Goal: Task Accomplishment & Management: Use online tool/utility

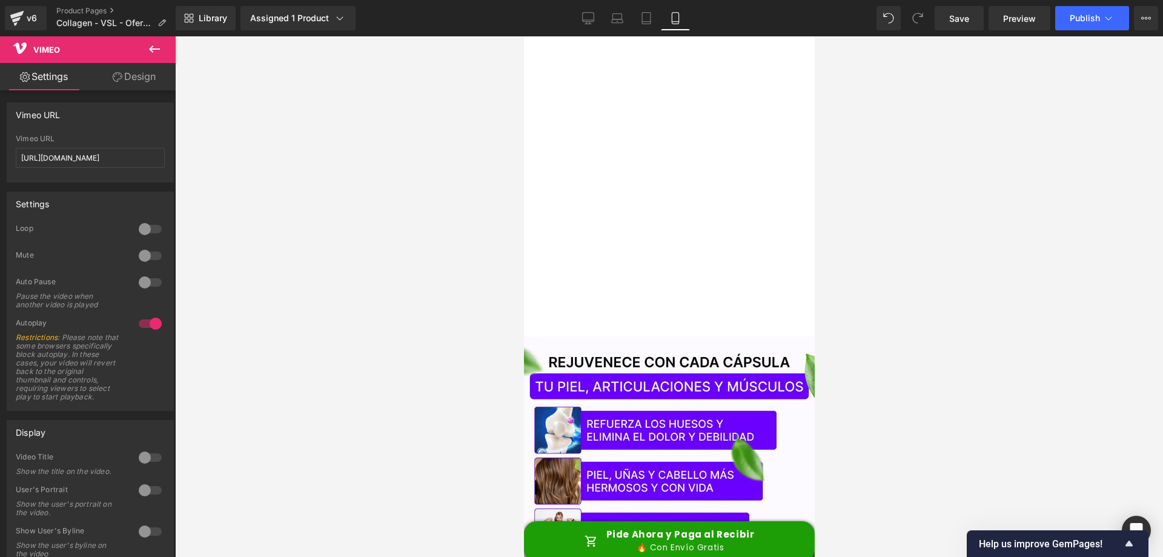
click at [450, 165] on div at bounding box center [669, 296] width 988 height 520
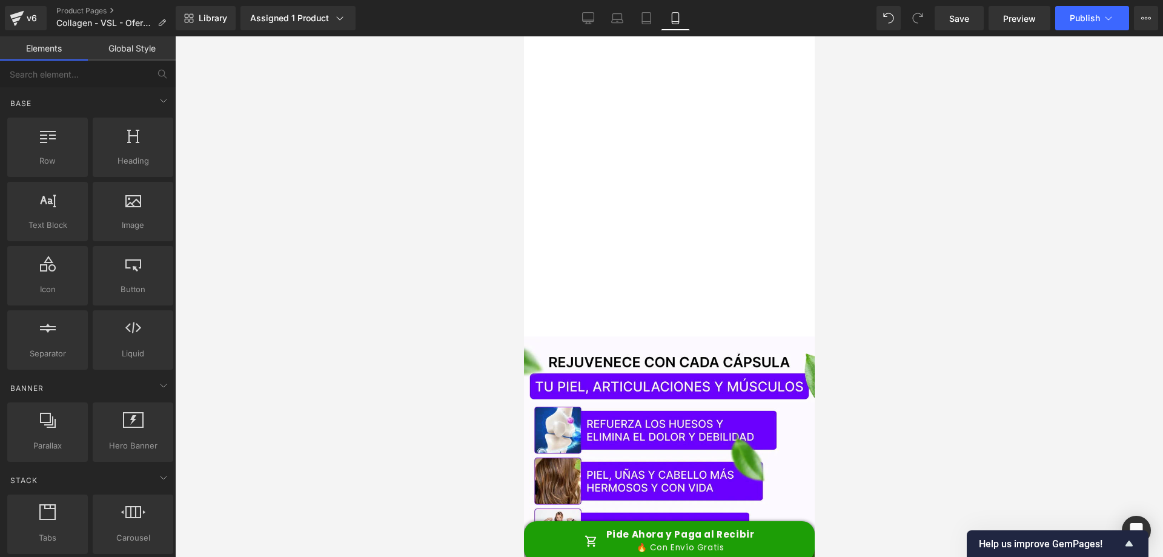
click at [922, 126] on div at bounding box center [669, 296] width 988 height 520
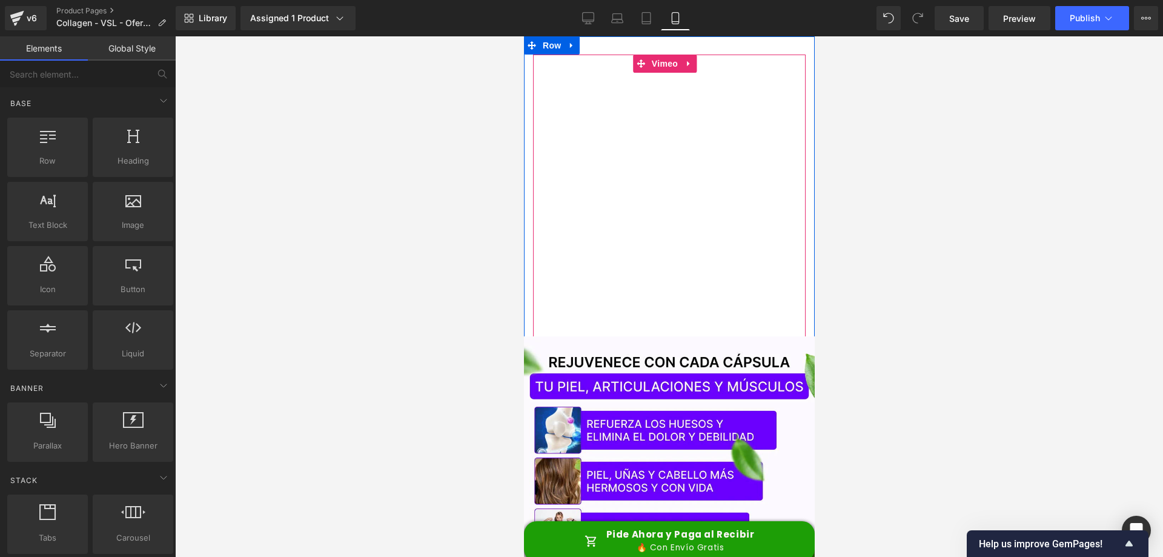
click at [651, 157] on div at bounding box center [669, 199] width 273 height 288
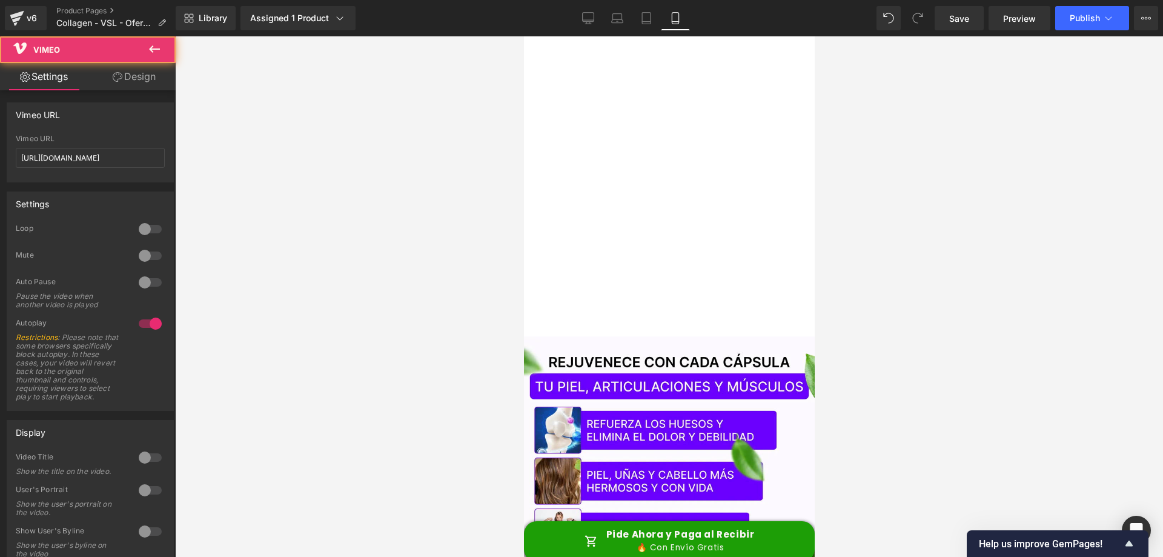
click at [912, 168] on div at bounding box center [669, 296] width 988 height 520
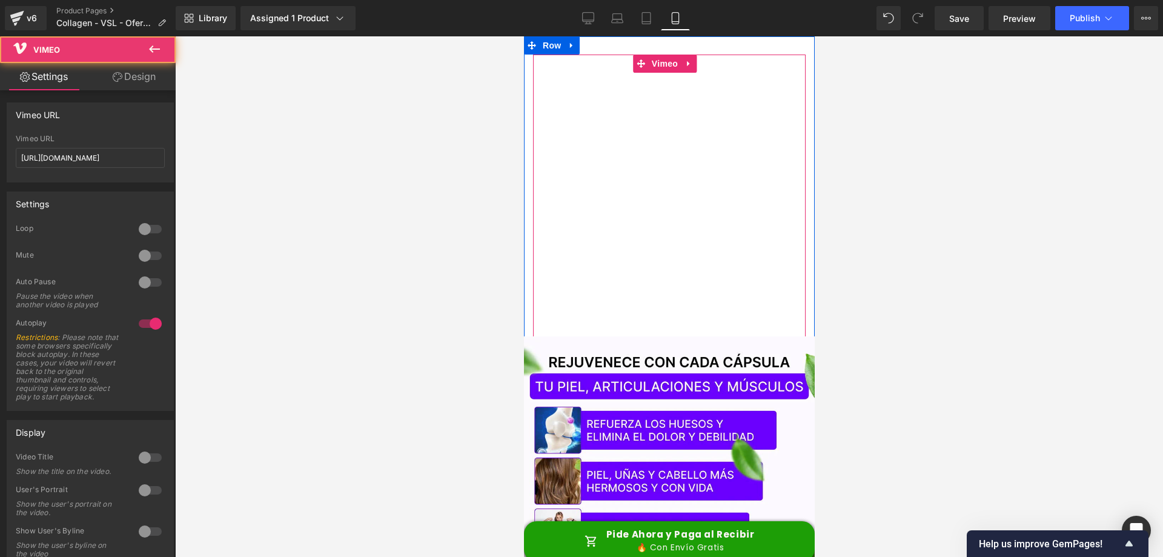
click at [630, 178] on div at bounding box center [669, 199] width 273 height 288
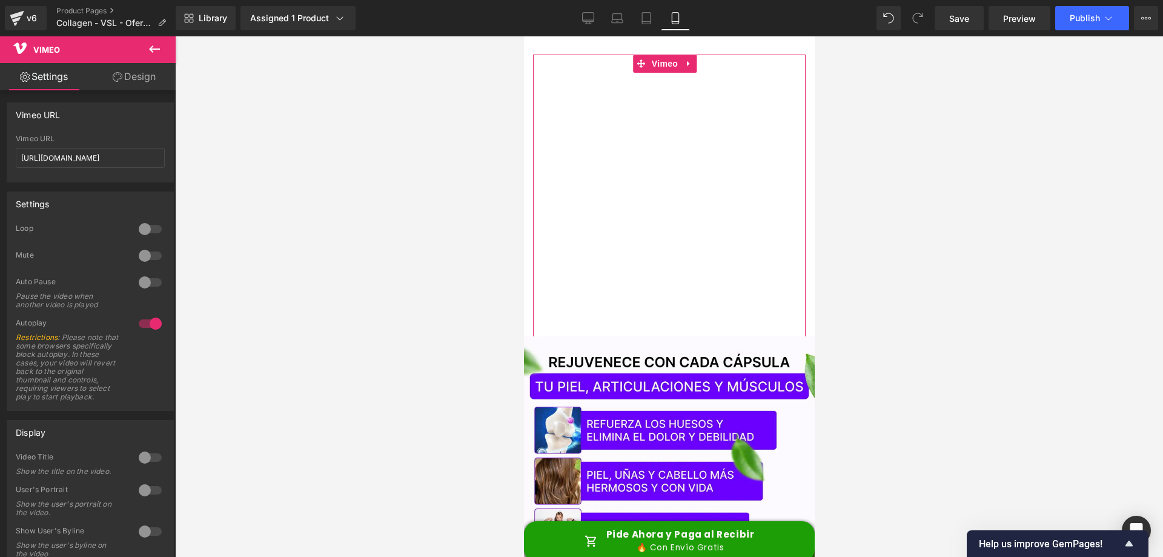
click at [145, 85] on link "Design" at bounding box center [134, 76] width 88 height 27
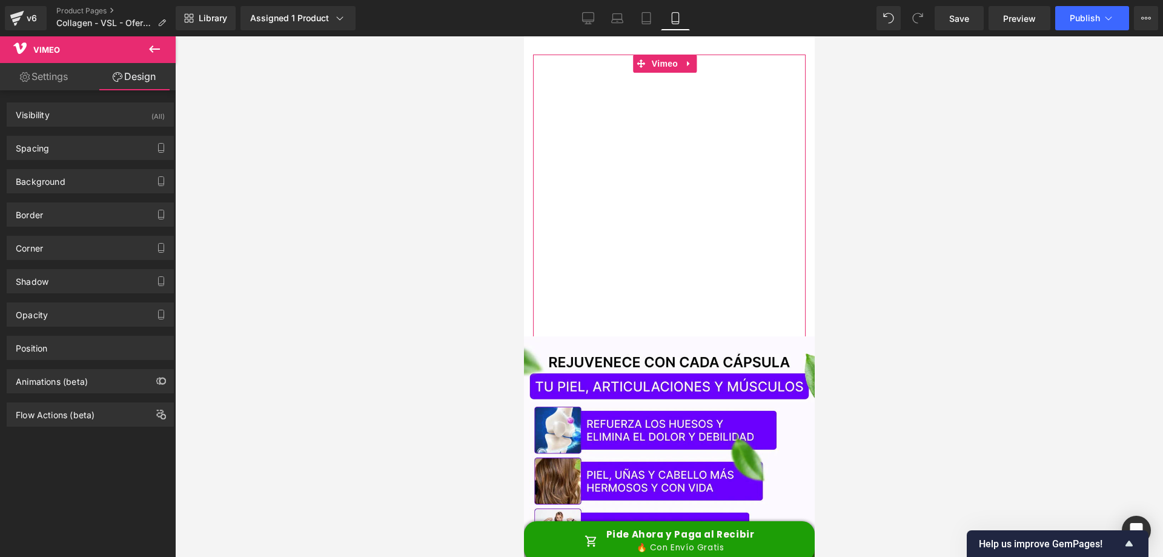
click at [44, 73] on link "Settings" at bounding box center [44, 76] width 88 height 27
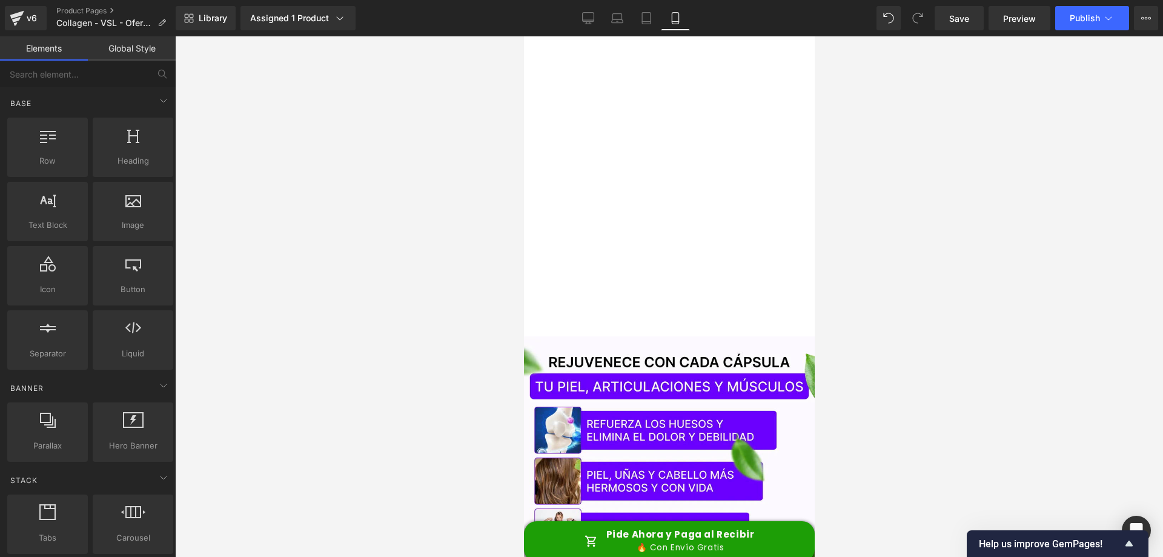
click at [451, 147] on div at bounding box center [669, 296] width 988 height 520
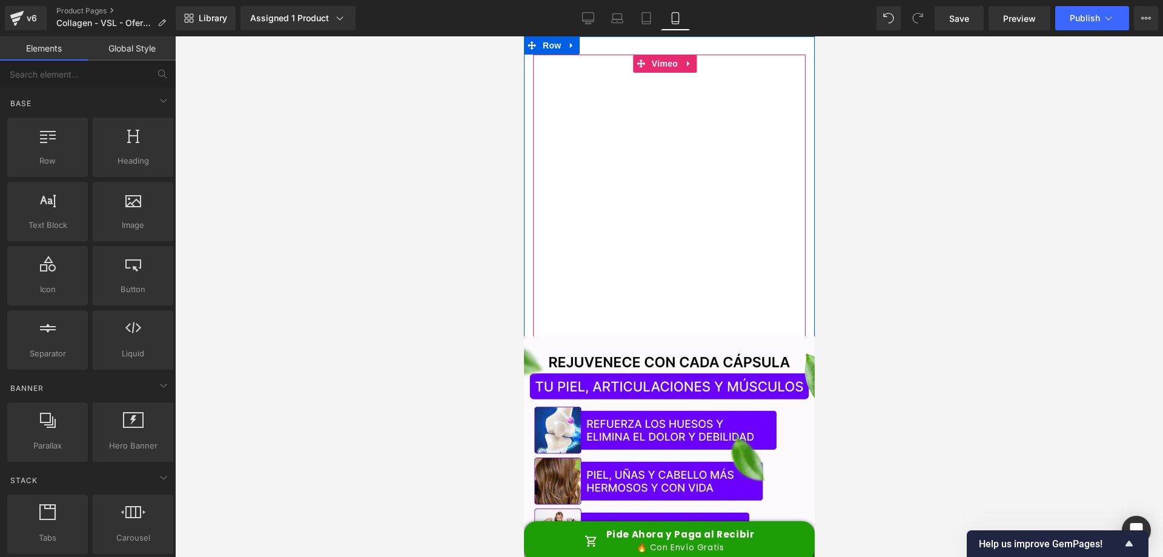
click at [711, 218] on div at bounding box center [669, 199] width 273 height 288
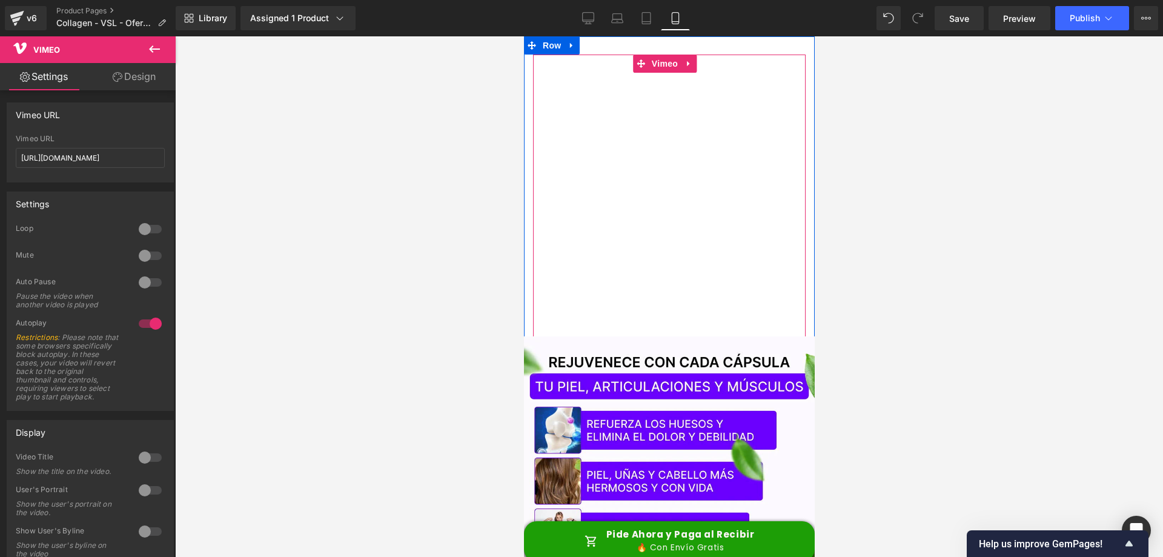
click at [689, 226] on div at bounding box center [669, 199] width 273 height 288
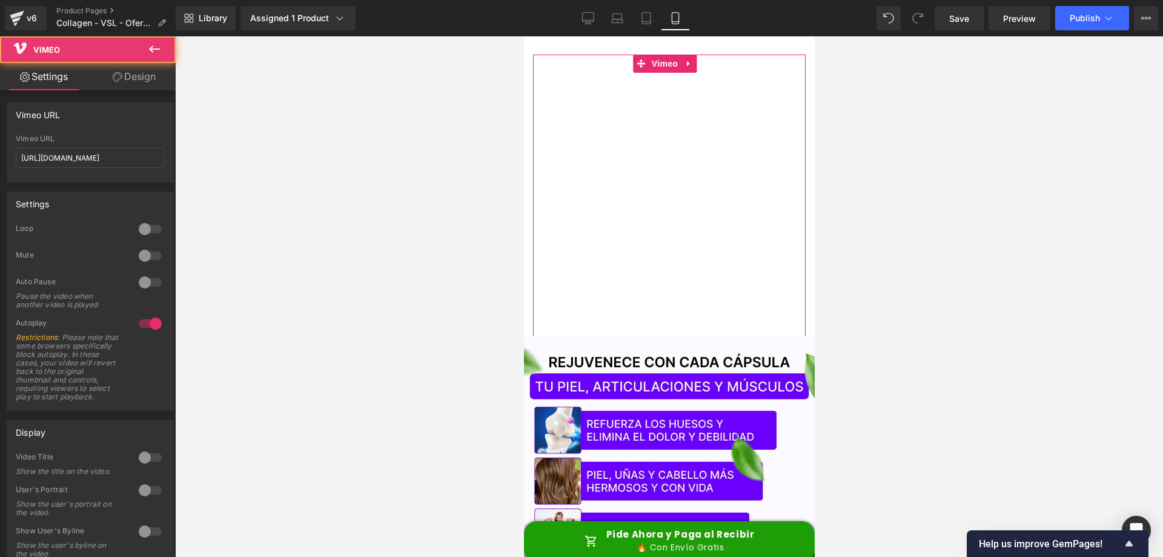
click at [144, 76] on link "Design" at bounding box center [134, 76] width 88 height 27
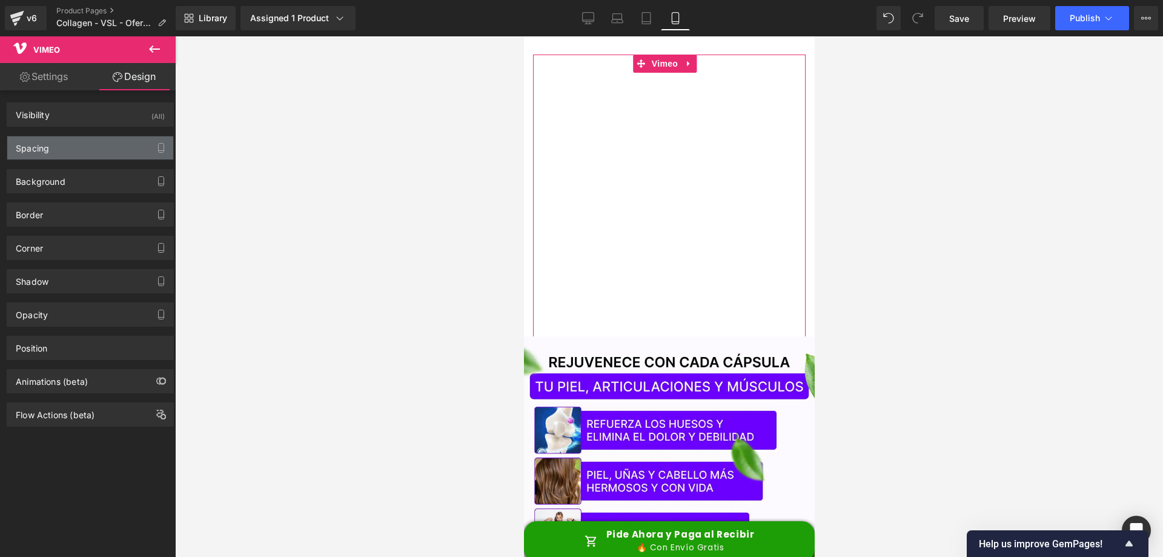
click at [98, 143] on div "Spacing" at bounding box center [90, 147] width 166 height 23
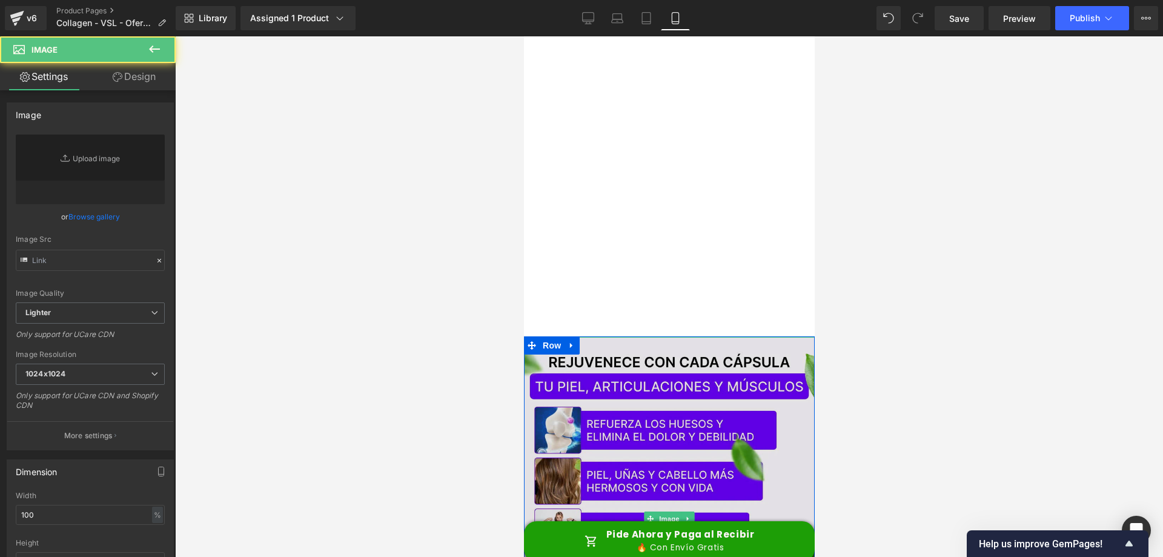
click at [691, 359] on img at bounding box center [668, 519] width 291 height 364
type input "[URL][DOMAIN_NAME]"
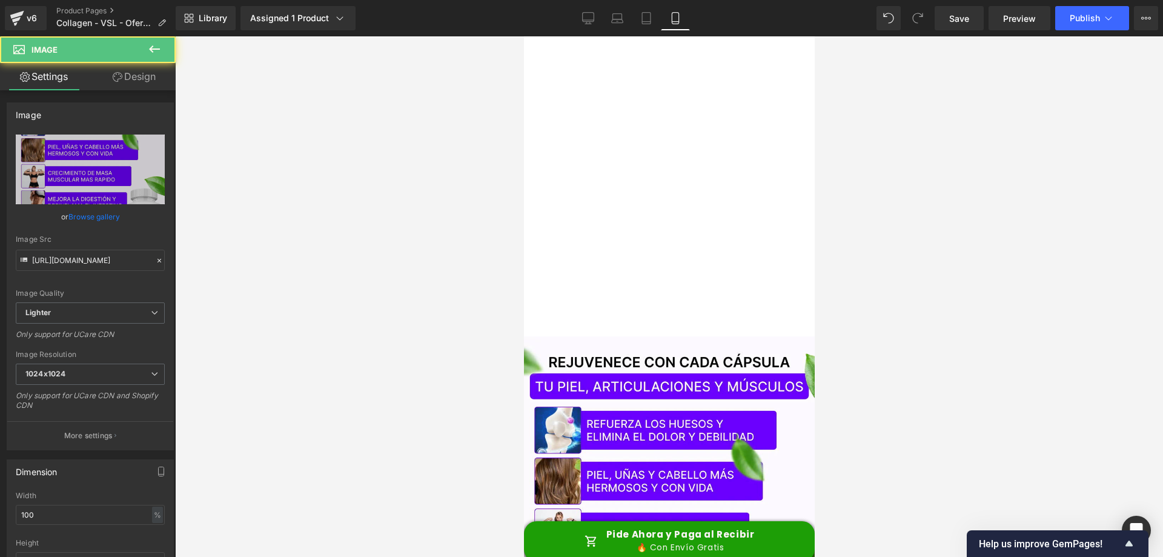
click at [720, 201] on div at bounding box center [669, 199] width 273 height 288
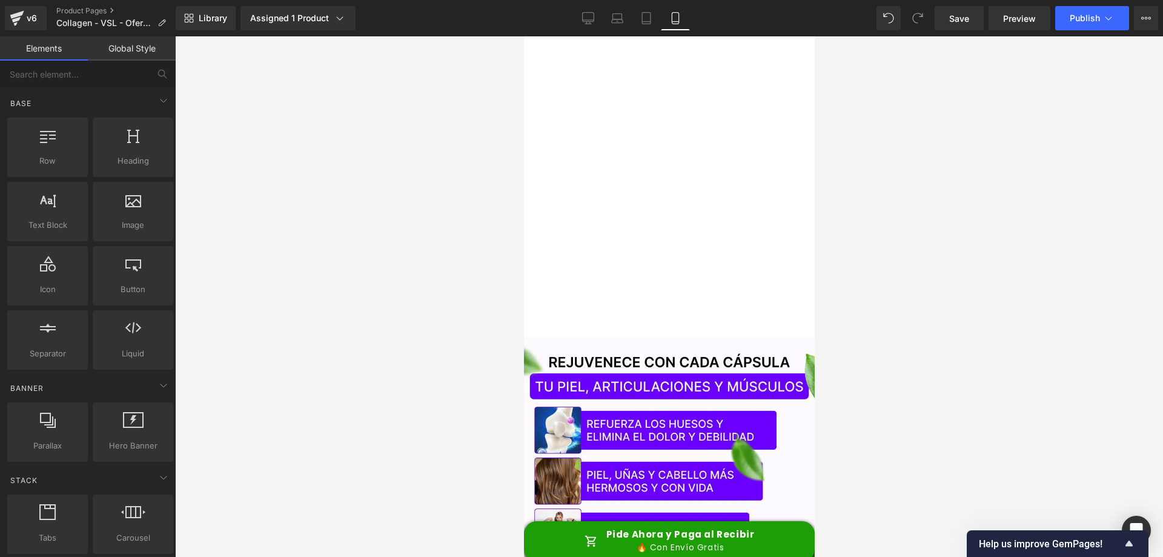
drag, startPoint x: 424, startPoint y: 199, endPoint x: 16, endPoint y: 155, distance: 410.8
click at [424, 199] on div at bounding box center [669, 296] width 988 height 520
click at [708, 185] on div at bounding box center [669, 199] width 273 height 288
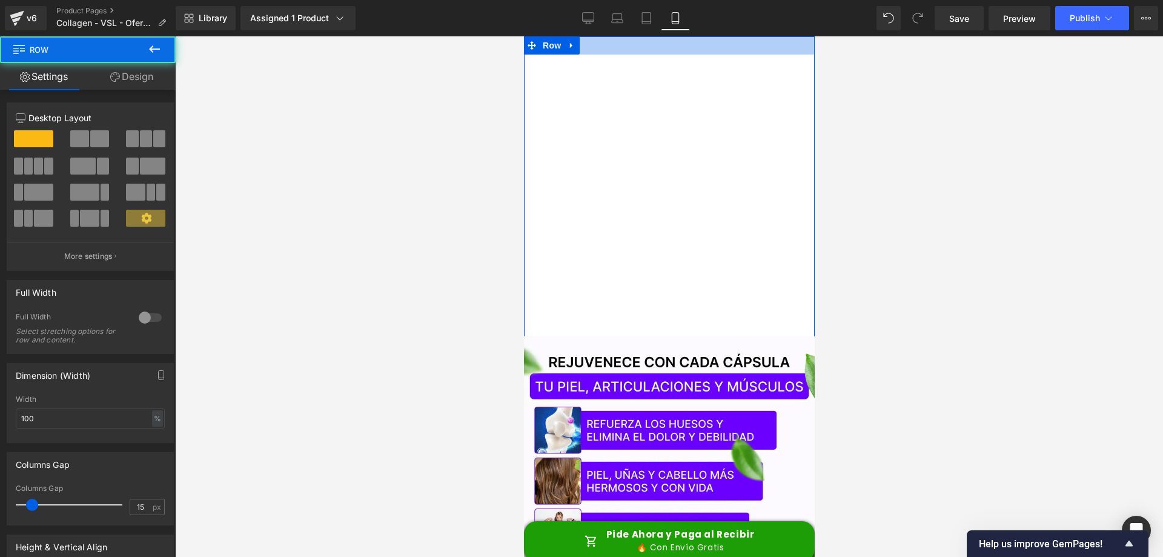
click at [723, 52] on div at bounding box center [668, 45] width 291 height 18
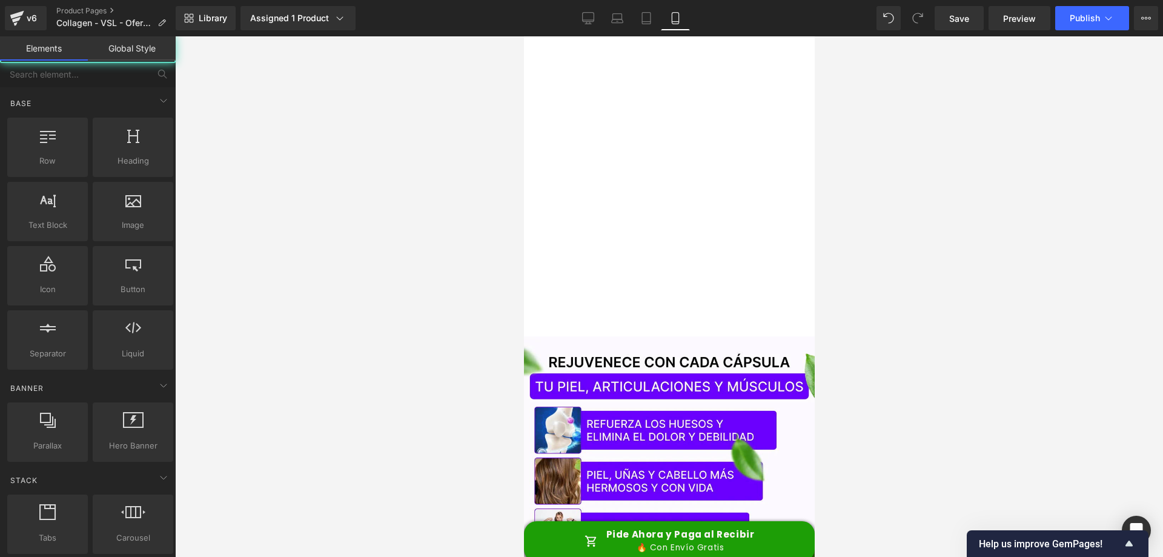
click at [834, 51] on div at bounding box center [669, 296] width 988 height 520
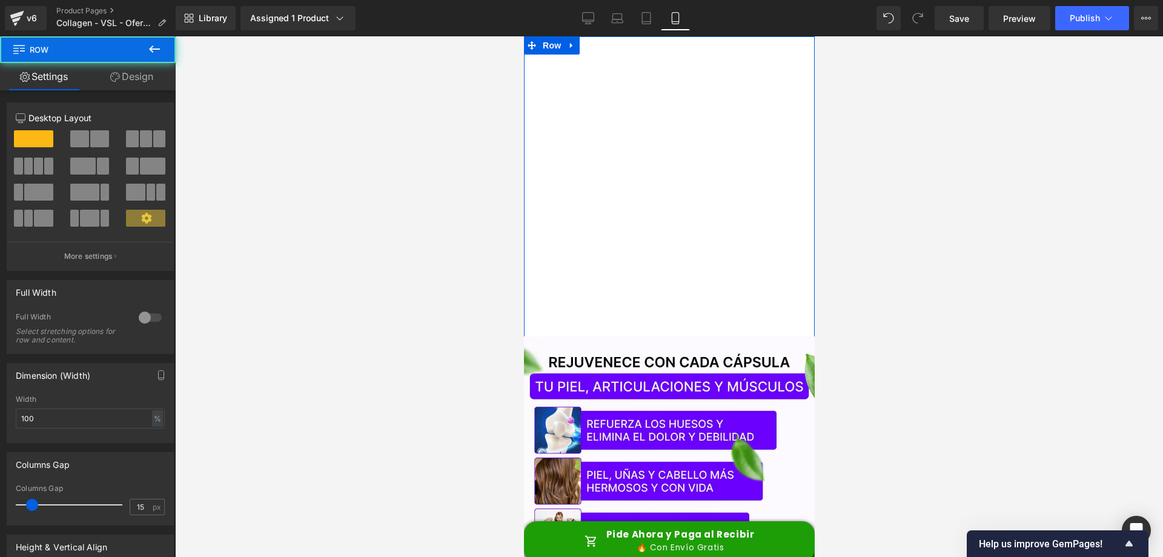
click at [801, 104] on div "Vimeo" at bounding box center [668, 199] width 291 height 288
click at [800, 65] on div "Vimeo" at bounding box center [668, 199] width 291 height 288
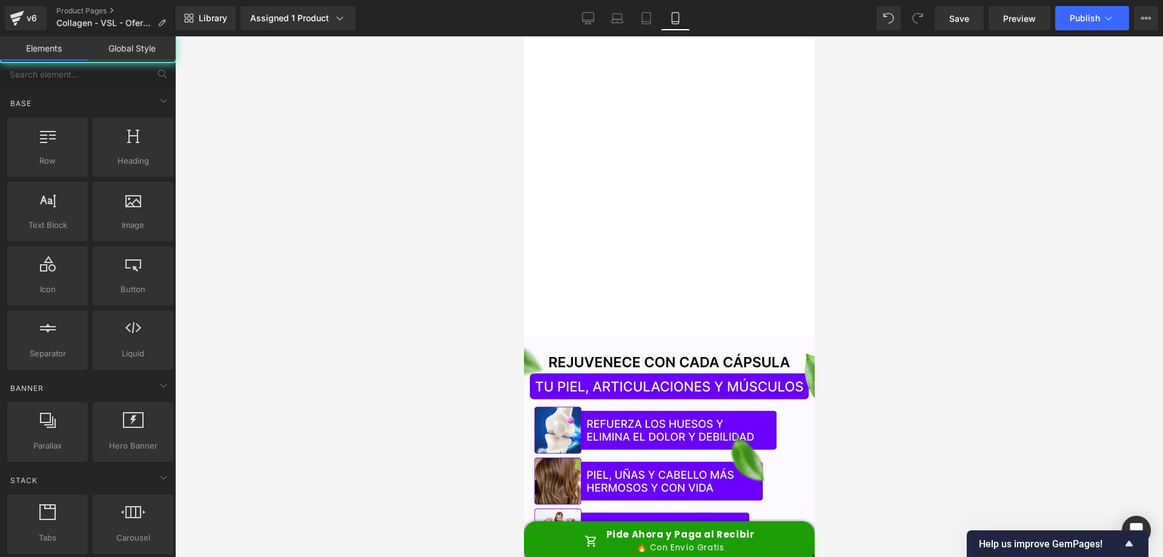
click at [951, 141] on div at bounding box center [669, 296] width 988 height 520
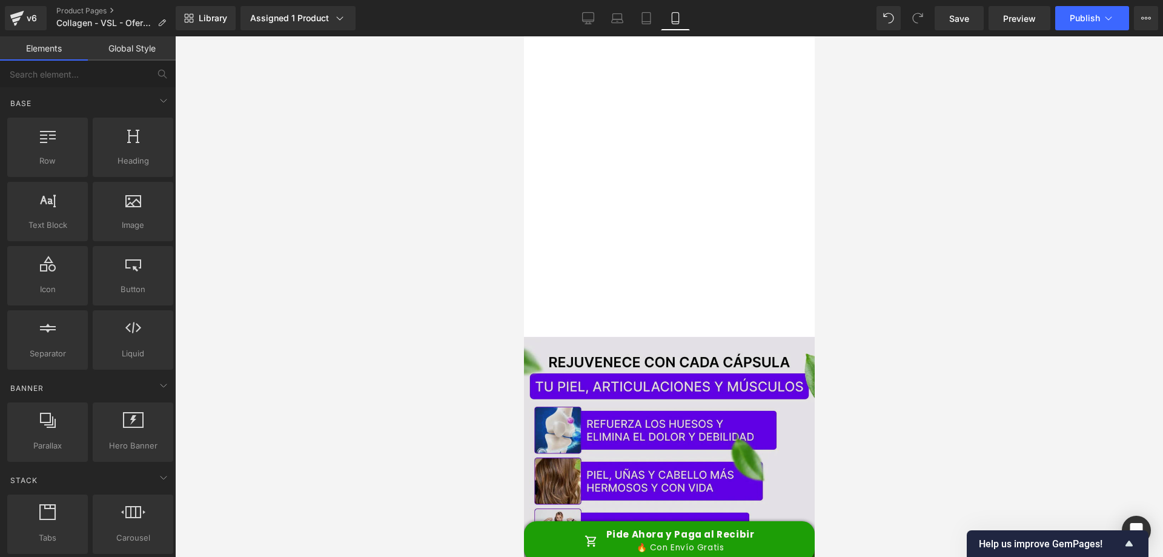
click at [701, 339] on img at bounding box center [668, 519] width 291 height 364
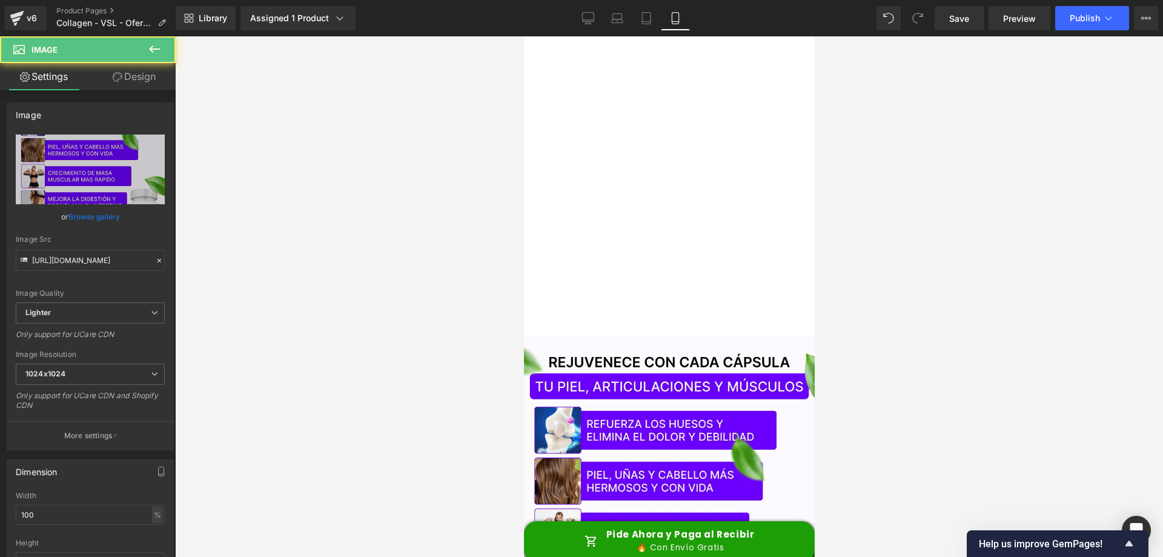
click at [932, 202] on div at bounding box center [669, 296] width 988 height 520
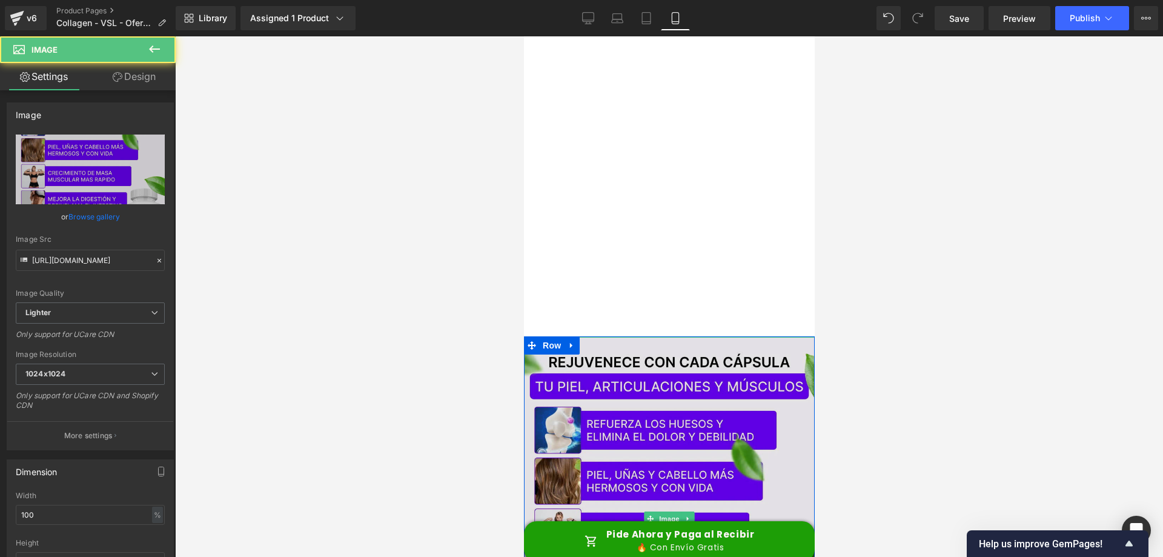
click at [684, 456] on img at bounding box center [668, 519] width 291 height 364
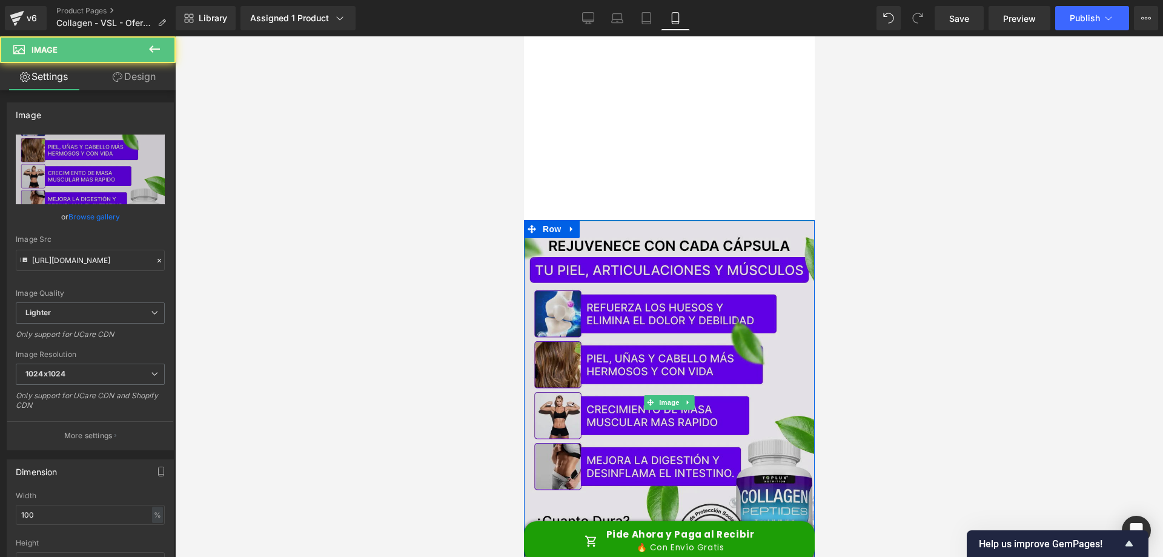
scroll to position [121, 0]
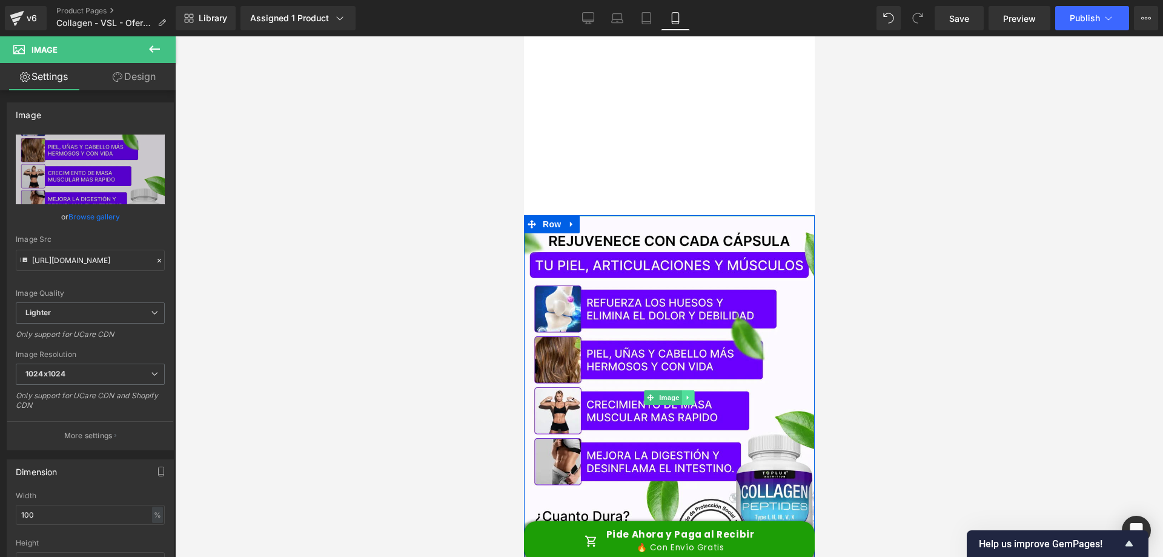
click at [685, 394] on icon at bounding box center [688, 397] width 7 height 7
click at [679, 394] on icon at bounding box center [681, 397] width 7 height 7
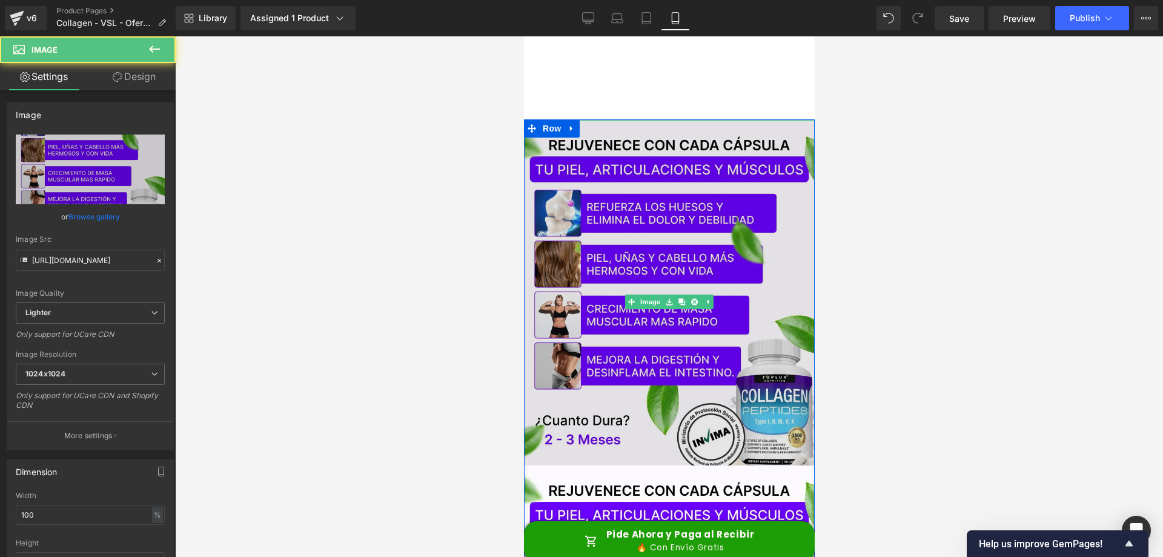
click at [636, 248] on img at bounding box center [668, 302] width 291 height 364
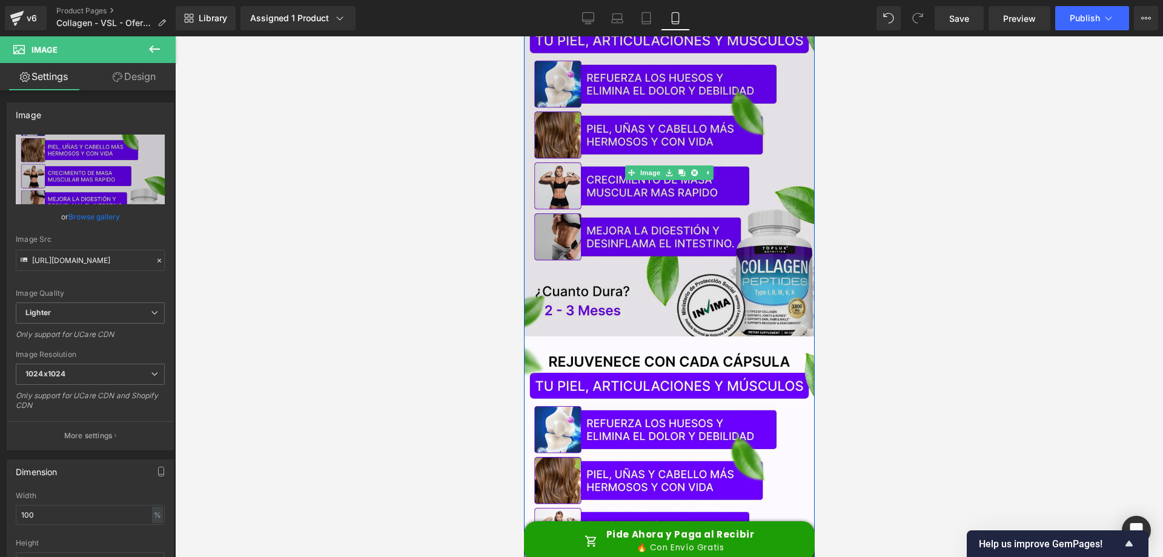
click at [587, 207] on img at bounding box center [668, 173] width 291 height 364
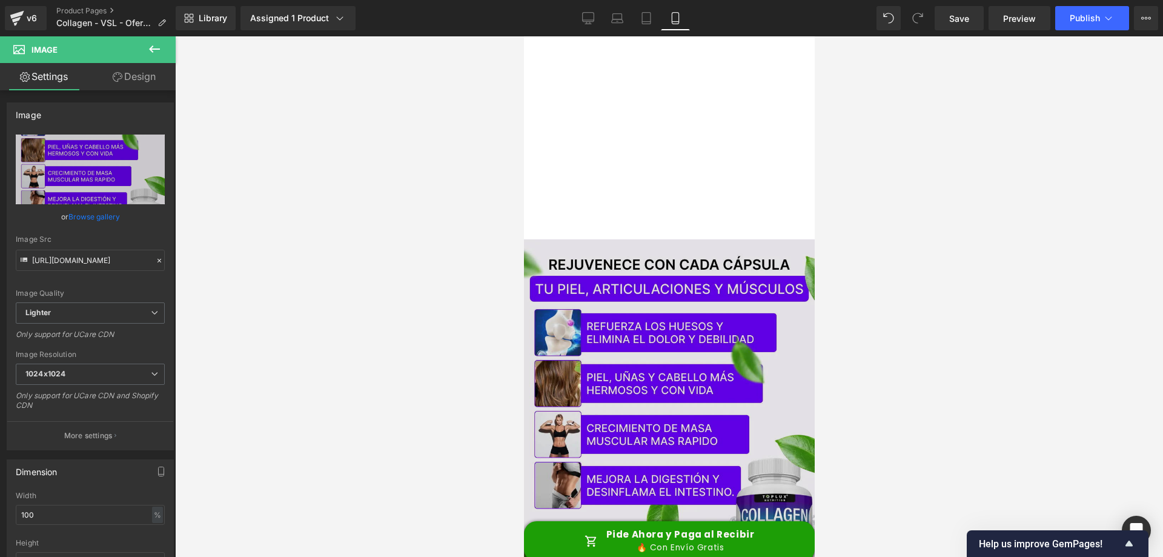
scroll to position [164, 0]
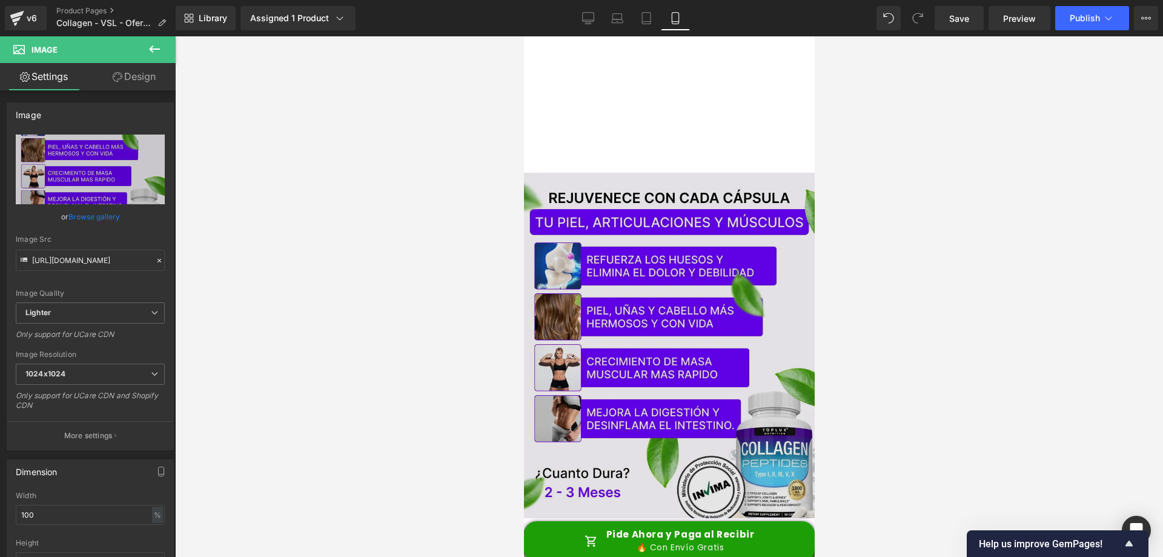
click at [635, 268] on img at bounding box center [668, 355] width 291 height 364
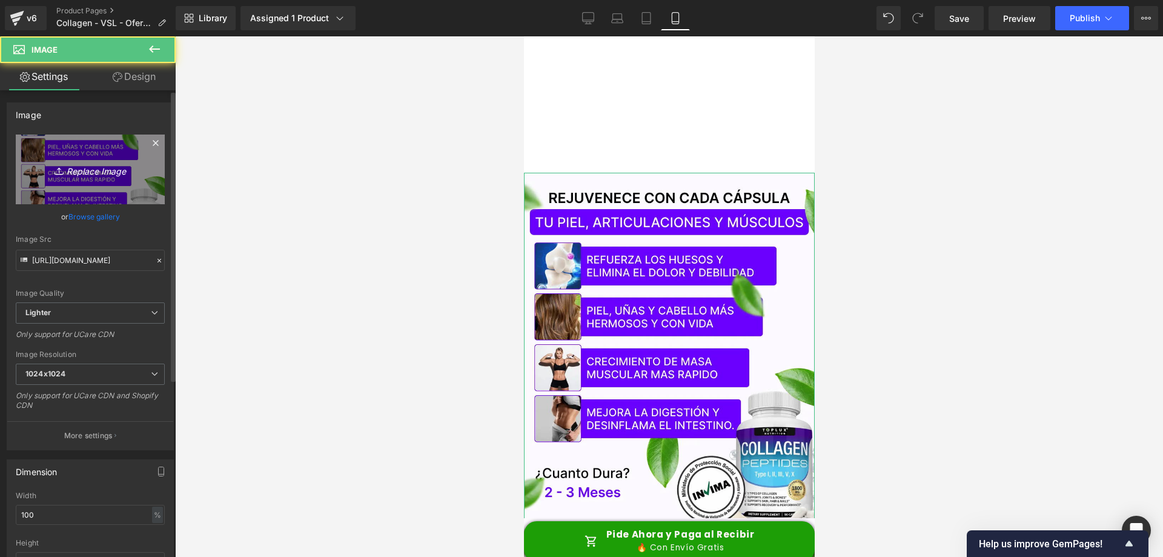
click at [88, 178] on link "Replace Image" at bounding box center [90, 170] width 149 height 70
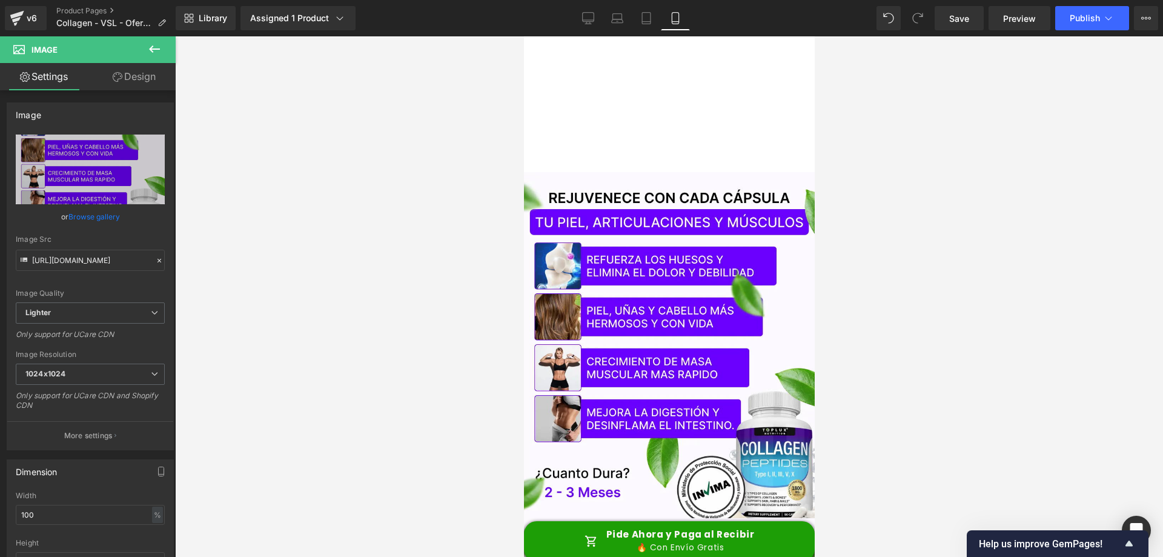
click at [336, 247] on div at bounding box center [669, 296] width 988 height 520
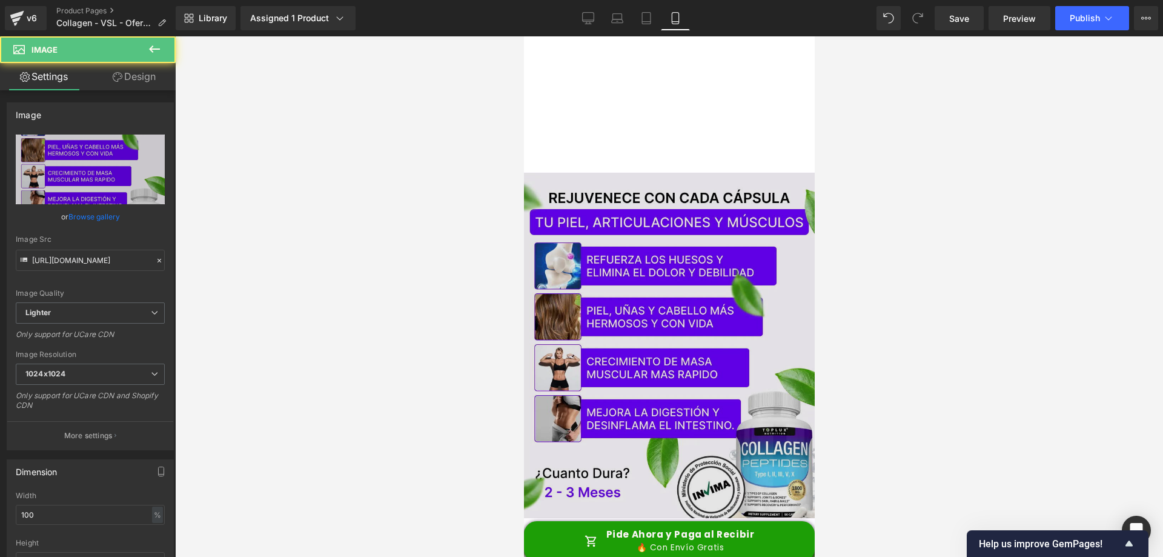
click at [693, 260] on img at bounding box center [668, 355] width 291 height 364
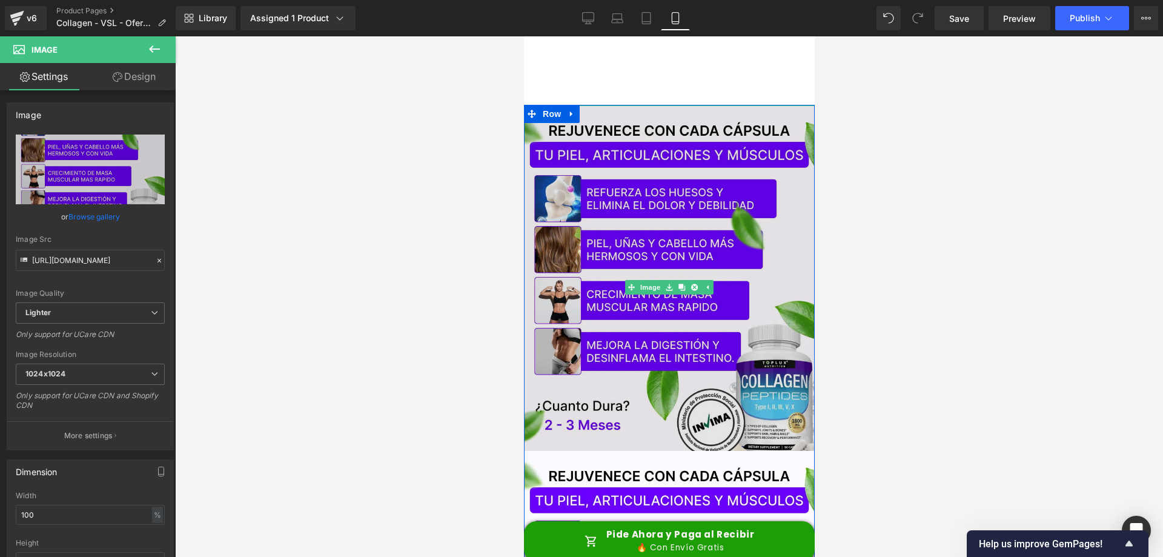
scroll to position [225, 0]
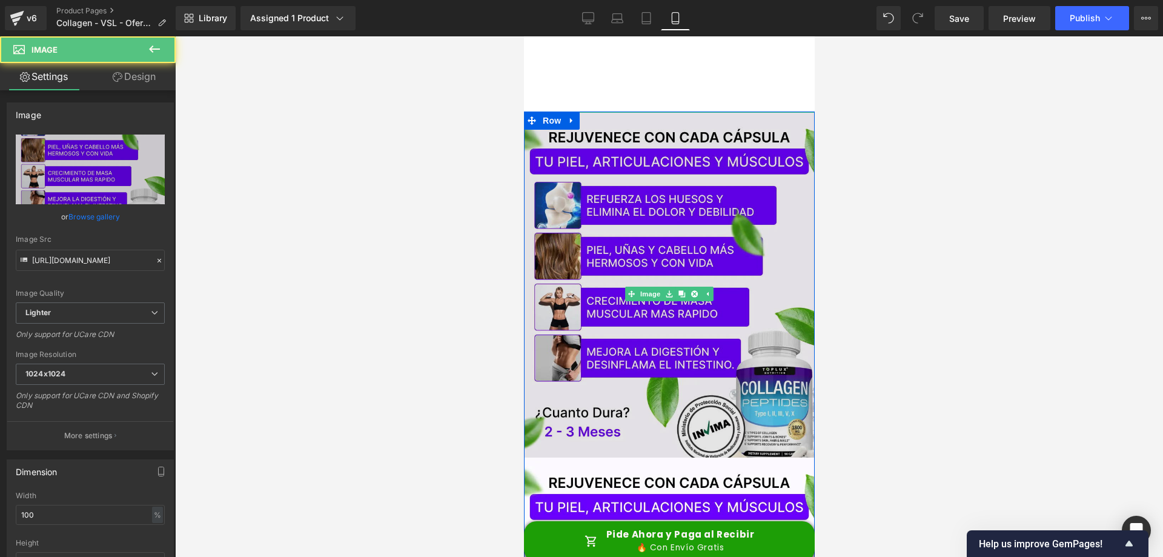
click at [680, 234] on img at bounding box center [668, 294] width 291 height 364
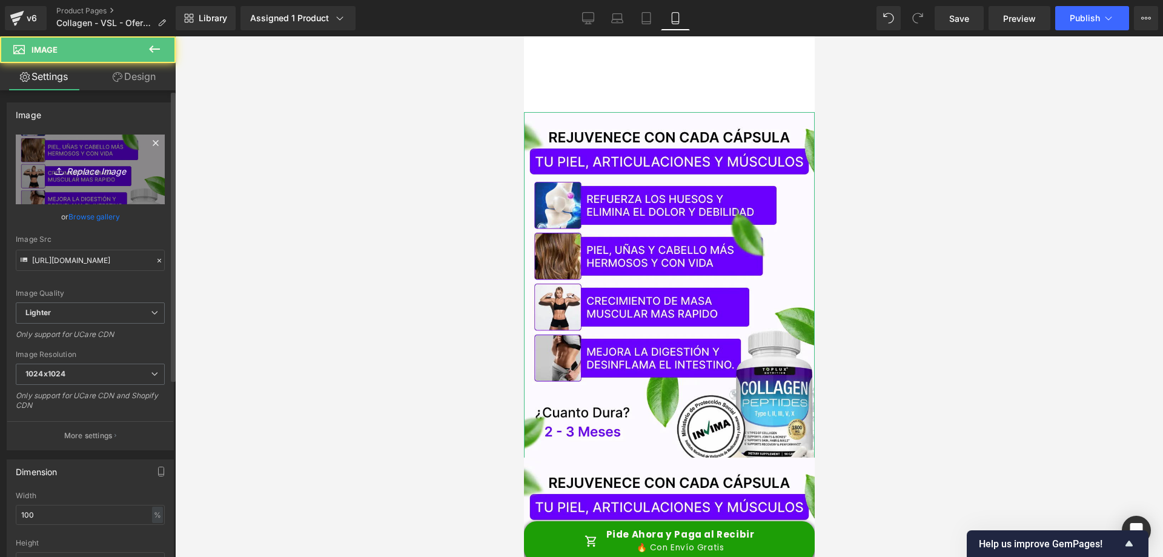
click at [68, 167] on icon "Replace Image" at bounding box center [90, 169] width 97 height 15
type input "C:\fakepath\+23.038 Personas ya vieron resultados (1).png"
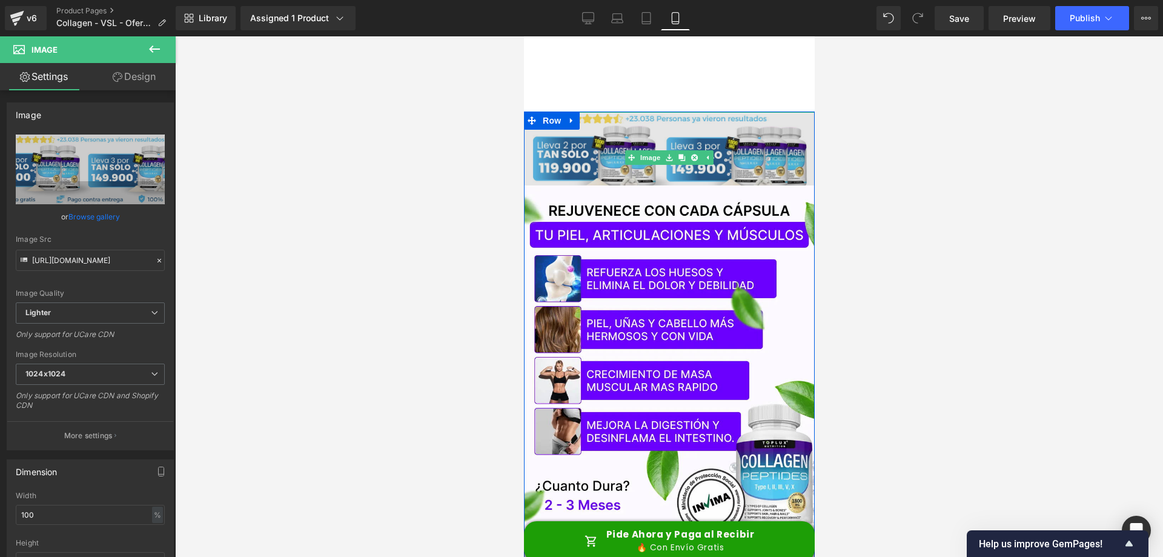
type input "[URL][DOMAIN_NAME]"
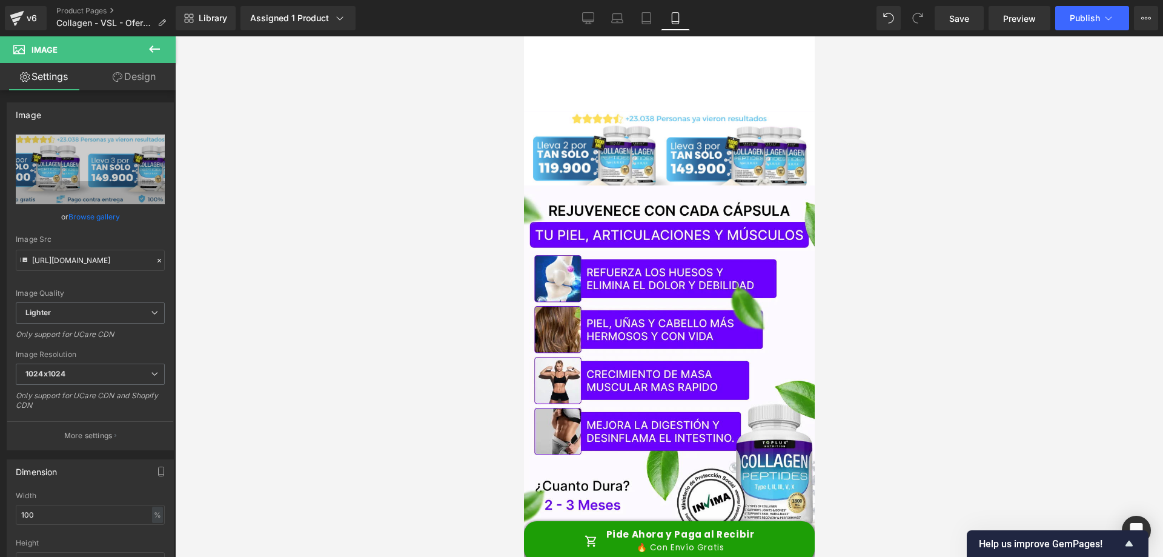
click at [892, 187] on div at bounding box center [669, 296] width 988 height 520
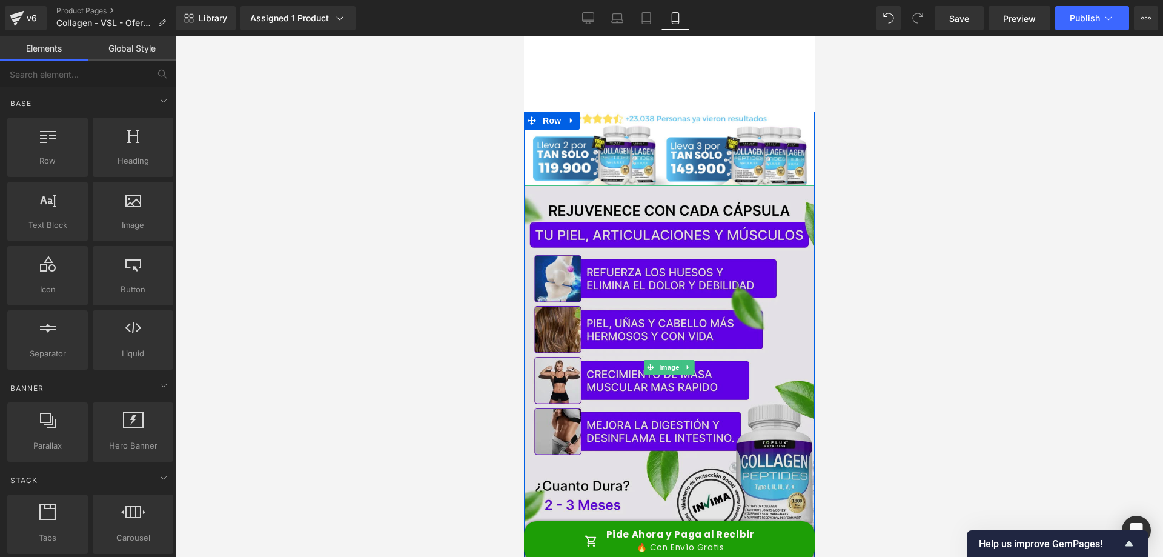
click at [734, 192] on img at bounding box center [668, 367] width 291 height 364
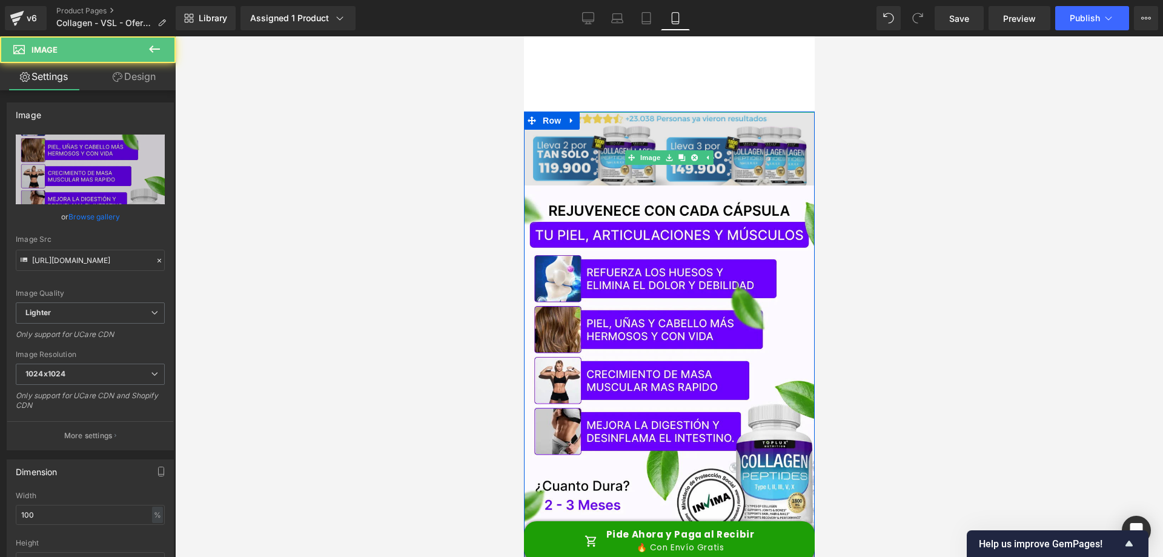
click at [751, 128] on img at bounding box center [668, 157] width 291 height 91
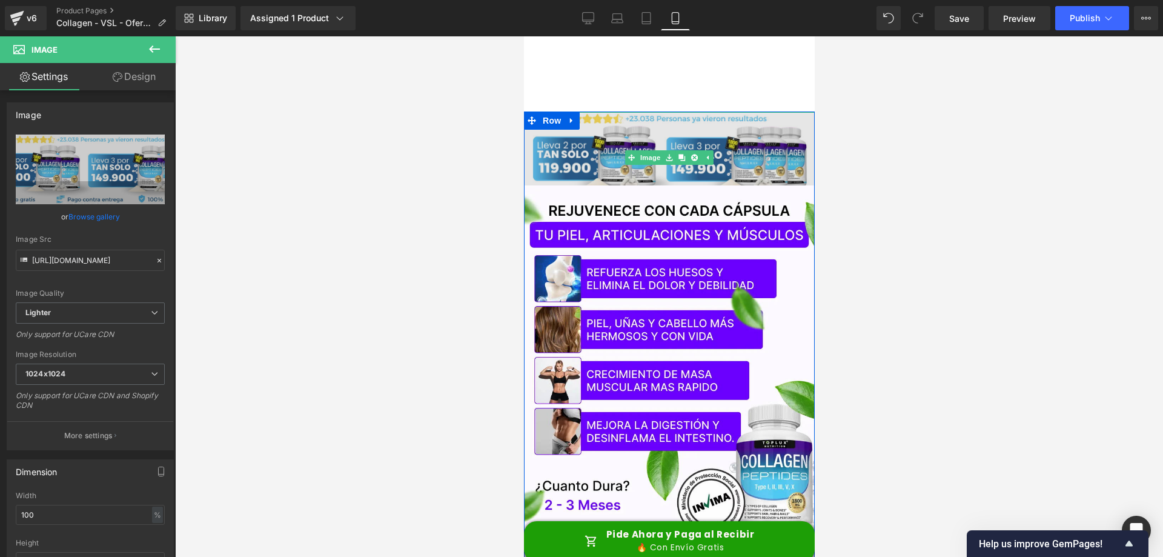
click at [753, 151] on img at bounding box center [668, 157] width 291 height 91
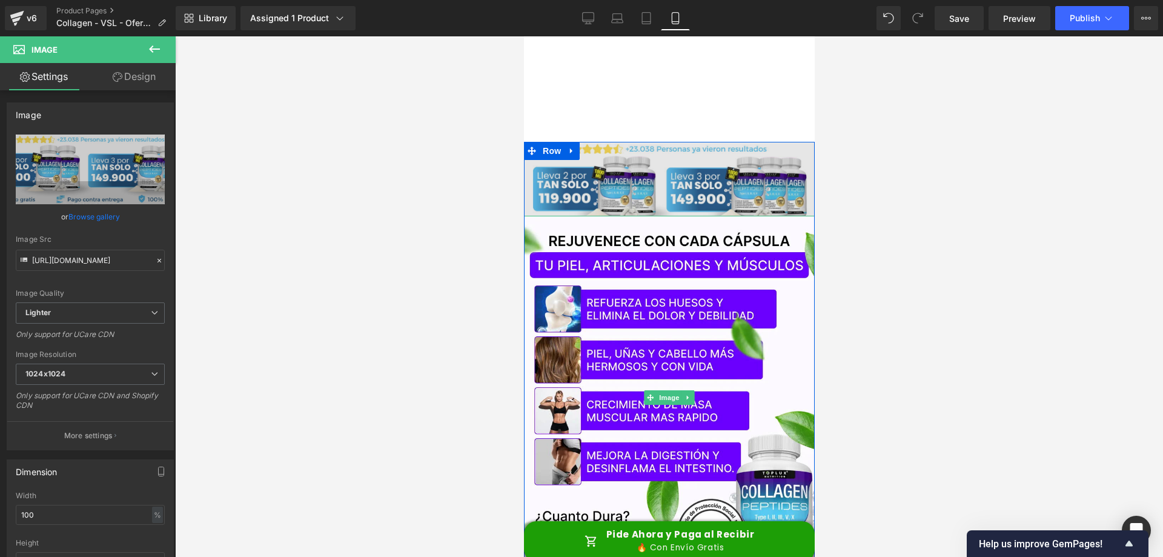
scroll to position [164, 0]
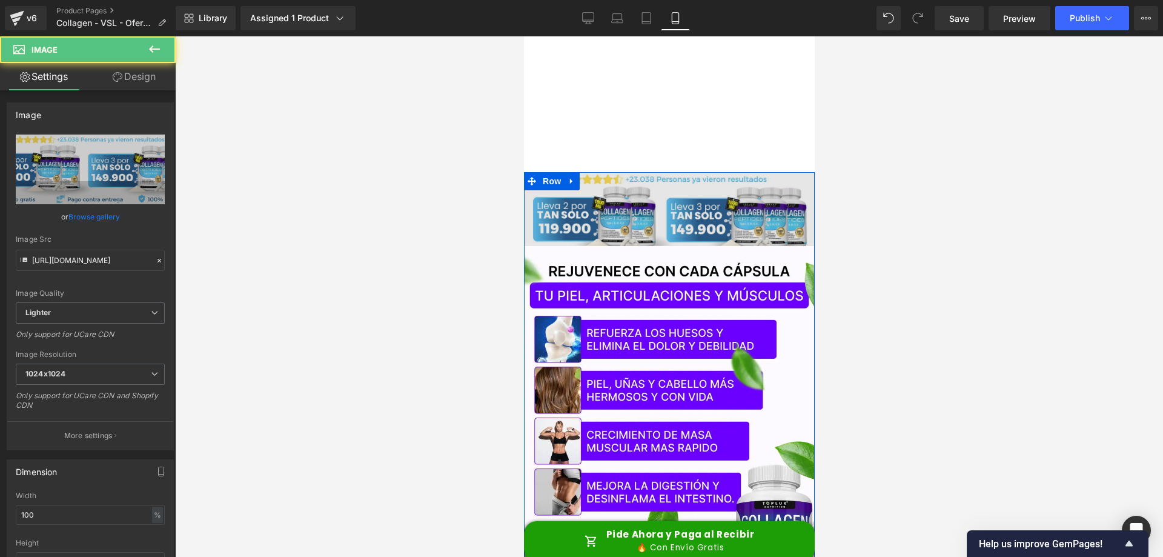
click at [699, 200] on img at bounding box center [668, 218] width 291 height 91
click at [765, 194] on img at bounding box center [668, 218] width 291 height 91
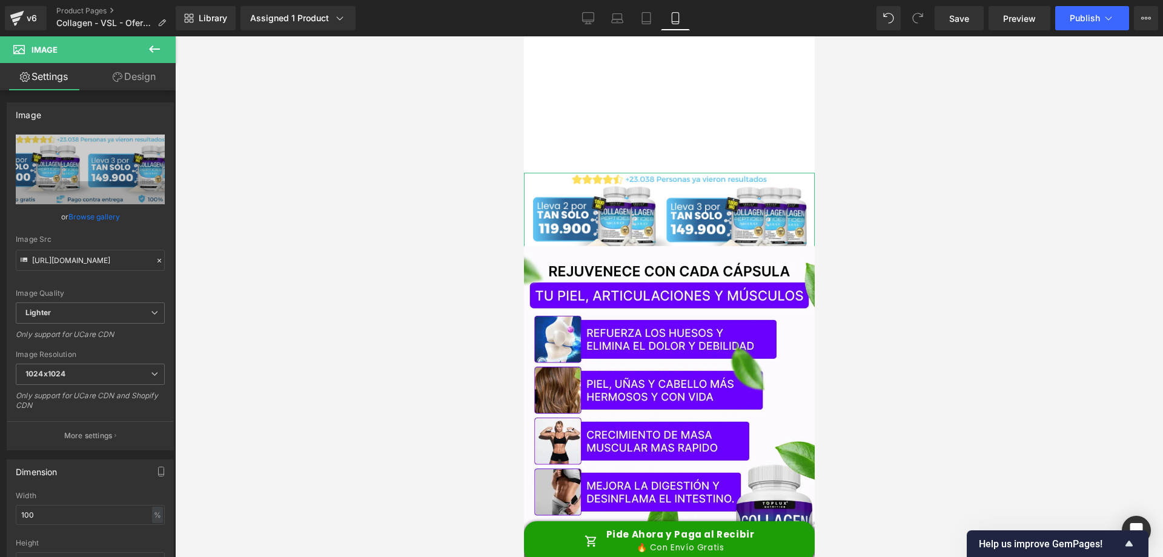
click at [148, 78] on link "Design" at bounding box center [134, 76] width 88 height 27
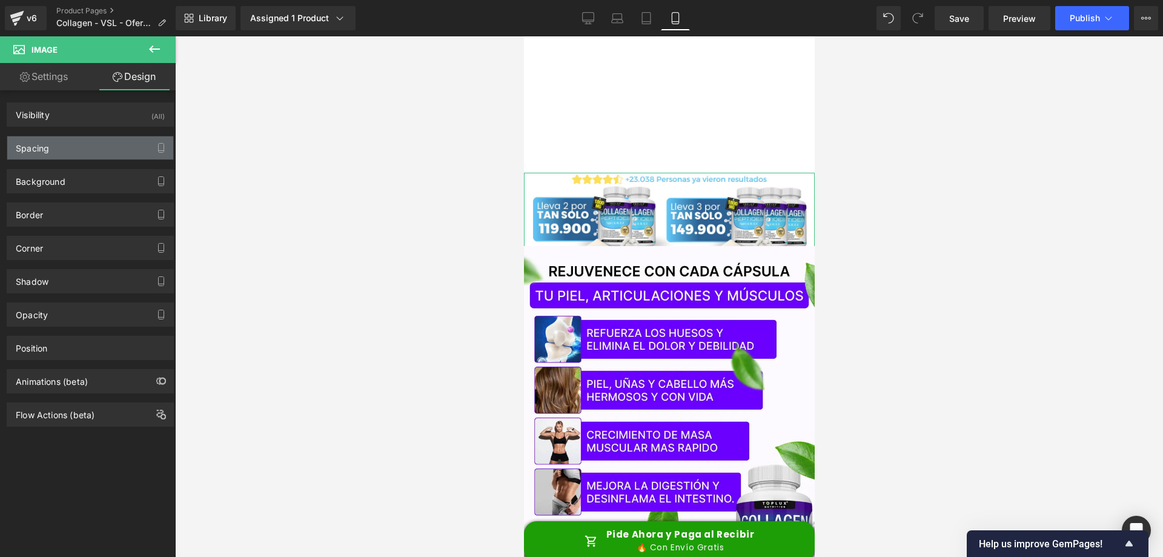
click at [92, 147] on div "Spacing" at bounding box center [90, 147] width 166 height 23
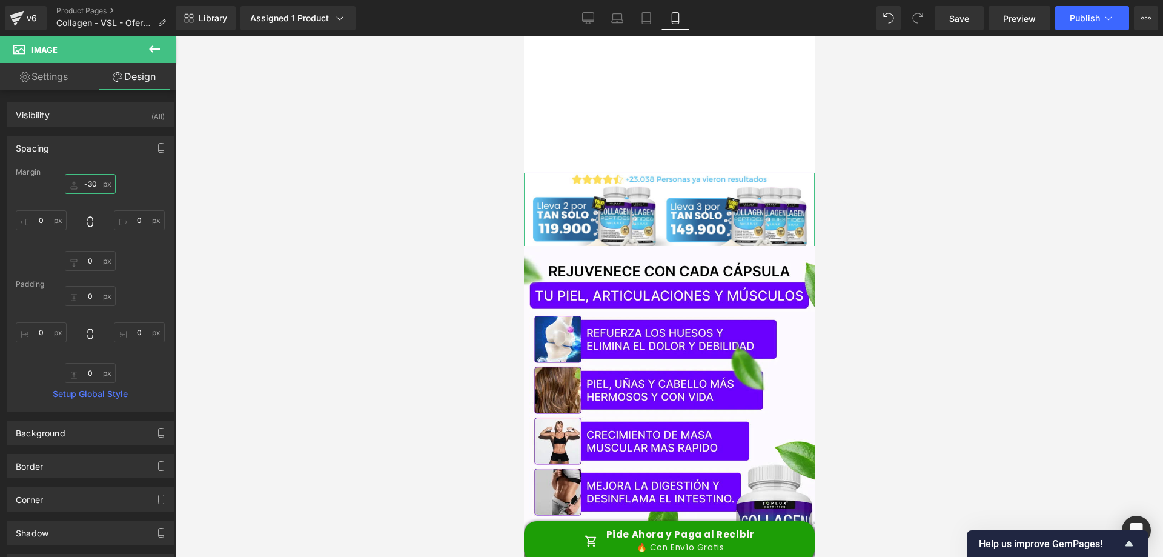
click at [90, 185] on input "-30" at bounding box center [90, 184] width 51 height 20
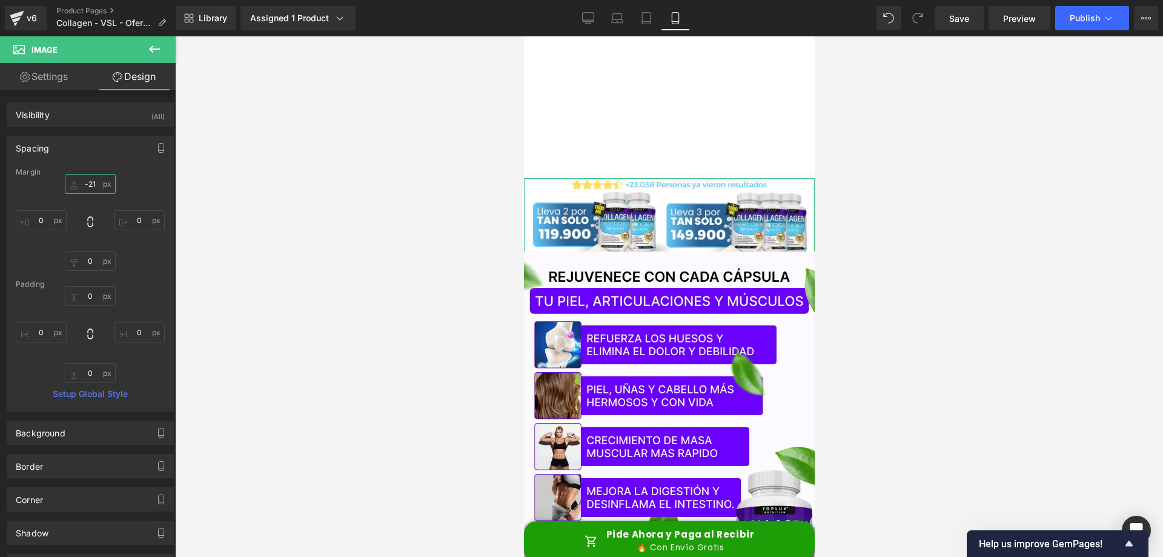
type input "-20"
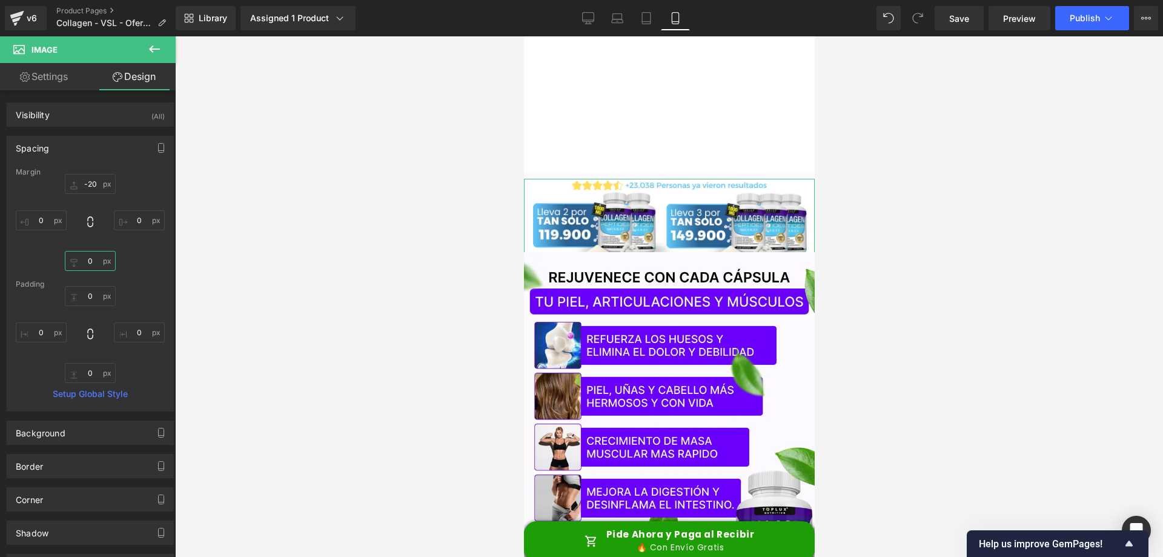
click at [90, 258] on input "0" at bounding box center [90, 261] width 51 height 20
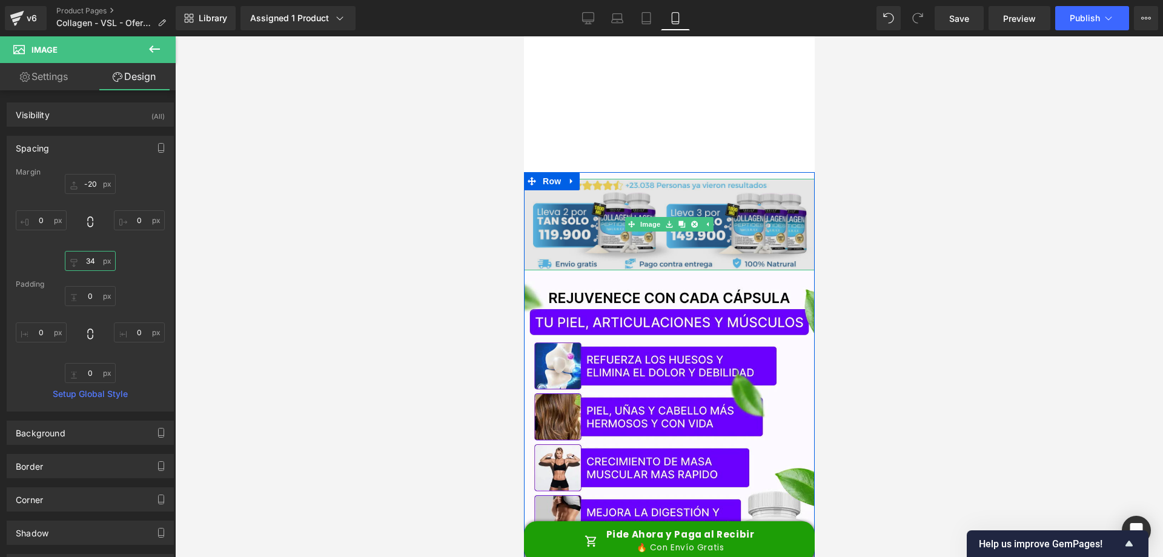
type input "35"
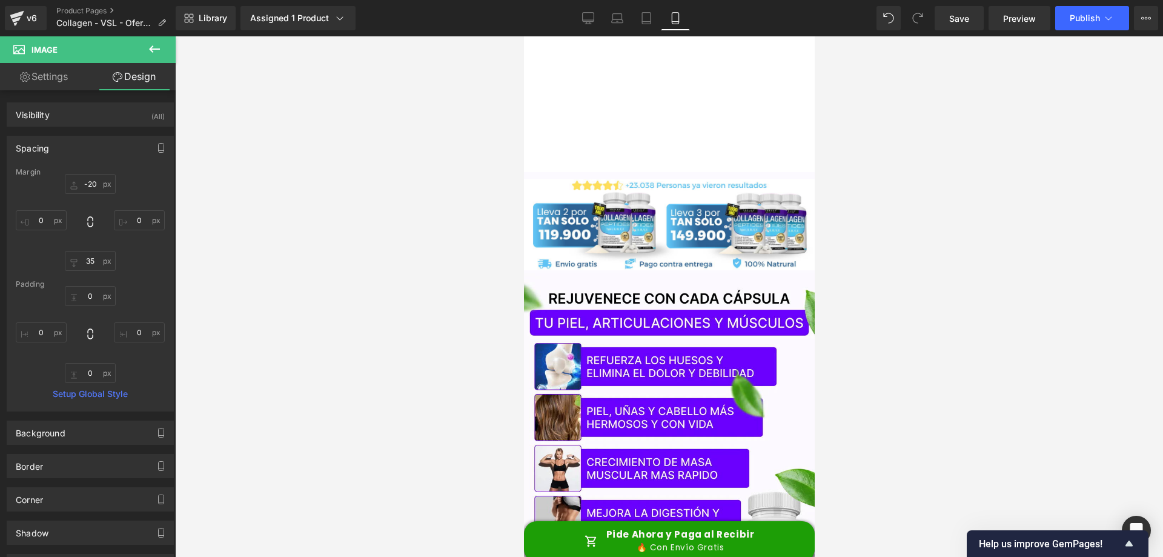
click at [943, 230] on div at bounding box center [669, 296] width 988 height 520
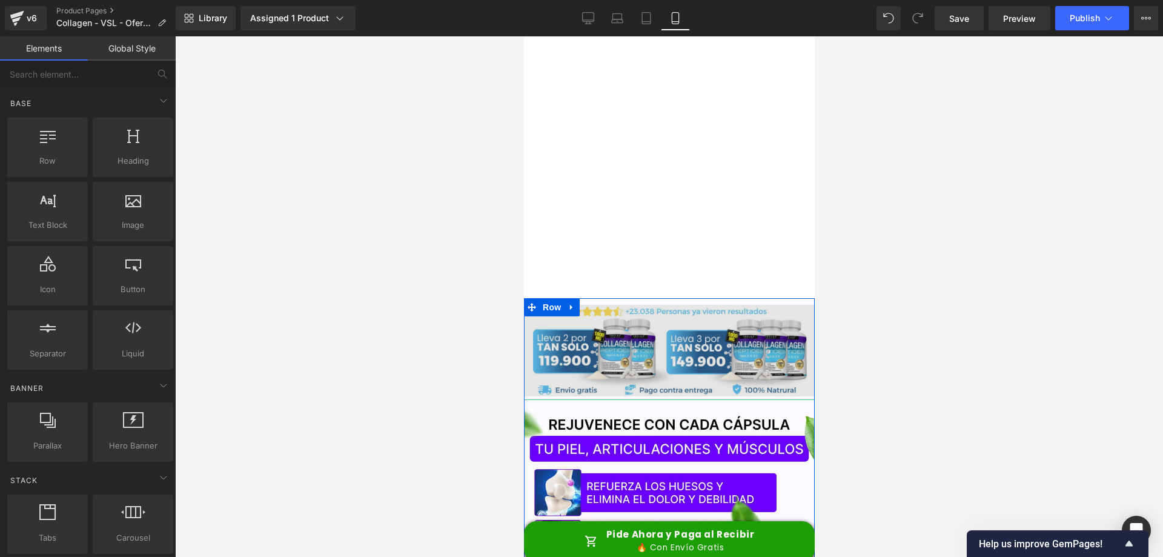
scroll to position [0, 0]
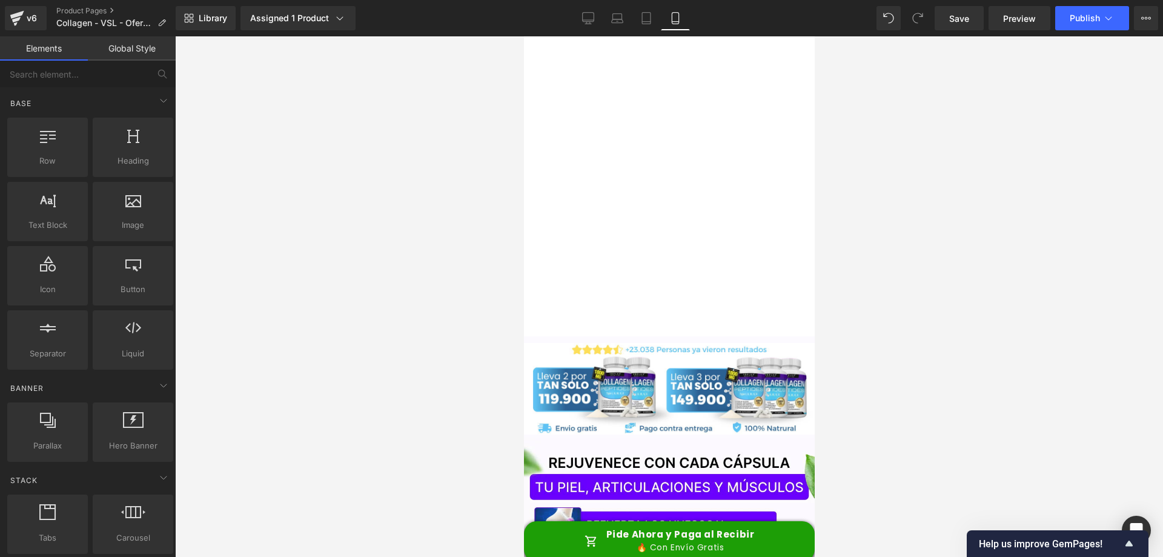
click at [1040, 148] on div at bounding box center [669, 296] width 988 height 520
click at [944, 103] on div at bounding box center [669, 296] width 988 height 520
drag, startPoint x: 666, startPoint y: 258, endPoint x: 643, endPoint y: 57, distance: 202.4
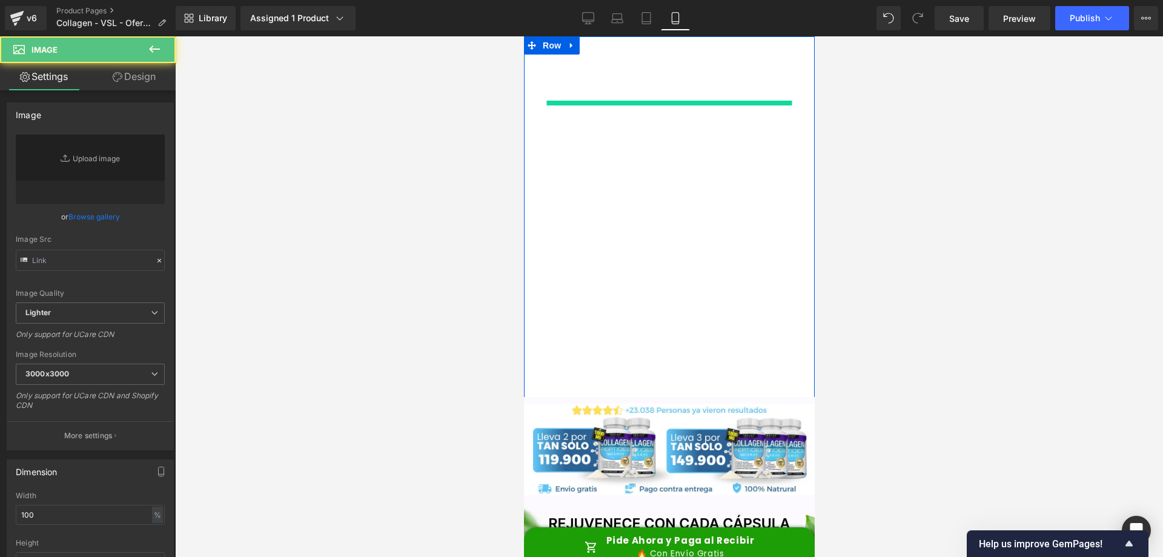
type input "//[DOMAIN_NAME][URL]"
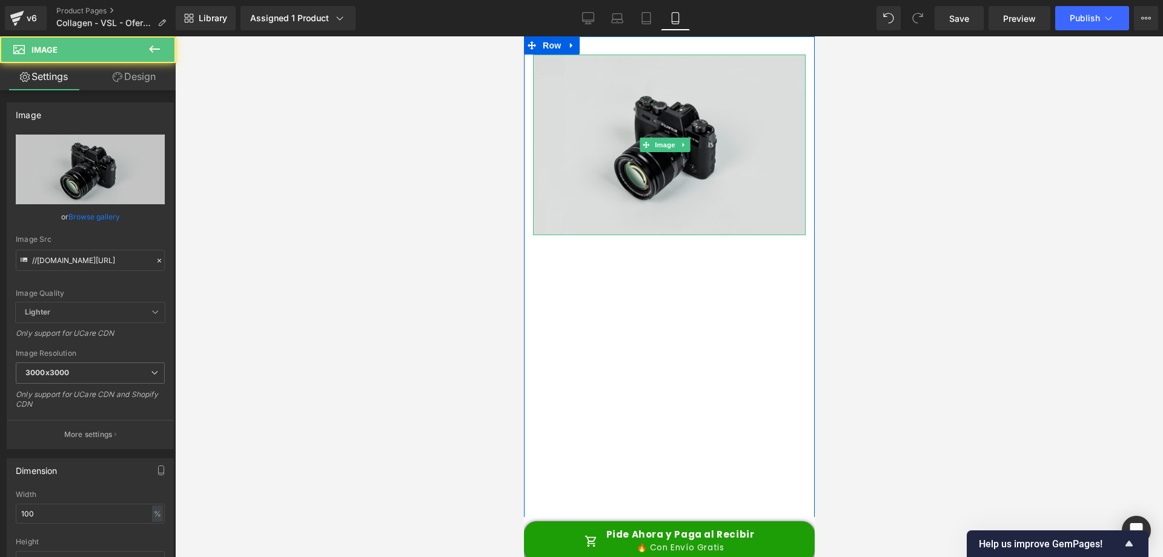
click at [666, 124] on img at bounding box center [669, 145] width 273 height 181
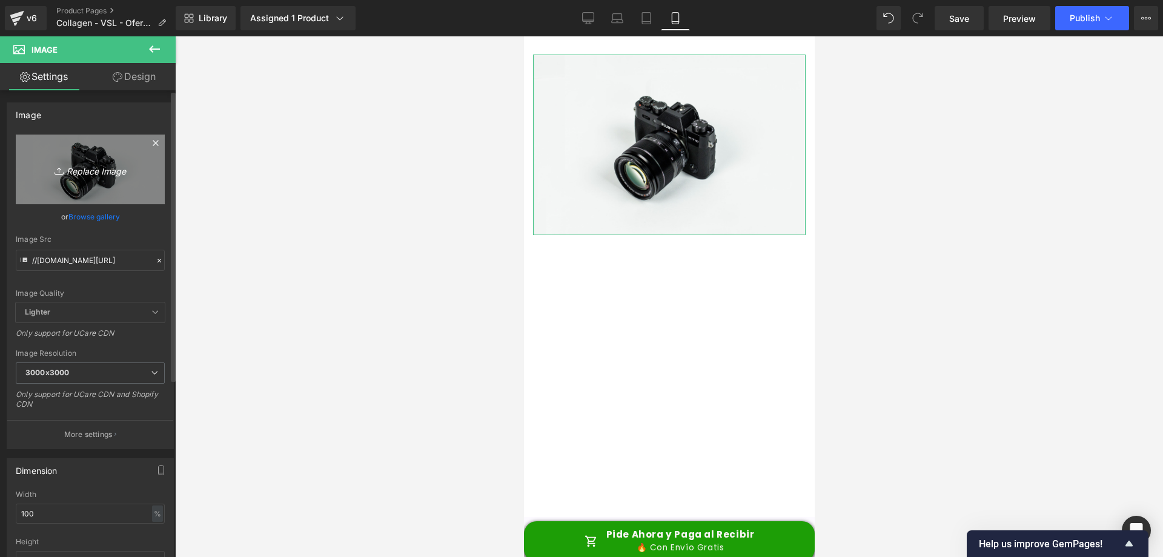
click at [97, 164] on icon "Replace Image" at bounding box center [90, 169] width 97 height 15
type input "C:\fakepath\+23.038 Personas ya vieron resultados.png"
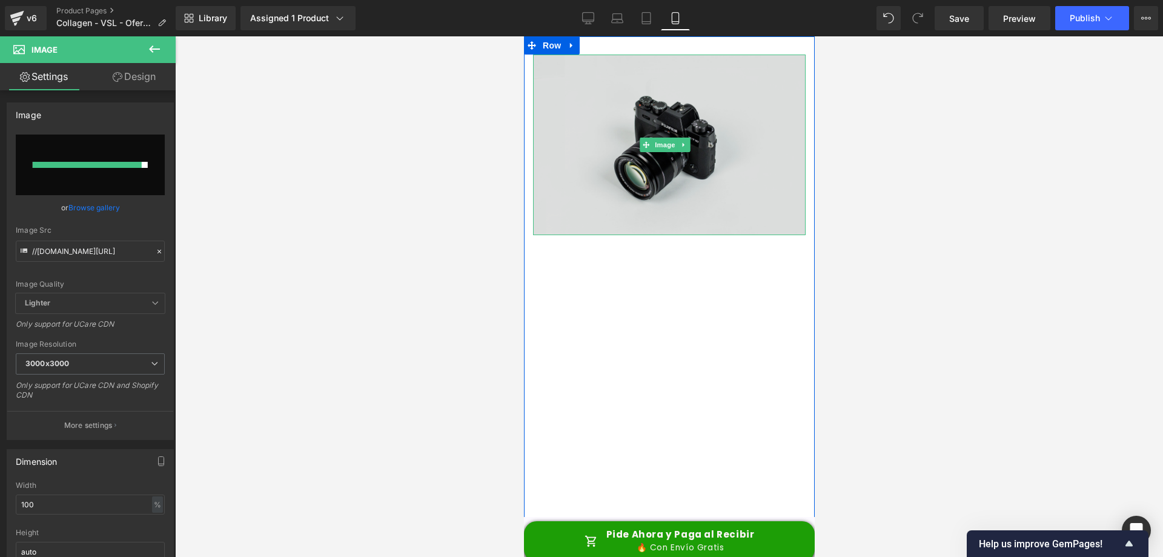
type input "[URL][DOMAIN_NAME]"
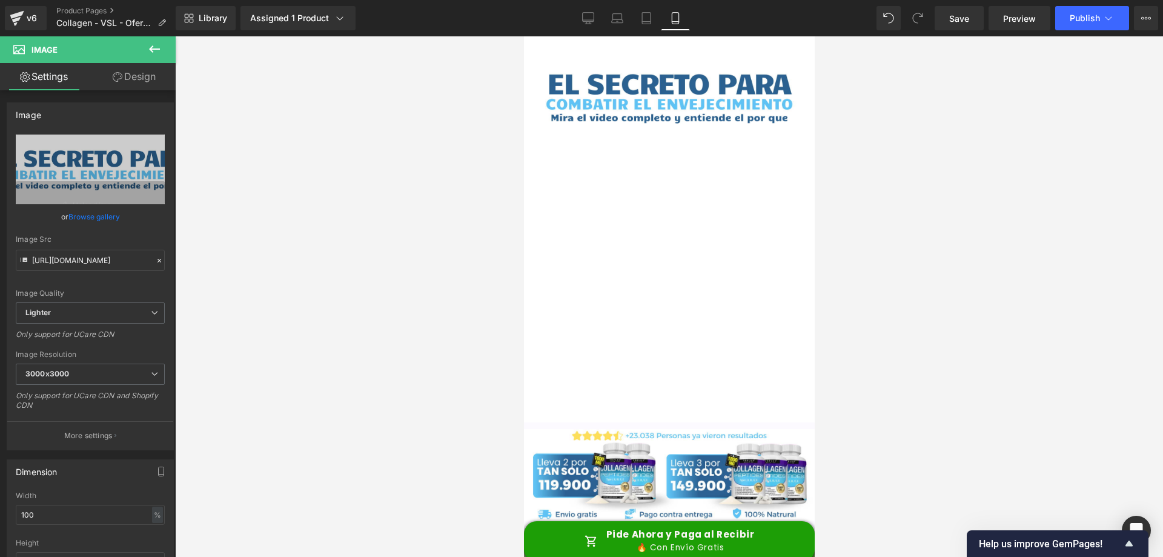
click at [988, 161] on div at bounding box center [669, 296] width 988 height 520
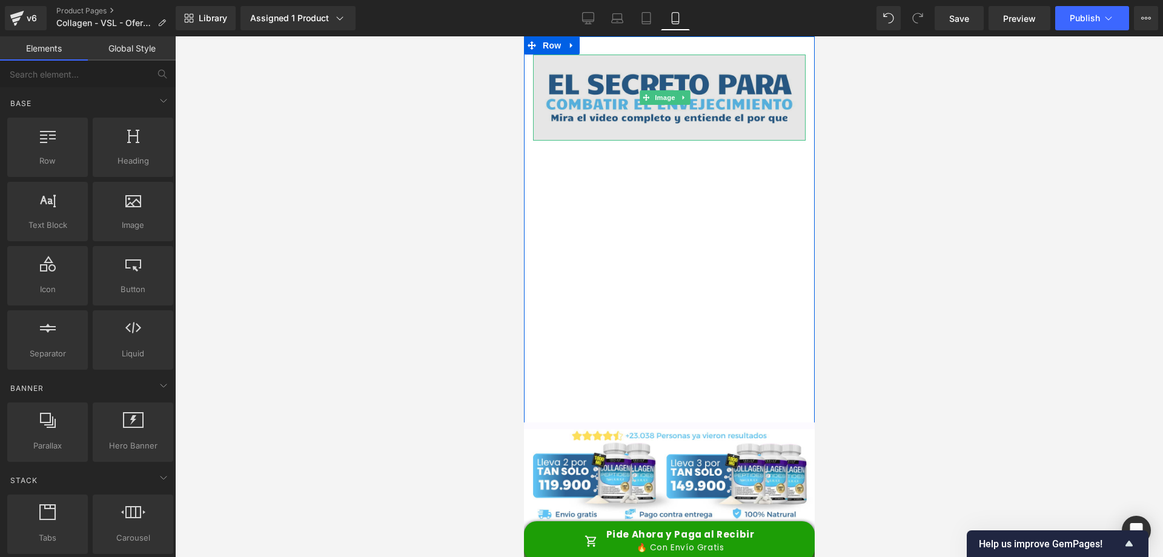
click at [730, 73] on img at bounding box center [669, 98] width 273 height 86
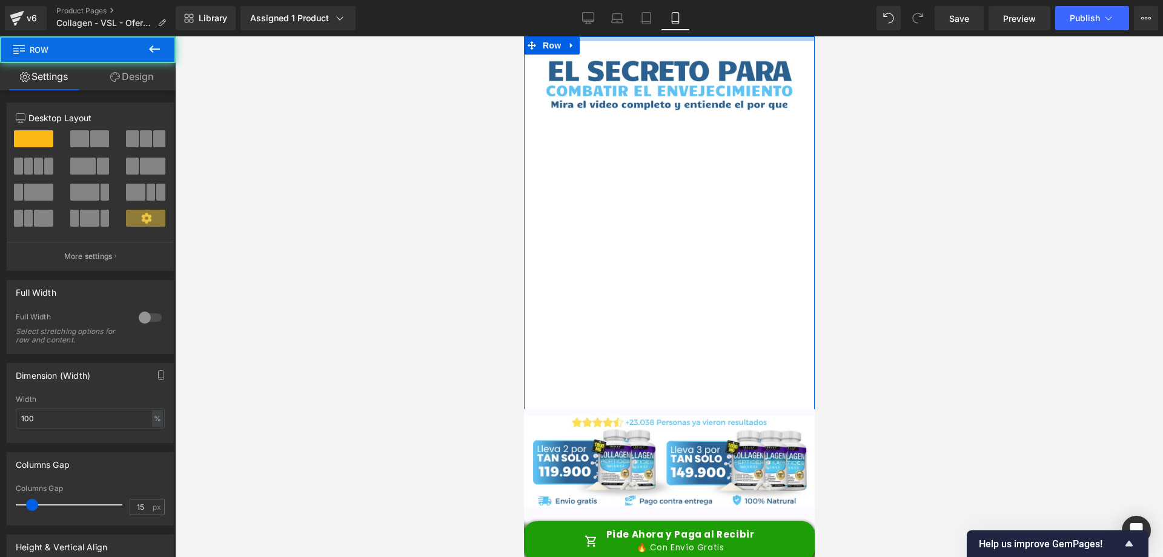
drag, startPoint x: 670, startPoint y: 50, endPoint x: 1207, endPoint y: 70, distance: 537.8
click at [678, 36] on html "Image Vimeo Row Separator Image Image Image Sale Off (P) Image ‹" at bounding box center [668, 298] width 291 height 525
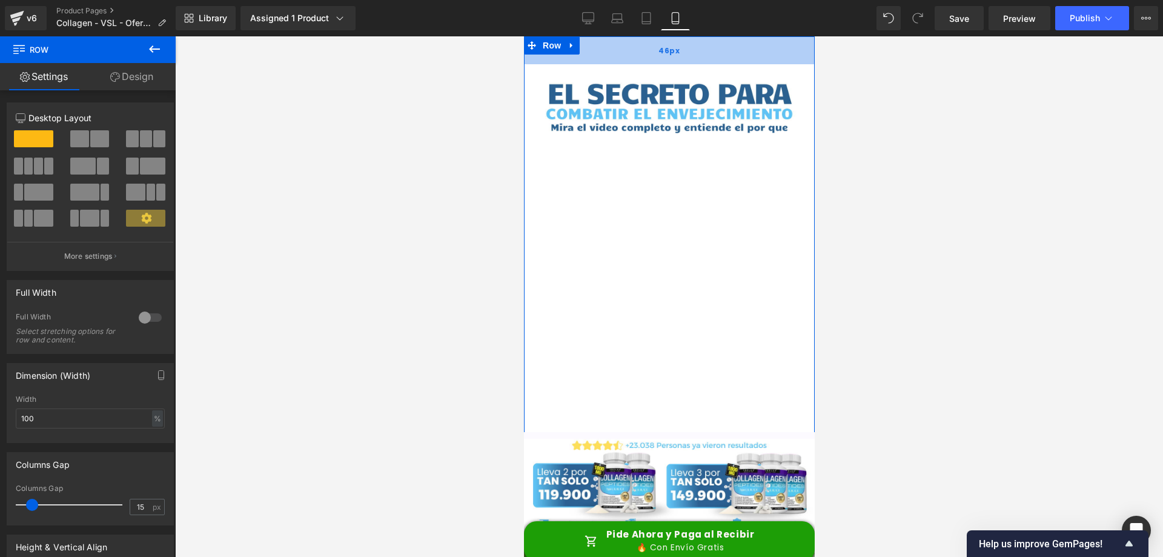
click at [733, 59] on div "46px" at bounding box center [668, 50] width 291 height 28
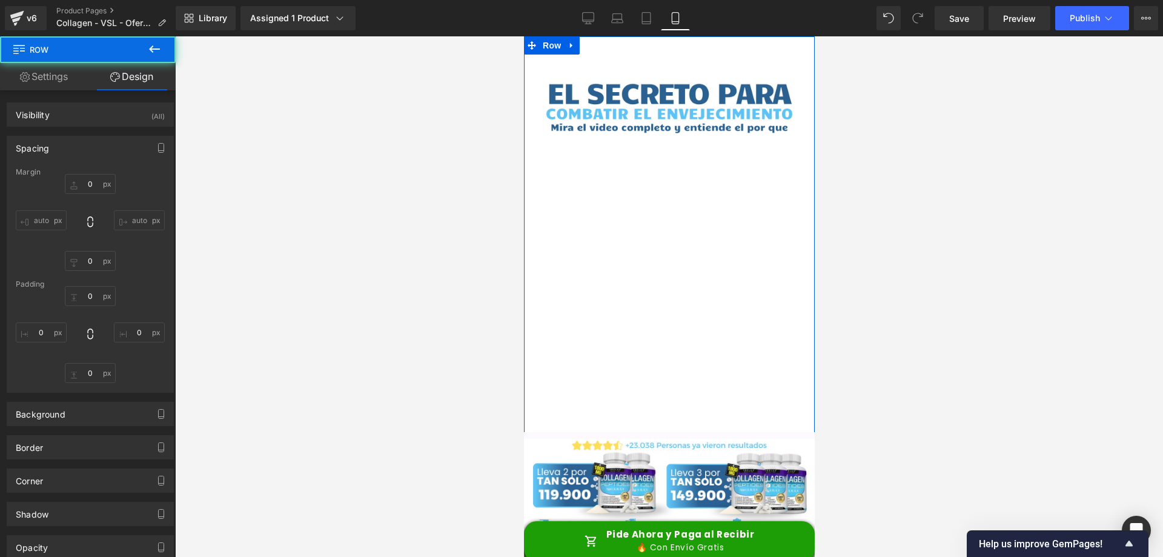
type input "0"
type input "46"
type input "0"
type input "10"
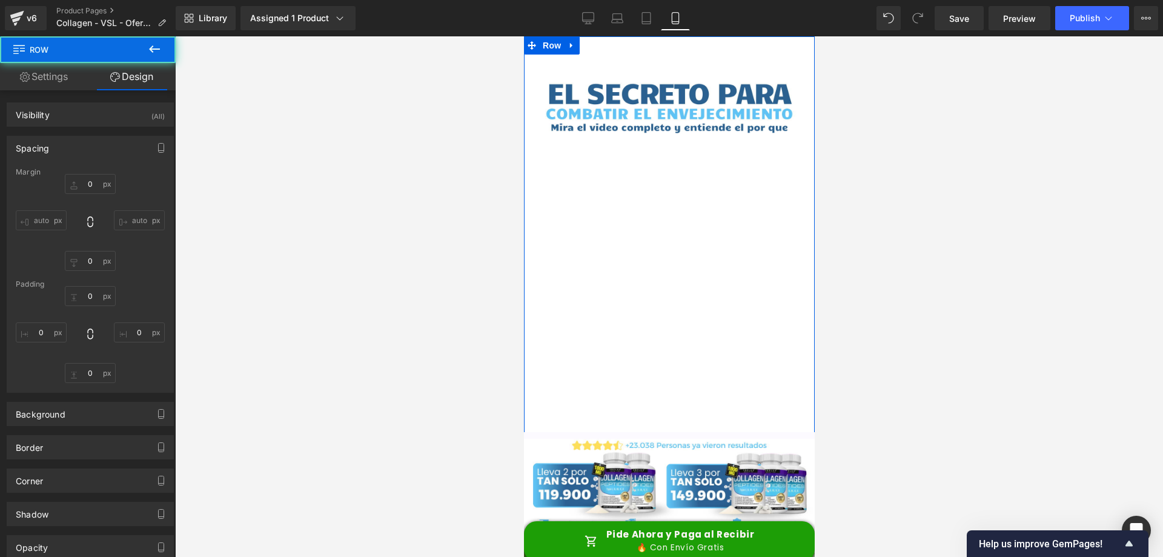
type input "0"
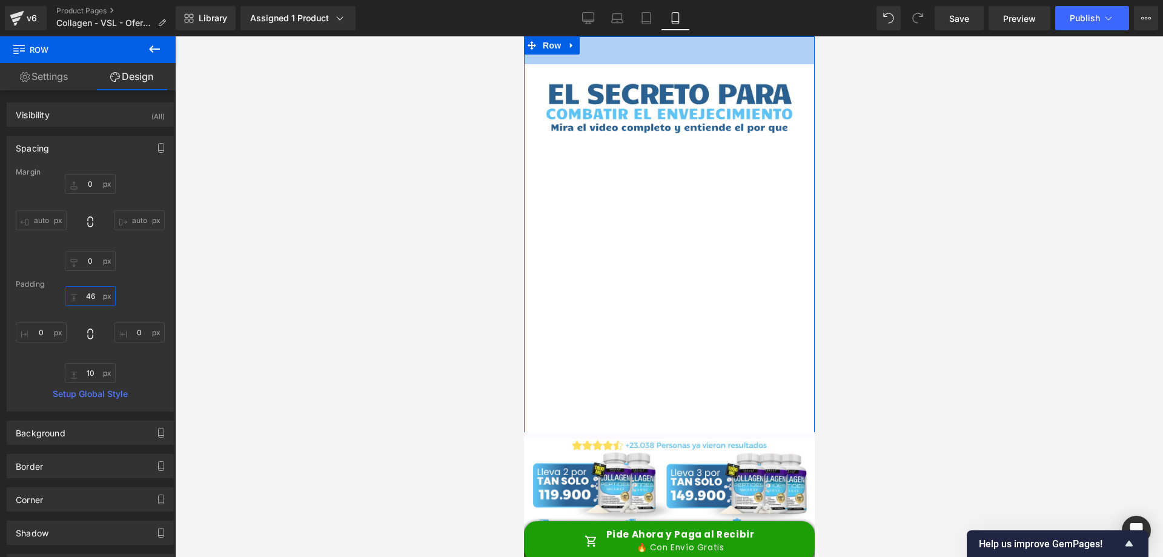
click at [91, 294] on input "46" at bounding box center [90, 296] width 51 height 20
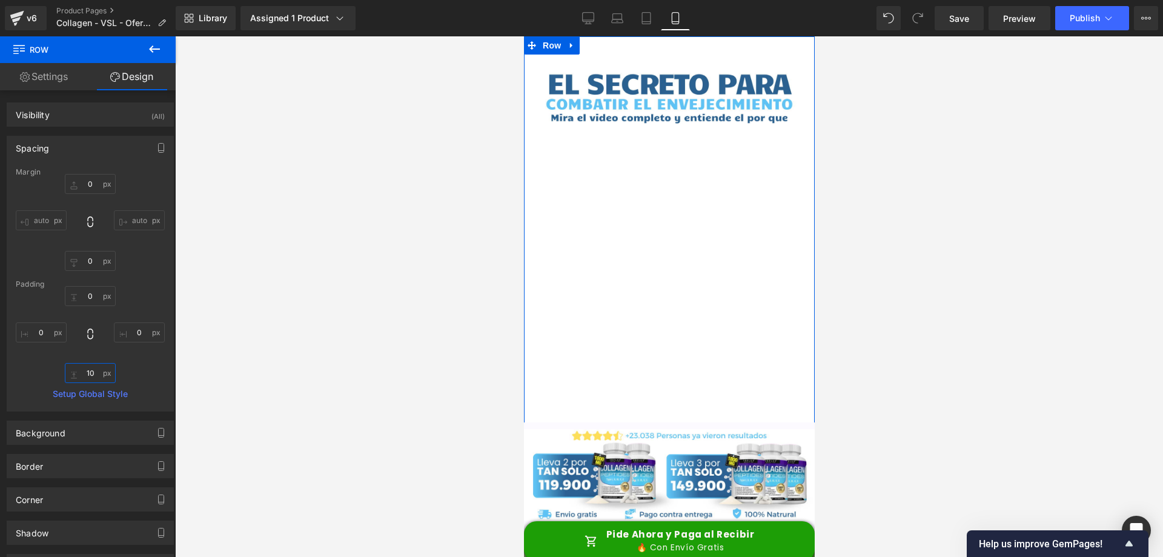
click at [90, 370] on input "10" at bounding box center [90, 373] width 51 height 20
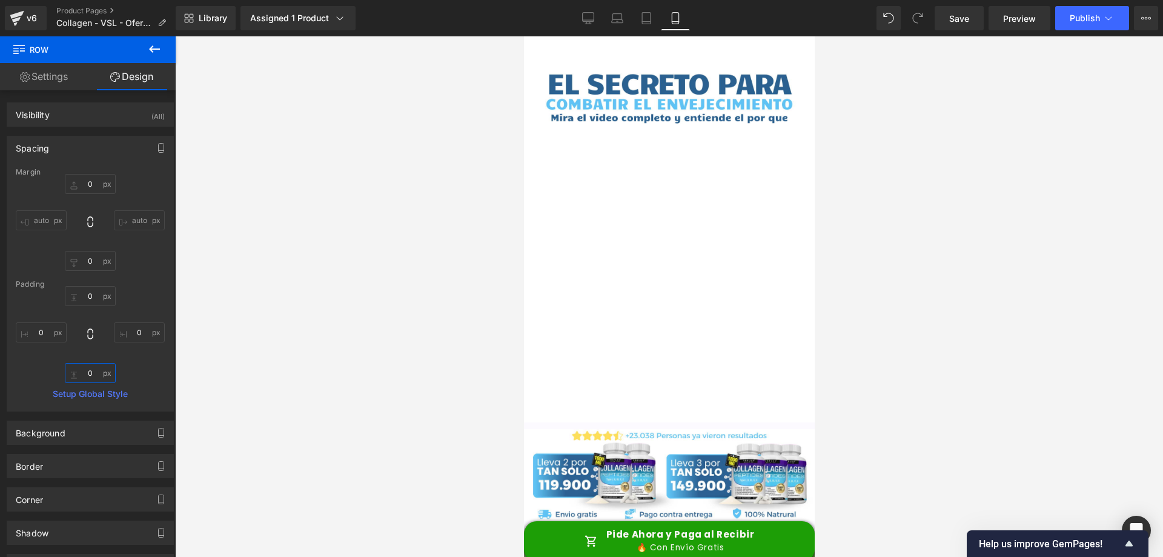
type input "0"
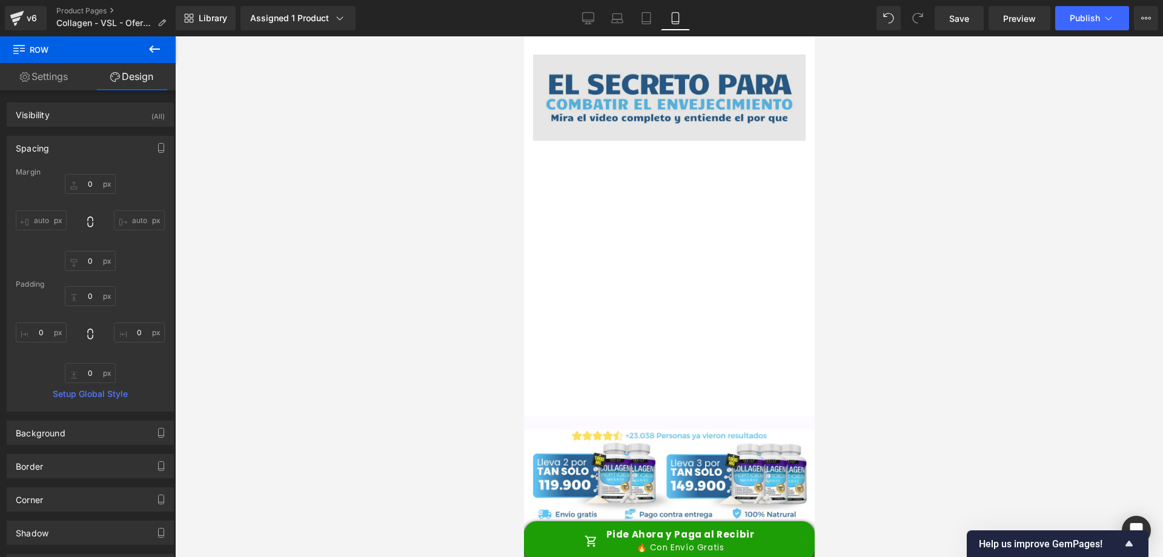
click at [699, 131] on img at bounding box center [669, 98] width 273 height 86
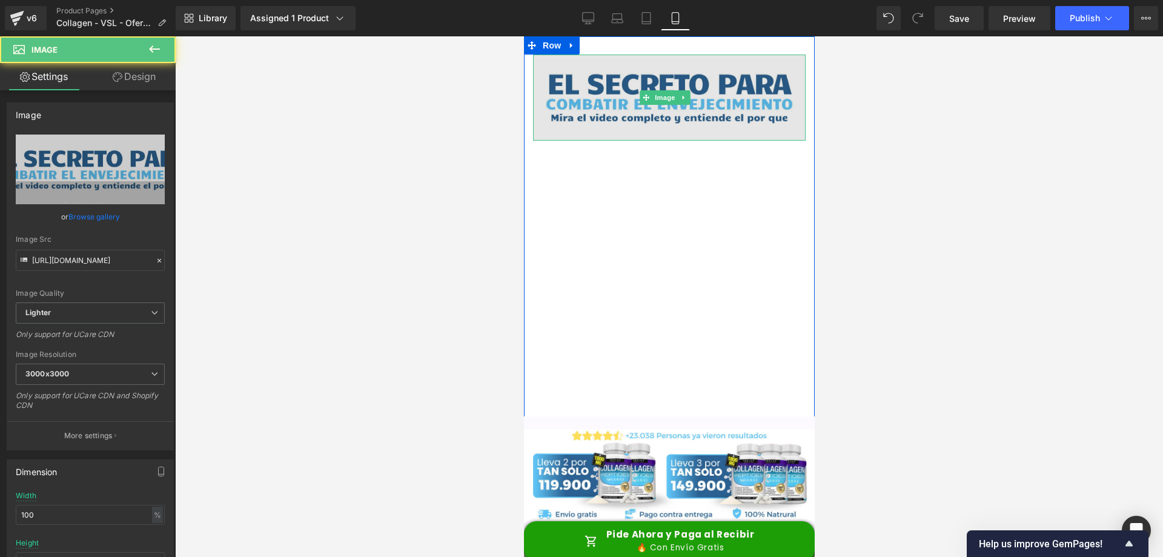
click at [717, 111] on img at bounding box center [669, 98] width 273 height 86
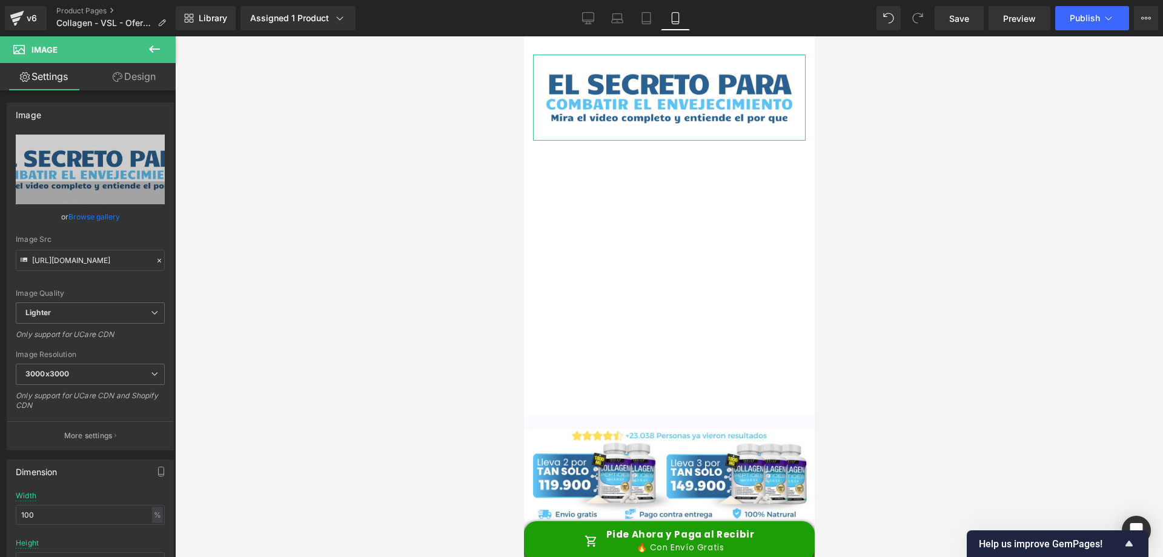
click at [171, 62] on button at bounding box center [154, 49] width 42 height 27
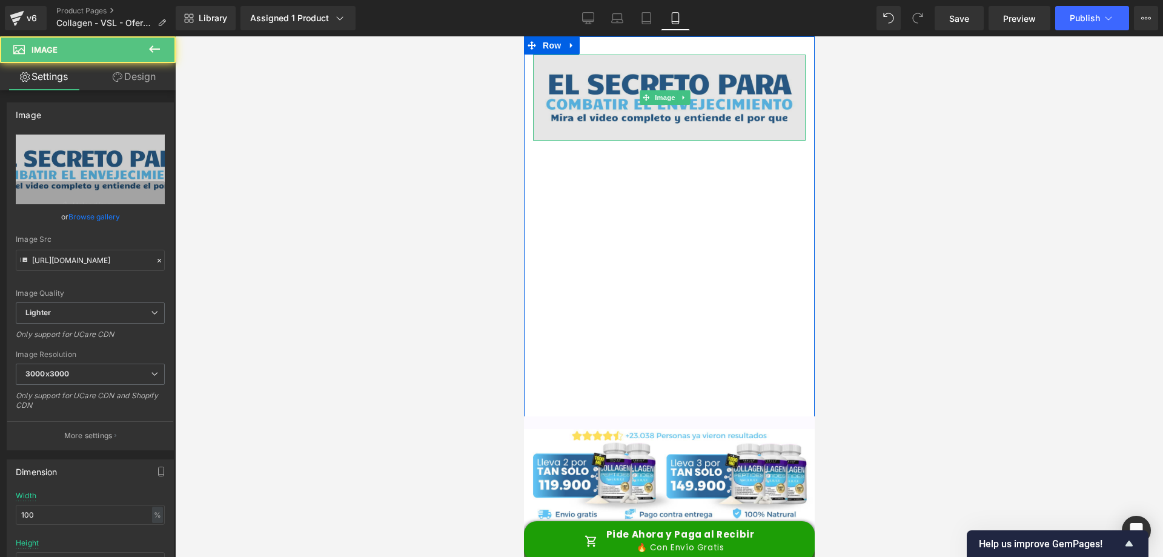
click at [643, 84] on img at bounding box center [669, 98] width 273 height 86
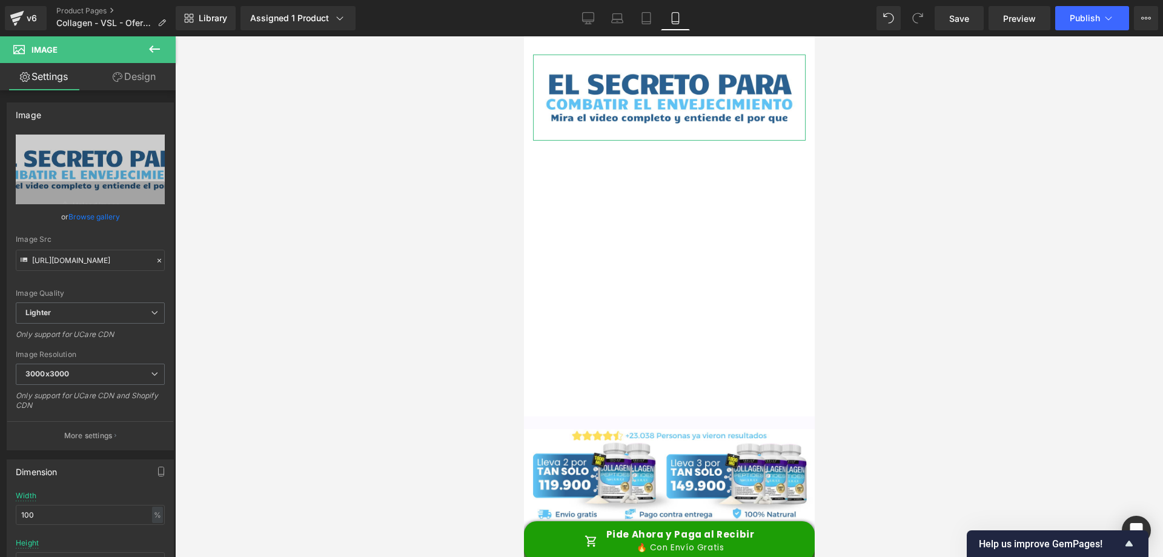
click at [122, 63] on link "Design" at bounding box center [134, 76] width 88 height 27
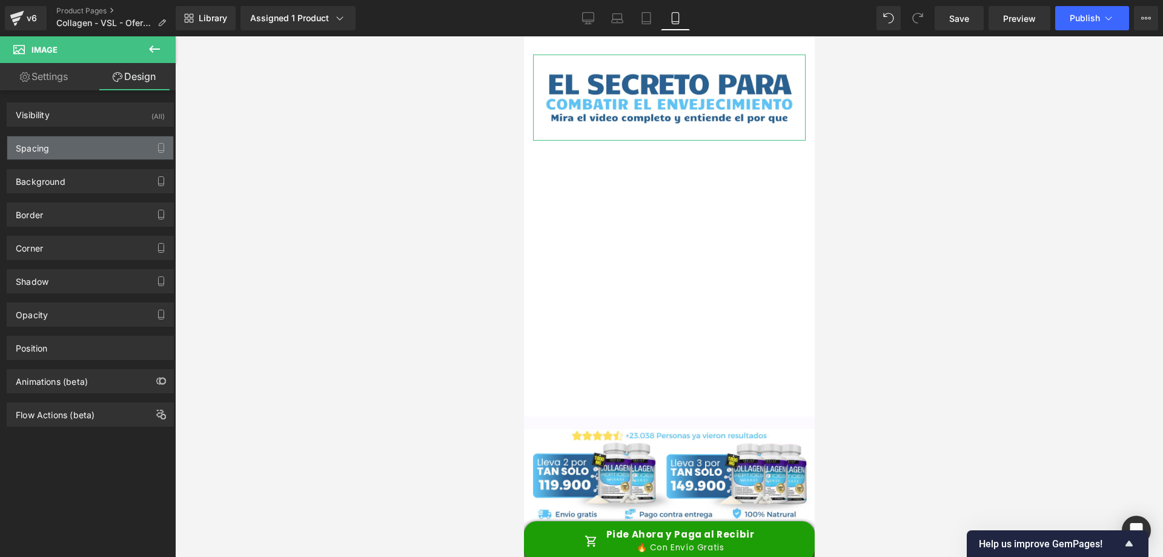
click at [85, 147] on div "Spacing" at bounding box center [90, 147] width 166 height 23
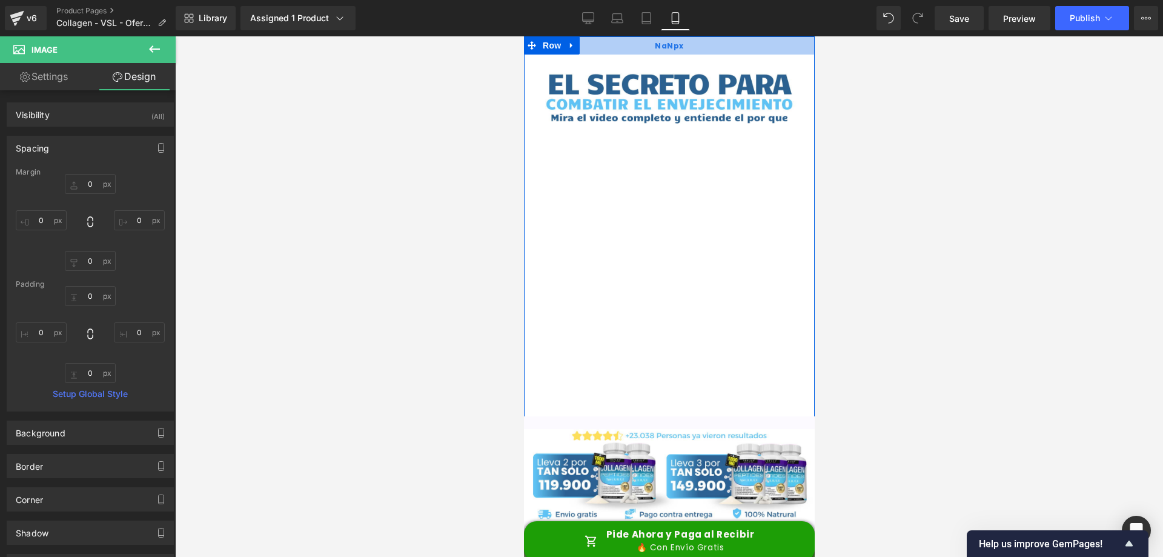
click at [655, 52] on span "NaNpx" at bounding box center [668, 45] width 29 height 13
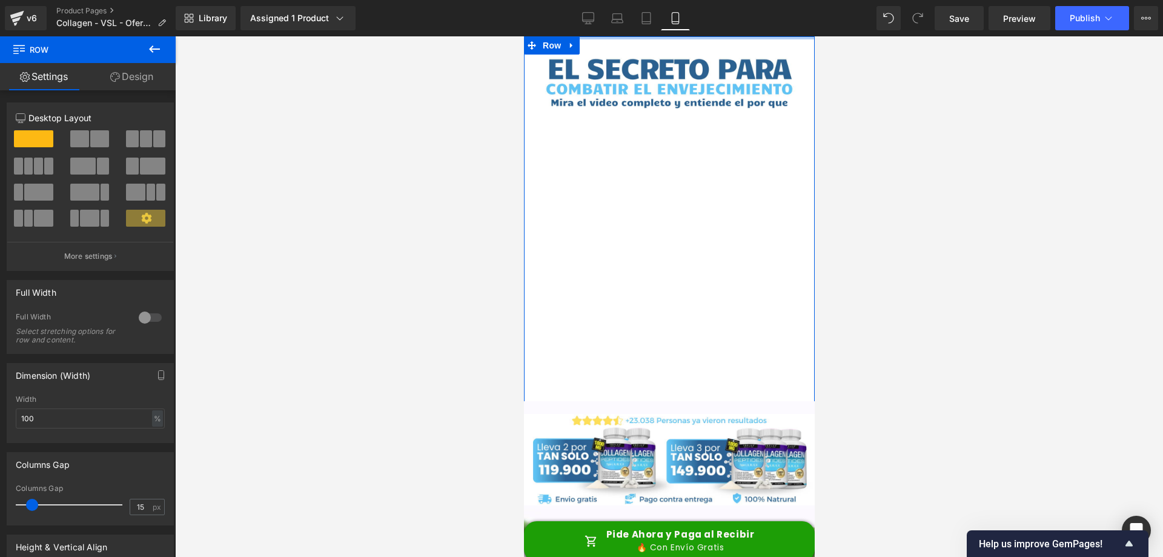
drag, startPoint x: 655, startPoint y: 52, endPoint x: 662, endPoint y: 33, distance: 19.9
click at [662, 36] on html "Image Vimeo Row Separator Image Image Image Sale Off (P) Image ‹" at bounding box center [668, 298] width 291 height 525
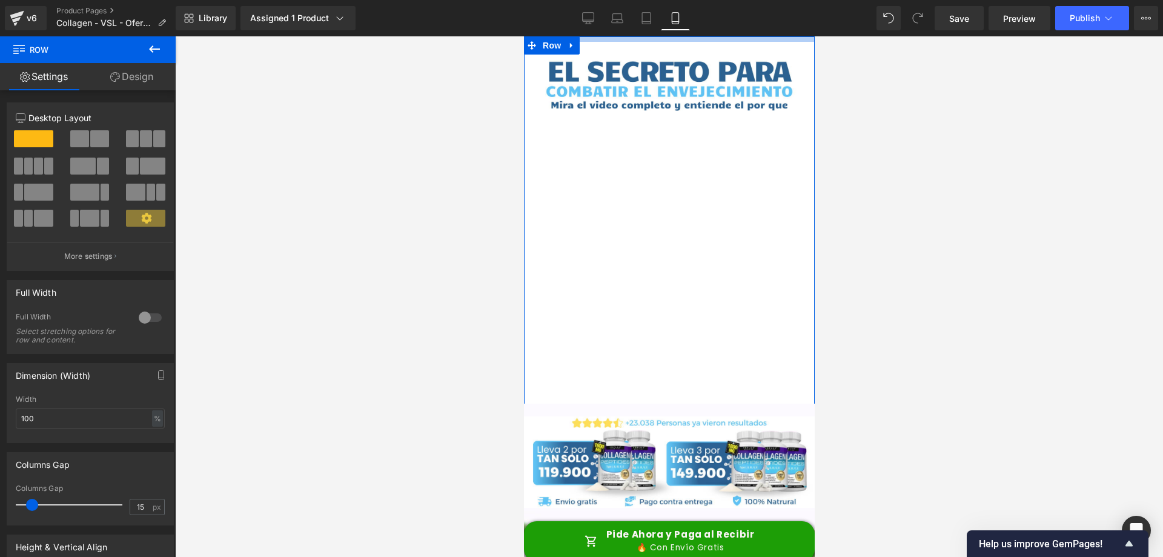
click at [602, 39] on div at bounding box center [668, 38] width 291 height 5
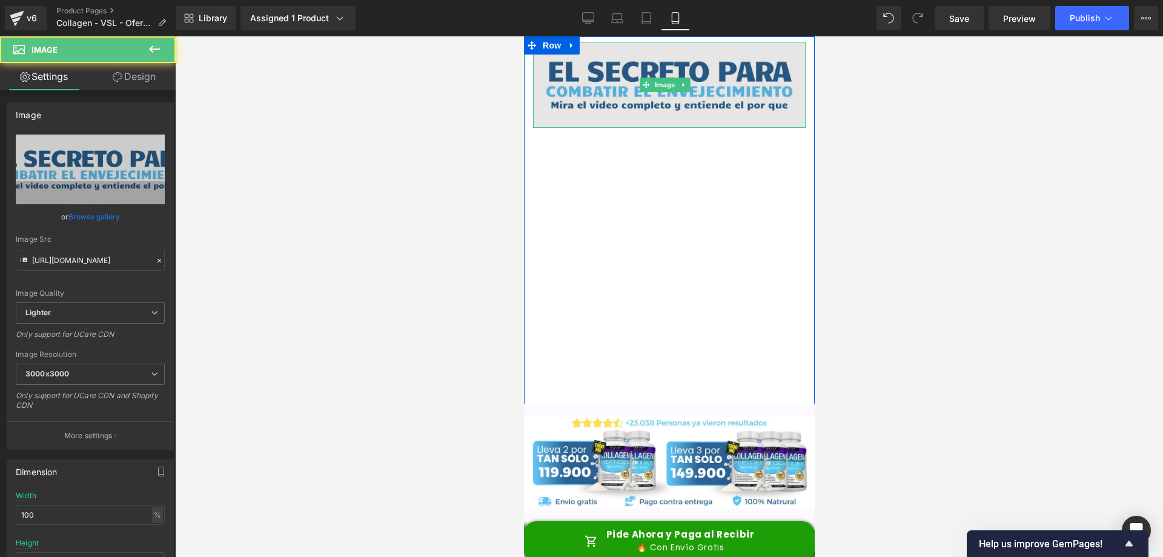
click at [622, 55] on img at bounding box center [669, 85] width 273 height 86
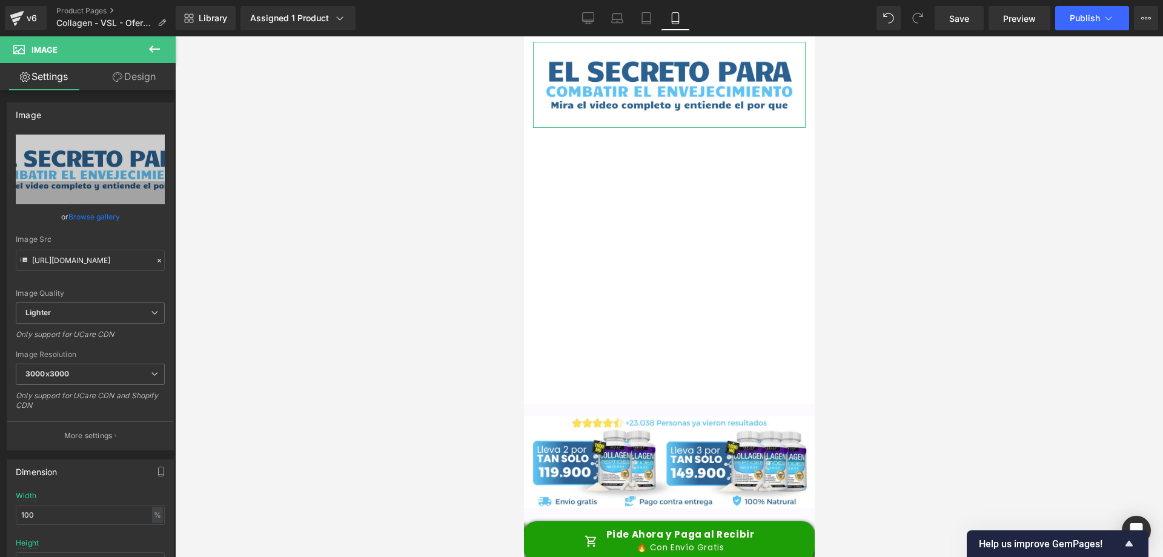
click at [133, 76] on link "Design" at bounding box center [134, 76] width 88 height 27
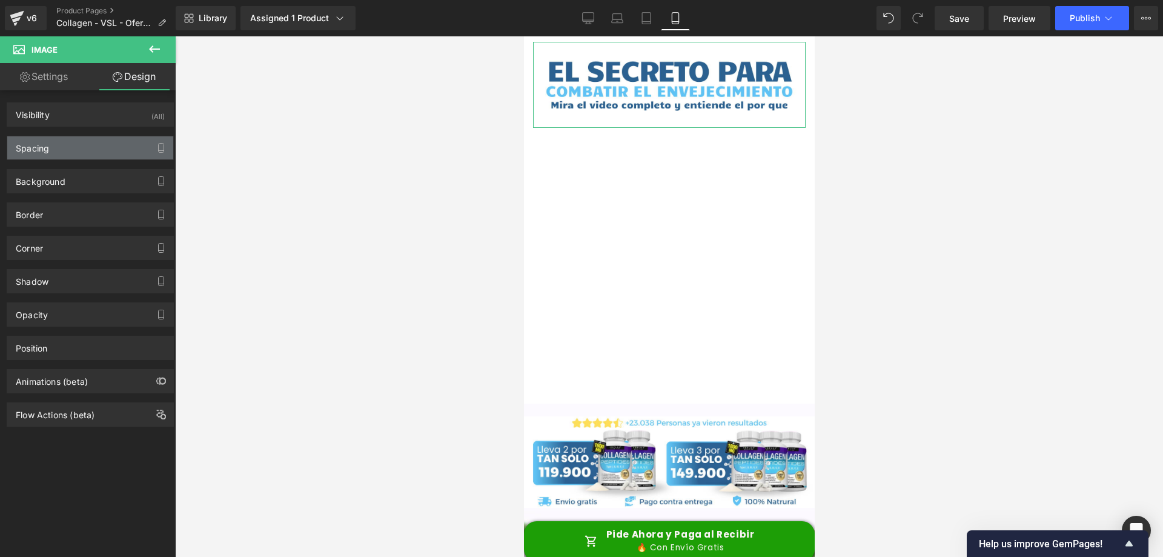
click at [85, 151] on div "Spacing" at bounding box center [90, 147] width 166 height 23
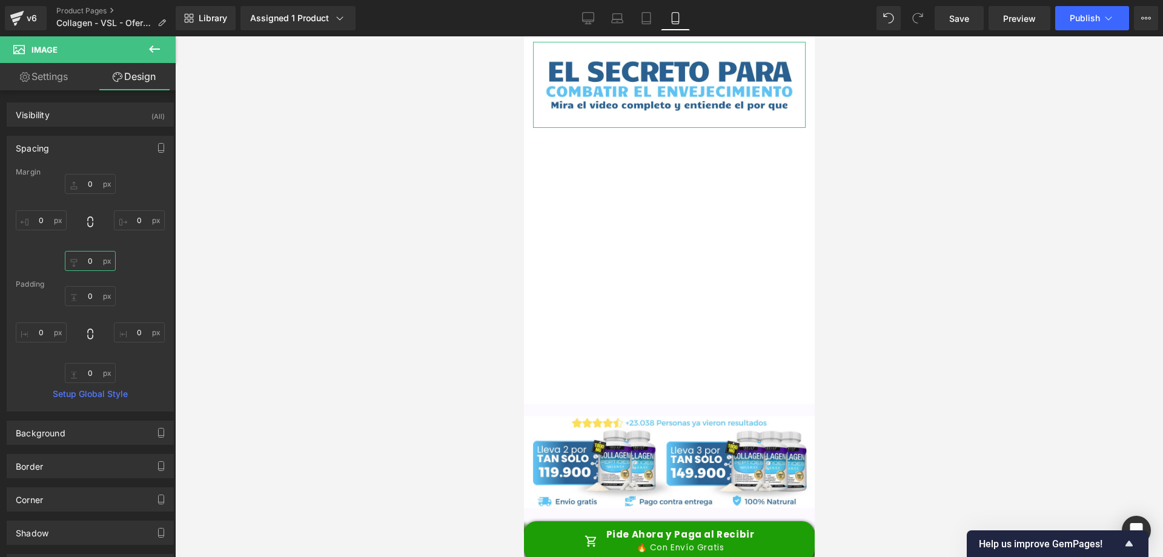
click at [94, 261] on input "0" at bounding box center [90, 261] width 51 height 20
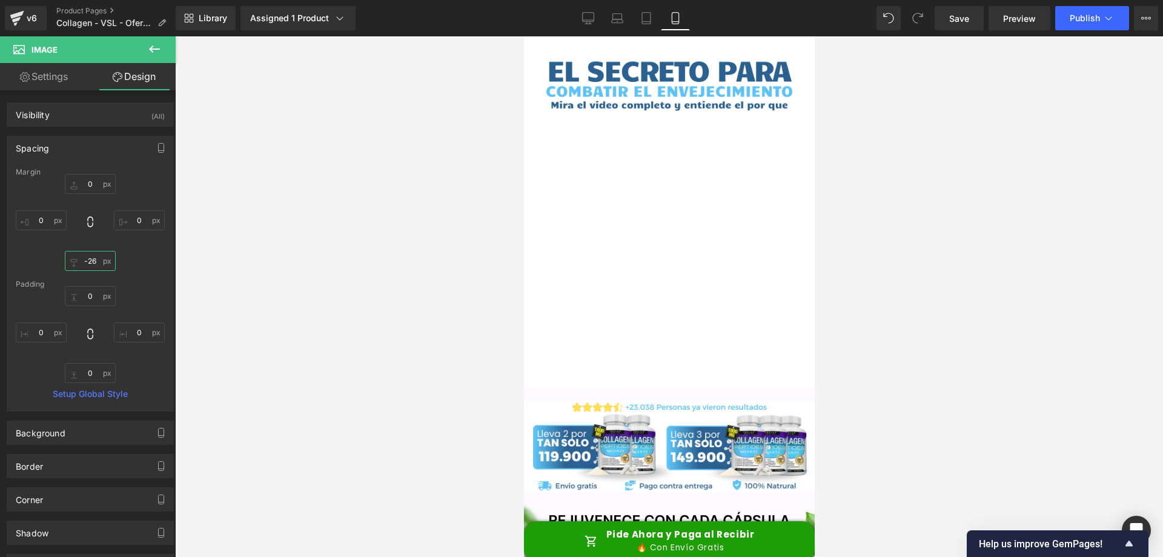
type input "-25"
click at [82, 182] on input "0" at bounding box center [90, 184] width 51 height 20
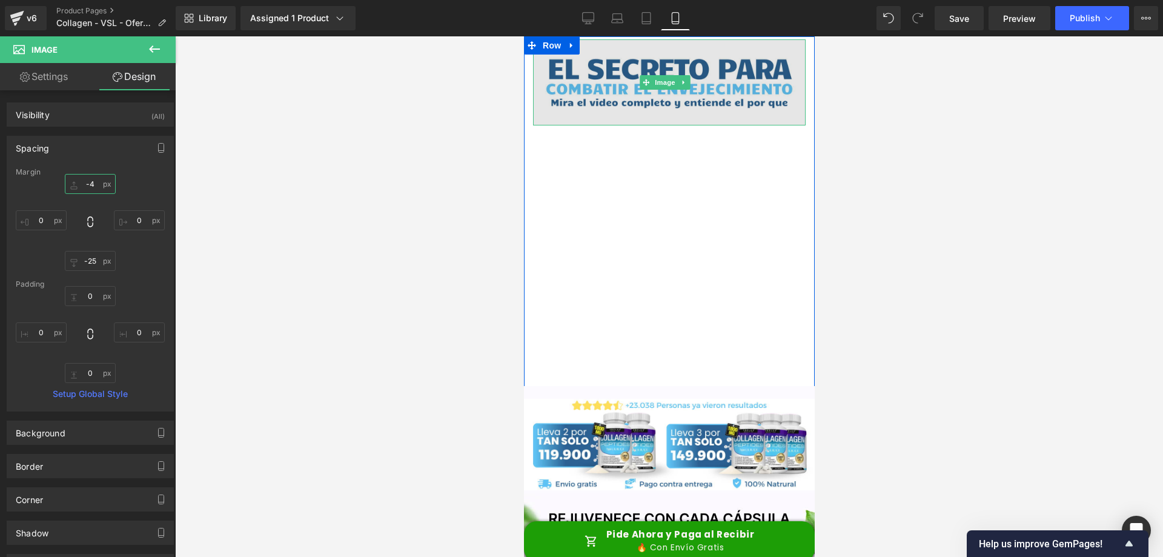
type input "-5"
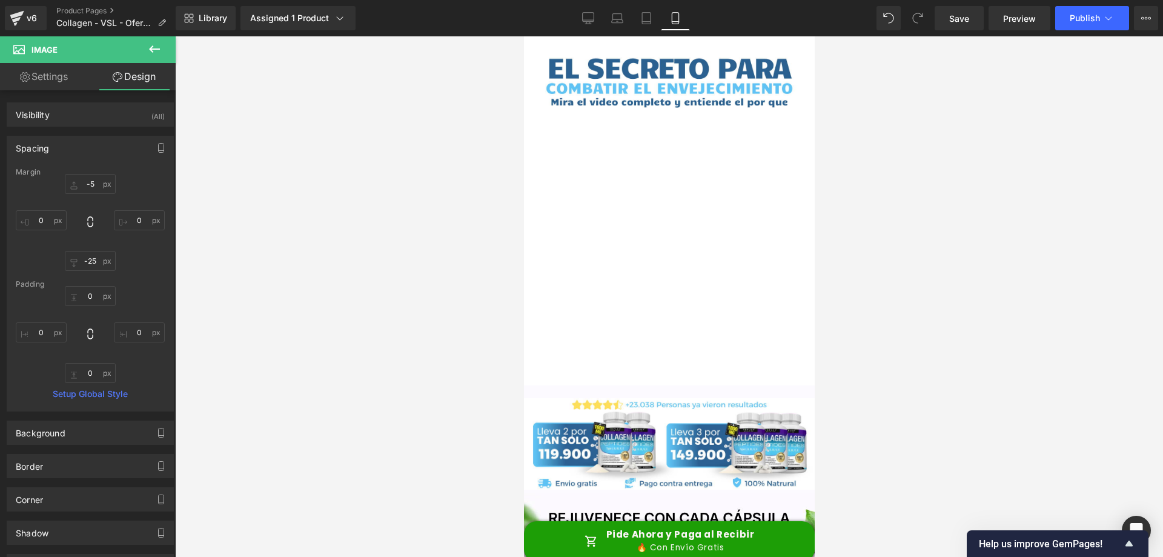
click at [961, 165] on div at bounding box center [669, 296] width 988 height 520
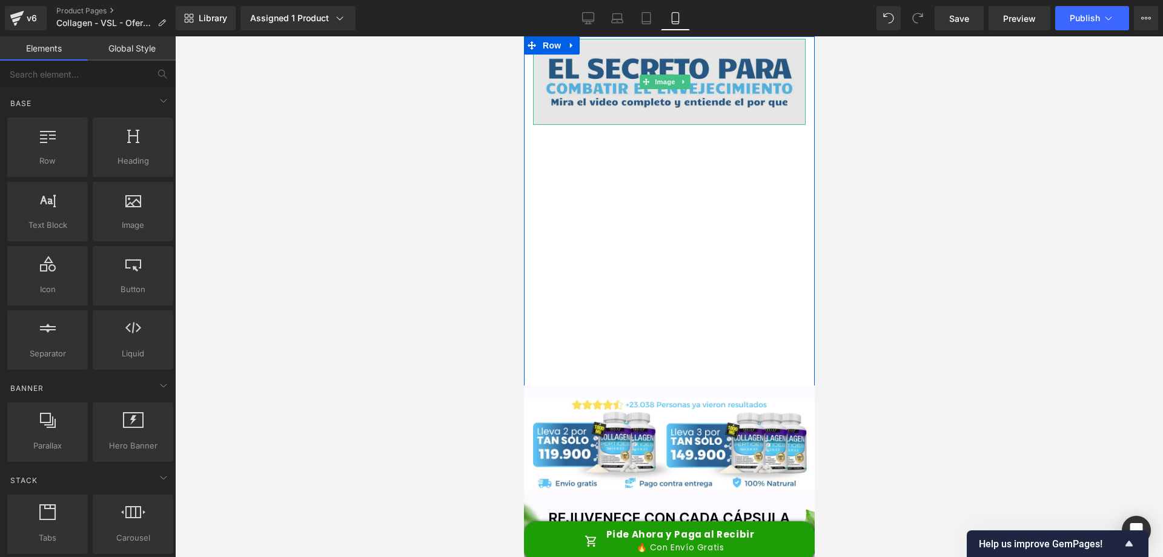
click at [736, 78] on img at bounding box center [669, 82] width 273 height 86
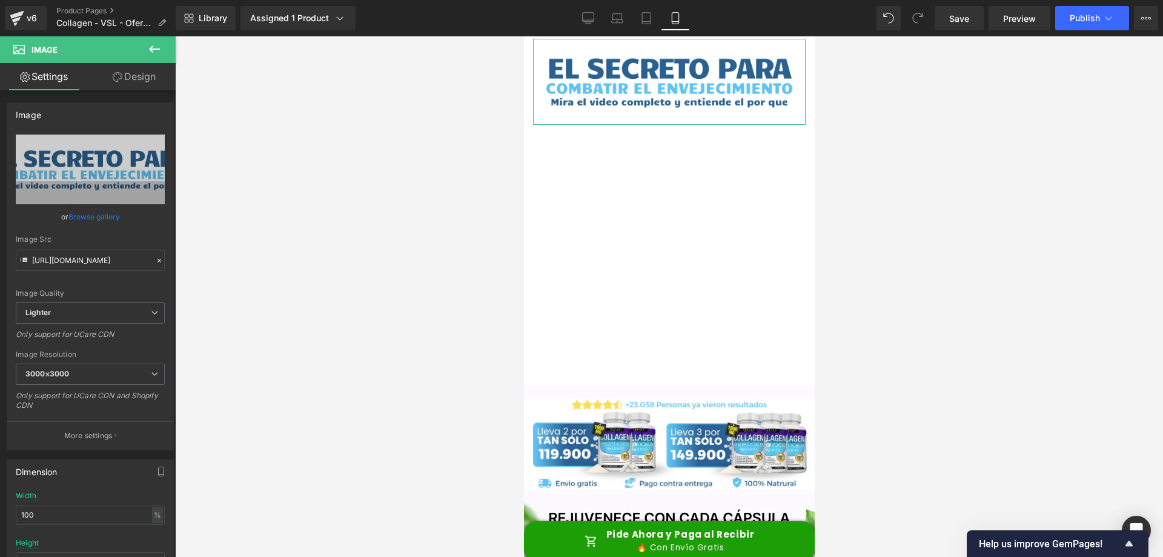
click at [153, 82] on link "Design" at bounding box center [134, 76] width 88 height 27
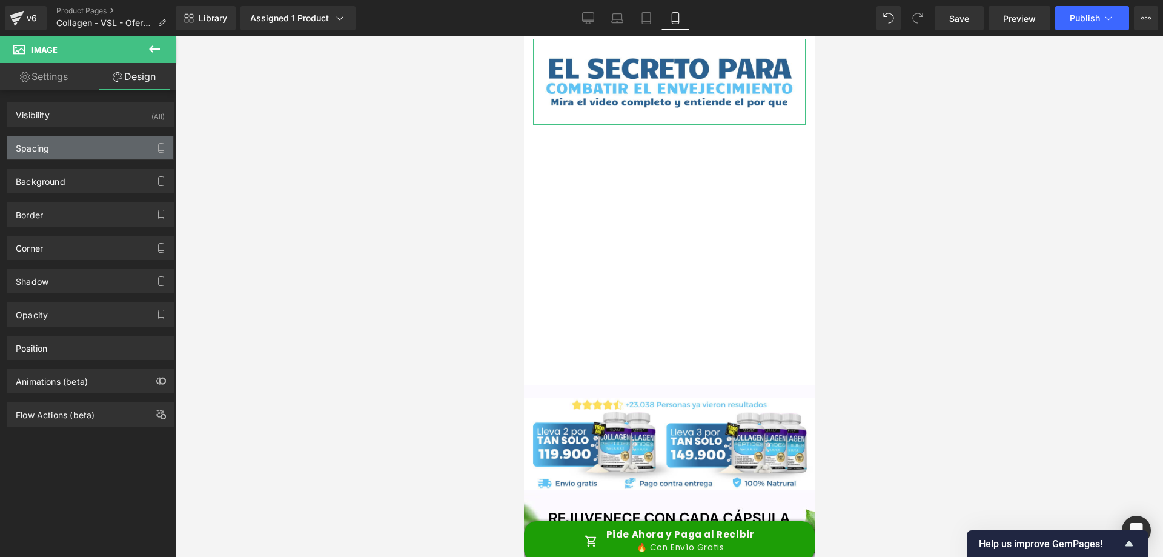
click at [91, 143] on div "Spacing" at bounding box center [90, 147] width 166 height 23
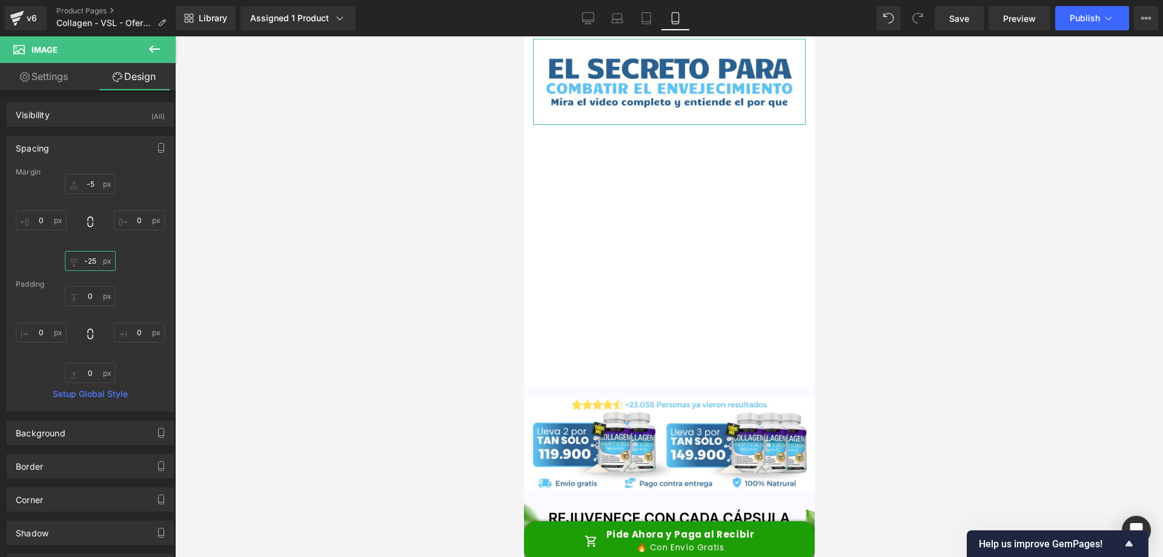
click at [92, 264] on input "-25" at bounding box center [90, 261] width 51 height 20
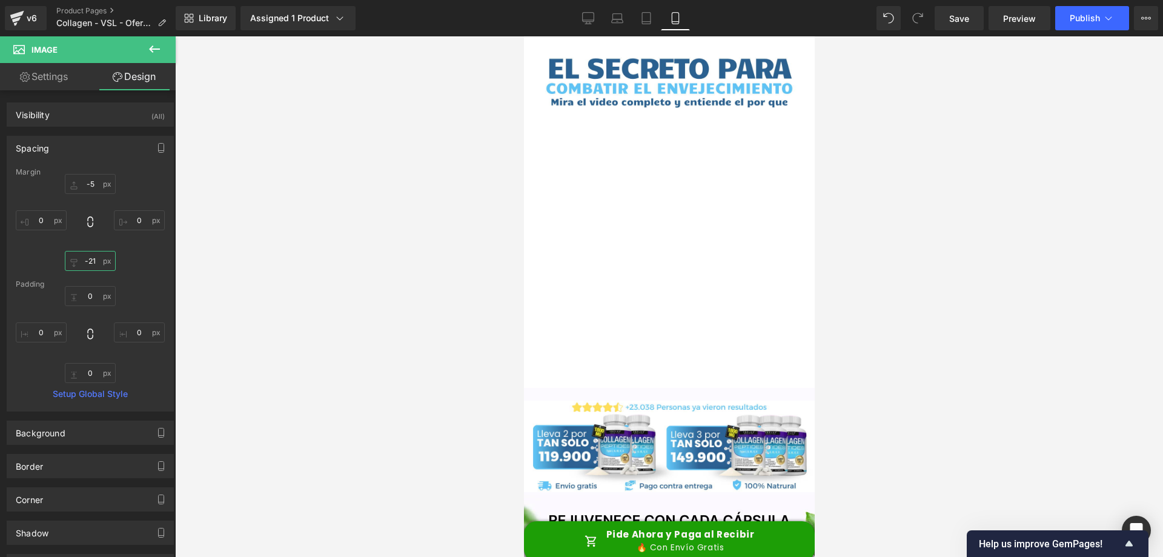
type input "-20"
click at [1083, 20] on span "Publish" at bounding box center [1085, 18] width 30 height 10
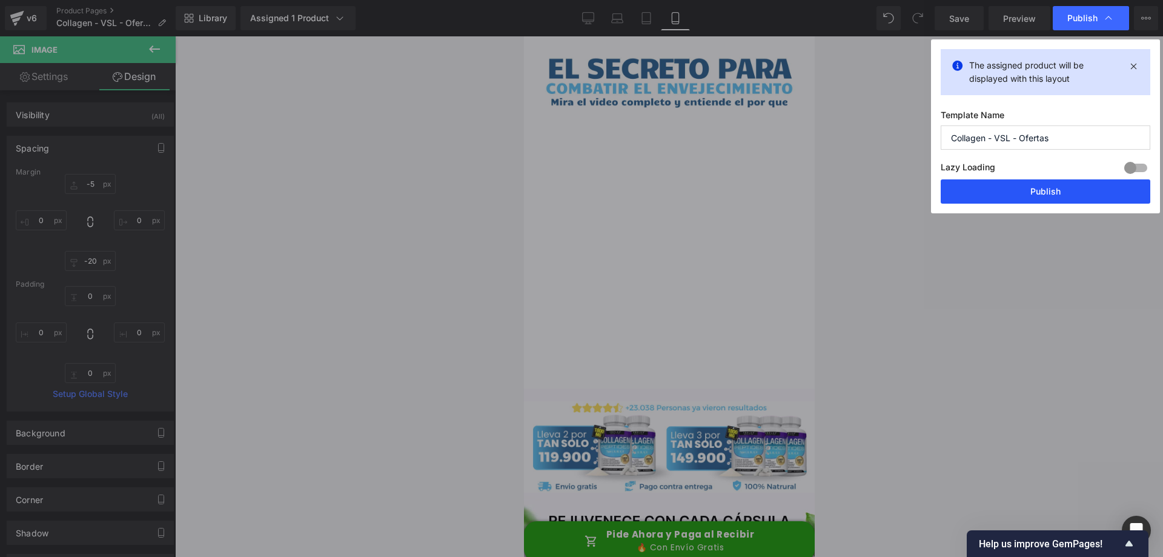
click at [1020, 190] on button "Publish" at bounding box center [1046, 191] width 210 height 24
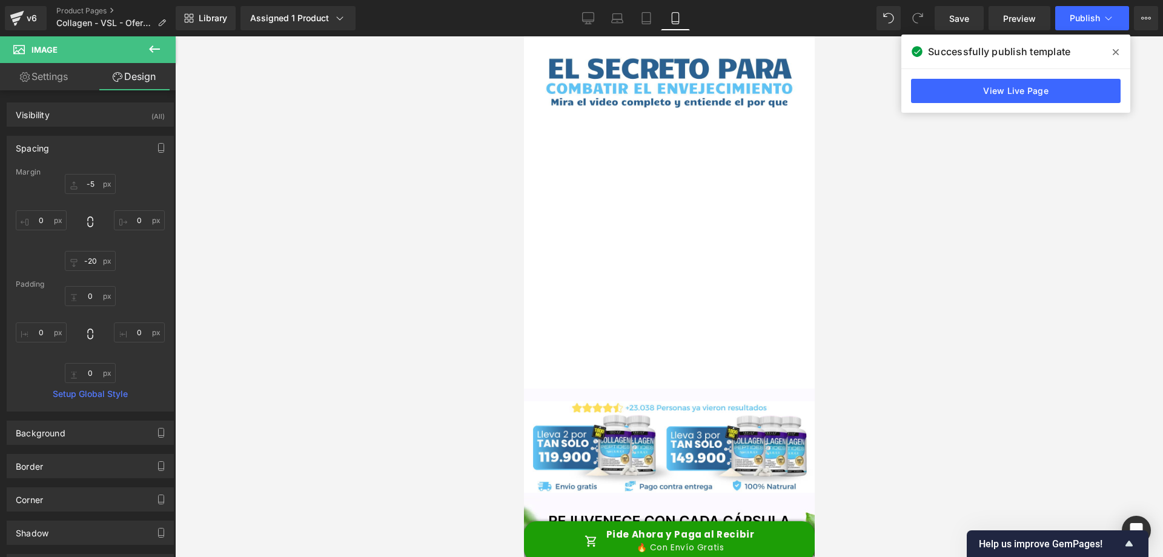
click at [986, 145] on div at bounding box center [669, 296] width 988 height 520
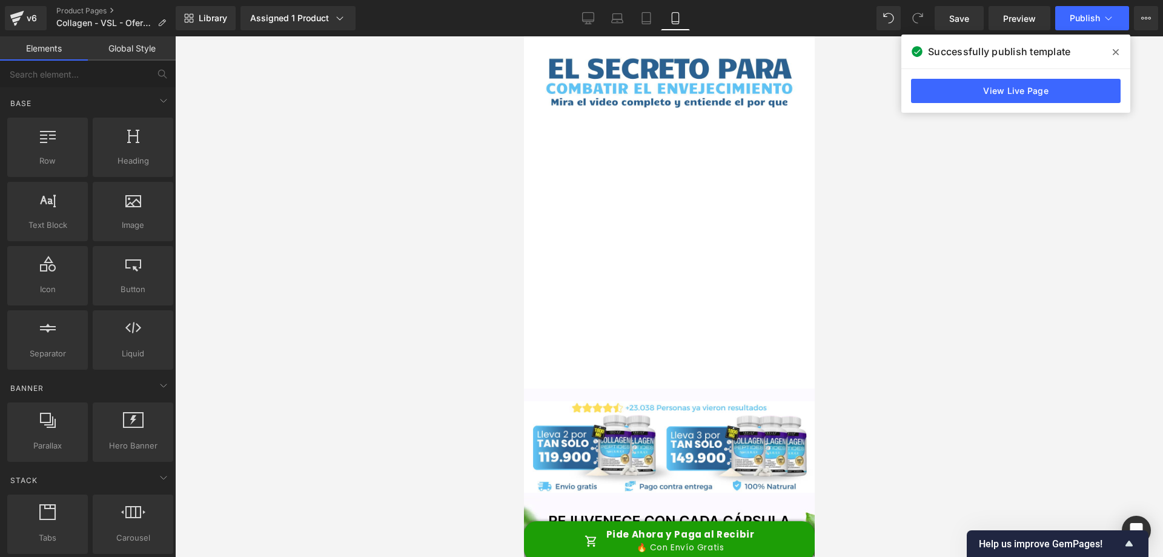
click at [1117, 47] on icon at bounding box center [1116, 52] width 6 height 10
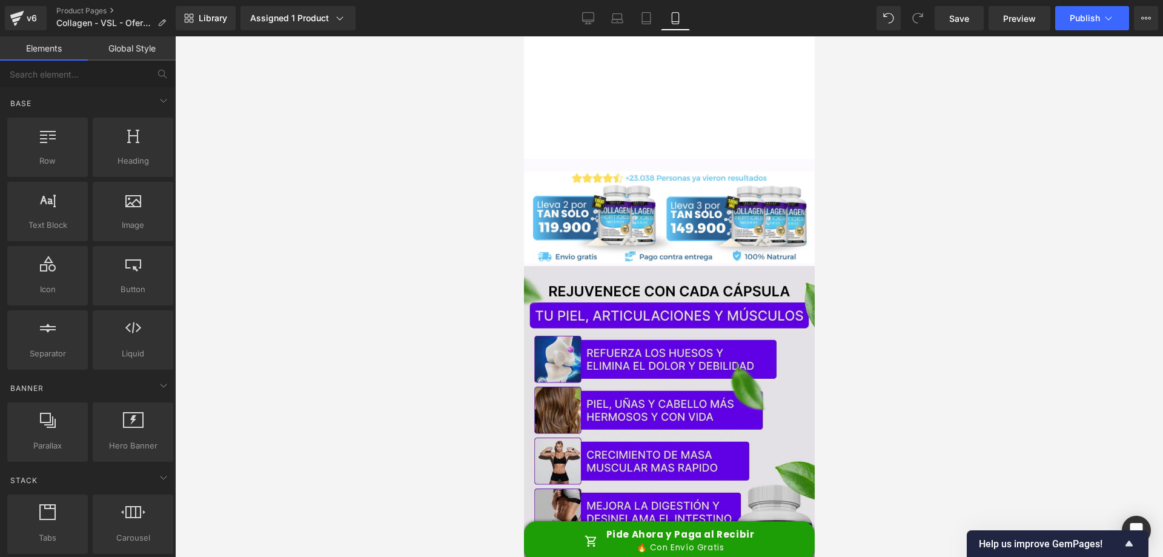
scroll to position [242, 0]
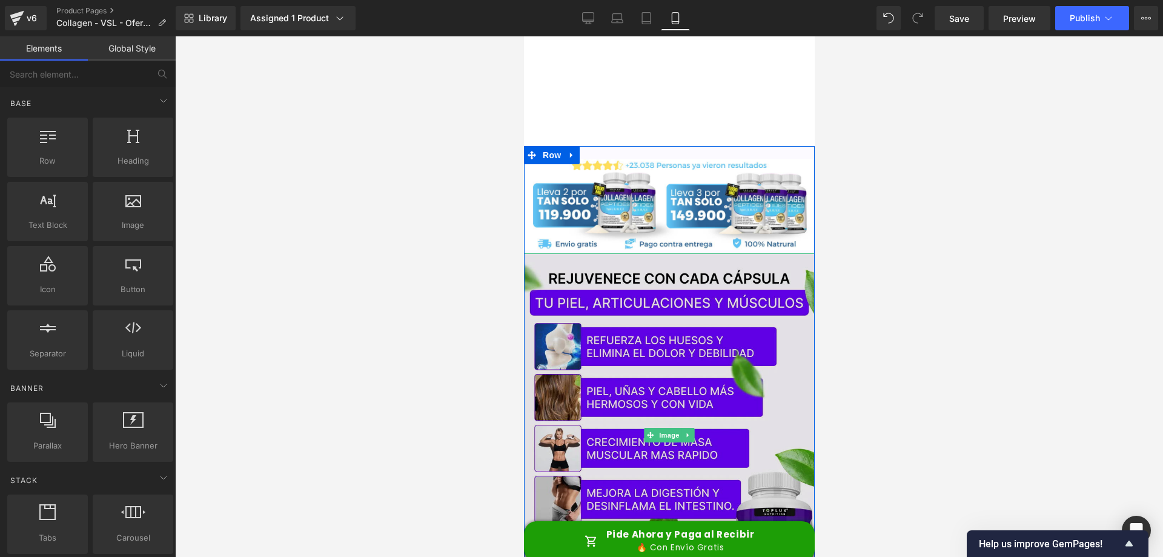
click at [700, 261] on img at bounding box center [668, 435] width 291 height 364
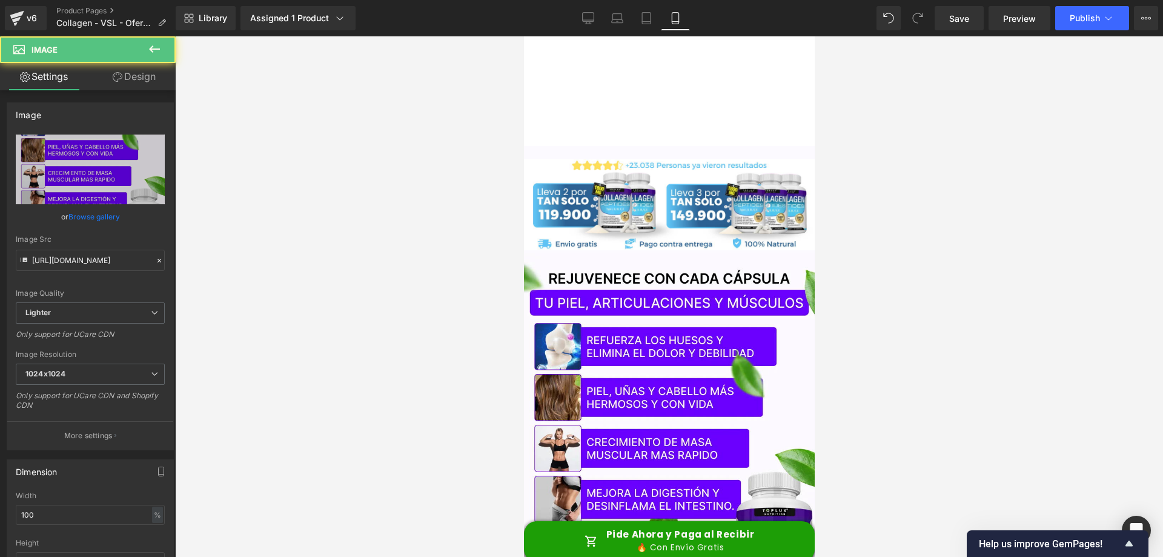
click at [907, 156] on div at bounding box center [669, 296] width 988 height 520
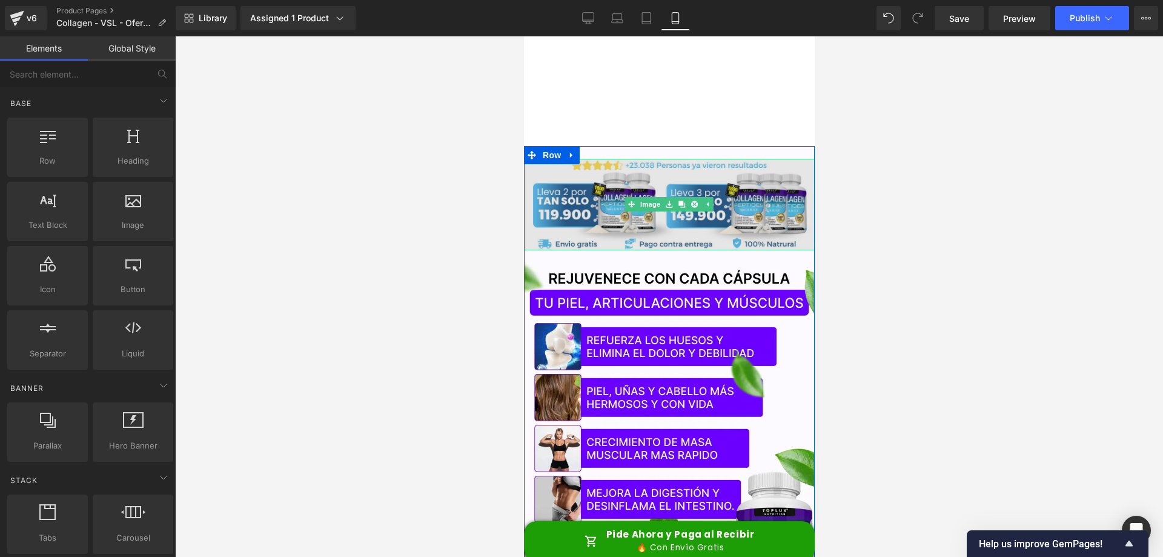
click at [641, 160] on img at bounding box center [668, 204] width 291 height 91
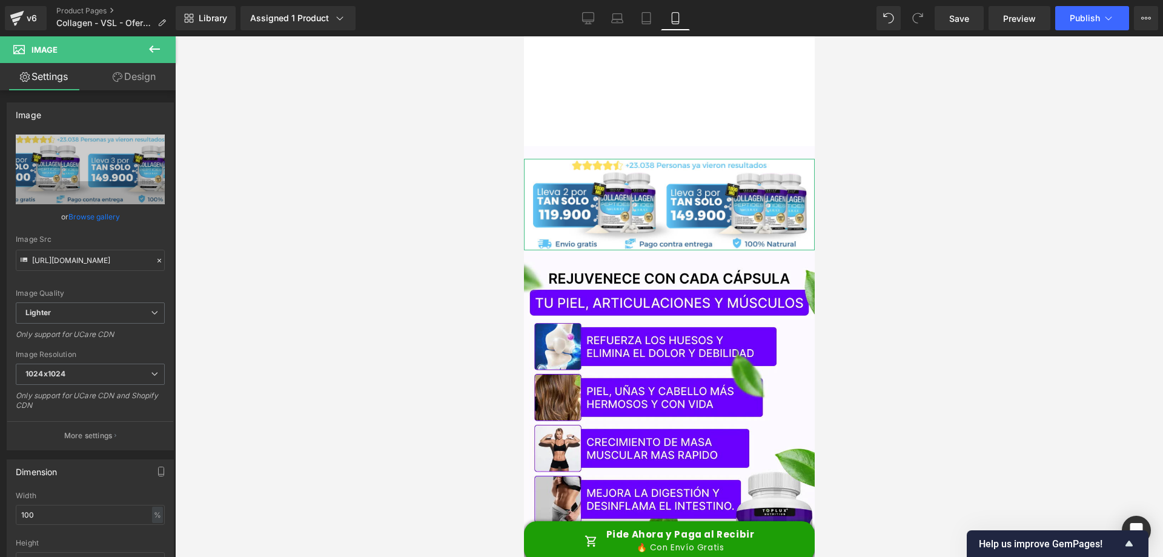
click at [128, 76] on link "Design" at bounding box center [134, 76] width 88 height 27
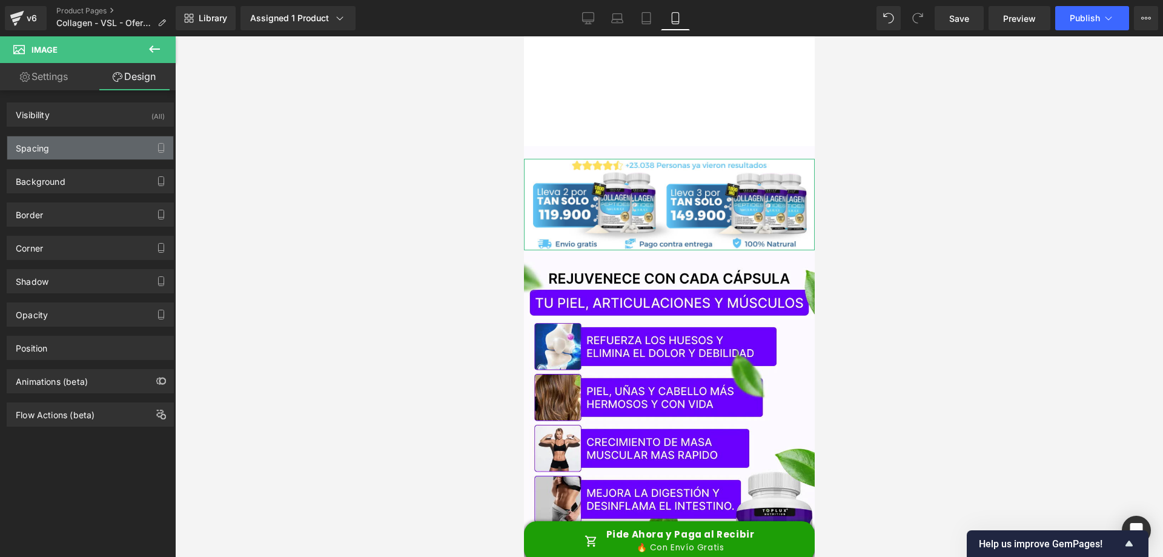
click at [67, 145] on div "Spacing" at bounding box center [90, 147] width 166 height 23
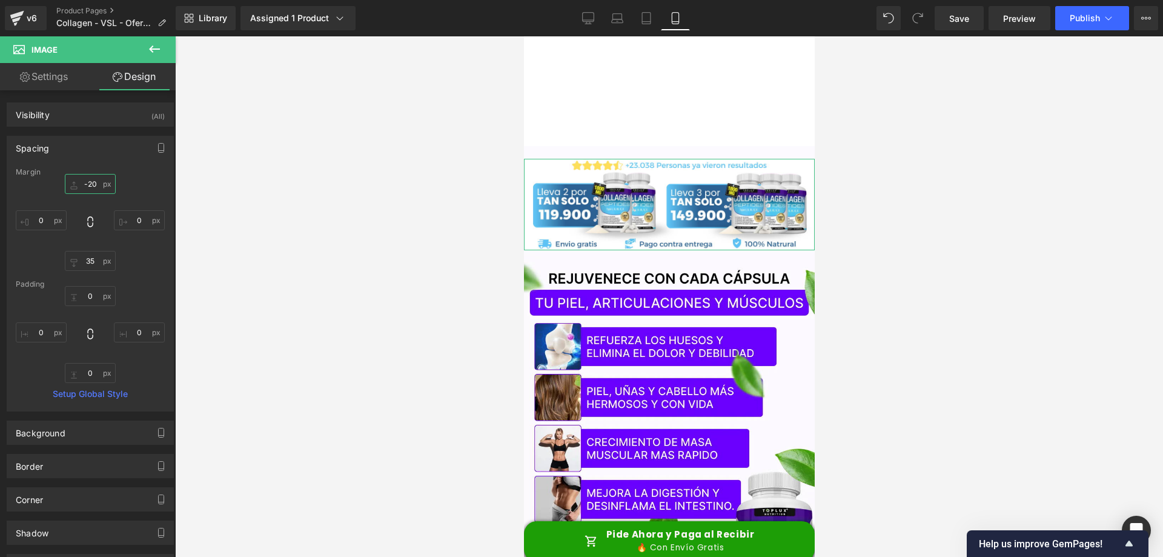
click at [82, 179] on input "-20" at bounding box center [90, 184] width 51 height 20
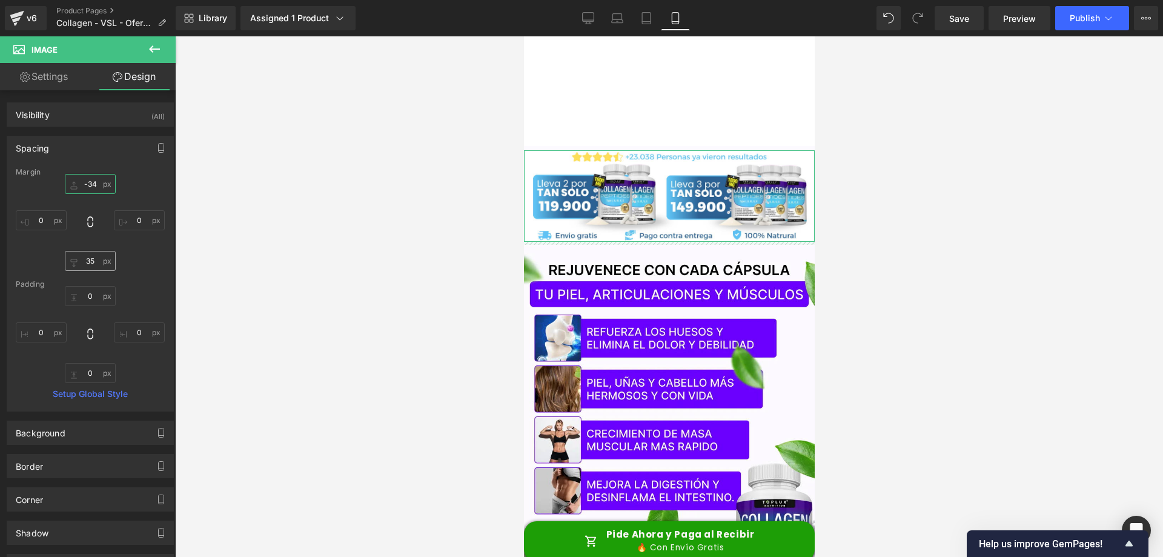
type input "-35"
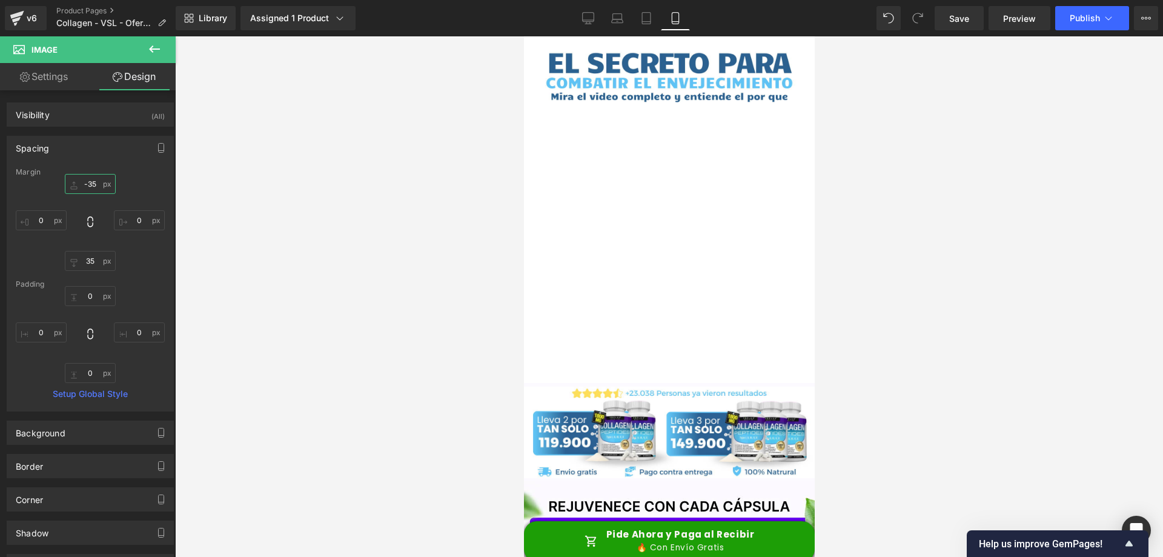
scroll to position [0, 0]
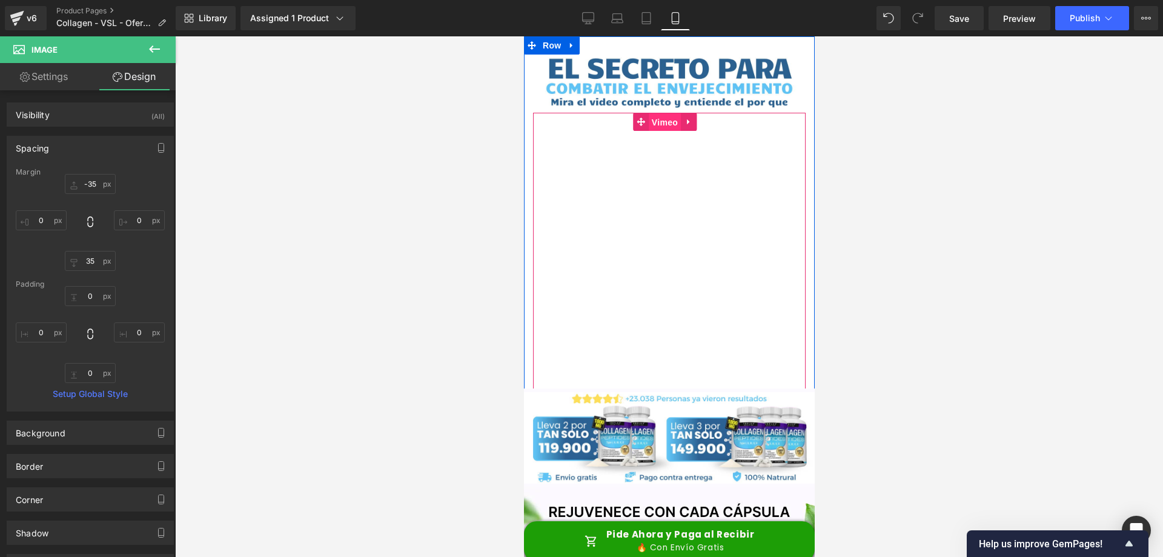
click at [650, 119] on span "Vimeo" at bounding box center [664, 122] width 32 height 18
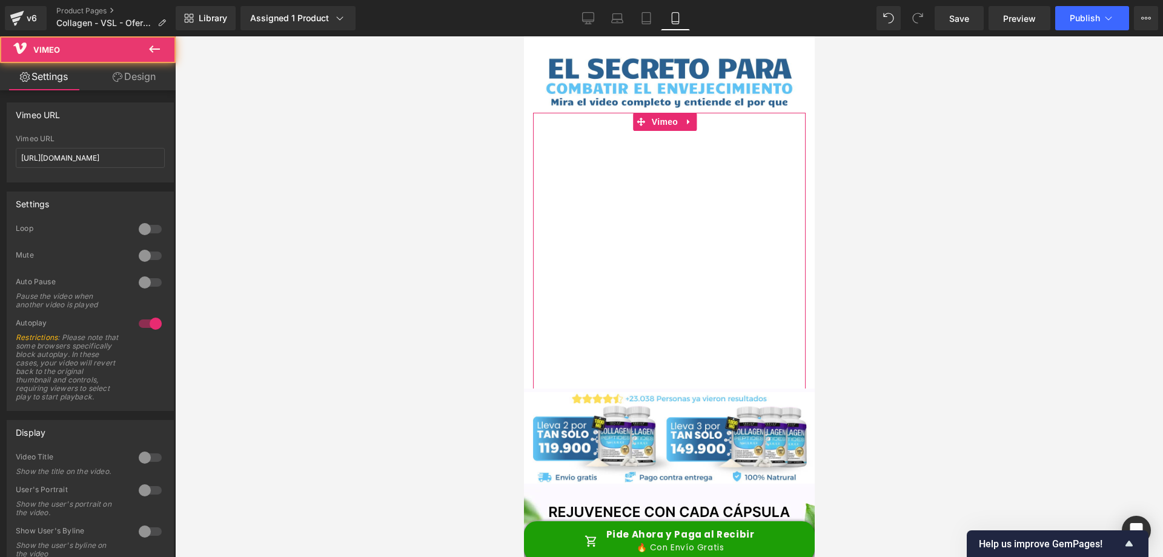
click at [117, 82] on link "Design" at bounding box center [134, 76] width 88 height 27
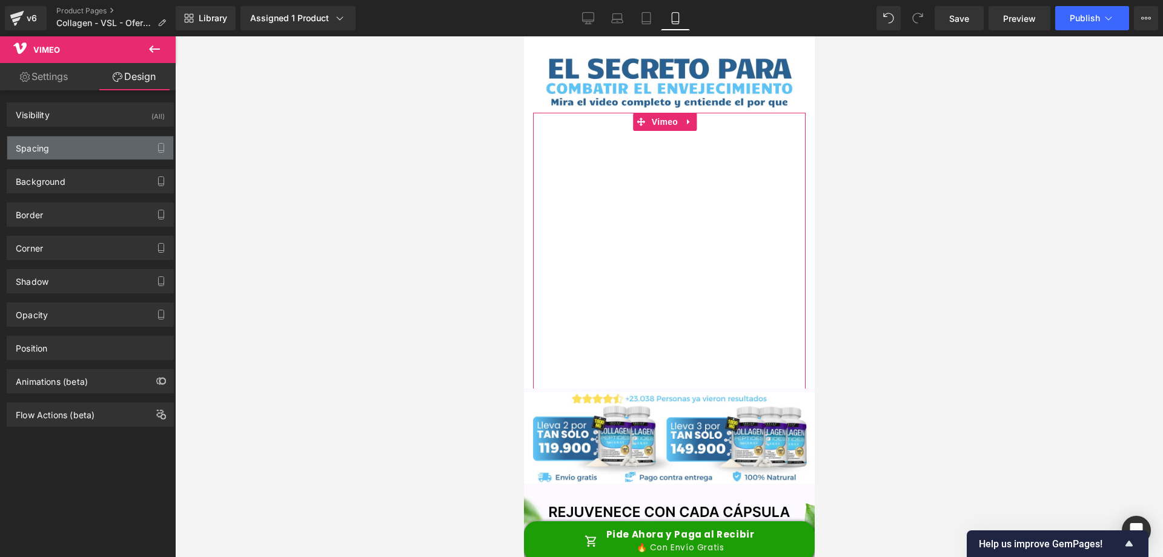
click at [85, 149] on div "Spacing" at bounding box center [90, 147] width 166 height 23
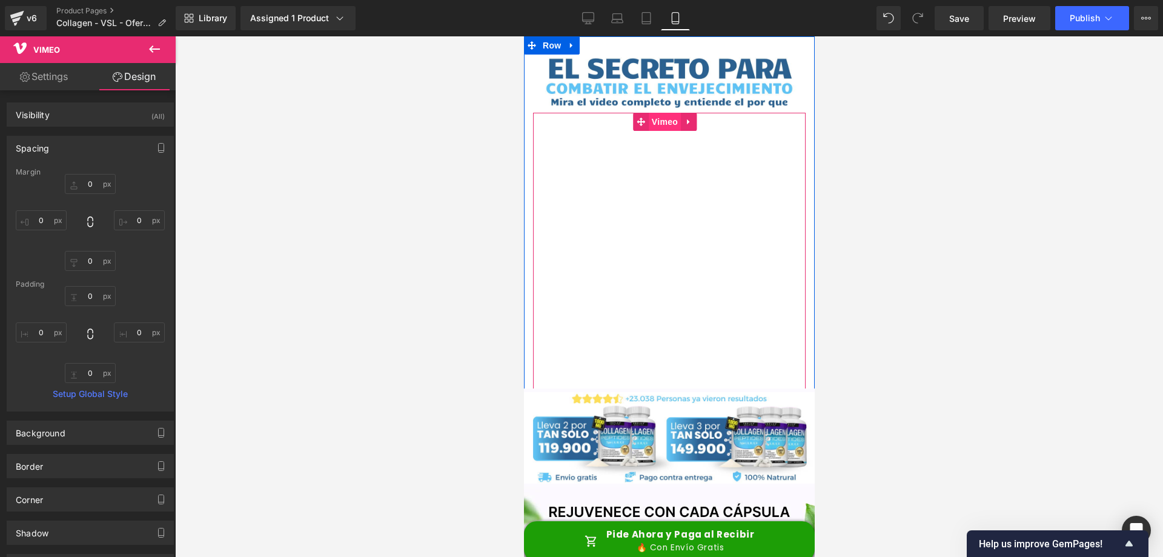
click at [665, 116] on span "Vimeo" at bounding box center [664, 122] width 32 height 18
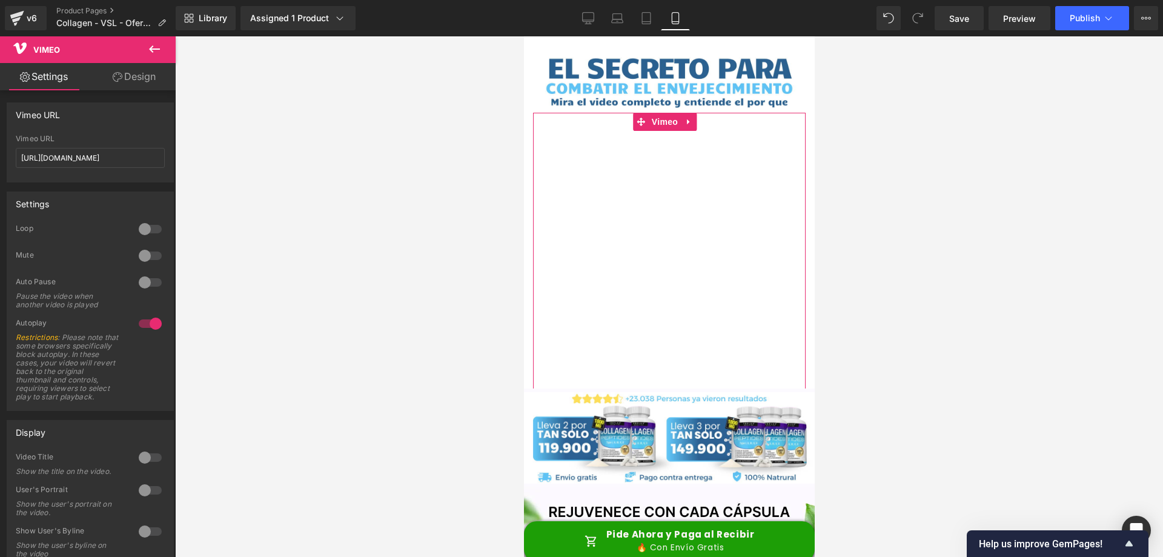
click at [139, 80] on link "Design" at bounding box center [134, 76] width 88 height 27
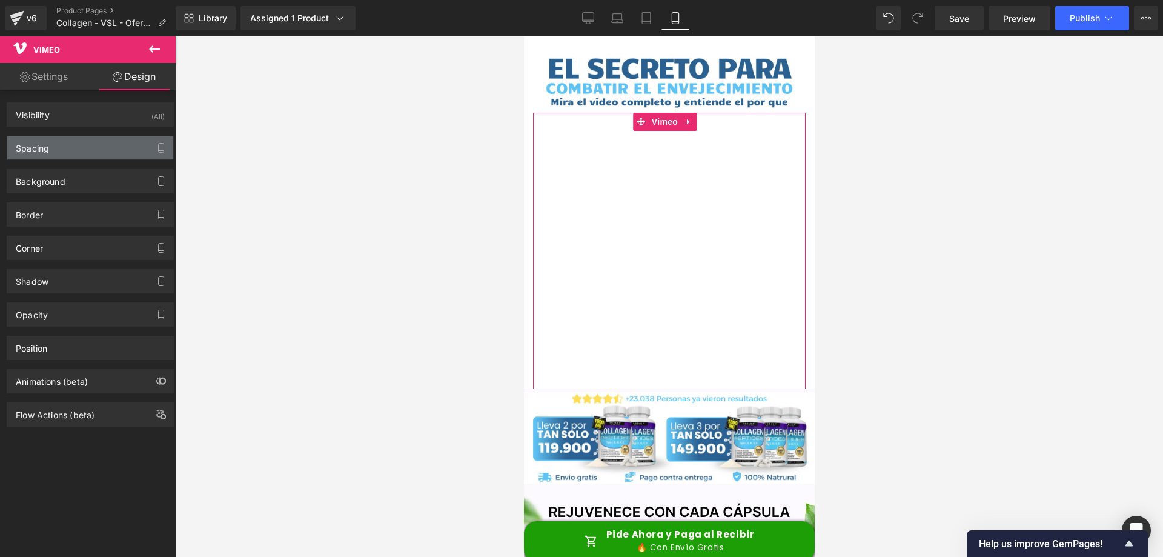
click at [121, 148] on div "Spacing" at bounding box center [90, 147] width 166 height 23
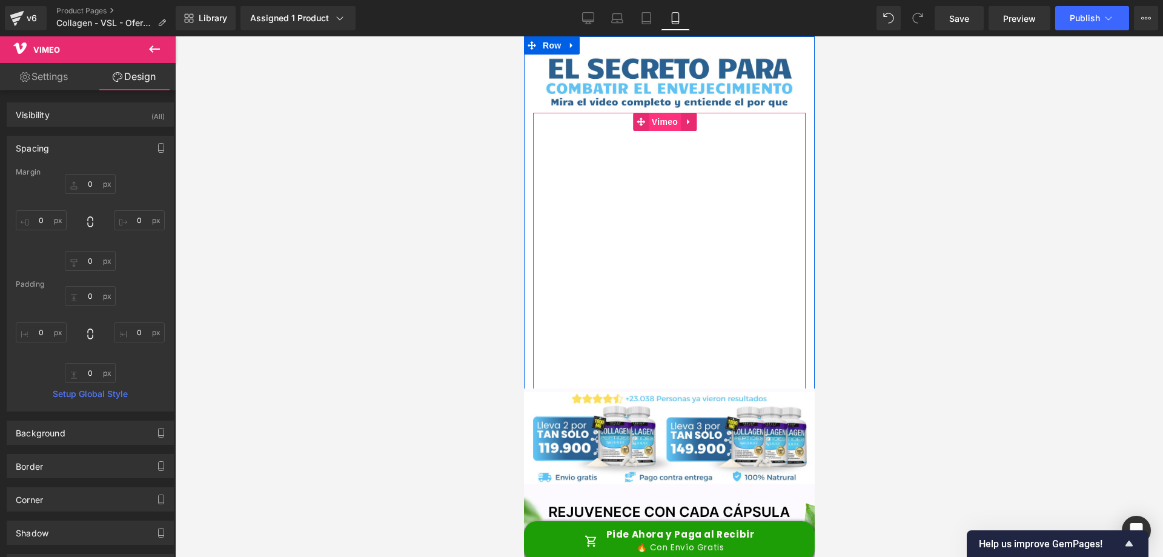
click at [666, 115] on span "Vimeo" at bounding box center [664, 122] width 32 height 18
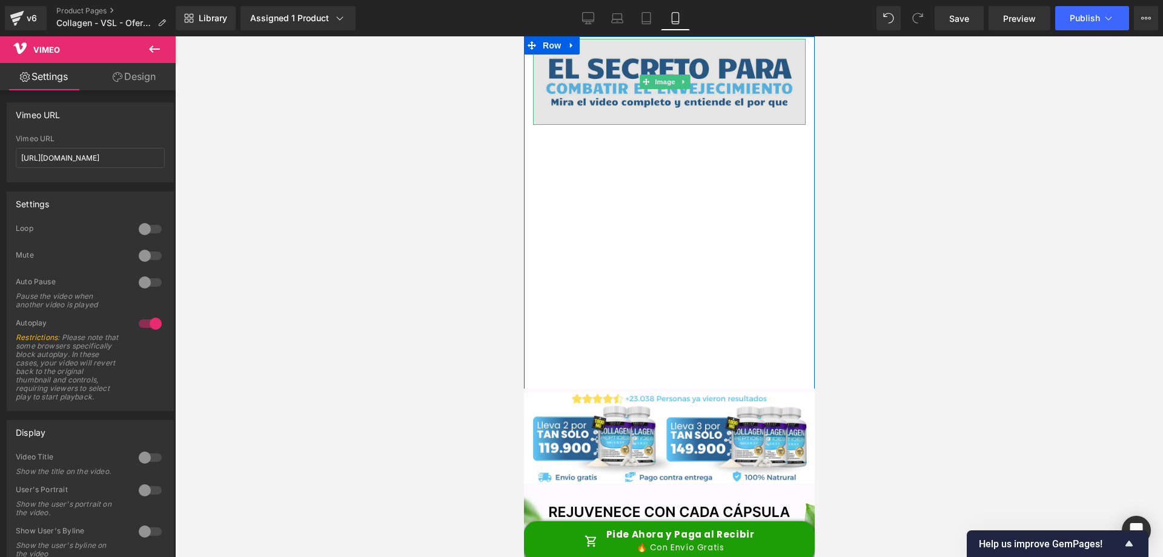
click at [650, 88] on img at bounding box center [669, 82] width 273 height 86
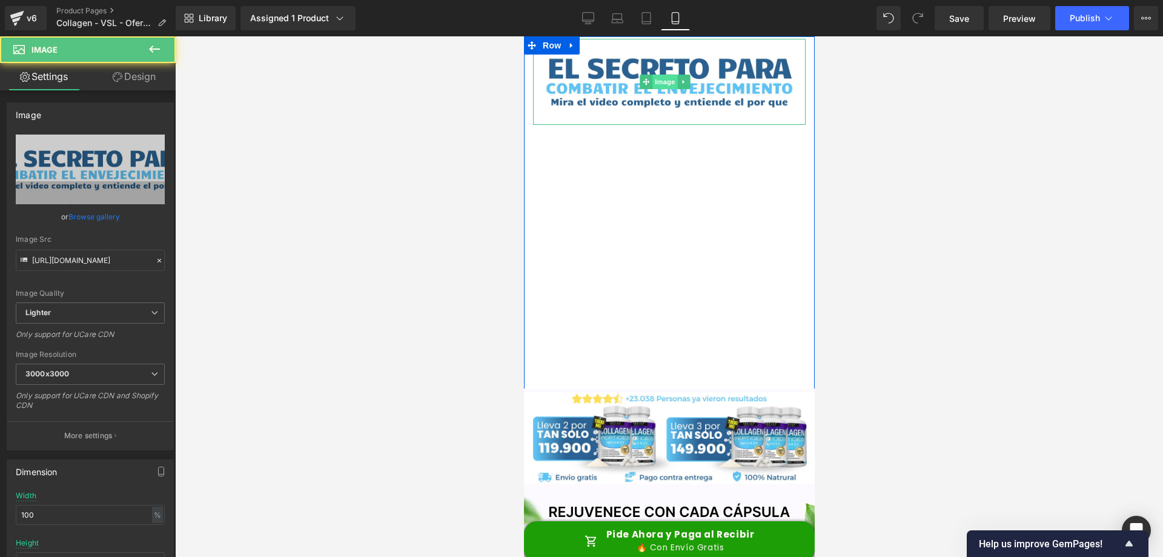
click at [666, 81] on span "Image" at bounding box center [664, 82] width 25 height 15
click at [682, 79] on icon at bounding box center [683, 81] width 2 height 4
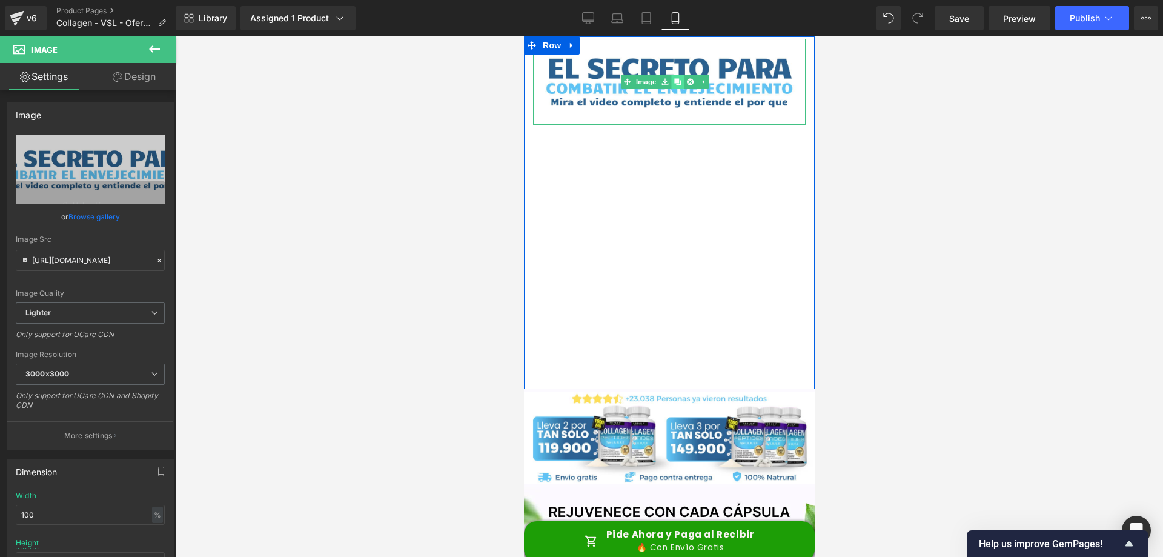
click at [677, 79] on icon at bounding box center [677, 81] width 7 height 7
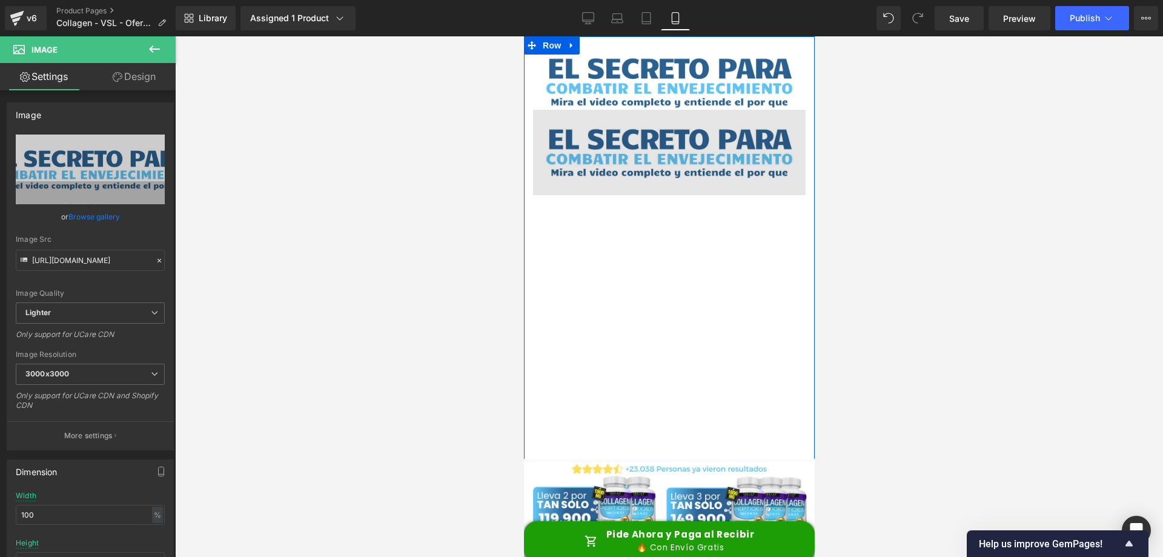
click at [642, 161] on img at bounding box center [669, 153] width 273 height 86
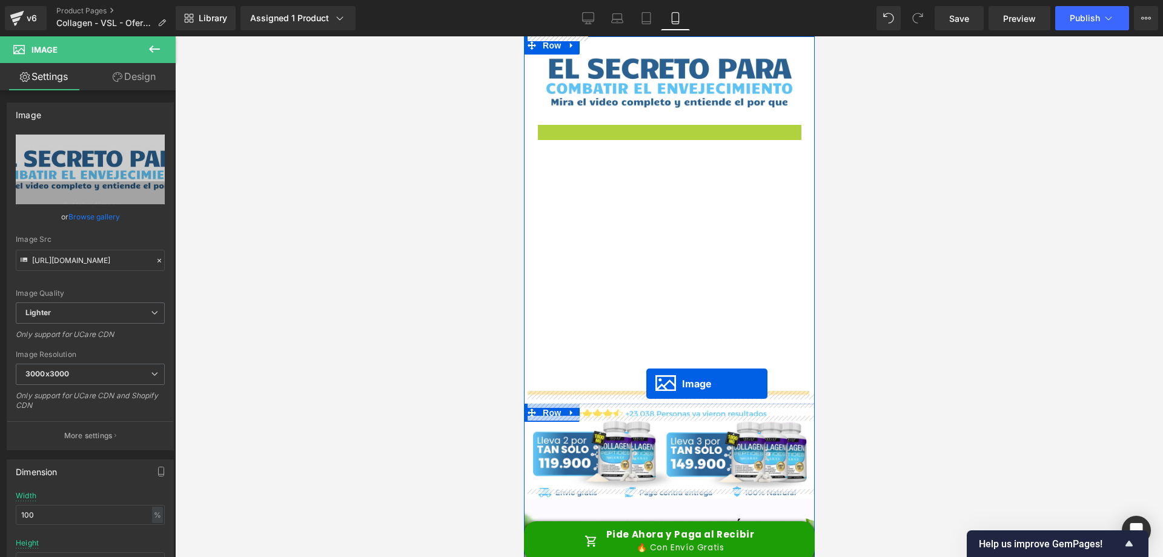
drag, startPoint x: 647, startPoint y: 148, endPoint x: 646, endPoint y: 384, distance: 235.7
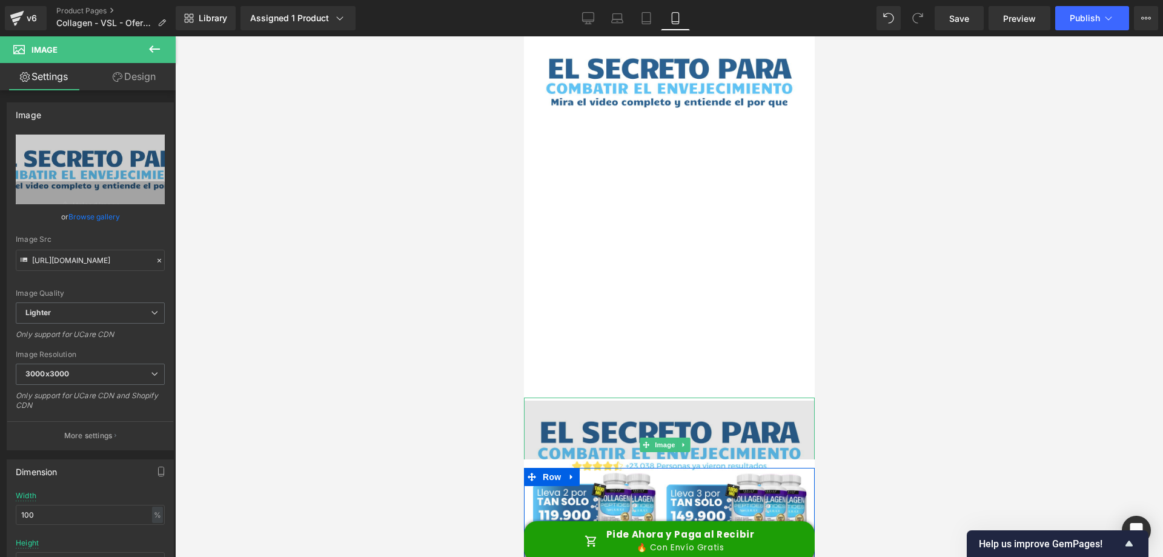
click at [670, 409] on img at bounding box center [668, 445] width 291 height 91
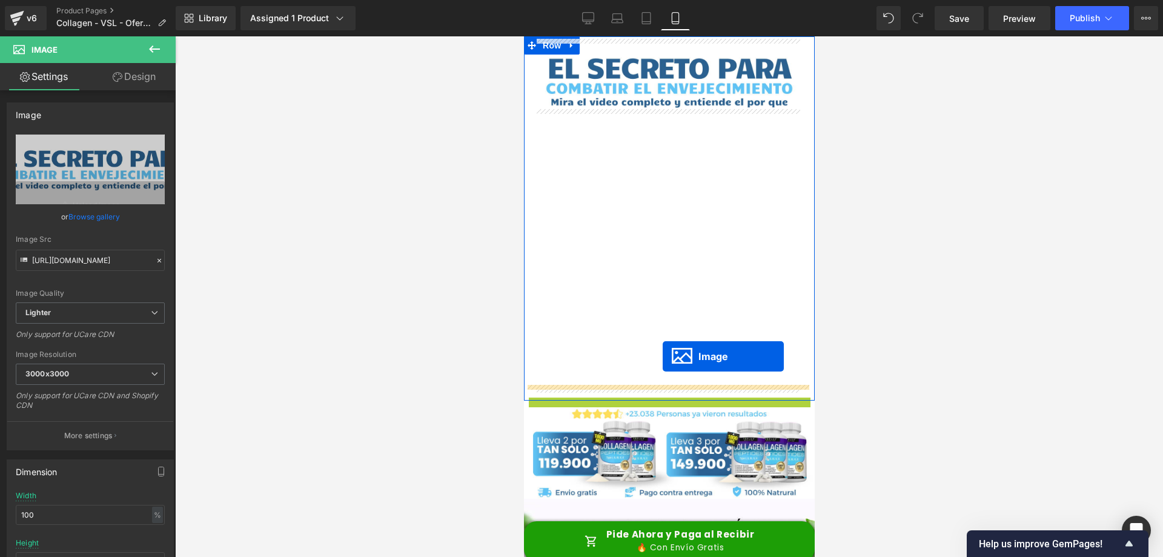
drag, startPoint x: 647, startPoint y: 431, endPoint x: 662, endPoint y: 356, distance: 76.0
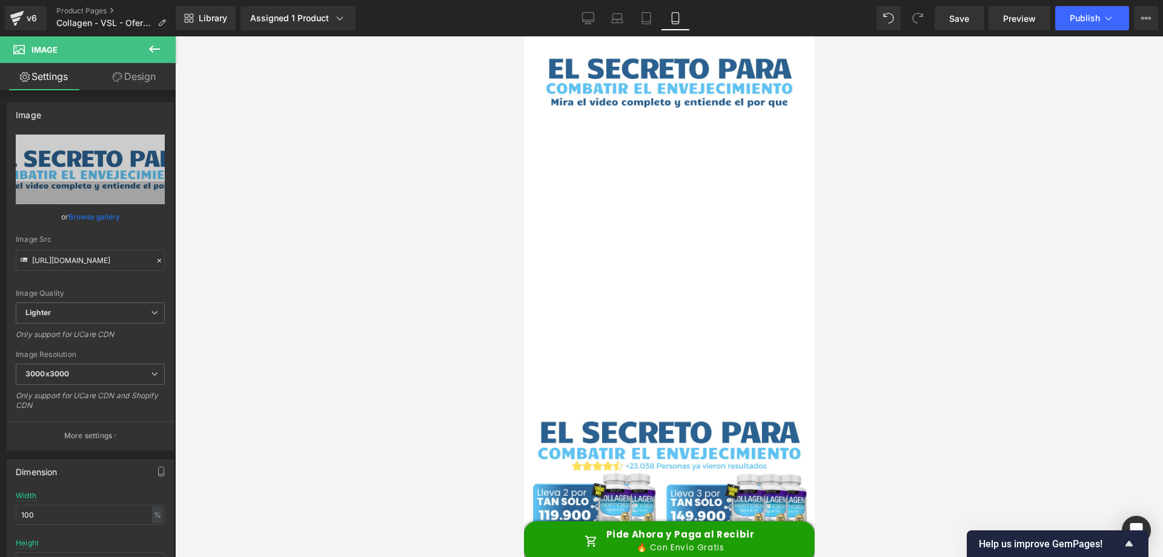
click at [159, 50] on icon at bounding box center [154, 48] width 11 height 7
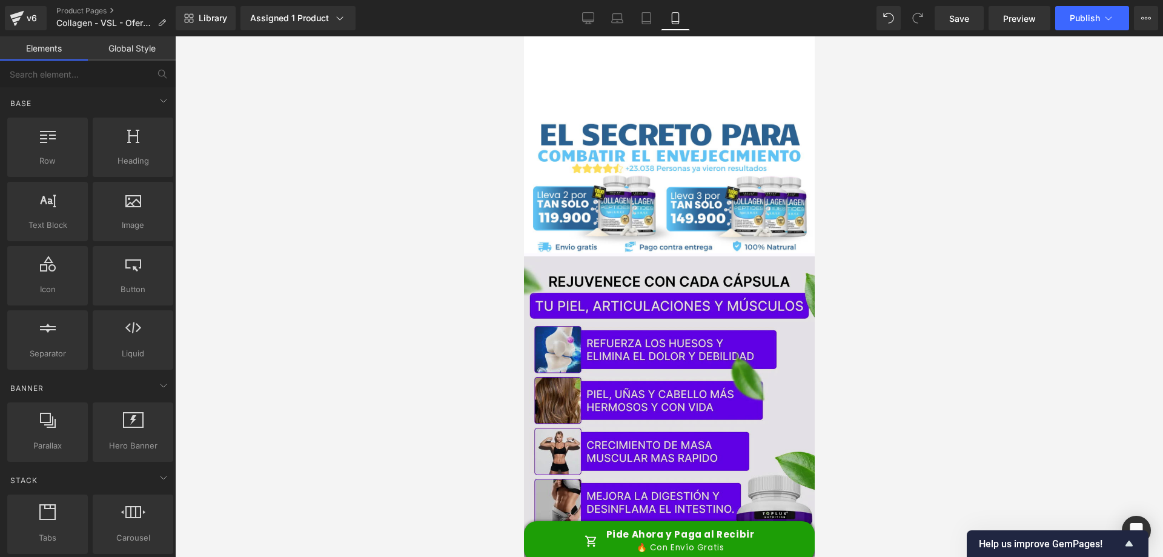
scroll to position [301, 0]
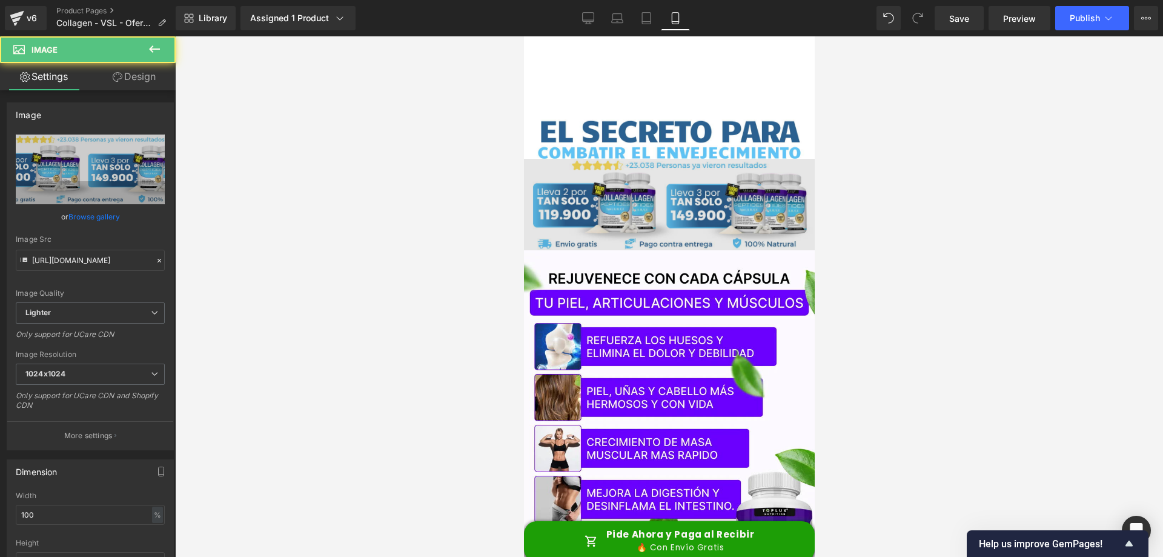
click at [687, 187] on div "Image" at bounding box center [668, 204] width 291 height 91
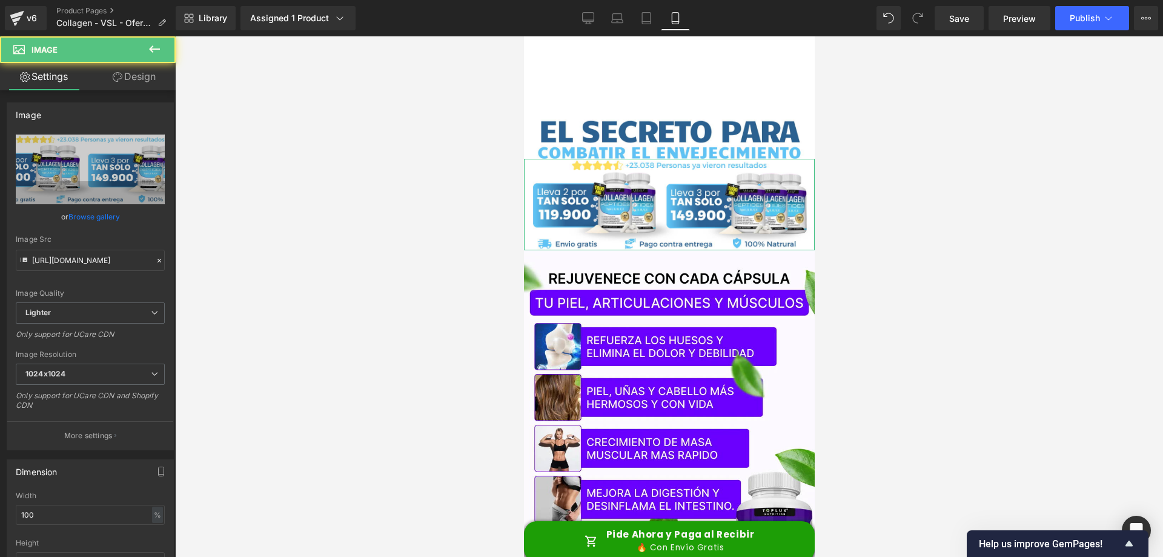
click at [133, 86] on link "Design" at bounding box center [134, 76] width 88 height 27
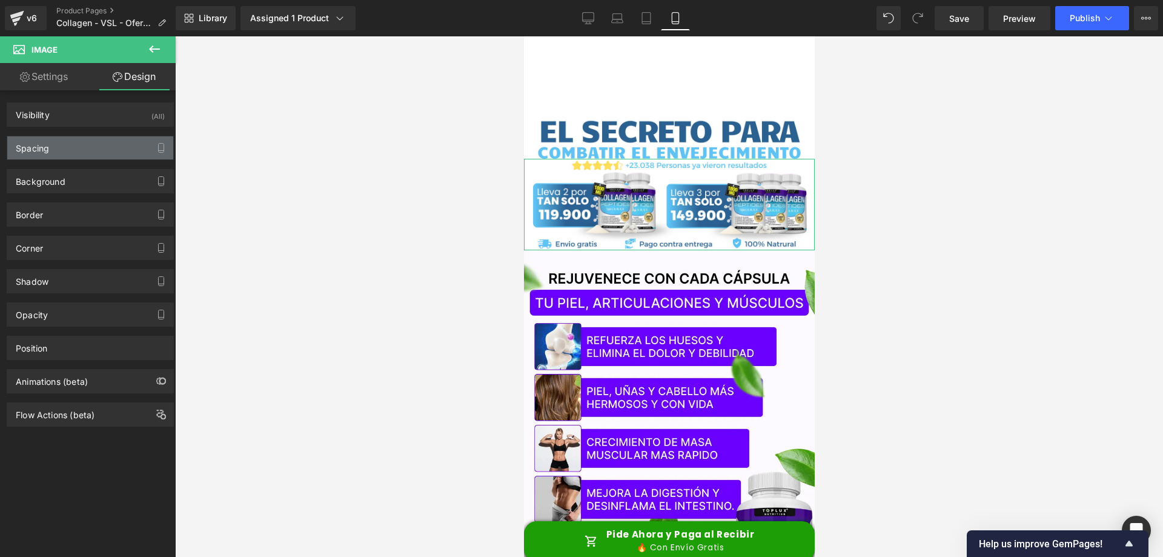
click at [107, 150] on div "Spacing" at bounding box center [90, 147] width 166 height 23
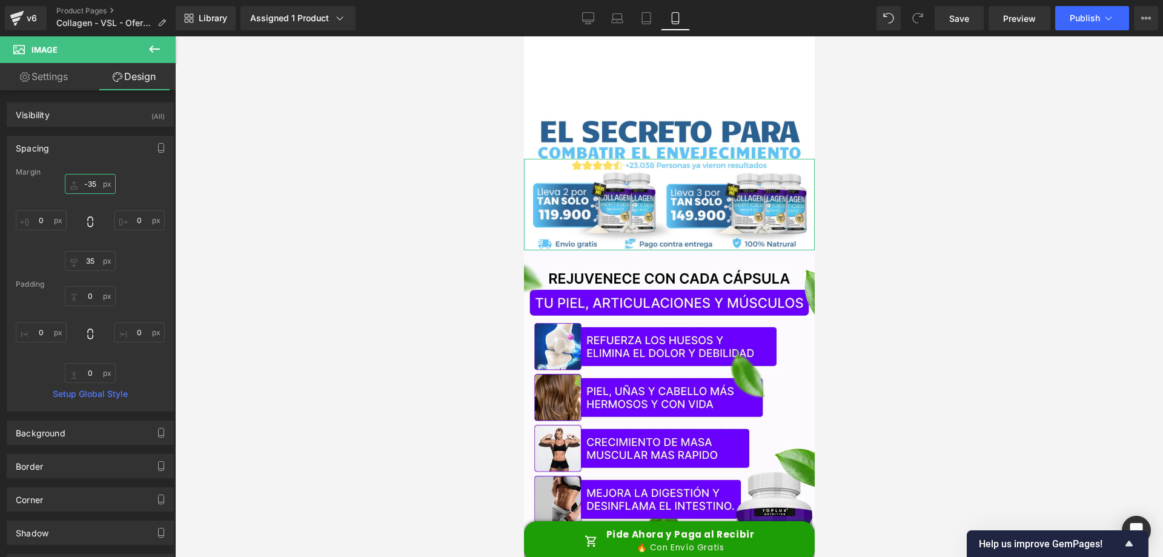
click at [90, 185] on input "-35" at bounding box center [90, 184] width 51 height 20
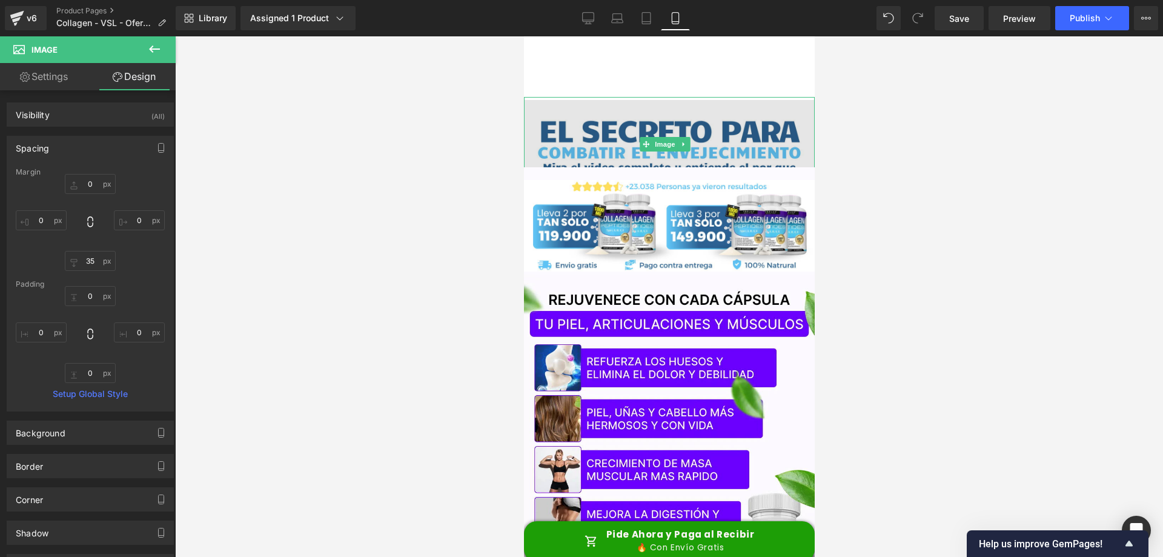
click at [720, 133] on img at bounding box center [668, 145] width 291 height 91
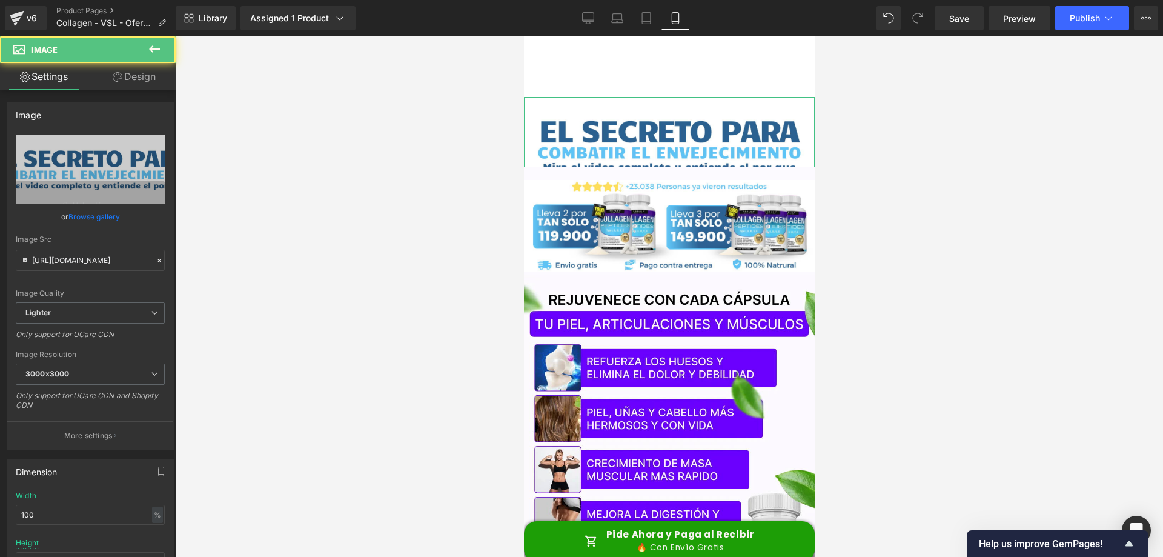
click at [132, 88] on link "Design" at bounding box center [134, 76] width 88 height 27
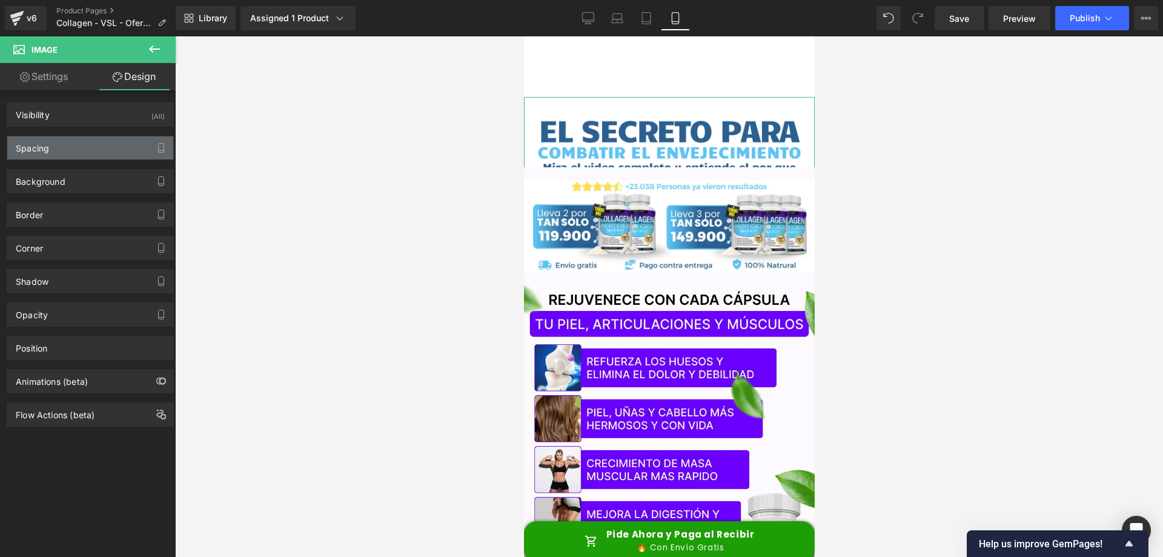
click at [78, 142] on div "Spacing" at bounding box center [90, 147] width 166 height 23
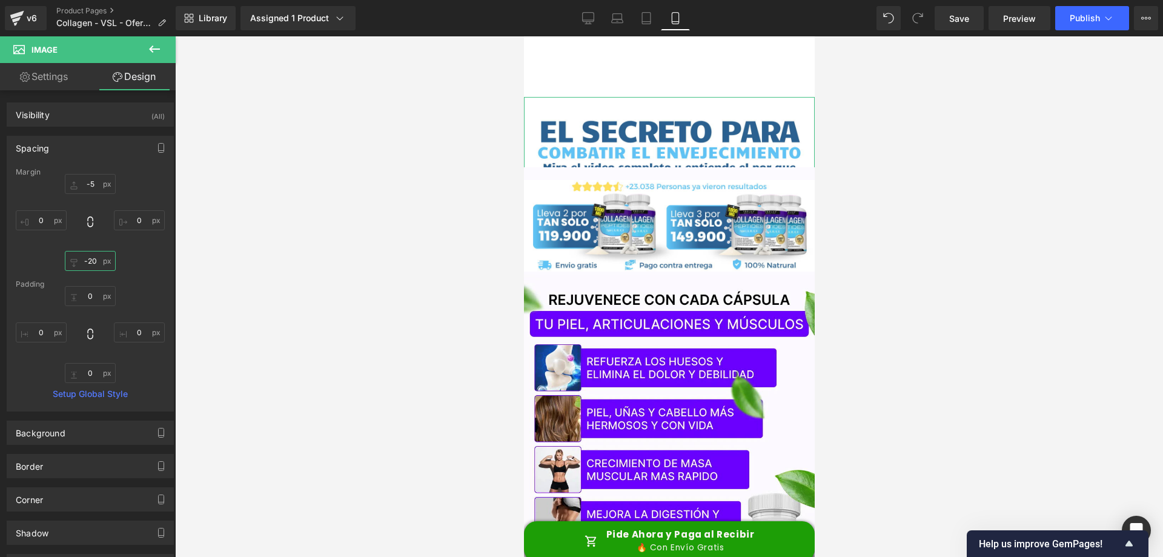
click at [95, 261] on input "-20" at bounding box center [90, 261] width 51 height 20
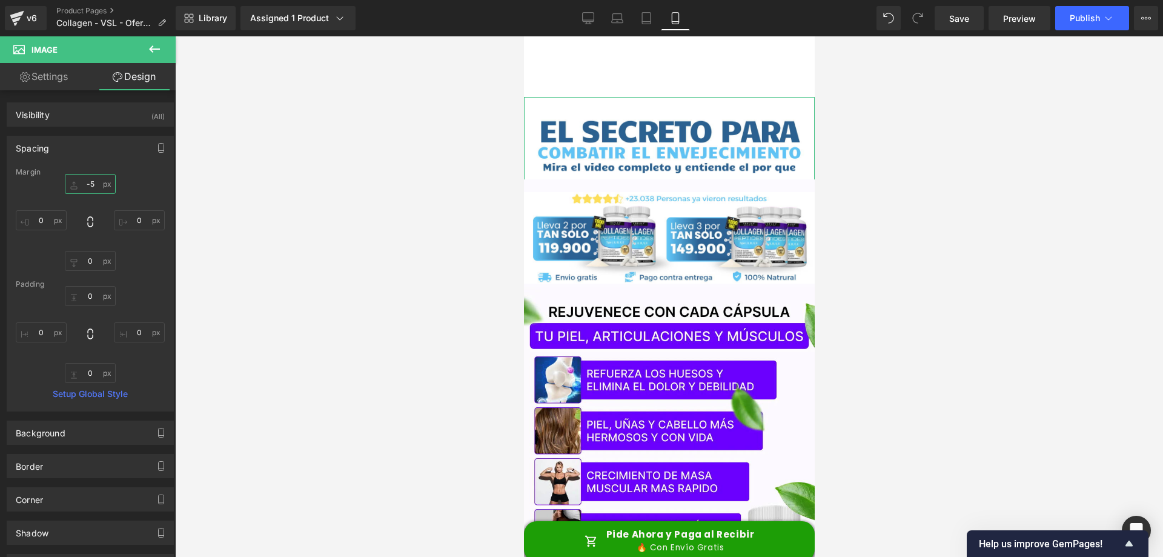
click at [88, 181] on input "-5" at bounding box center [90, 184] width 51 height 20
type input "0"
click at [835, 179] on div at bounding box center [669, 296] width 988 height 520
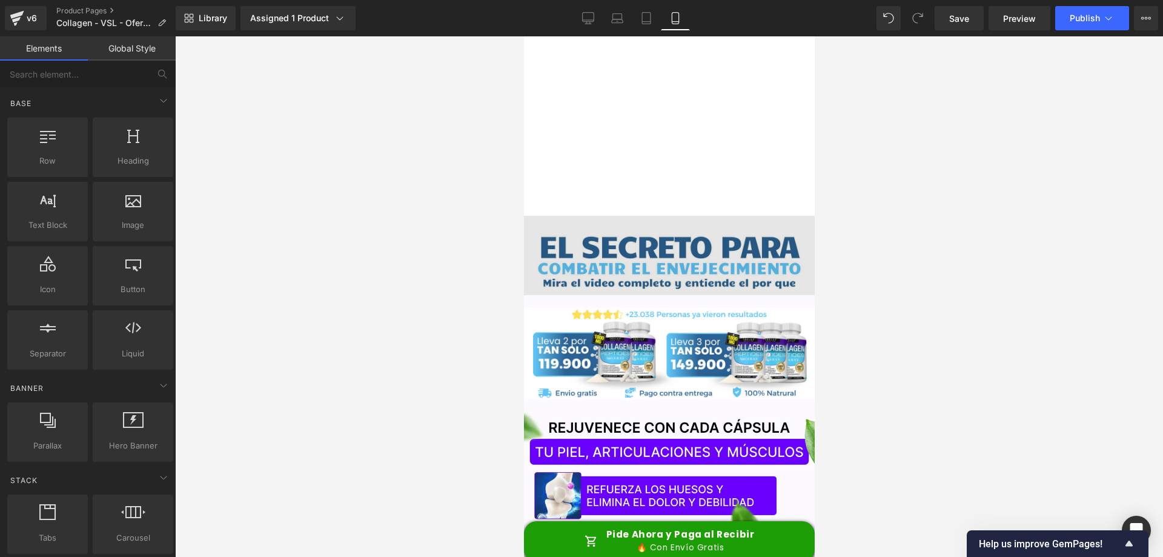
scroll to position [179, 0]
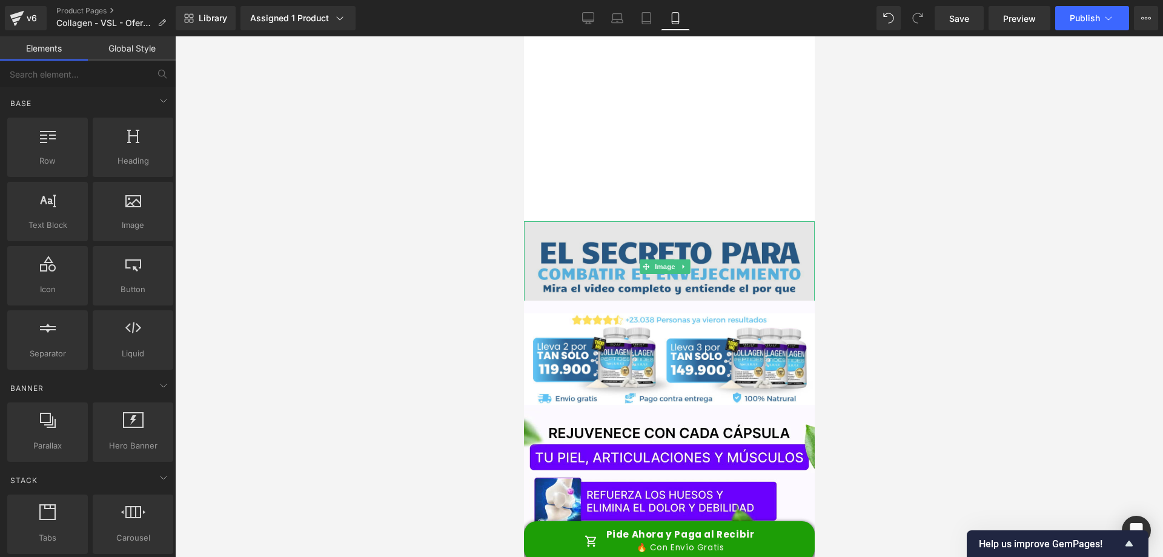
click at [595, 242] on img at bounding box center [668, 266] width 291 height 91
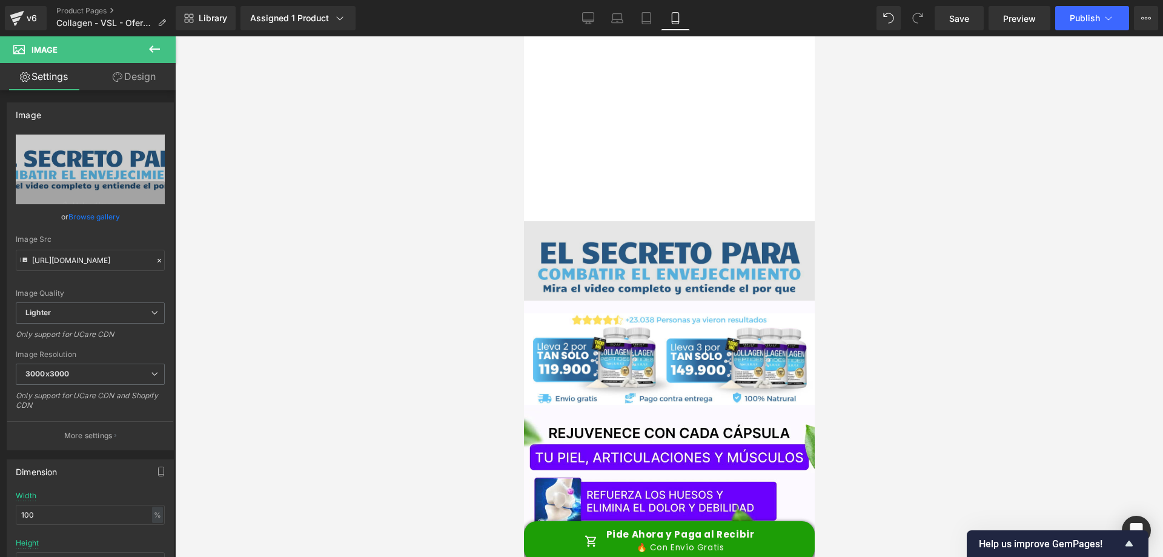
click at [606, 245] on img at bounding box center [668, 266] width 291 height 91
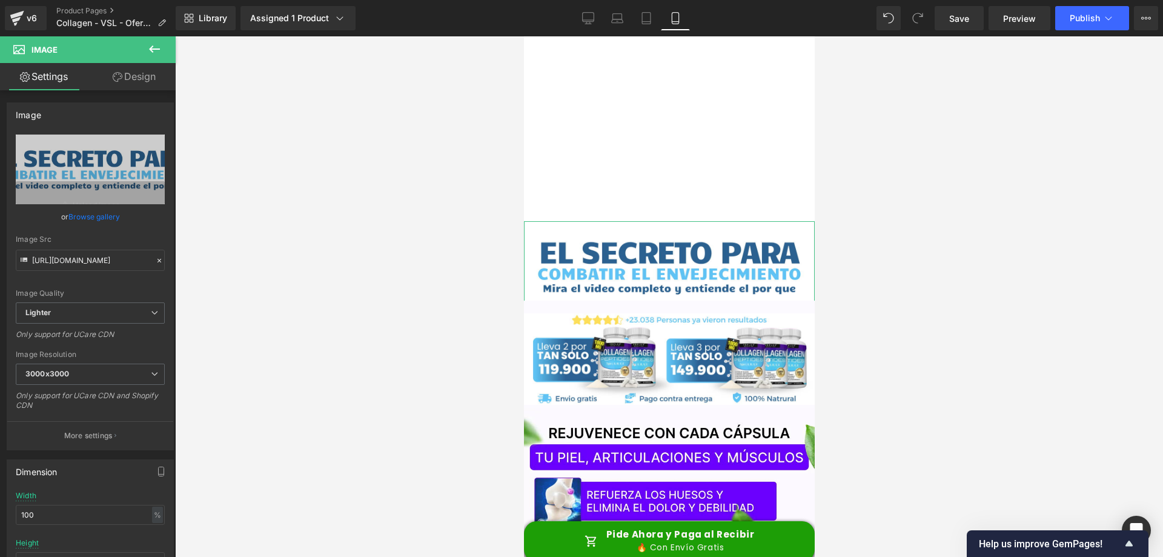
click at [142, 78] on link "Design" at bounding box center [134, 76] width 88 height 27
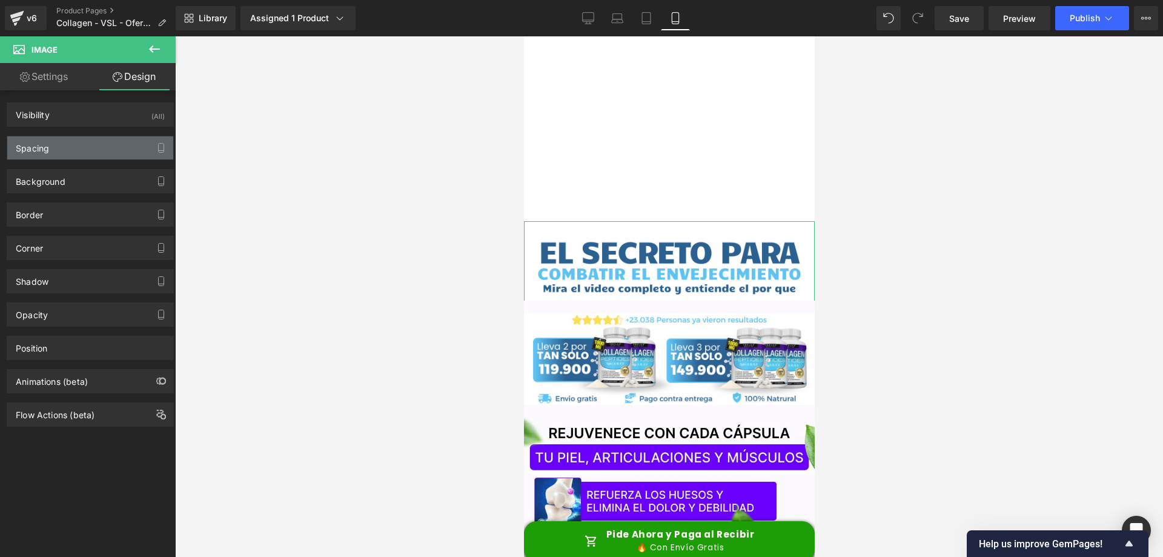
click at [101, 143] on div "Spacing" at bounding box center [90, 147] width 166 height 23
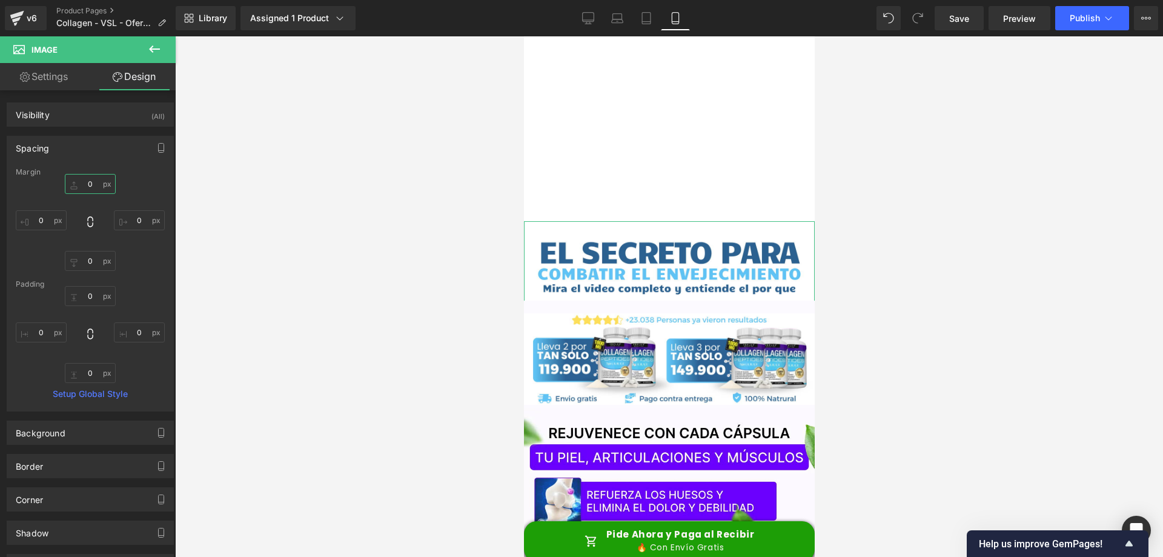
click at [86, 184] on input "0" at bounding box center [90, 184] width 51 height 20
type input "0"
click at [87, 296] on input "0" at bounding box center [90, 296] width 51 height 20
type input "0"
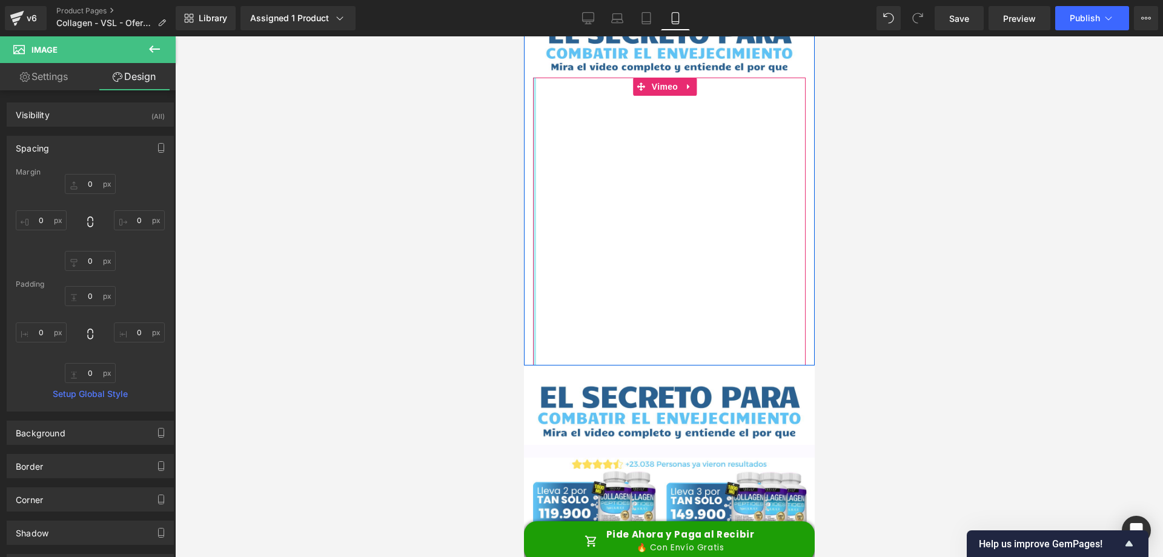
scroll to position [0, 0]
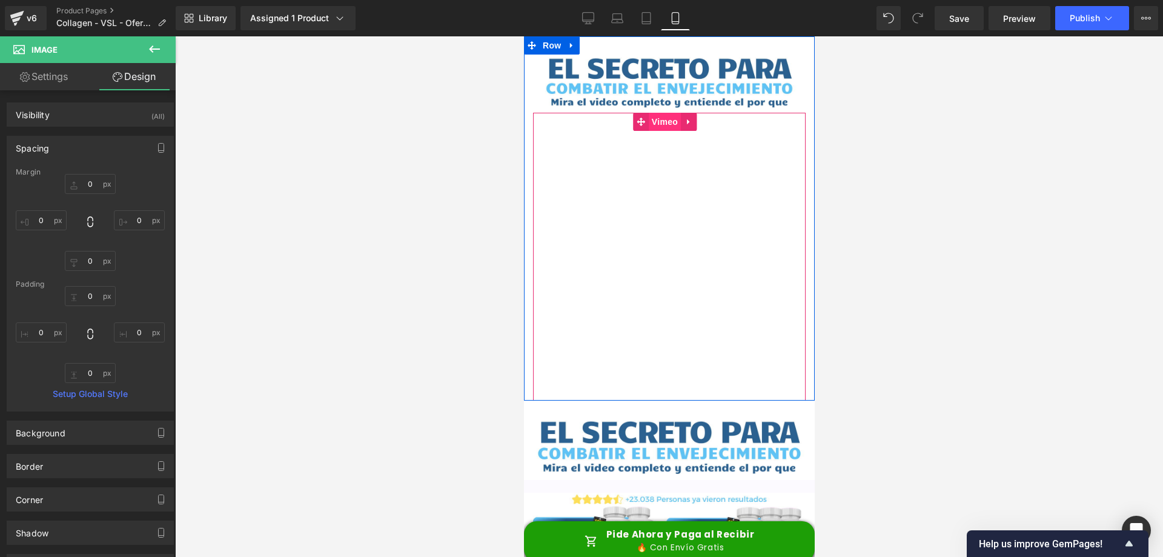
click at [661, 122] on span "Vimeo" at bounding box center [664, 122] width 32 height 18
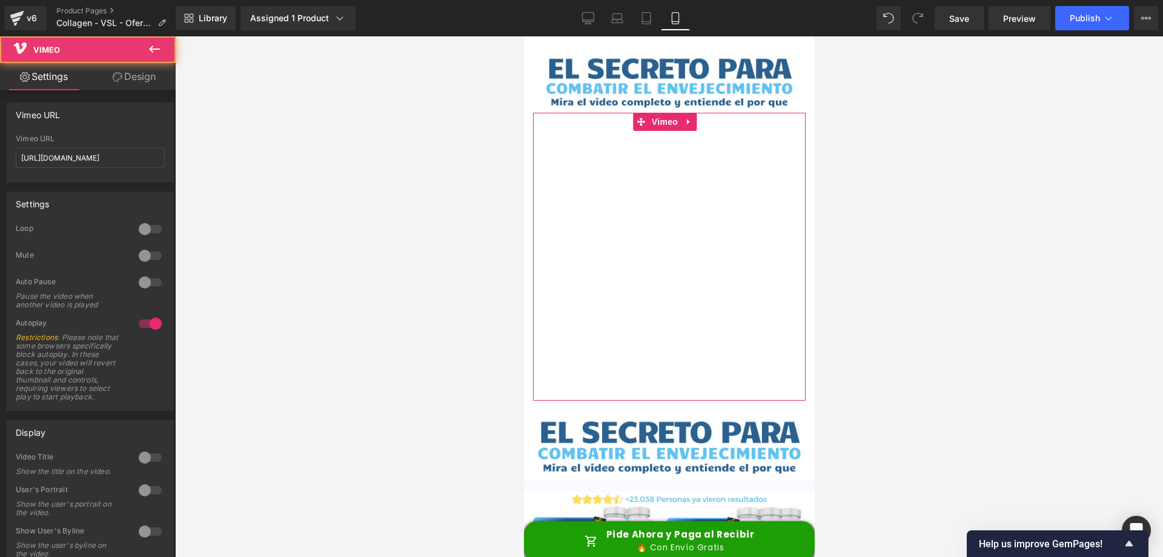
click at [139, 76] on link "Design" at bounding box center [134, 76] width 88 height 27
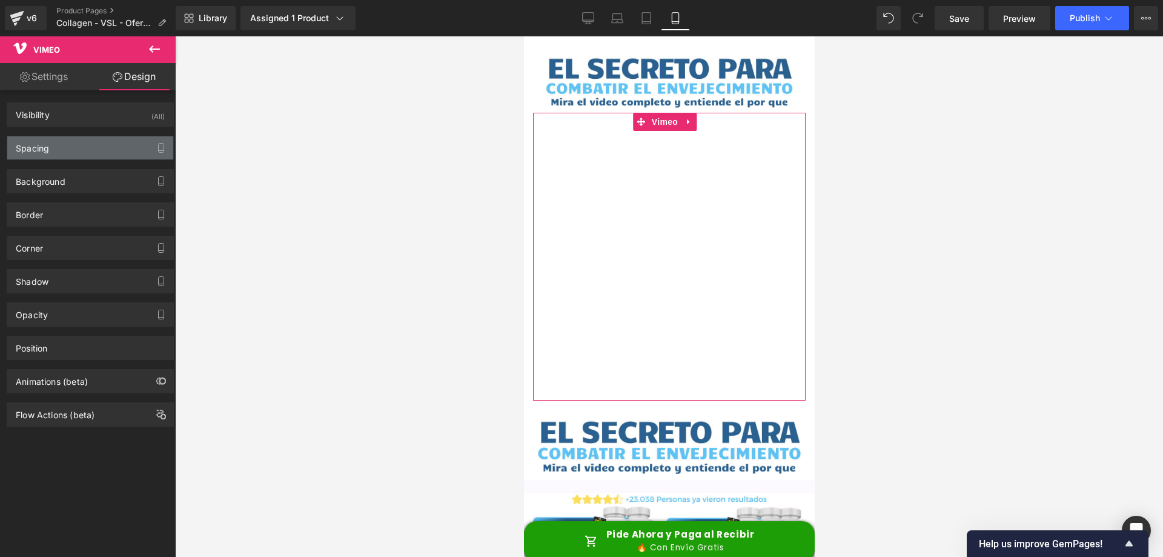
click at [87, 142] on div "Spacing" at bounding box center [90, 147] width 166 height 23
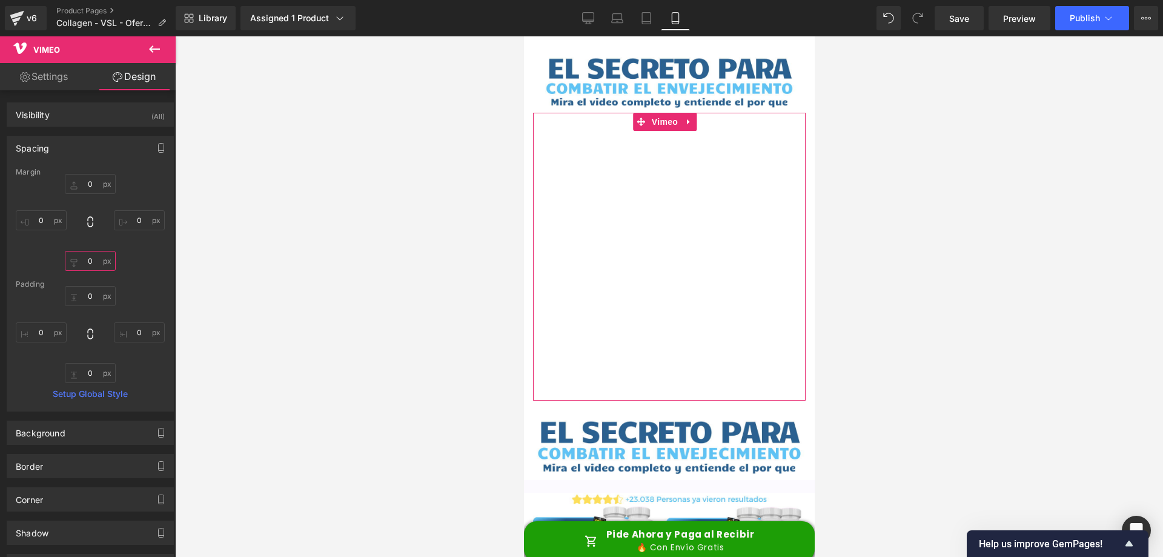
click at [84, 258] on input "0" at bounding box center [90, 261] width 51 height 20
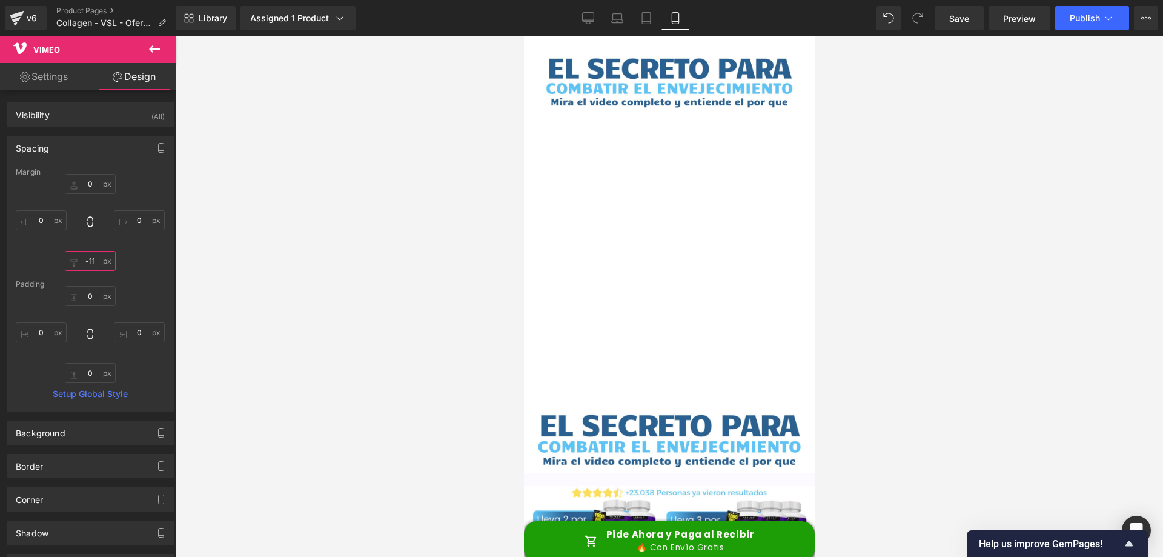
type input "-10"
click at [863, 264] on div at bounding box center [669, 296] width 988 height 520
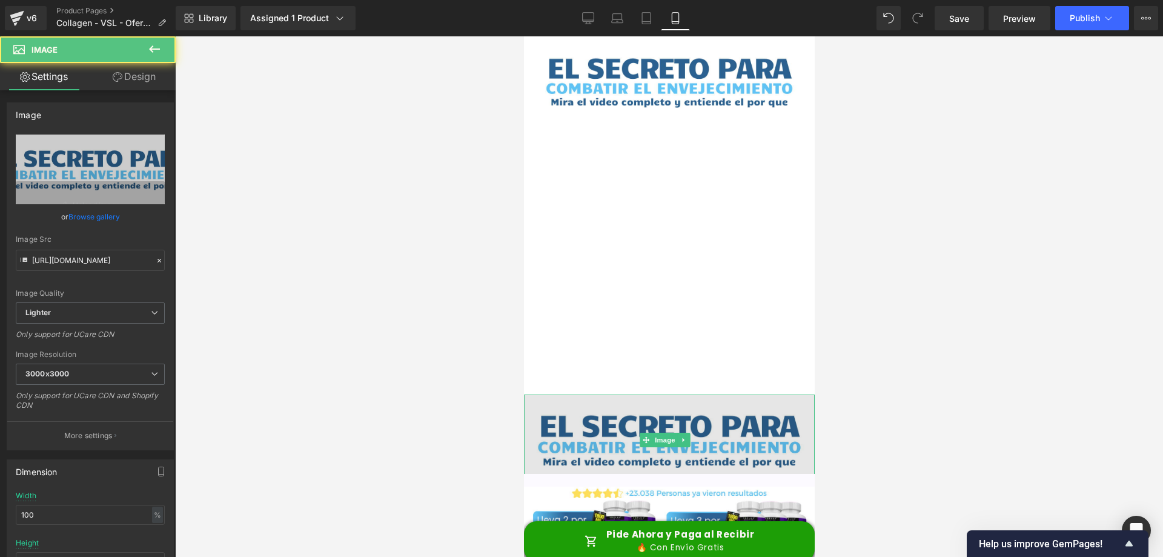
click at [706, 431] on img at bounding box center [668, 439] width 291 height 91
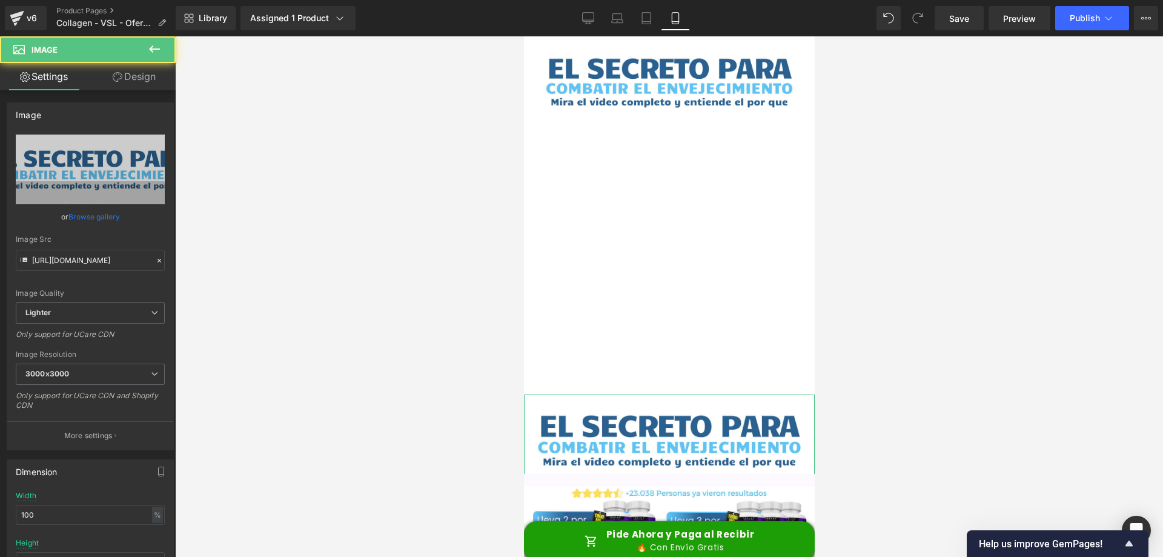
click at [136, 75] on link "Design" at bounding box center [134, 76] width 88 height 27
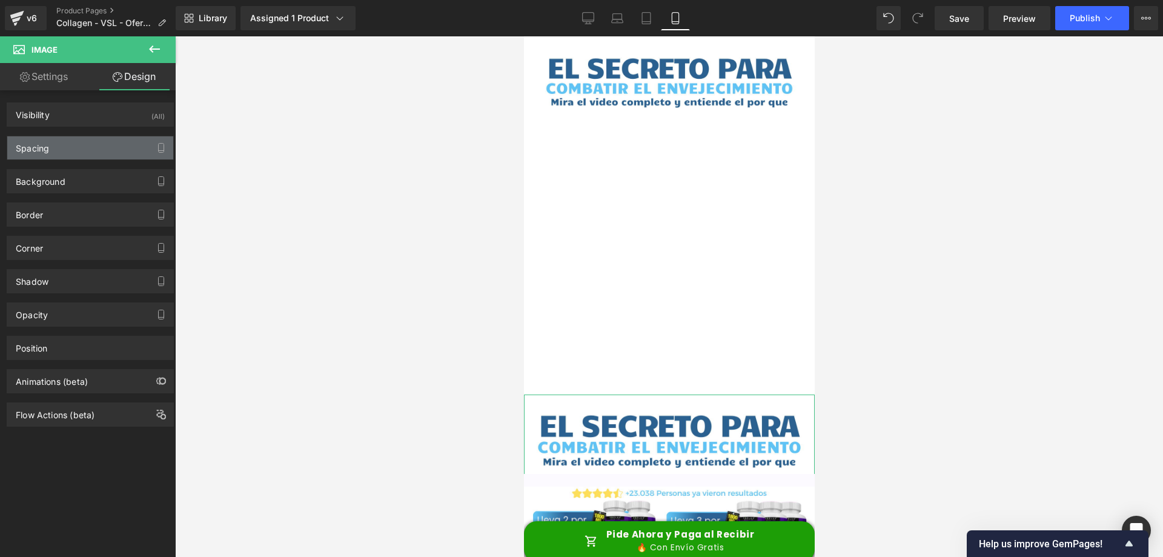
click at [124, 149] on div "Spacing" at bounding box center [90, 147] width 166 height 23
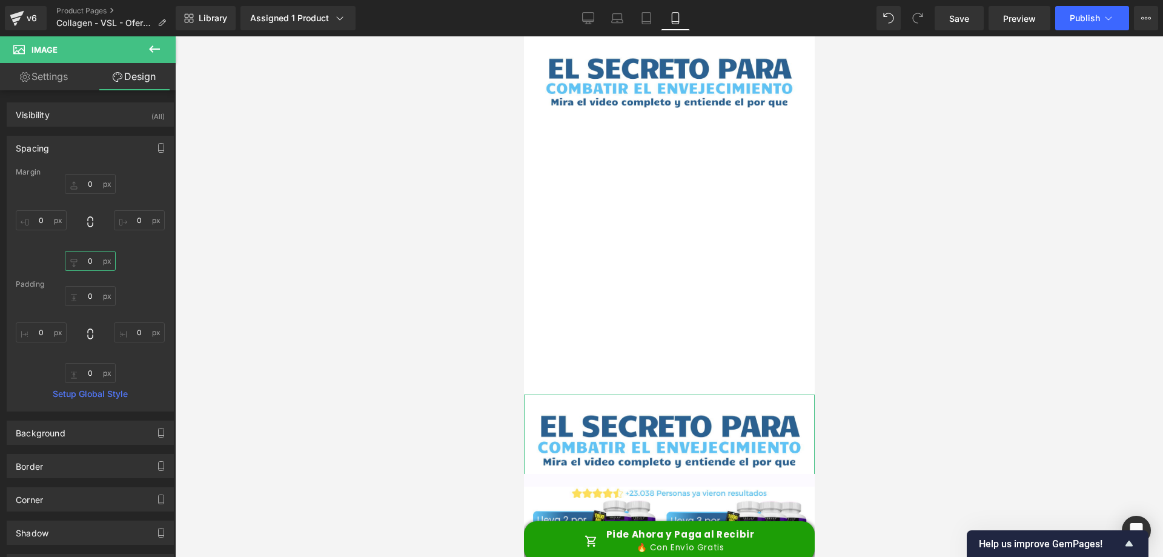
click at [90, 256] on input "0" at bounding box center [90, 261] width 51 height 20
click at [877, 262] on div at bounding box center [669, 296] width 988 height 520
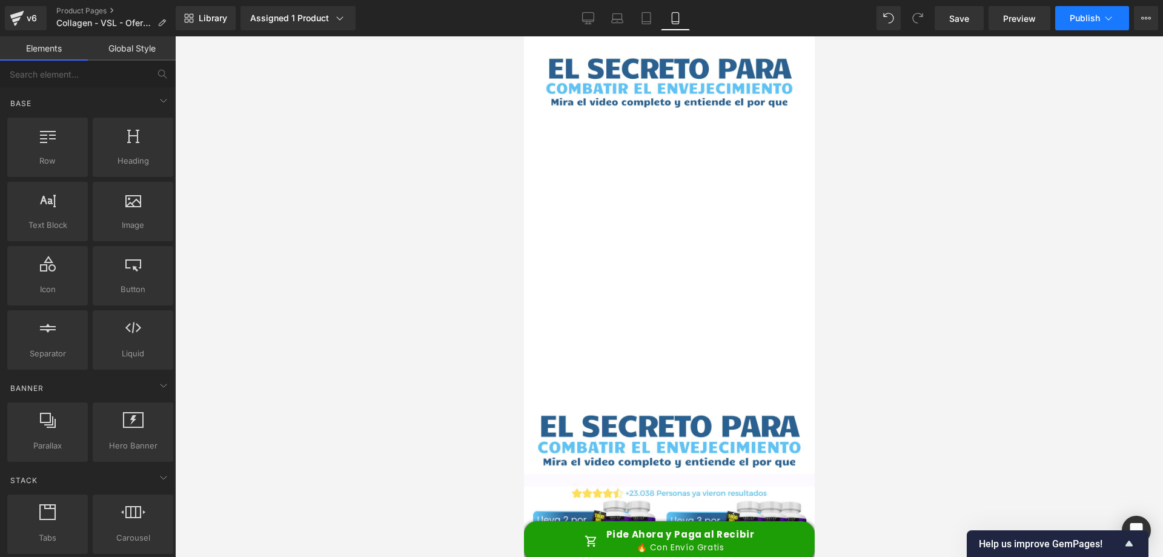
click at [1096, 18] on span "Publish" at bounding box center [1085, 18] width 30 height 10
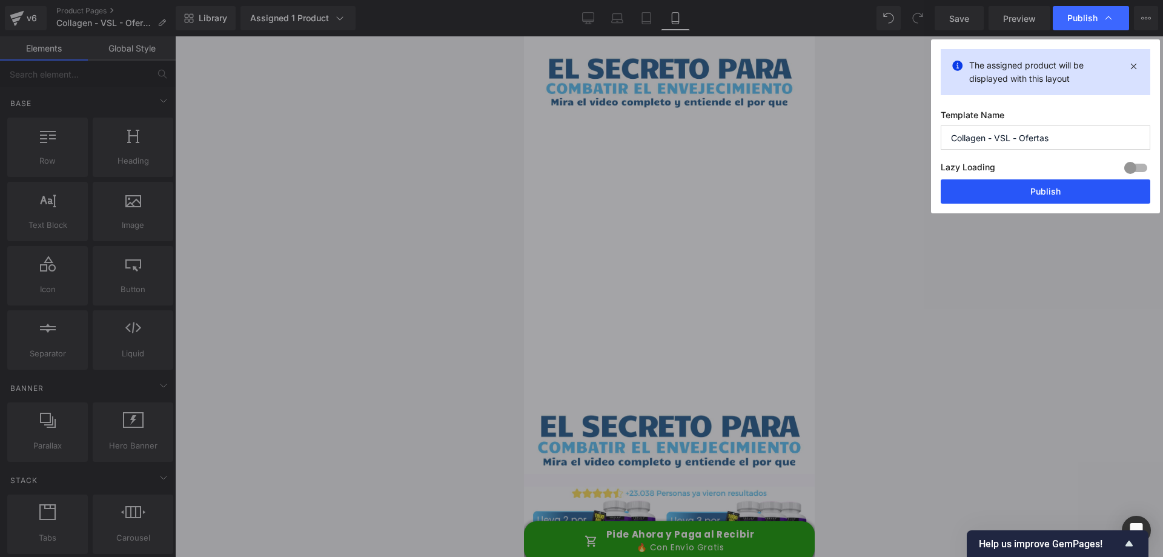
click at [1042, 186] on button "Publish" at bounding box center [1046, 191] width 210 height 24
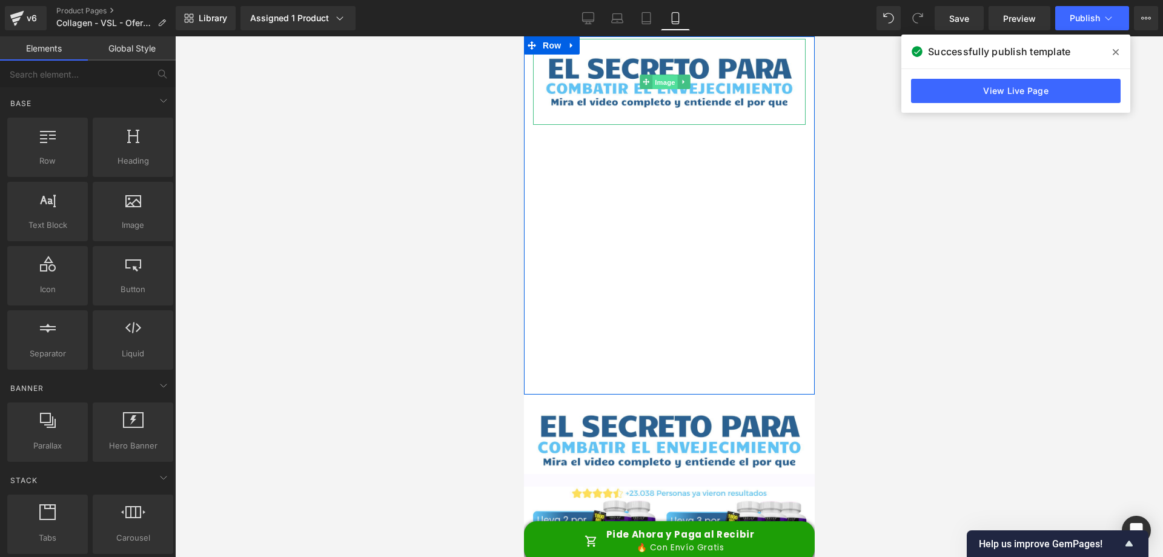
click at [650, 81] on link "Image" at bounding box center [658, 82] width 38 height 15
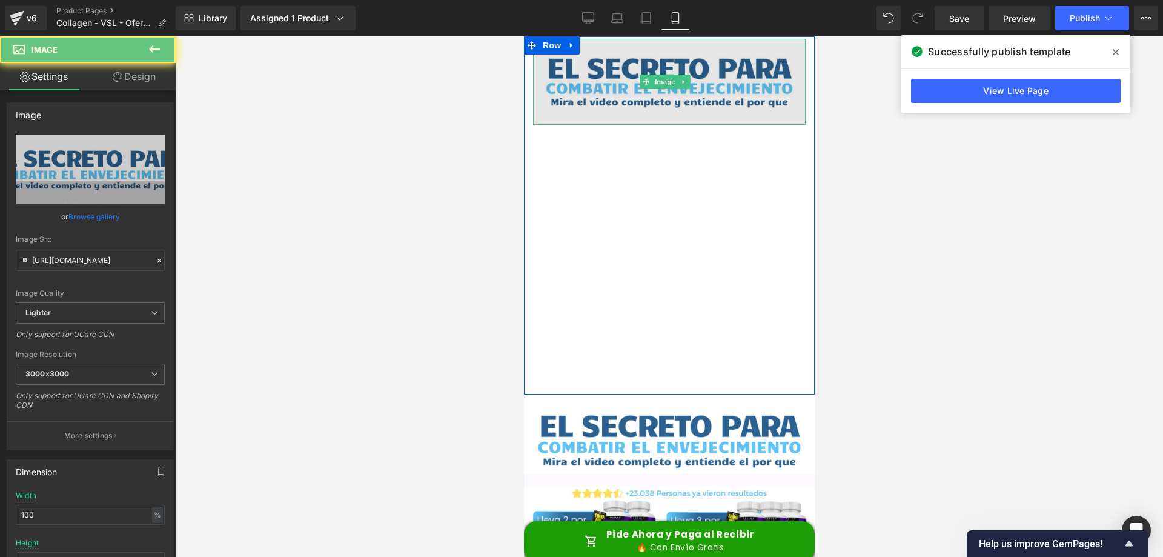
click at [708, 96] on img at bounding box center [669, 82] width 273 height 86
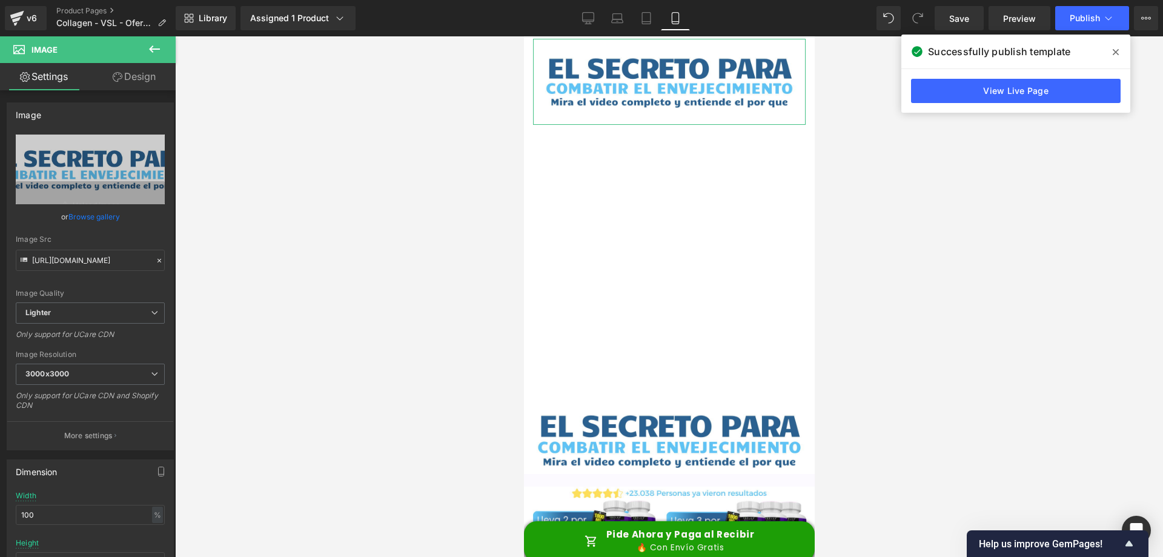
click at [142, 81] on link "Design" at bounding box center [134, 76] width 88 height 27
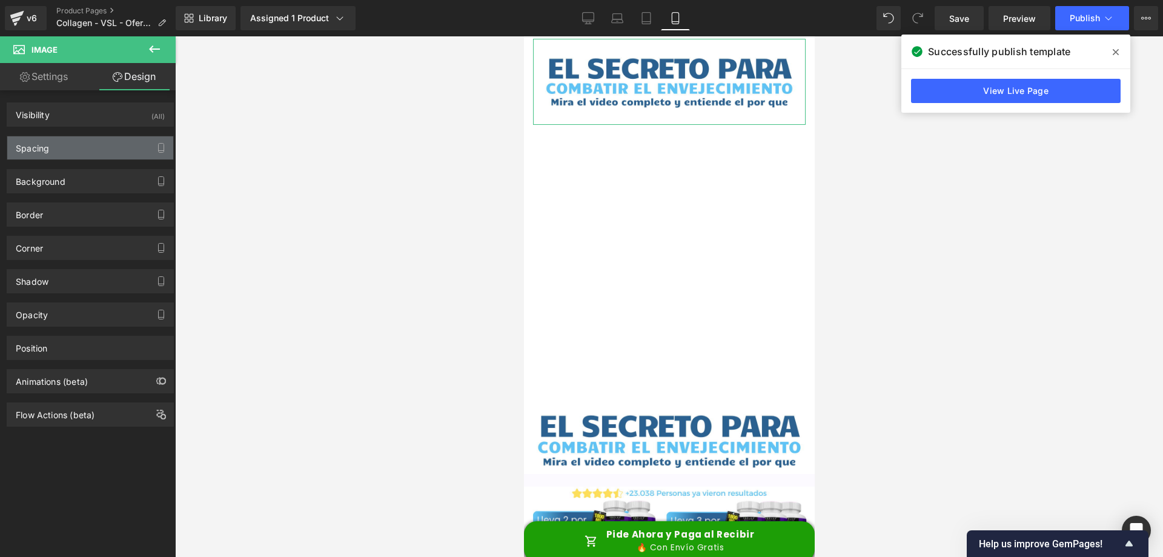
drag, startPoint x: 99, startPoint y: 143, endPoint x: 108, endPoint y: 150, distance: 11.8
click at [99, 144] on div "Spacing" at bounding box center [90, 147] width 166 height 23
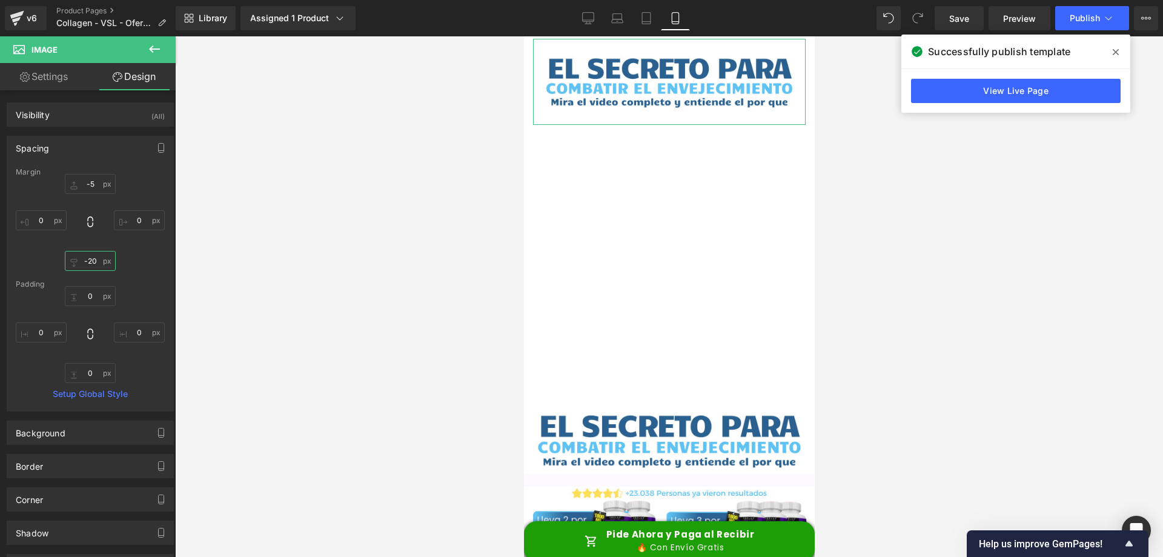
click at [88, 259] on input "-20" at bounding box center [90, 261] width 51 height 20
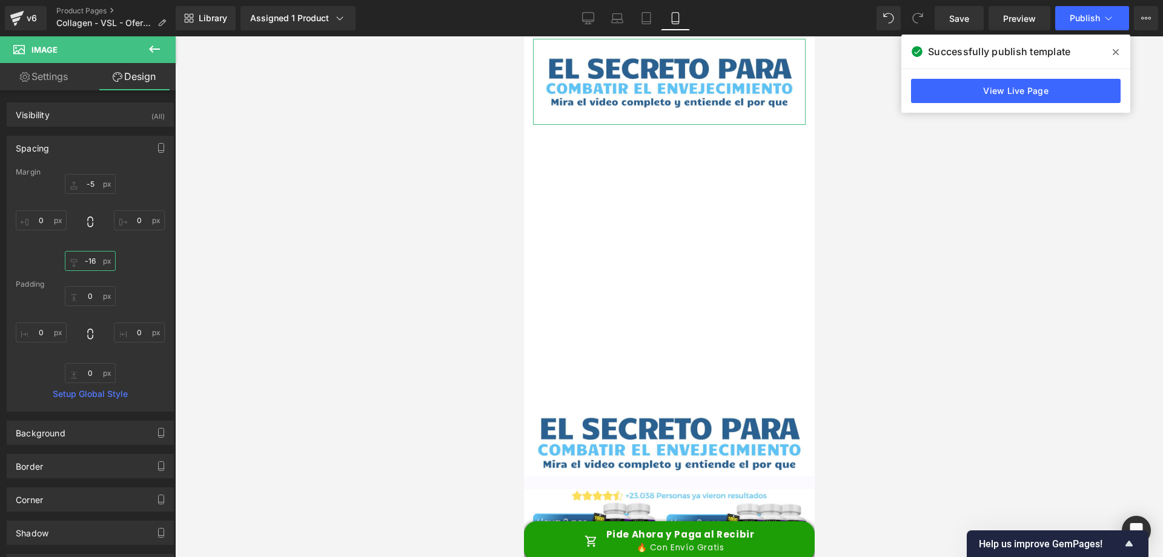
type input "-15"
click at [882, 128] on div at bounding box center [669, 296] width 988 height 520
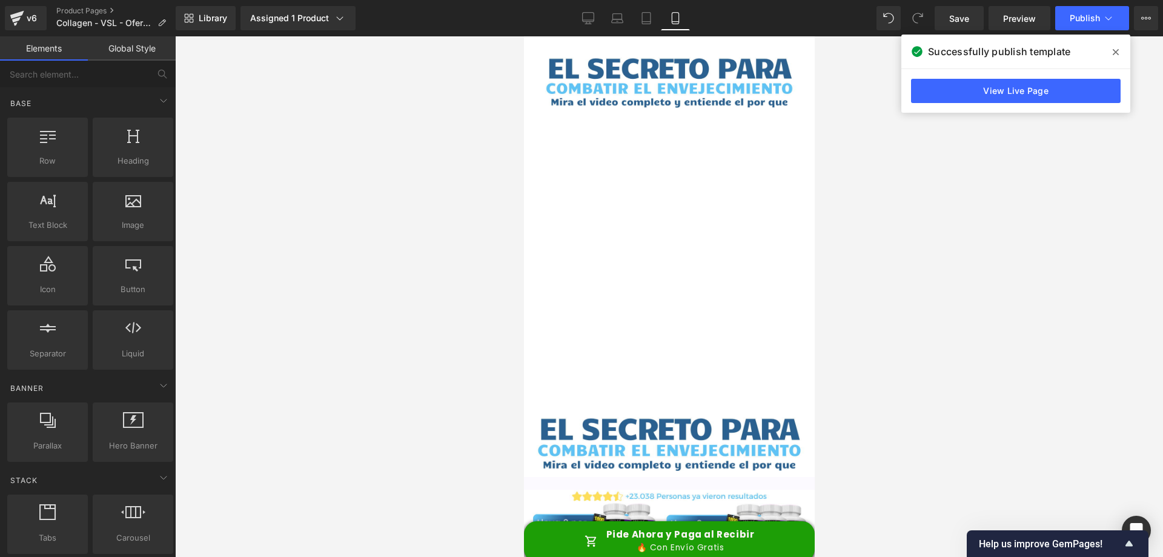
click at [1114, 51] on icon at bounding box center [1116, 52] width 6 height 6
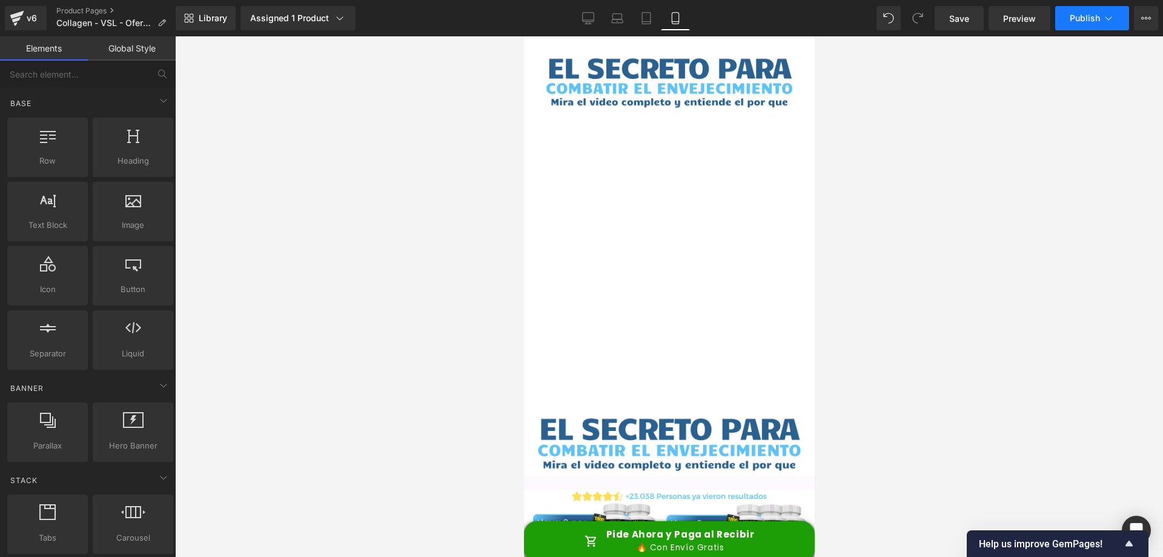
click at [1085, 21] on span "Publish" at bounding box center [1085, 18] width 30 height 10
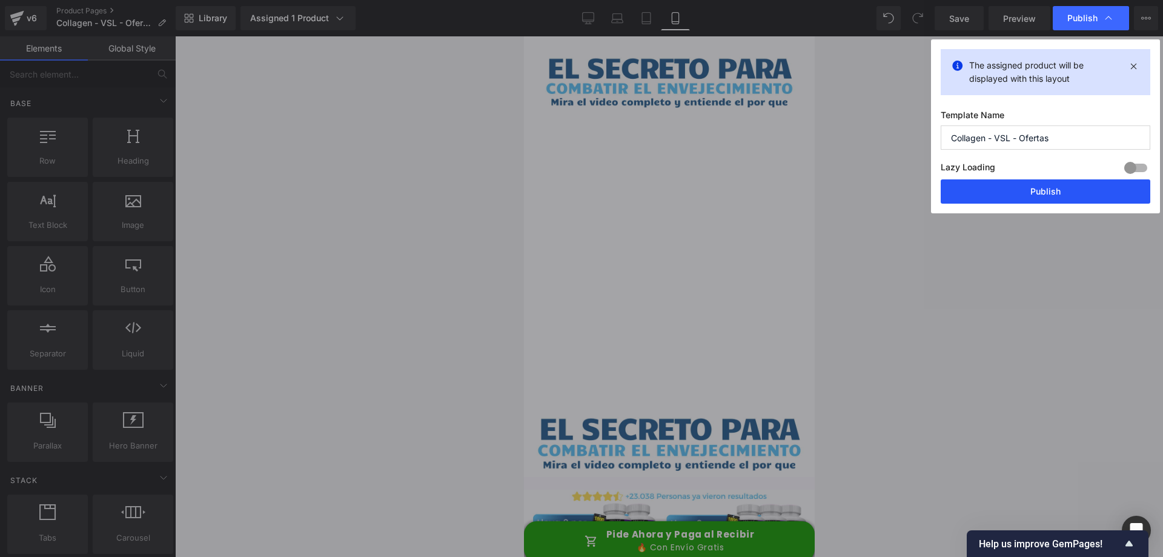
click at [1033, 190] on button "Publish" at bounding box center [1046, 191] width 210 height 24
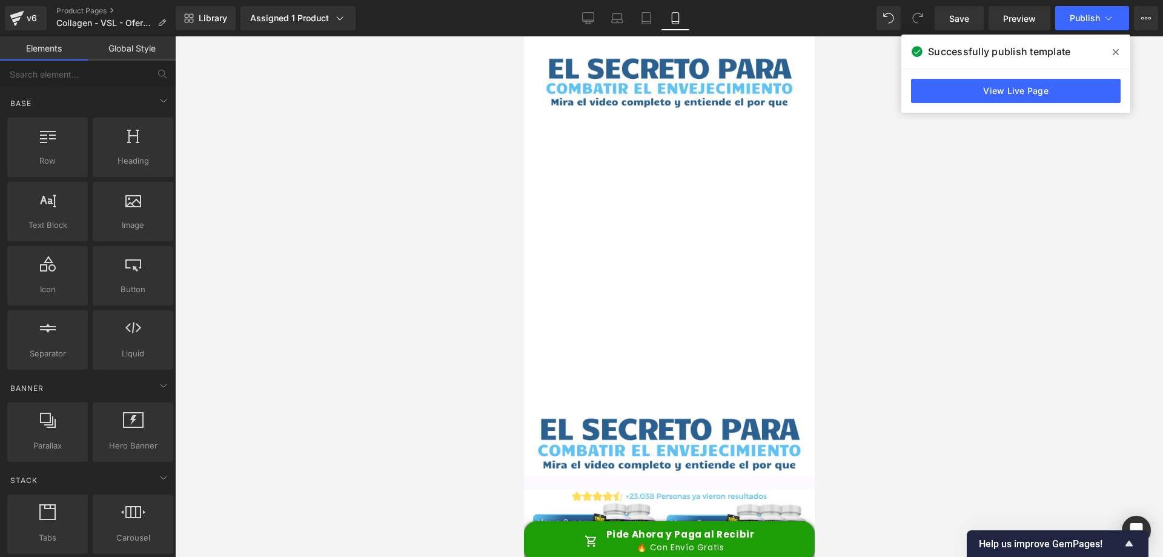
click at [1111, 53] on span at bounding box center [1115, 51] width 19 height 19
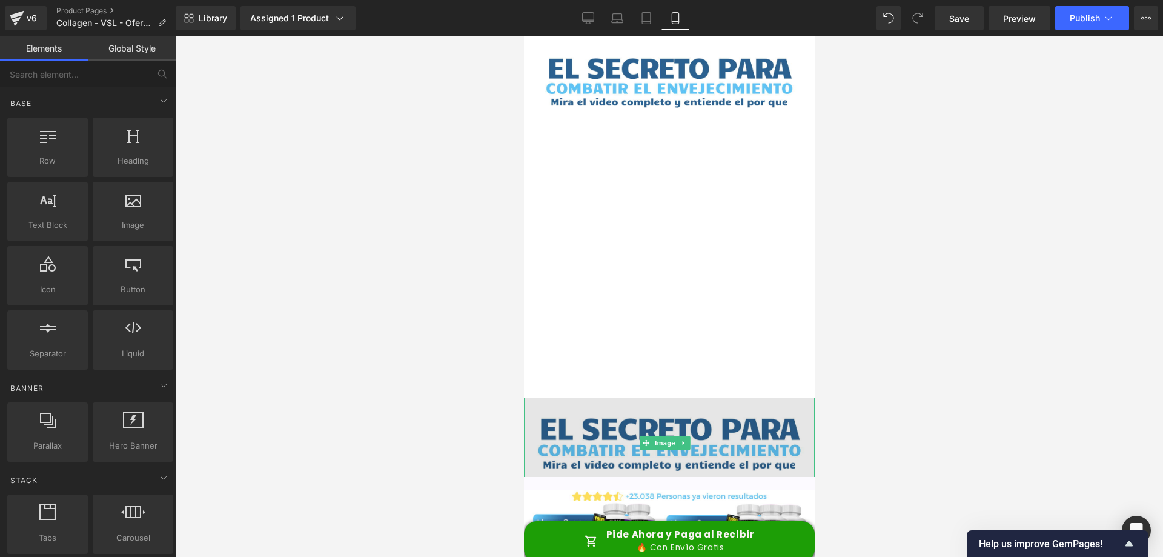
click at [655, 422] on img at bounding box center [668, 442] width 291 height 91
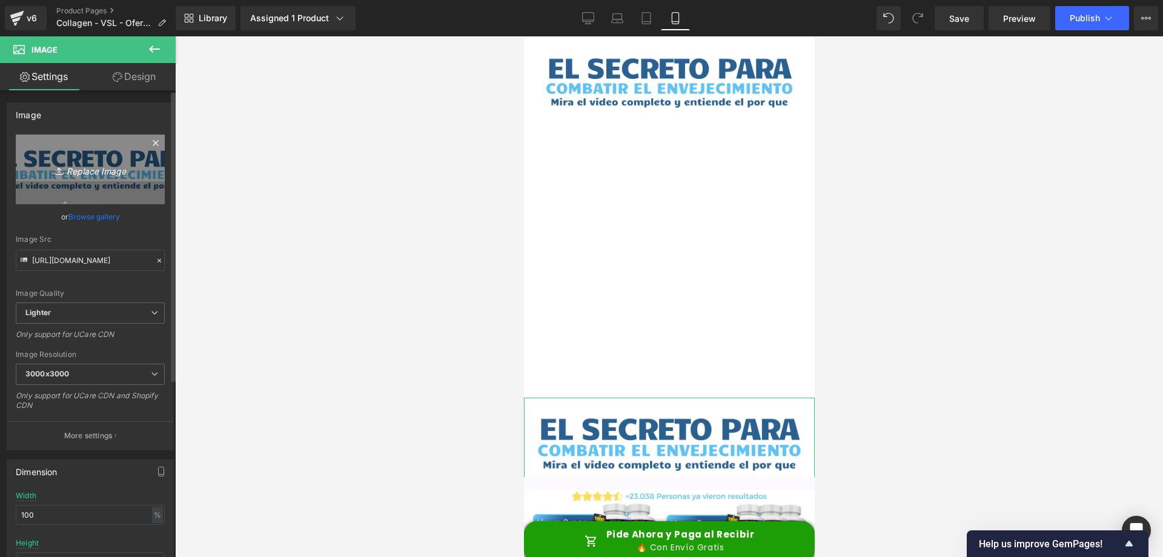
click at [79, 166] on icon "Replace Image" at bounding box center [90, 169] width 97 height 15
type input "C:\fakepath\+23.038 Personas ya vieron resultados (2).png"
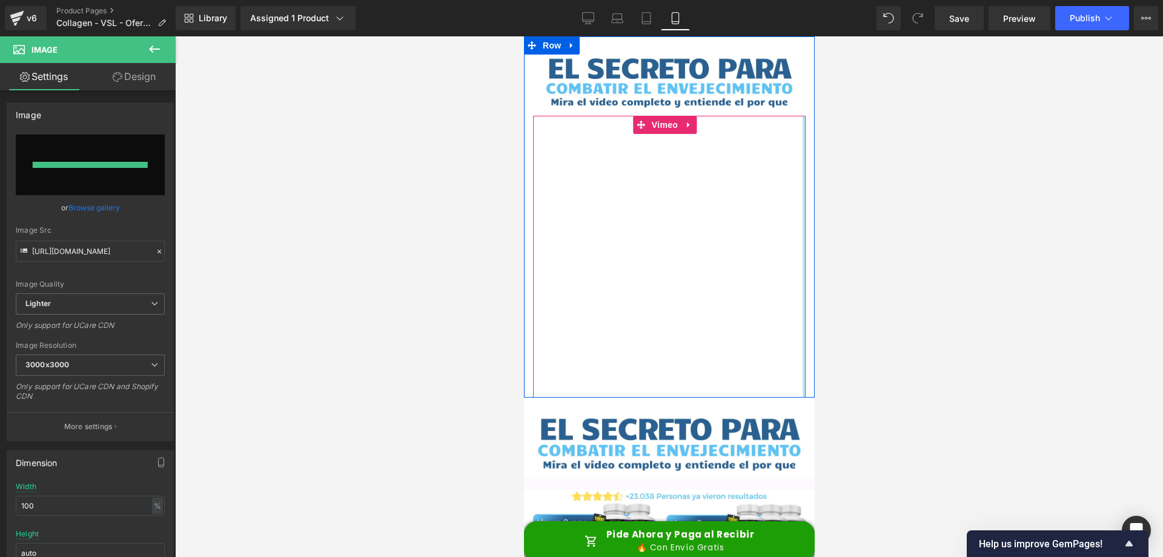
type input "[URL][DOMAIN_NAME]"
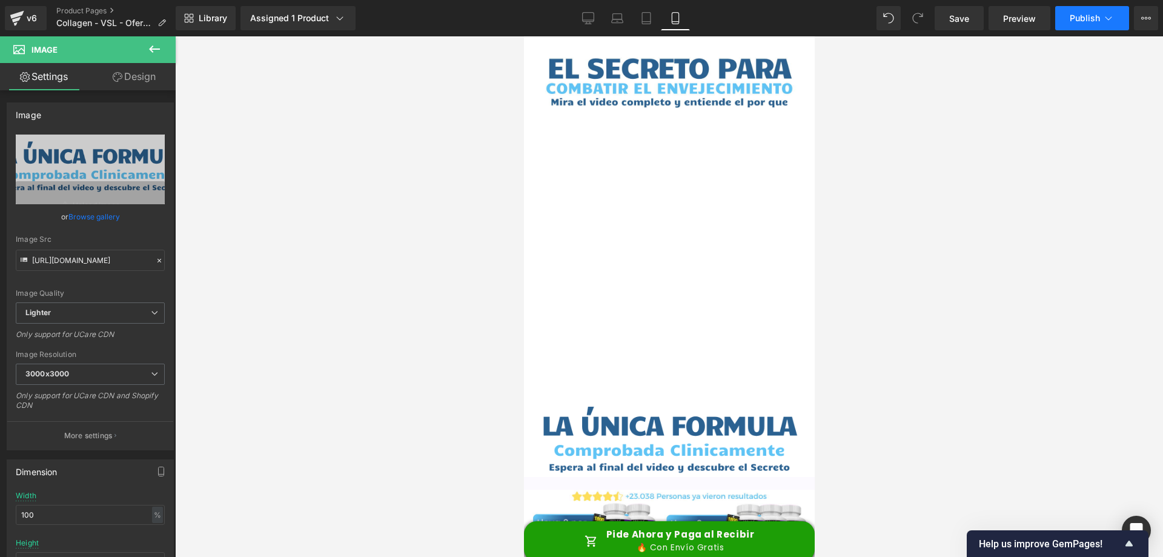
click at [1072, 25] on button "Publish" at bounding box center [1092, 18] width 74 height 24
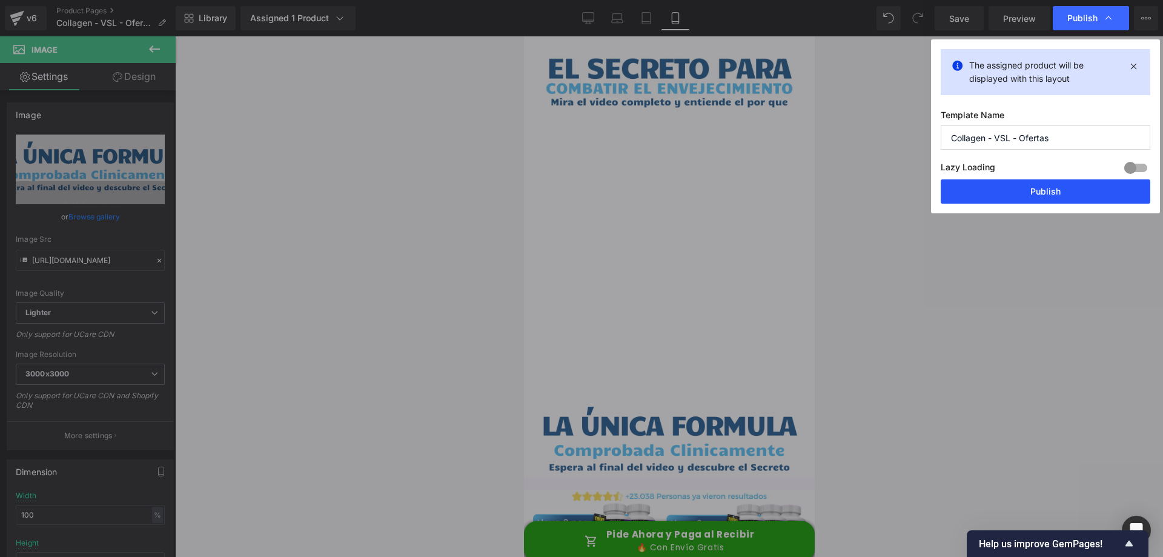
click at [1023, 191] on button "Publish" at bounding box center [1046, 191] width 210 height 24
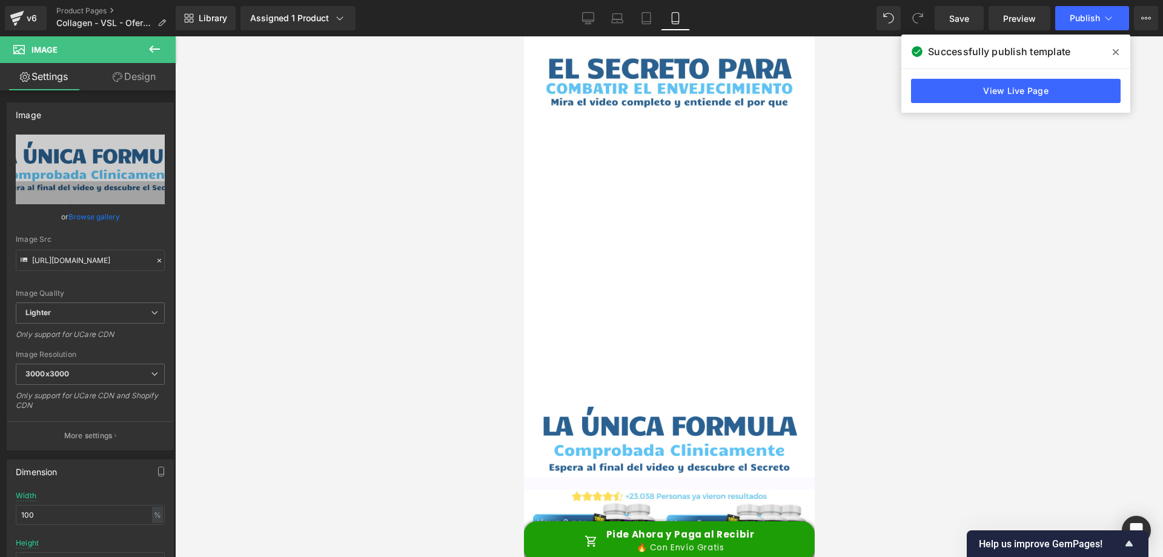
click at [914, 168] on div at bounding box center [669, 296] width 988 height 520
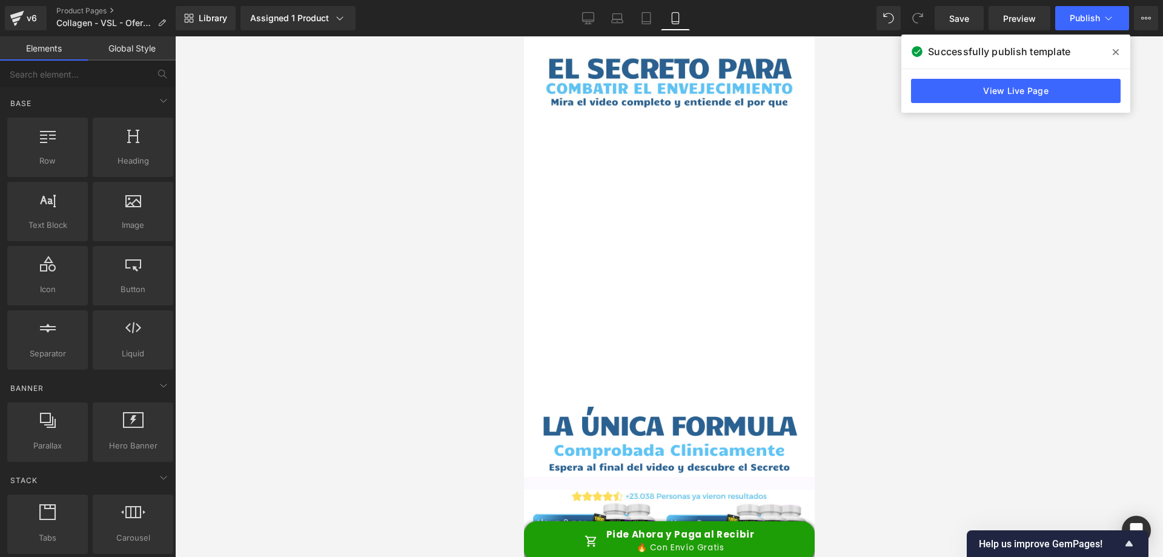
click at [1119, 48] on span at bounding box center [1115, 51] width 19 height 19
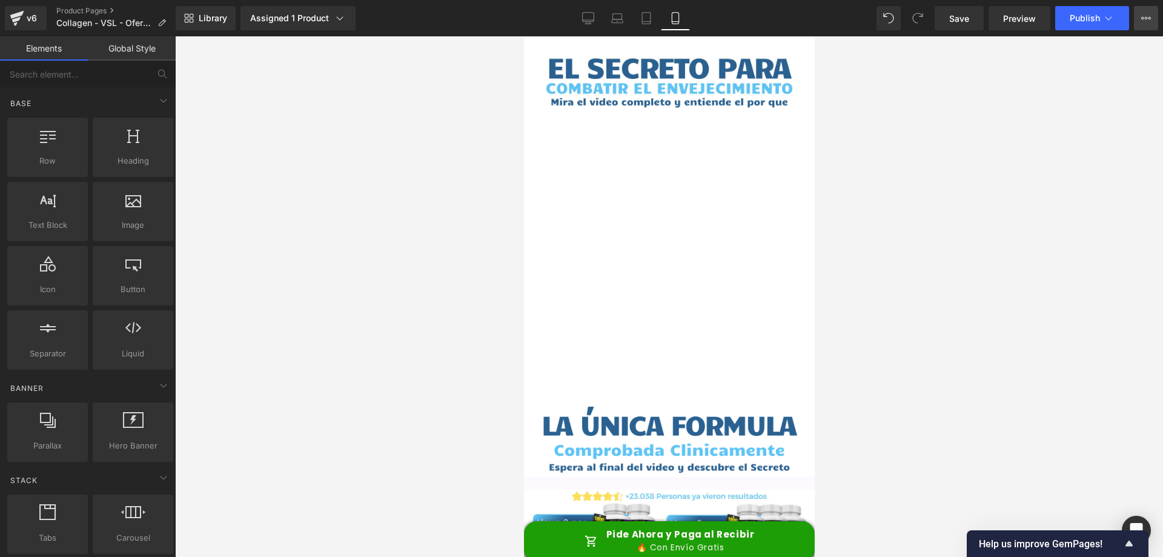
click at [1138, 15] on button "View Live Page View with current Template Save Template to Library Schedule Pub…" at bounding box center [1146, 18] width 24 height 24
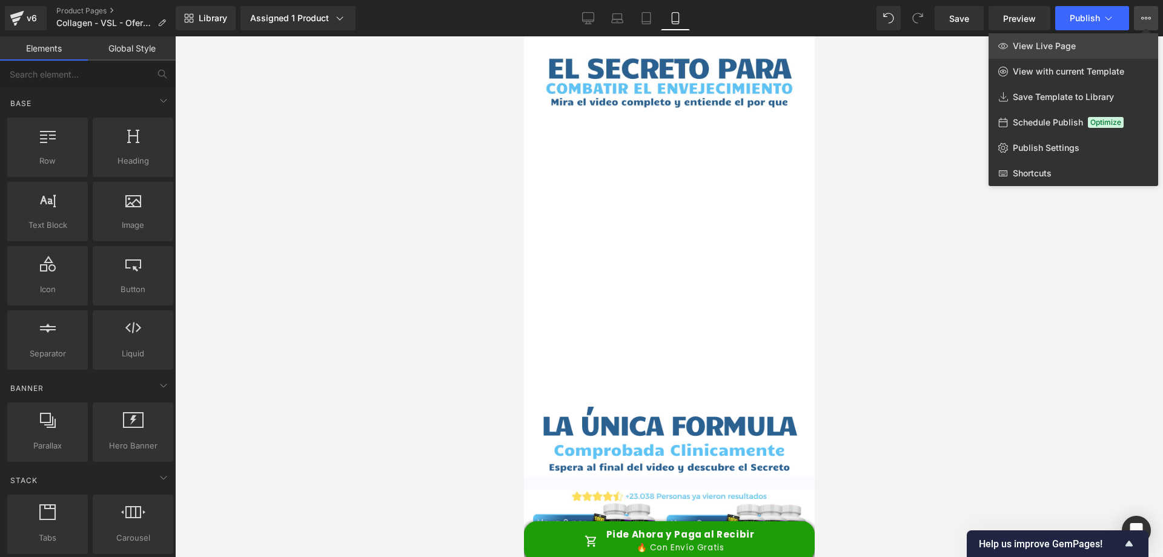
click at [1039, 50] on span "View Live Page" at bounding box center [1044, 46] width 63 height 11
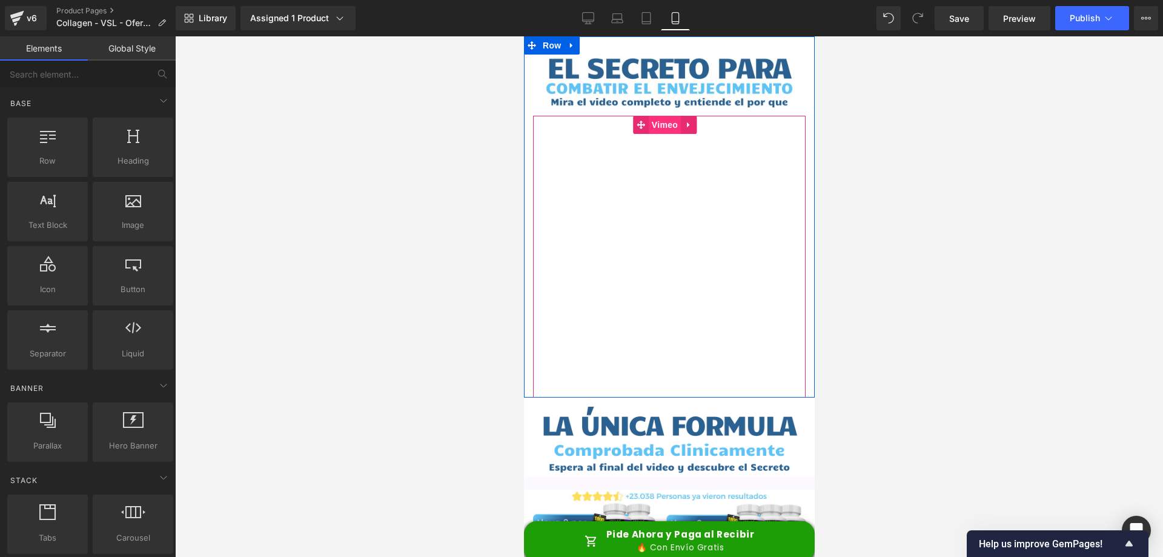
click at [655, 122] on span "Vimeo" at bounding box center [664, 125] width 32 height 18
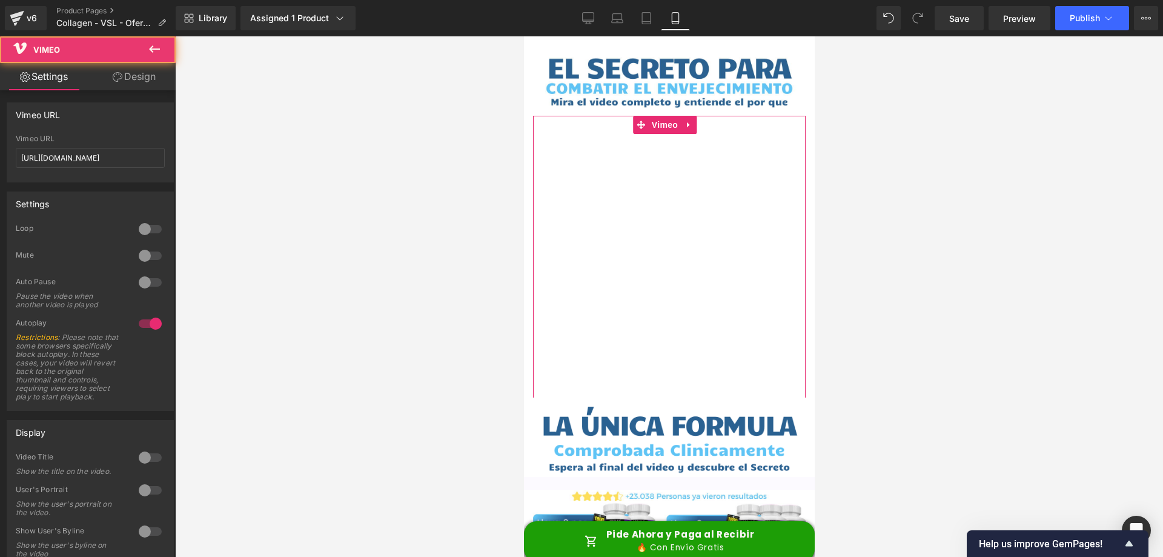
click at [135, 76] on link "Design" at bounding box center [134, 76] width 88 height 27
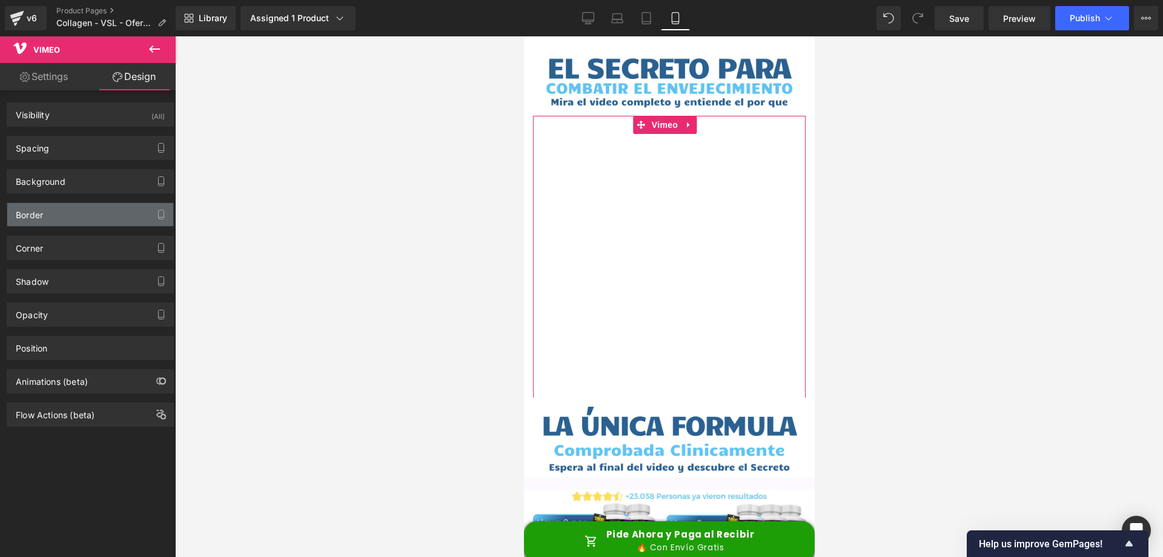
click at [73, 214] on div "Border" at bounding box center [90, 214] width 166 height 23
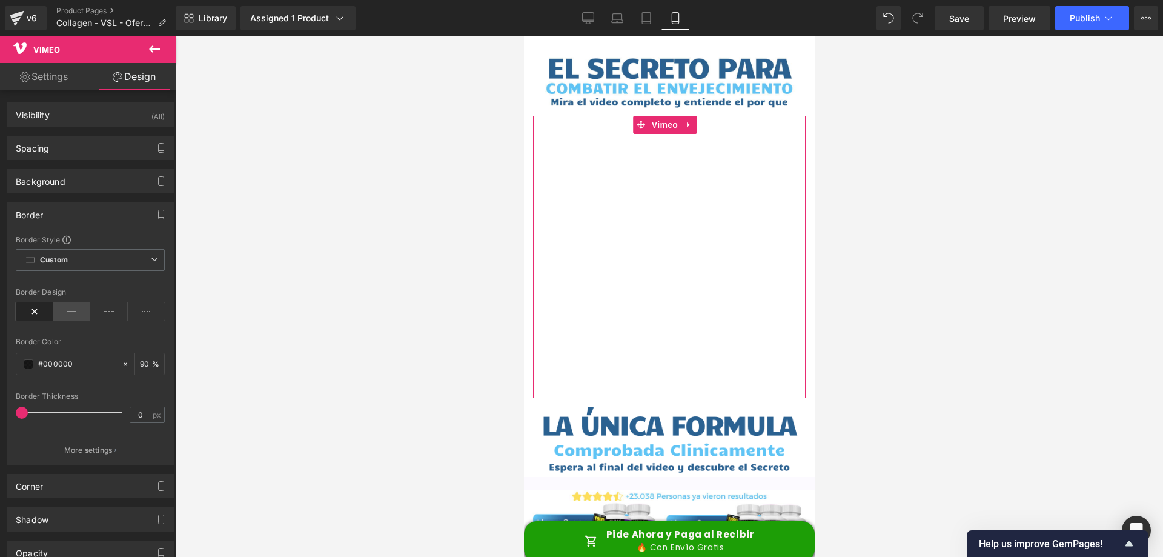
click at [71, 313] on icon at bounding box center [72, 311] width 38 height 18
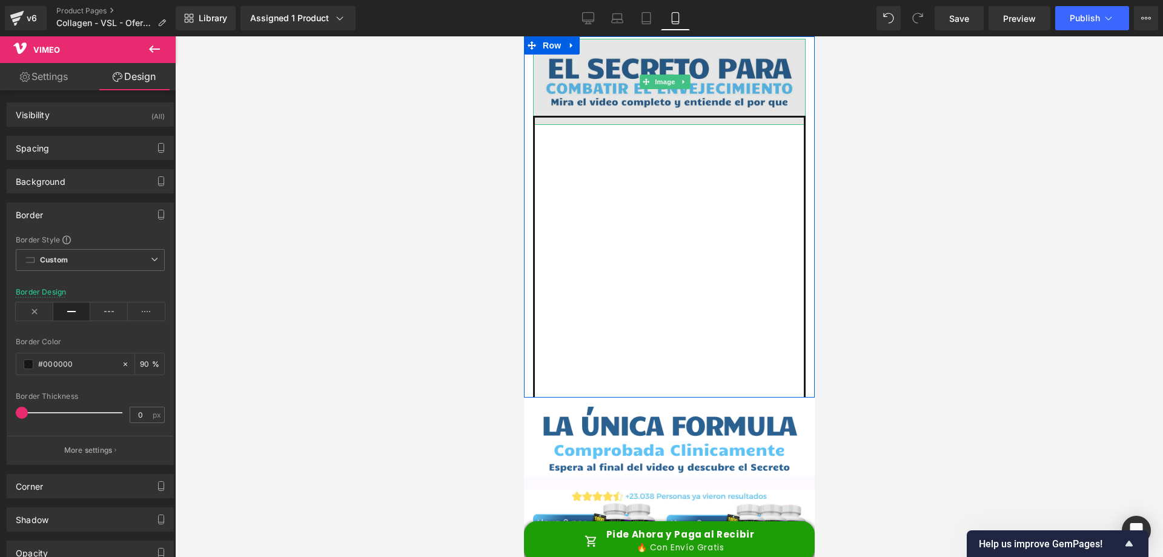
click at [610, 82] on img at bounding box center [669, 82] width 273 height 86
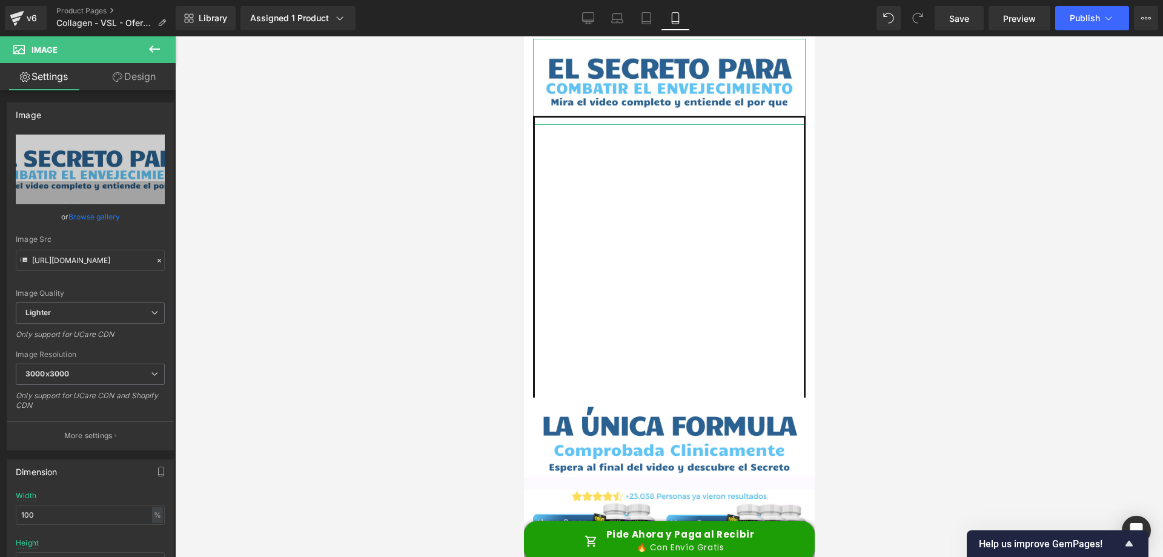
click at [139, 78] on link "Design" at bounding box center [134, 76] width 88 height 27
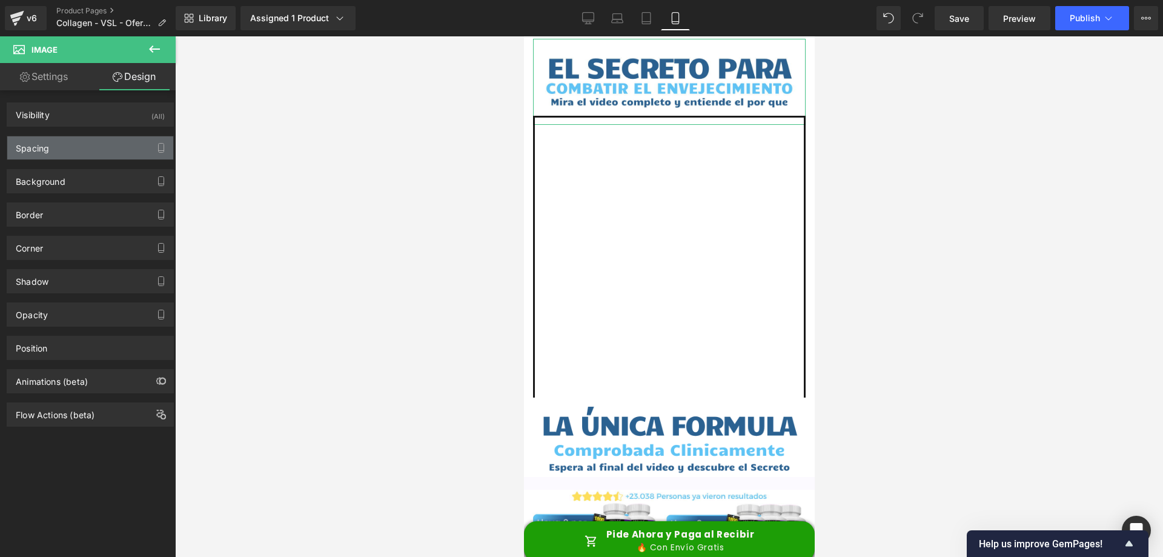
click at [73, 143] on div "Spacing" at bounding box center [90, 147] width 166 height 23
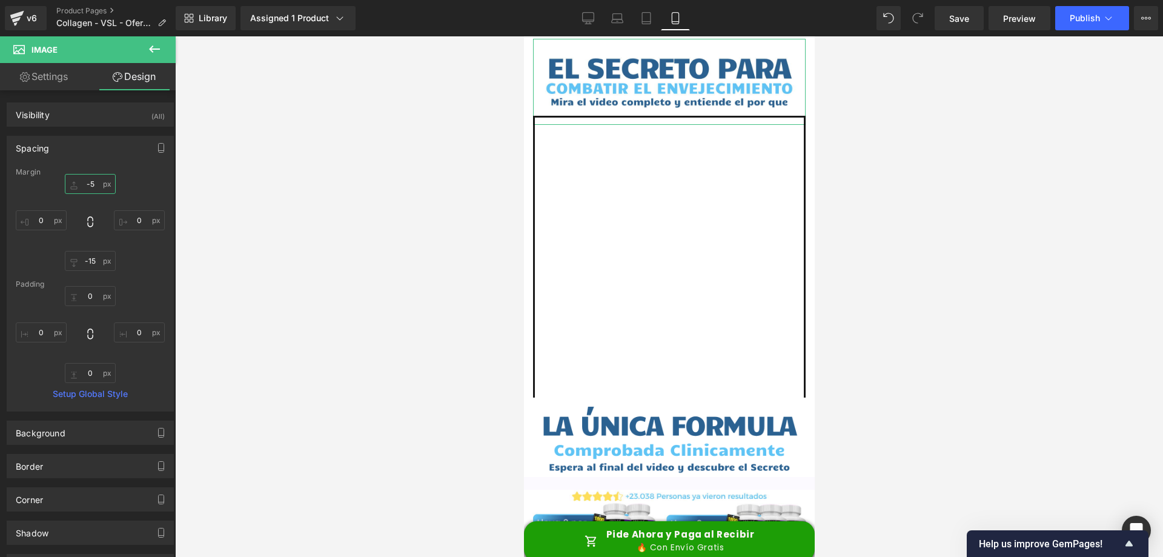
click at [88, 181] on input "-5" at bounding box center [90, 184] width 51 height 20
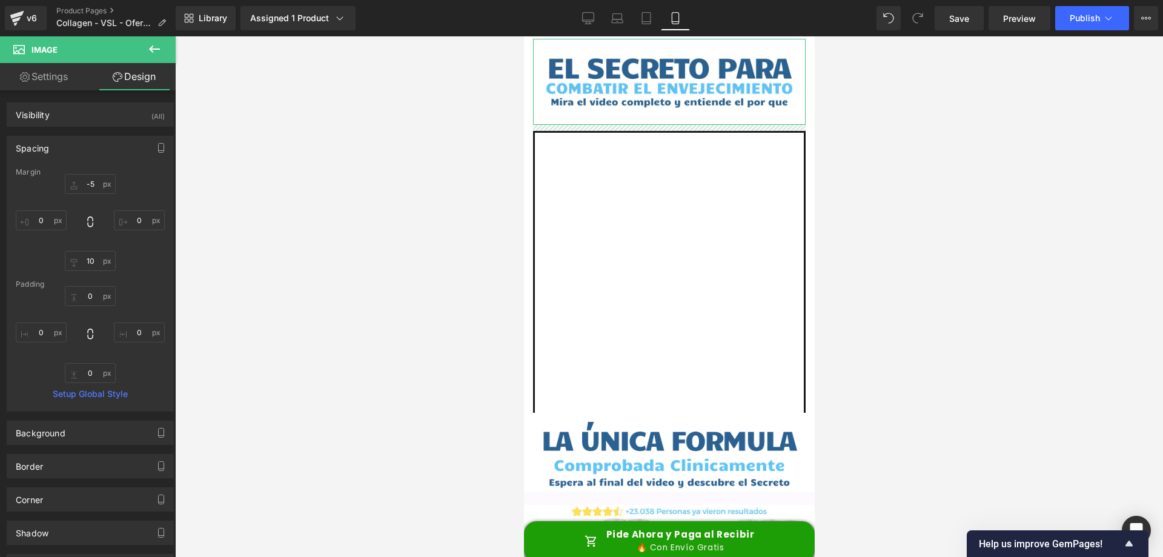
click at [87, 248] on div "-5px -5 0px 0 10 10 0px 0" at bounding box center [90, 222] width 149 height 97
click at [90, 261] on input "10" at bounding box center [90, 261] width 51 height 20
type input "1"
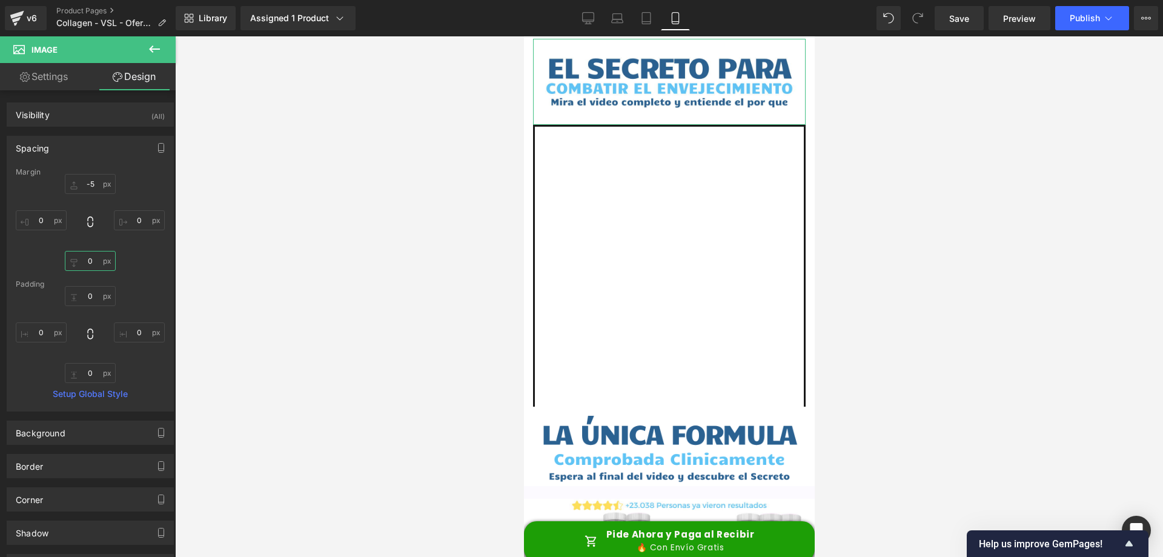
type input "0"
click at [89, 185] on input "-5" at bounding box center [90, 184] width 51 height 20
type input "0."
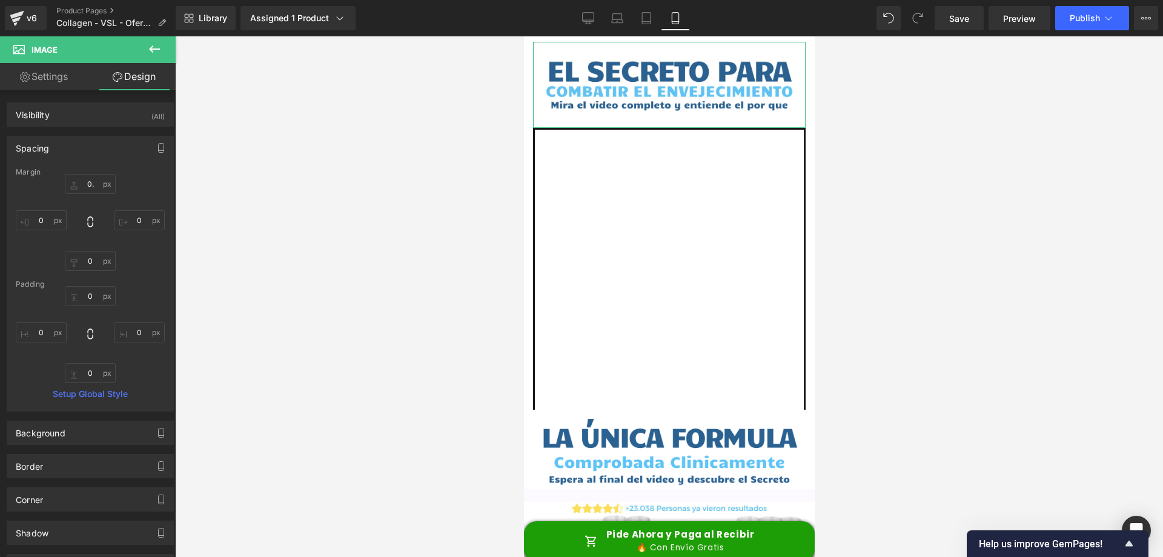
click at [48, 80] on link "Settings" at bounding box center [44, 76] width 88 height 27
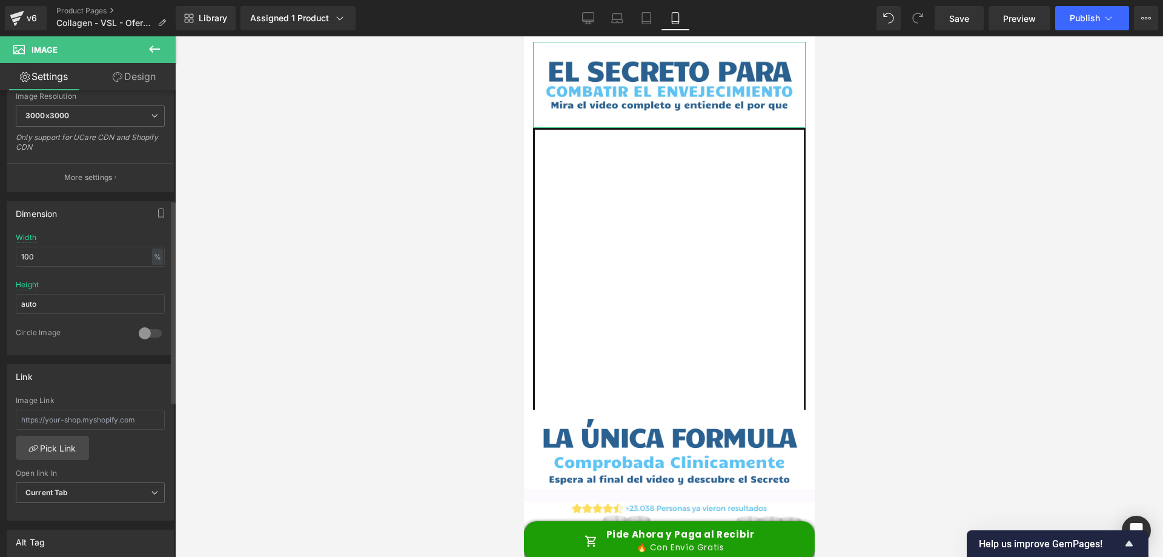
scroll to position [303, 0]
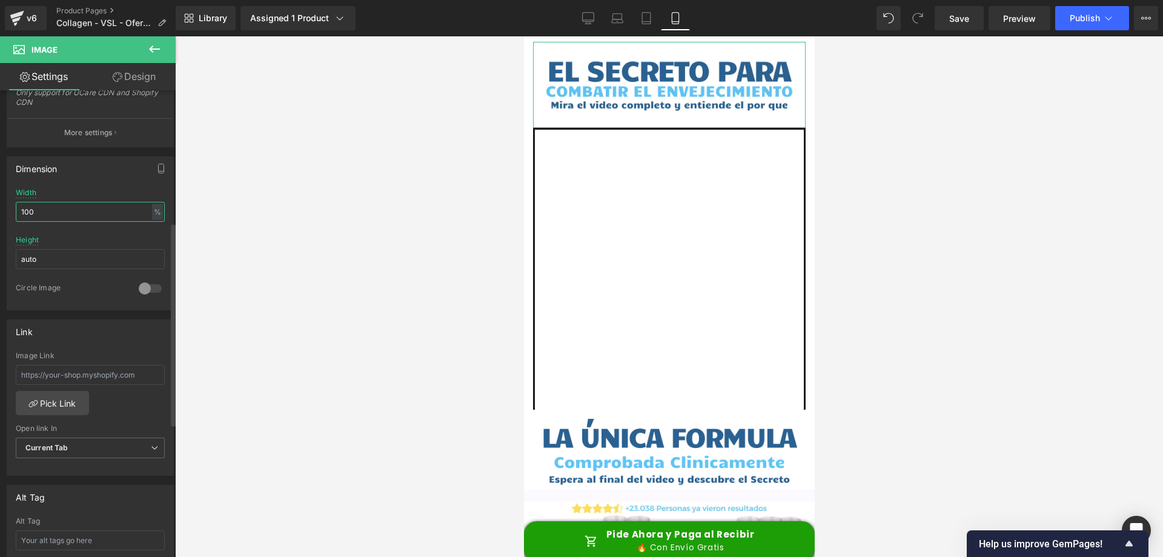
drag, startPoint x: 44, startPoint y: 211, endPoint x: 0, endPoint y: 209, distance: 43.7
click at [0, 209] on div "Dimension 100% Width 100 % % px auto Height auto 0 Circle Image" at bounding box center [90, 228] width 181 height 163
type input "0"
click at [130, 78] on link "Design" at bounding box center [134, 76] width 88 height 27
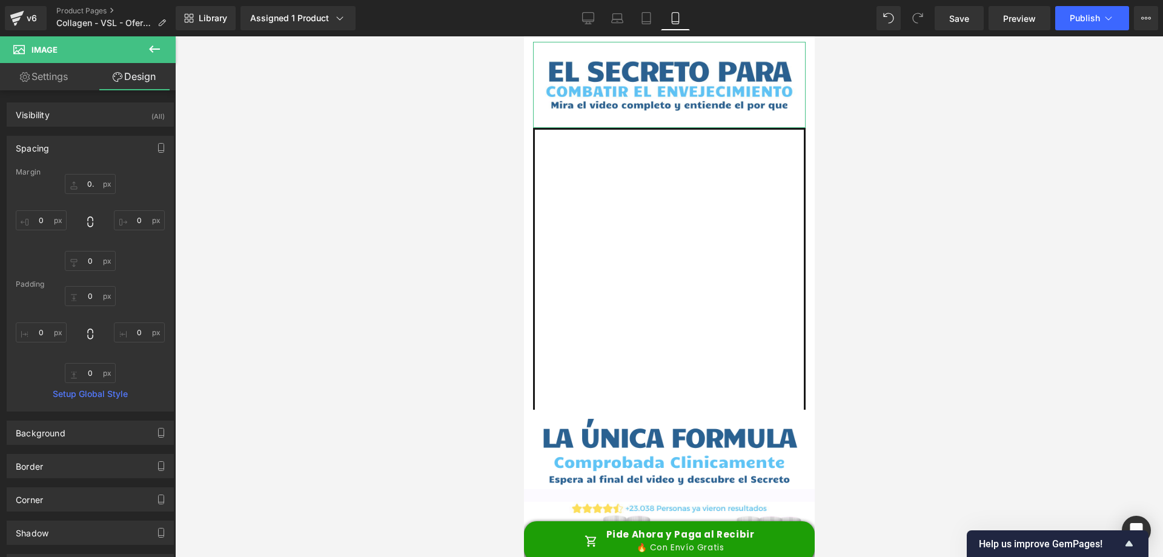
type input "0"
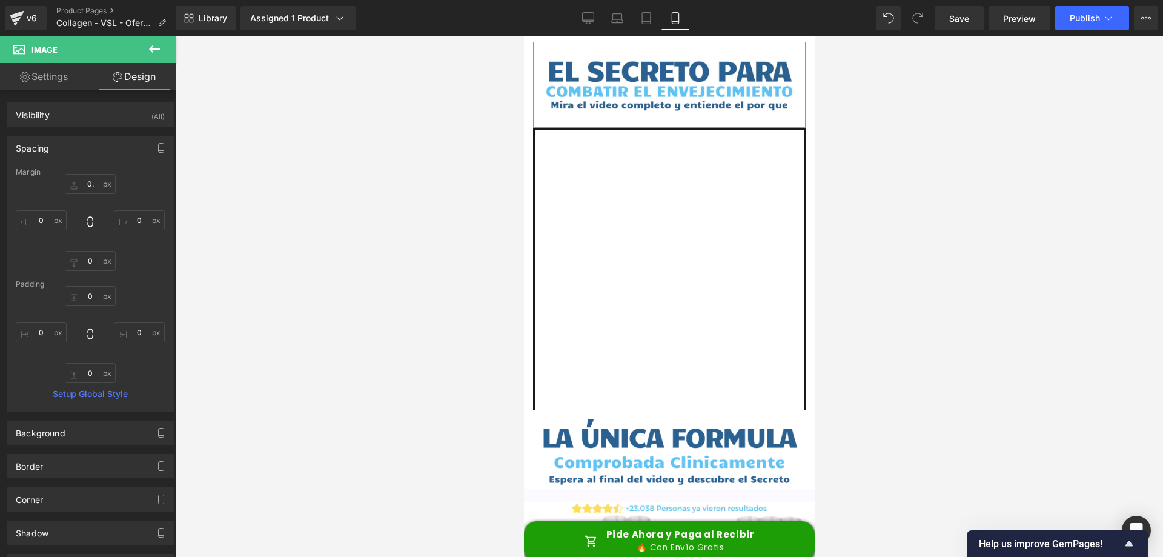
type input "0"
click at [88, 294] on input "0" at bounding box center [90, 296] width 51 height 20
click at [92, 293] on input "1" at bounding box center [90, 296] width 51 height 20
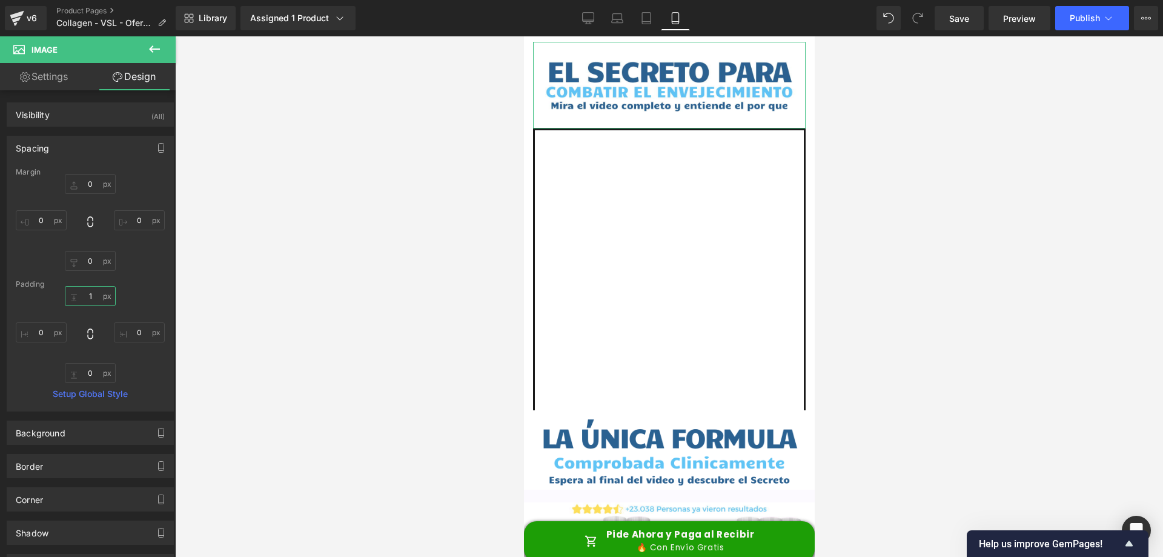
type input "0"
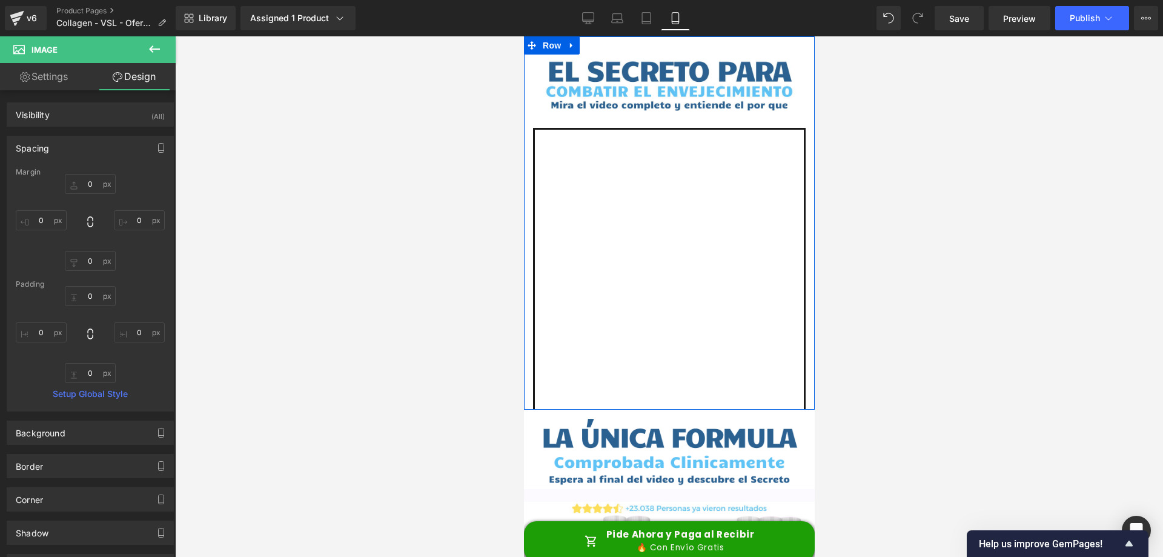
click at [527, 380] on div "Image Vimeo" at bounding box center [668, 226] width 291 height 368
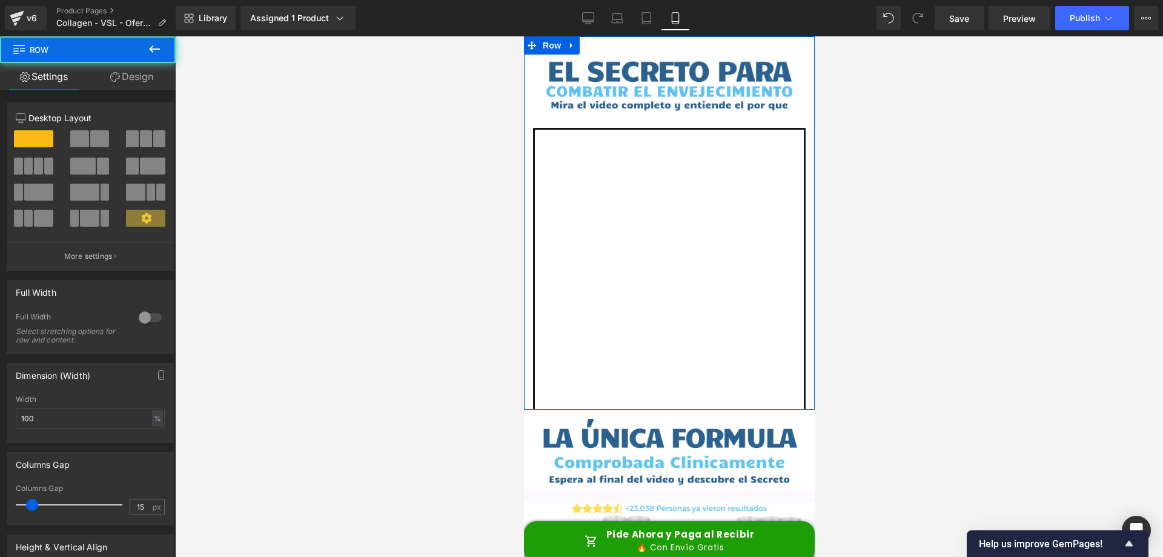
click at [135, 75] on link "Design" at bounding box center [132, 76] width 88 height 27
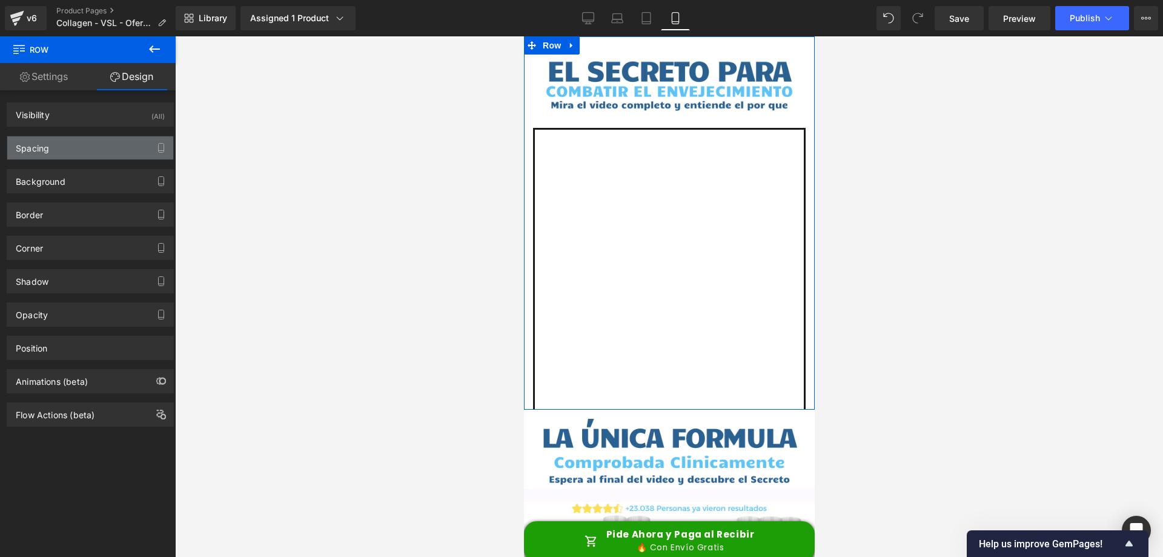
click at [70, 151] on div "Spacing" at bounding box center [90, 147] width 166 height 23
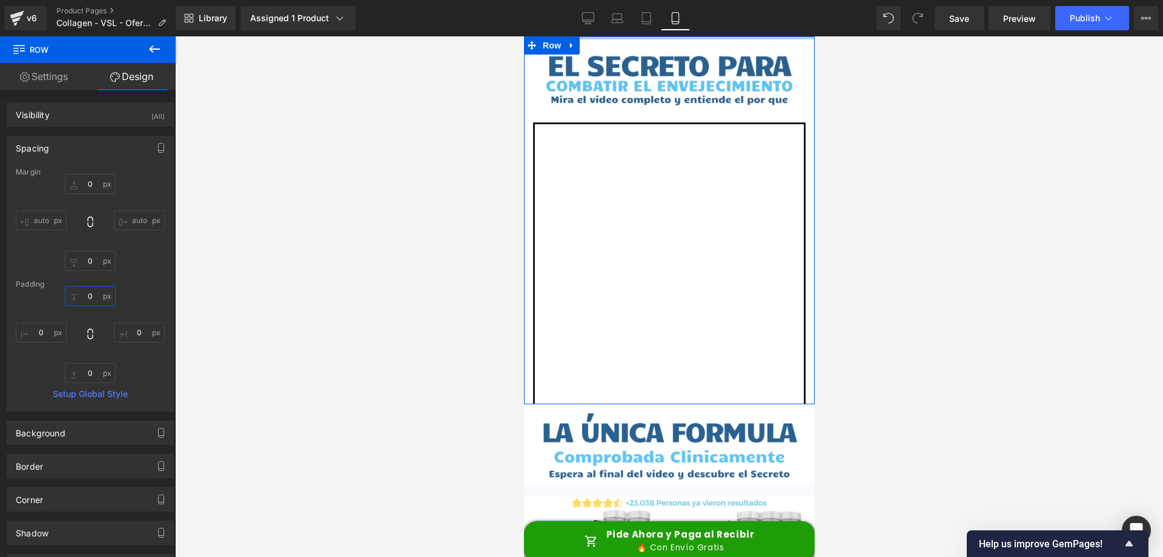
type input "0"
click at [136, 300] on div "0 0 0px 0 0px 0 0px 0" at bounding box center [90, 334] width 149 height 97
click at [52, 75] on link "Settings" at bounding box center [44, 76] width 88 height 27
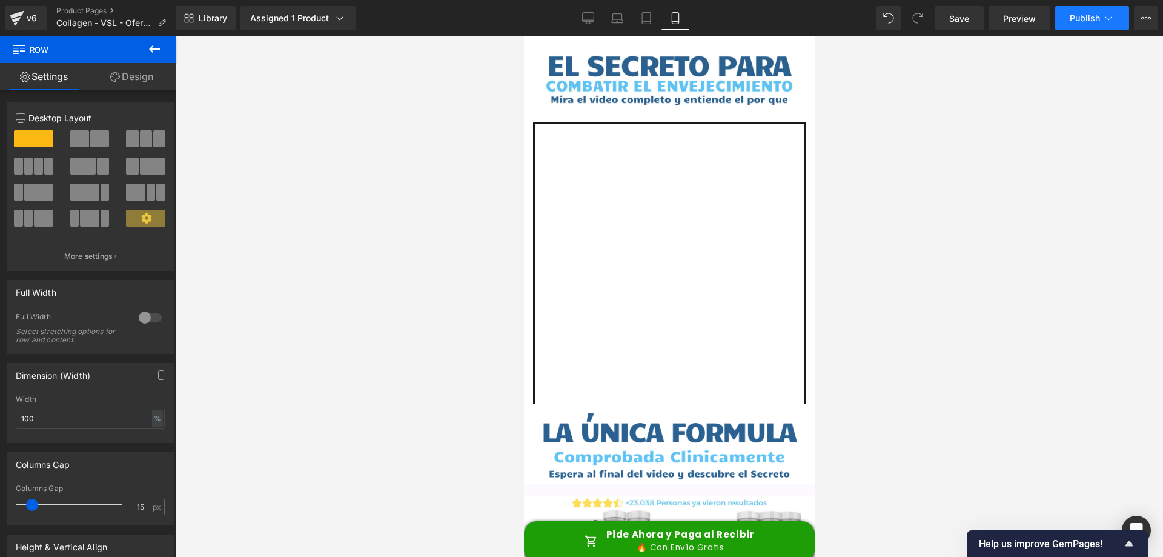
click at [1080, 25] on button "Publish" at bounding box center [1092, 18] width 74 height 24
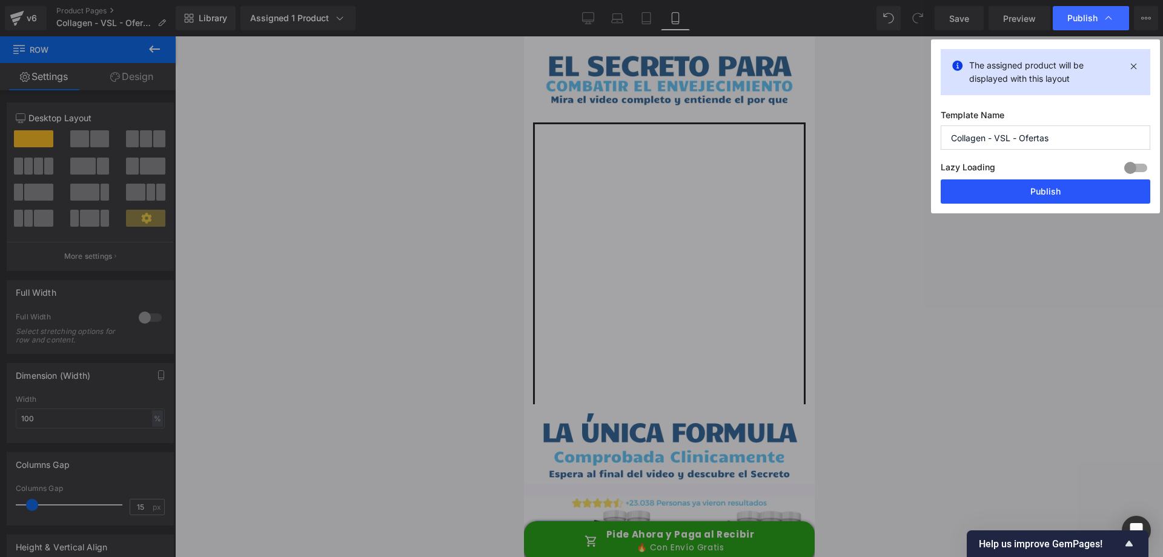
click at [1012, 201] on button "Publish" at bounding box center [1046, 191] width 210 height 24
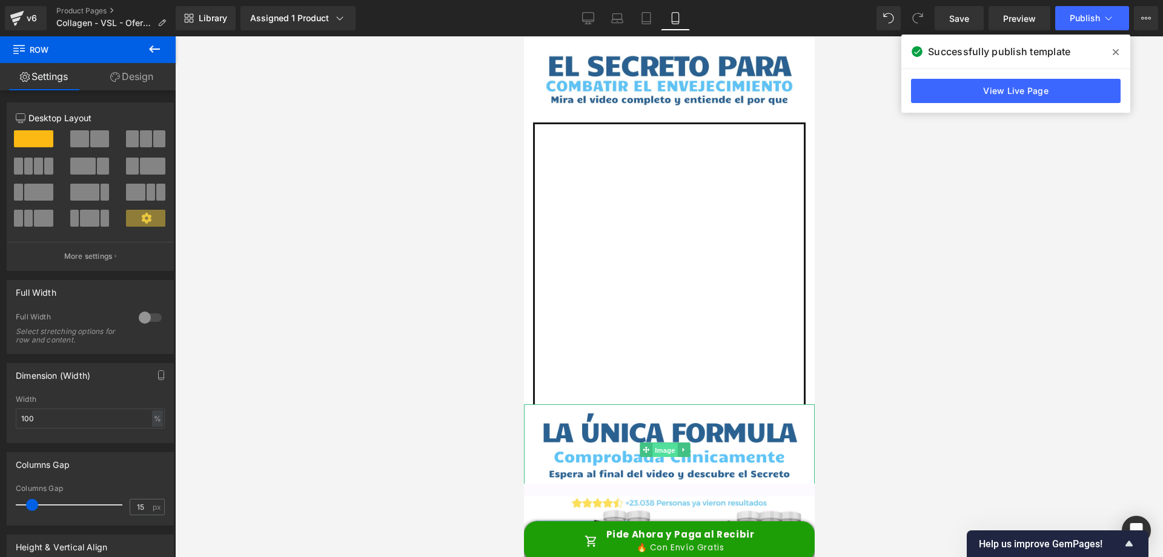
click at [656, 443] on span "Image" at bounding box center [664, 450] width 25 height 15
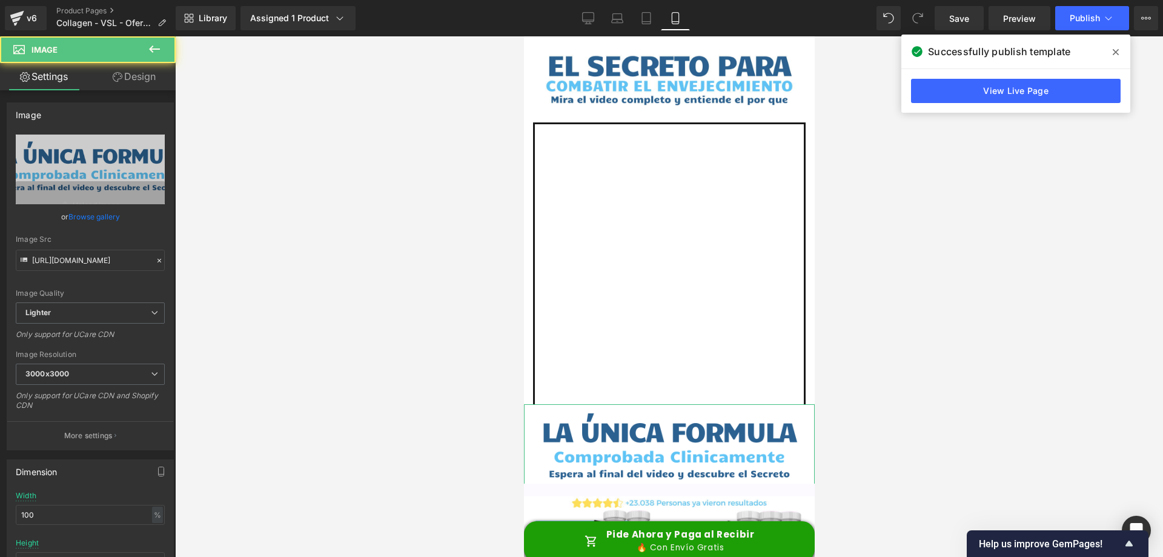
click at [131, 79] on link "Design" at bounding box center [134, 76] width 88 height 27
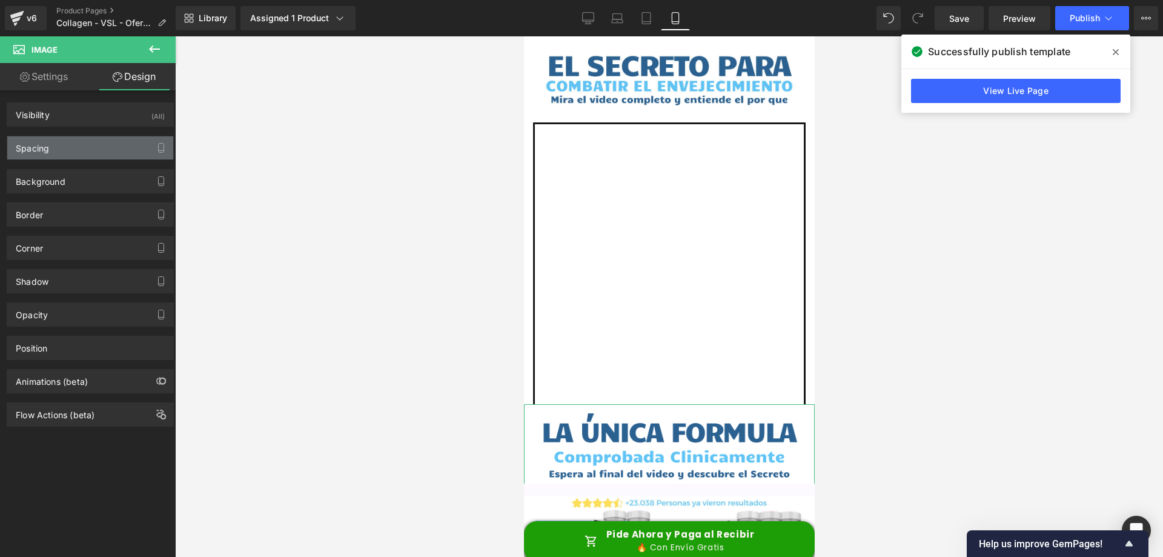
type input "0"
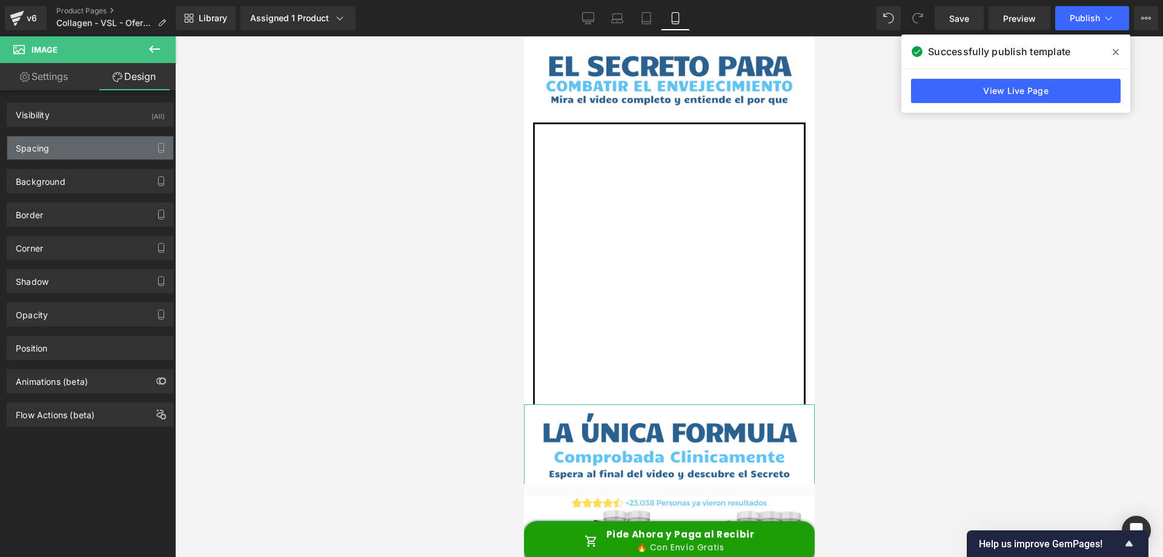
type input "0"
click at [81, 147] on div "Spacing" at bounding box center [90, 147] width 166 height 23
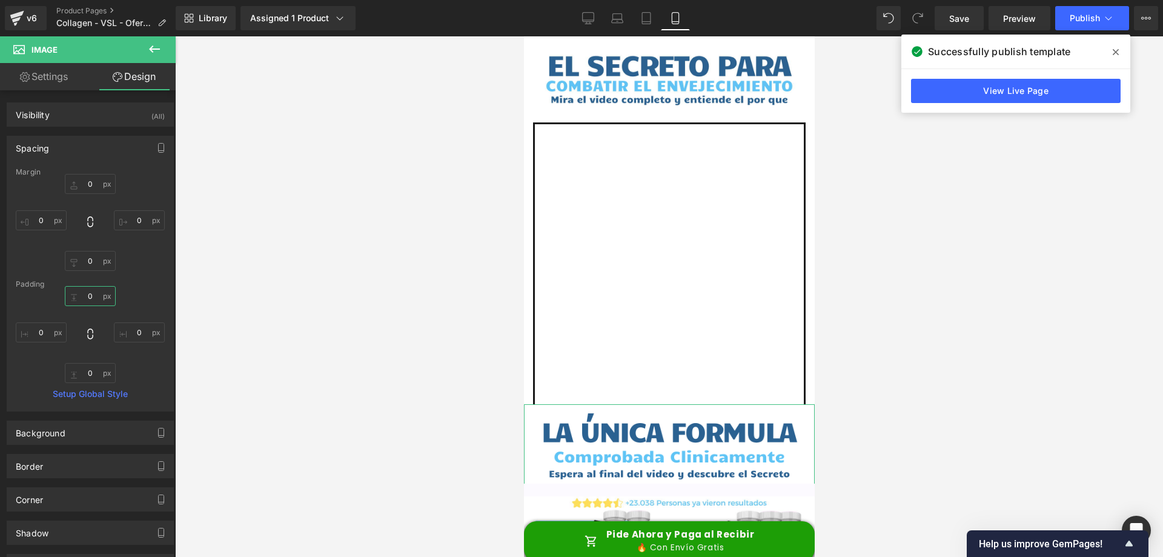
click at [89, 301] on input "0" at bounding box center [90, 296] width 51 height 20
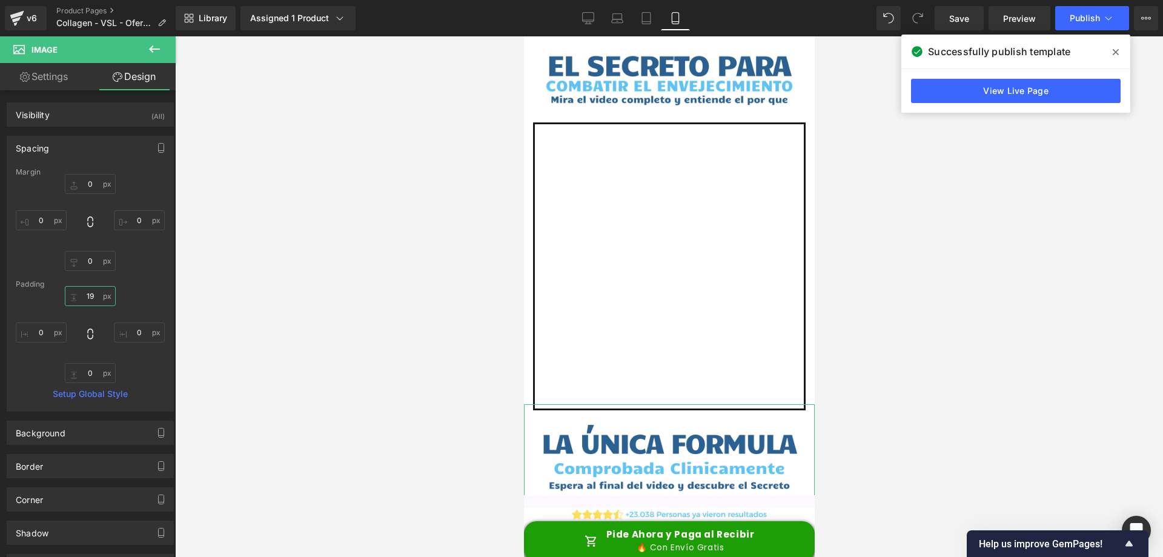
type input "20"
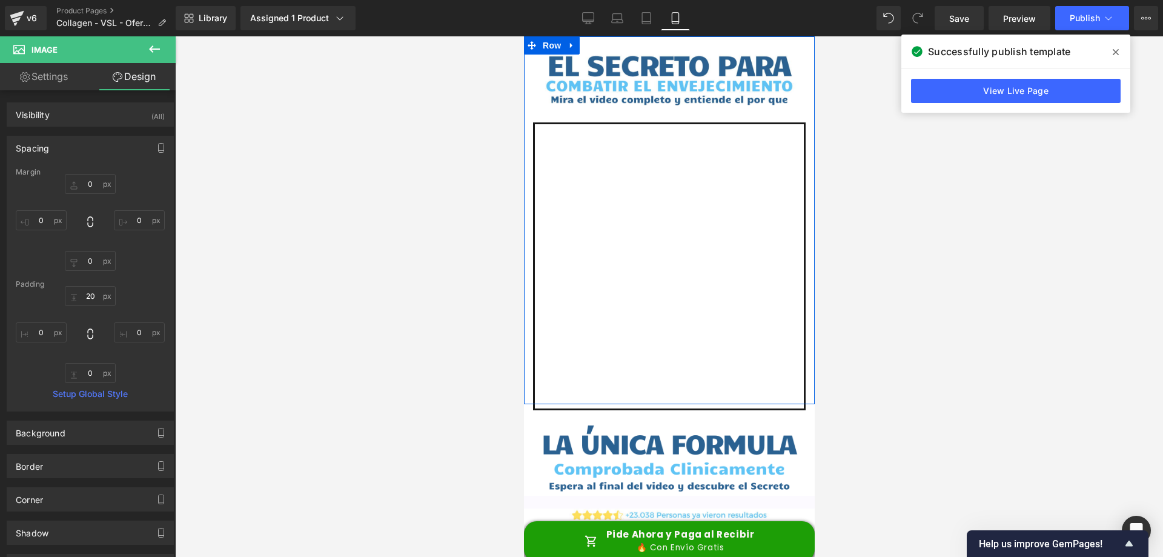
click at [528, 381] on div "Image Vimeo" at bounding box center [668, 220] width 291 height 368
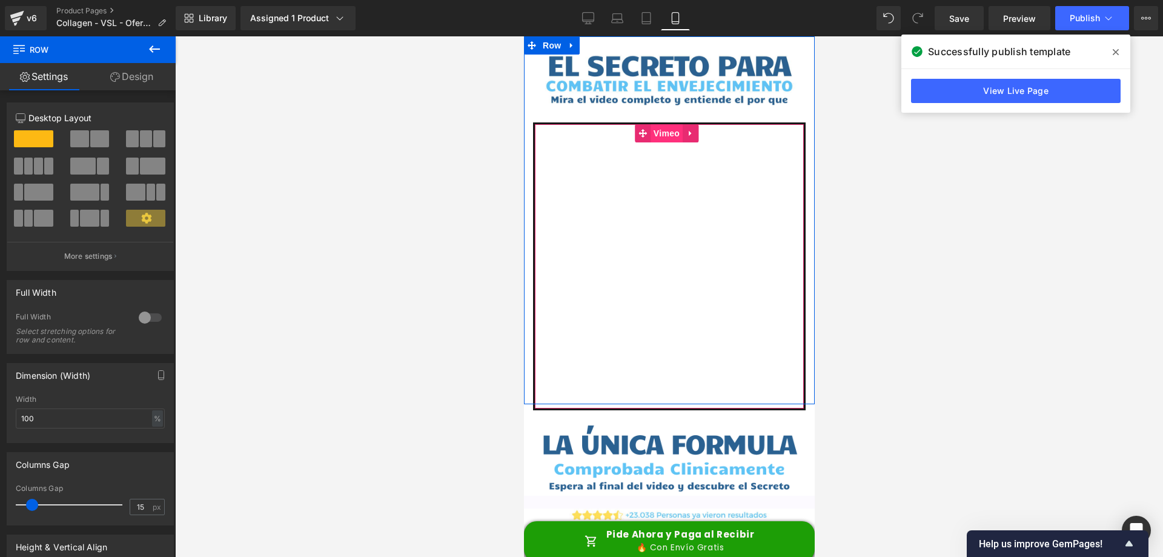
click at [667, 134] on span "Vimeo" at bounding box center [666, 133] width 32 height 18
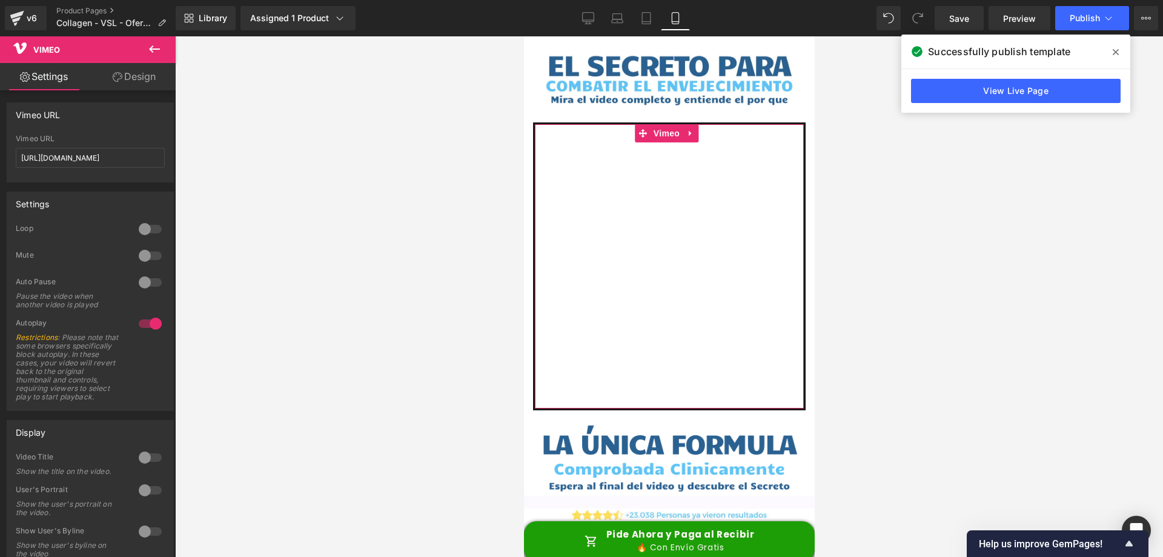
click at [142, 253] on div at bounding box center [150, 255] width 29 height 19
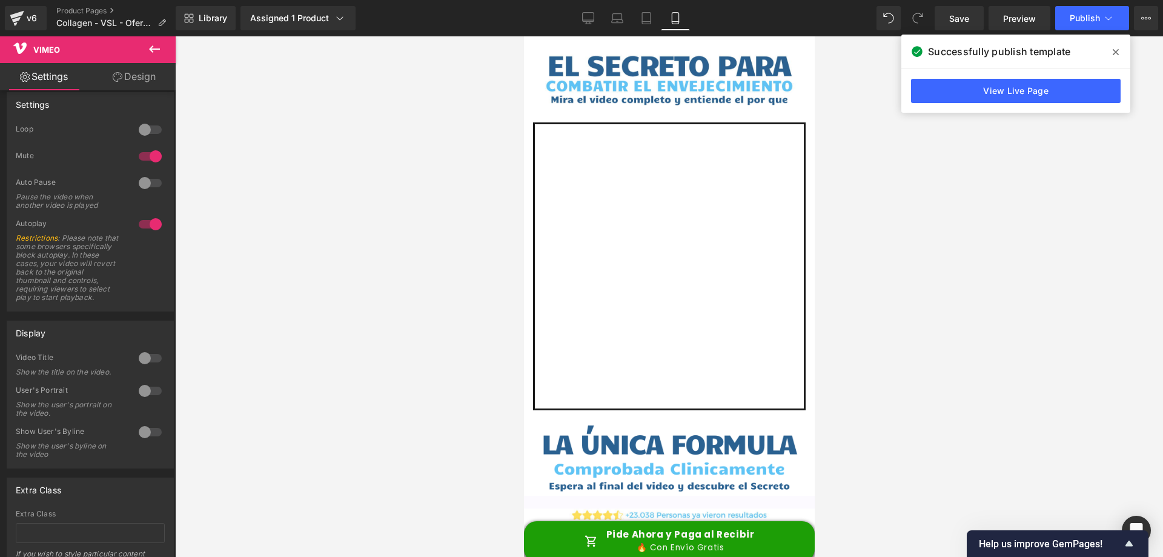
scroll to position [121, 0]
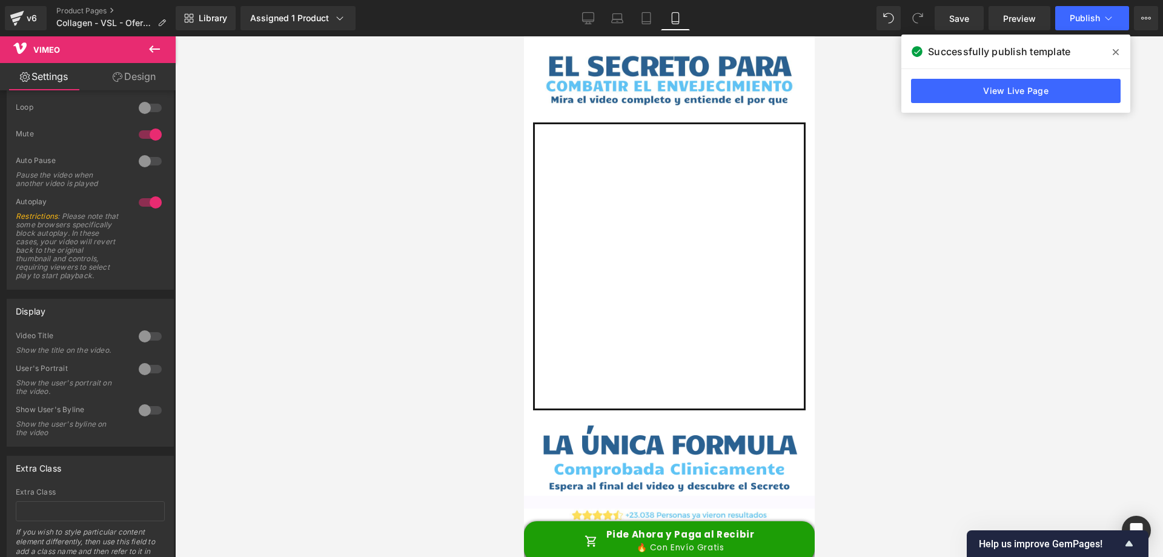
click at [141, 342] on div at bounding box center [150, 336] width 29 height 19
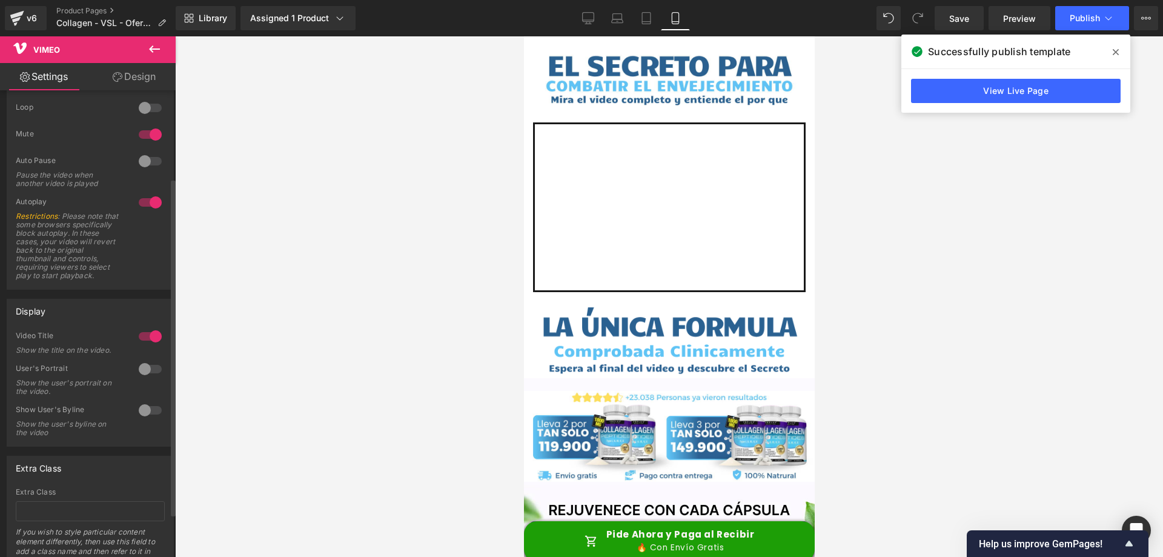
click at [145, 342] on div at bounding box center [150, 336] width 29 height 19
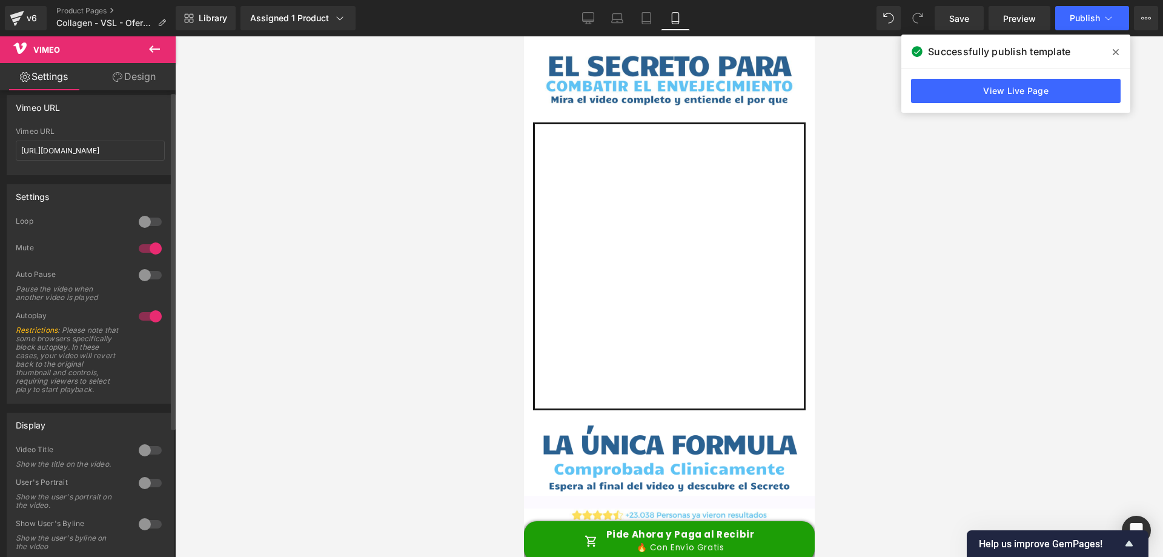
scroll to position [0, 0]
drag, startPoint x: 114, startPoint y: 75, endPoint x: 109, endPoint y: 89, distance: 15.3
click at [115, 75] on icon at bounding box center [118, 77] width 10 height 10
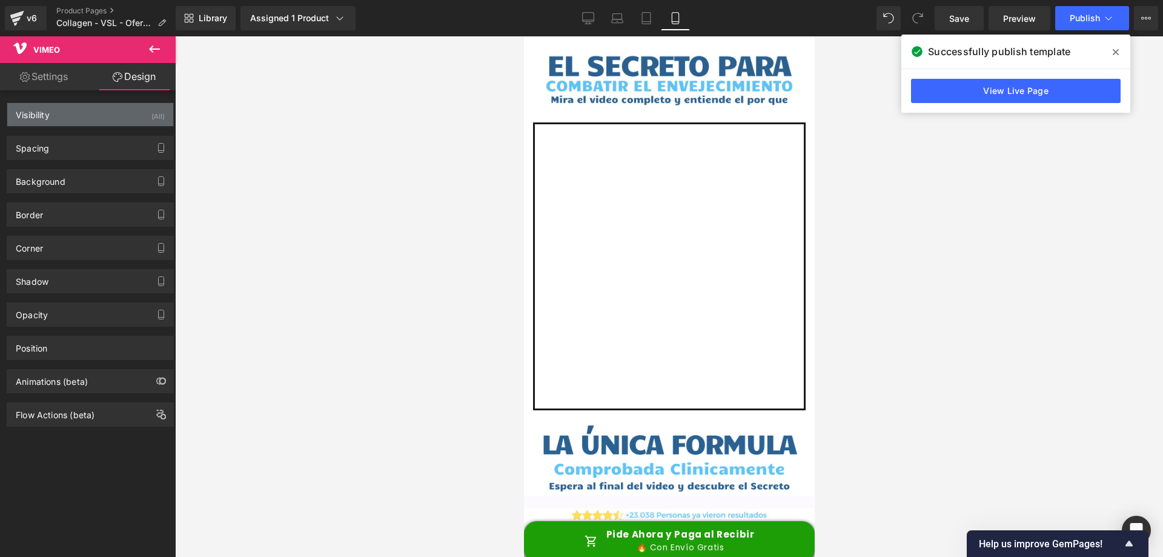
click at [105, 116] on div "Visibility (All)" at bounding box center [90, 114] width 166 height 23
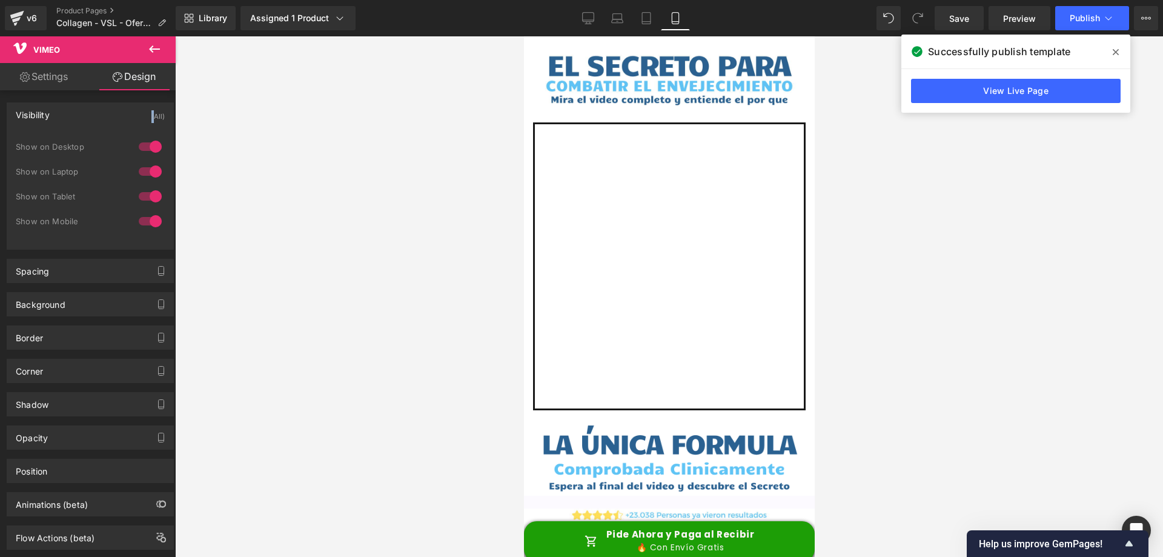
click at [105, 116] on div "Visibility (All)" at bounding box center [90, 114] width 166 height 23
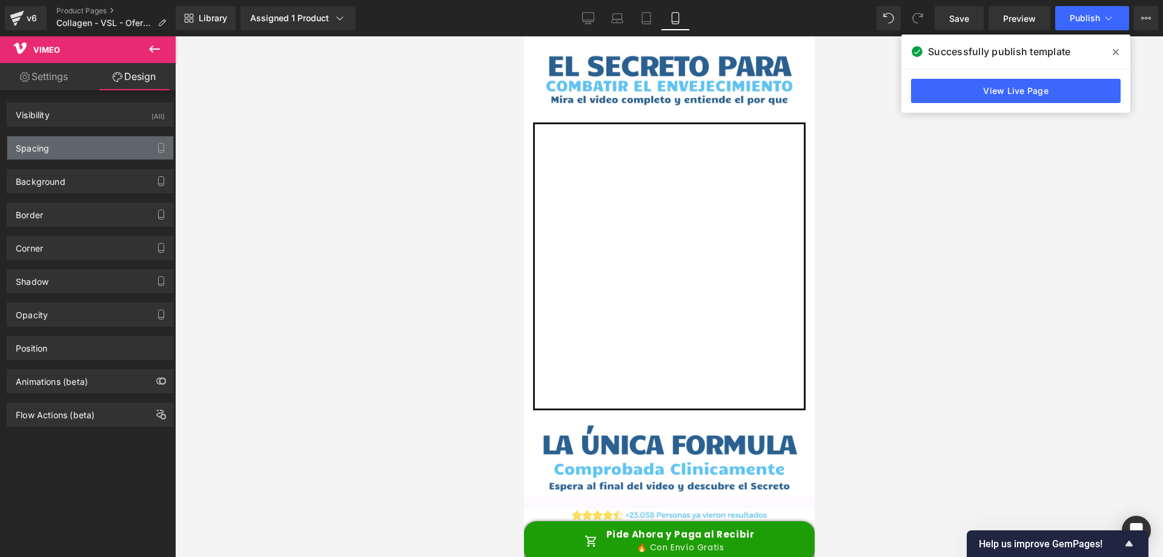
click at [95, 151] on div "Spacing" at bounding box center [90, 147] width 166 height 23
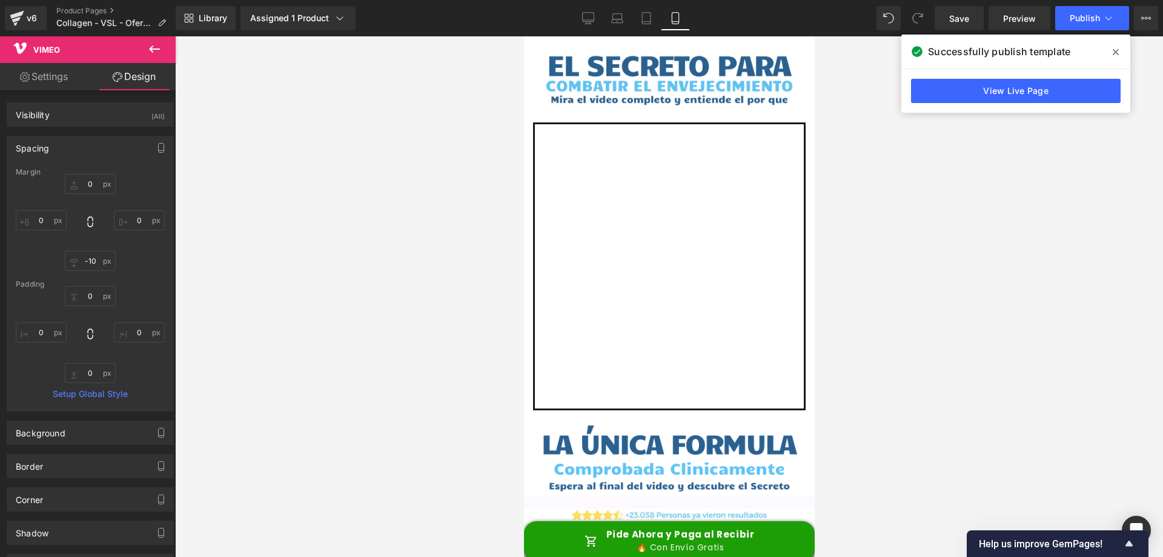
click at [95, 151] on div "Spacing" at bounding box center [90, 147] width 166 height 23
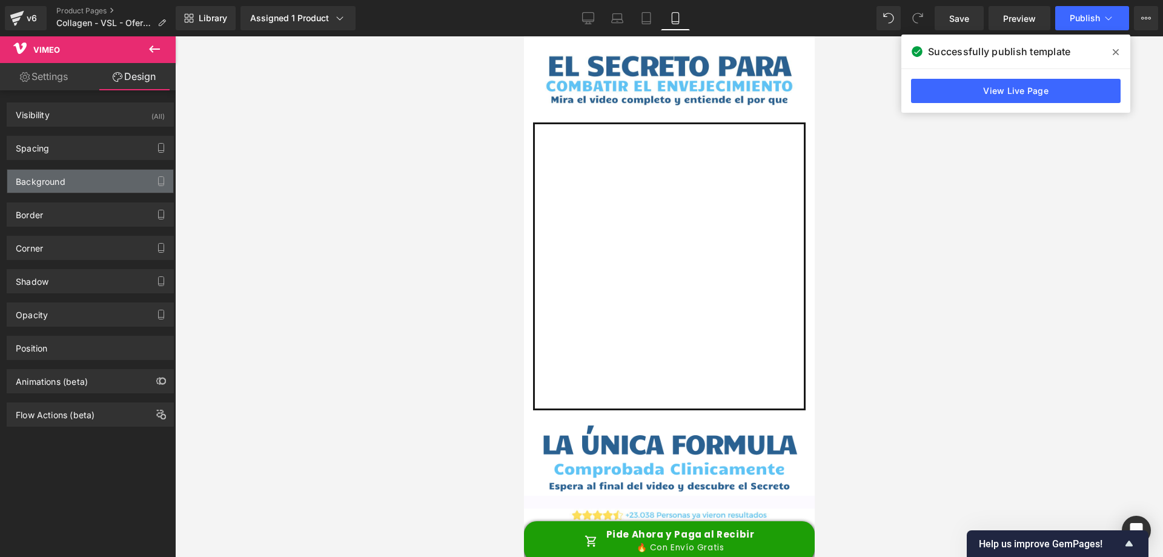
click at [84, 188] on div "Background" at bounding box center [90, 181] width 166 height 23
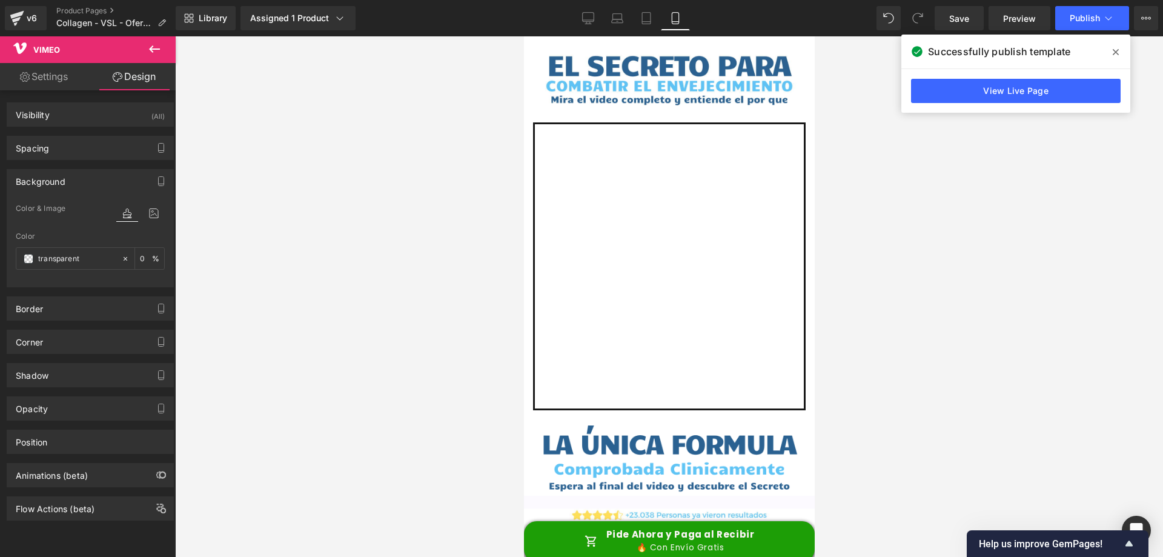
click at [84, 188] on div "Background" at bounding box center [90, 181] width 166 height 23
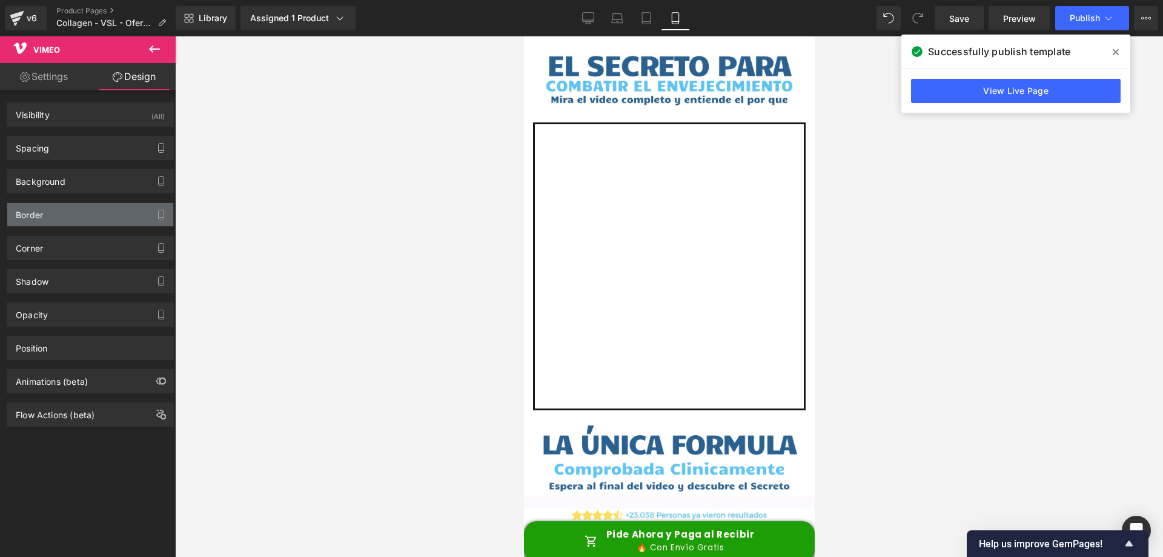
click at [80, 222] on div "Border" at bounding box center [90, 214] width 166 height 23
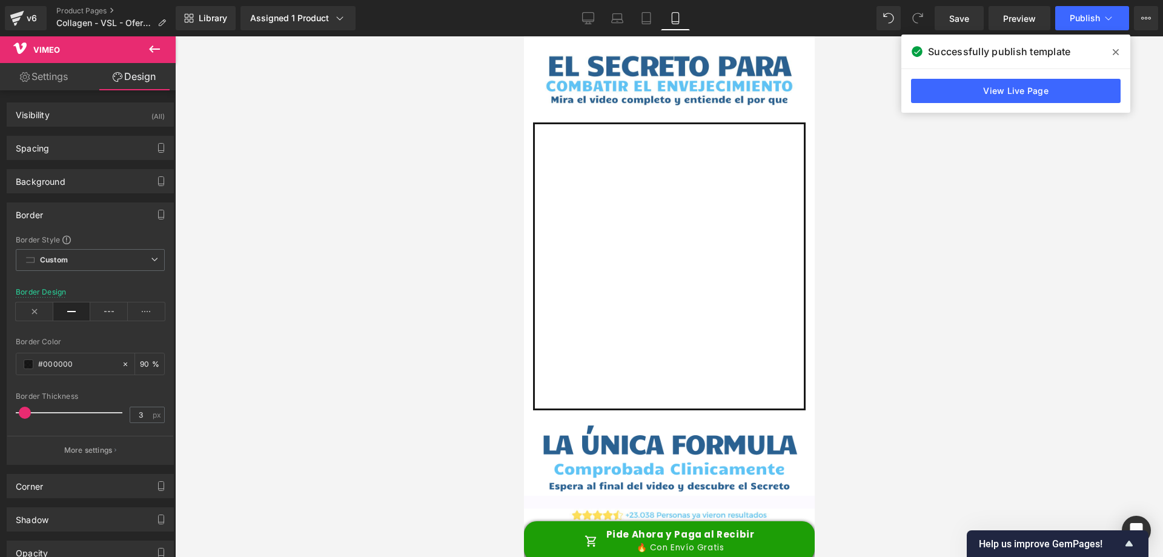
click at [80, 222] on div "Border" at bounding box center [90, 214] width 166 height 23
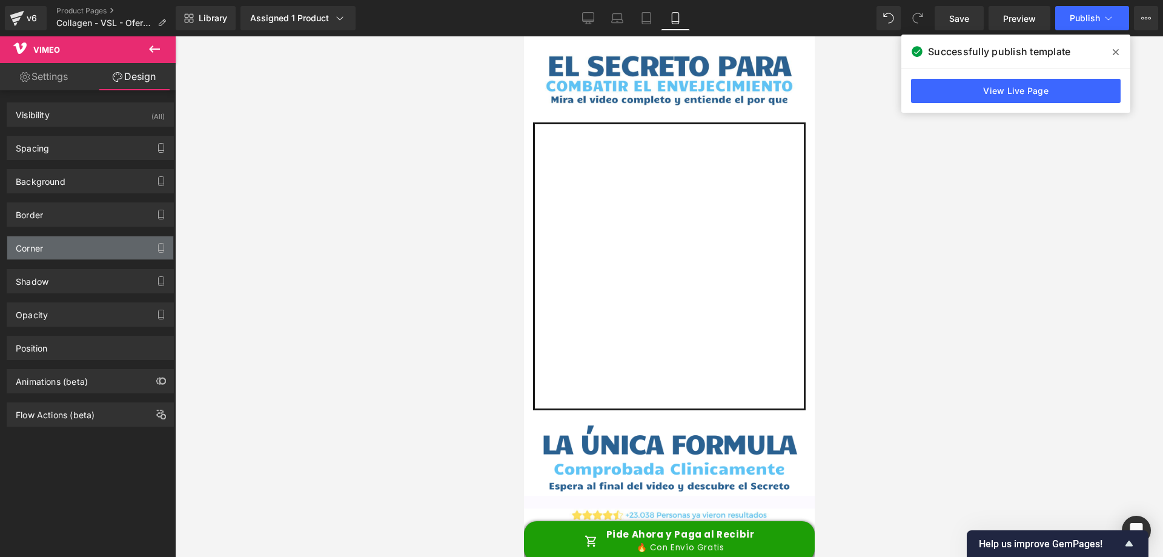
click at [84, 254] on div "Corner" at bounding box center [90, 247] width 166 height 23
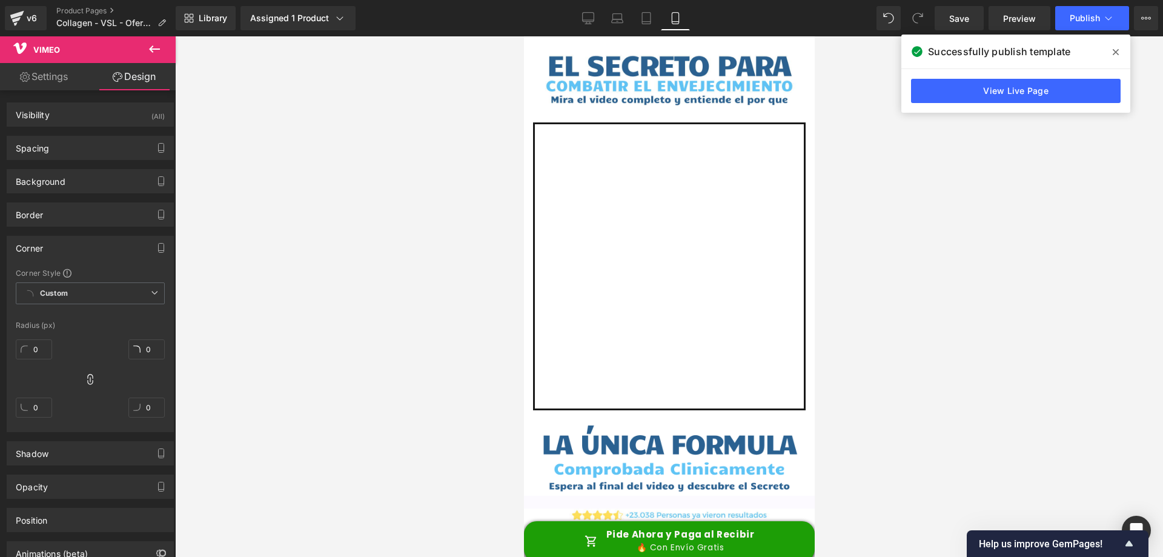
click at [93, 251] on div "Corner" at bounding box center [90, 247] width 166 height 23
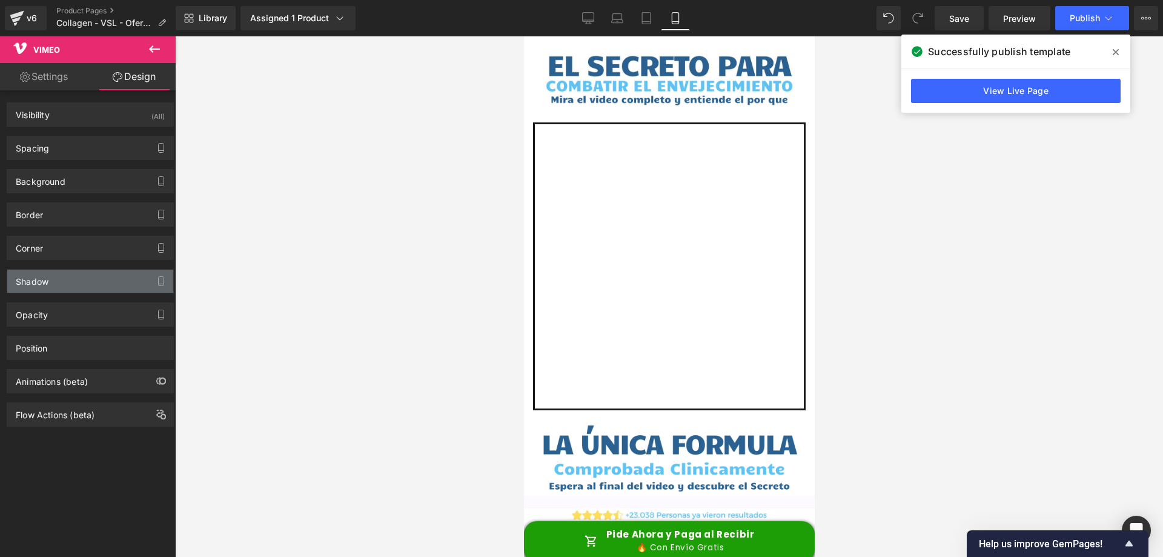
click at [85, 280] on div "Shadow" at bounding box center [90, 281] width 166 height 23
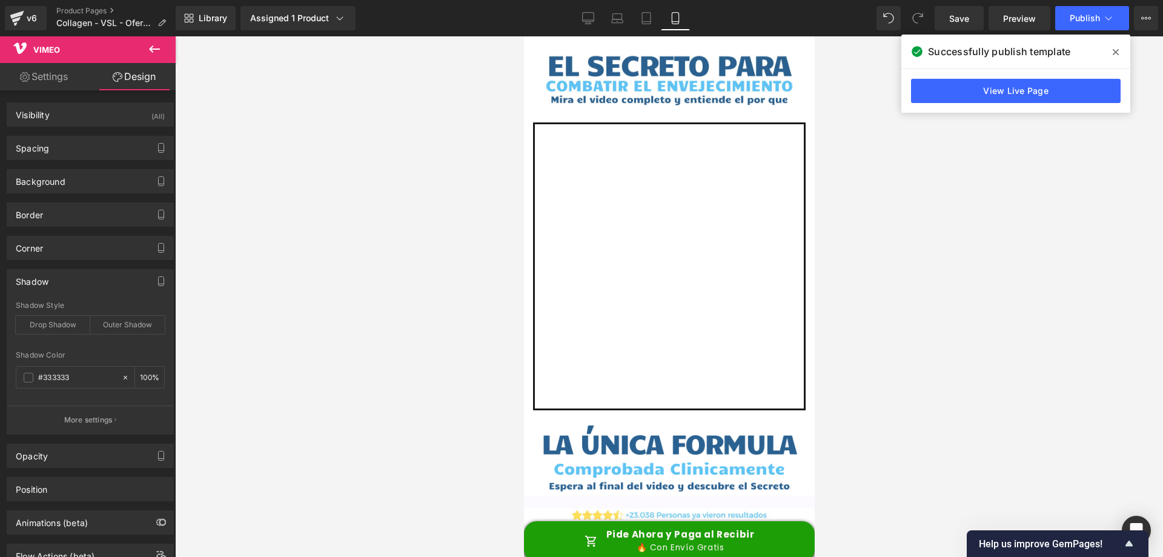
click at [85, 280] on div "Shadow" at bounding box center [90, 281] width 166 height 23
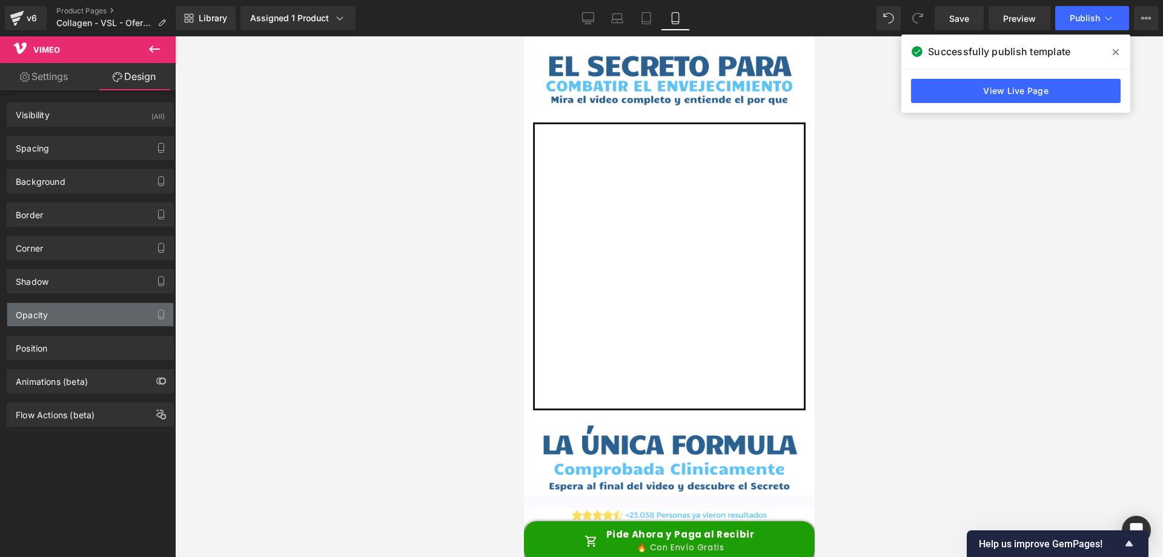
click at [69, 308] on div "Opacity" at bounding box center [90, 314] width 166 height 23
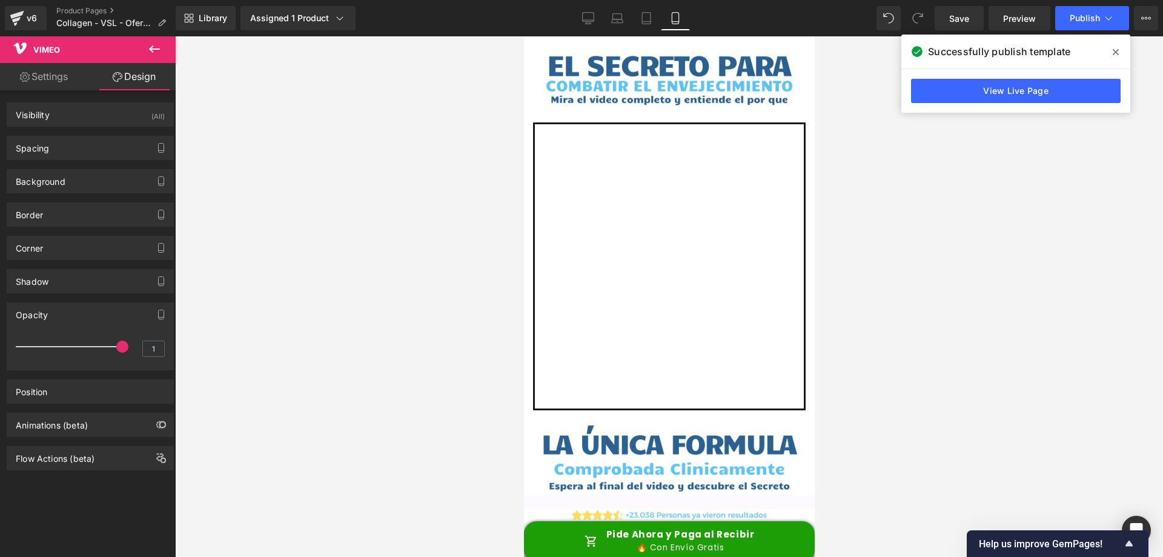
click at [69, 308] on div "Opacity" at bounding box center [90, 314] width 166 height 23
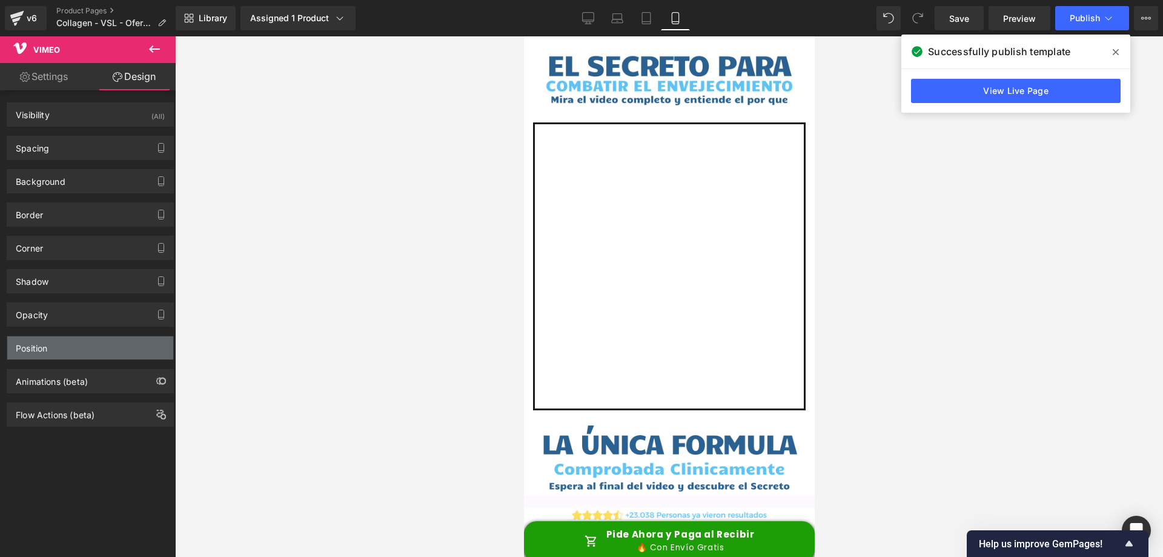
click at [62, 344] on div "Position" at bounding box center [90, 347] width 166 height 23
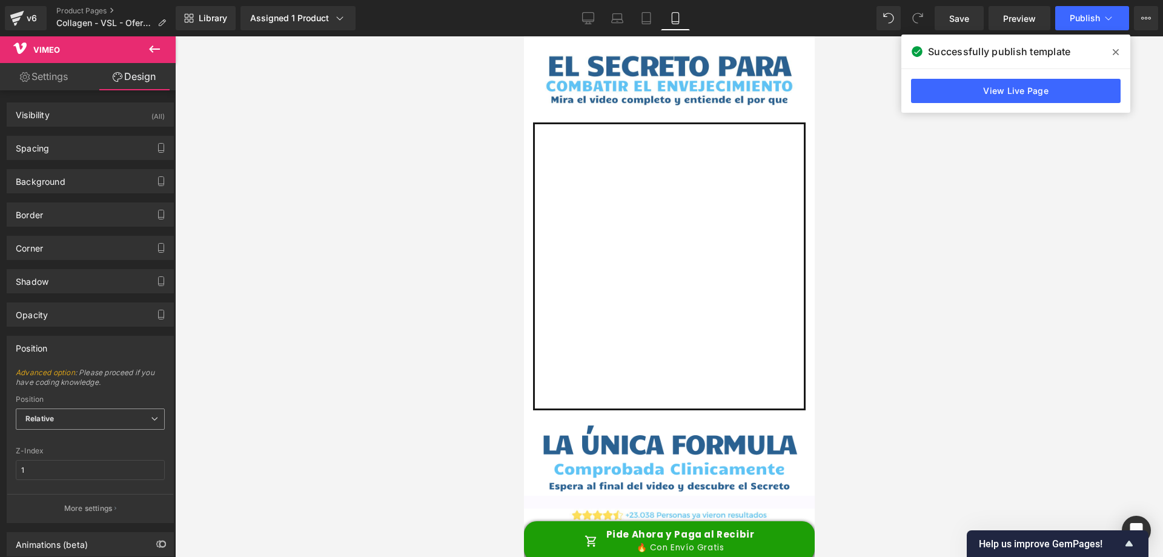
click at [52, 413] on span "Relative" at bounding box center [90, 418] width 149 height 21
click at [51, 416] on b "Relative" at bounding box center [39, 418] width 28 height 9
click at [84, 346] on div "Position" at bounding box center [90, 347] width 166 height 23
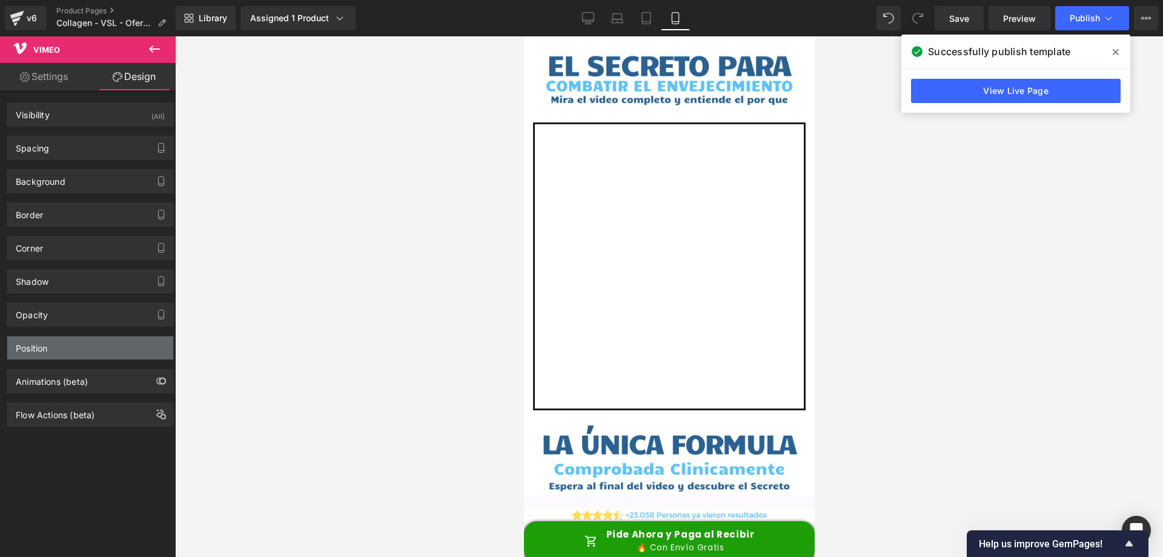
click at [87, 351] on div "Position" at bounding box center [90, 347] width 166 height 23
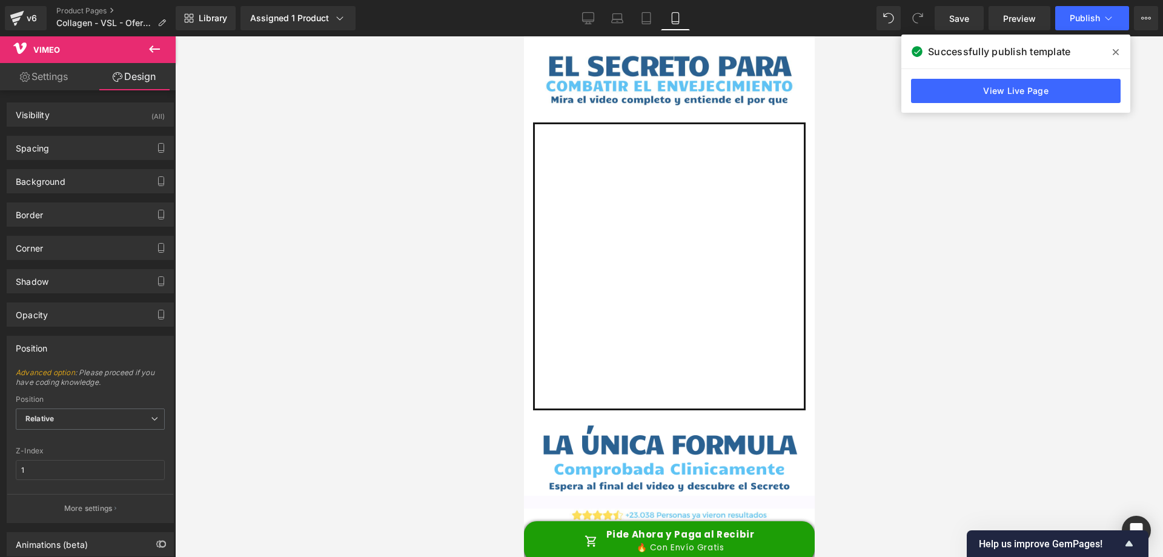
click at [98, 342] on div "Position" at bounding box center [90, 347] width 166 height 23
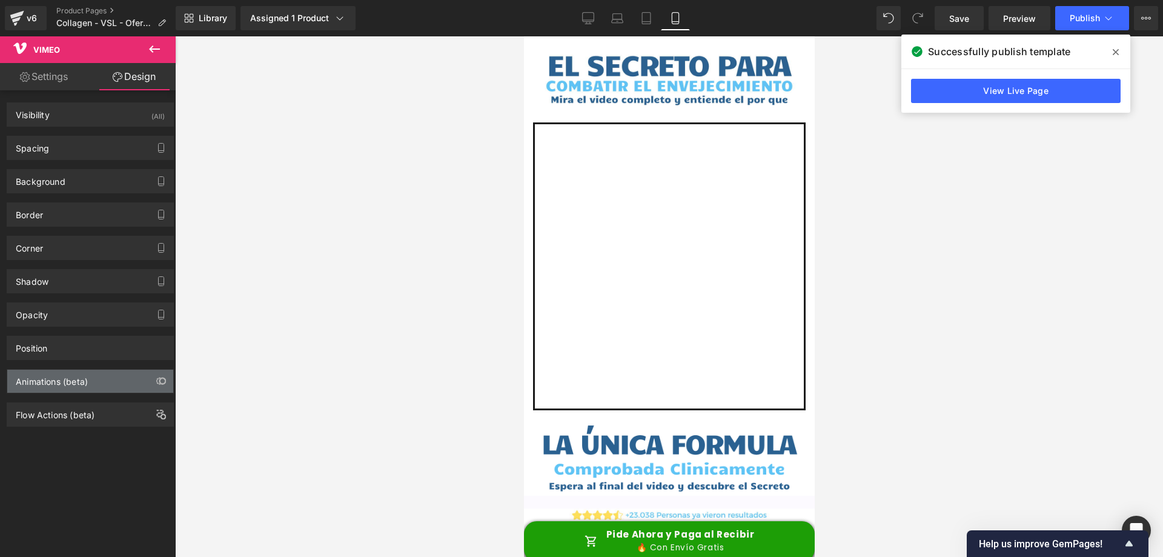
click at [75, 381] on div "Animations (beta)" at bounding box center [52, 378] width 72 height 17
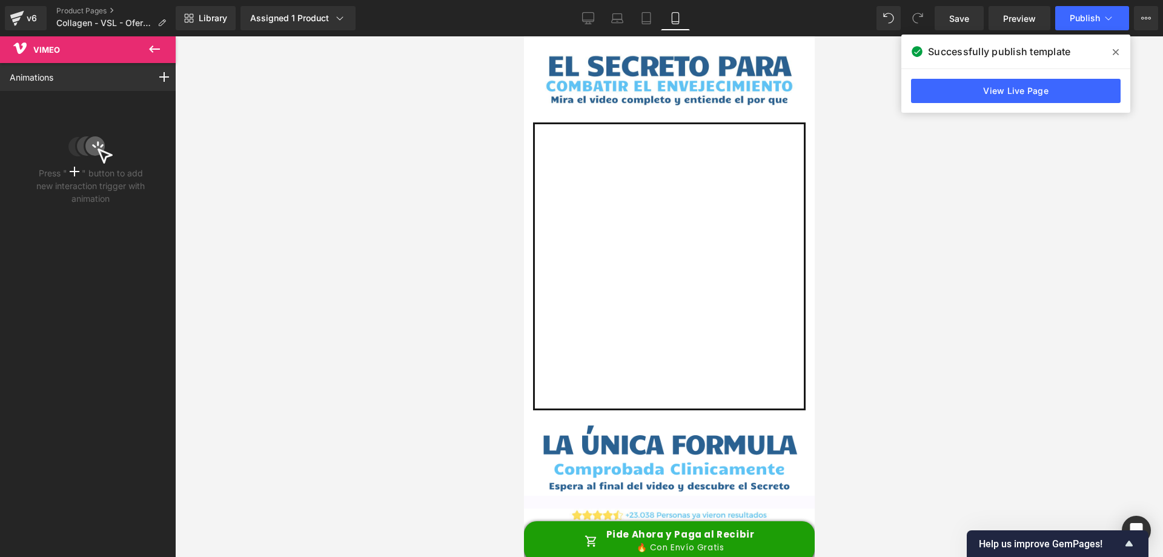
click at [159, 44] on icon at bounding box center [154, 49] width 15 height 15
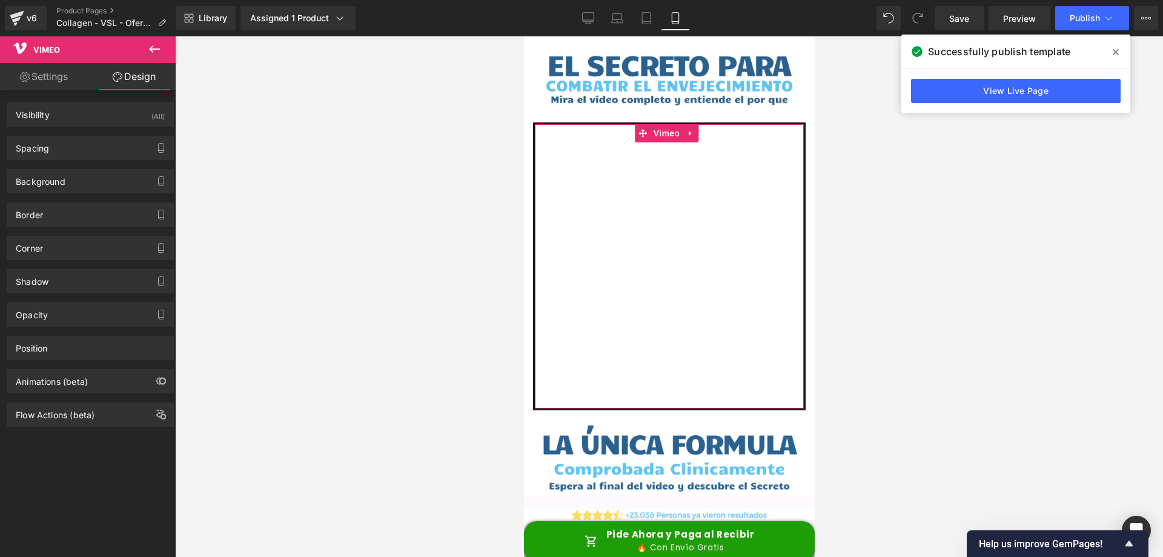
click at [50, 84] on link "Settings" at bounding box center [44, 76] width 88 height 27
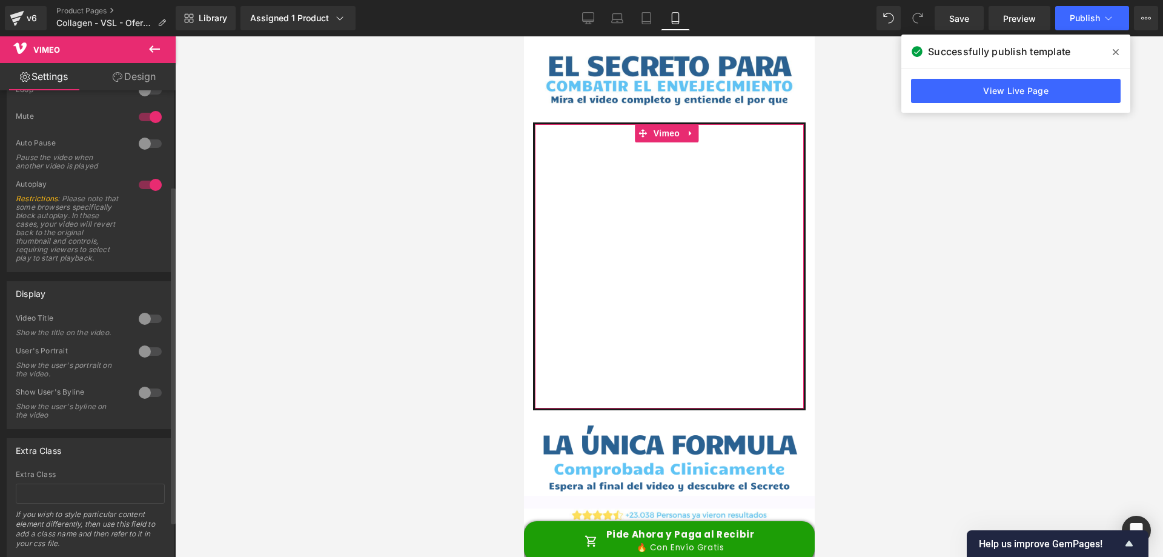
scroll to position [181, 0]
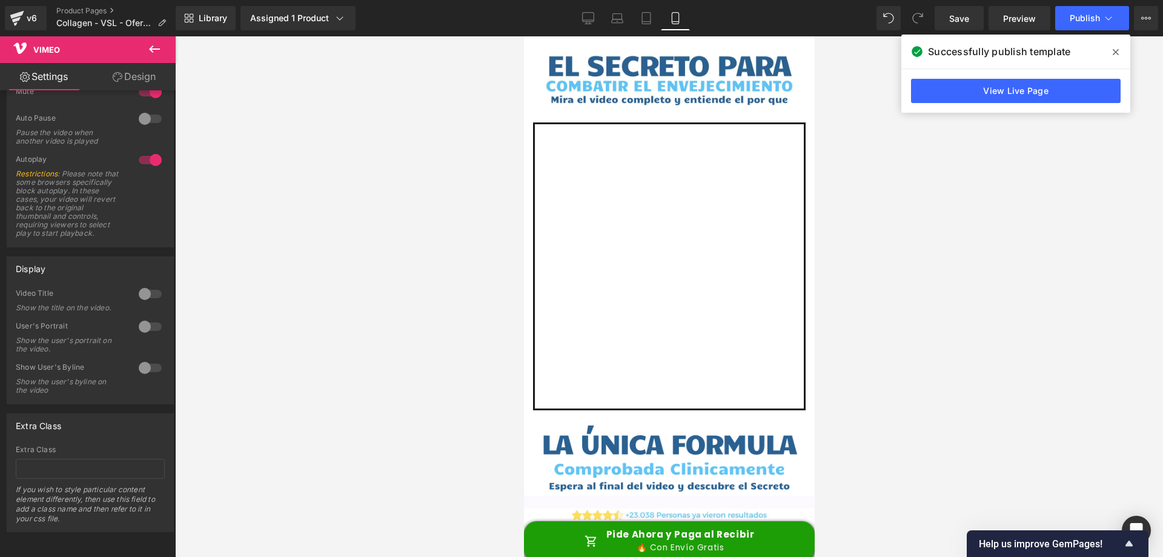
click at [1112, 49] on span at bounding box center [1115, 51] width 19 height 19
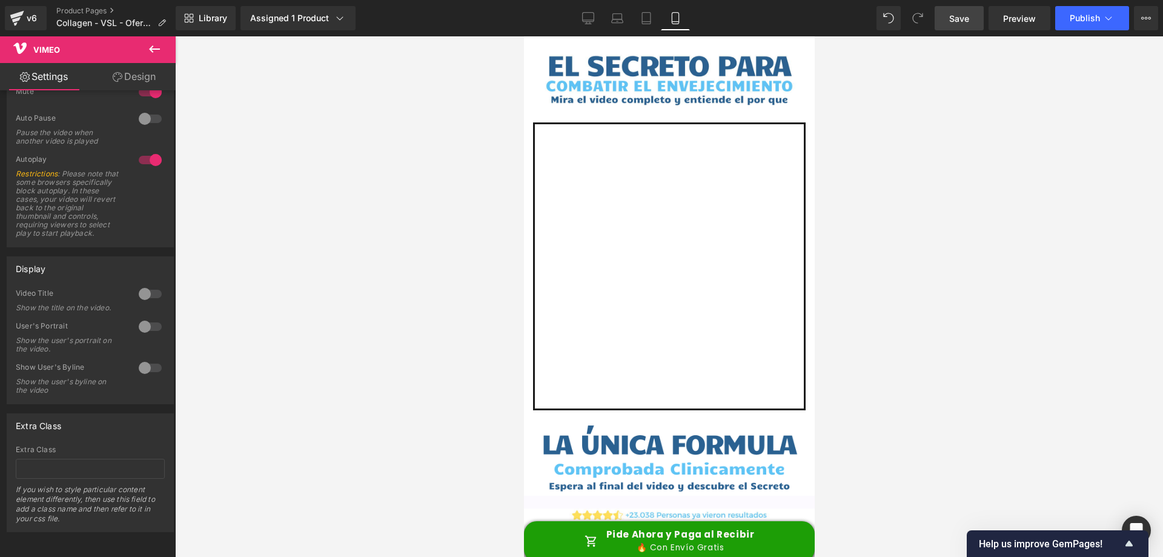
click at [972, 22] on link "Save" at bounding box center [959, 18] width 49 height 24
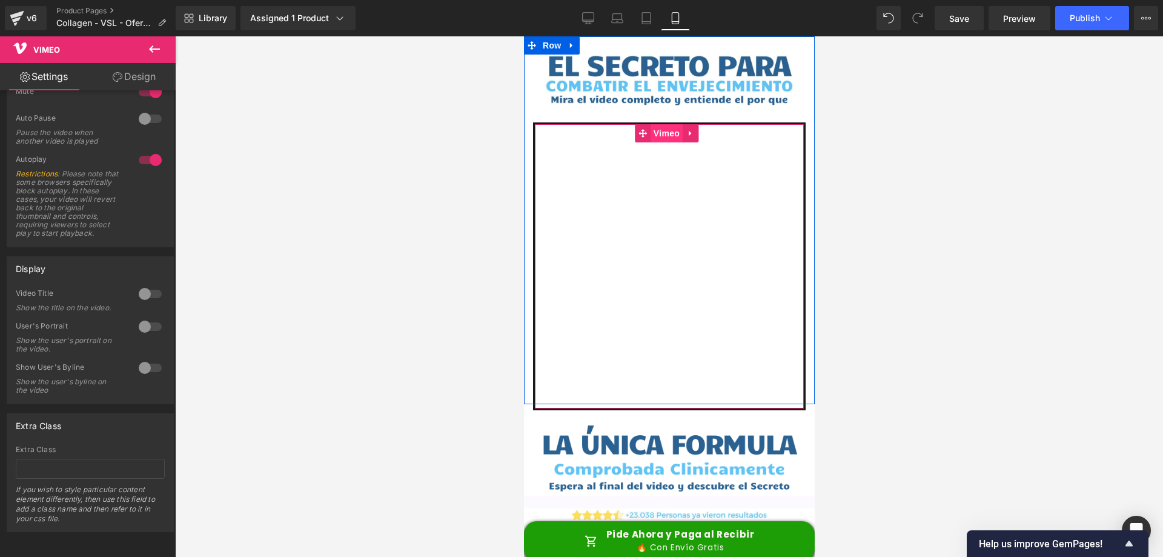
click at [680, 130] on span "Vimeo" at bounding box center [666, 133] width 32 height 18
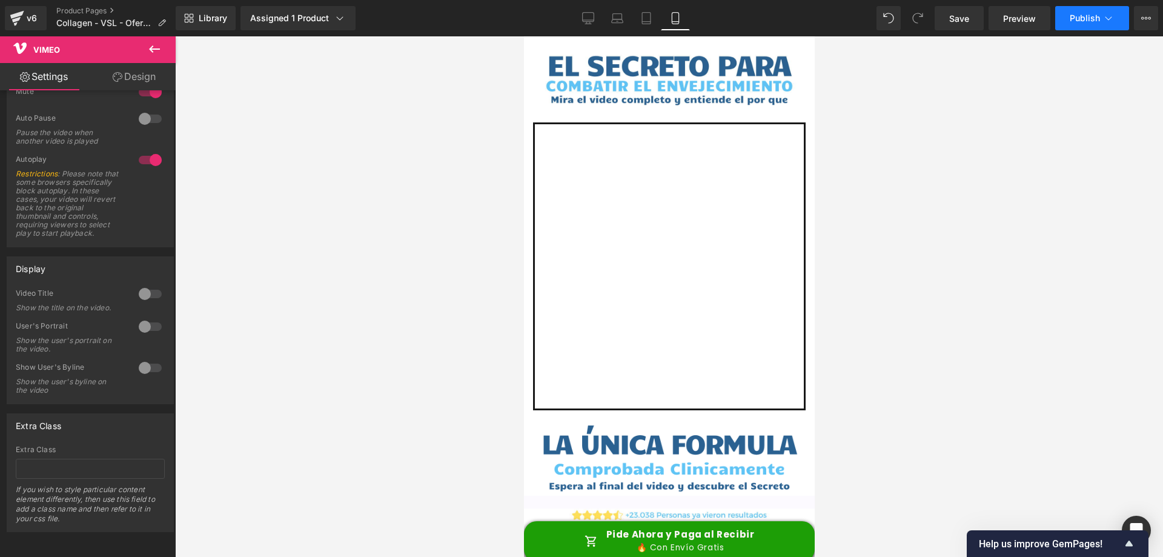
click at [1081, 17] on span "Publish" at bounding box center [1085, 18] width 30 height 10
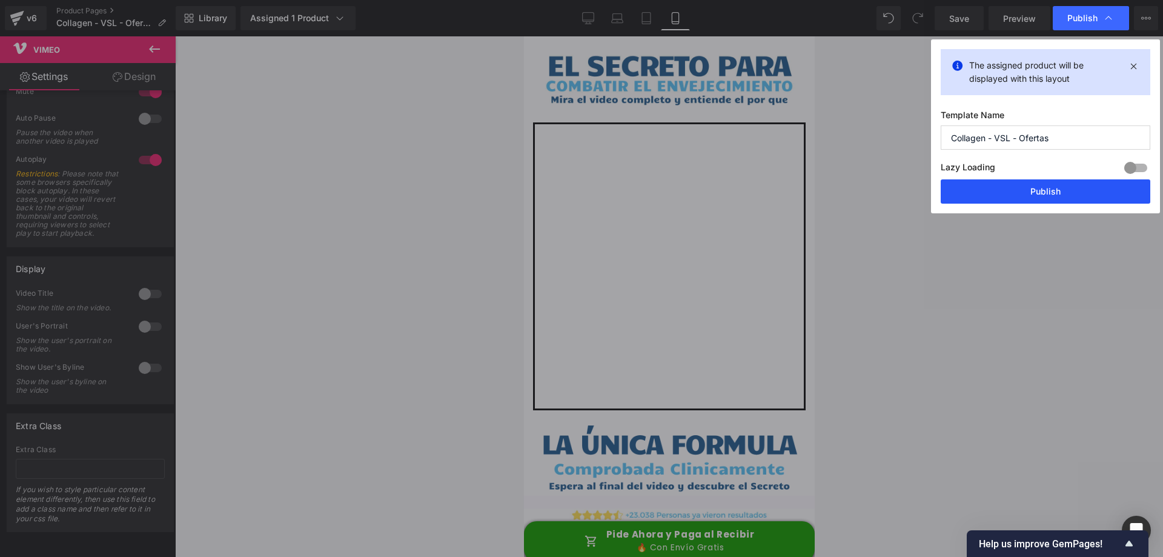
click at [995, 190] on button "Publish" at bounding box center [1046, 191] width 210 height 24
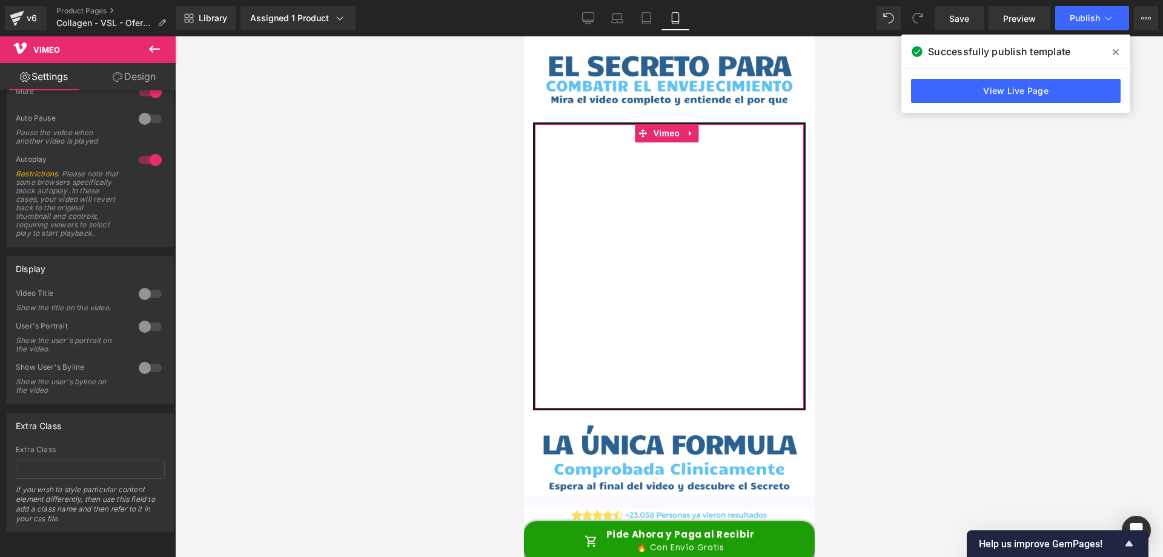
click at [123, 79] on link "Design" at bounding box center [134, 76] width 88 height 27
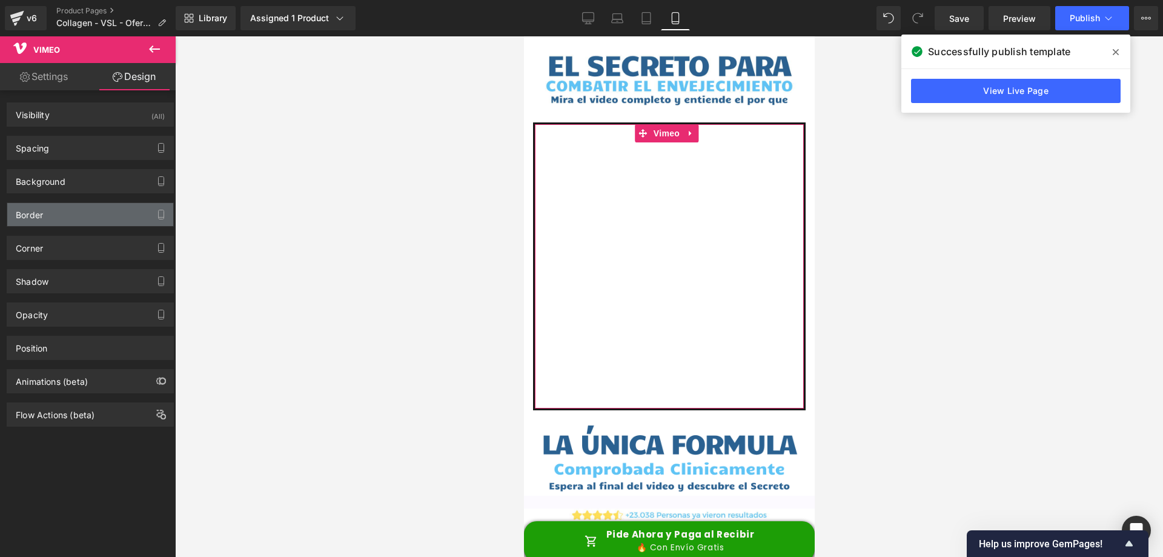
click at [90, 218] on div "Border" at bounding box center [90, 214] width 166 height 23
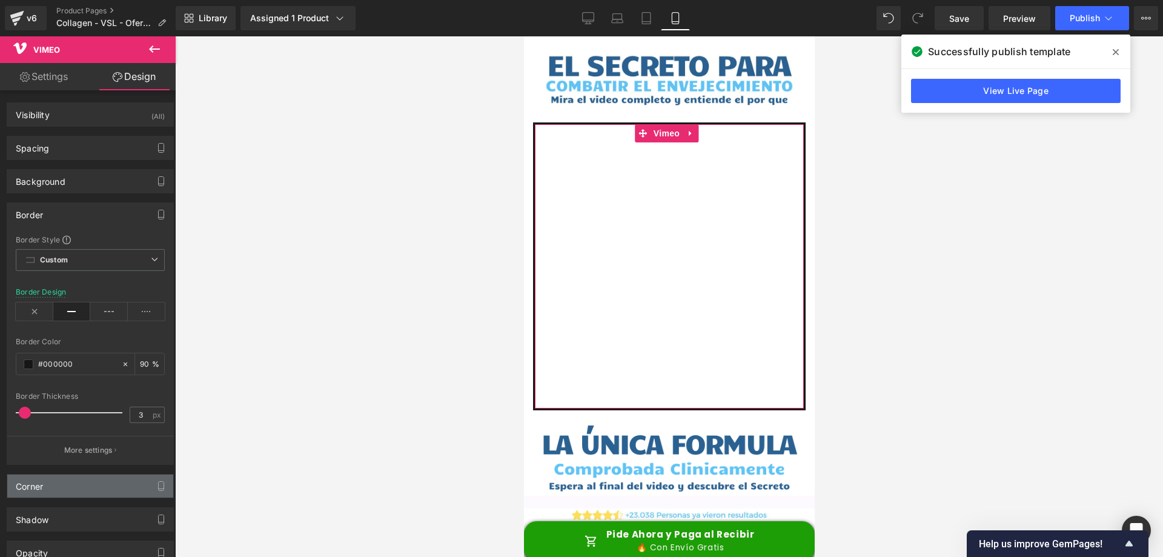
click at [89, 486] on div "Corner" at bounding box center [90, 485] width 166 height 23
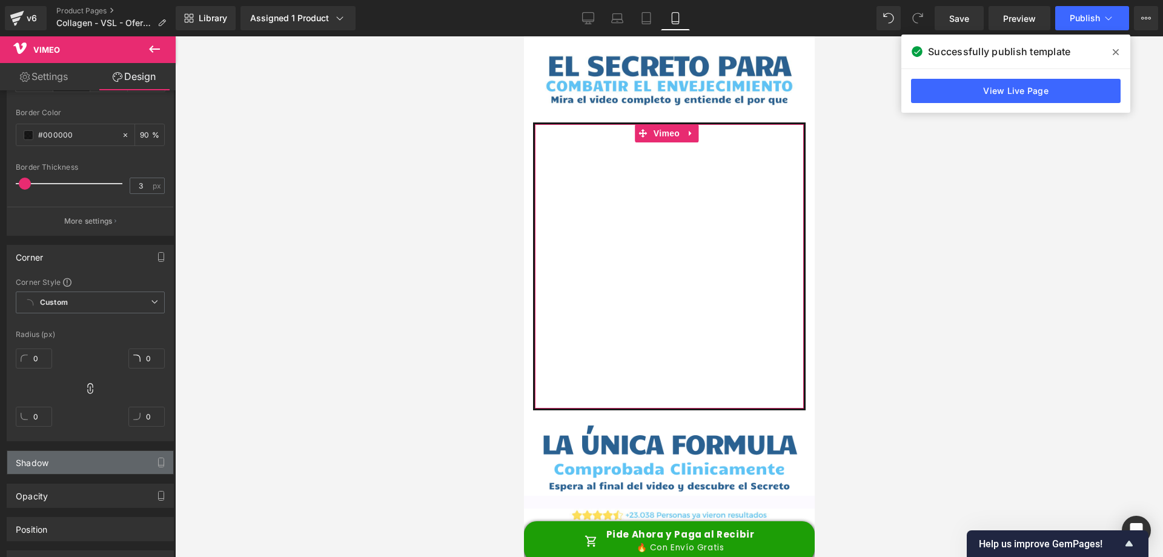
scroll to position [303, 0]
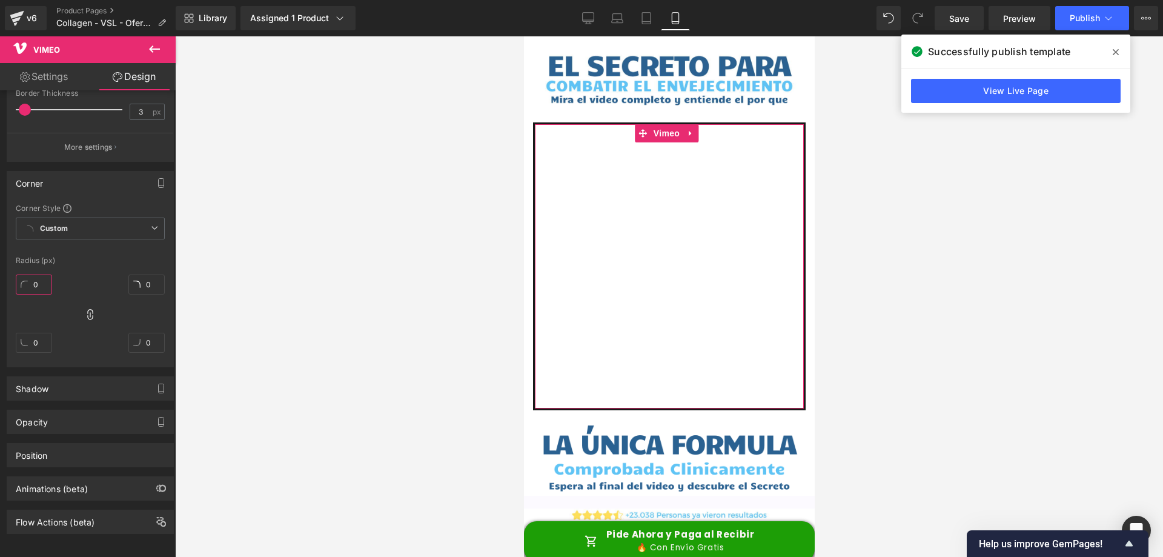
click at [41, 282] on input "0" at bounding box center [34, 284] width 36 height 20
type input "1"
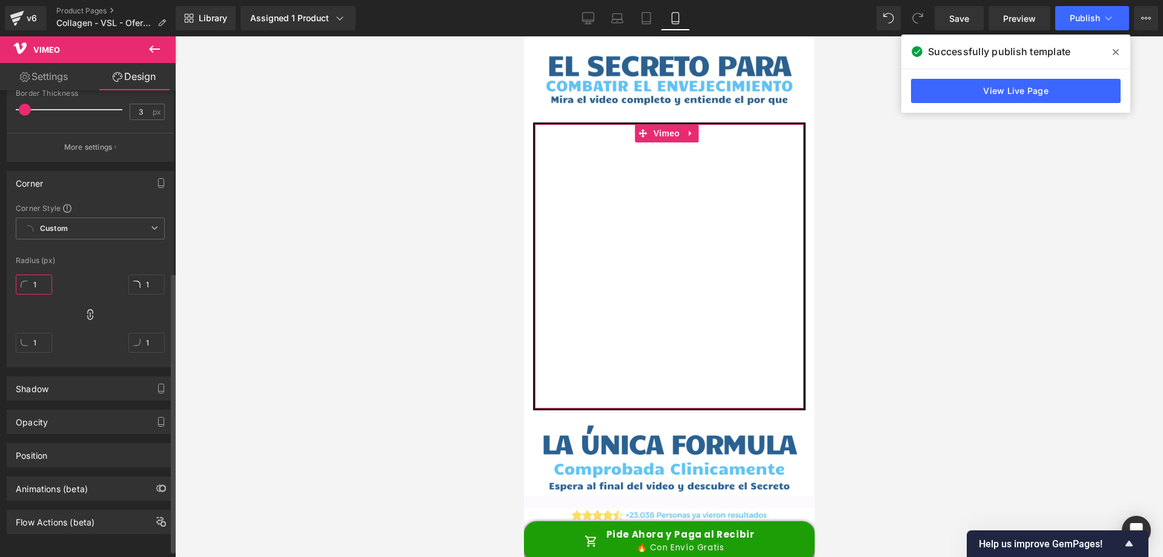
type input "2"
type input "3"
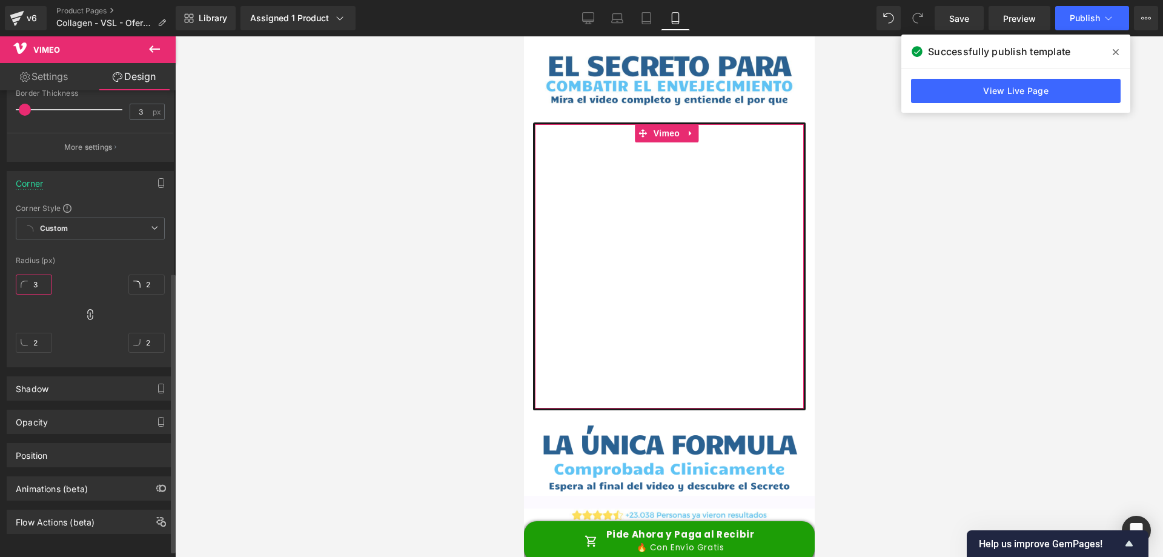
type input "3"
type input "4"
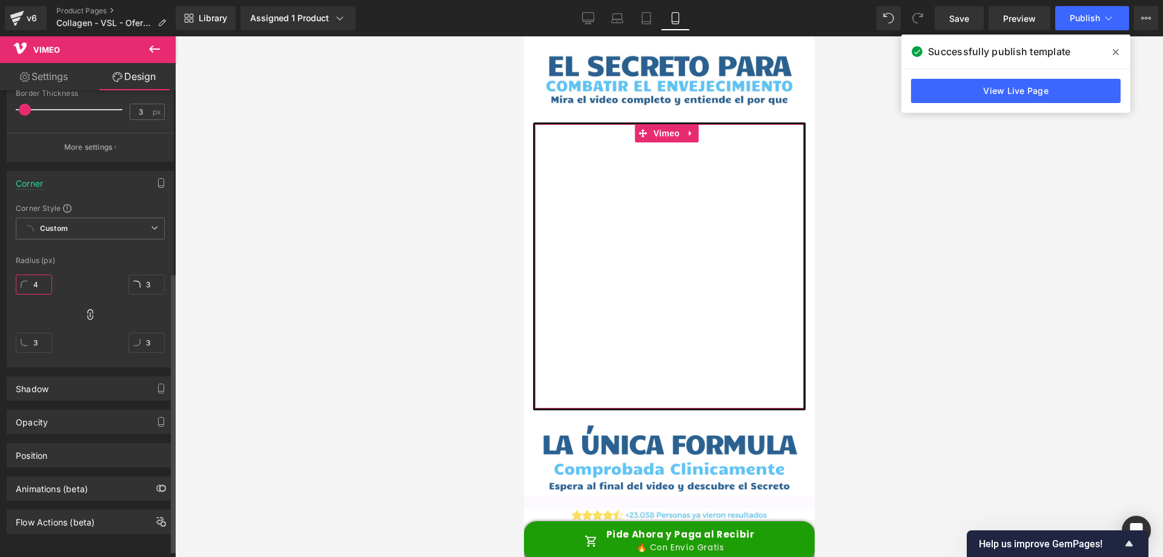
type input "4"
type input "5"
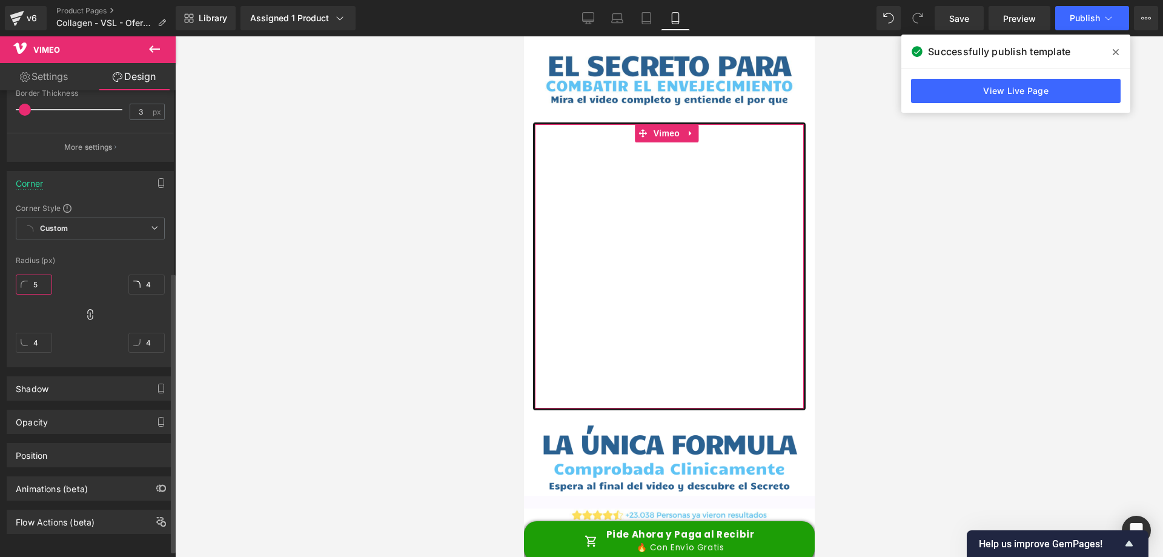
type input "5"
type input "6"
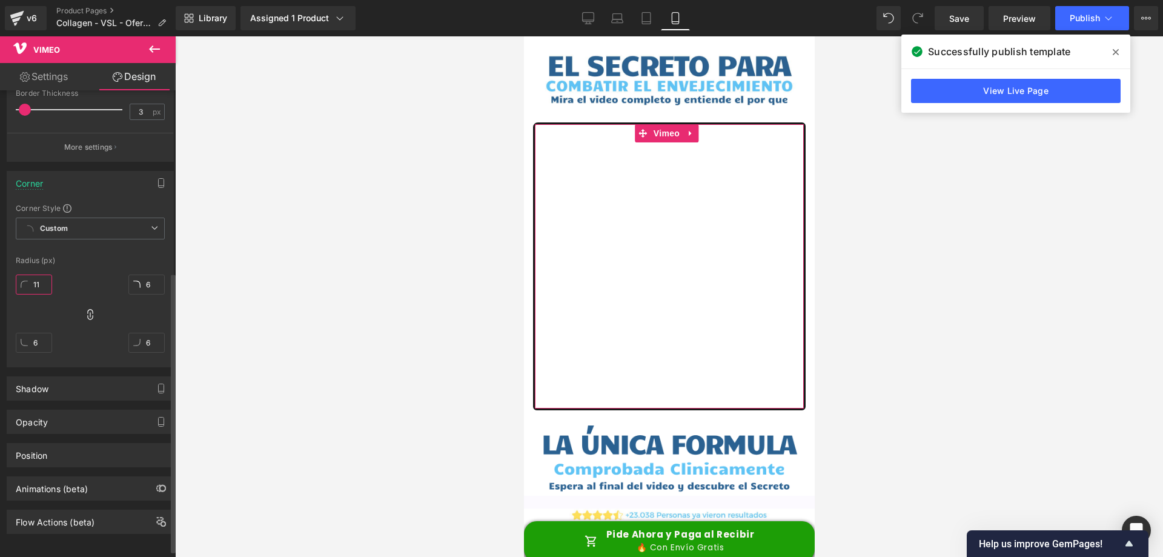
type input "12"
type input "13"
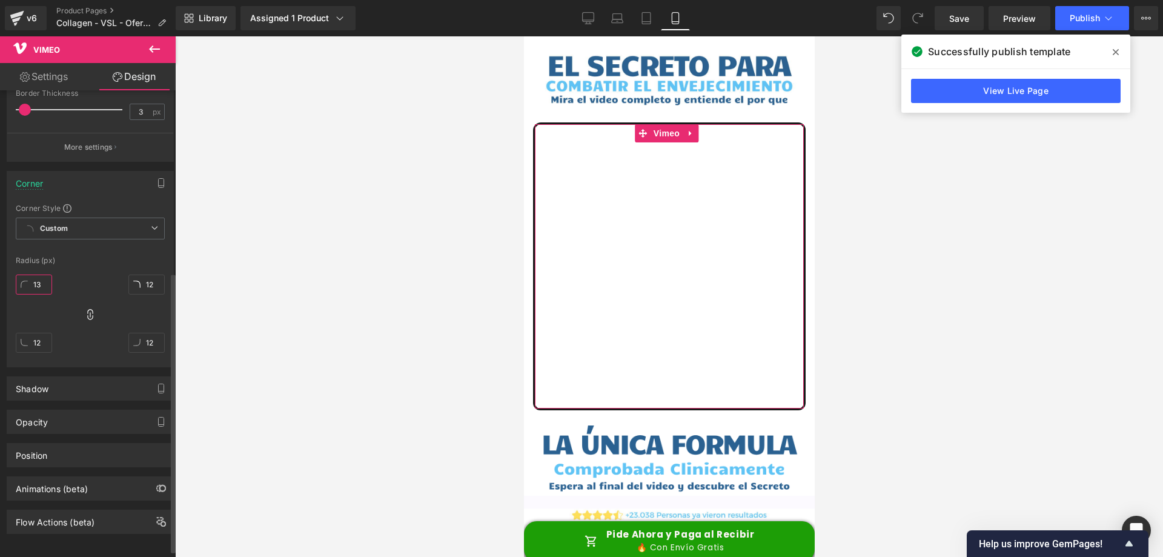
type input "13"
type input "14"
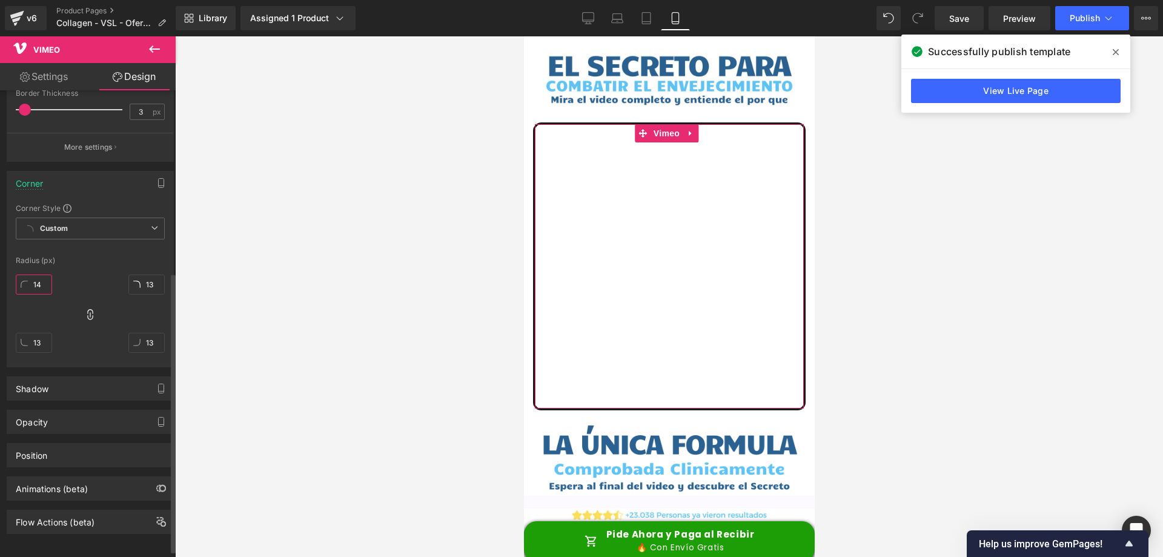
type input "14"
type input "15"
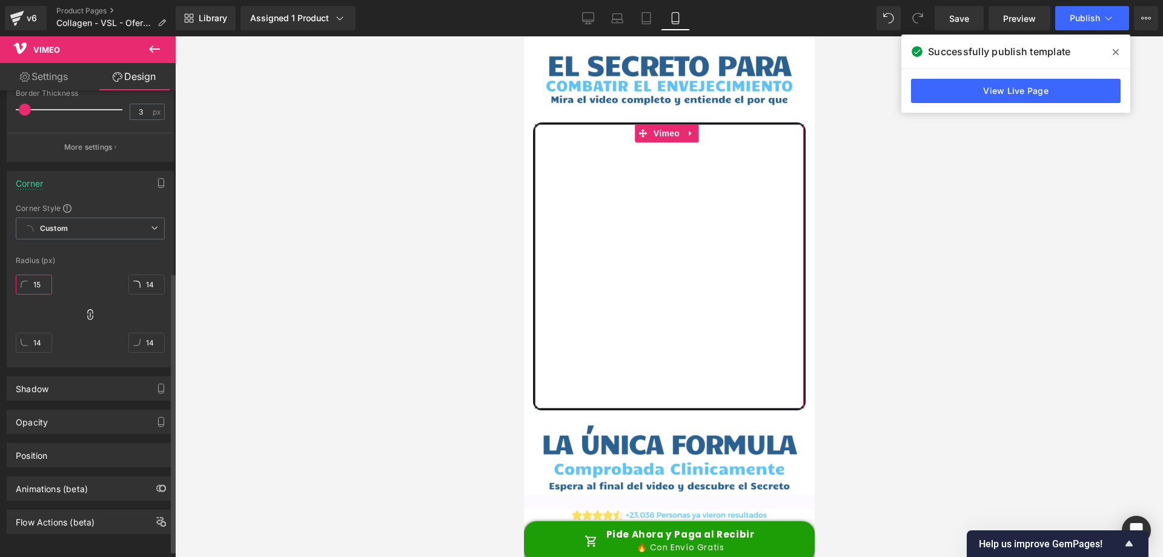
type input "15"
click at [105, 183] on div "Corner" at bounding box center [90, 182] width 166 height 23
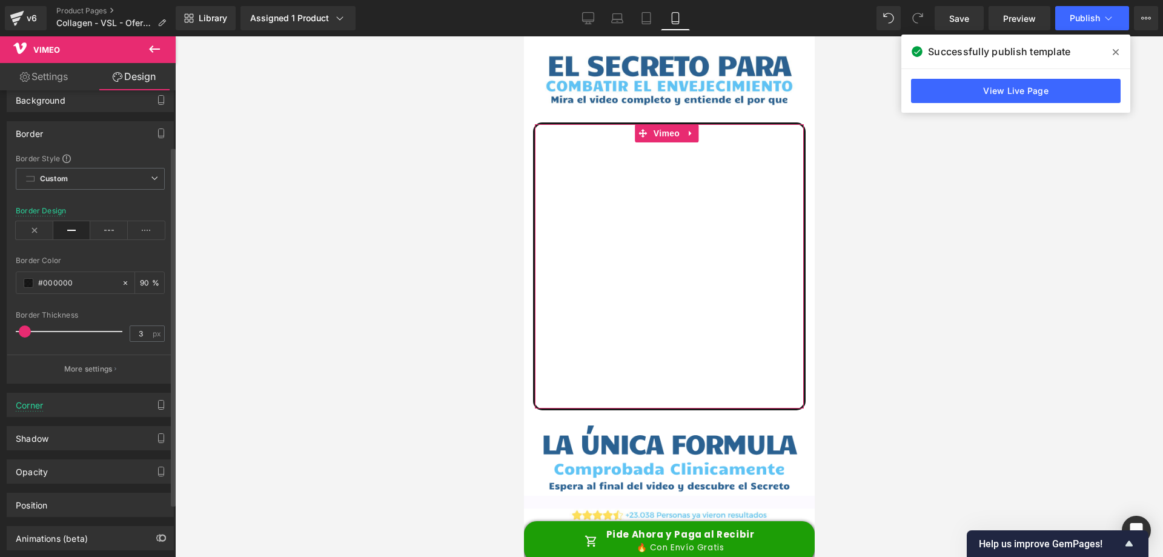
scroll to position [21, 0]
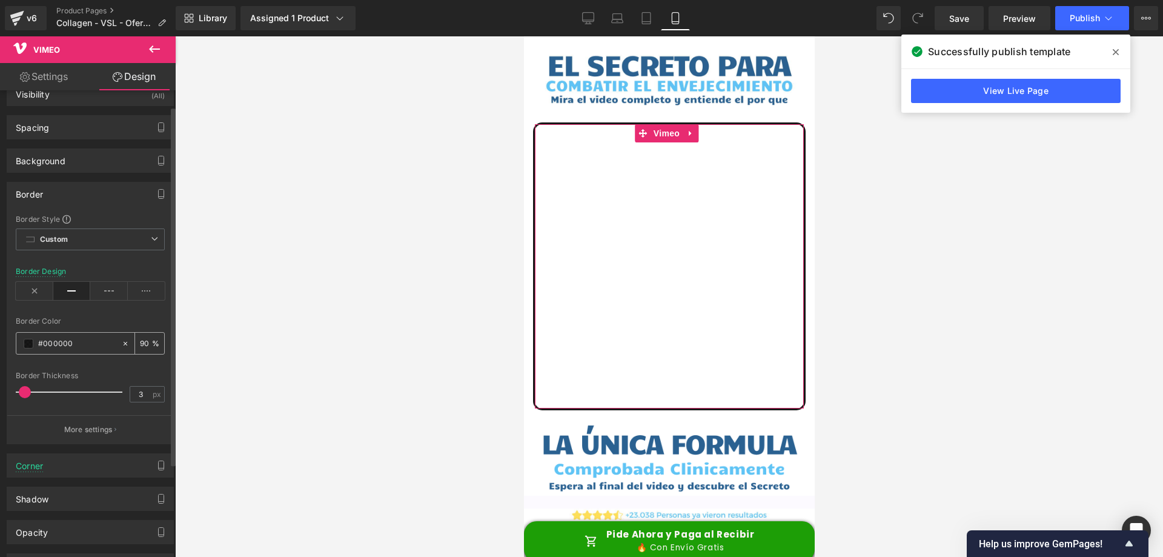
paste input "2a6191"
type input "#2a6191"
type input "100"
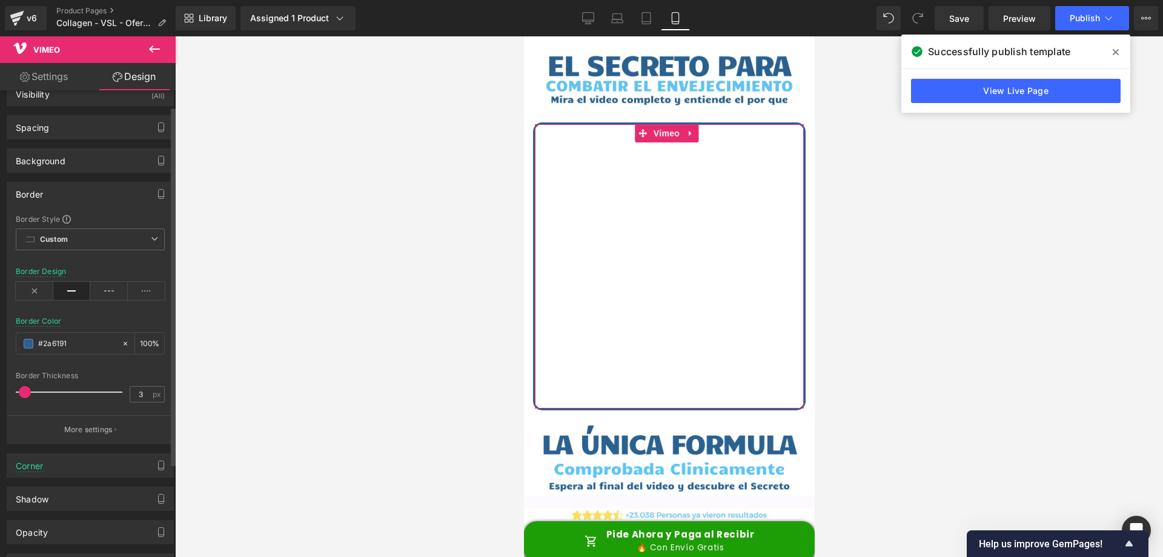
type input "#2a6191"
click at [110, 316] on div "Border Style Custom Custom Setup Global Style Custom Setup Global Style solid B…" at bounding box center [90, 329] width 166 height 230
click at [91, 166] on div "Background" at bounding box center [90, 160] width 166 height 23
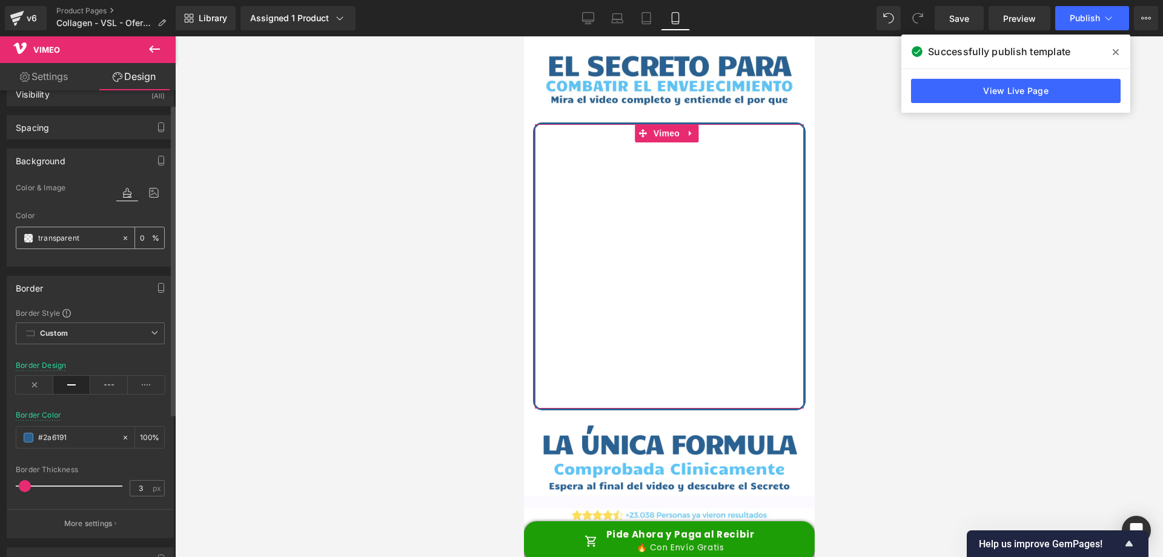
click at [124, 236] on icon at bounding box center [126, 238] width 4 height 4
type input "none"
click at [93, 235] on input "none" at bounding box center [77, 237] width 78 height 13
click at [28, 236] on span at bounding box center [29, 238] width 10 height 10
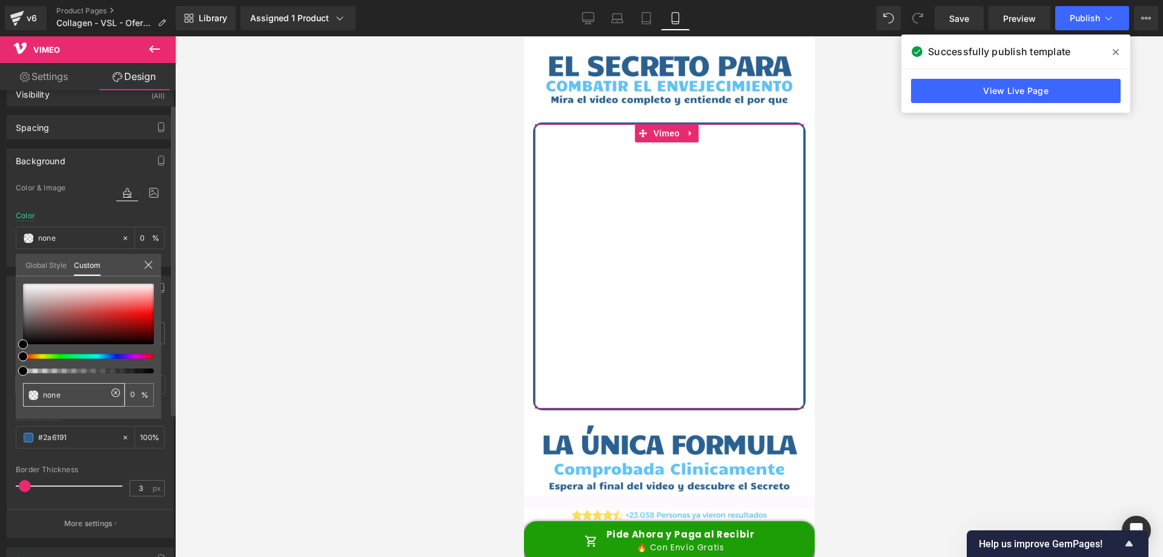
drag, startPoint x: 84, startPoint y: 396, endPoint x: 35, endPoint y: 394, distance: 48.5
click at [35, 394] on div "none" at bounding box center [74, 395] width 102 height 24
paste input "#2a6191"
type input "#2a6191"
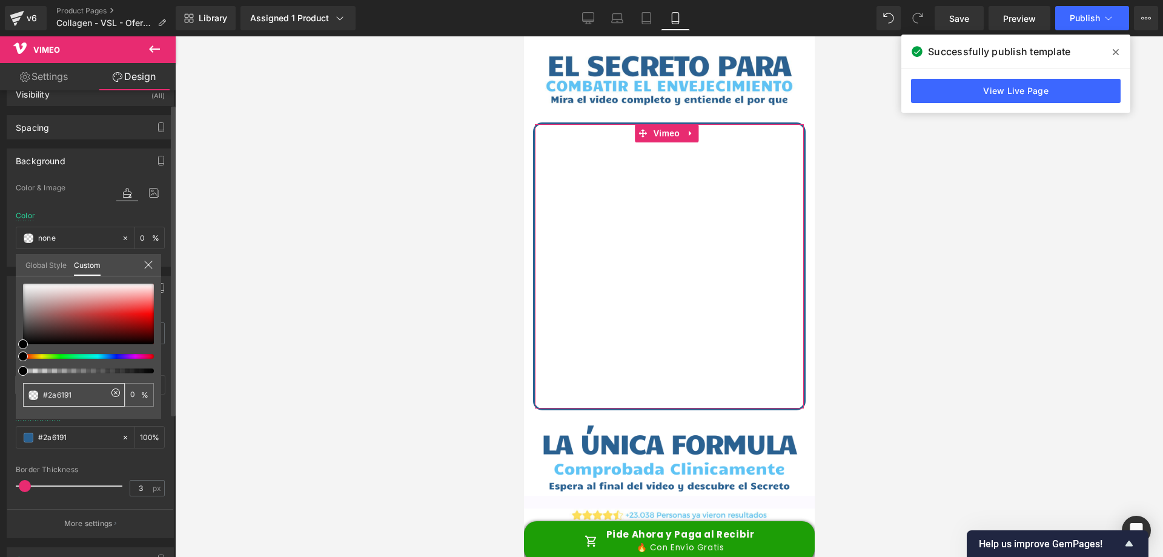
type input "100"
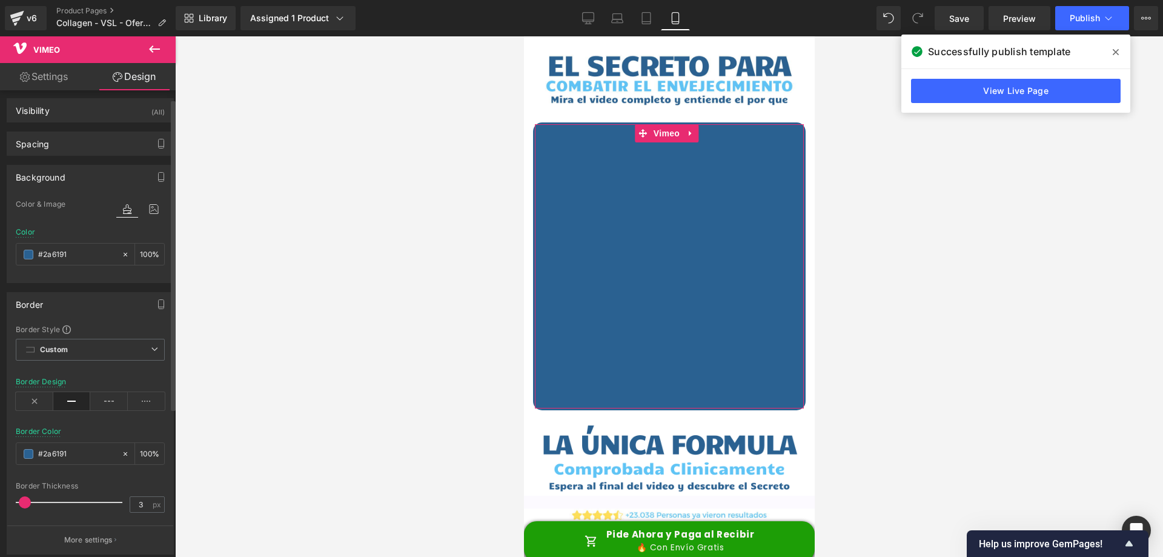
scroll to position [0, 0]
click at [103, 178] on div "Background" at bounding box center [90, 181] width 166 height 23
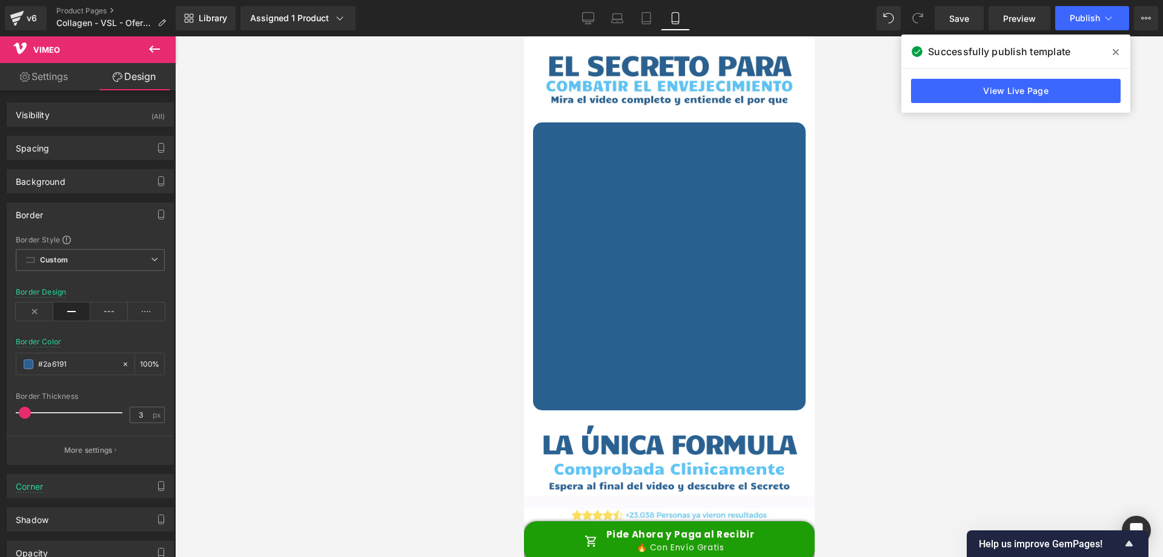
click at [1117, 47] on span at bounding box center [1115, 51] width 19 height 19
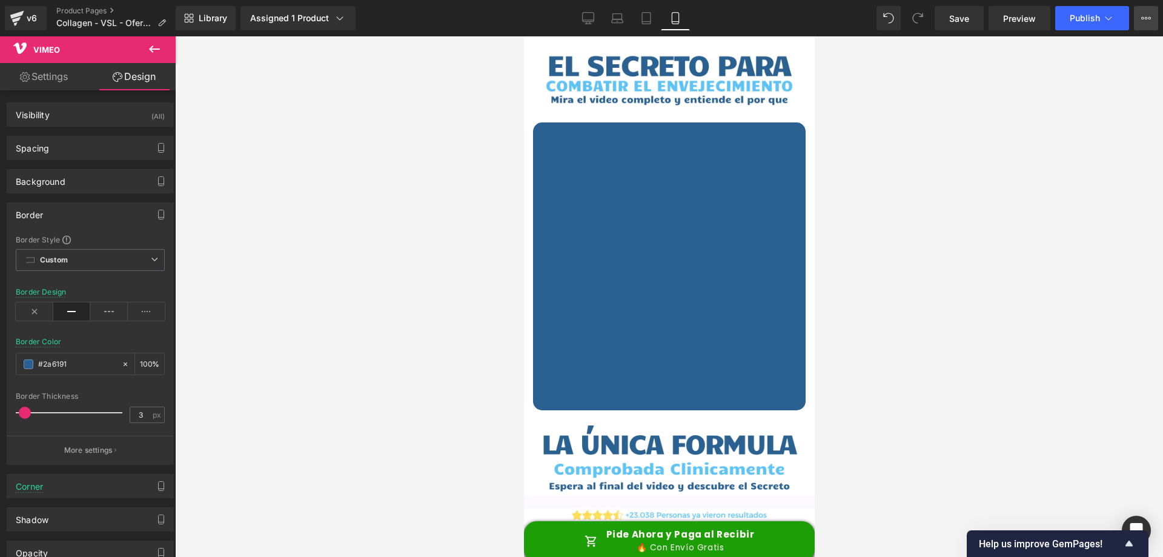
drag, startPoint x: 1155, startPoint y: 15, endPoint x: 1148, endPoint y: 15, distance: 7.3
click at [1155, 15] on button "View Live Page View with current Template Save Template to Library Schedule Pub…" at bounding box center [1146, 18] width 24 height 24
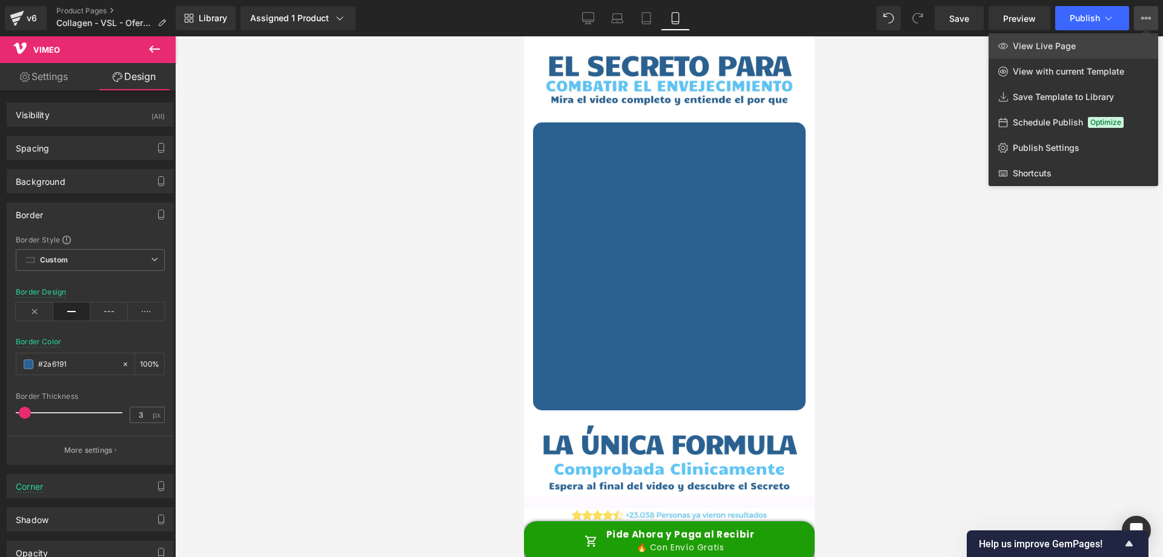
click at [1052, 52] on link "View Live Page" at bounding box center [1074, 45] width 170 height 25
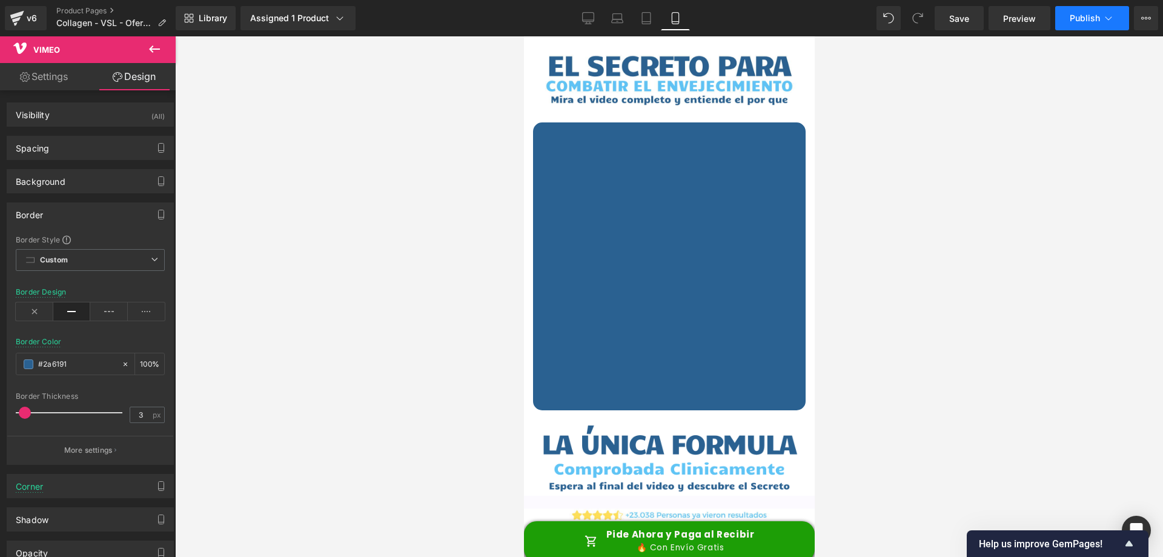
click at [1108, 24] on icon at bounding box center [1109, 18] width 12 height 12
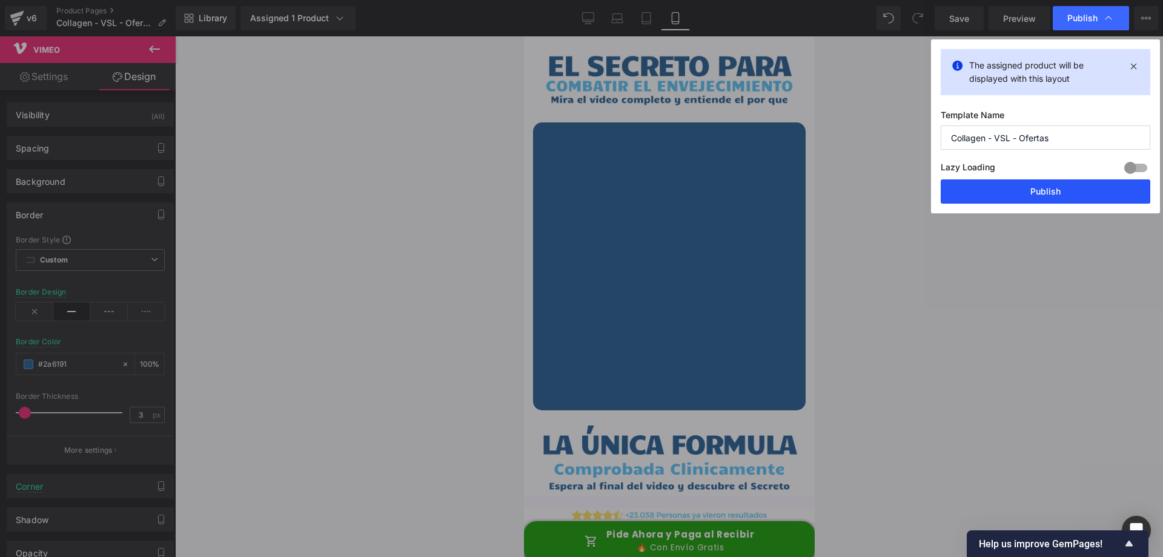
click at [1047, 187] on button "Publish" at bounding box center [1046, 191] width 210 height 24
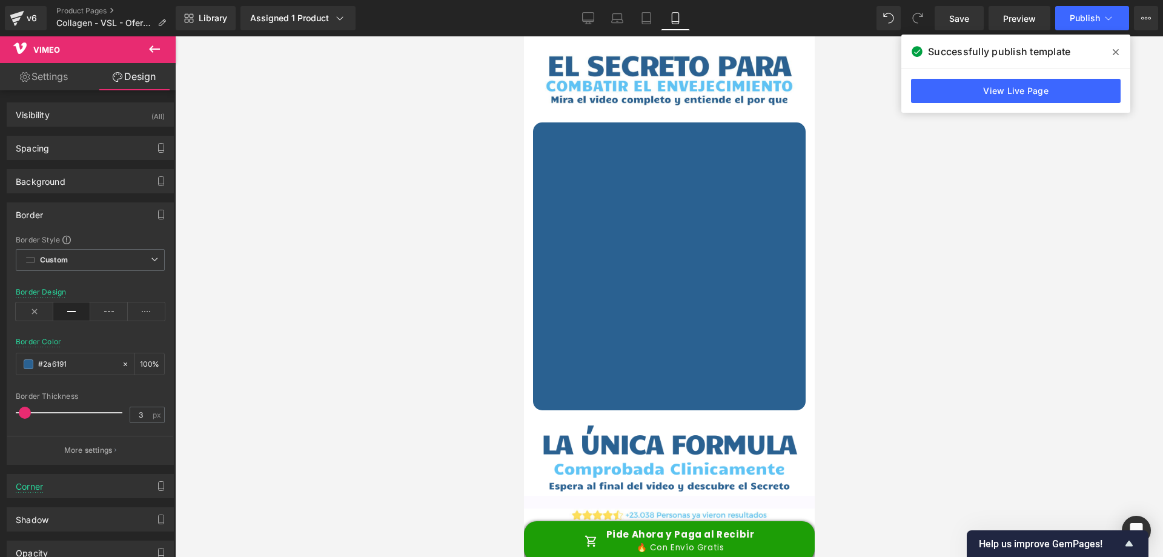
click at [1029, 278] on div at bounding box center [669, 296] width 988 height 520
click at [890, 202] on div at bounding box center [669, 296] width 988 height 520
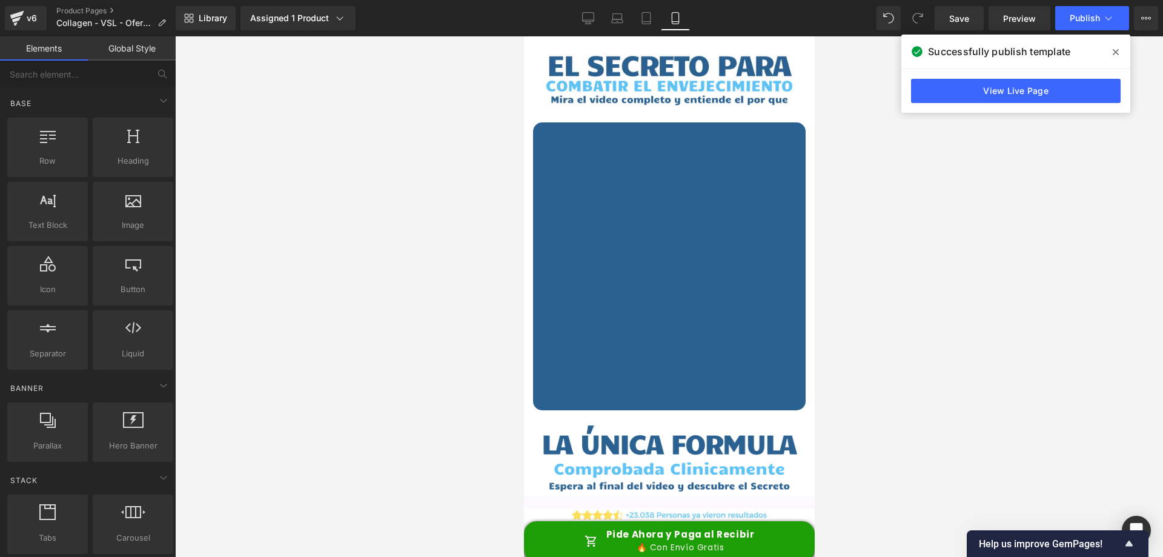
click at [1113, 48] on icon at bounding box center [1116, 52] width 6 height 10
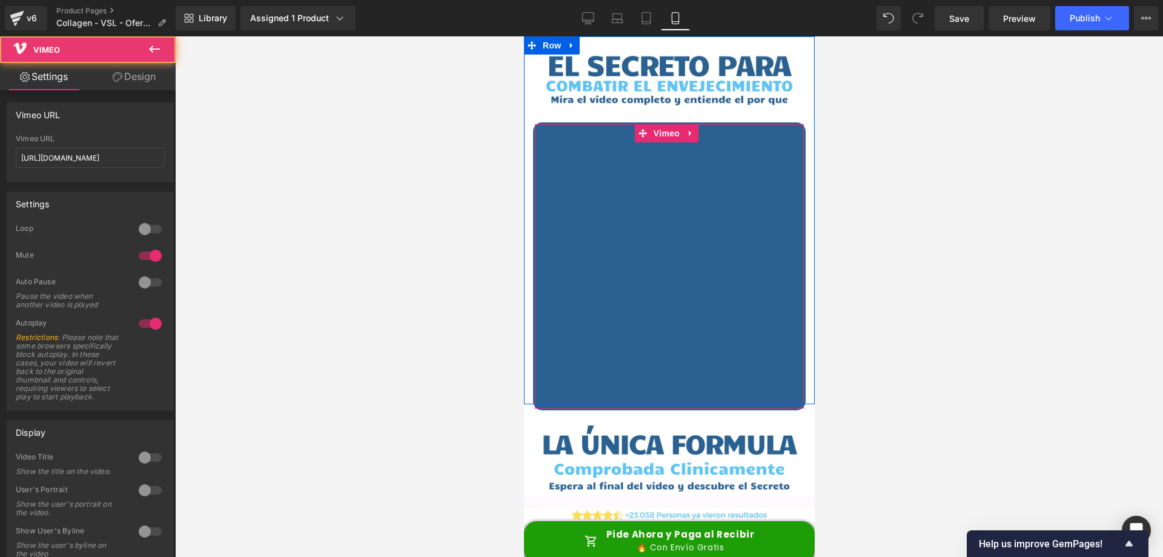
click at [597, 227] on div at bounding box center [668, 266] width 269 height 284
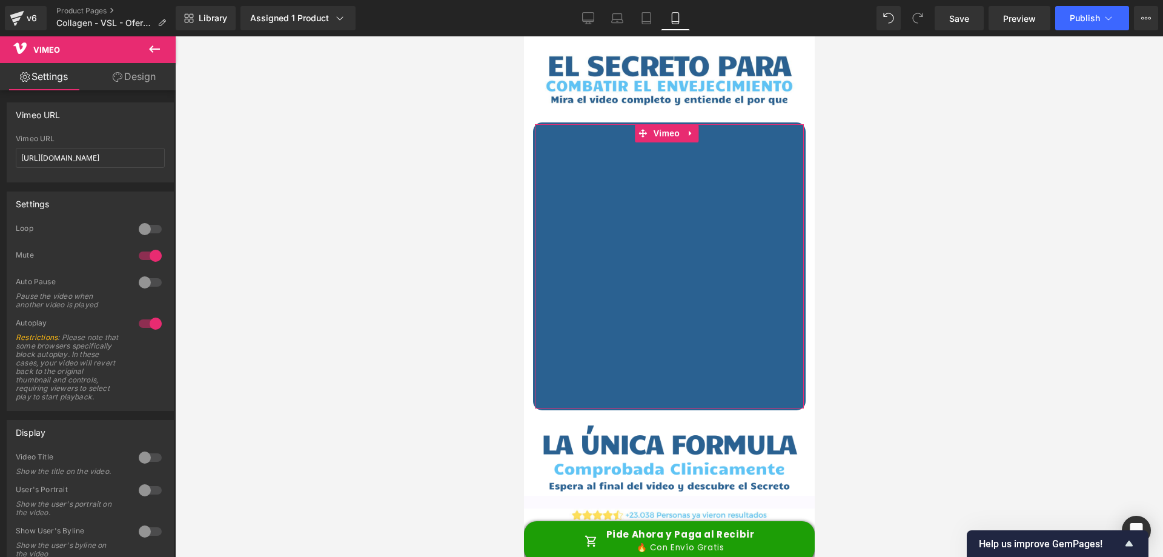
click at [141, 77] on link "Design" at bounding box center [134, 76] width 88 height 27
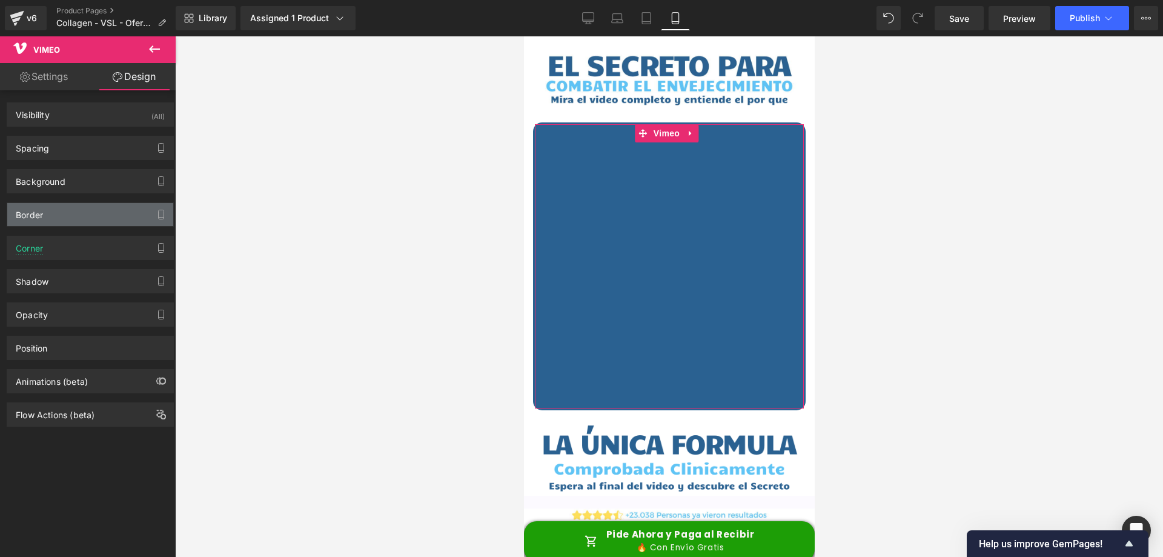
click at [47, 214] on div "Border" at bounding box center [90, 214] width 166 height 23
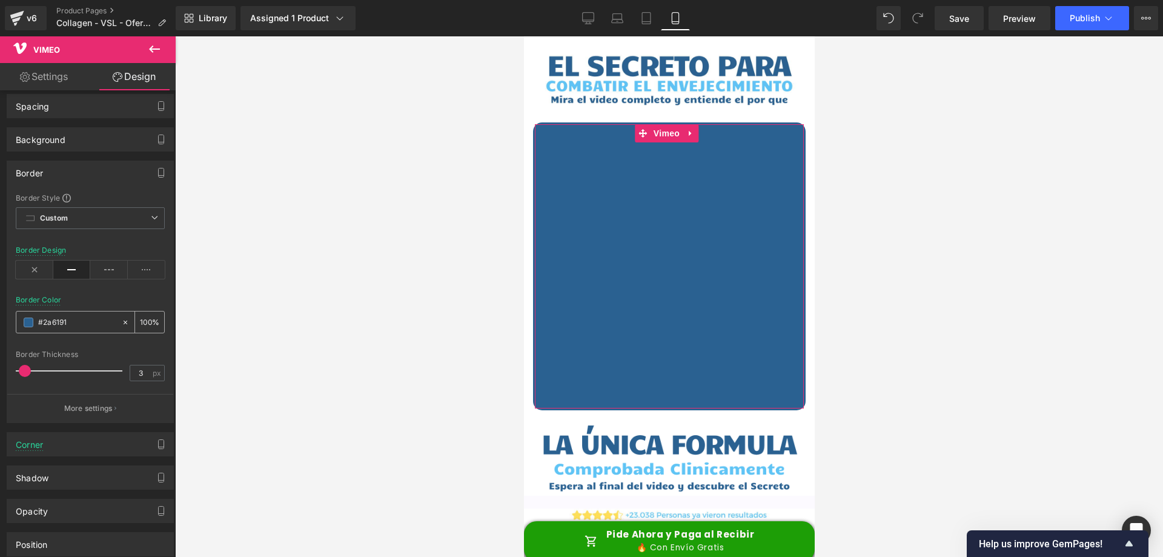
scroll to position [61, 0]
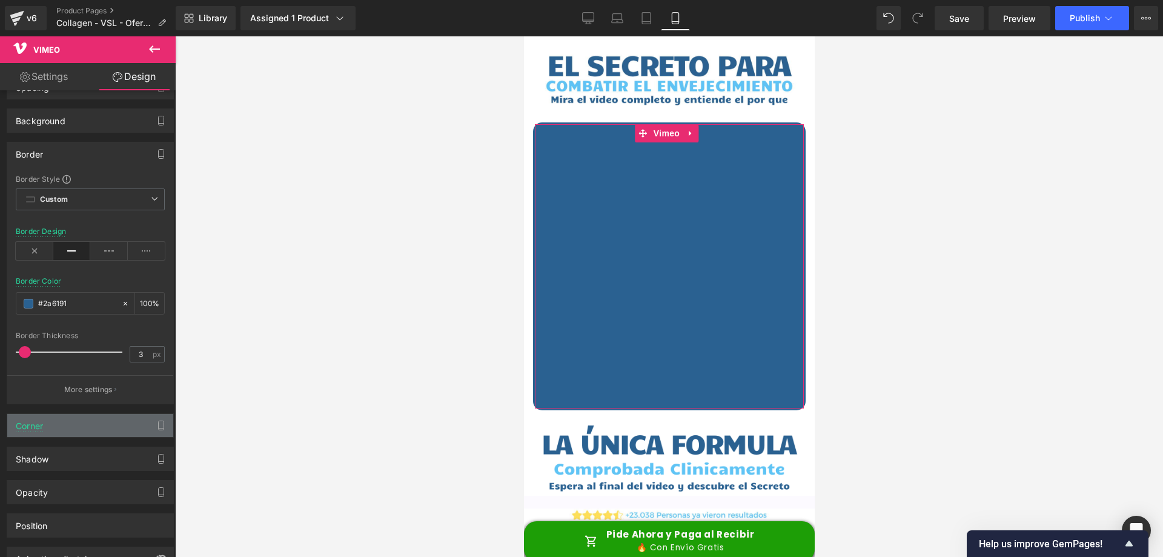
click at [101, 426] on div "Corner" at bounding box center [90, 425] width 166 height 23
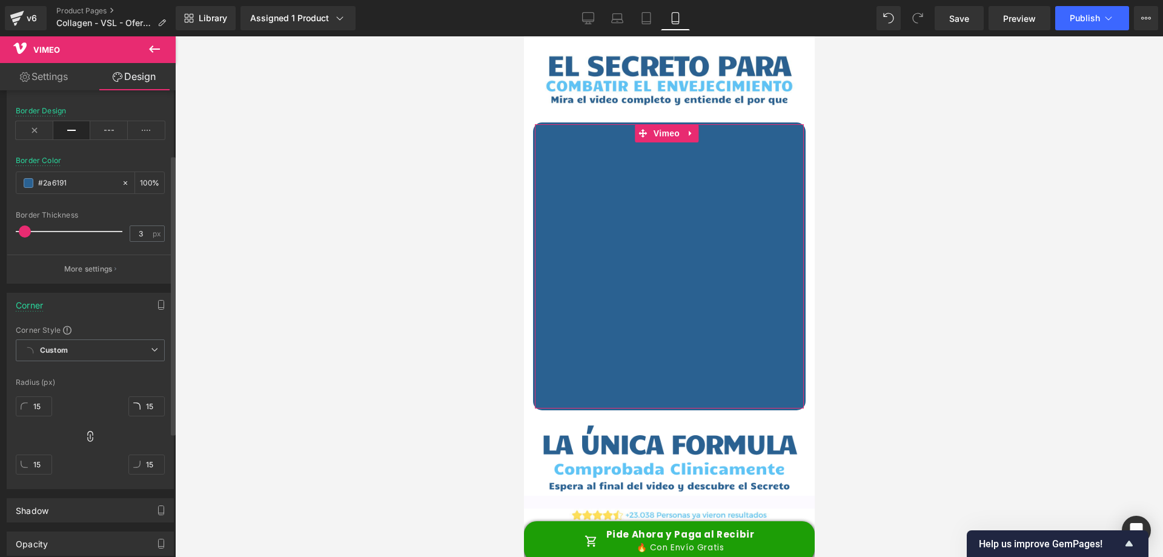
scroll to position [182, 0]
click at [109, 354] on span "Custom Setup Global Style" at bounding box center [90, 350] width 149 height 22
click at [121, 434] on div "15px 15 15px 15 15px 15 15px 15" at bounding box center [90, 439] width 149 height 97
click at [147, 410] on input "15" at bounding box center [146, 406] width 36 height 20
type input "16"
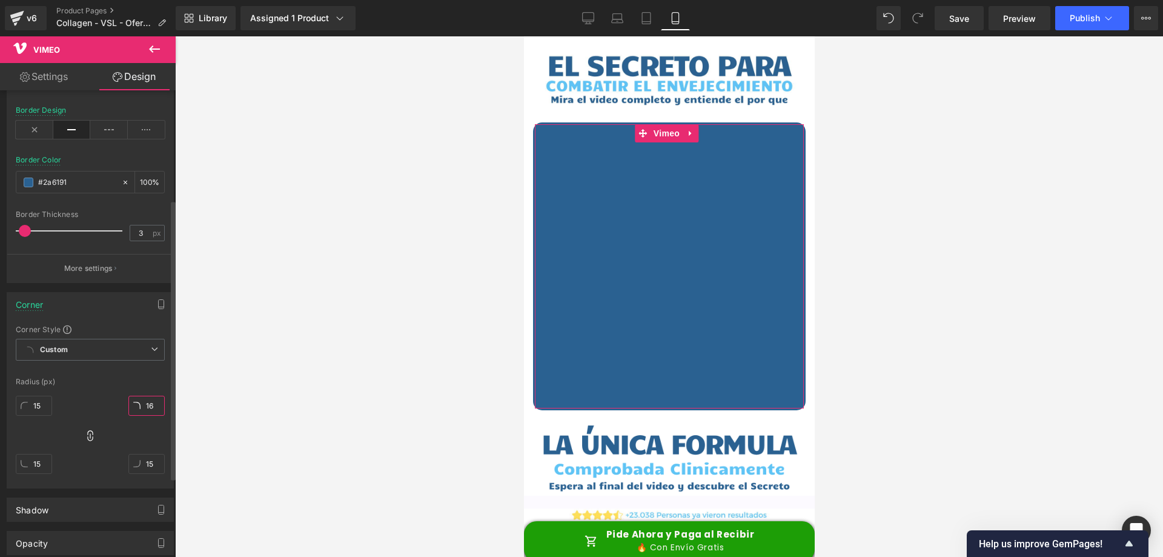
type input "16"
type input "17"
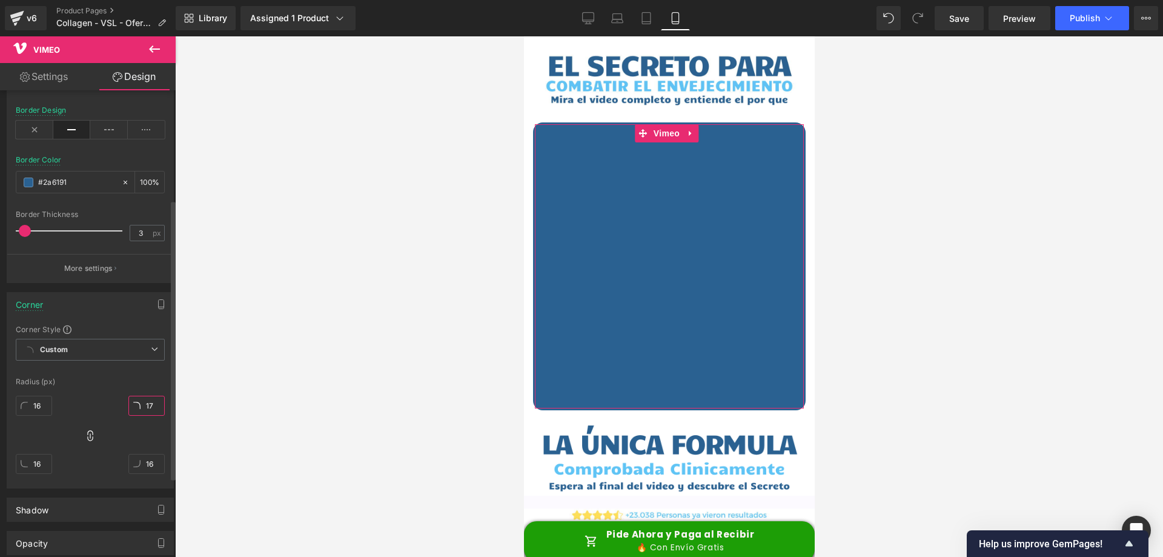
type input "17"
type input "36"
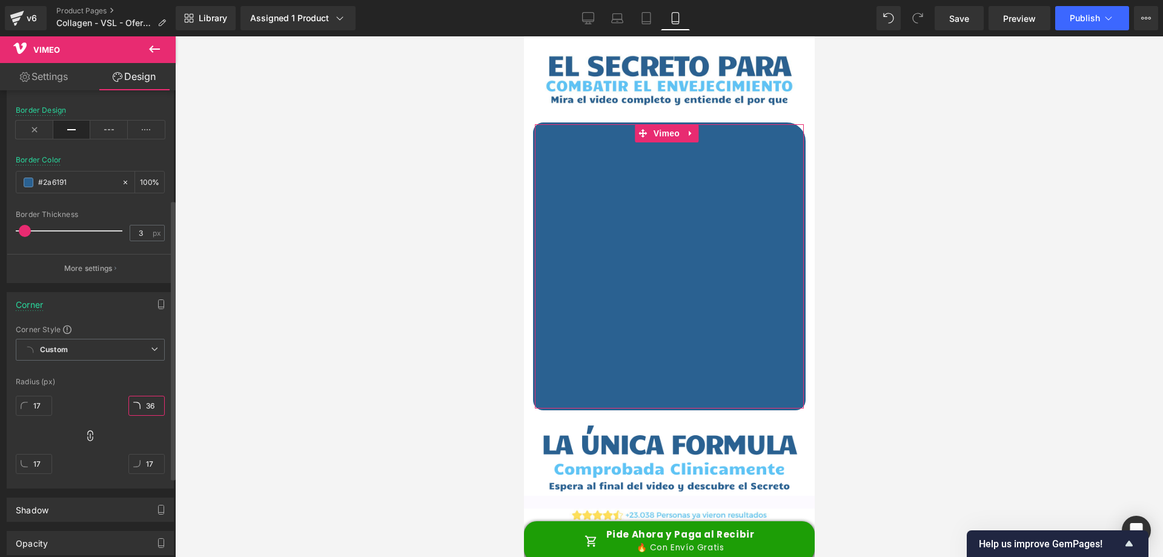
type input "36"
type input "37"
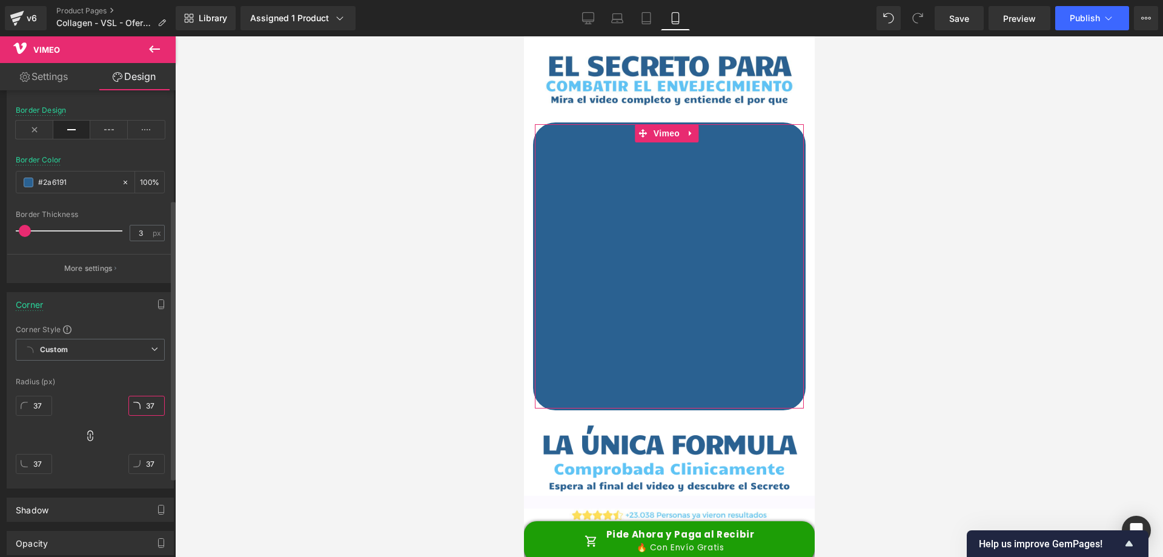
type input "36"
type input "16"
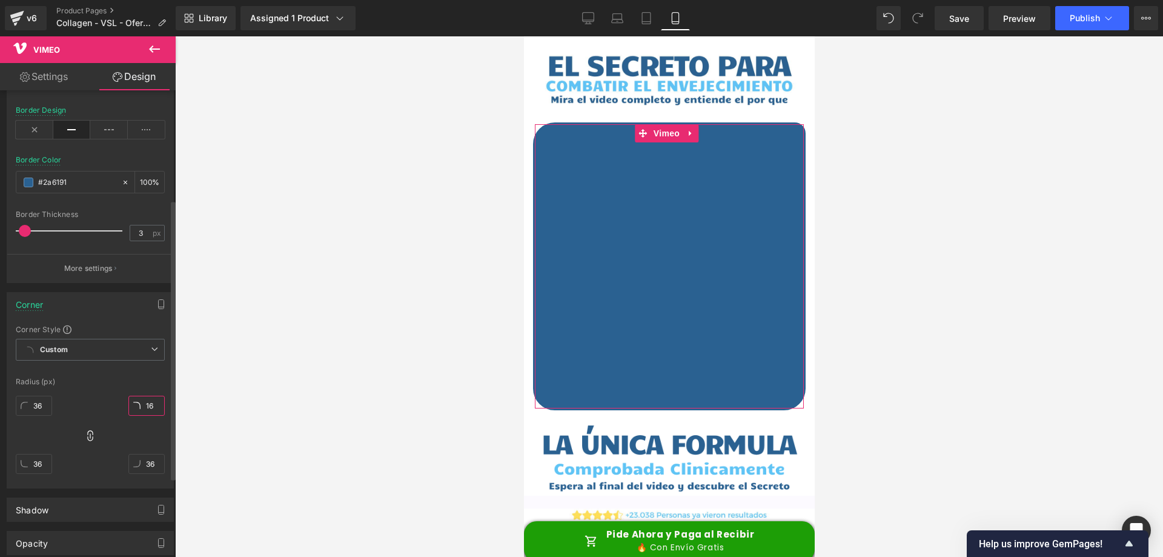
type input "16"
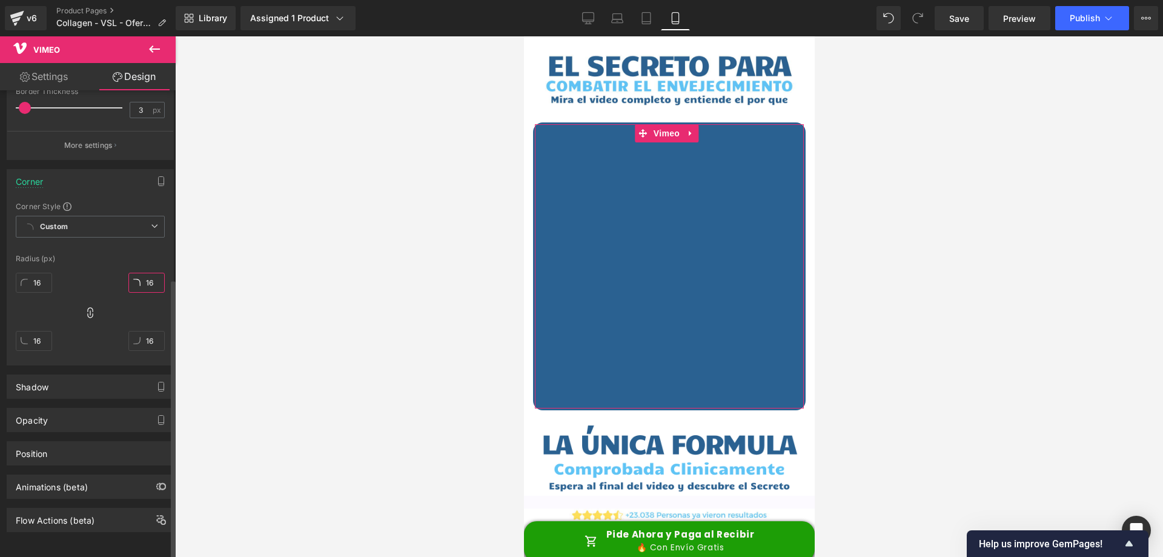
scroll to position [0, 0]
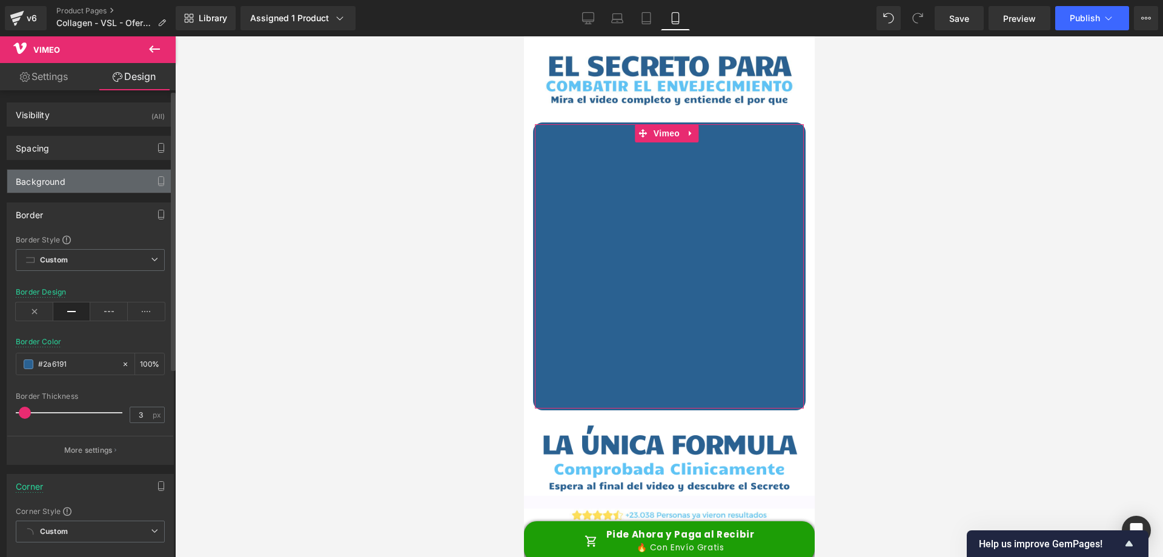
click at [85, 184] on div "Background" at bounding box center [90, 181] width 166 height 23
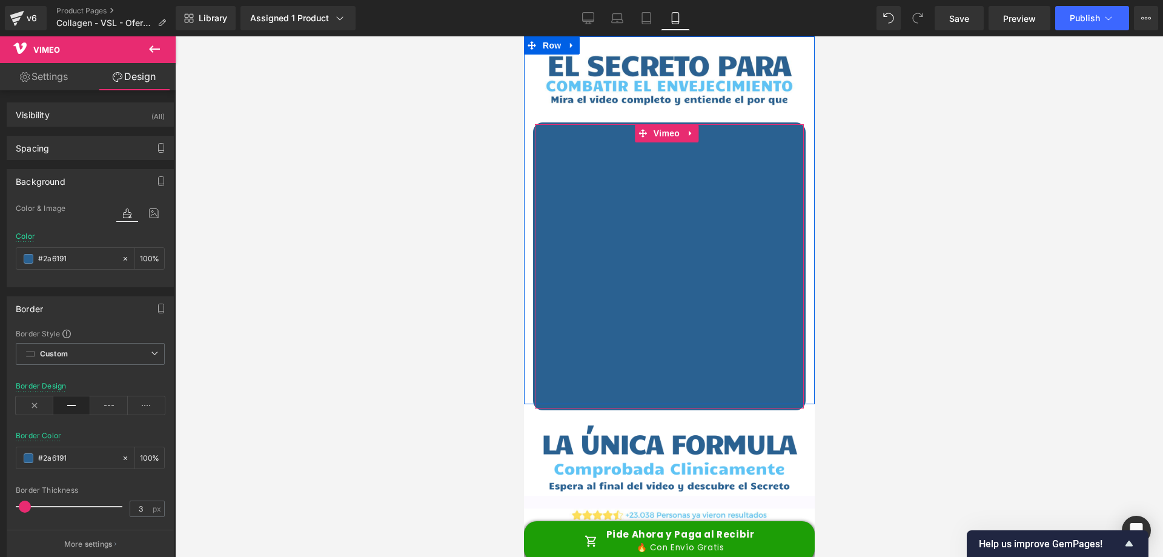
click at [670, 128] on div at bounding box center [668, 266] width 269 height 284
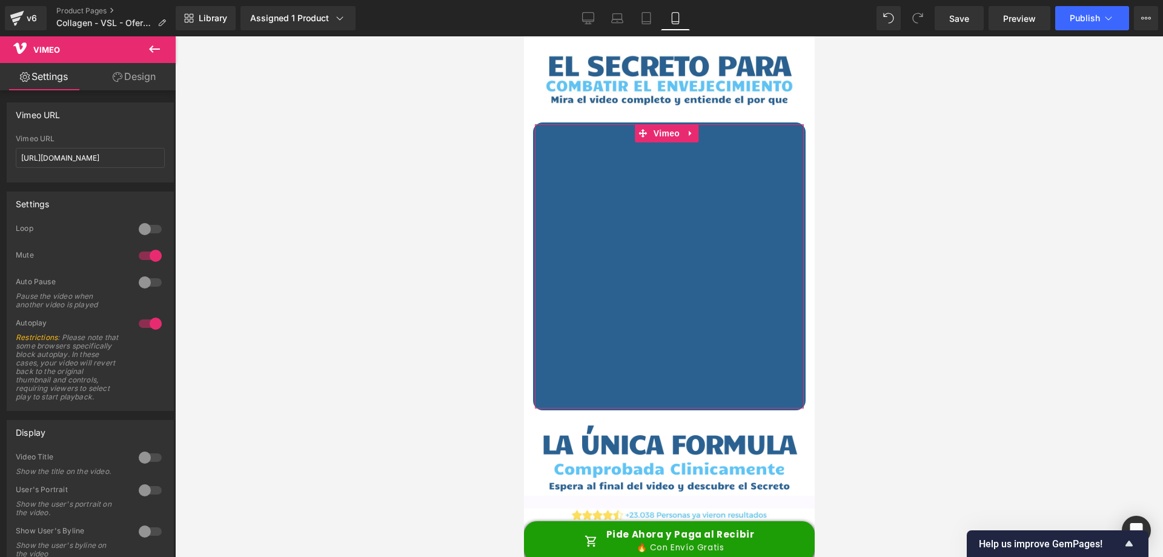
click at [154, 81] on link "Design" at bounding box center [134, 76] width 88 height 27
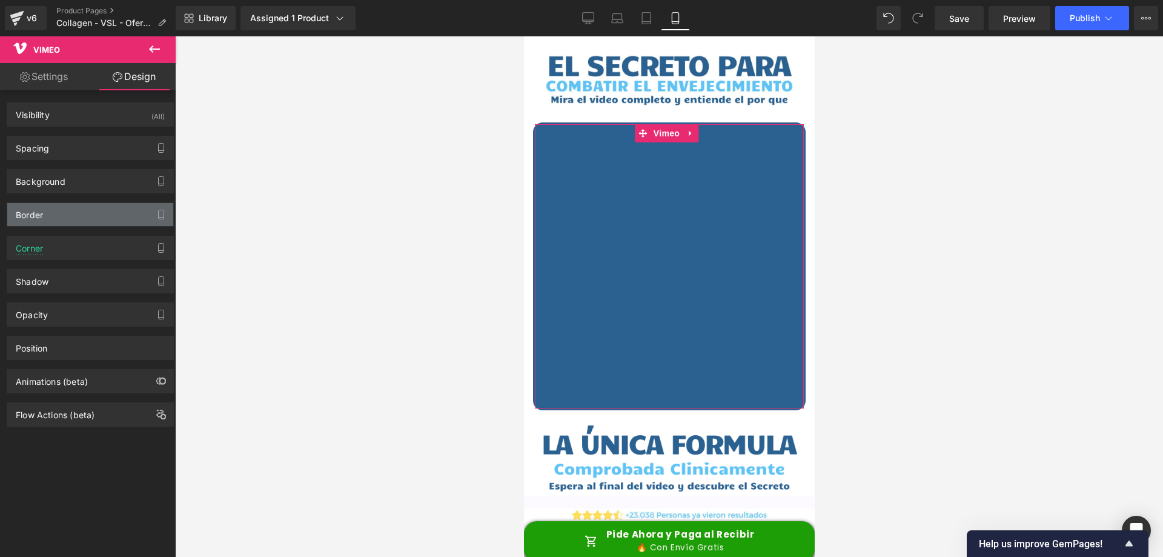
click at [70, 206] on div "Border" at bounding box center [90, 214] width 166 height 23
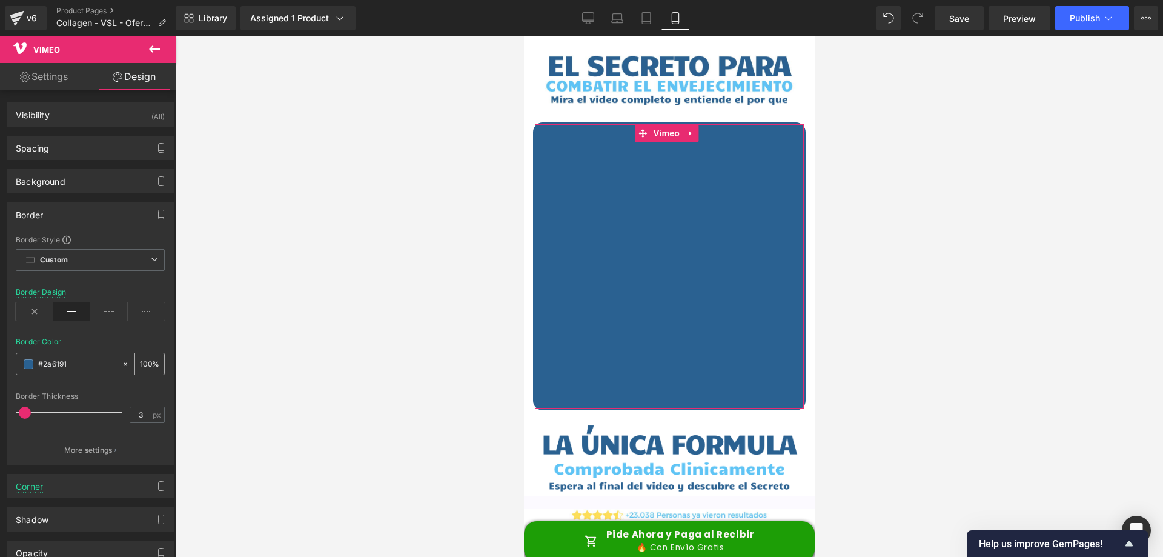
click at [75, 359] on input "#2a6191" at bounding box center [77, 363] width 78 height 13
paste input "5fc3f5"
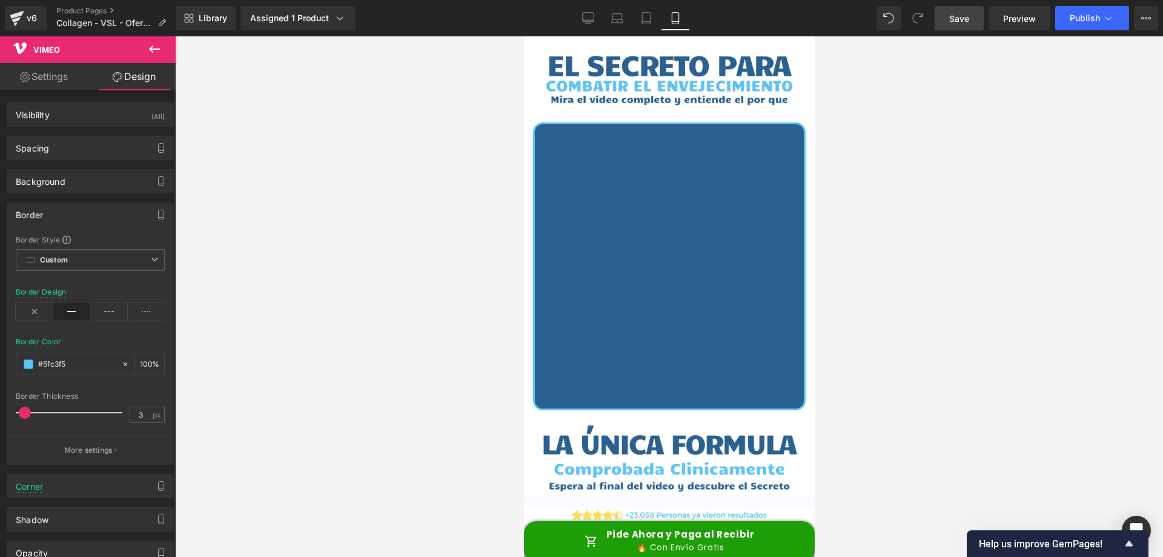
type input "#5fc3f5"
click at [974, 18] on link "Save" at bounding box center [959, 18] width 49 height 24
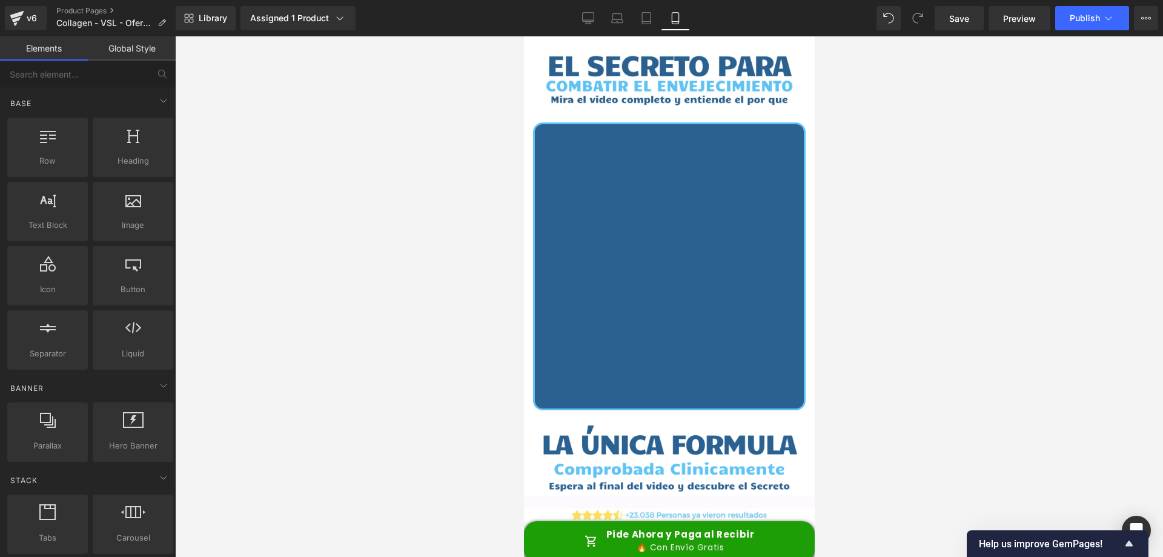
click at [963, 165] on div at bounding box center [669, 296] width 988 height 520
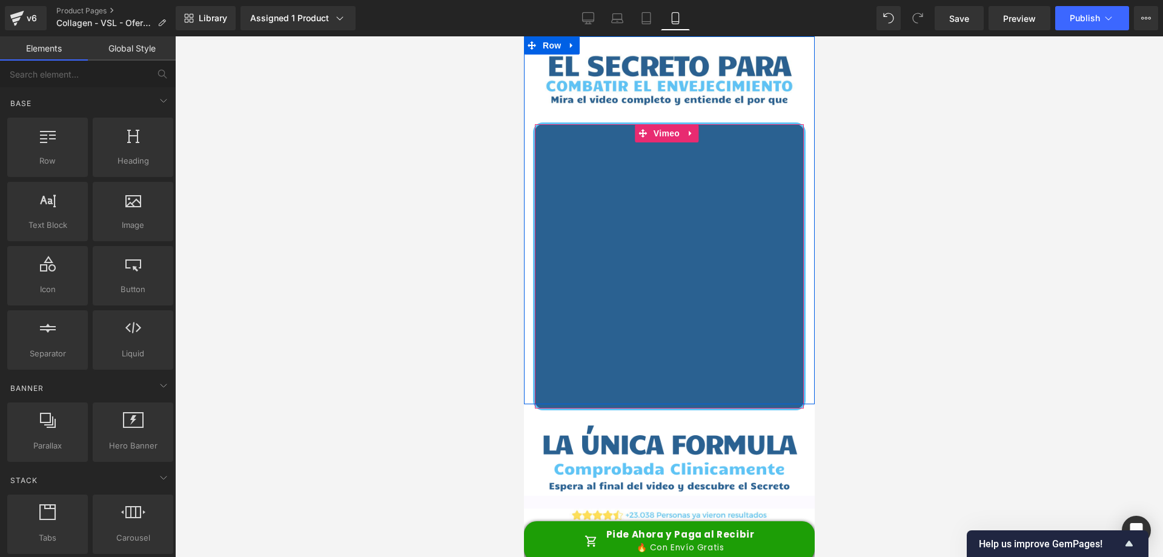
click at [660, 136] on div at bounding box center [668, 266] width 269 height 284
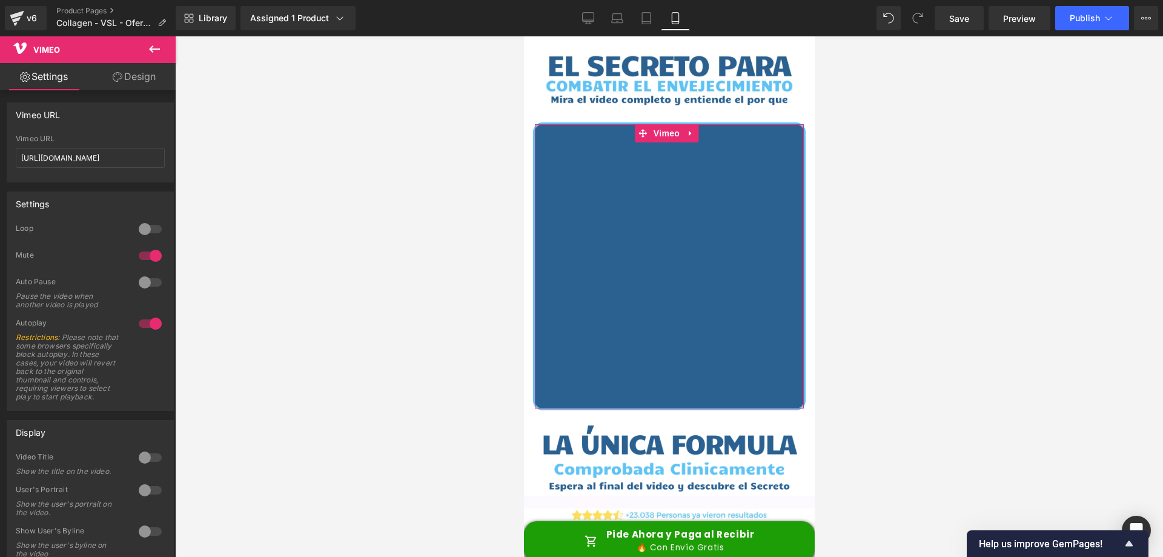
click at [148, 227] on div at bounding box center [150, 228] width 29 height 19
click at [962, 27] on link "Save" at bounding box center [959, 18] width 49 height 24
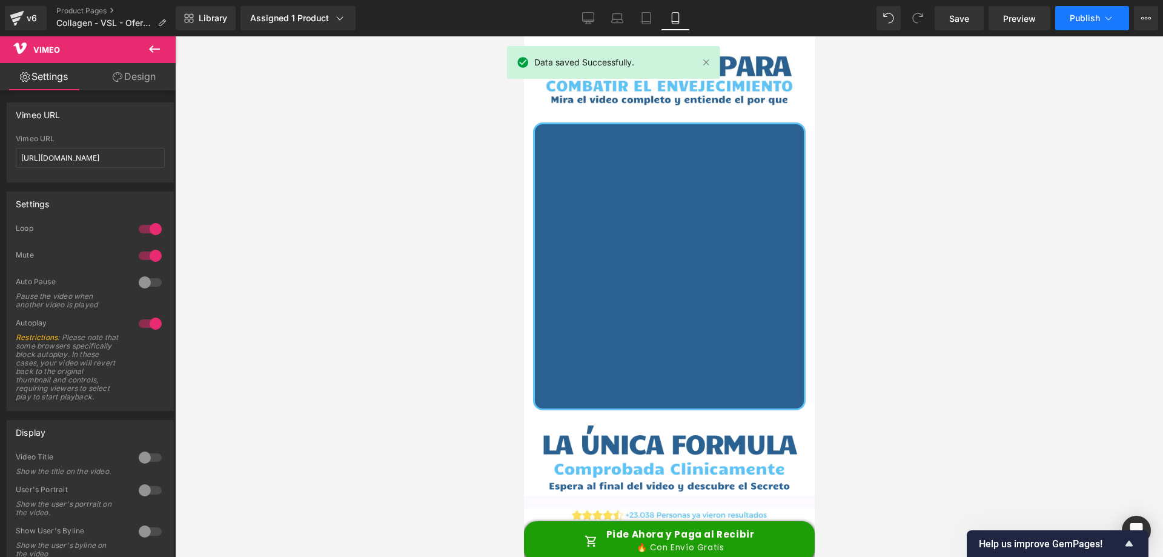
click at [1099, 25] on button "Publish" at bounding box center [1092, 18] width 74 height 24
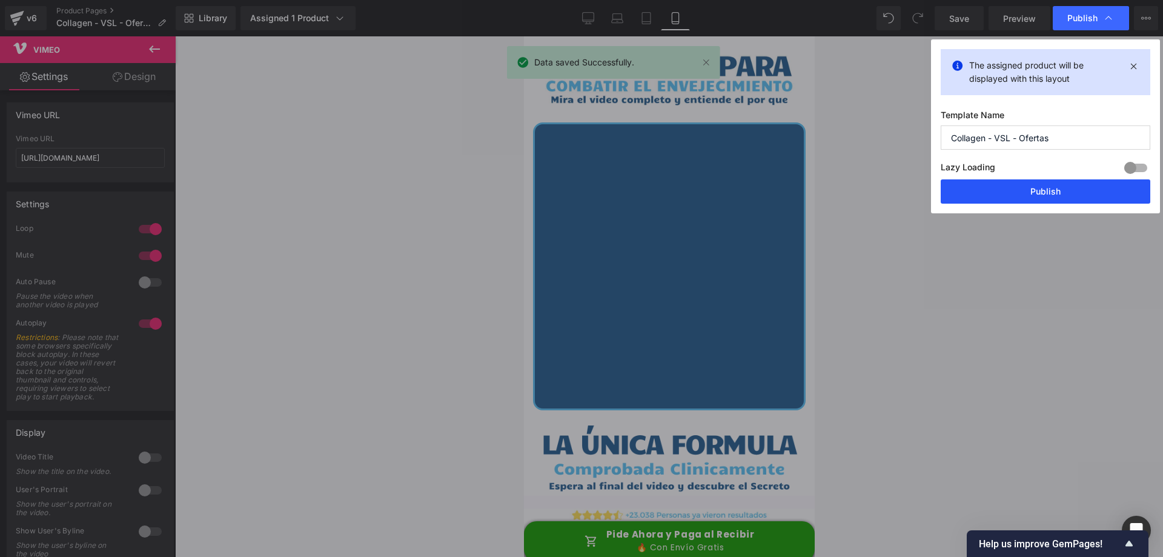
click at [1019, 181] on button "Publish" at bounding box center [1046, 191] width 210 height 24
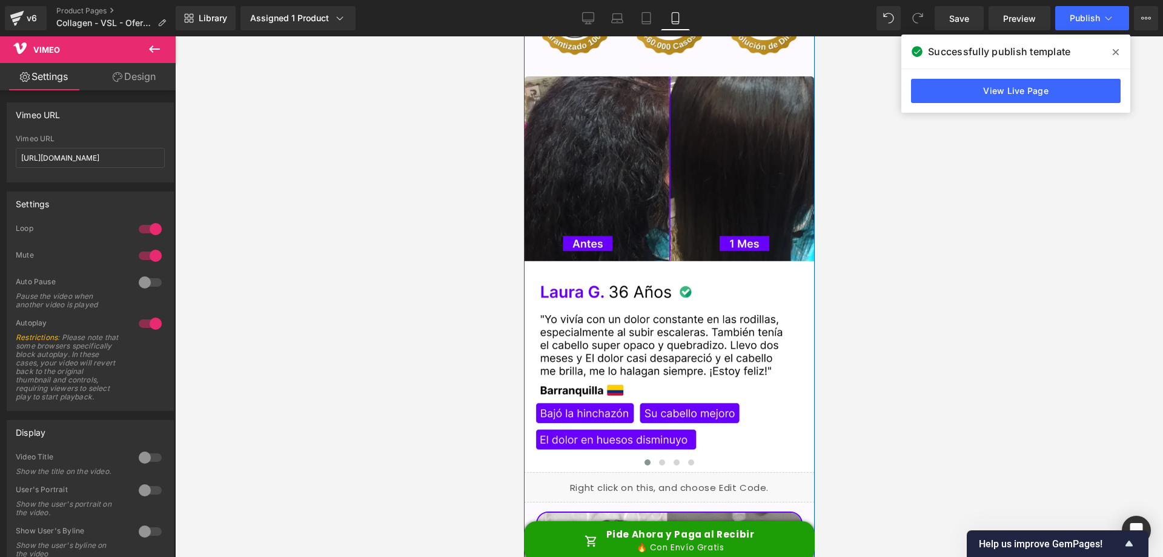
scroll to position [3211, 0]
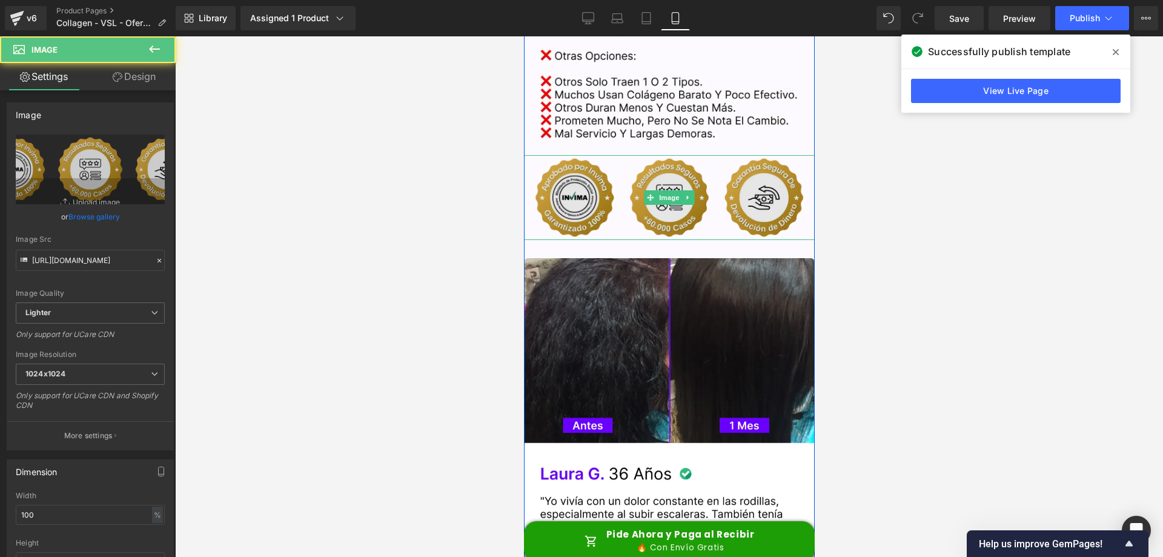
click at [733, 177] on img at bounding box center [668, 197] width 291 height 85
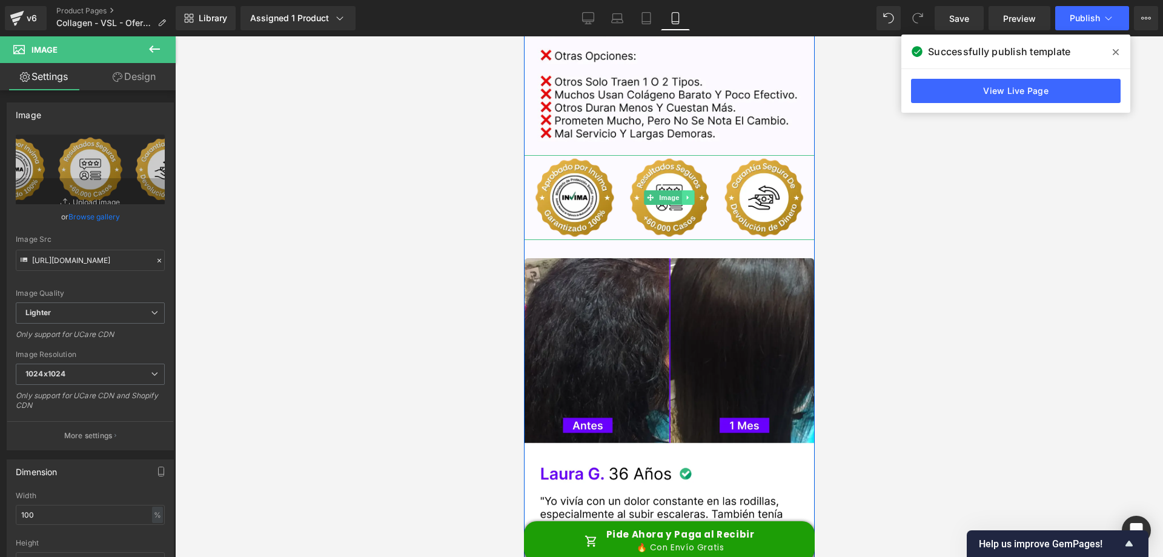
click at [688, 190] on link at bounding box center [688, 197] width 13 height 15
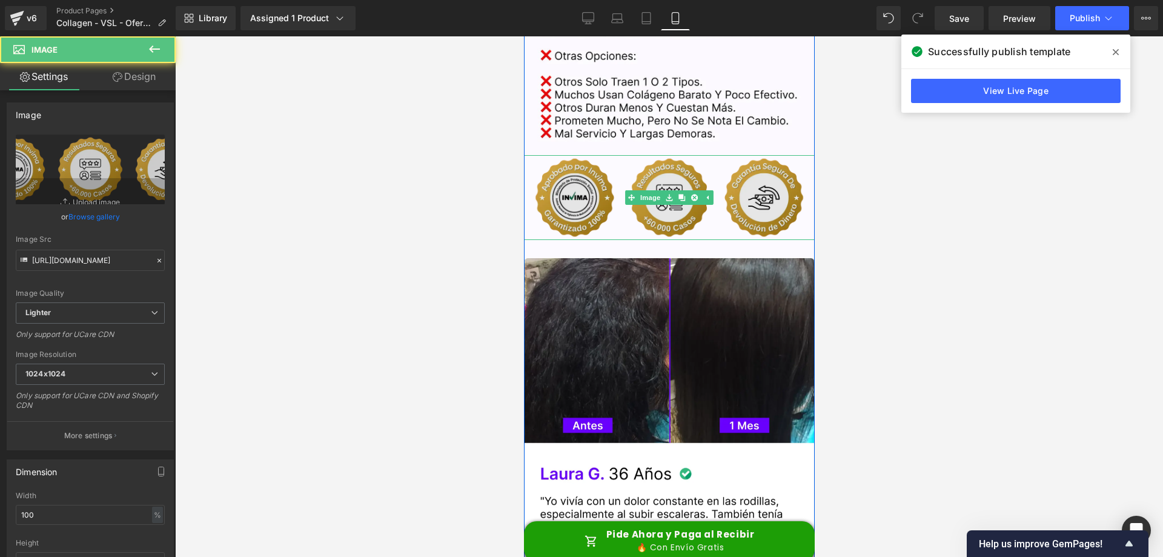
click at [556, 175] on img at bounding box center [668, 197] width 291 height 85
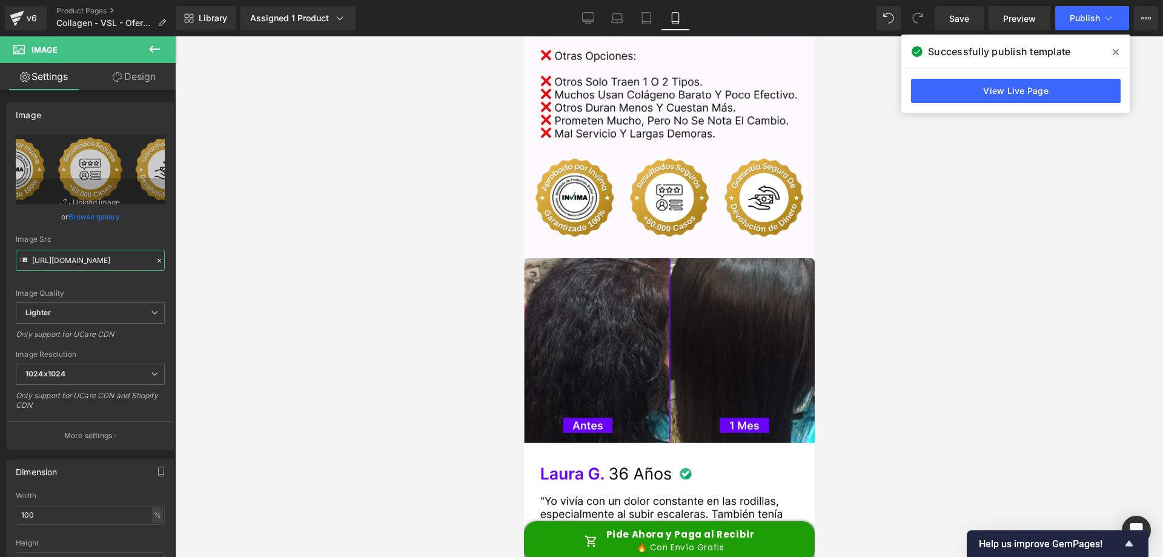
scroll to position [0, 485]
drag, startPoint x: 33, startPoint y: 259, endPoint x: 287, endPoint y: 253, distance: 254.0
click at [287, 253] on div "Vimeo You are previewing how the will restyle your page. You can not edit Eleme…" at bounding box center [581, 288] width 1163 height 577
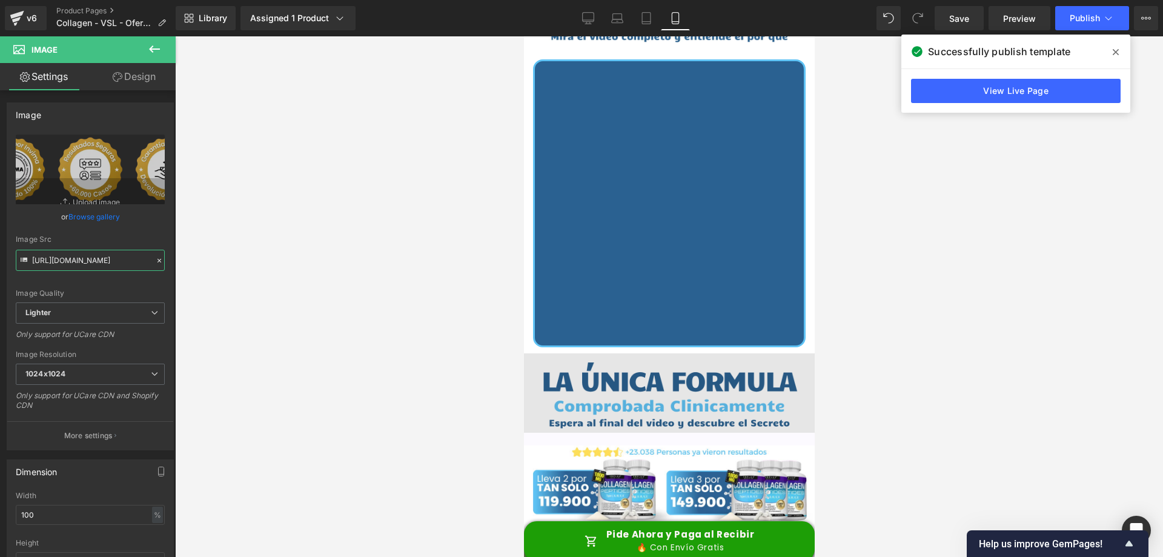
scroll to position [121, 0]
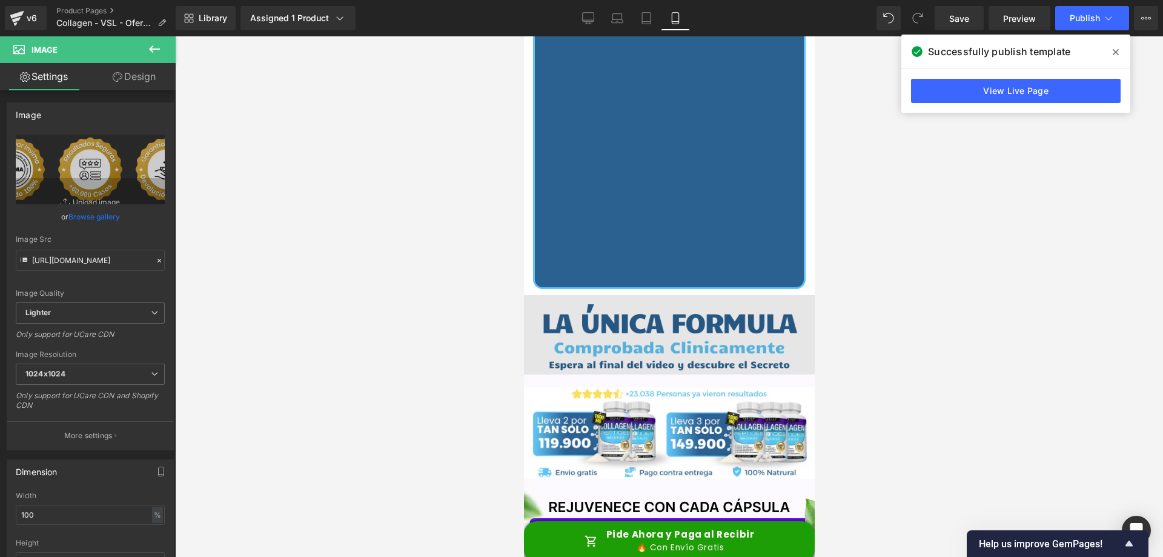
click at [664, 325] on div "Image" at bounding box center [668, 335] width 291 height 104
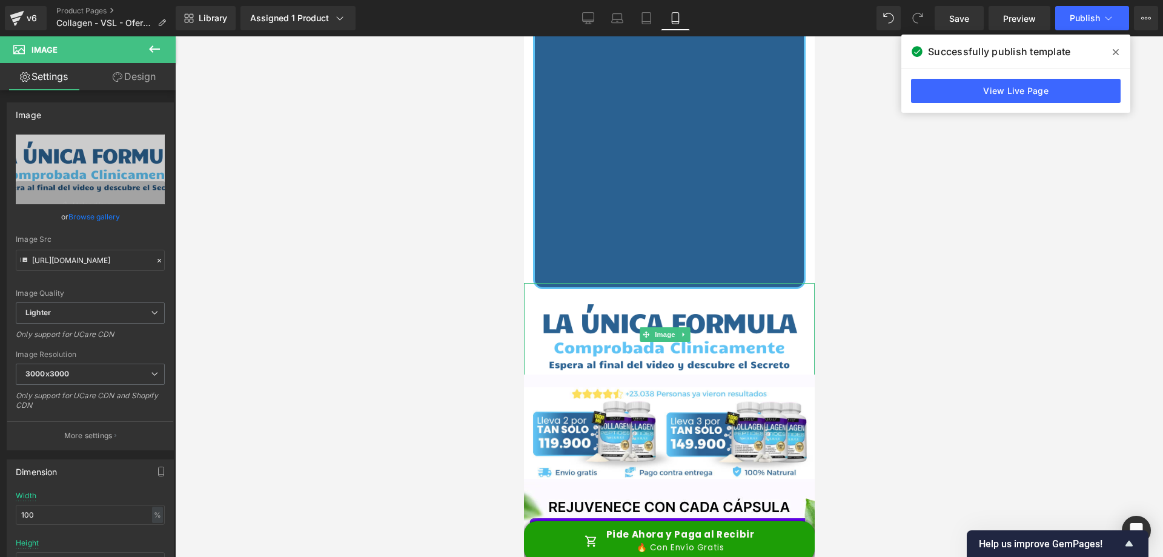
click at [682, 331] on icon at bounding box center [683, 334] width 7 height 7
click at [679, 331] on icon at bounding box center [677, 334] width 7 height 7
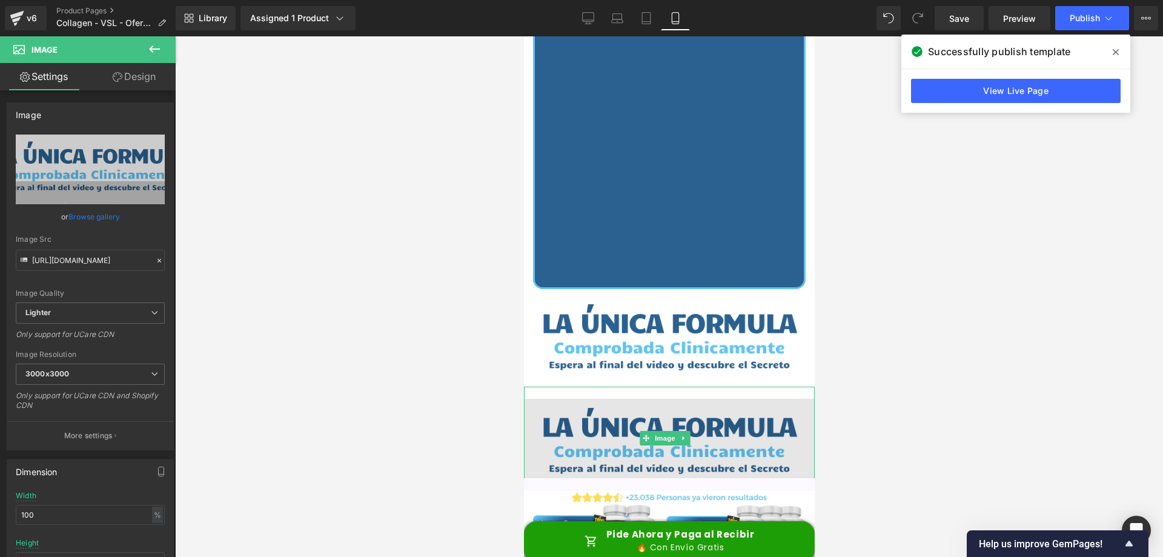
click at [631, 393] on img at bounding box center [668, 439] width 291 height 104
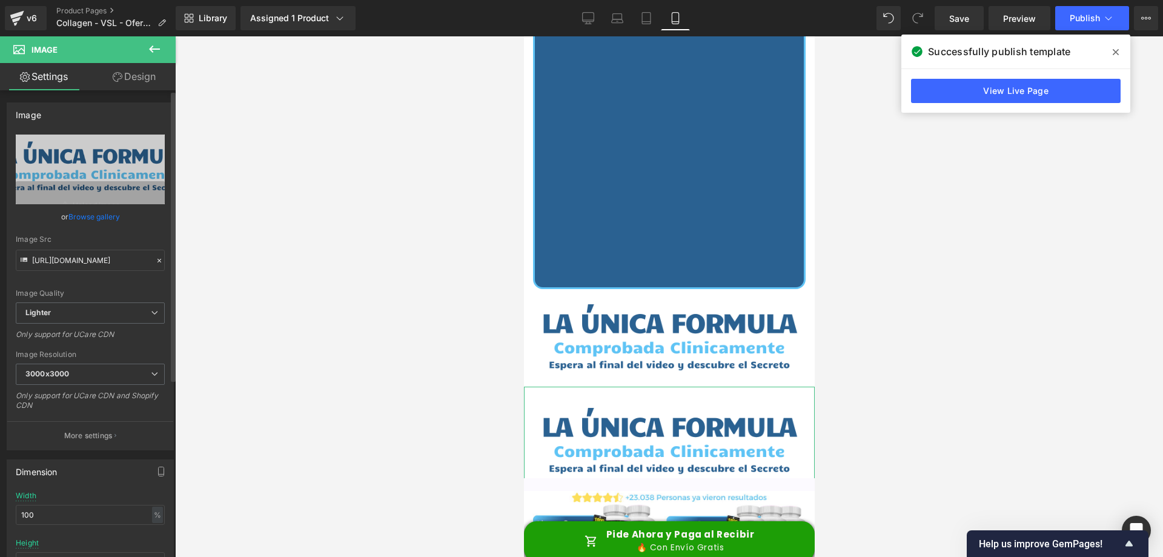
click at [154, 259] on div at bounding box center [159, 261] width 11 height 14
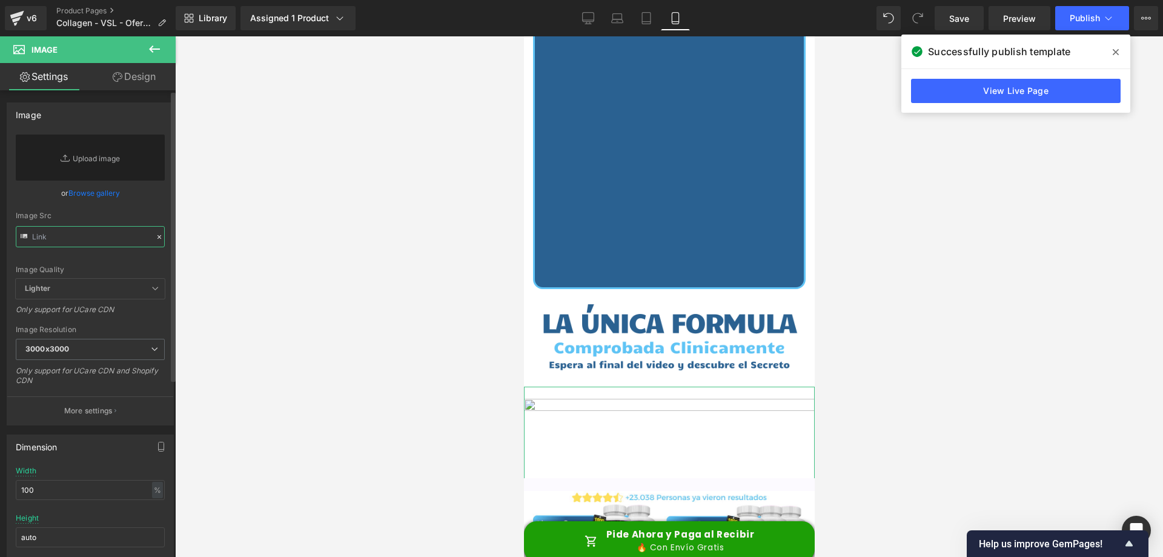
click at [93, 238] on input "text" at bounding box center [90, 236] width 149 height 21
paste input "[URL][DOMAIN_NAME]"
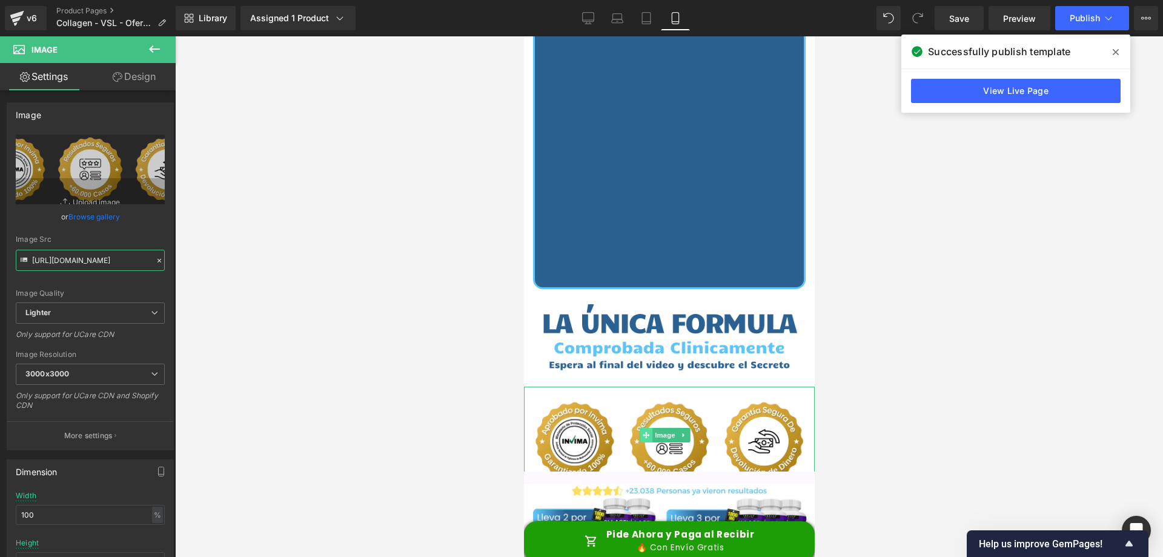
click at [645, 428] on span at bounding box center [645, 435] width 13 height 15
type input "[URL][DOMAIN_NAME]"
click at [148, 81] on link "Design" at bounding box center [134, 76] width 88 height 27
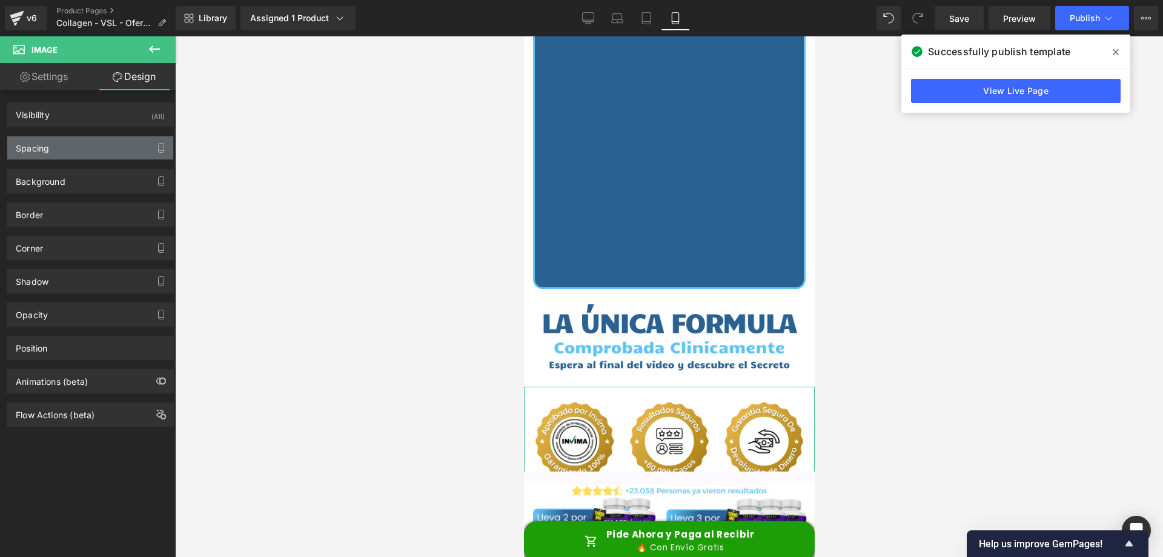
click at [105, 147] on div "Spacing" at bounding box center [90, 147] width 166 height 23
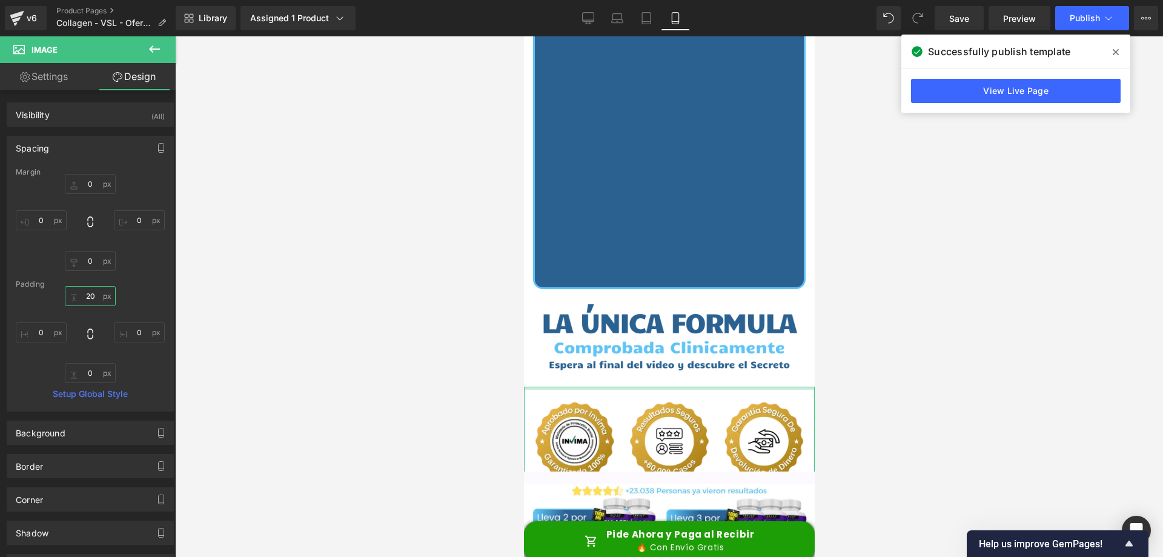
click at [91, 293] on input "20" at bounding box center [90, 296] width 51 height 20
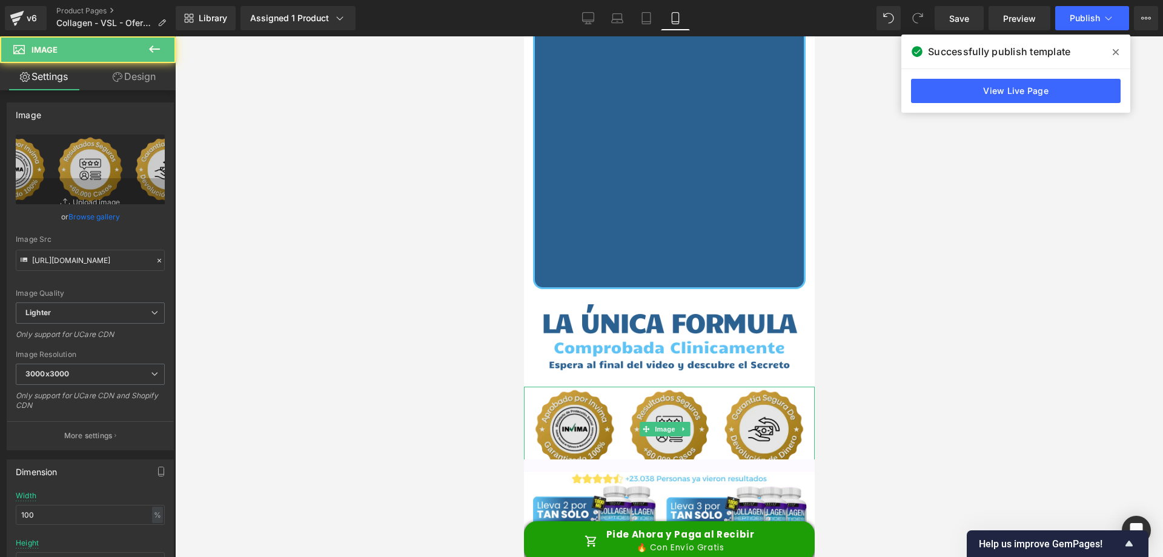
click at [642, 394] on img at bounding box center [668, 429] width 291 height 85
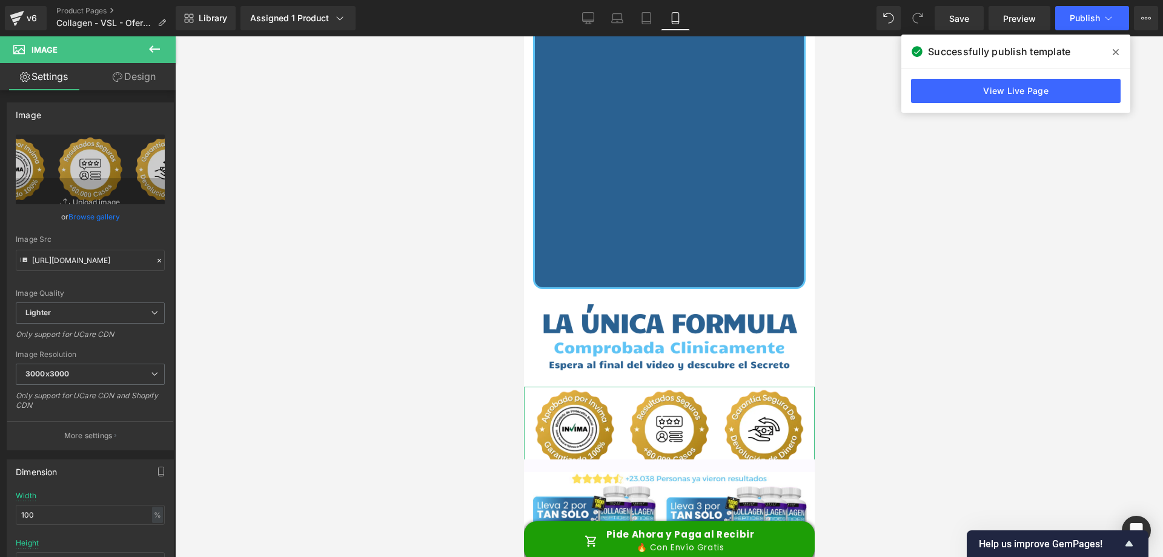
click at [136, 88] on link "Design" at bounding box center [134, 76] width 88 height 27
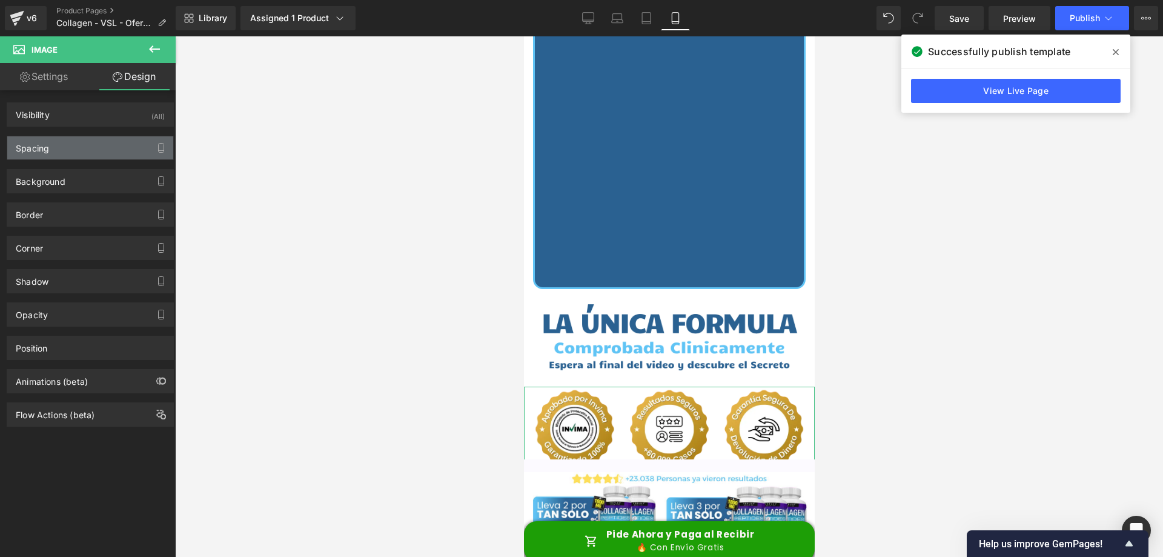
click at [81, 141] on div "Spacing" at bounding box center [90, 147] width 166 height 23
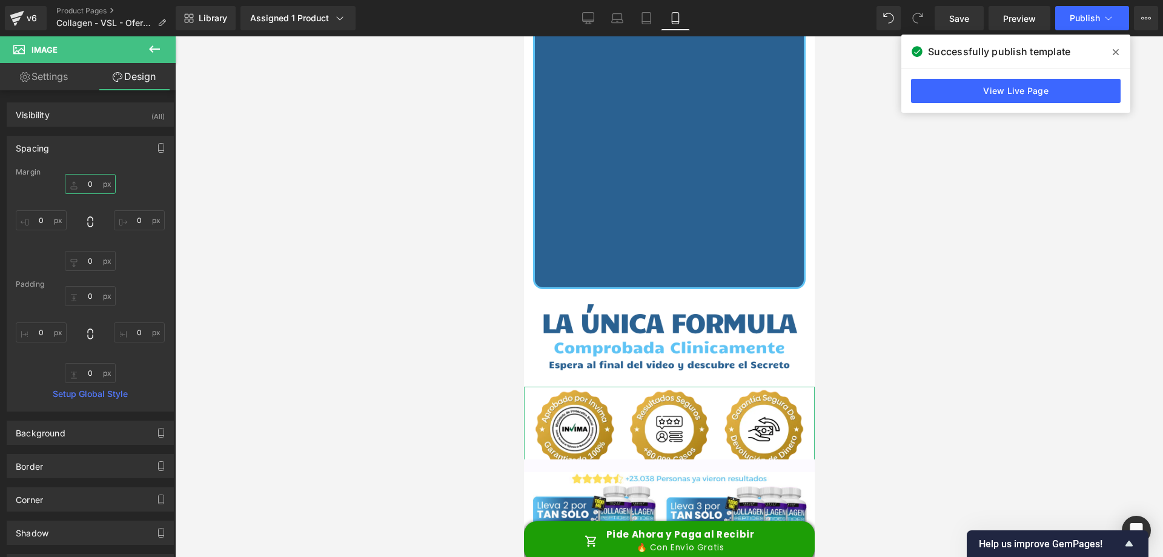
click at [94, 182] on input "0" at bounding box center [90, 184] width 51 height 20
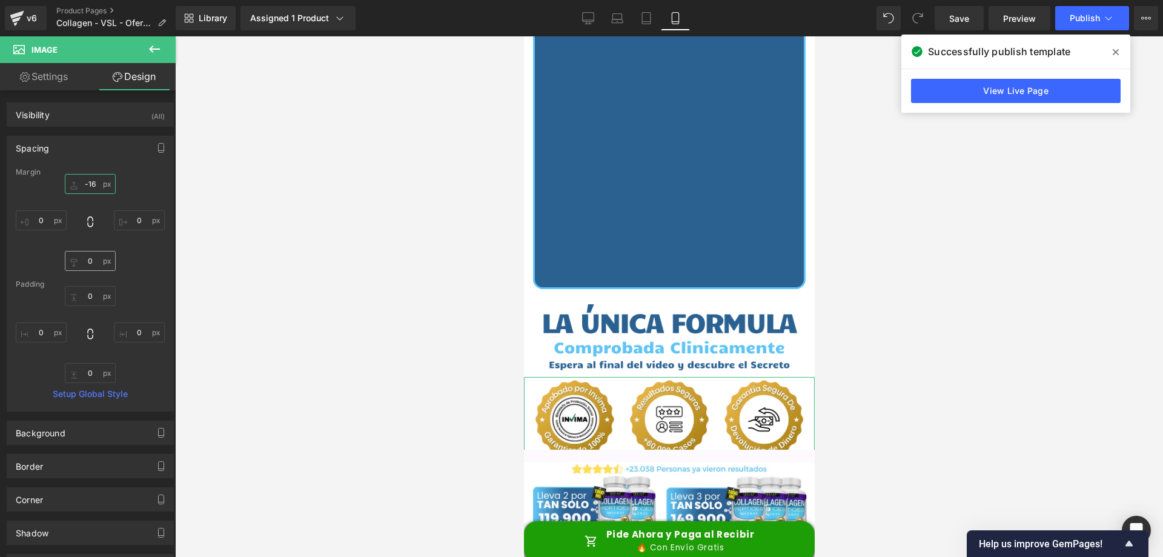
type input "-15"
click at [85, 265] on input "0" at bounding box center [90, 261] width 51 height 20
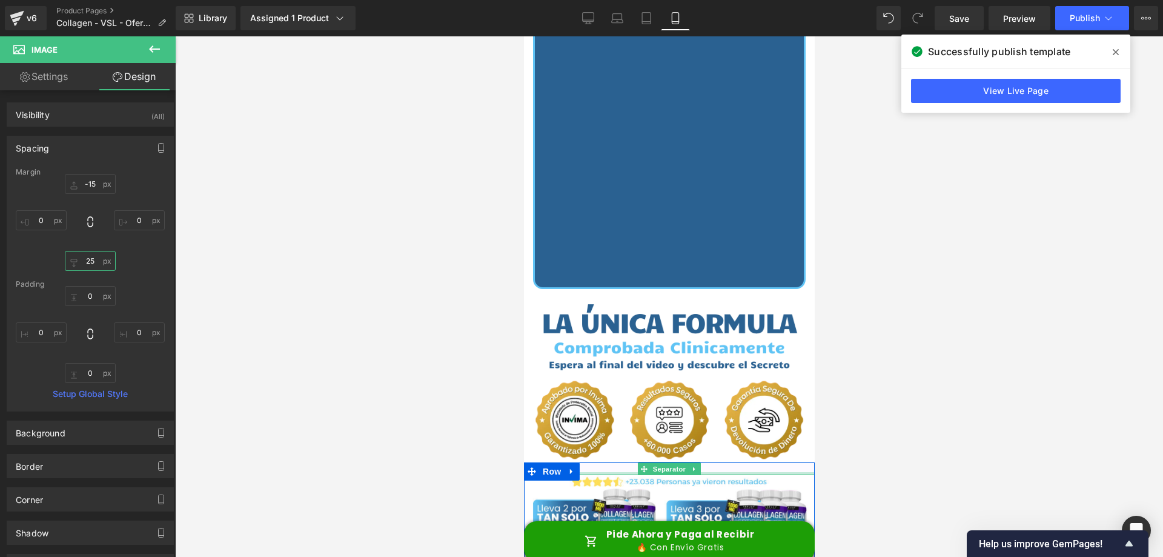
type input "26"
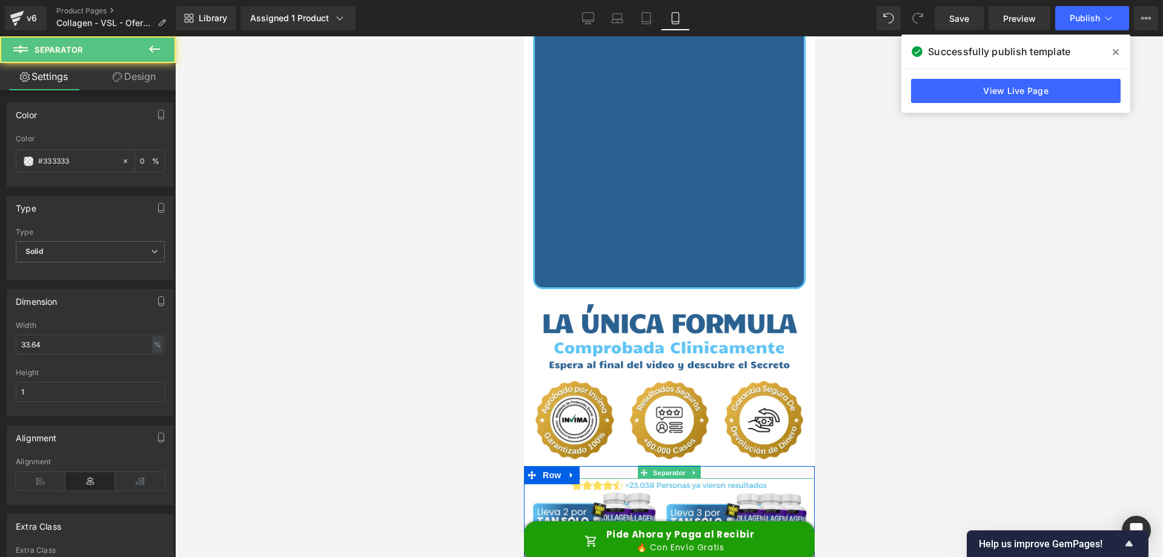
click at [735, 466] on div at bounding box center [668, 472] width 291 height 13
click at [693, 470] on icon at bounding box center [694, 472] width 2 height 4
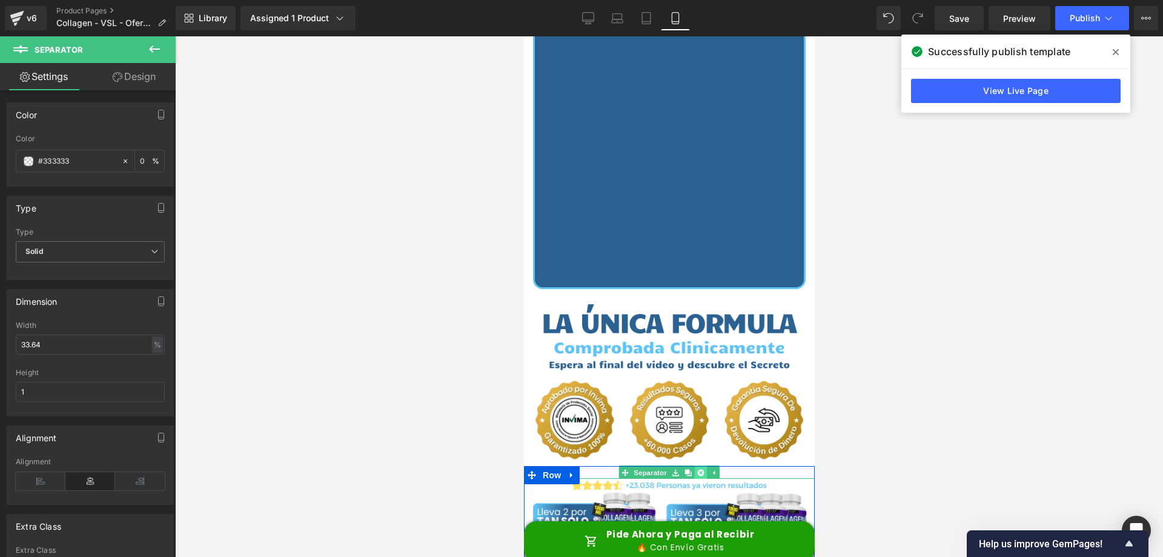
click at [699, 469] on icon at bounding box center [700, 472] width 7 height 7
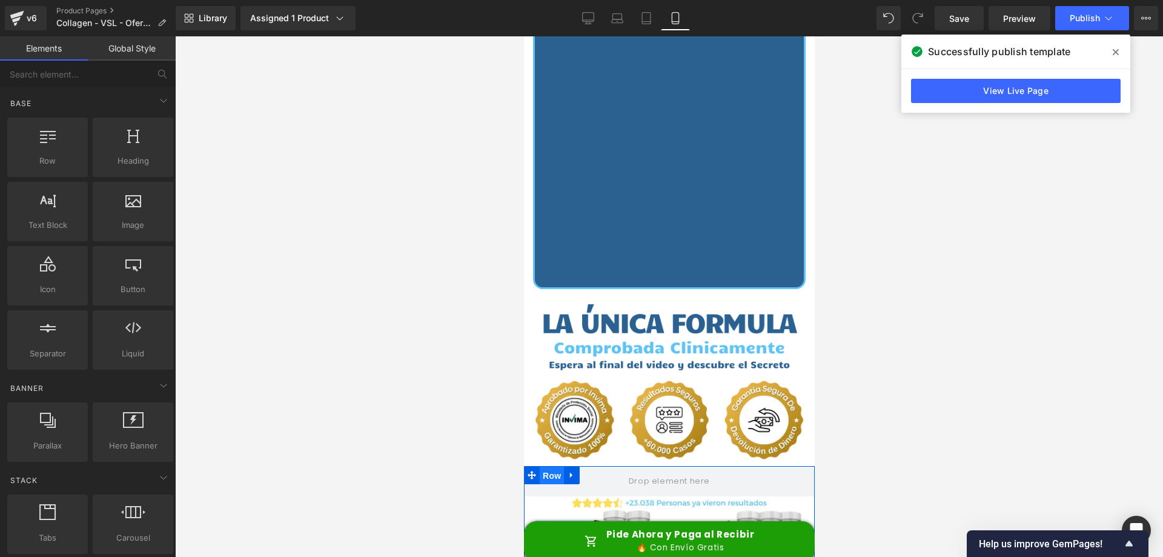
click at [550, 467] on span "Row" at bounding box center [551, 476] width 24 height 18
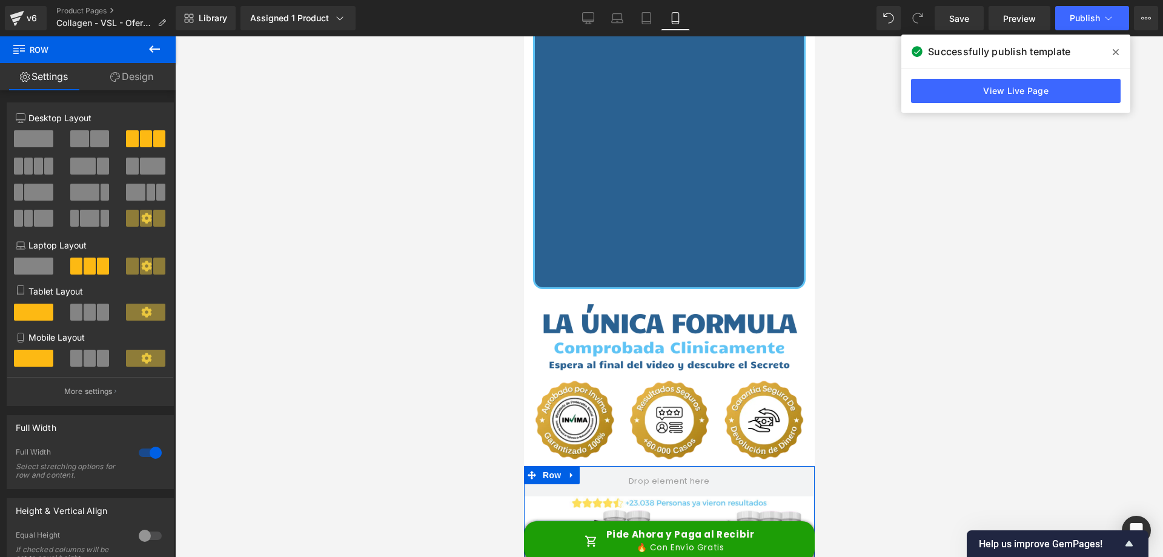
click at [124, 75] on link "Design" at bounding box center [132, 76] width 88 height 27
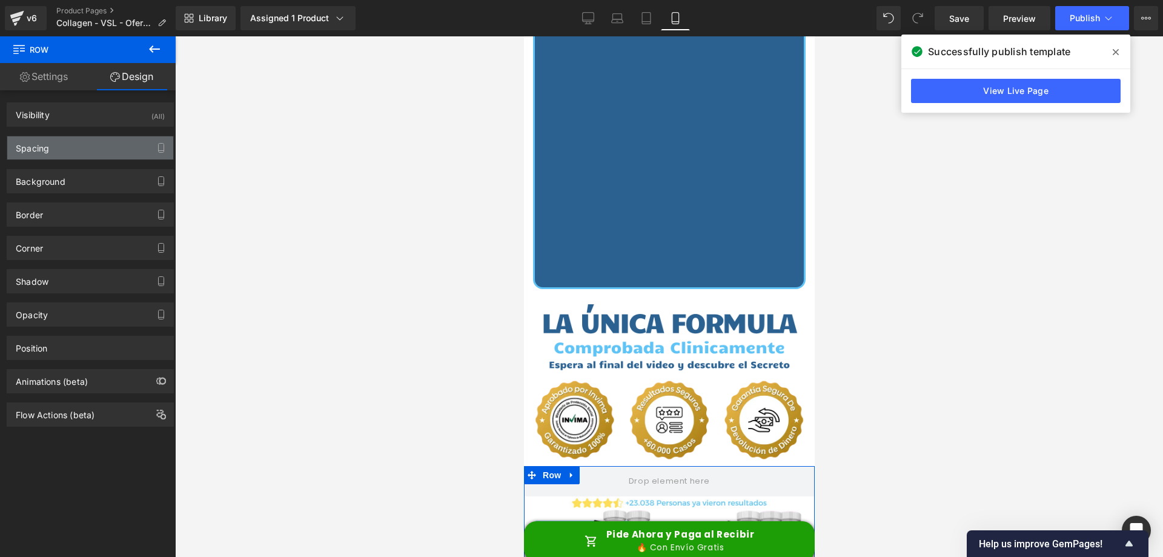
type input "-20"
type input "0"
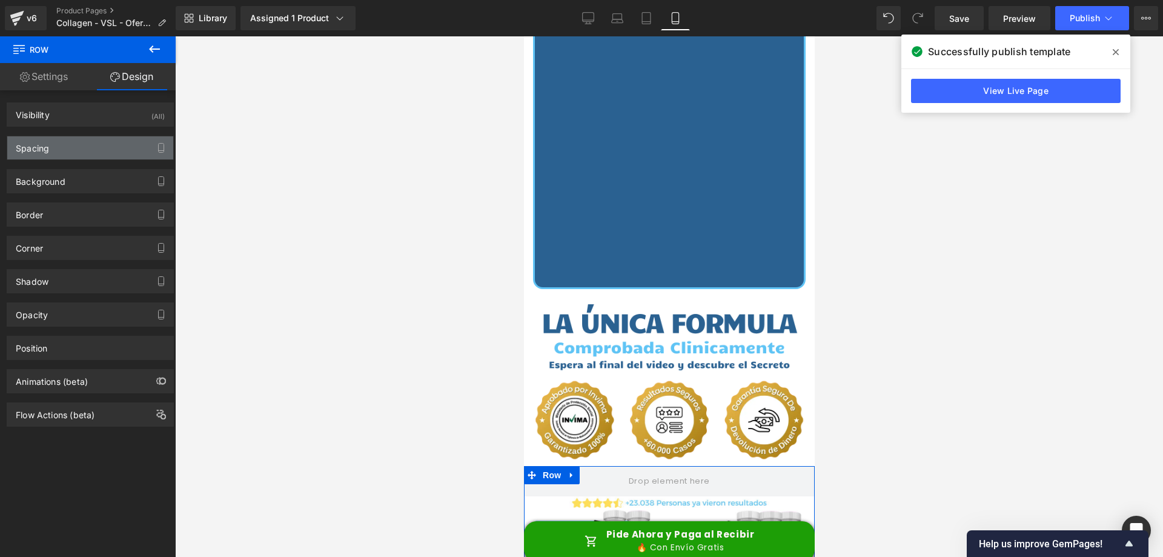
type input "0"
click at [82, 151] on div "Spacing" at bounding box center [90, 147] width 166 height 23
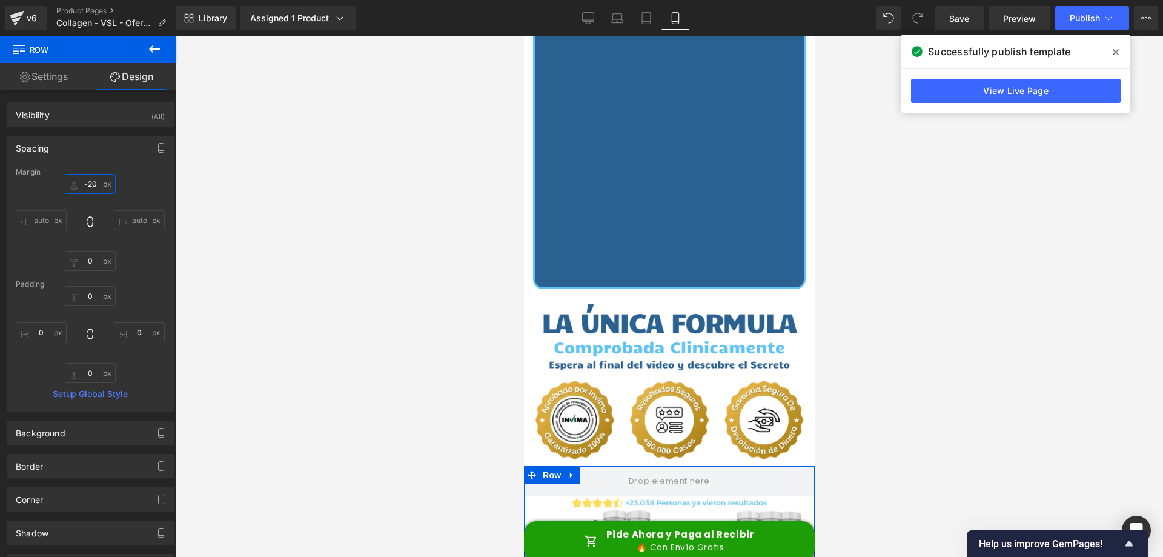
click at [88, 187] on input "-20" at bounding box center [90, 184] width 51 height 20
type input "-25"
click at [1121, 50] on span at bounding box center [1115, 51] width 19 height 19
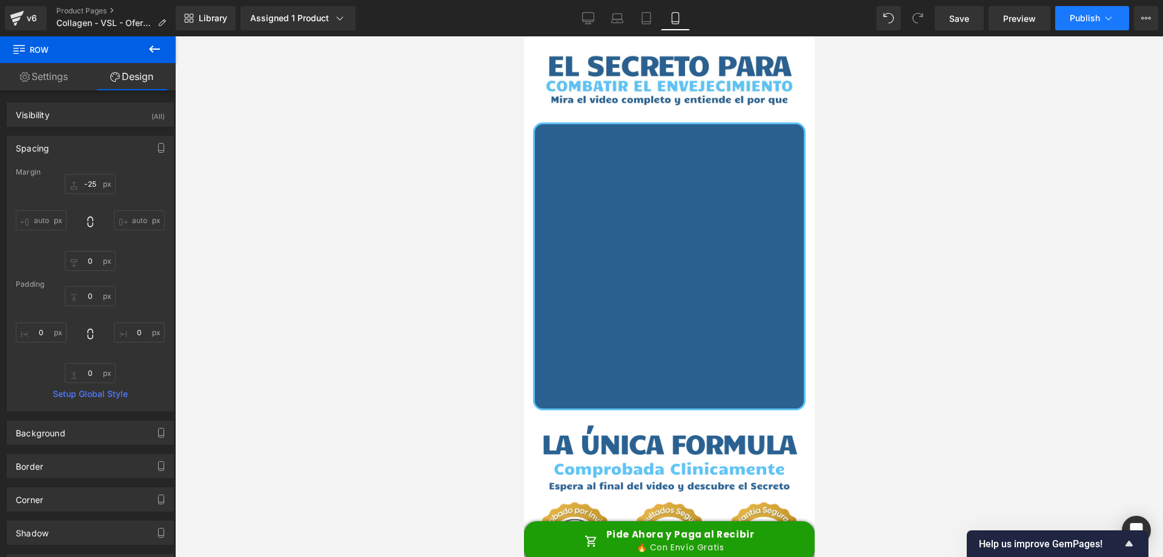
click at [1098, 14] on span "Publish" at bounding box center [1085, 18] width 30 height 10
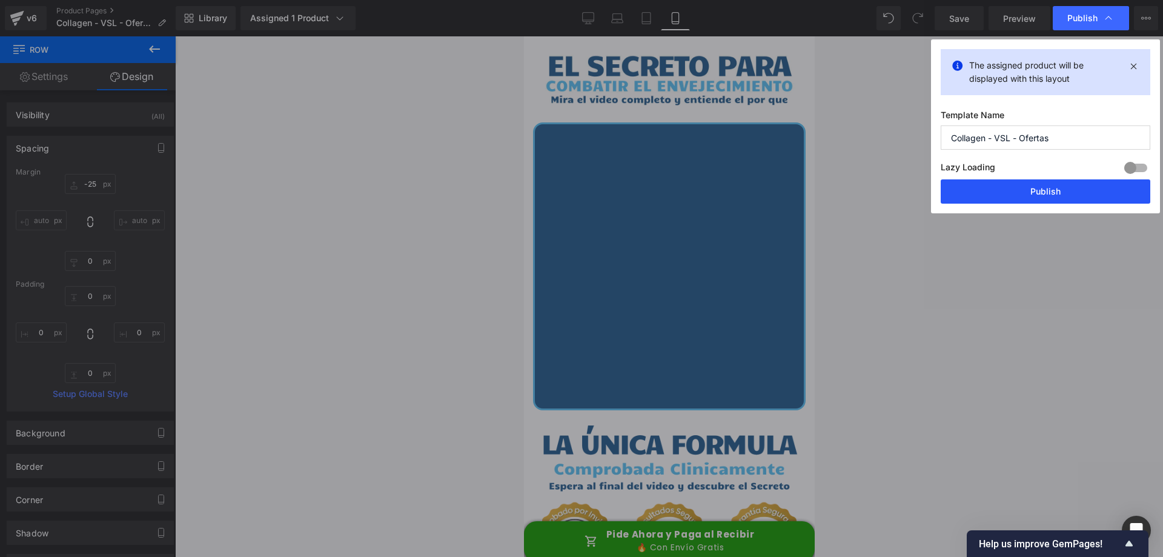
click at [1011, 192] on button "Publish" at bounding box center [1046, 191] width 210 height 24
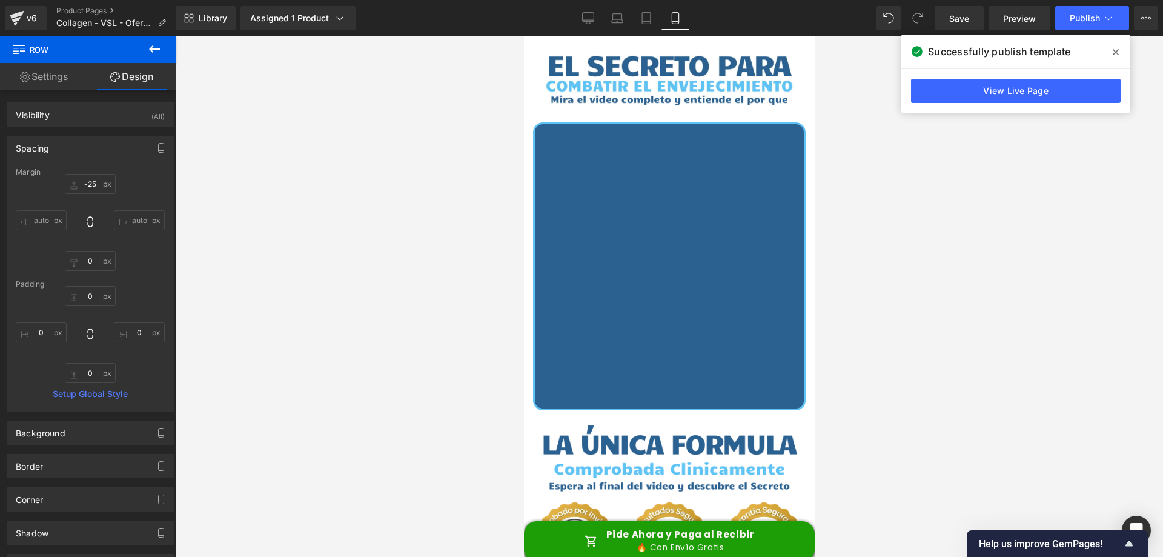
click at [900, 130] on div at bounding box center [669, 296] width 988 height 520
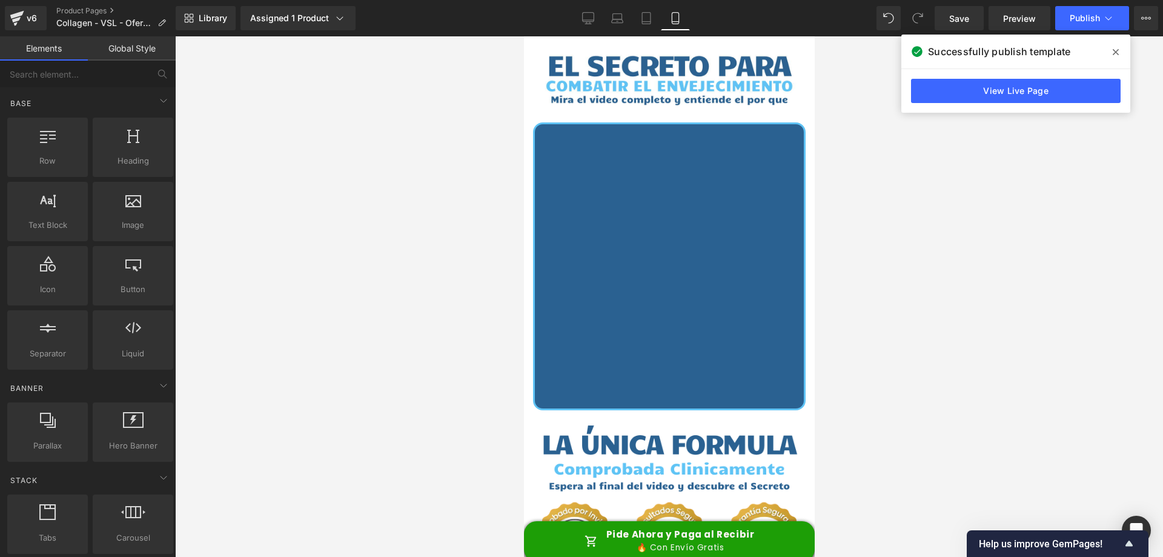
click at [1115, 46] on span at bounding box center [1115, 51] width 19 height 19
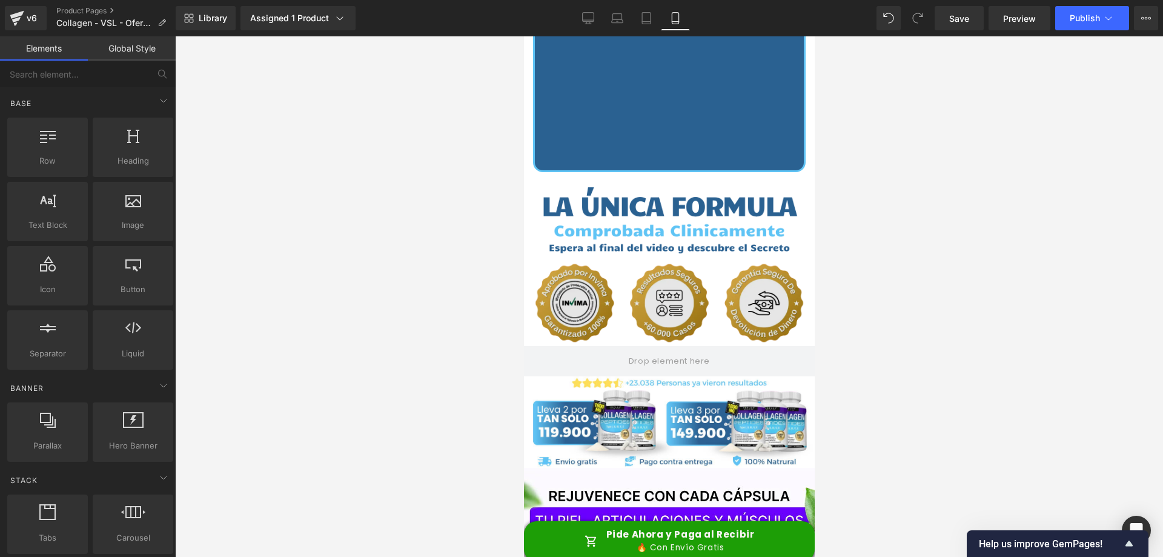
scroll to position [242, 0]
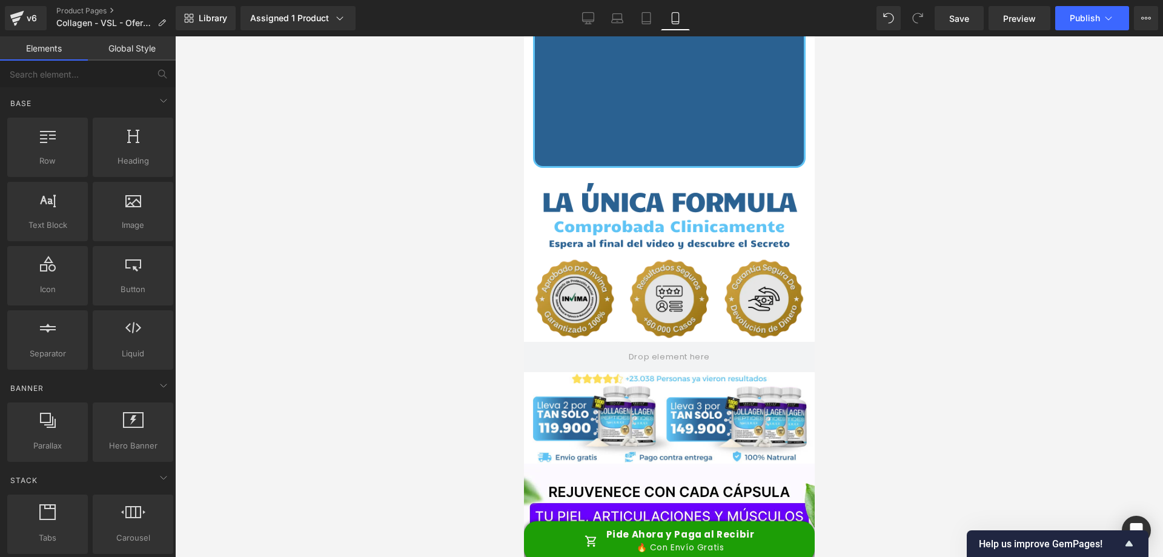
click at [651, 275] on div "Image NaNpx" at bounding box center [668, 298] width 291 height 85
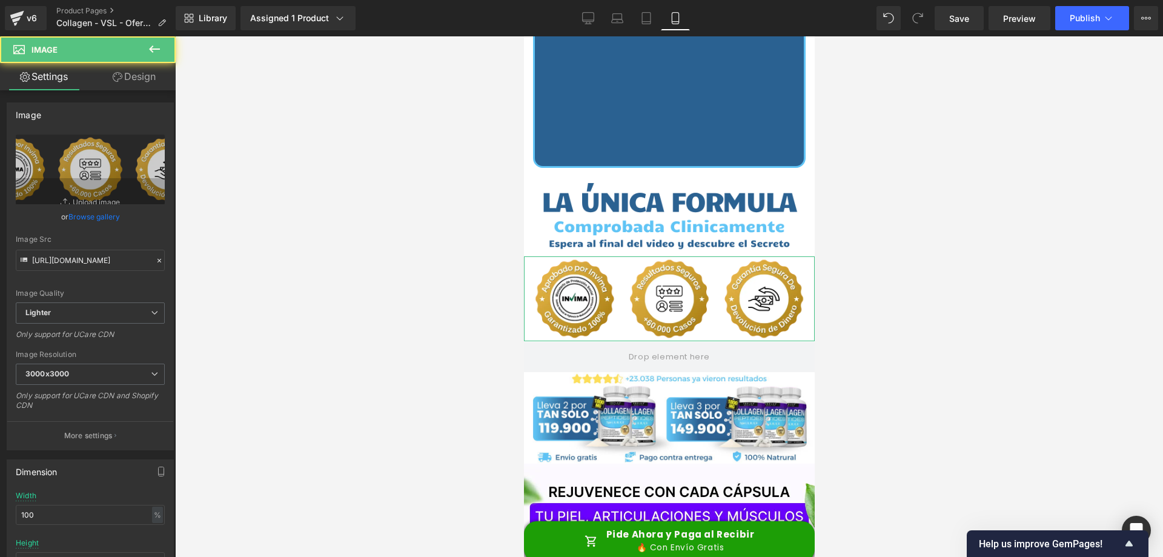
click at [142, 76] on link "Design" at bounding box center [134, 76] width 88 height 27
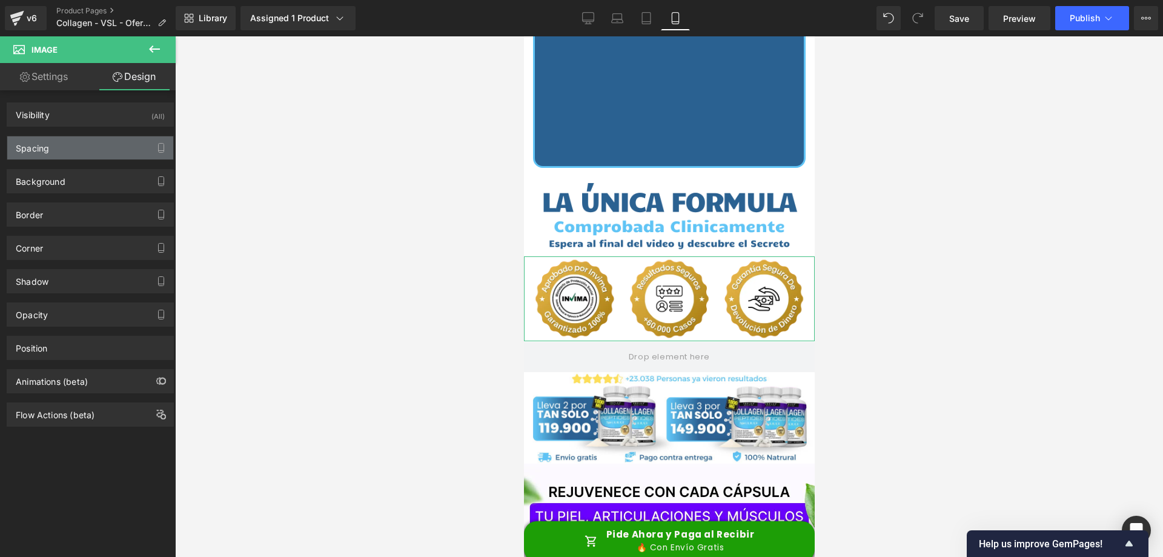
click at [84, 144] on div "Spacing" at bounding box center [90, 147] width 166 height 23
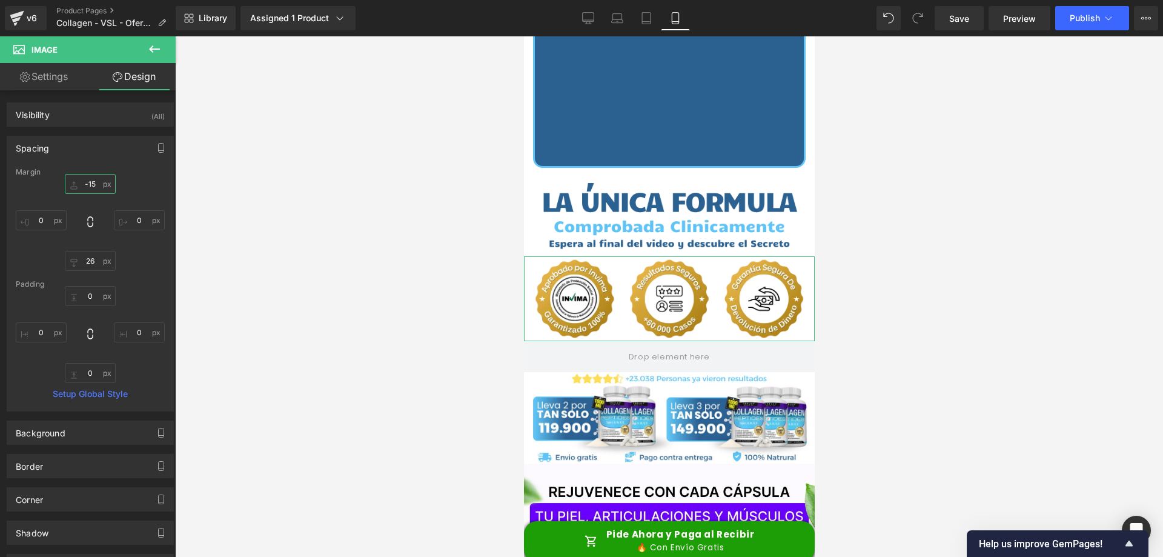
click at [84, 182] on input "-15" at bounding box center [90, 184] width 51 height 20
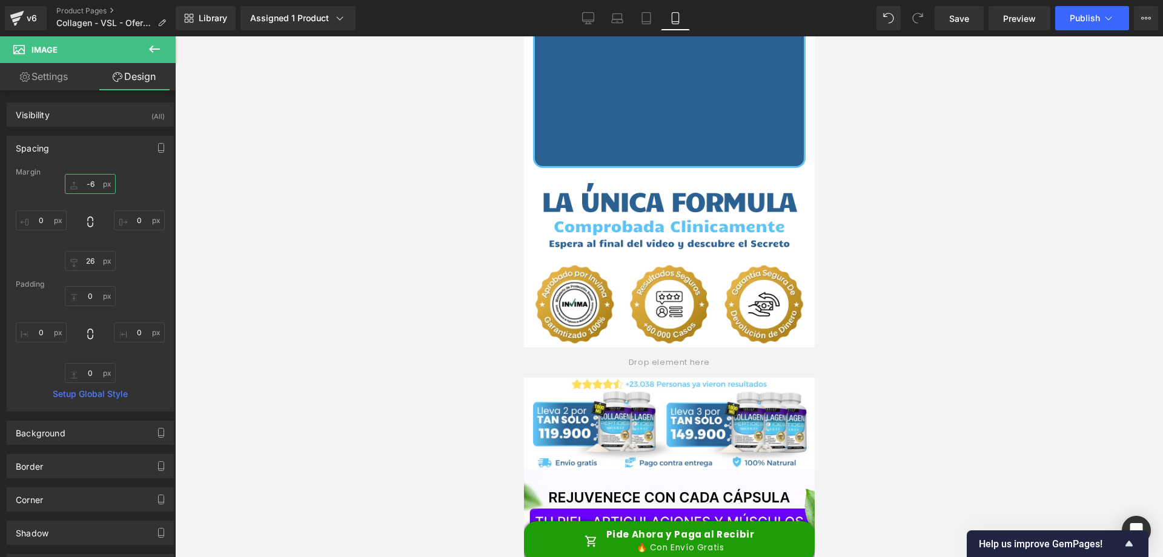
type input "-5"
click at [865, 246] on div at bounding box center [669, 296] width 988 height 520
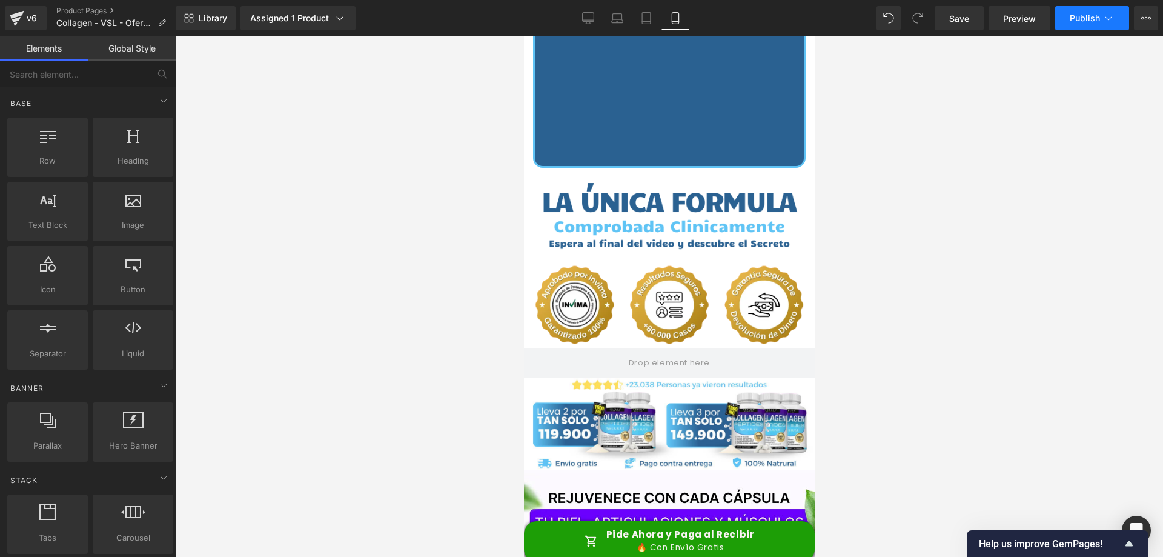
click at [1075, 24] on button "Publish" at bounding box center [1092, 18] width 74 height 24
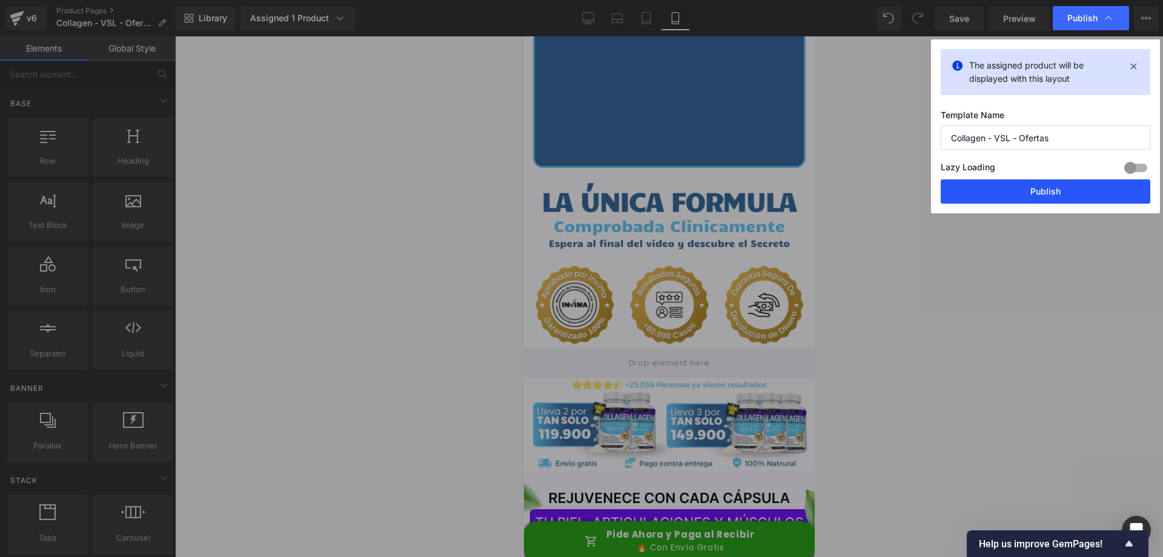
click at [1003, 185] on button "Publish" at bounding box center [1046, 191] width 210 height 24
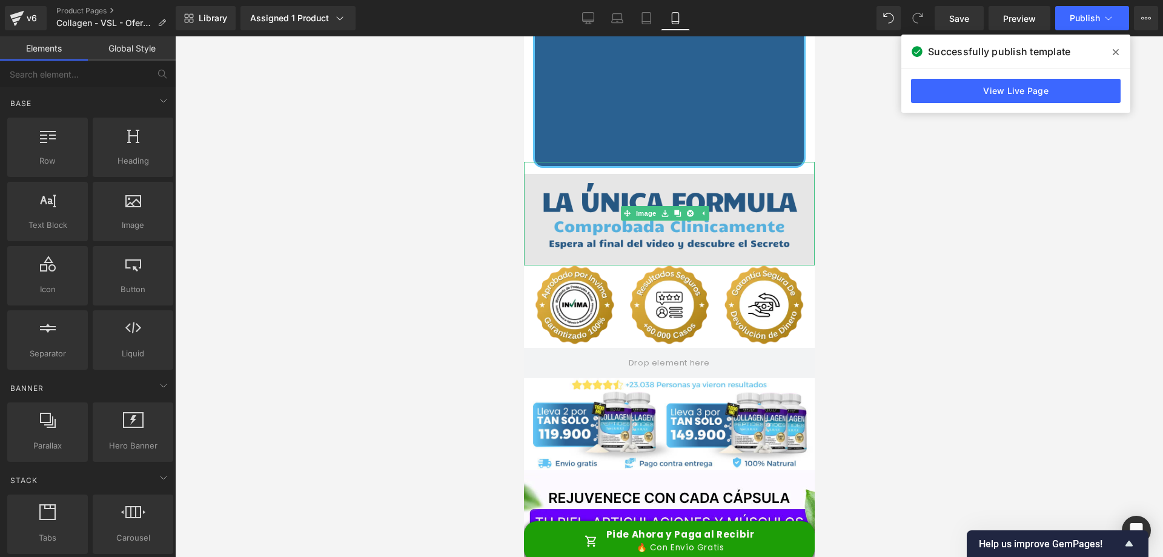
click at [671, 180] on img at bounding box center [668, 214] width 291 height 104
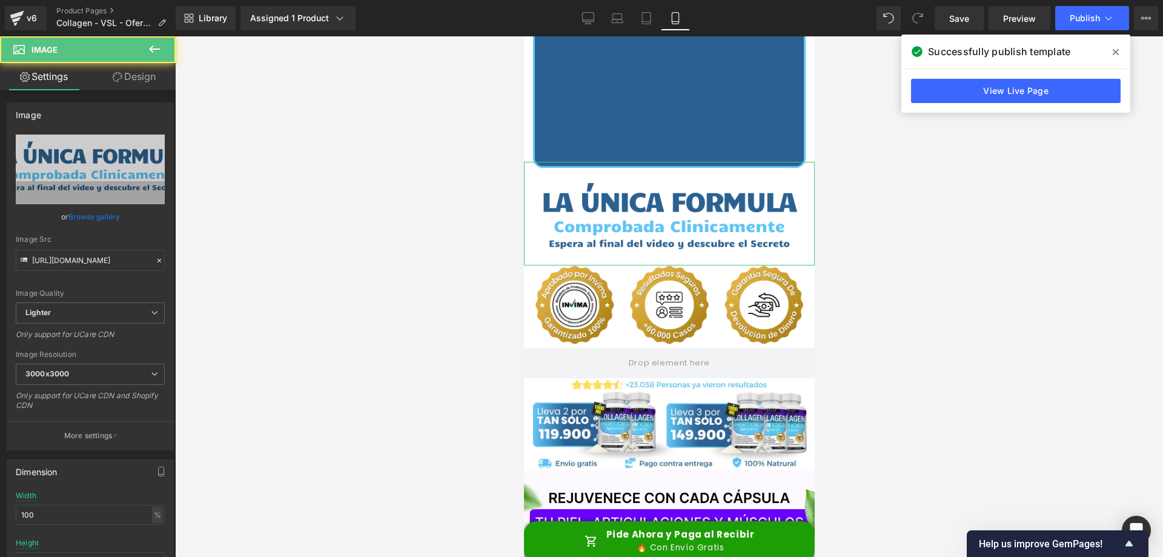
click at [142, 84] on link "Design" at bounding box center [134, 76] width 88 height 27
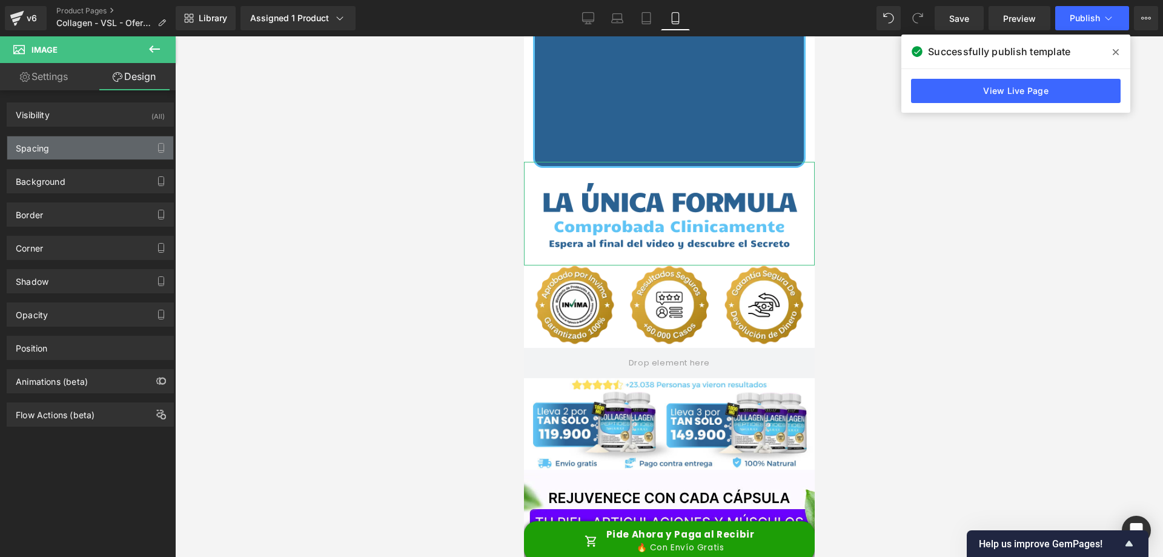
click at [89, 147] on div "Spacing" at bounding box center [90, 147] width 166 height 23
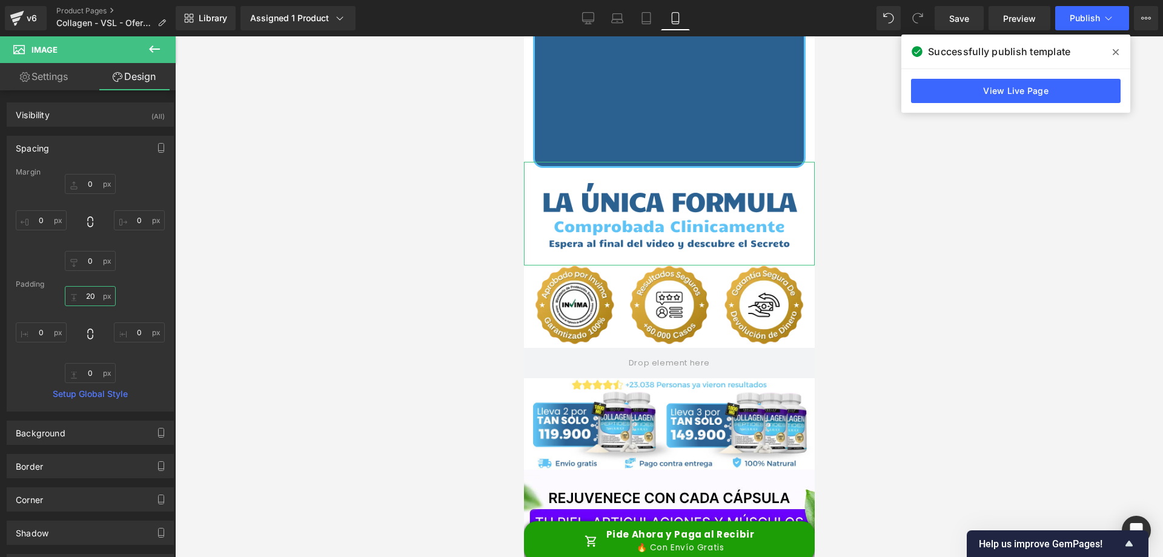
click at [88, 295] on input "20" at bounding box center [90, 296] width 51 height 20
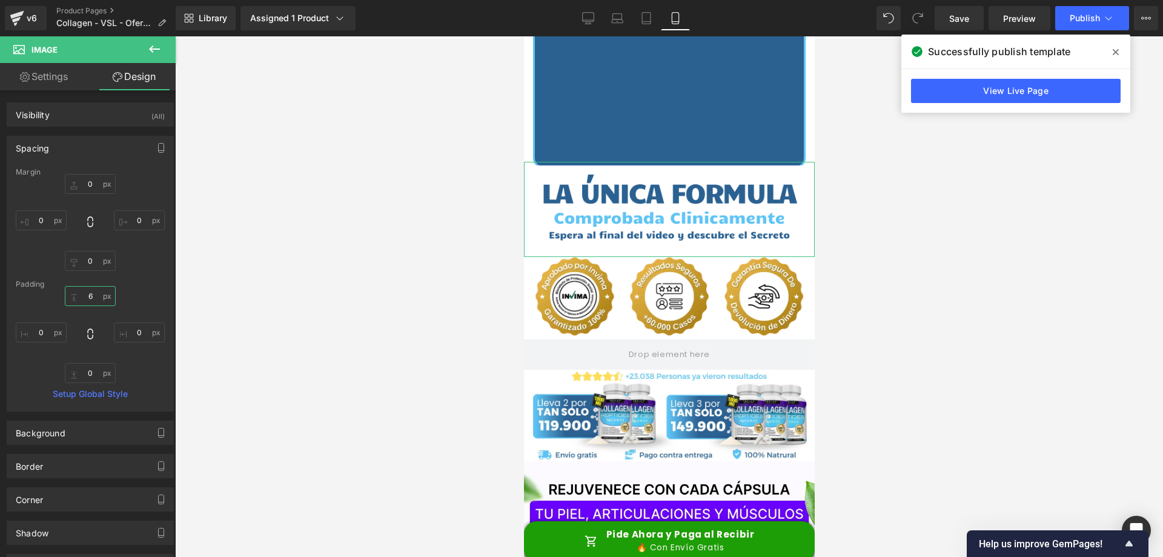
type input "5"
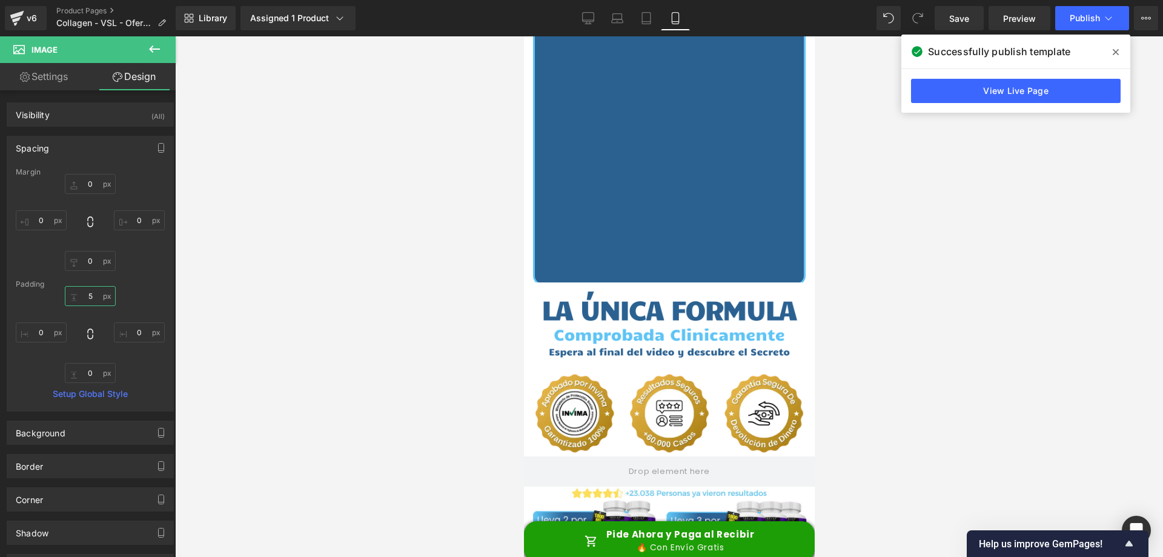
scroll to position [0, 0]
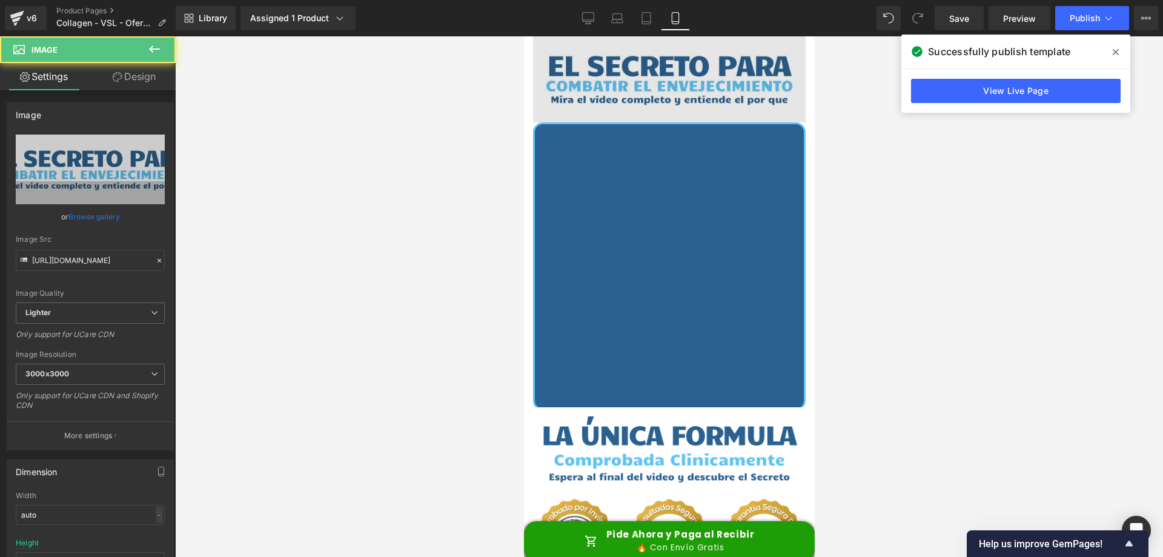
click at [632, 60] on img at bounding box center [669, 79] width 273 height 86
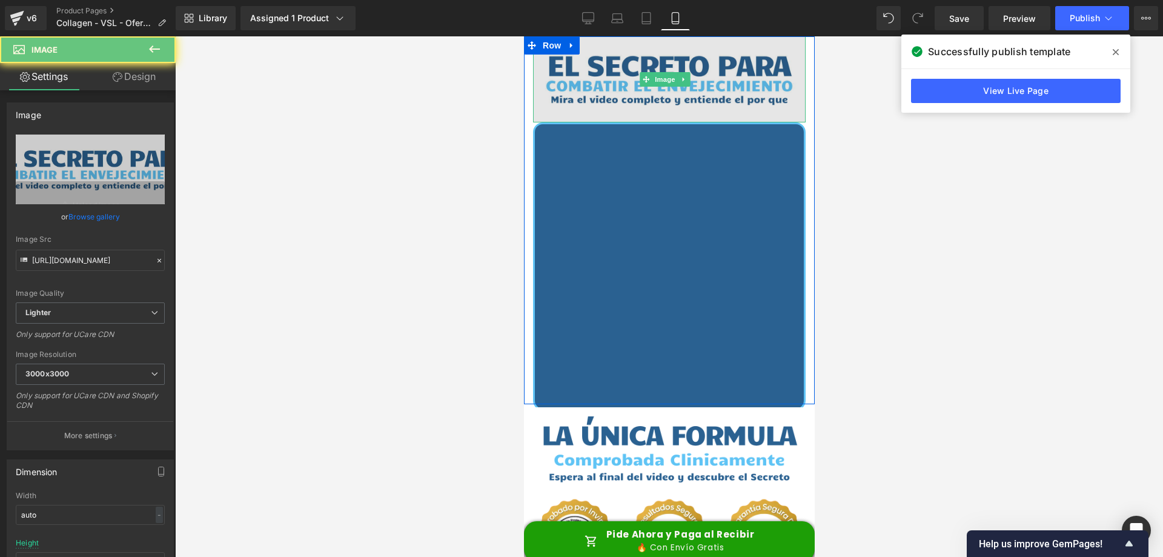
click at [627, 65] on img at bounding box center [669, 79] width 273 height 86
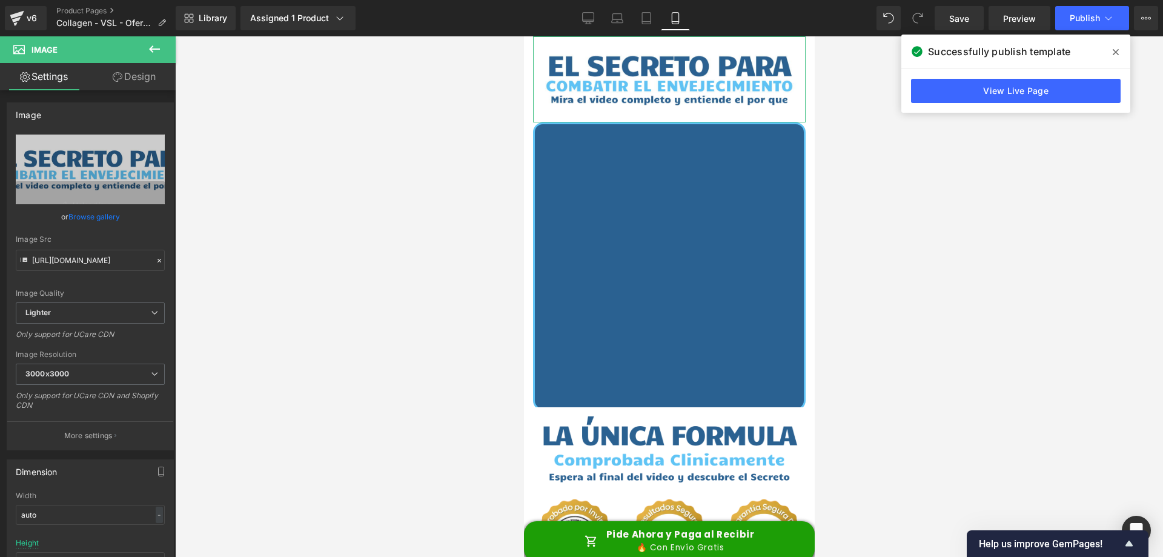
click at [113, 74] on icon at bounding box center [118, 77] width 10 height 10
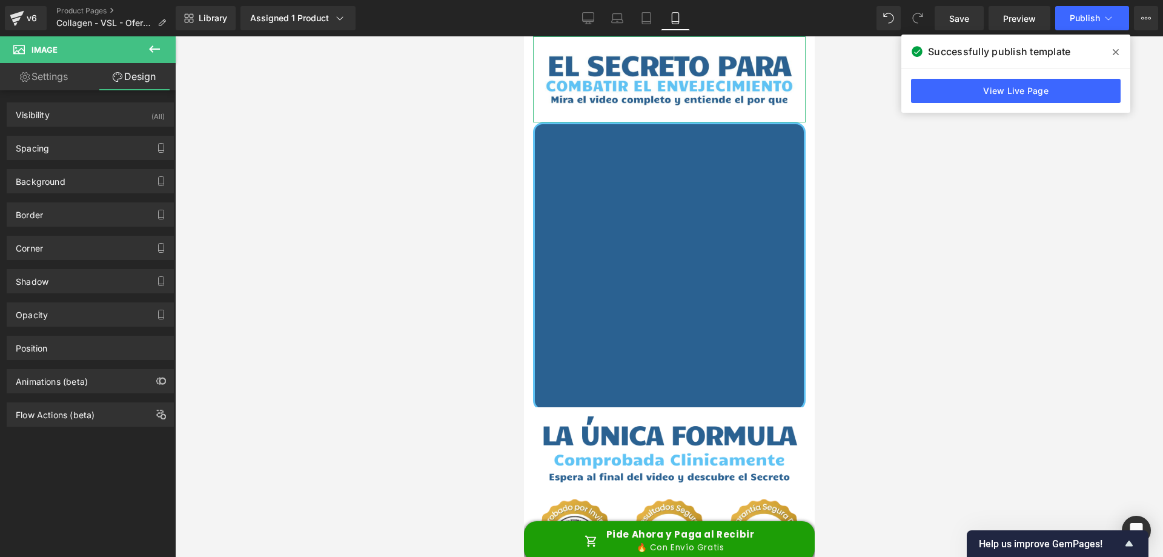
drag, startPoint x: 88, startPoint y: 151, endPoint x: 79, endPoint y: 176, distance: 26.5
click at [88, 151] on div "Spacing" at bounding box center [90, 147] width 166 height 23
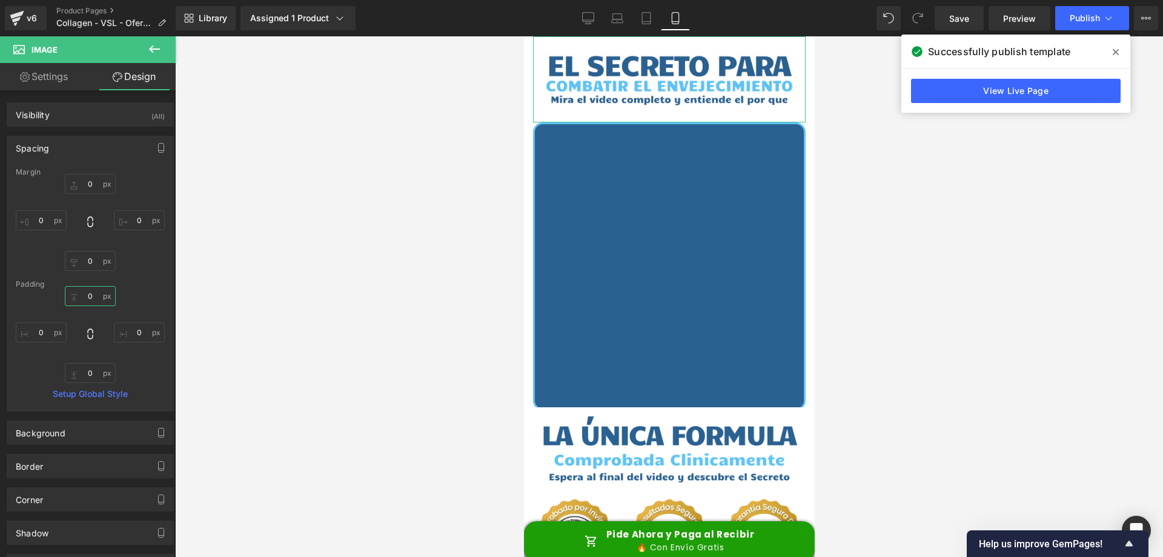
click at [88, 297] on input "0" at bounding box center [90, 296] width 51 height 20
click at [87, 376] on input "0" at bounding box center [90, 373] width 51 height 20
type input "0"
click at [96, 263] on input "0" at bounding box center [90, 261] width 51 height 20
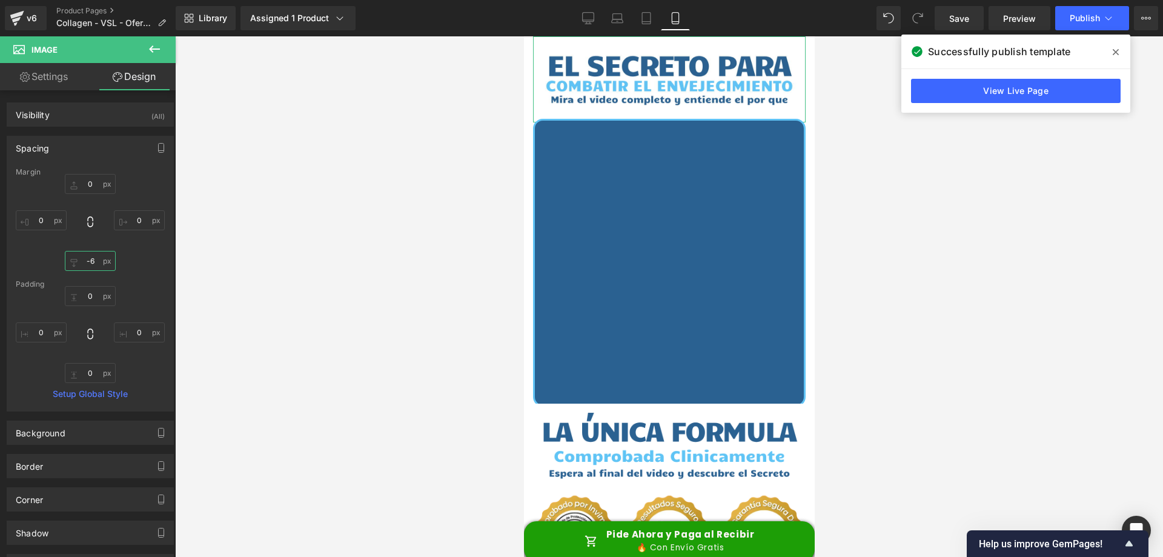
type input "-5"
click at [1074, 18] on span "Publish" at bounding box center [1085, 18] width 30 height 10
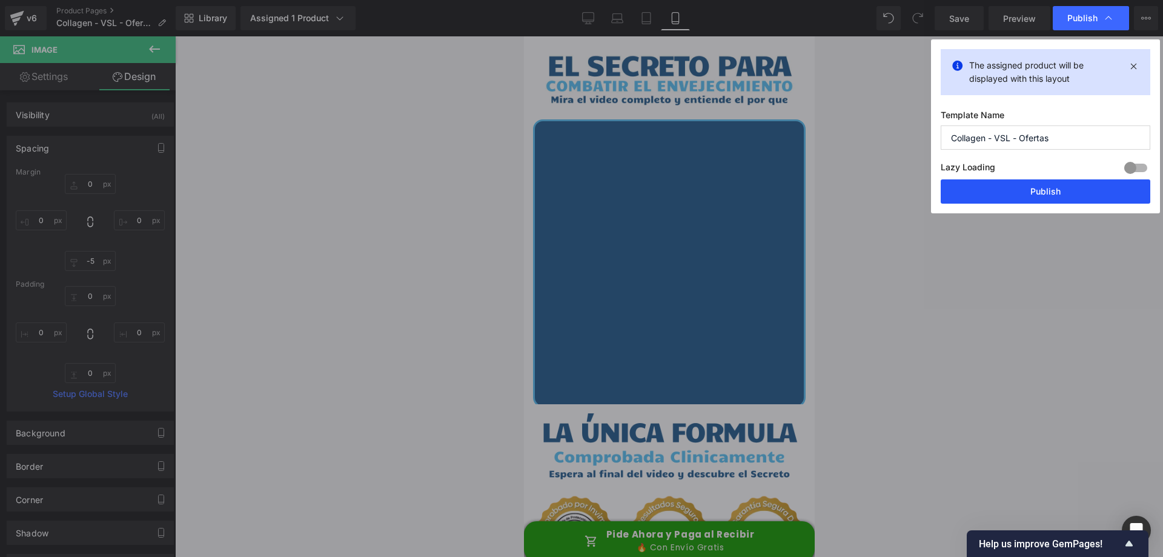
click at [1030, 186] on button "Publish" at bounding box center [1046, 191] width 210 height 24
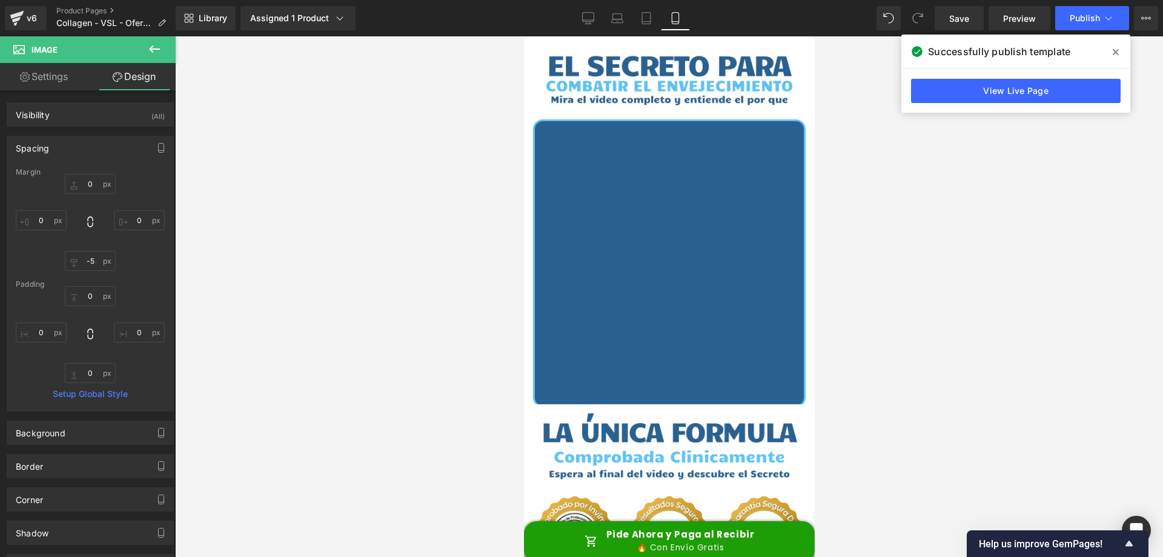
click at [1118, 54] on icon at bounding box center [1116, 52] width 6 height 6
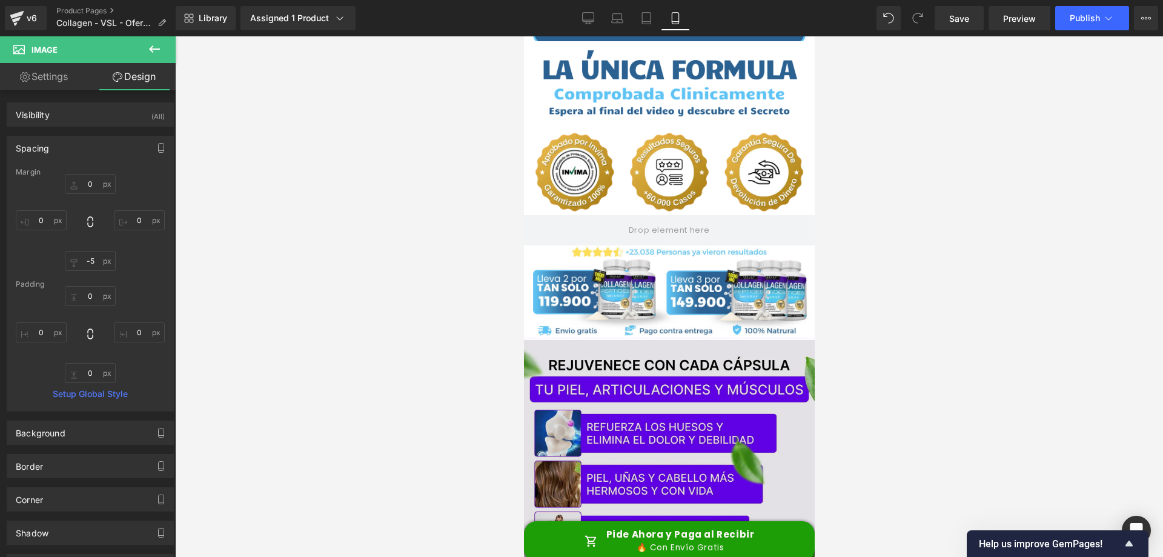
scroll to position [364, 0]
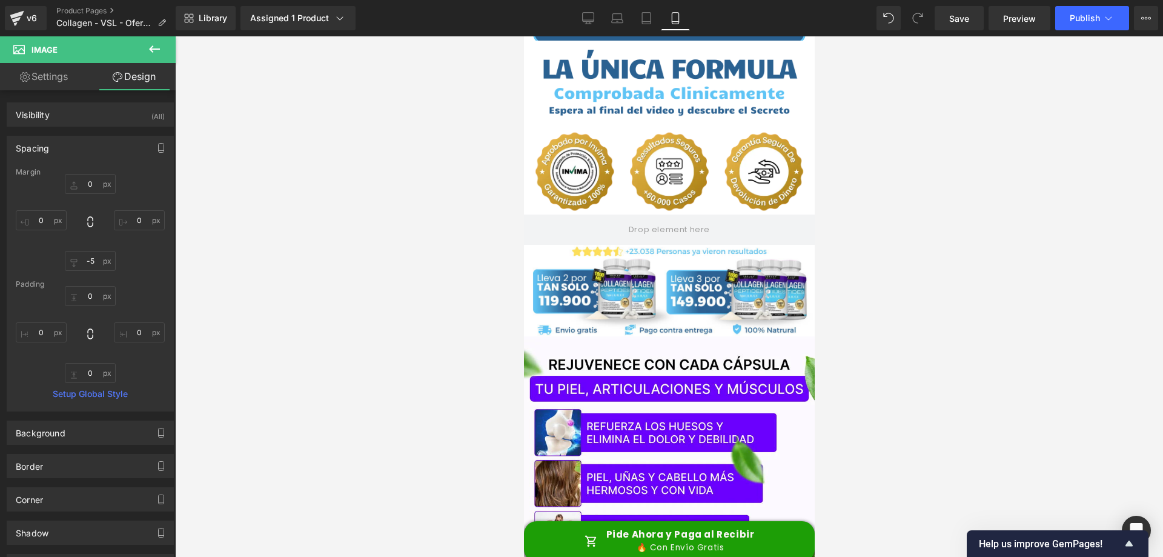
click at [686, 539] on span "Pide Ahora y Paga al Recibir 🔥 Con Envío Gratis" at bounding box center [680, 540] width 148 height 25
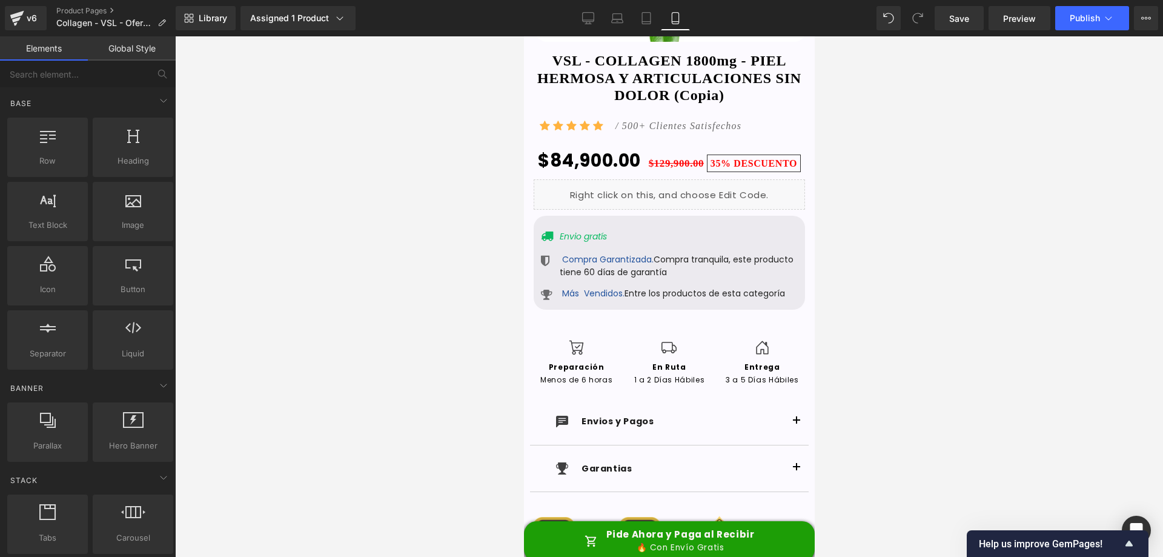
scroll to position [5320, 0]
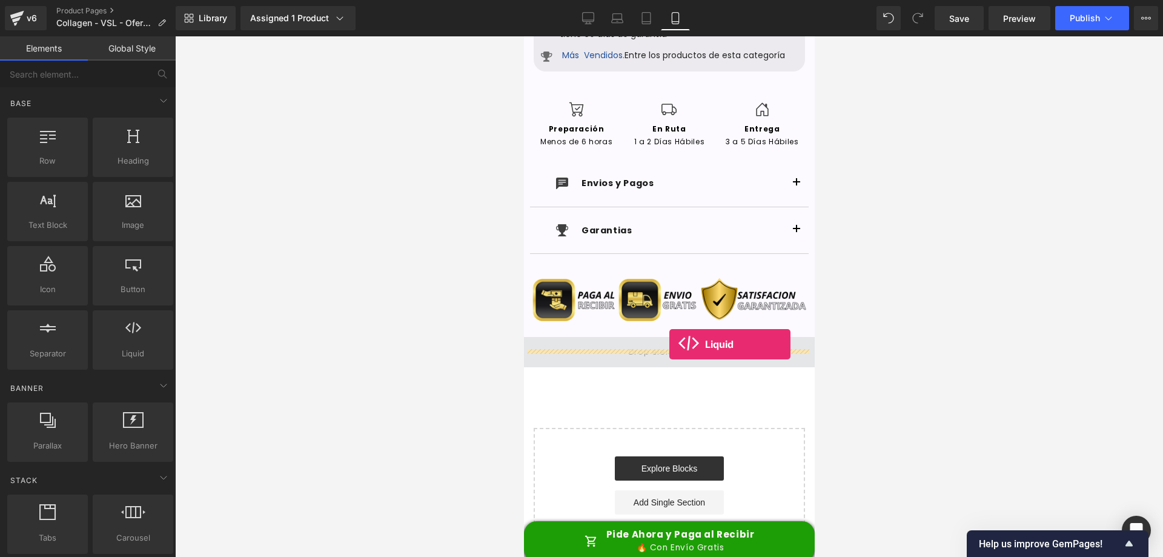
drag, startPoint x: 660, startPoint y: 381, endPoint x: 669, endPoint y: 344, distance: 37.5
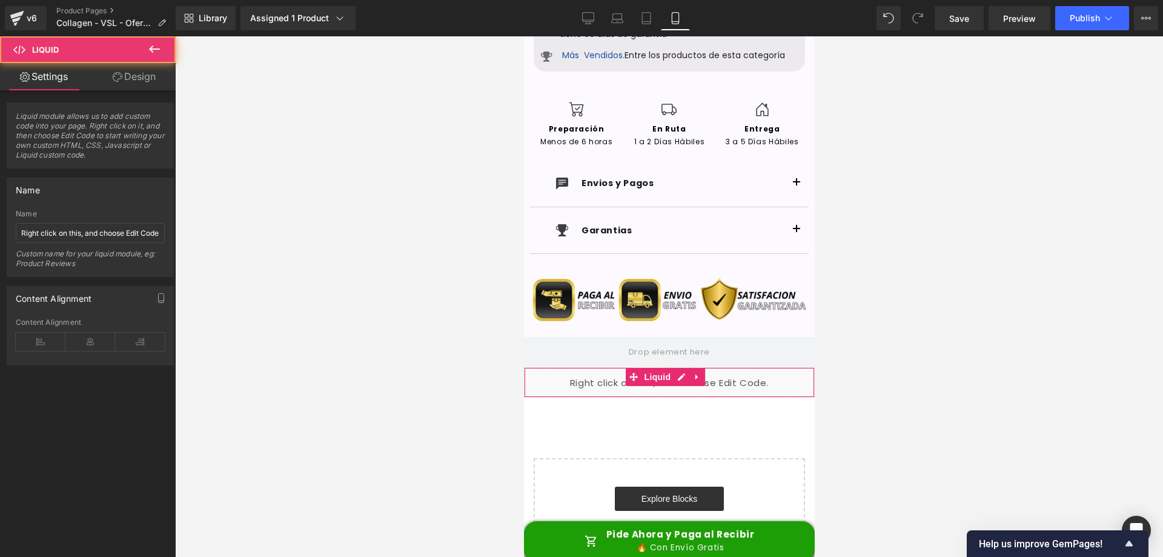
click at [656, 369] on div "Liquid" at bounding box center [668, 382] width 291 height 30
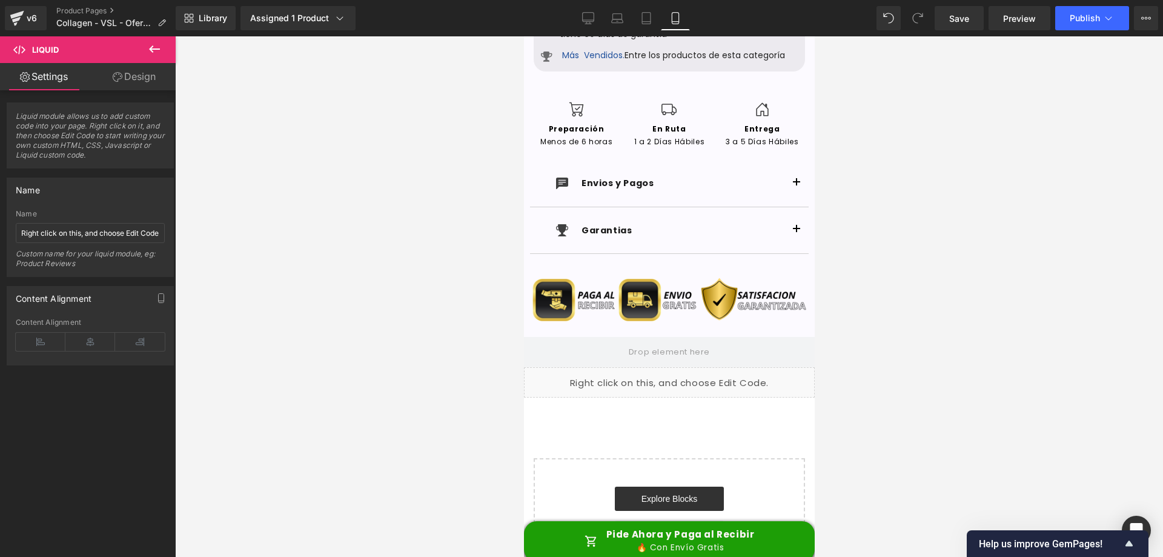
click at [685, 370] on link at bounding box center [678, 377] width 13 height 15
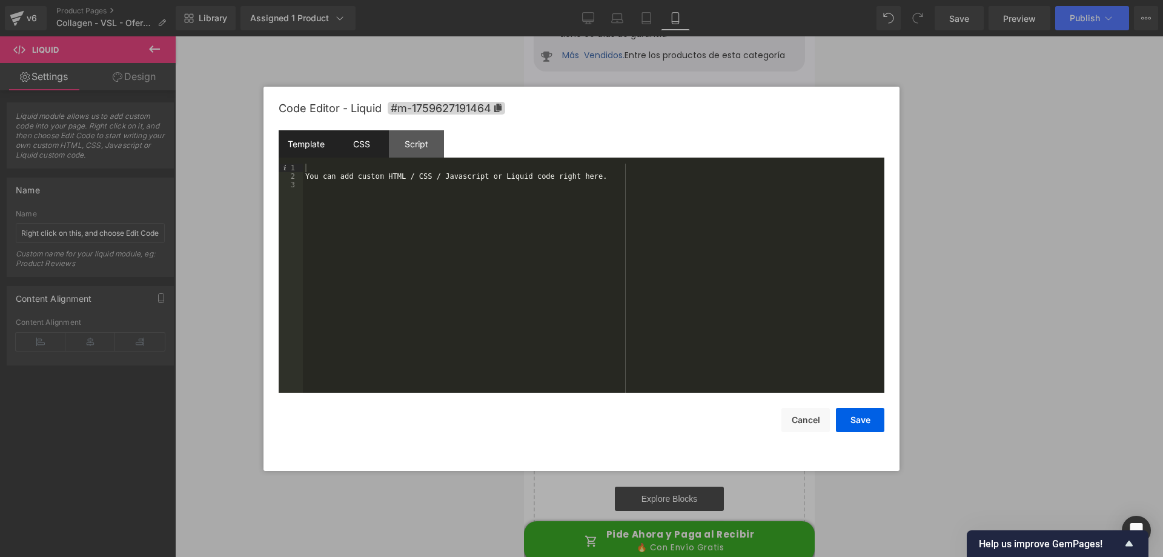
click at [352, 143] on div "CSS" at bounding box center [361, 143] width 55 height 27
click at [399, 174] on div "#m-1759627191464 { }" at bounding box center [594, 287] width 582 height 246
drag, startPoint x: 396, startPoint y: 179, endPoint x: 253, endPoint y: 152, distance: 146.1
click at [253, 152] on body "Liquid You are previewing how the will restyle your page. You can not edit Elem…" at bounding box center [581, 278] width 1163 height 557
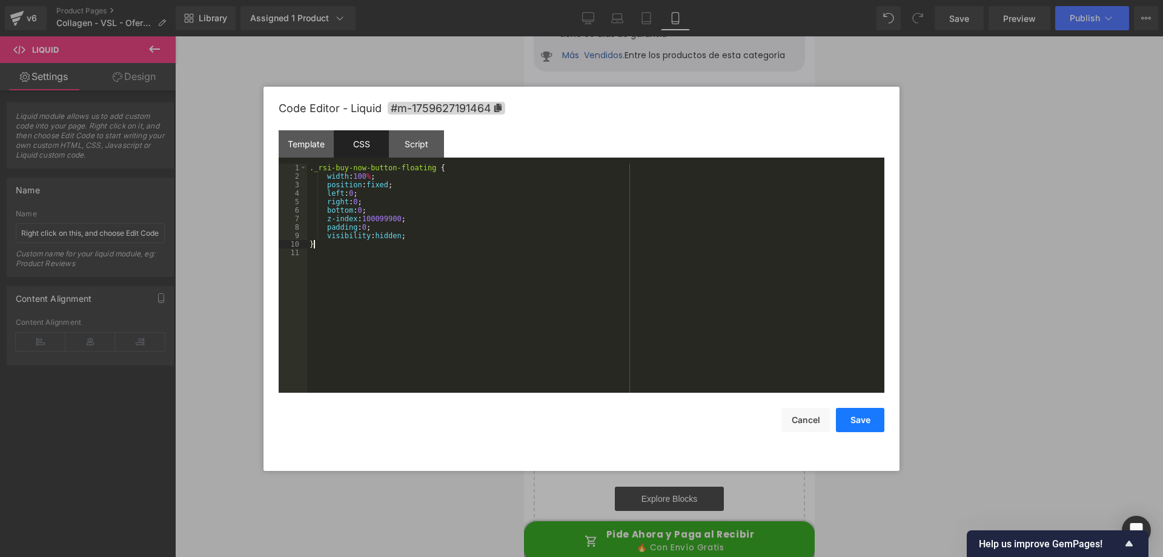
click at [863, 420] on button "Save" at bounding box center [860, 420] width 48 height 24
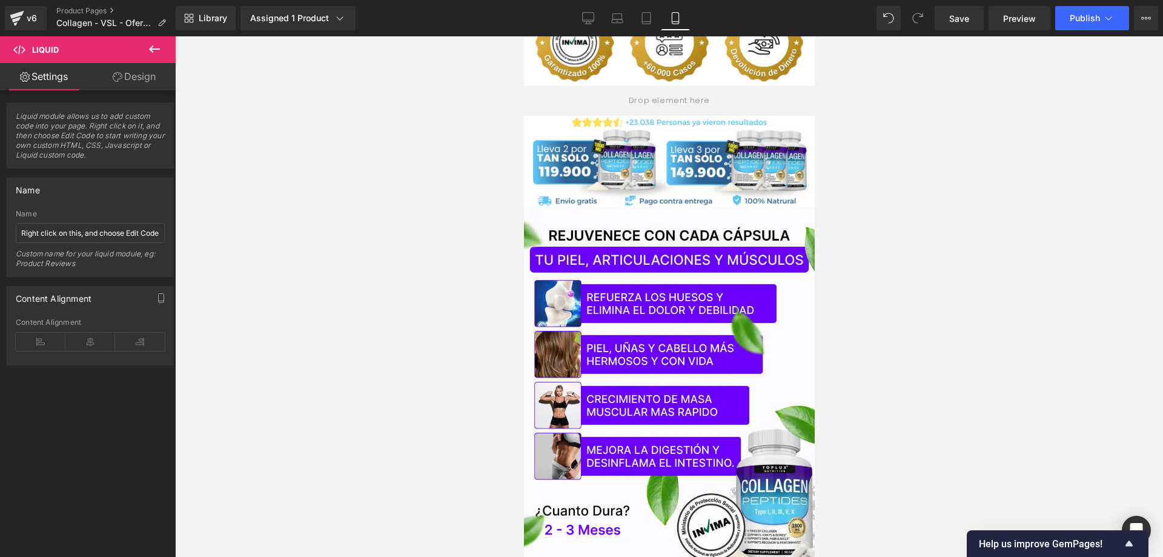
scroll to position [0, 0]
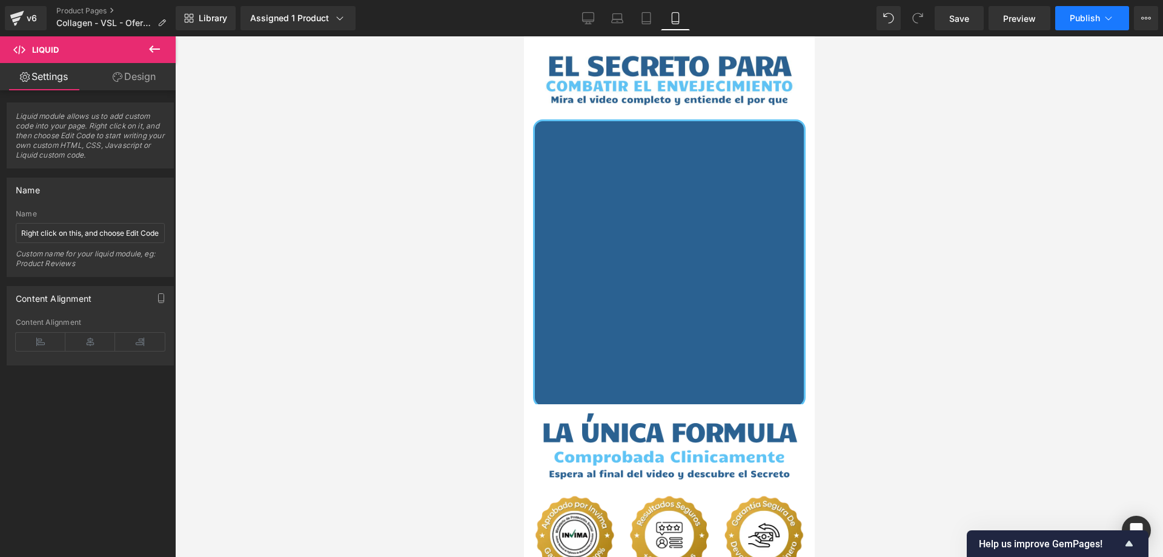
click at [1095, 22] on span "Publish" at bounding box center [1085, 18] width 30 height 10
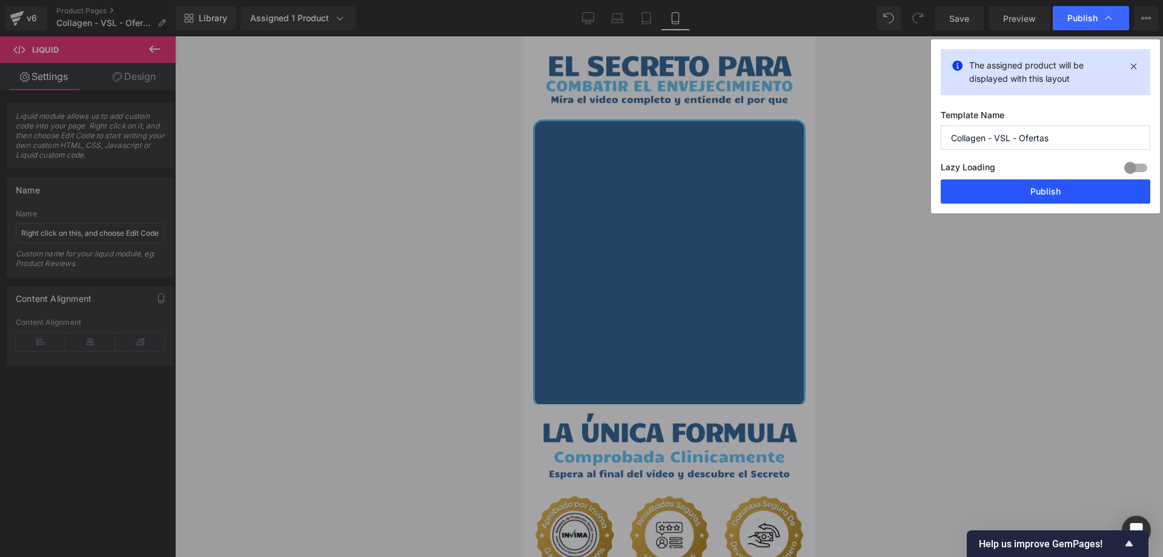
click at [1006, 193] on button "Publish" at bounding box center [1046, 191] width 210 height 24
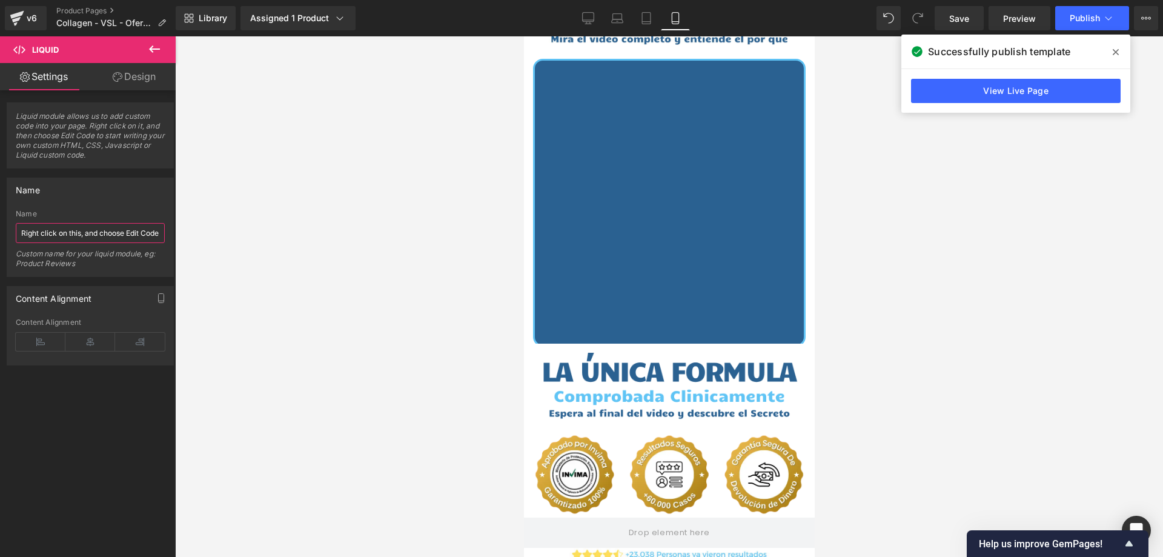
scroll to position [0, 9]
drag, startPoint x: 21, startPoint y: 234, endPoint x: 510, endPoint y: 213, distance: 489.4
click at [67, 155] on div "Liquid module allows us to add custom code into your page. Right click on it, a…" at bounding box center [90, 227] width 181 height 275
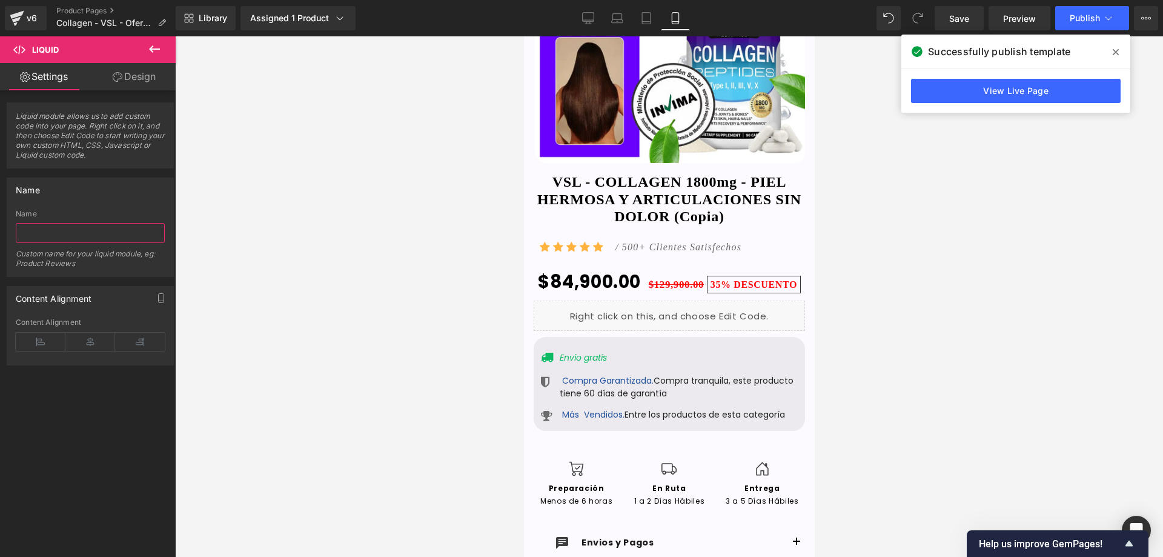
scroll to position [5350, 0]
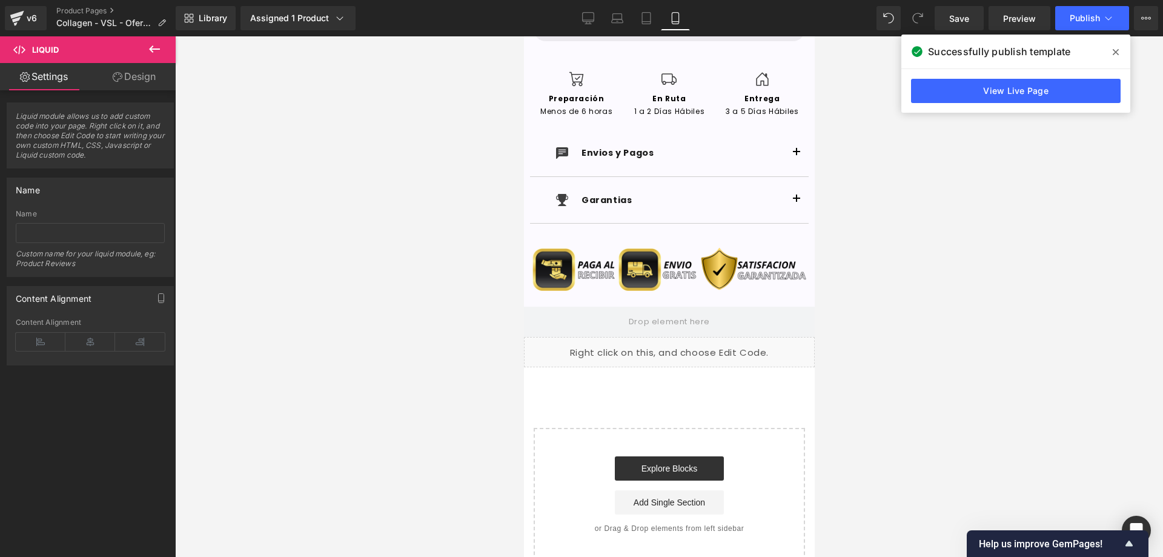
click at [613, 337] on div "Liquid" at bounding box center [668, 352] width 291 height 30
click at [703, 337] on div "Liquid" at bounding box center [668, 352] width 291 height 30
click at [683, 337] on div "Liquid" at bounding box center [668, 352] width 291 height 30
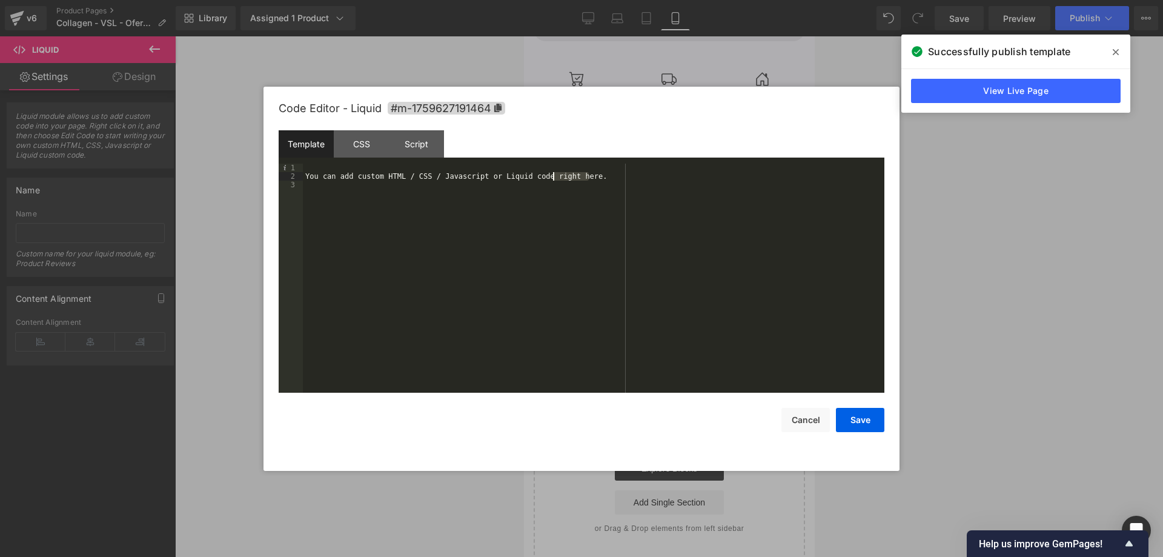
drag, startPoint x: 596, startPoint y: 178, endPoint x: 148, endPoint y: 107, distance: 452.6
click at [155, 110] on body "Liquid You are previewing how the will restyle your page. You can not edit Elem…" at bounding box center [581, 278] width 1163 height 557
click at [869, 415] on button "Save" at bounding box center [860, 420] width 48 height 24
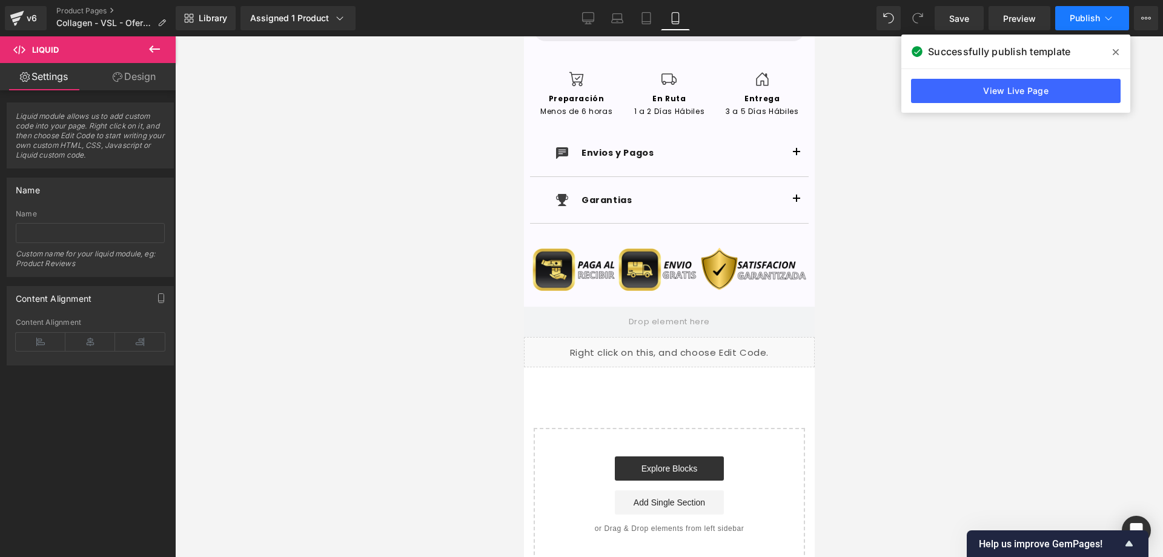
click at [1102, 21] on button "Publish" at bounding box center [1092, 18] width 74 height 24
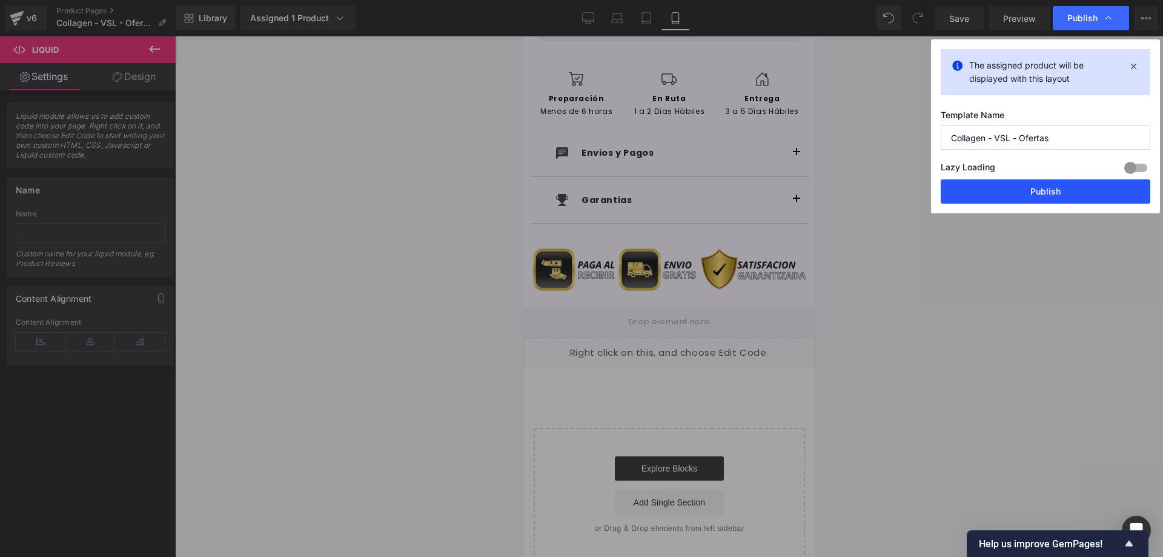
click at [1029, 188] on button "Publish" at bounding box center [1046, 191] width 210 height 24
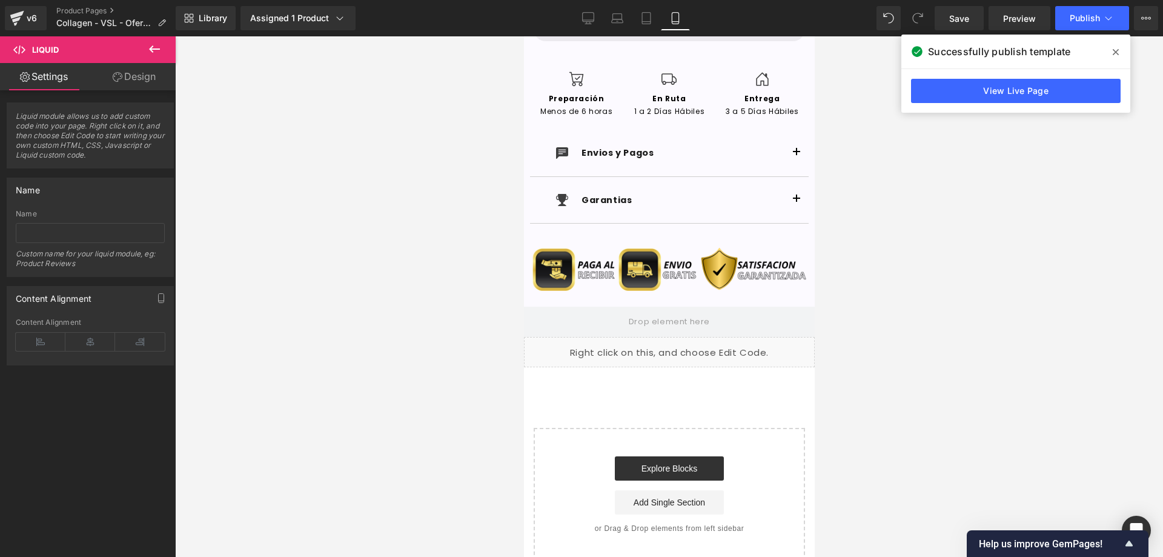
click at [872, 256] on div at bounding box center [669, 296] width 988 height 520
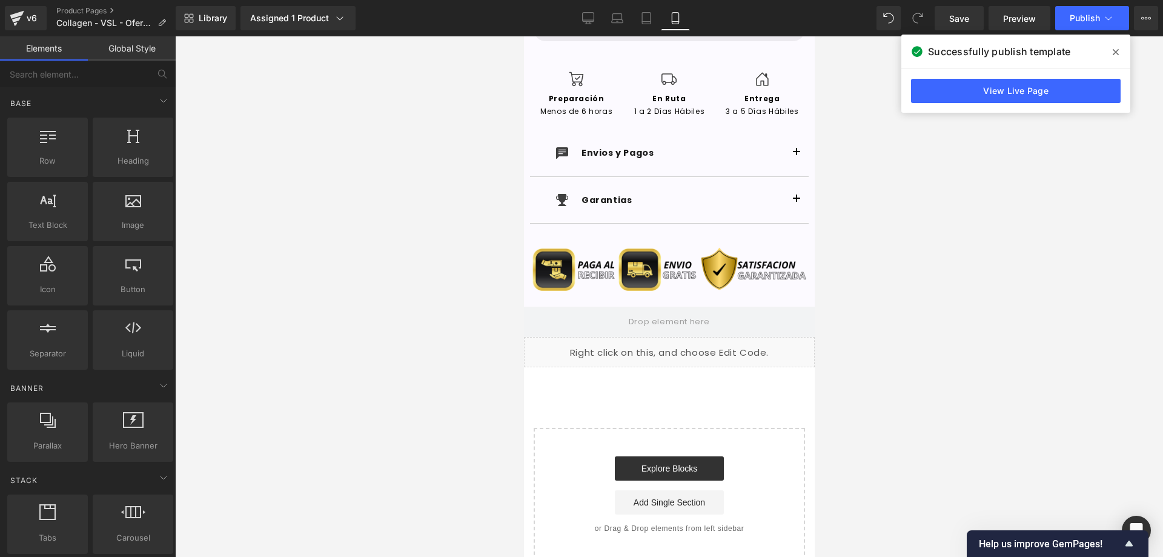
click at [1115, 53] on icon at bounding box center [1116, 52] width 6 height 6
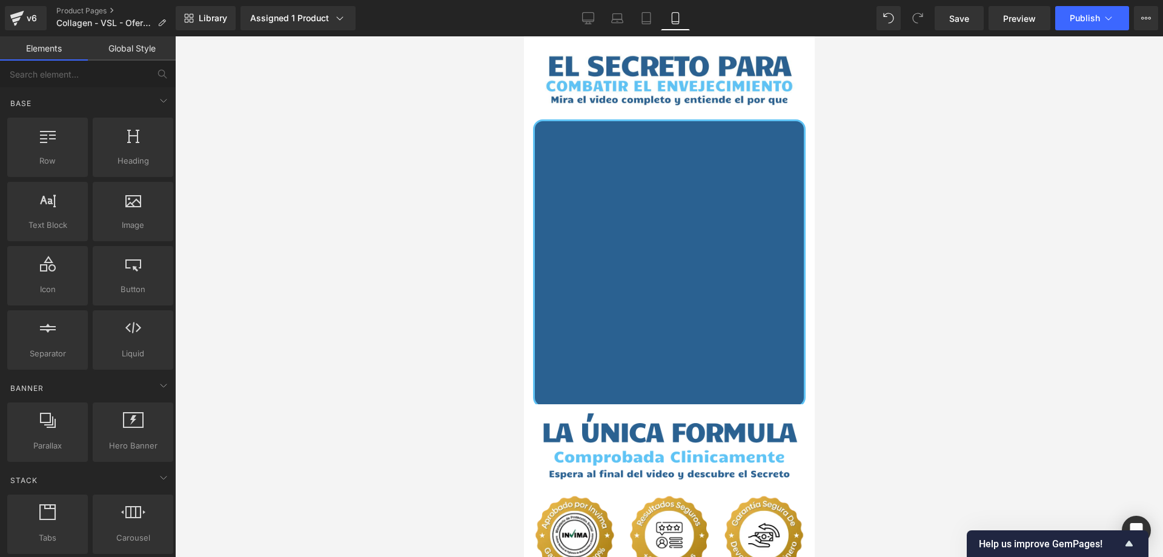
scroll to position [61, 0]
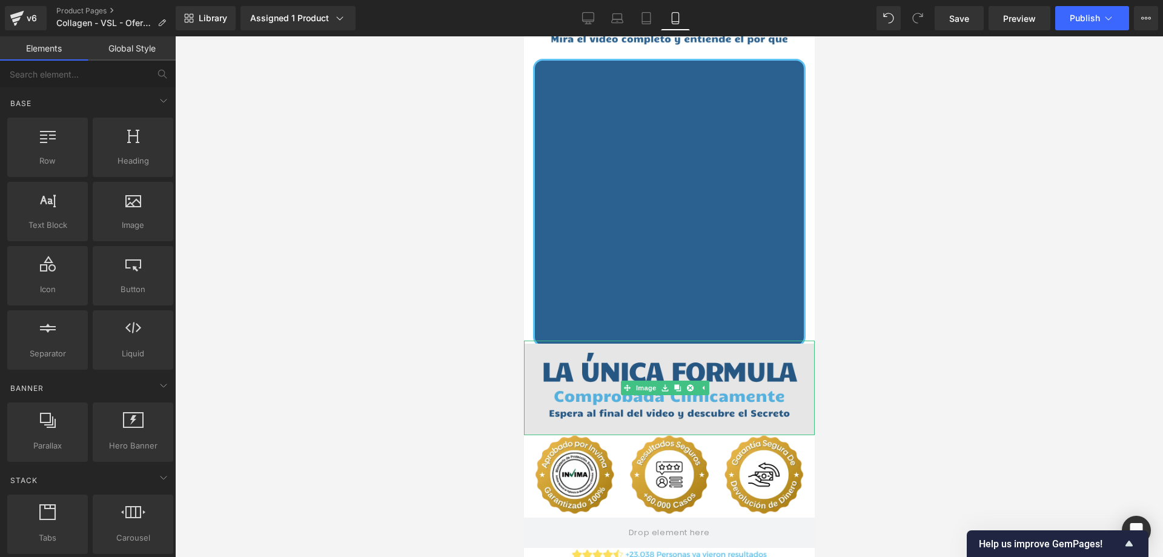
click at [605, 362] on img at bounding box center [668, 388] width 291 height 95
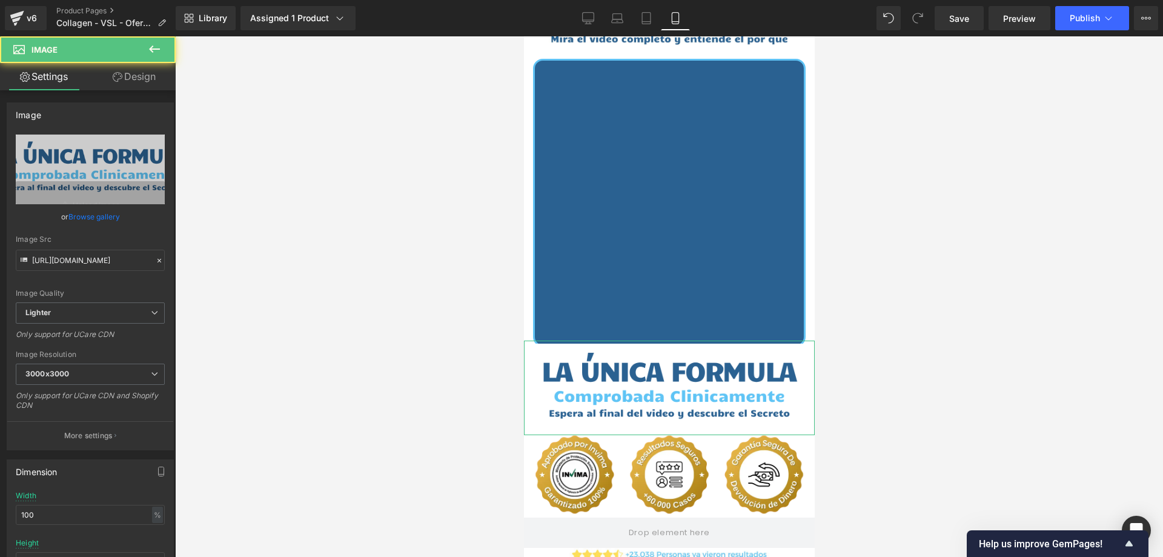
click at [139, 76] on link "Design" at bounding box center [134, 76] width 88 height 27
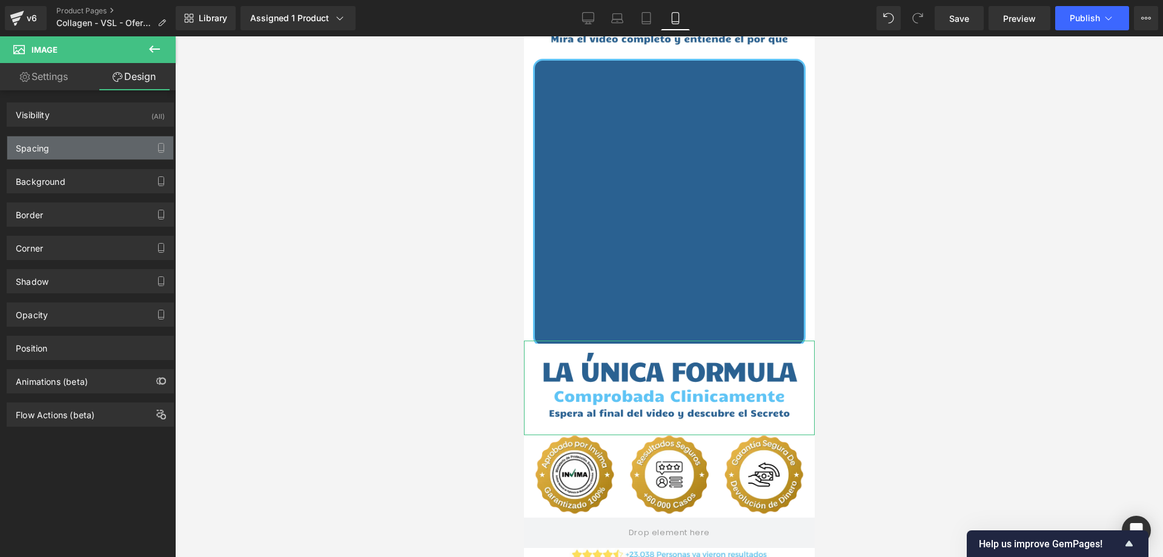
click at [88, 147] on div "Spacing" at bounding box center [90, 147] width 166 height 23
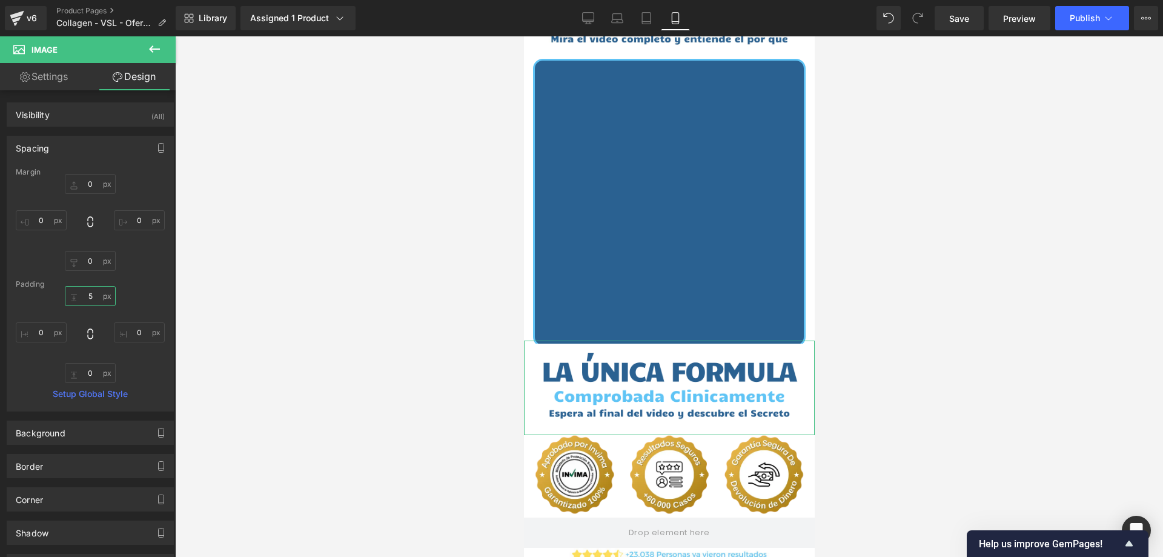
click at [93, 297] on input "5" at bounding box center [90, 296] width 51 height 20
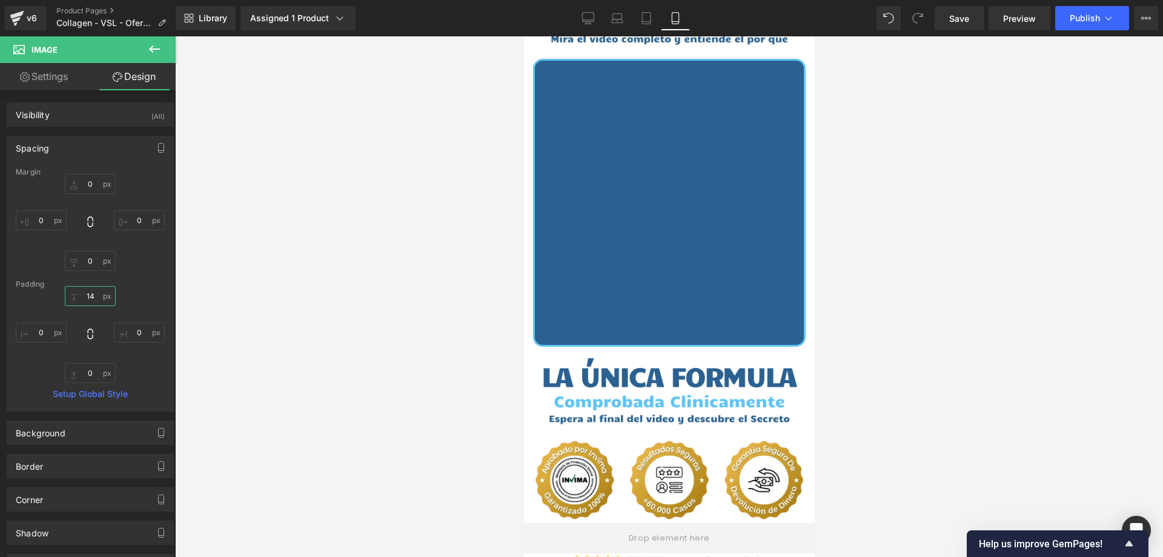
type input "15"
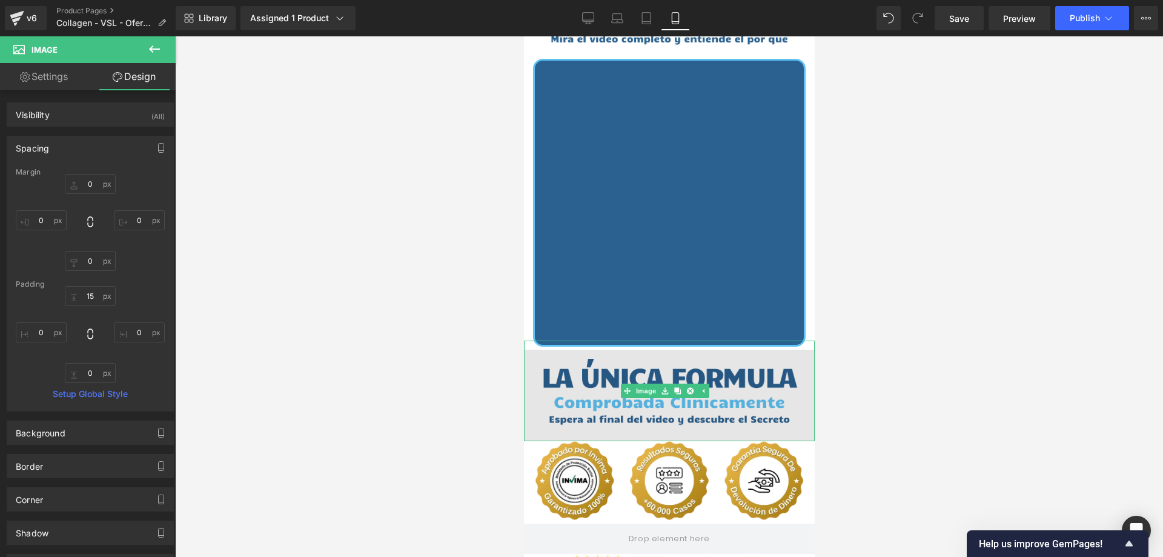
click at [765, 362] on img at bounding box center [668, 391] width 291 height 101
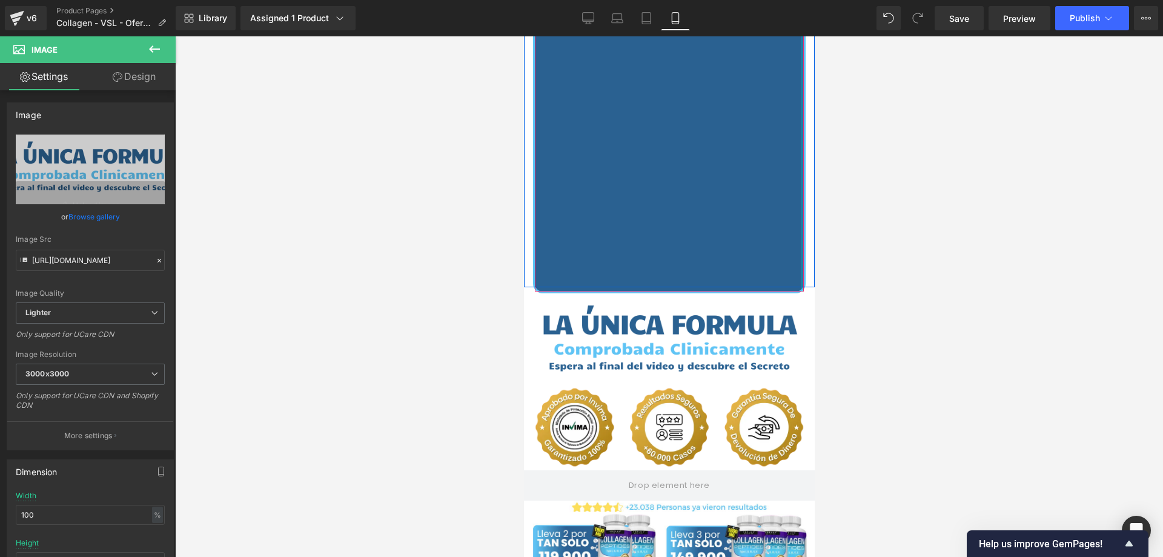
scroll to position [121, 0]
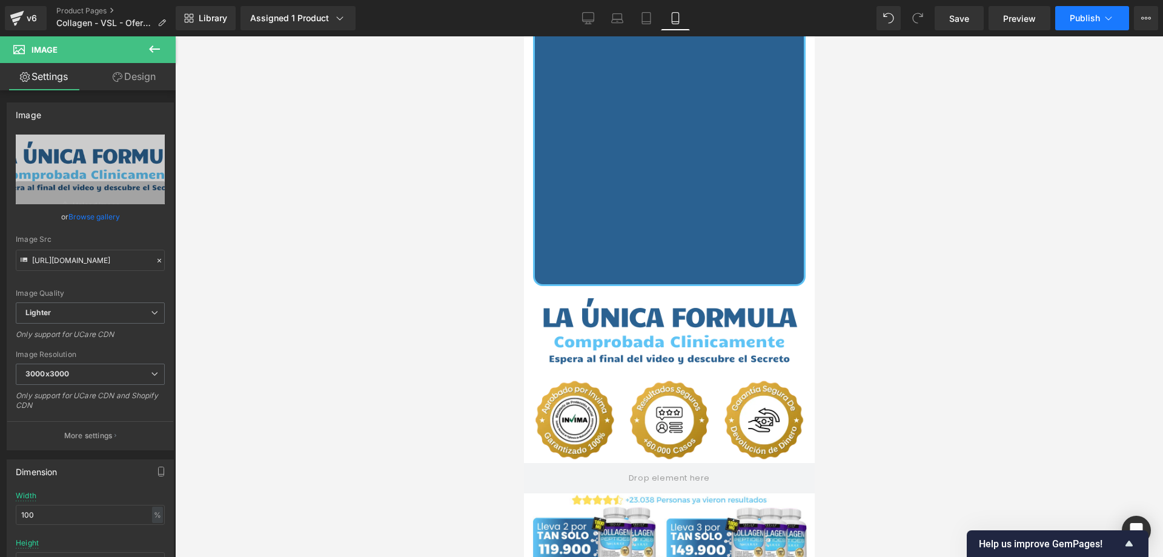
click at [1092, 14] on span "Publish" at bounding box center [1085, 18] width 30 height 10
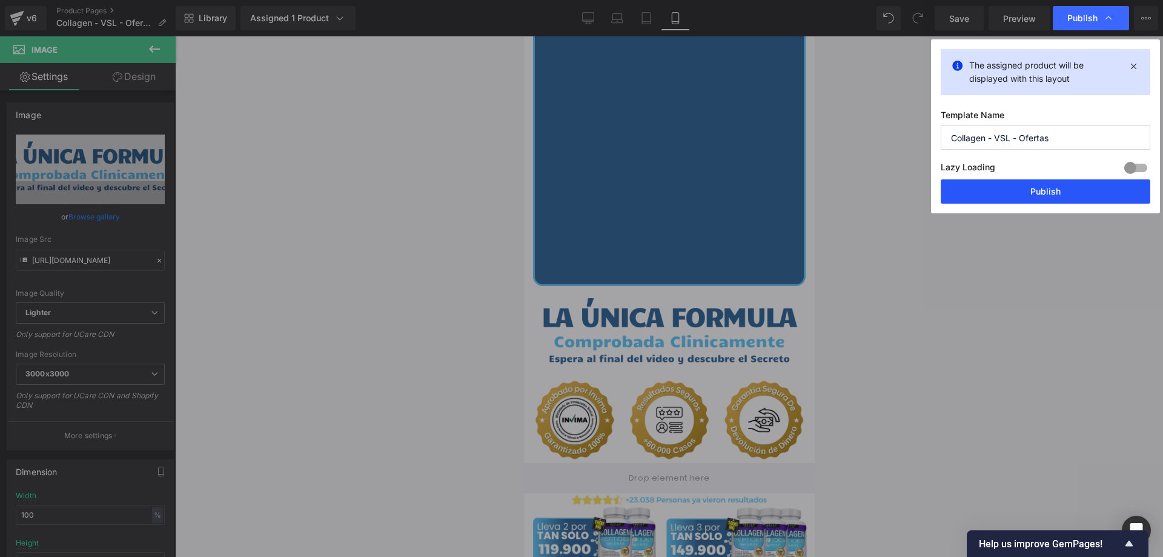
drag, startPoint x: 1023, startPoint y: 189, endPoint x: 238, endPoint y: 153, distance: 786.1
click at [1023, 189] on button "Publish" at bounding box center [1046, 191] width 210 height 24
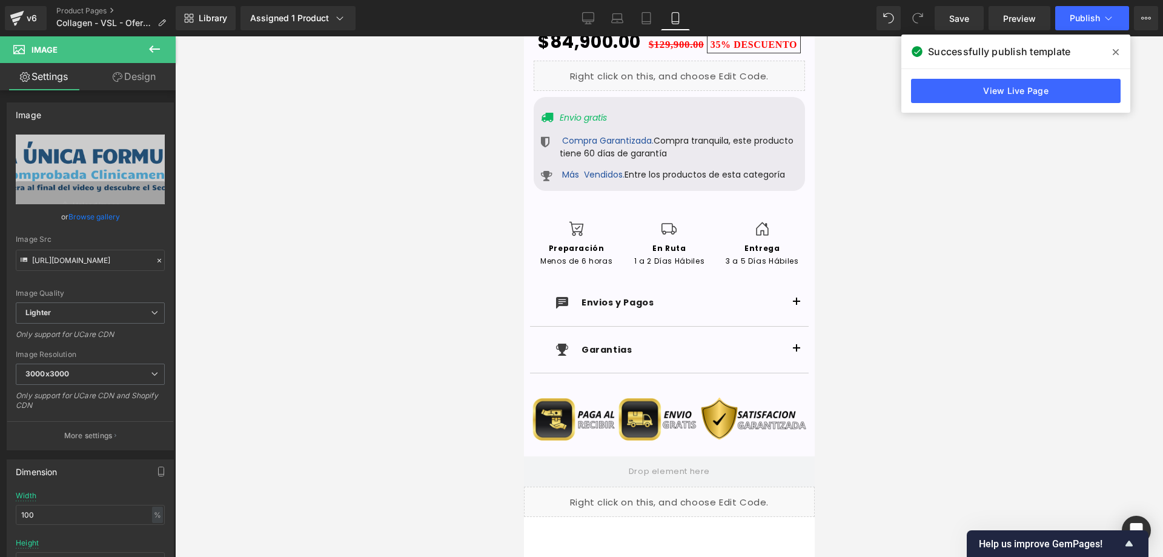
scroll to position [5356, 0]
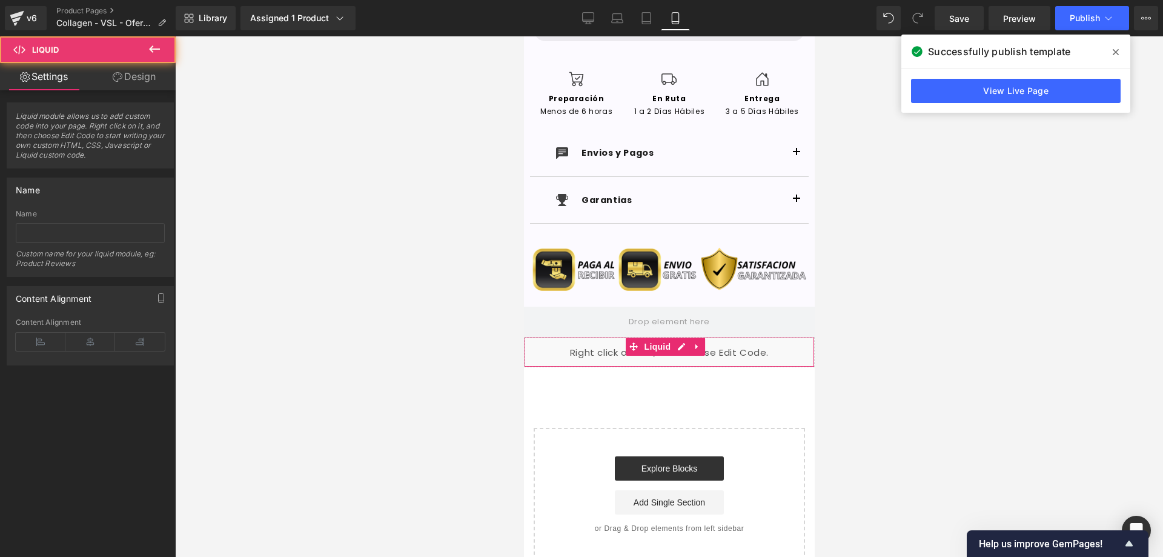
click at [736, 337] on div "Liquid" at bounding box center [668, 352] width 291 height 30
click at [677, 337] on div "Liquid" at bounding box center [668, 352] width 291 height 30
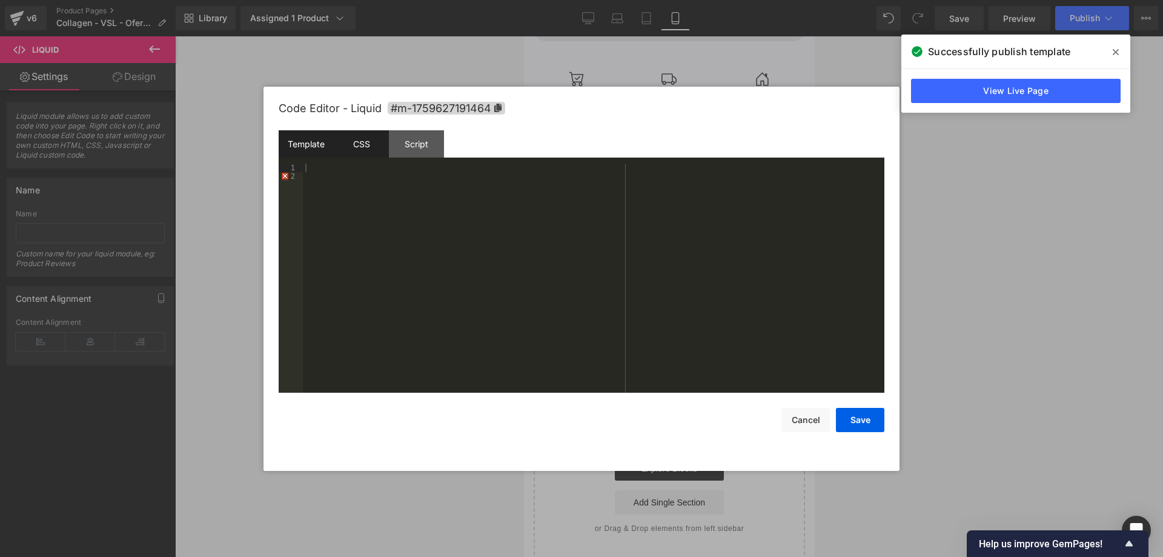
click at [357, 155] on div "CSS" at bounding box center [361, 143] width 55 height 27
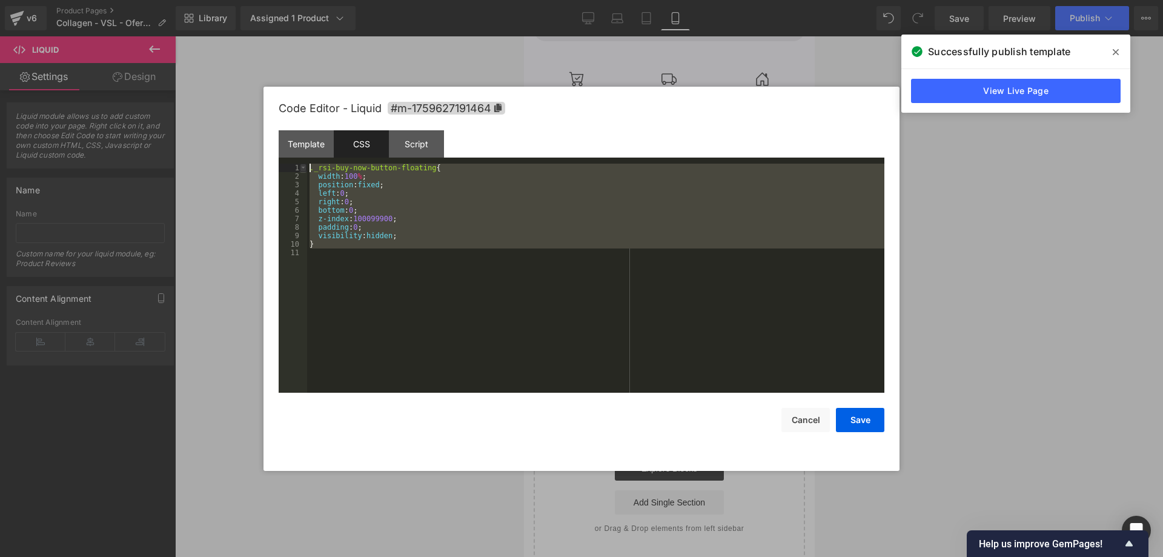
drag, startPoint x: 357, startPoint y: 249, endPoint x: 300, endPoint y: 164, distance: 102.5
click at [300, 164] on pre "1 2 3 4 5 6 7 8 9 10 11 ._rsi-buy-now-button-floating { width : 100 % ; positio…" at bounding box center [582, 278] width 606 height 229
click at [425, 139] on div "Script" at bounding box center [416, 143] width 55 height 27
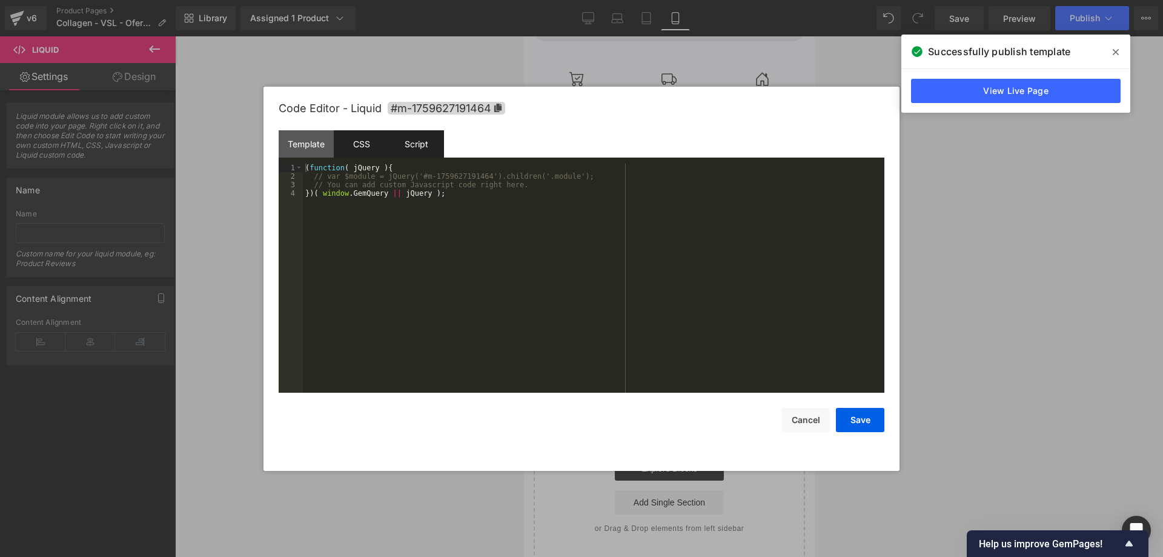
click at [368, 141] on div "CSS" at bounding box center [361, 143] width 55 height 27
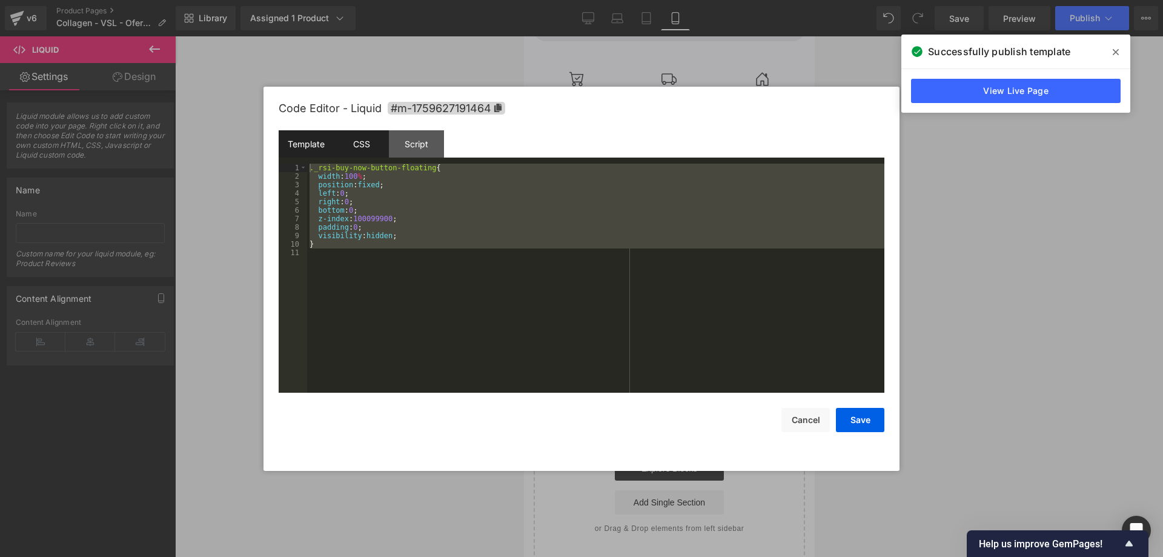
click at [308, 147] on div "Template" at bounding box center [306, 143] width 55 height 27
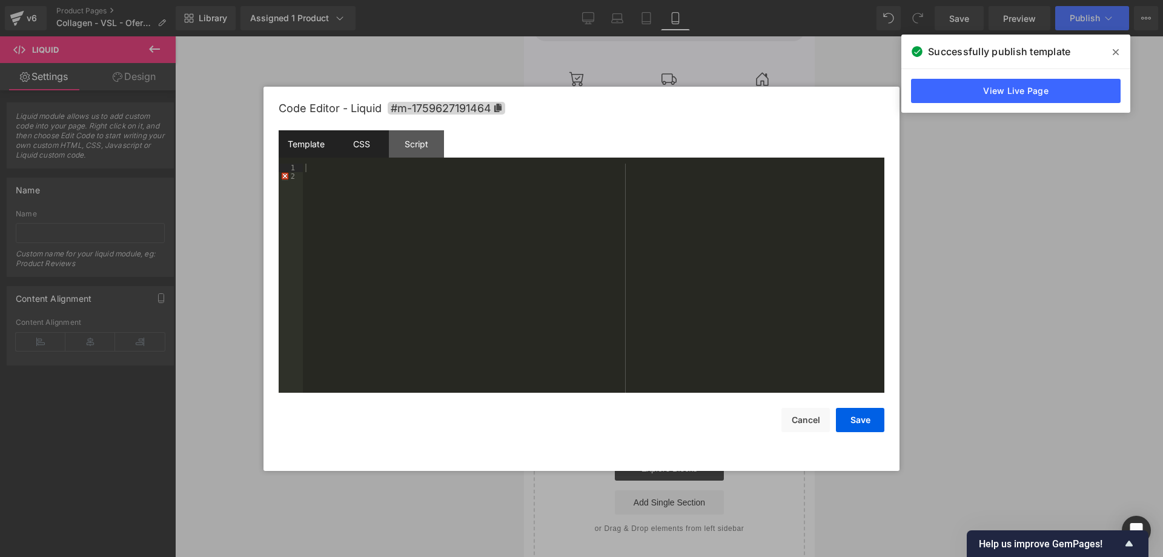
click at [369, 145] on div "CSS" at bounding box center [361, 143] width 55 height 27
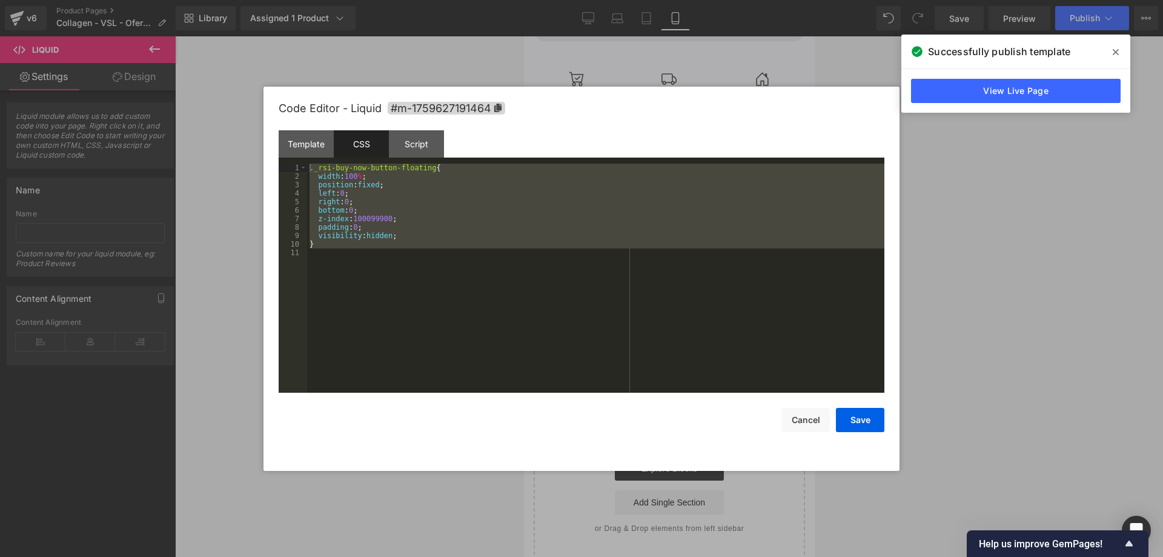
click at [439, 248] on div "._rsi-buy-now-button-floating { width : 100 % ; position : fixed ; left : 0 ; r…" at bounding box center [595, 278] width 577 height 229
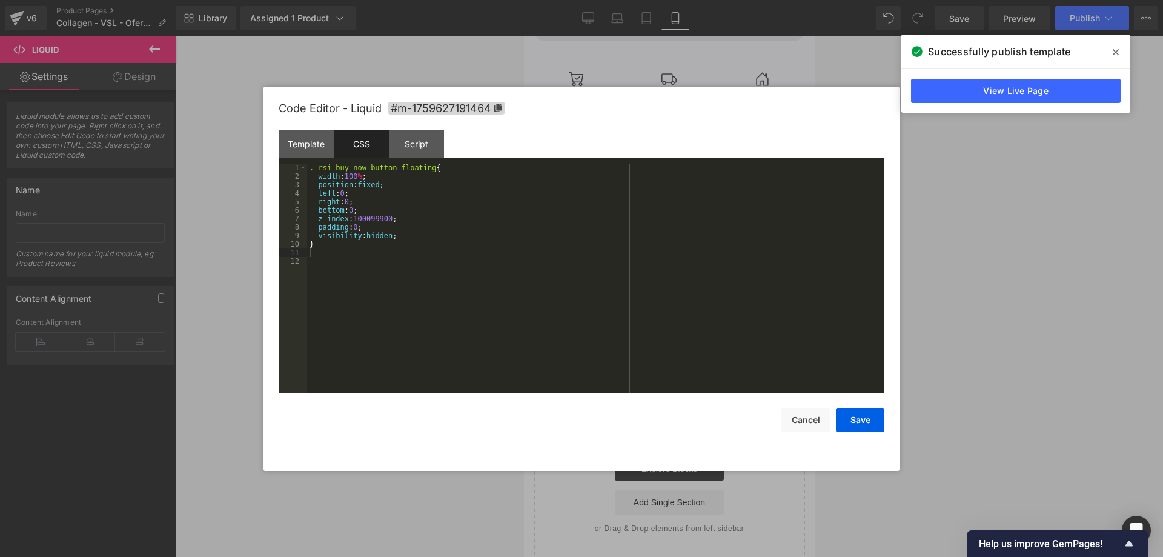
click at [990, 280] on div at bounding box center [581, 278] width 1163 height 557
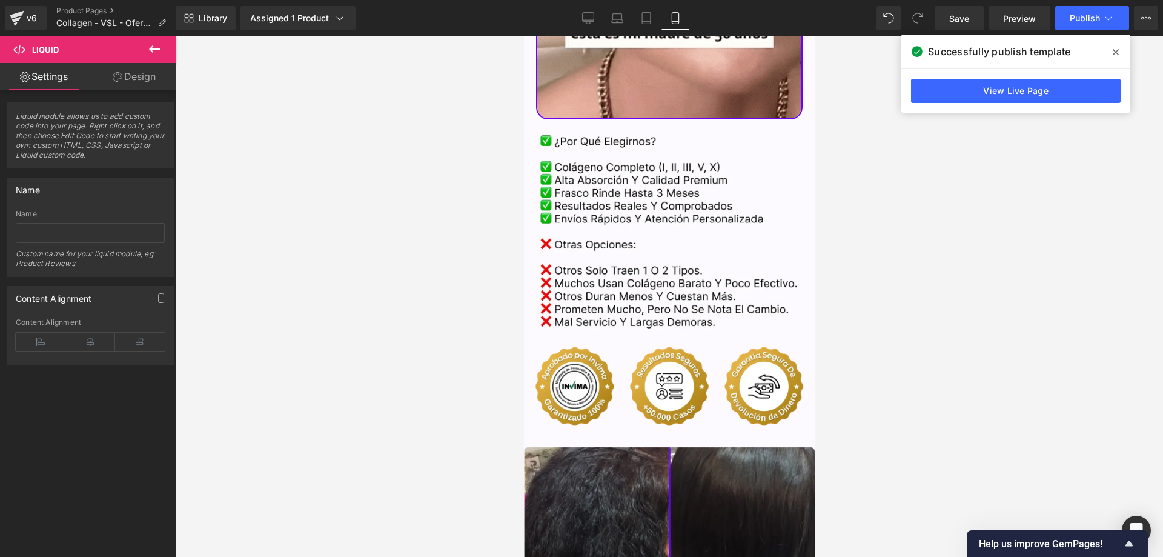
scroll to position [0, 0]
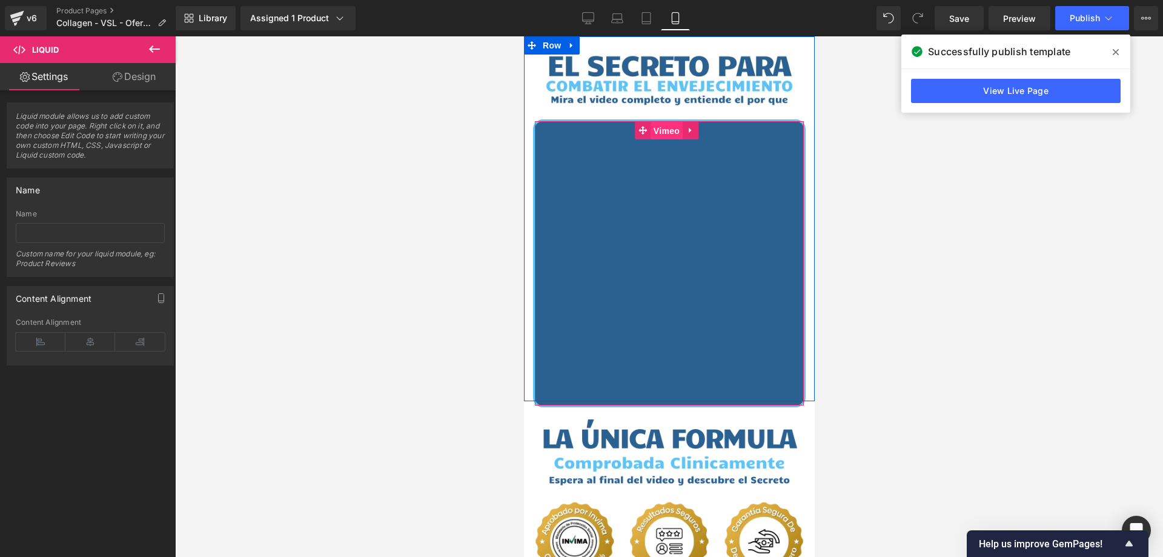
click at [674, 128] on span "Vimeo" at bounding box center [666, 131] width 32 height 18
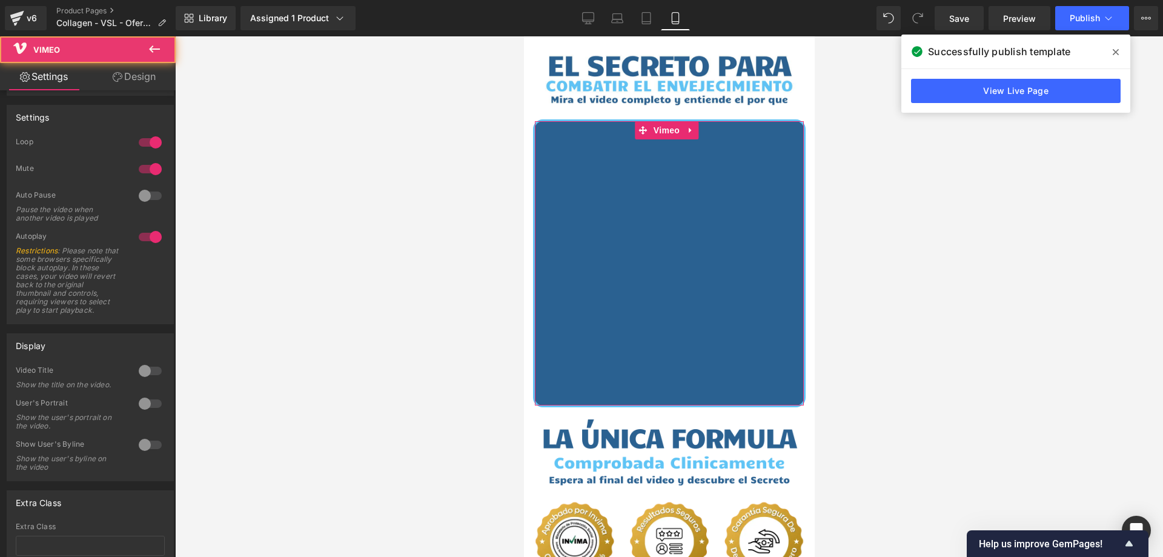
scroll to position [181, 0]
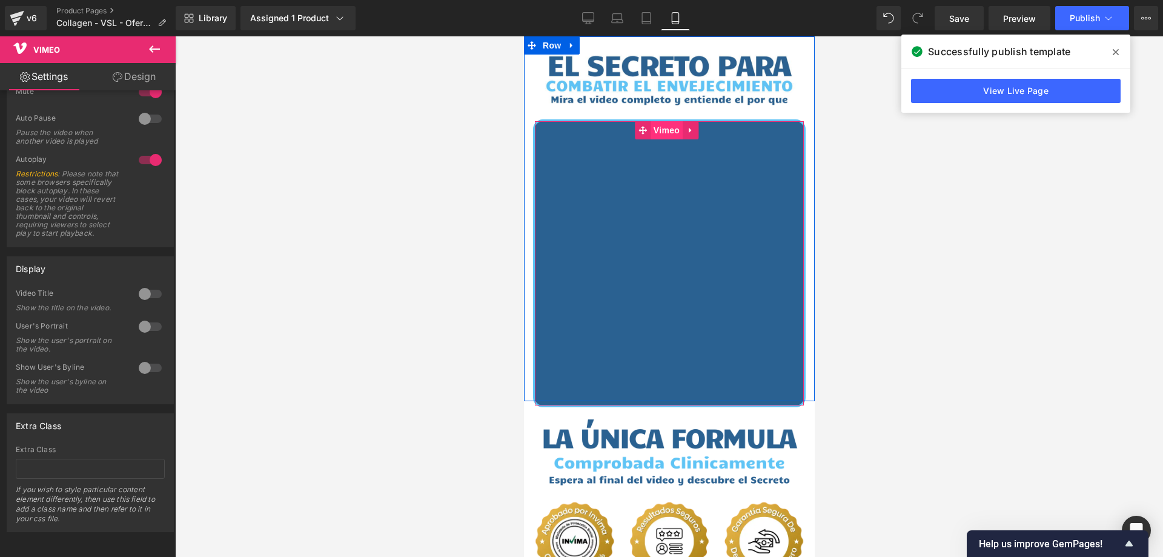
click at [672, 128] on span "Vimeo" at bounding box center [666, 130] width 32 height 18
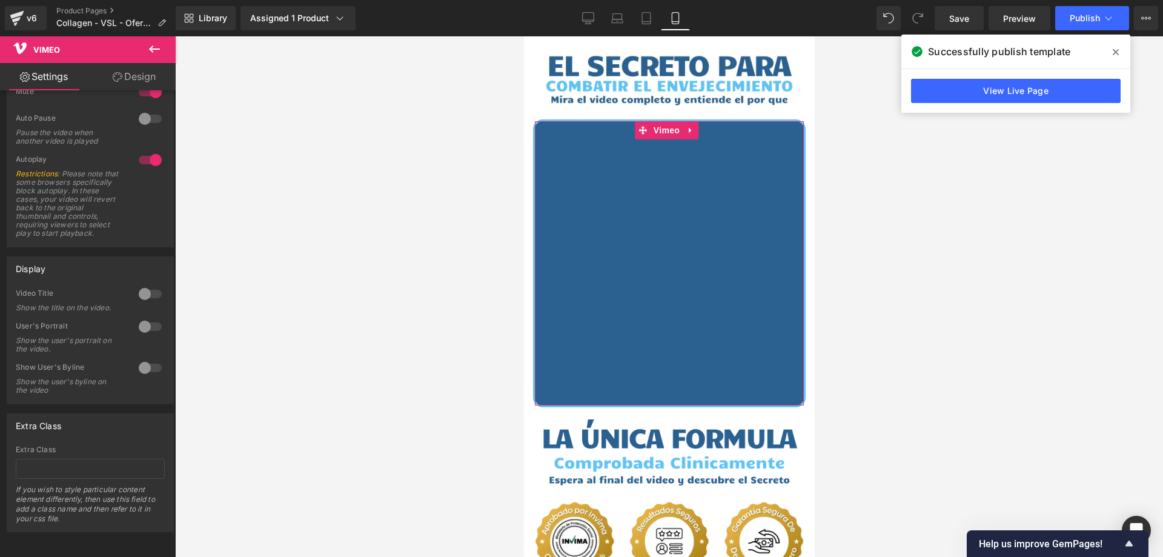
click at [130, 79] on link "Design" at bounding box center [134, 76] width 88 height 27
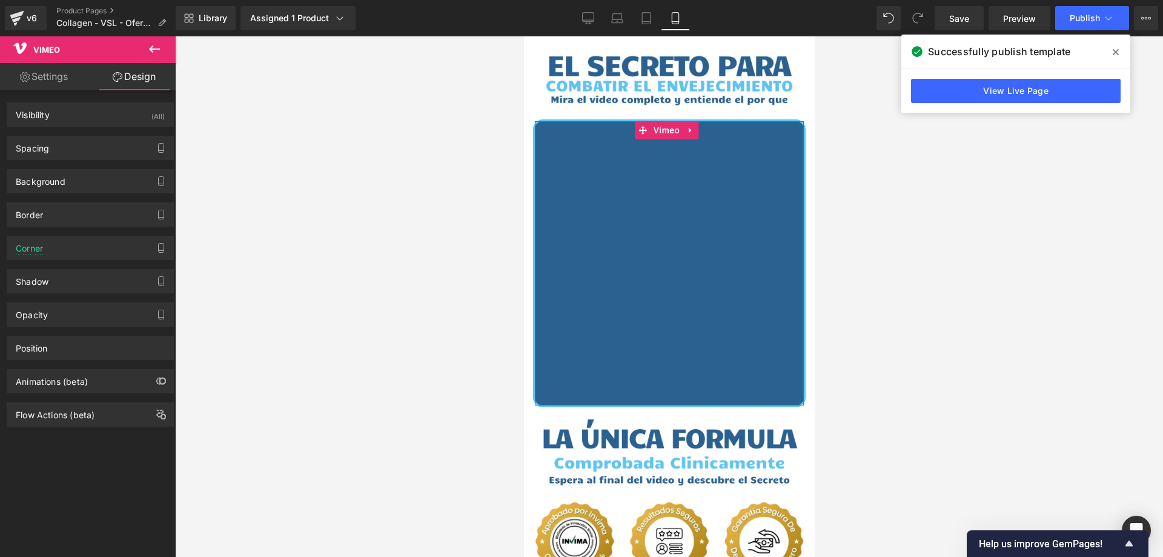
click at [115, 127] on div "Spacing [GEOGRAPHIC_DATA] 0px 0 0px 0 -10px -10 0px 0 [GEOGRAPHIC_DATA] 0px 0 0…" at bounding box center [90, 143] width 181 height 33
click at [123, 115] on div "Visibility (All)" at bounding box center [90, 114] width 166 height 23
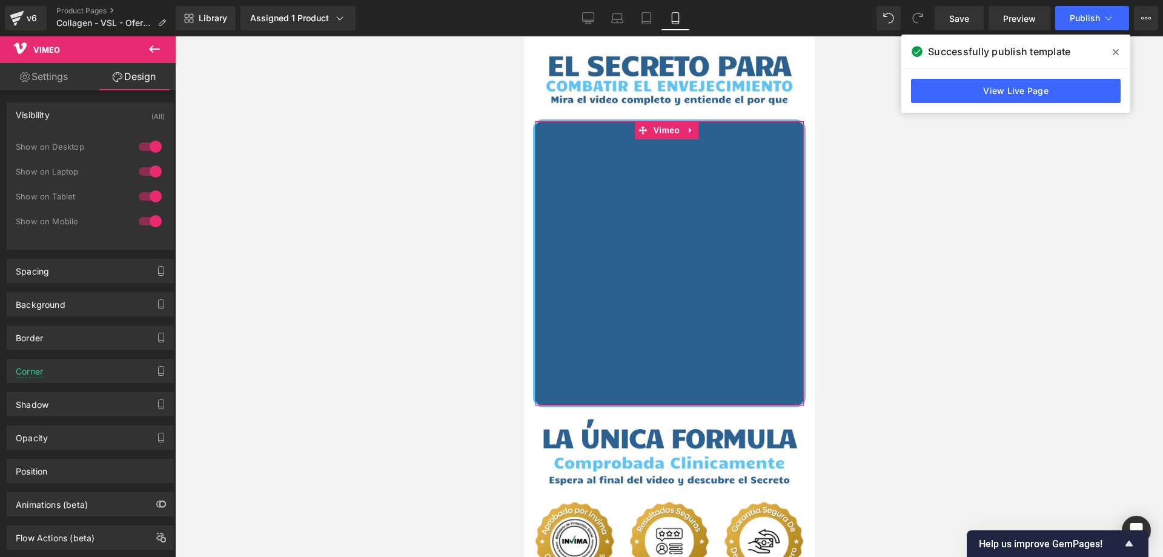
click at [123, 115] on div "Visibility (All)" at bounding box center [90, 114] width 166 height 23
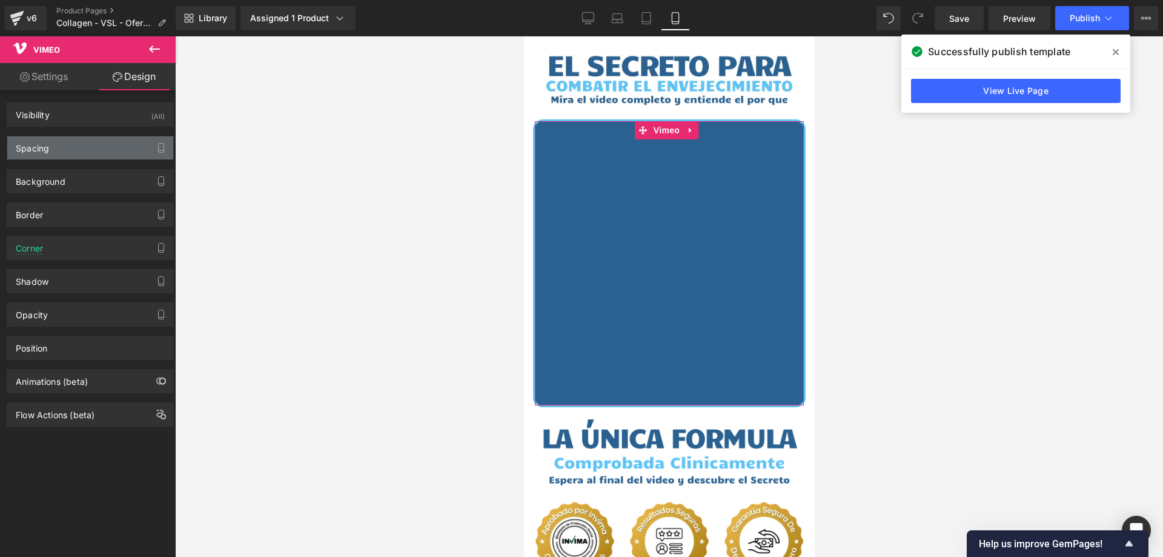
click at [111, 146] on div "Spacing" at bounding box center [90, 147] width 166 height 23
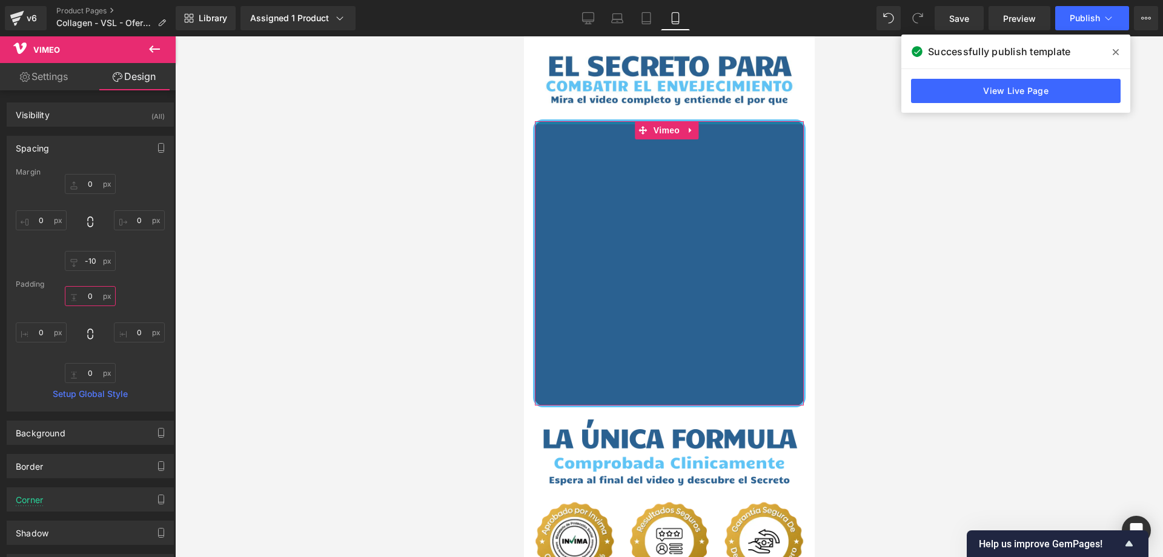
click at [91, 299] on input "0" at bounding box center [90, 296] width 51 height 20
type input "0"
click at [87, 187] on input "0" at bounding box center [90, 184] width 51 height 20
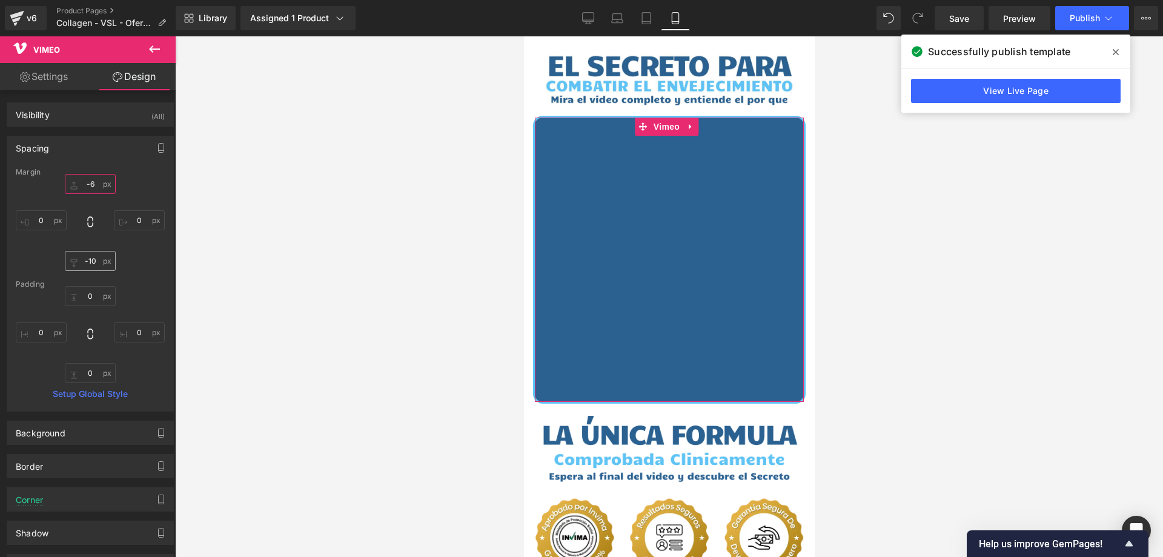
type input "-5"
click at [90, 265] on input "-10" at bounding box center [90, 261] width 51 height 20
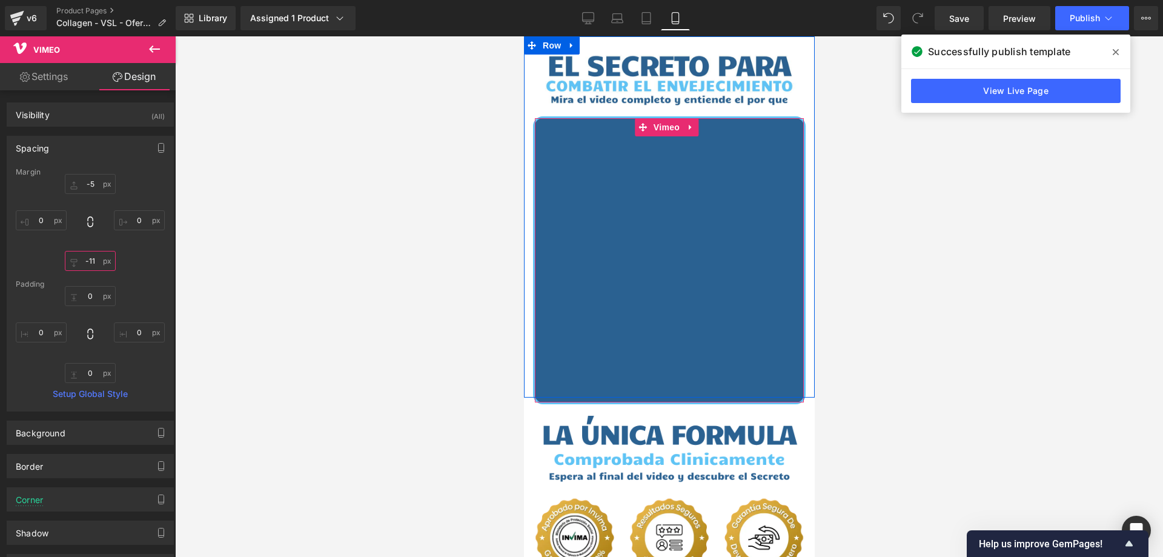
type input "-10"
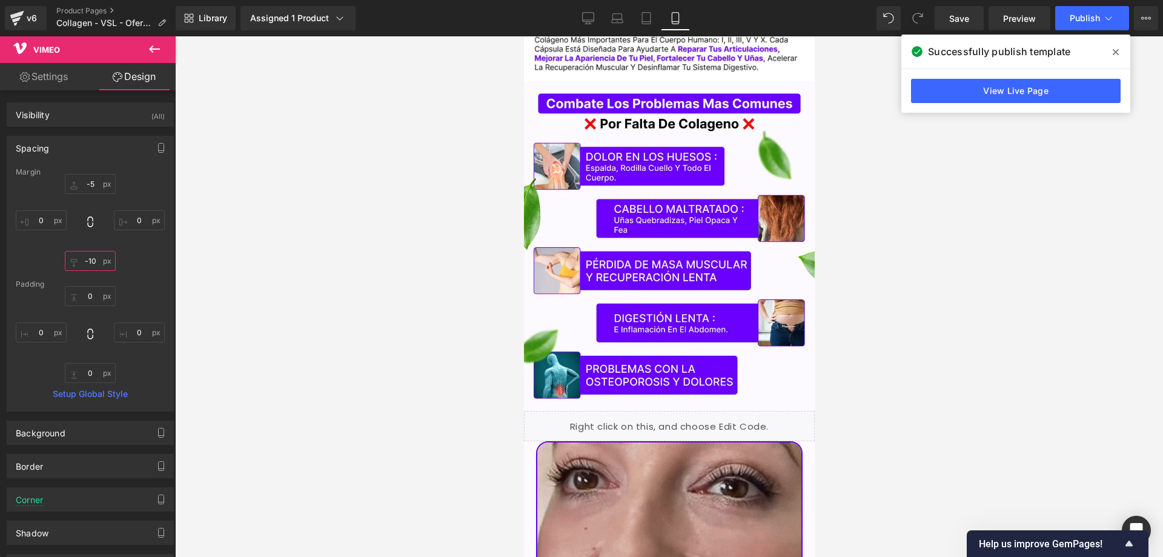
scroll to position [2445, 0]
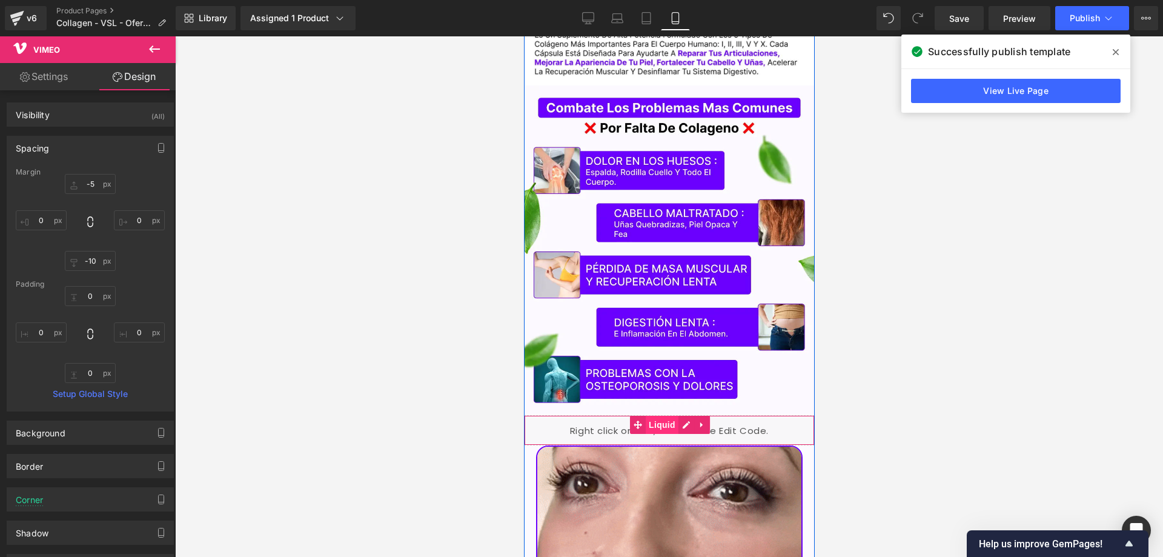
click at [653, 416] on span "Liquid" at bounding box center [661, 425] width 33 height 18
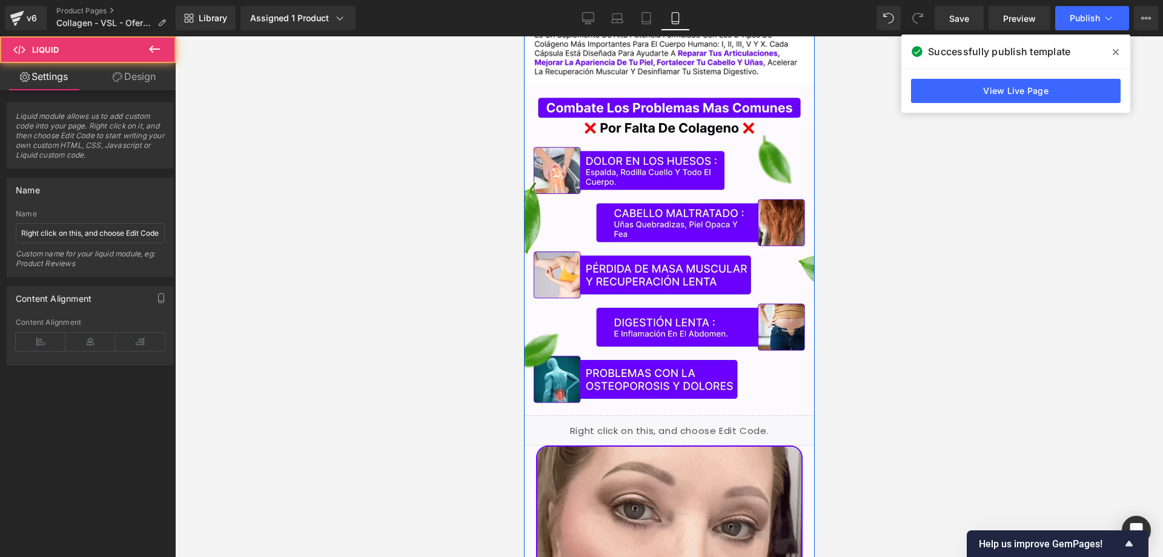
click at [679, 415] on div "Liquid" at bounding box center [668, 430] width 291 height 30
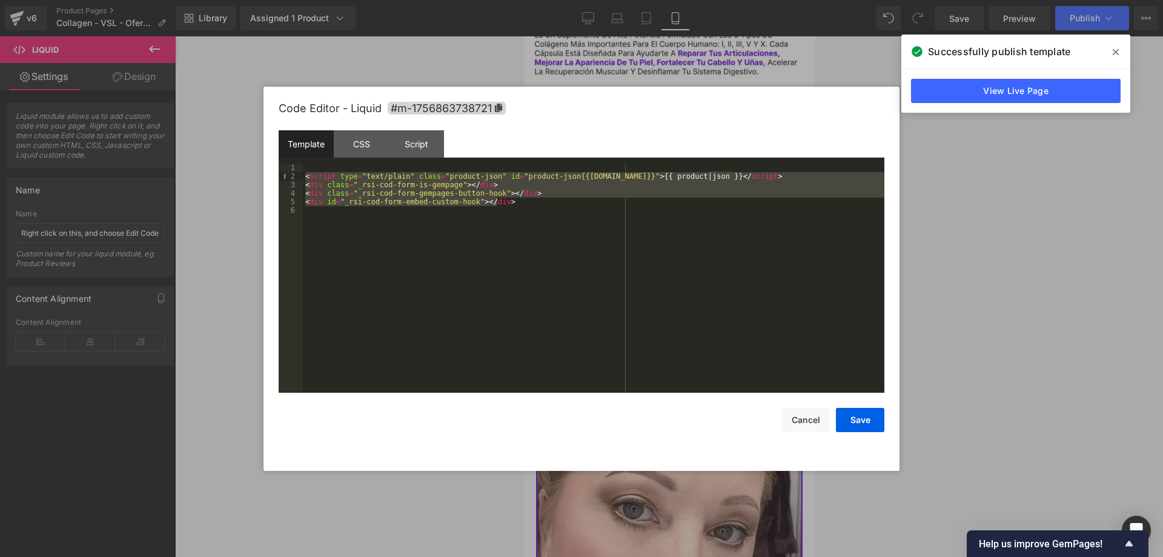
drag, startPoint x: 510, startPoint y: 199, endPoint x: 297, endPoint y: 176, distance: 213.9
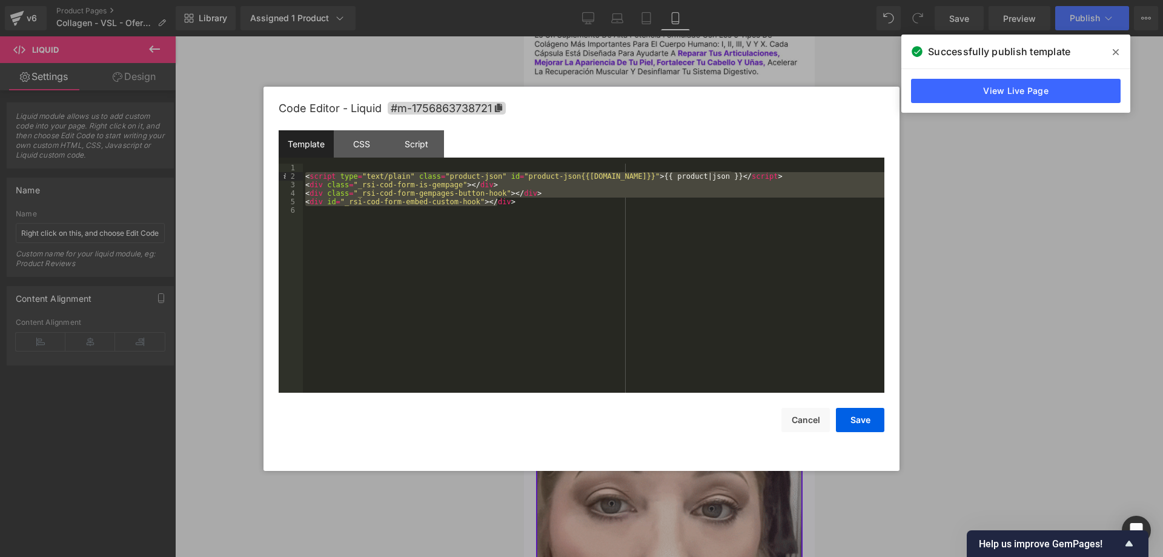
click at [297, 176] on pre "1 2 3 4 5 6 < script type = "text/plain" class = "product-json" id = "product-j…" at bounding box center [582, 278] width 606 height 229
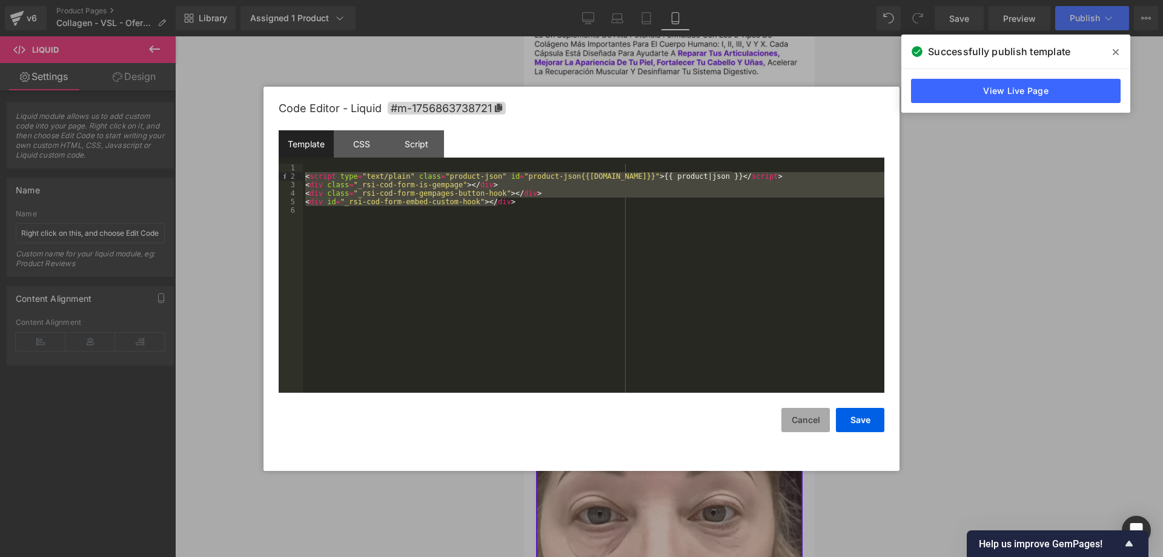
drag, startPoint x: 798, startPoint y: 418, endPoint x: 239, endPoint y: 368, distance: 560.9
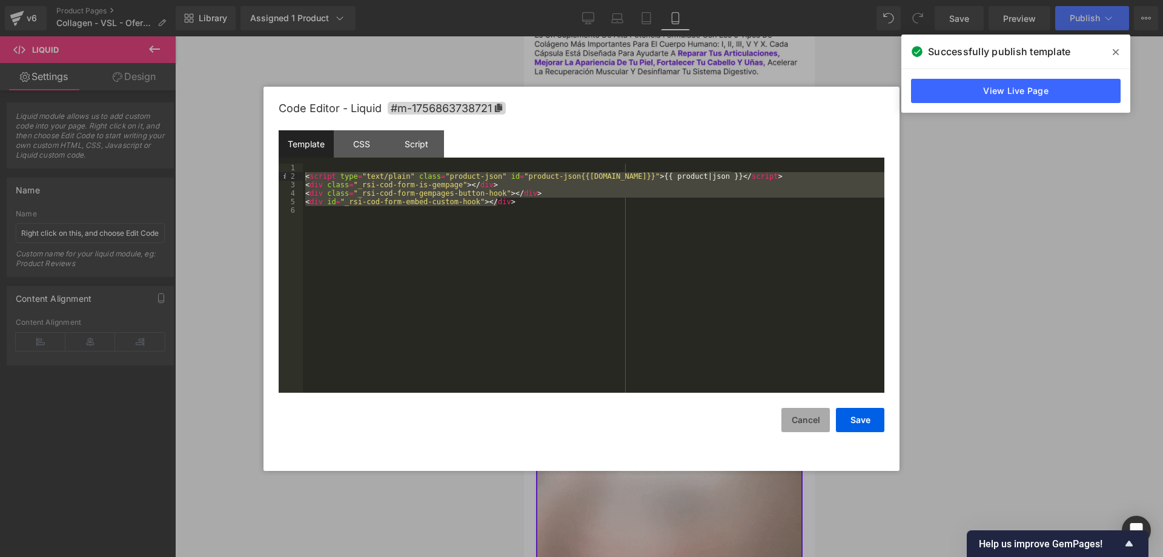
click at [798, 418] on button "Cancel" at bounding box center [806, 420] width 48 height 24
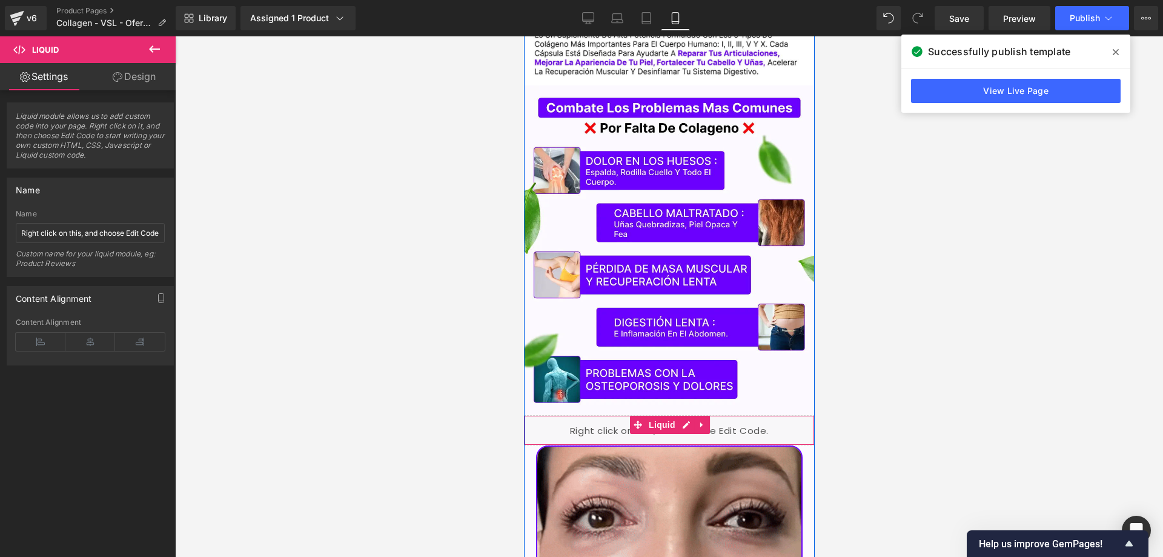
click at [697, 420] on icon at bounding box center [701, 424] width 8 height 9
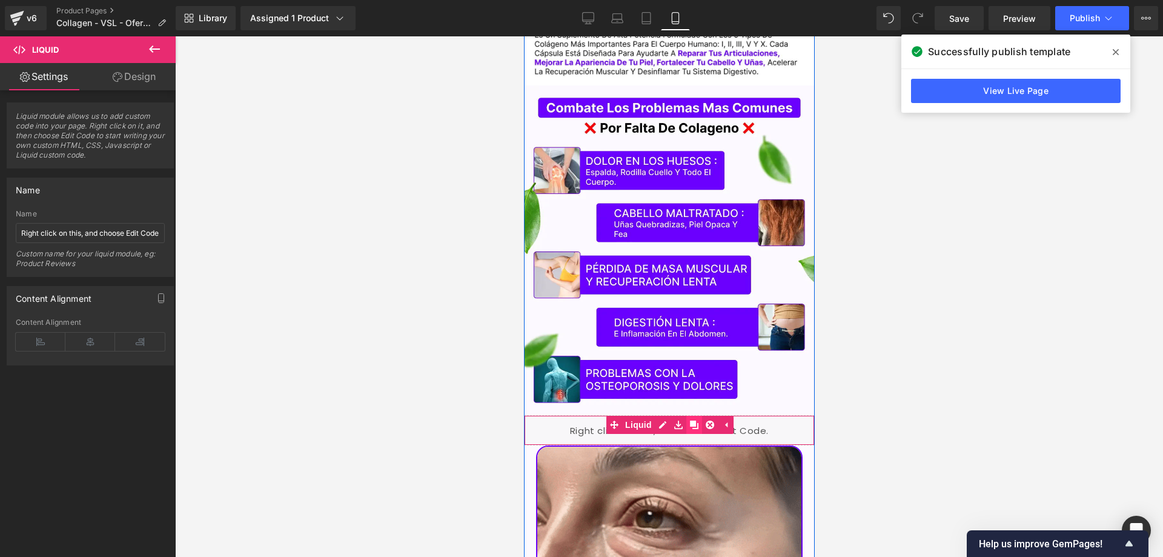
click at [690, 420] on icon at bounding box center [694, 424] width 8 height 8
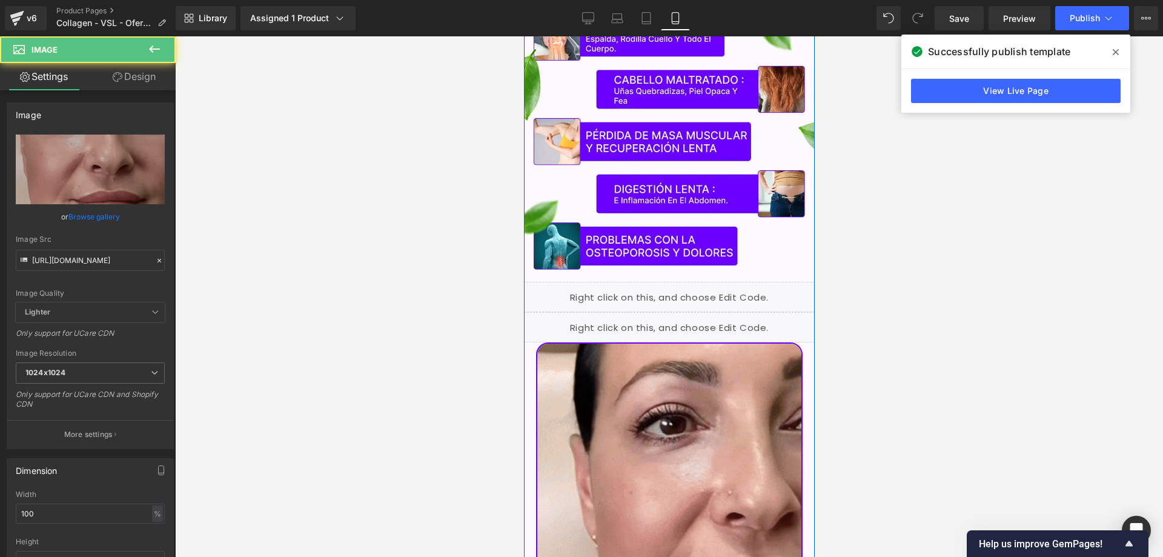
scroll to position [2485, 0]
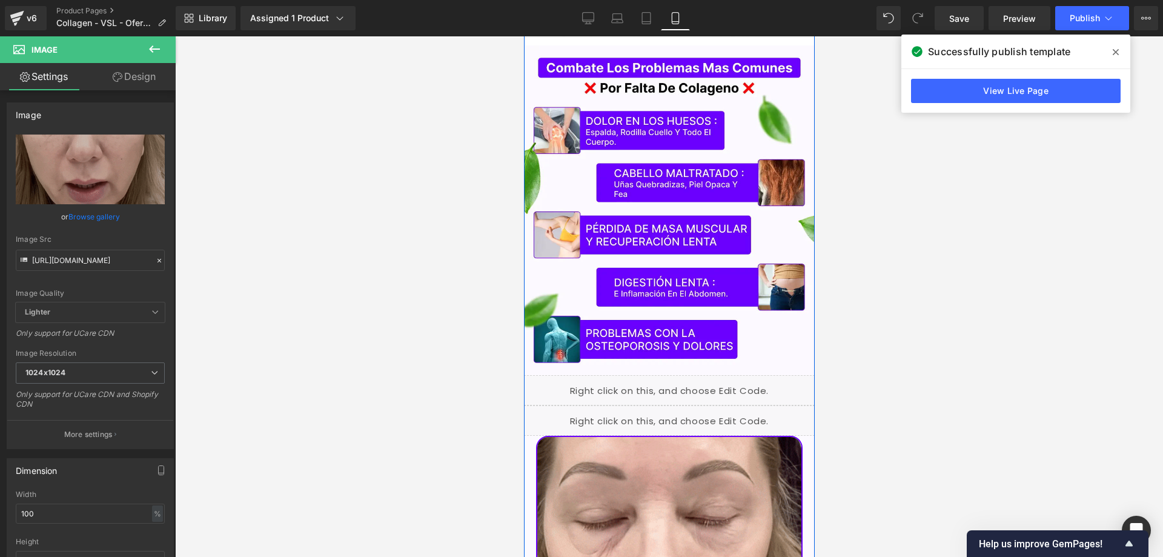
click at [583, 405] on div "Liquid" at bounding box center [668, 420] width 291 height 30
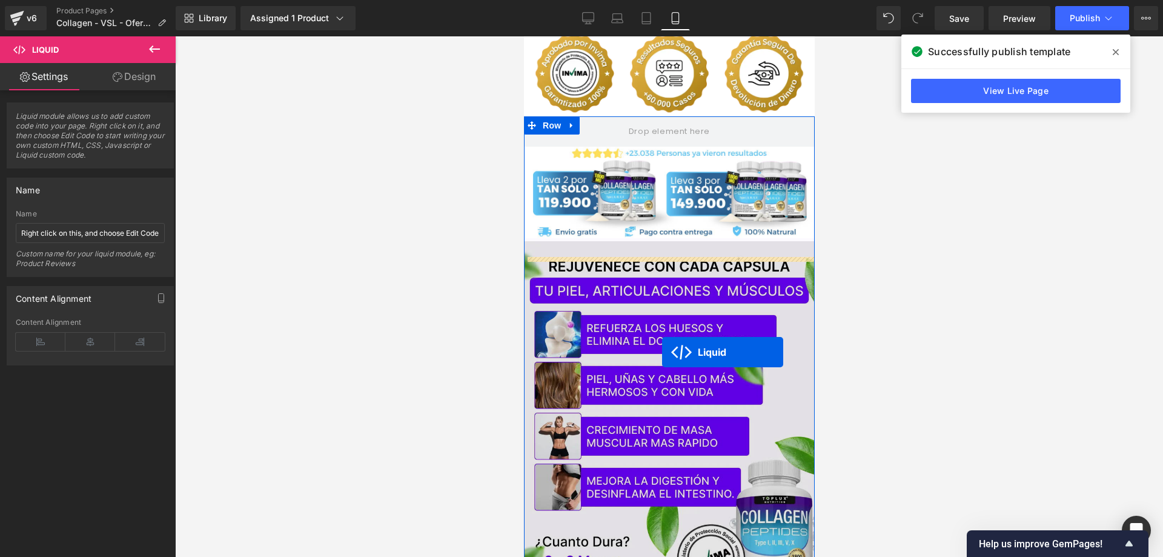
scroll to position [425, 0]
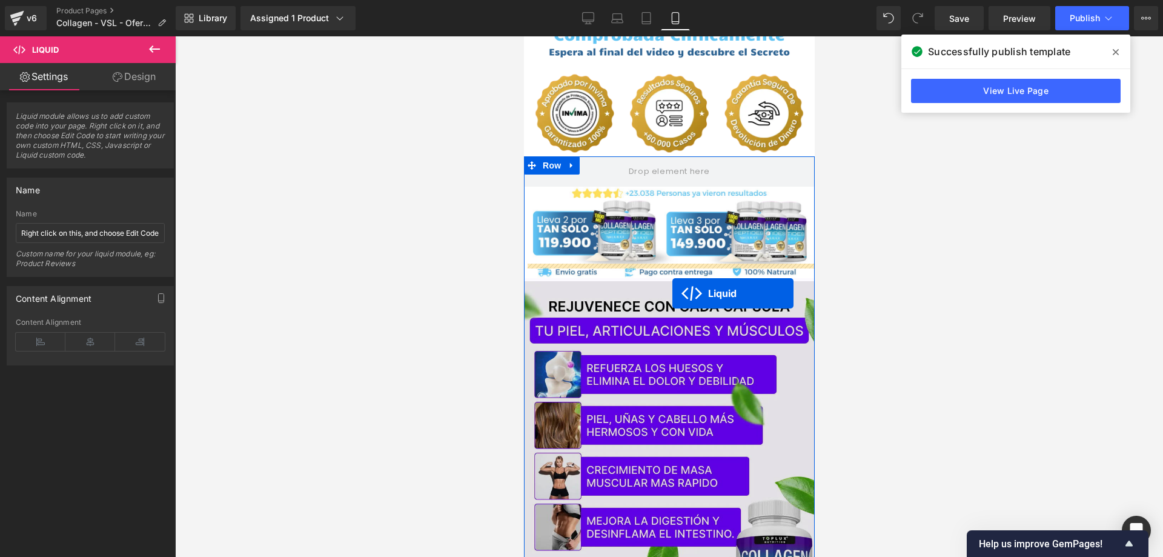
drag, startPoint x: 631, startPoint y: 397, endPoint x: 672, endPoint y: 293, distance: 111.5
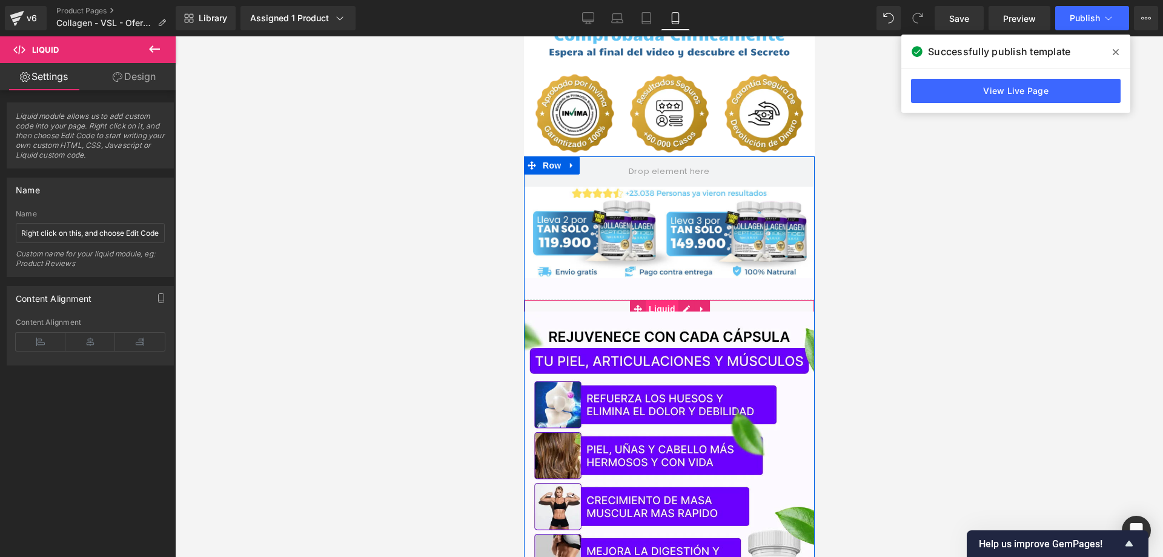
click at [651, 300] on span "Liquid" at bounding box center [661, 309] width 33 height 18
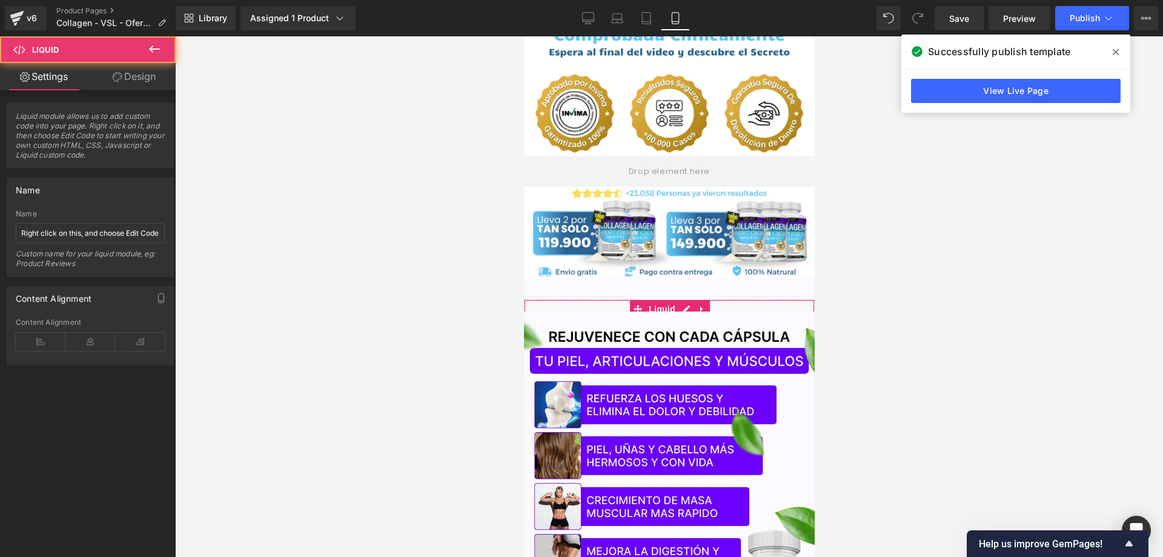
click at [130, 75] on link "Design" at bounding box center [134, 76] width 88 height 27
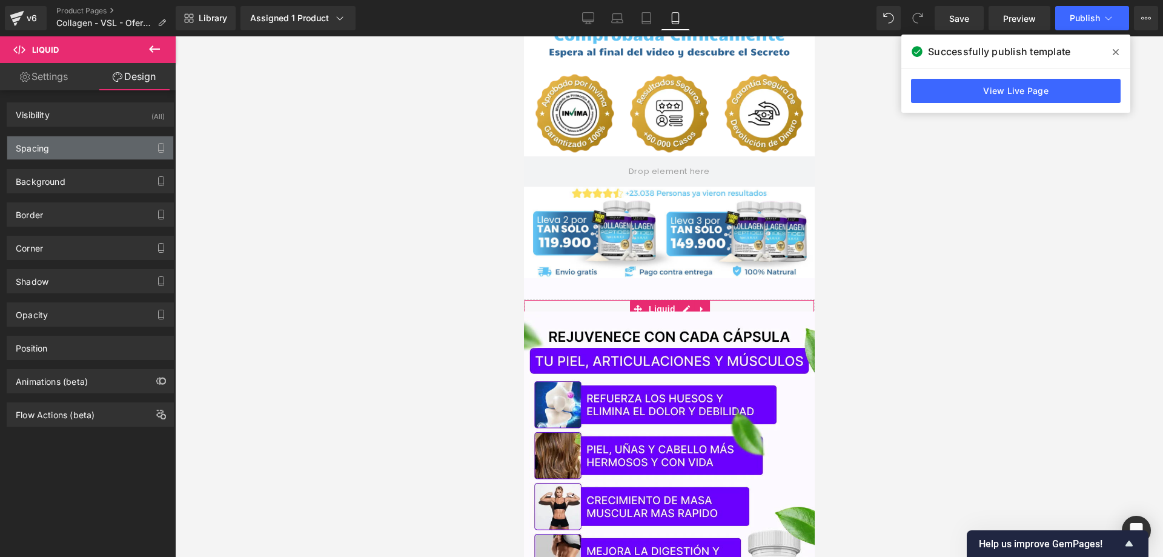
click at [84, 148] on div "Spacing" at bounding box center [90, 147] width 166 height 23
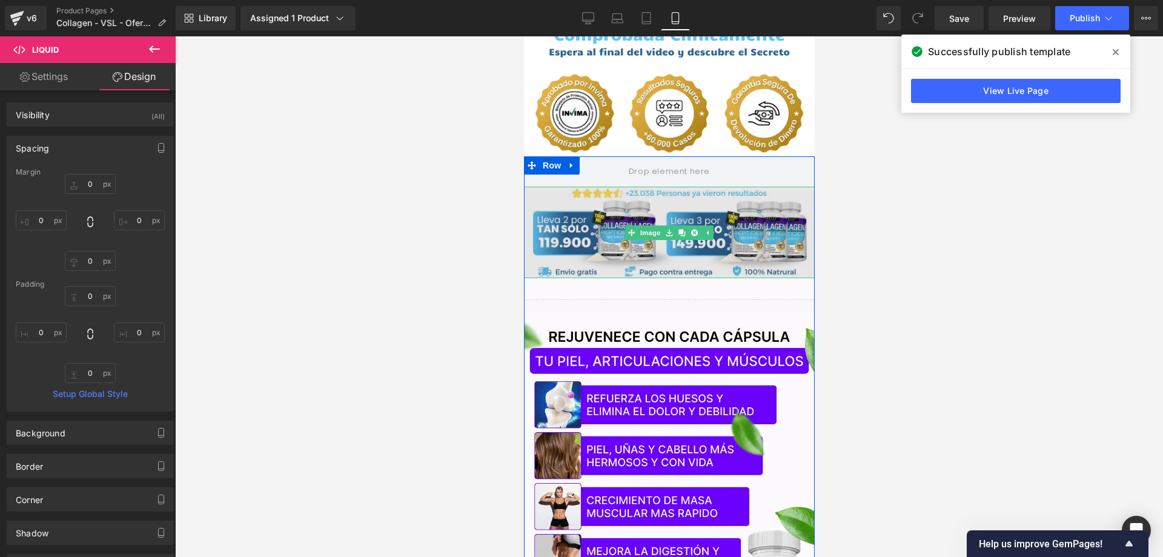
click at [646, 234] on img at bounding box center [668, 232] width 291 height 91
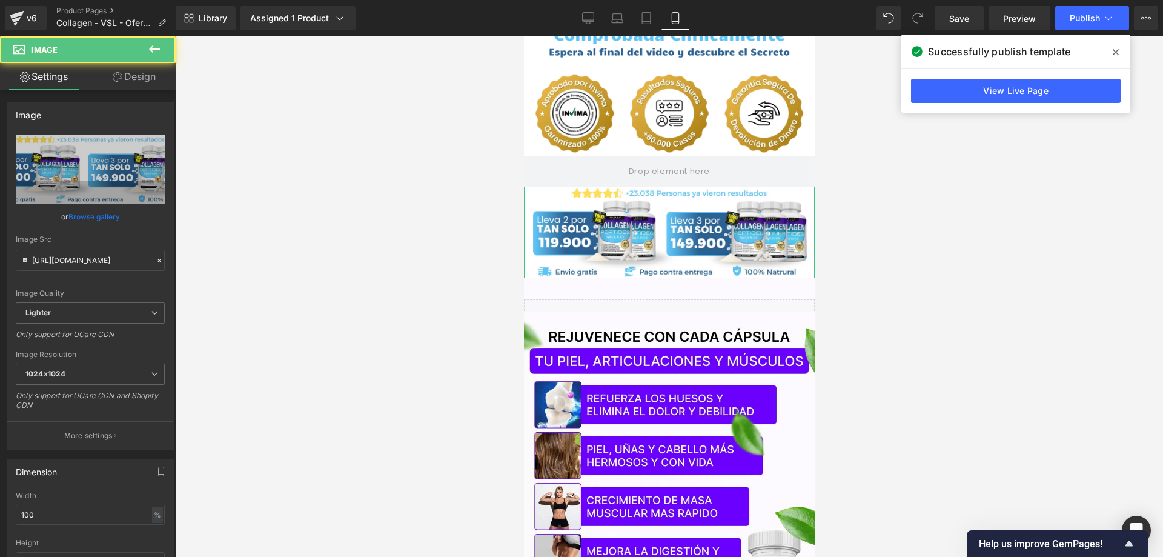
click at [138, 82] on link "Design" at bounding box center [134, 76] width 88 height 27
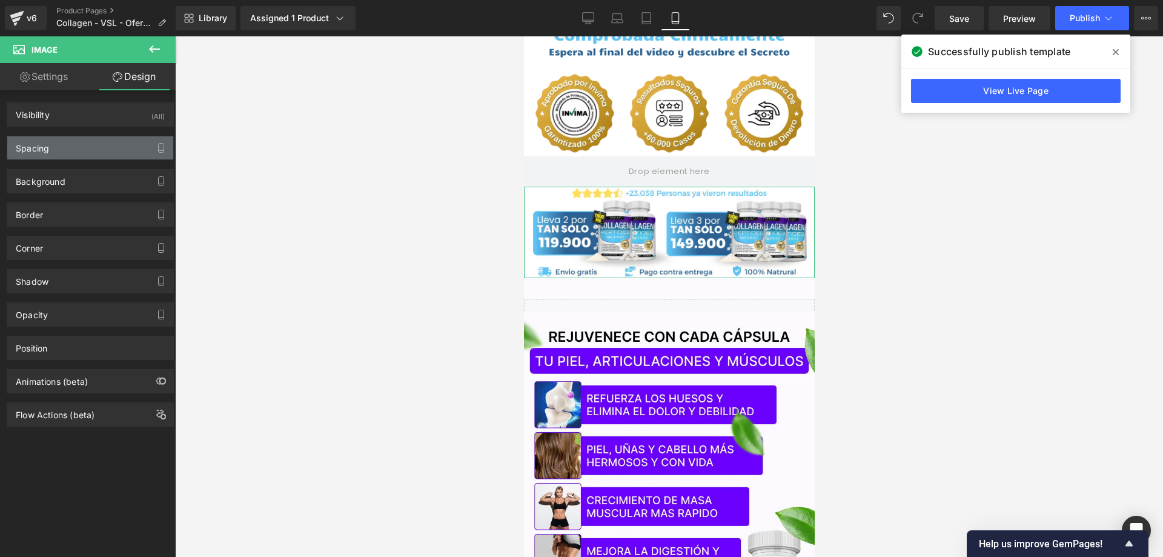
click at [78, 145] on div "Spacing" at bounding box center [90, 147] width 166 height 23
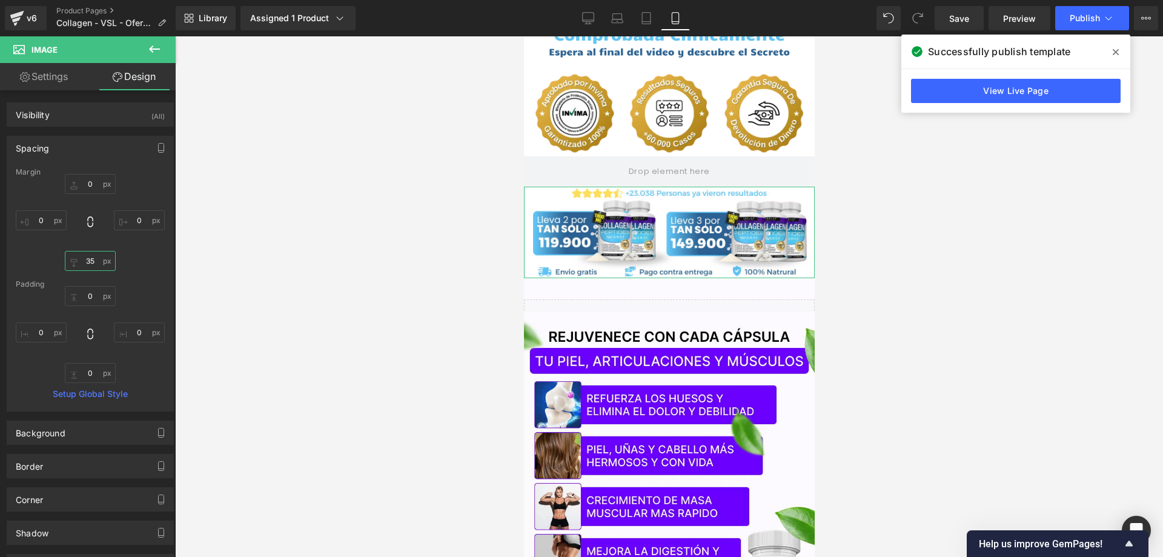
click at [88, 265] on input "35" at bounding box center [90, 261] width 51 height 20
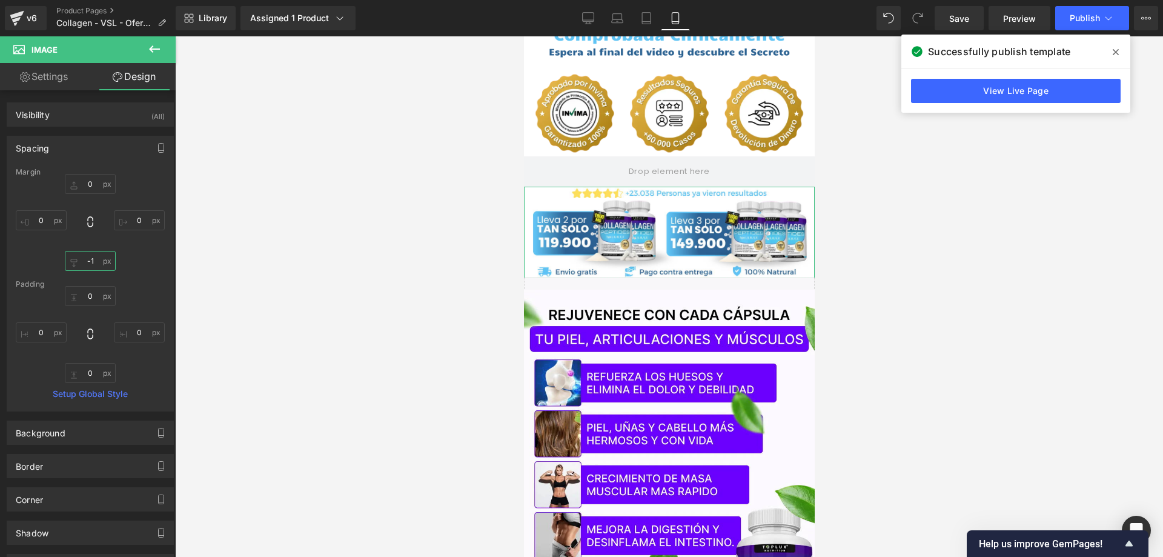
type input "0"
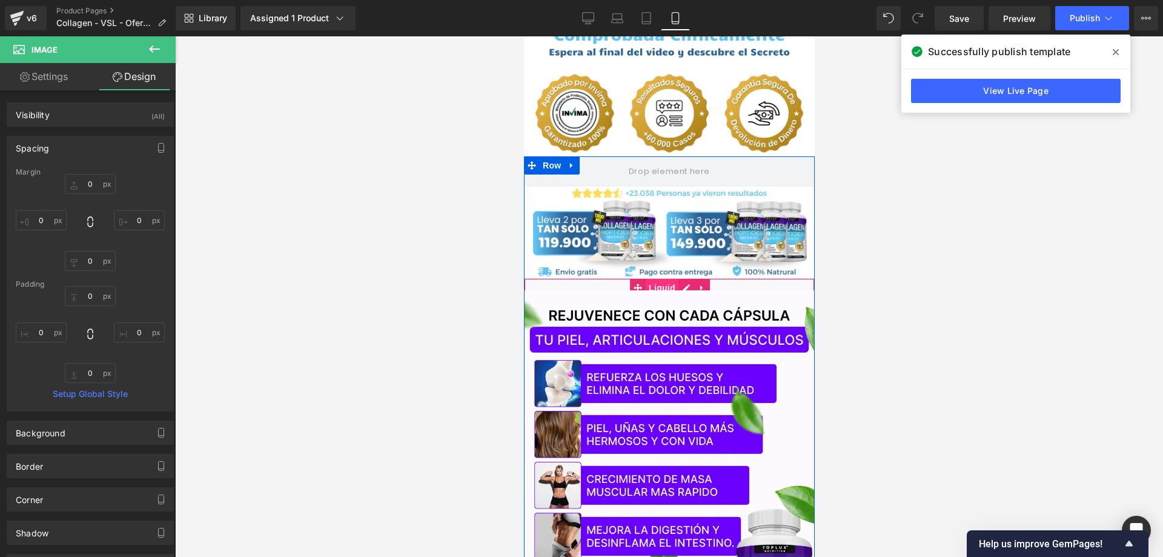
click at [648, 279] on span "Liquid" at bounding box center [661, 288] width 33 height 18
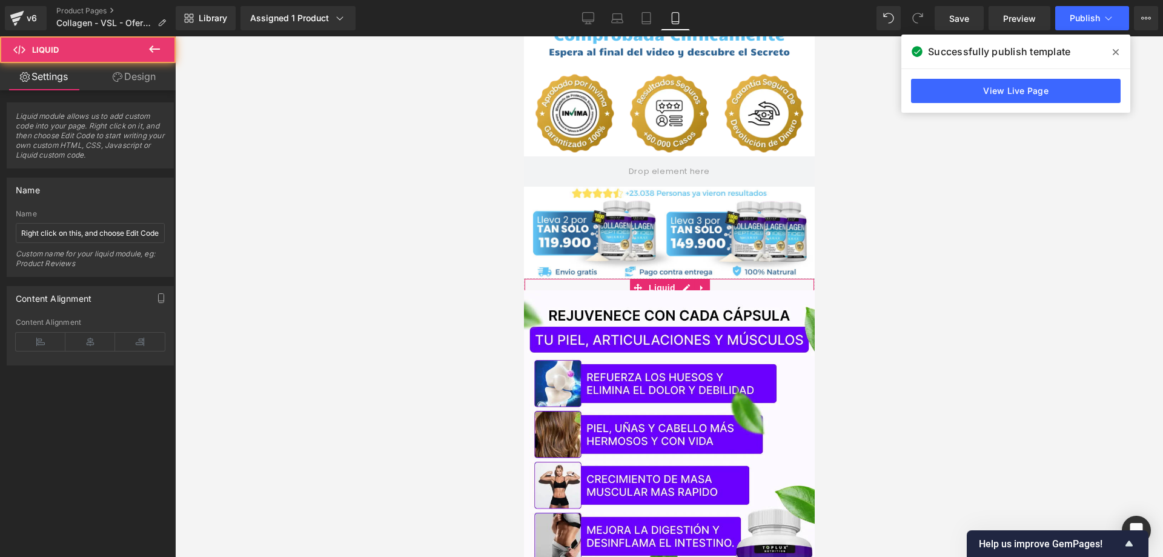
click at [123, 83] on link "Design" at bounding box center [134, 76] width 88 height 27
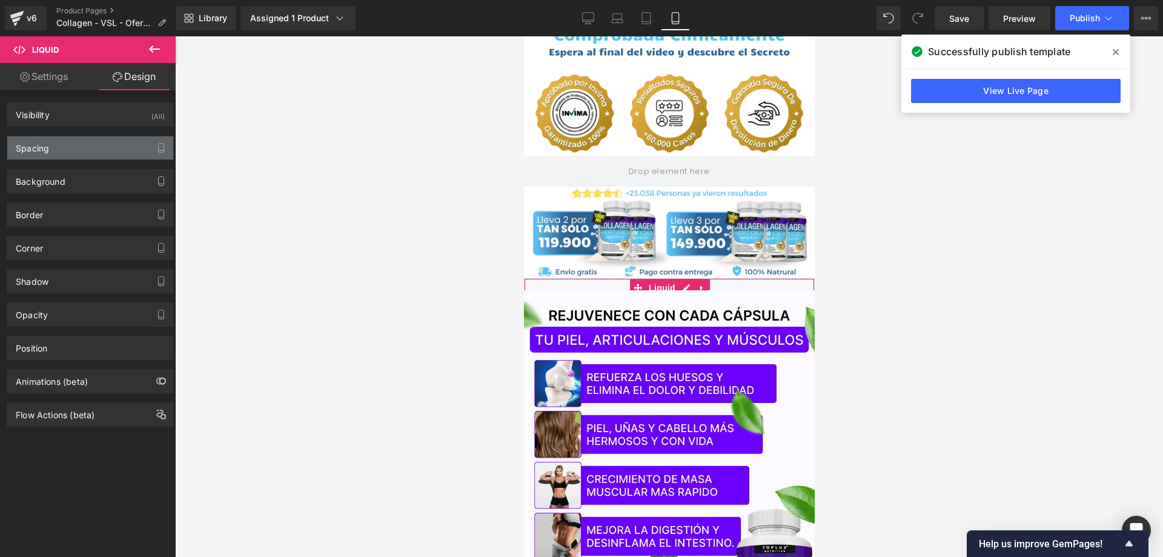
click at [81, 147] on div "Spacing" at bounding box center [90, 147] width 166 height 23
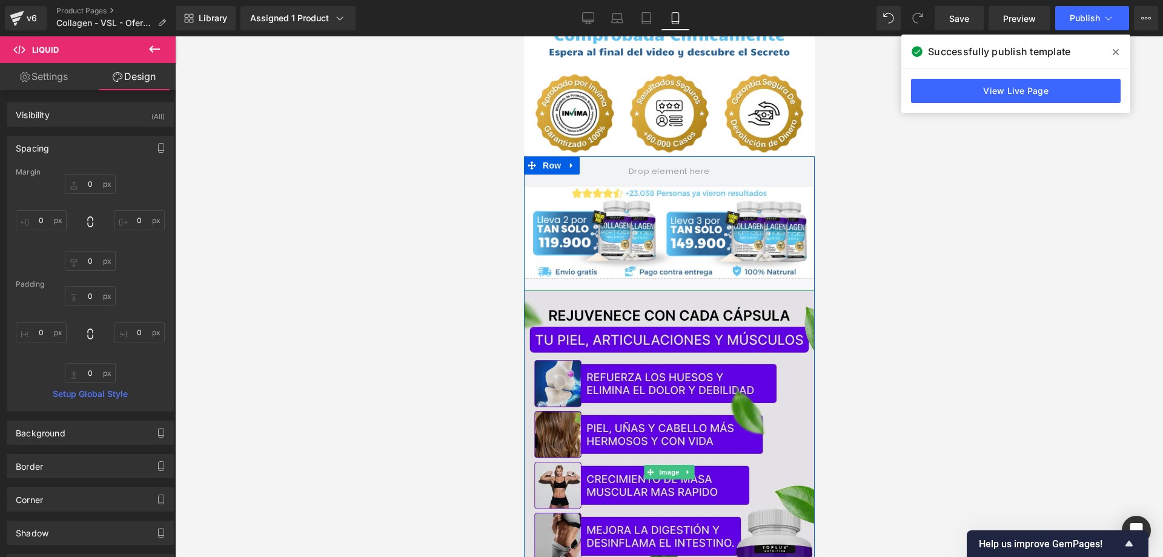
click at [603, 297] on img at bounding box center [668, 472] width 291 height 364
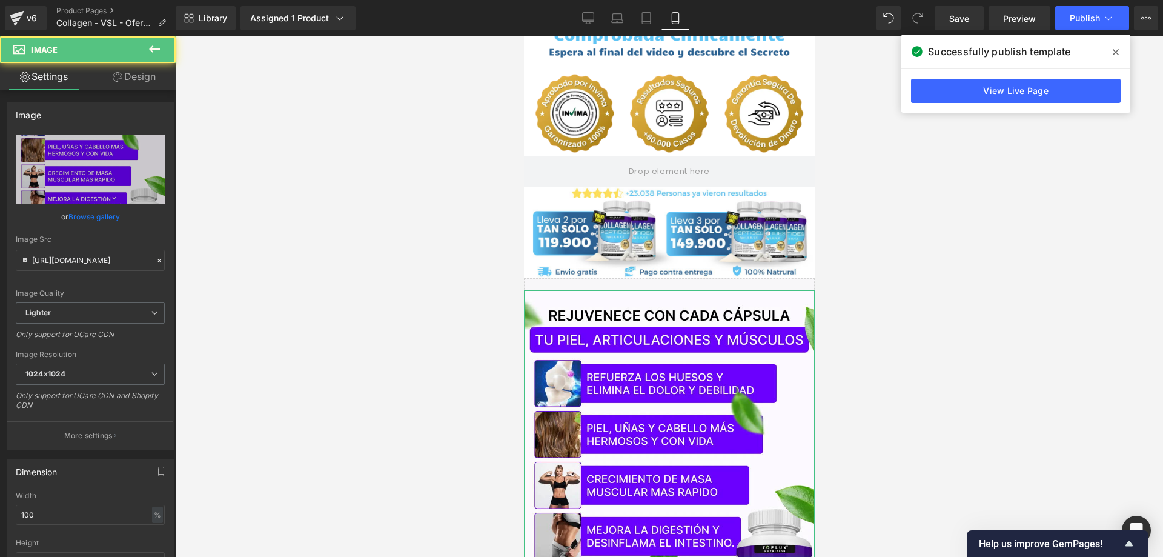
click at [117, 83] on link "Design" at bounding box center [134, 76] width 88 height 27
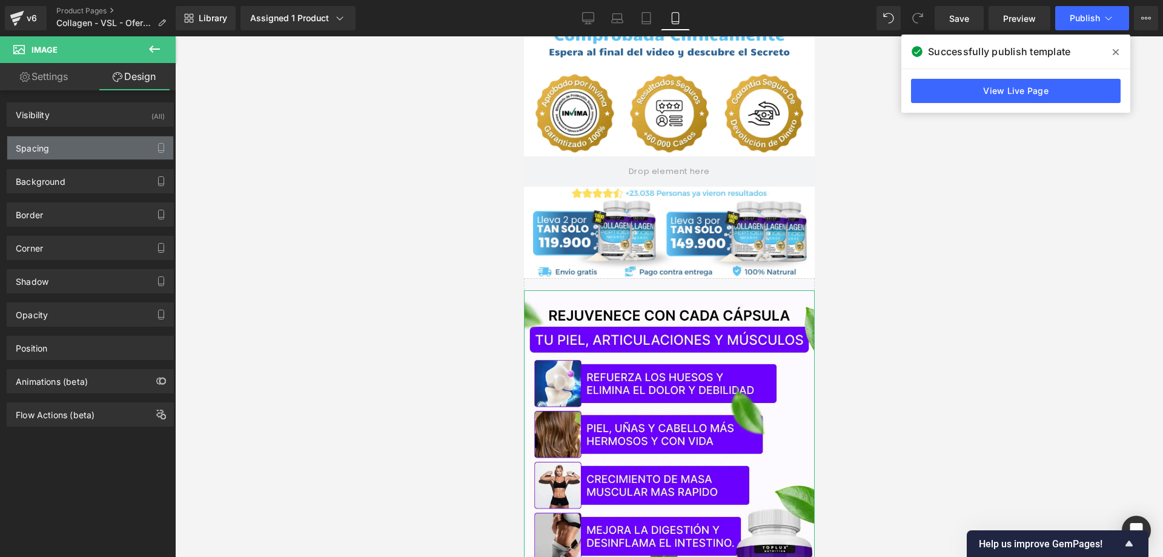
click at [90, 147] on div "Spacing" at bounding box center [90, 147] width 166 height 23
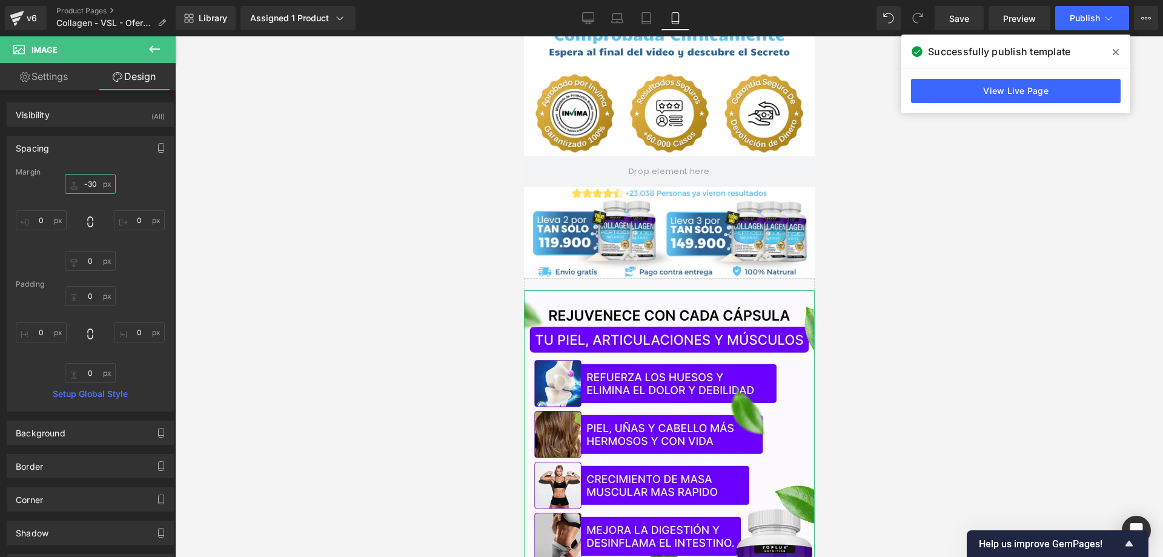
click at [88, 182] on input "-30" at bounding box center [90, 184] width 51 height 20
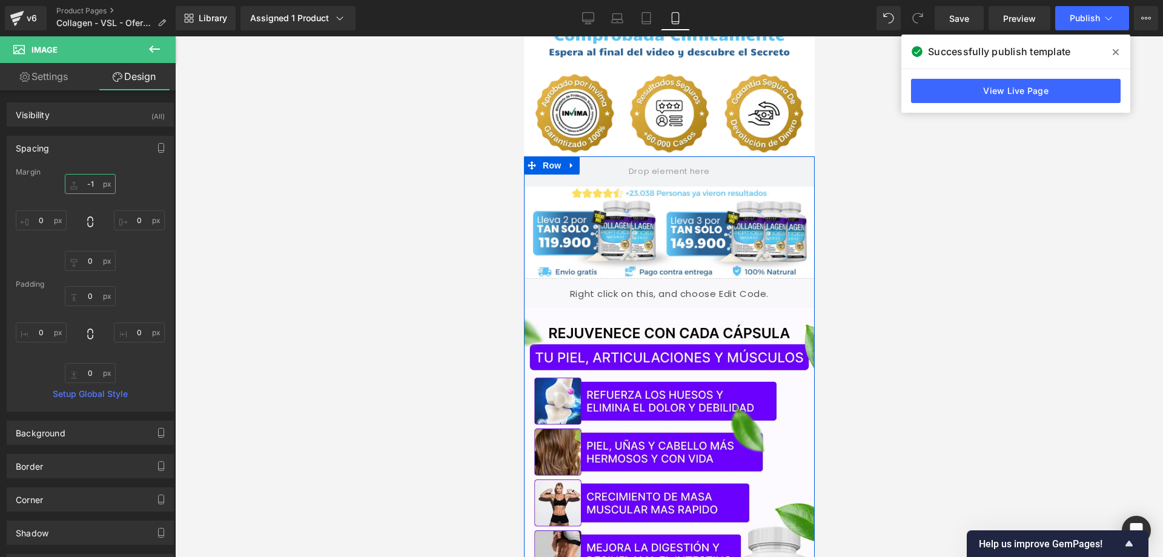
type input "0"
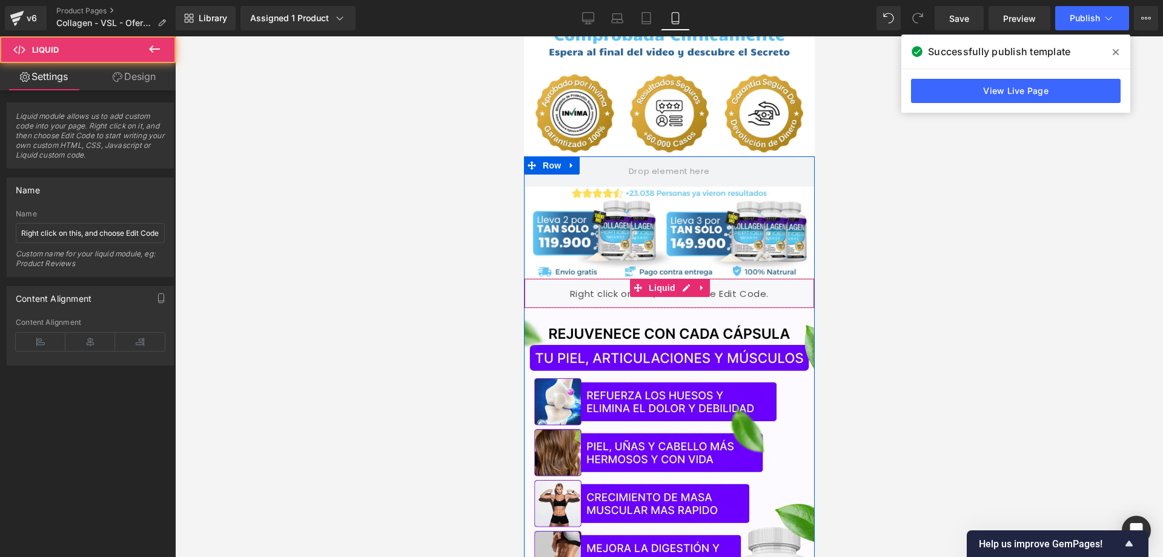
click at [597, 278] on div "Liquid" at bounding box center [668, 293] width 291 height 30
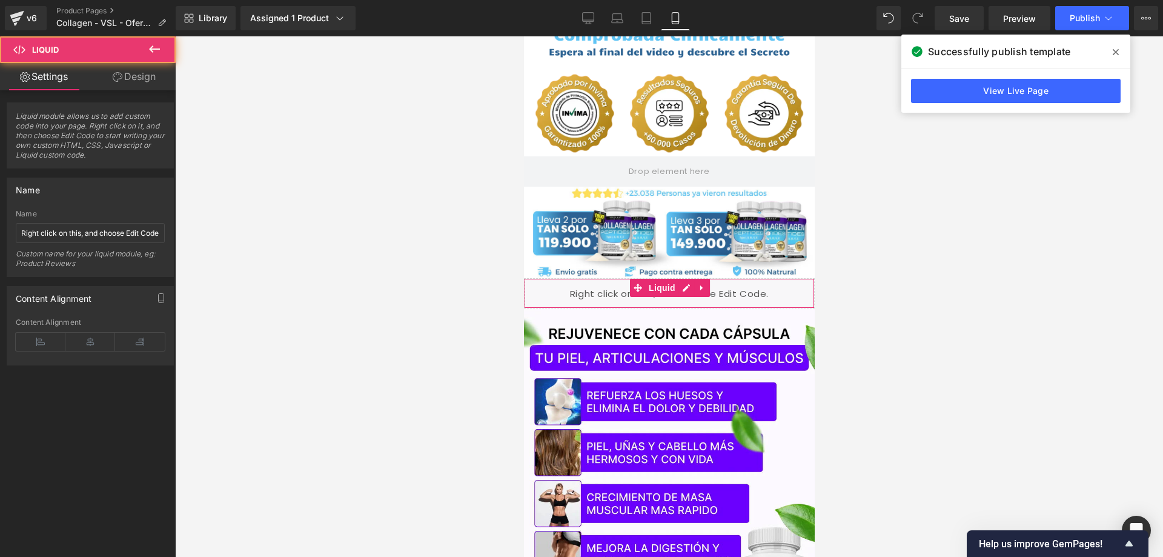
click at [156, 83] on link "Design" at bounding box center [134, 76] width 88 height 27
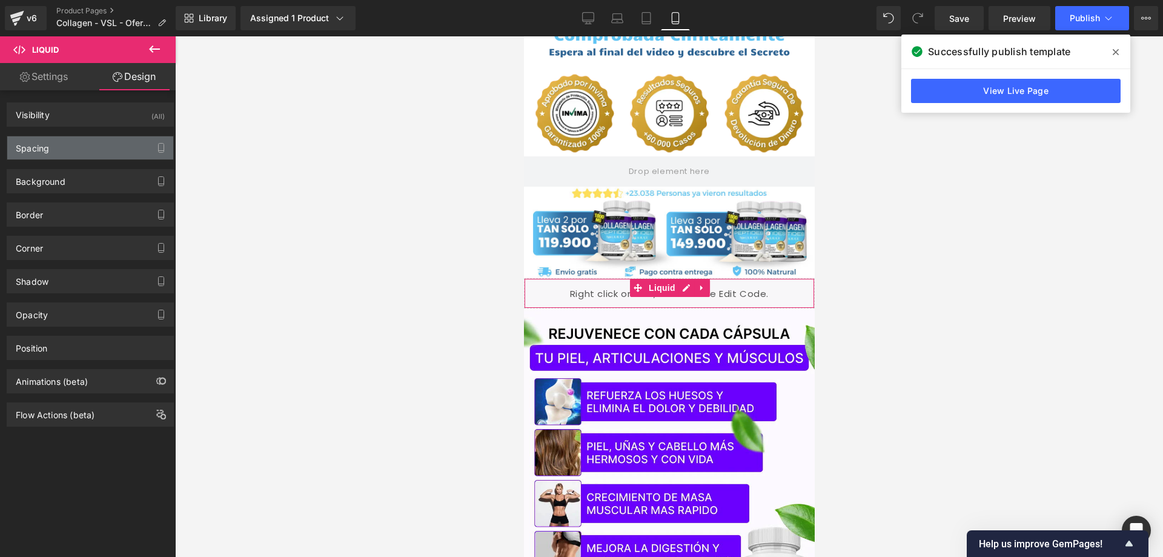
click at [83, 151] on div "Spacing" at bounding box center [90, 147] width 166 height 23
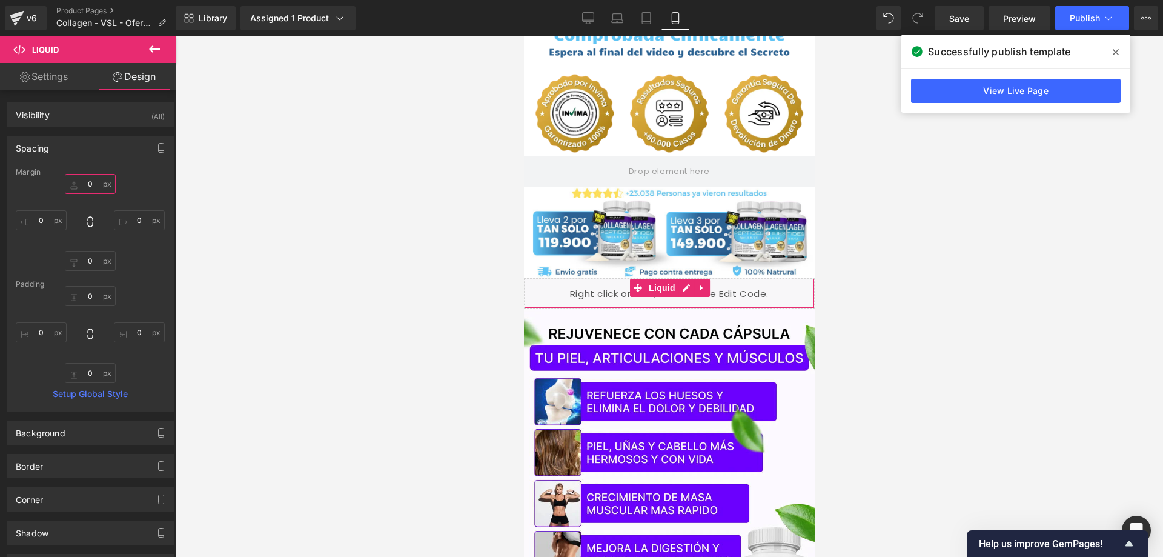
click at [89, 190] on input "0" at bounding box center [90, 184] width 51 height 20
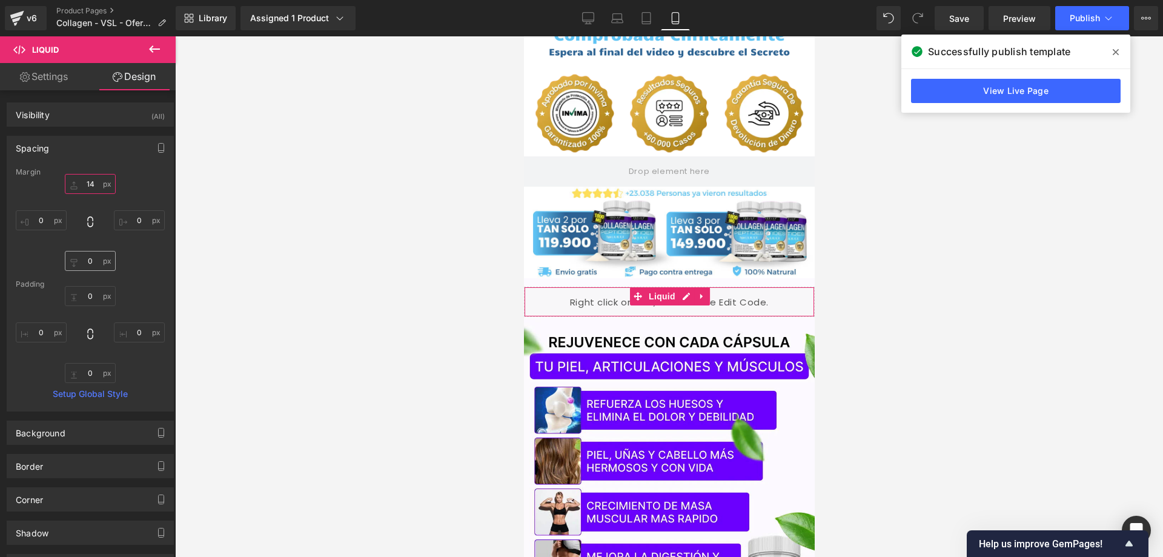
type input "15"
click at [93, 265] on input "0" at bounding box center [90, 261] width 51 height 20
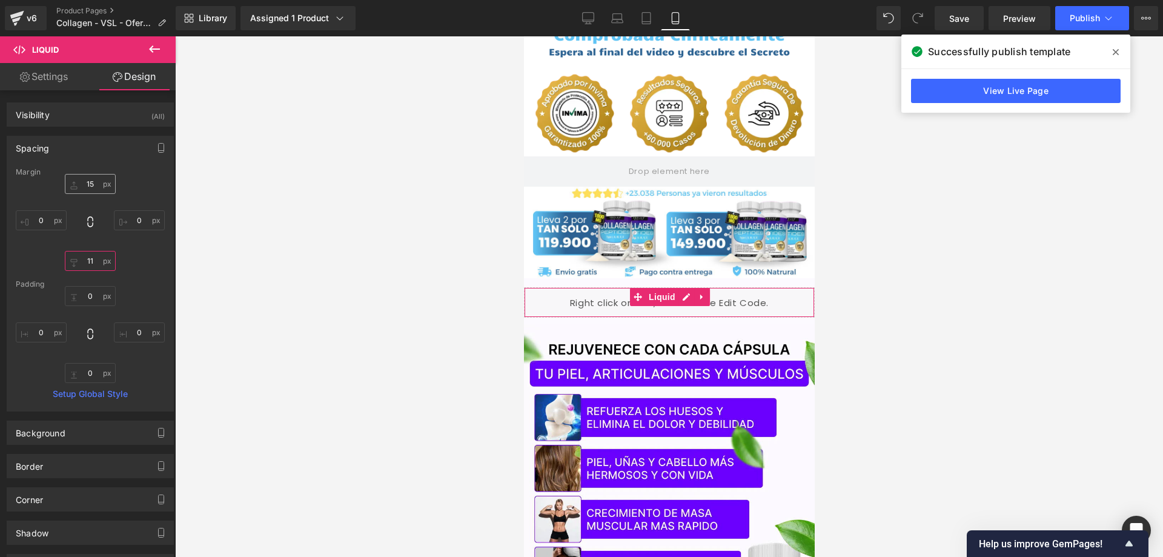
type input "10"
click at [94, 183] on input "15" at bounding box center [90, 184] width 51 height 20
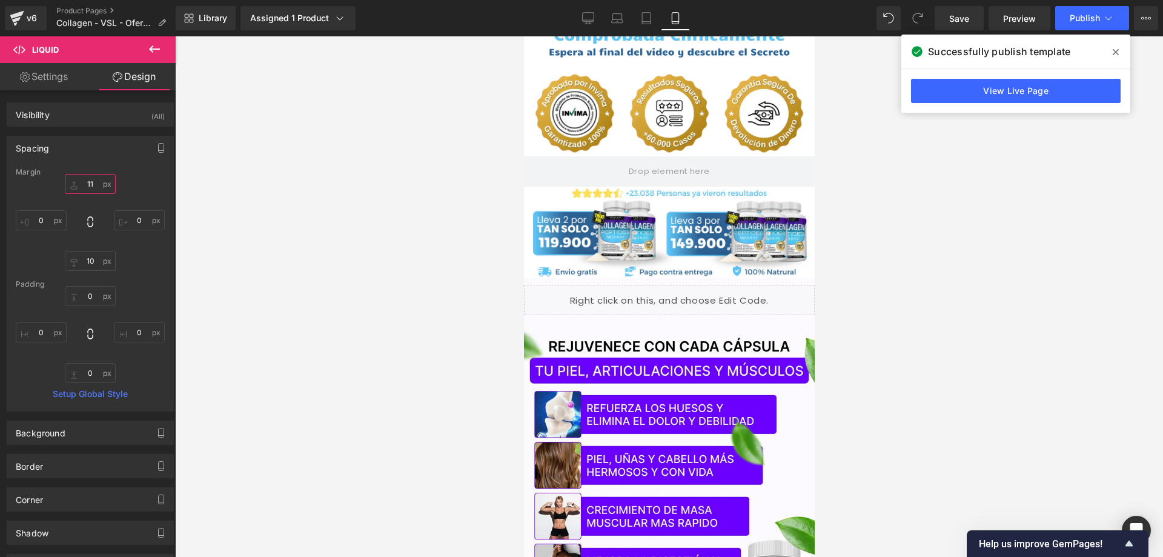
type input "10"
click at [989, 95] on link "View Live Page" at bounding box center [1016, 91] width 210 height 24
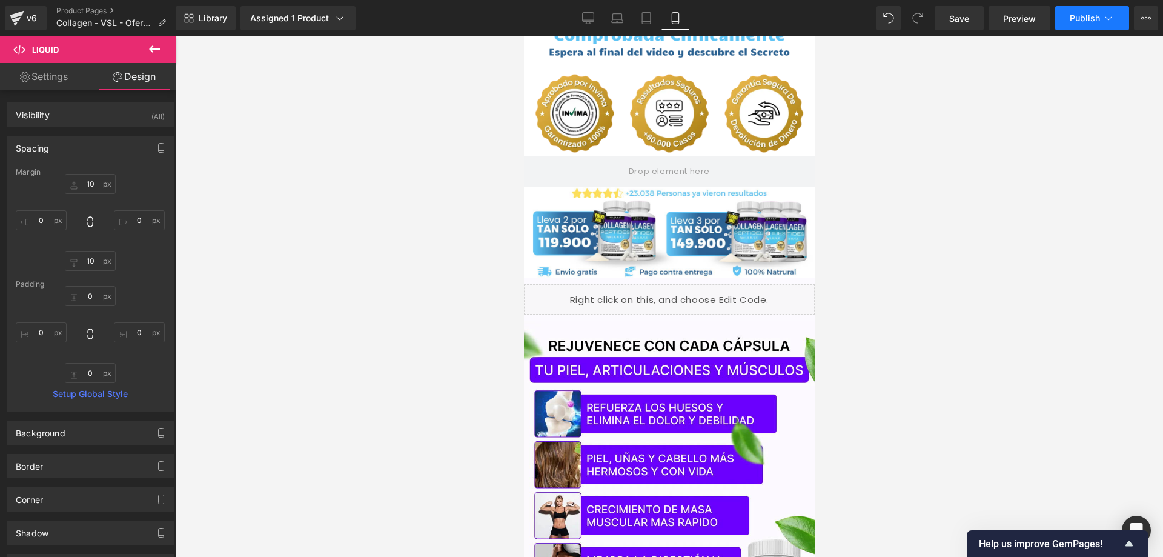
click at [1071, 20] on span "Publish" at bounding box center [1085, 18] width 30 height 10
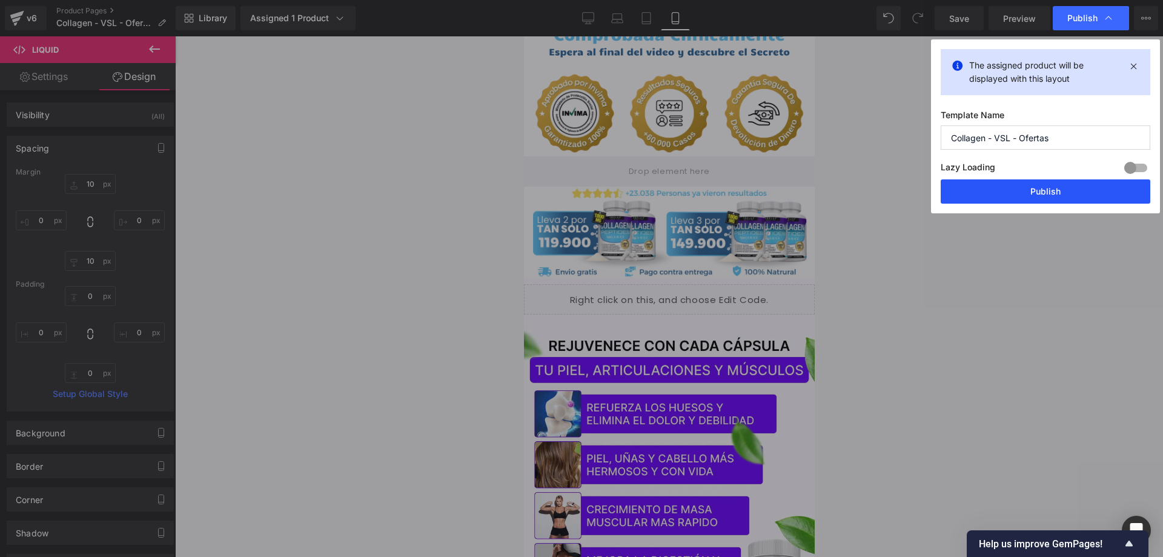
click at [1000, 194] on button "Publish" at bounding box center [1046, 191] width 210 height 24
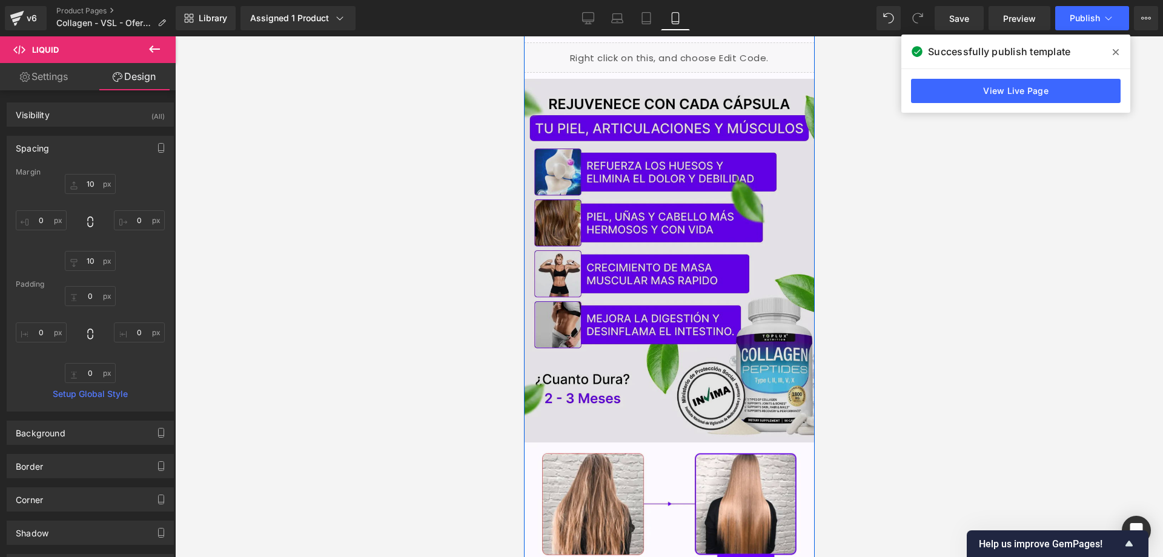
scroll to position [364, 0]
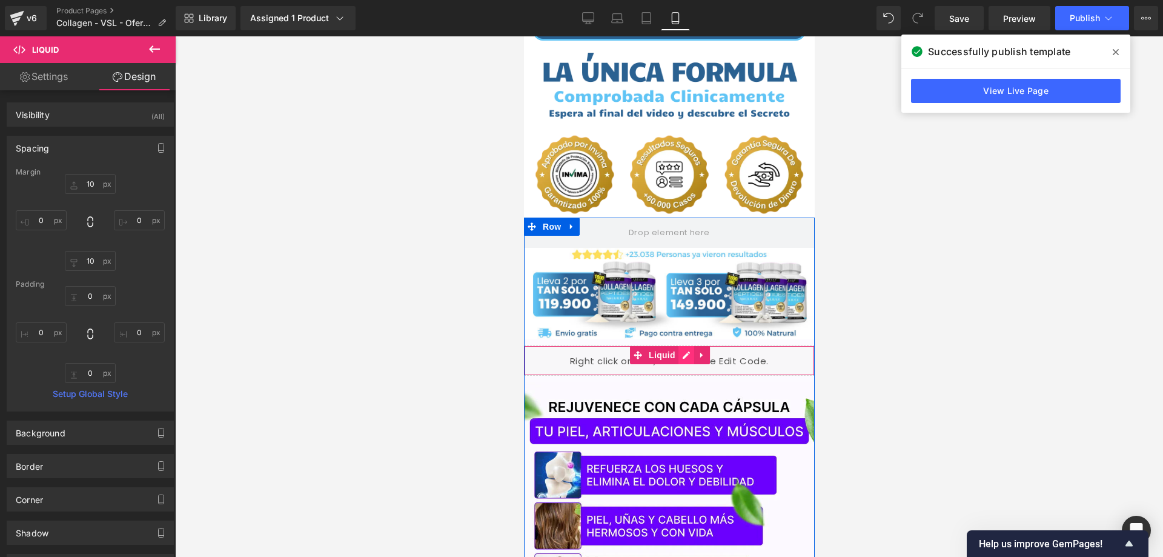
click at [674, 345] on div "Liquid" at bounding box center [668, 360] width 291 height 30
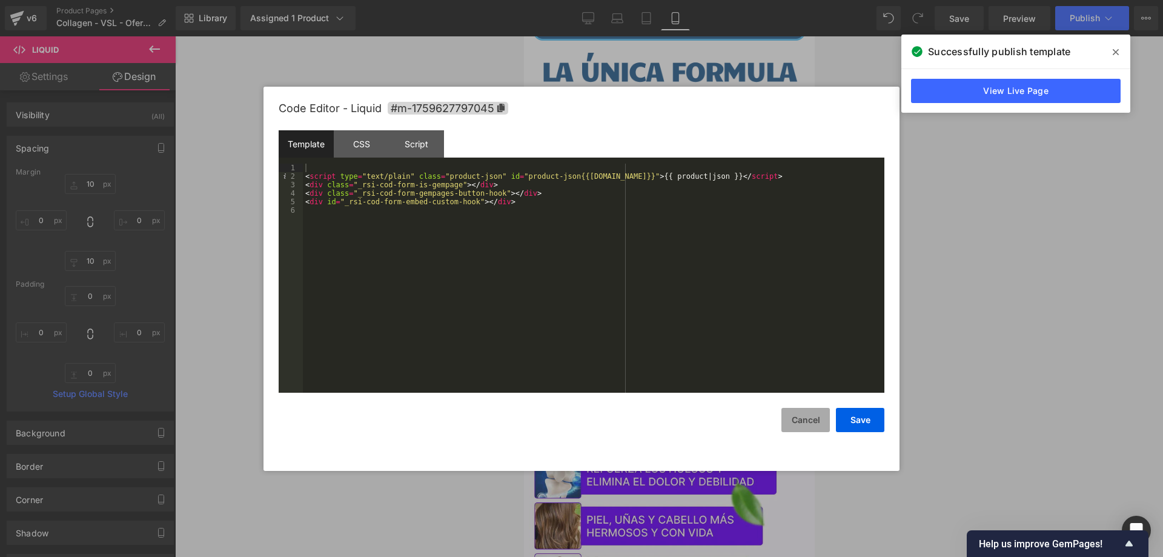
click at [799, 420] on button "Cancel" at bounding box center [806, 420] width 48 height 24
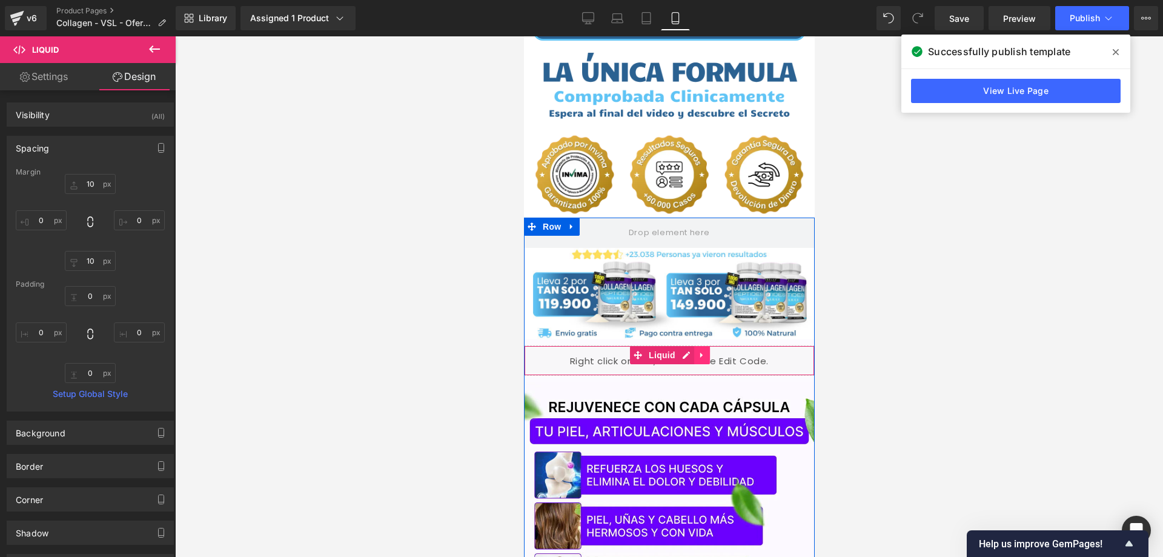
click at [697, 351] on icon at bounding box center [701, 355] width 8 height 9
click at [690, 351] on icon at bounding box center [694, 355] width 8 height 8
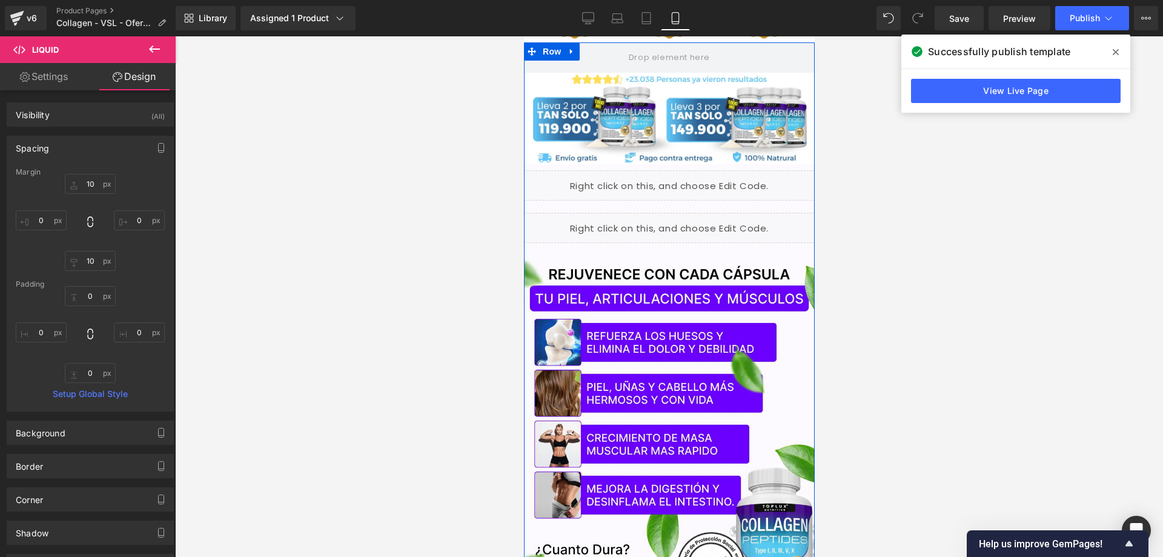
scroll to position [545, 0]
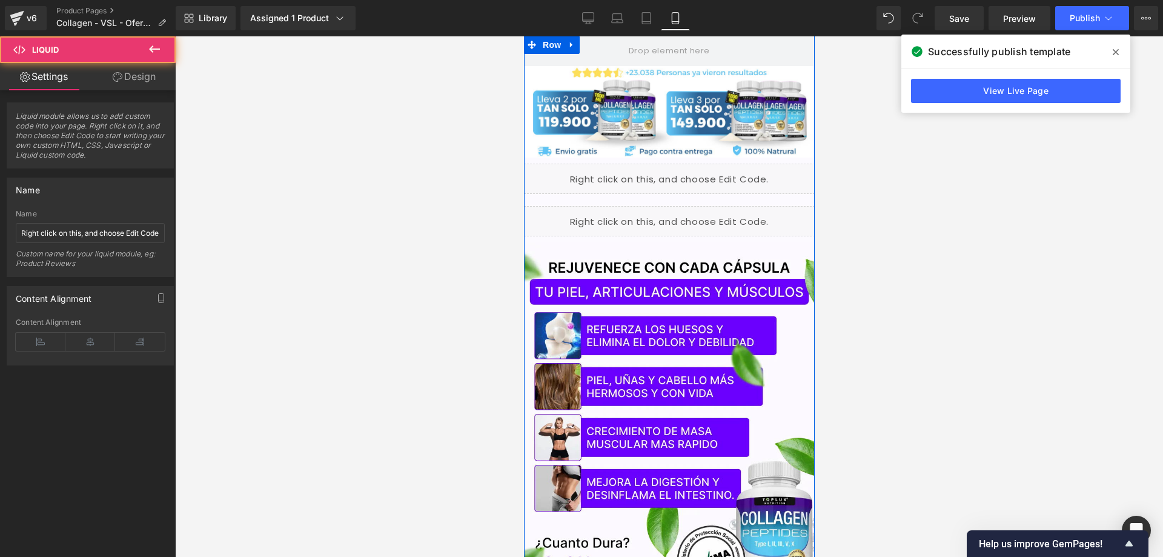
click at [603, 206] on div "Liquid" at bounding box center [668, 221] width 291 height 30
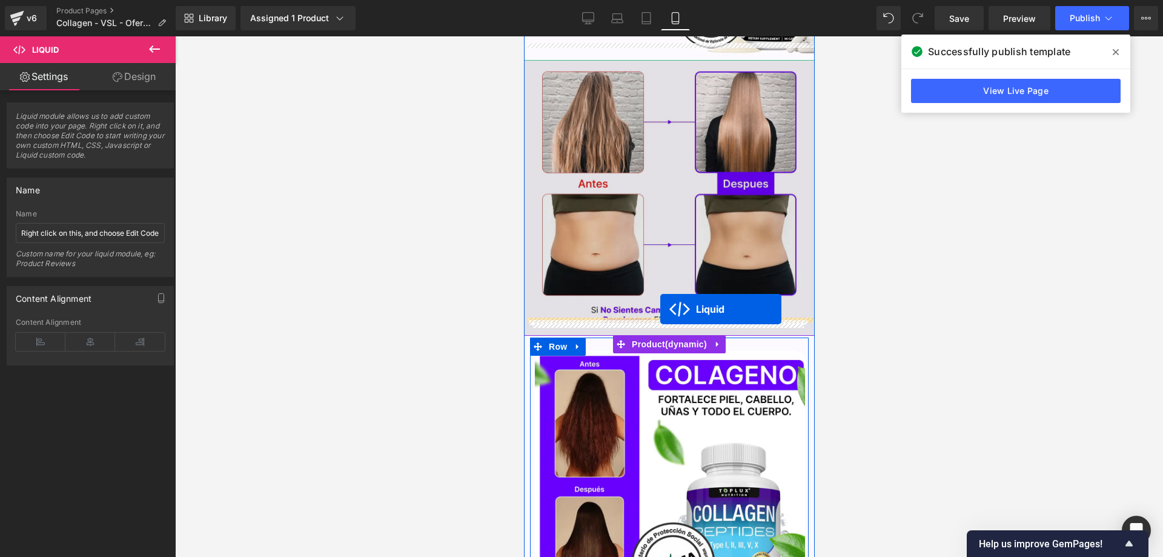
drag, startPoint x: 633, startPoint y: 198, endPoint x: 660, endPoint y: 309, distance: 114.2
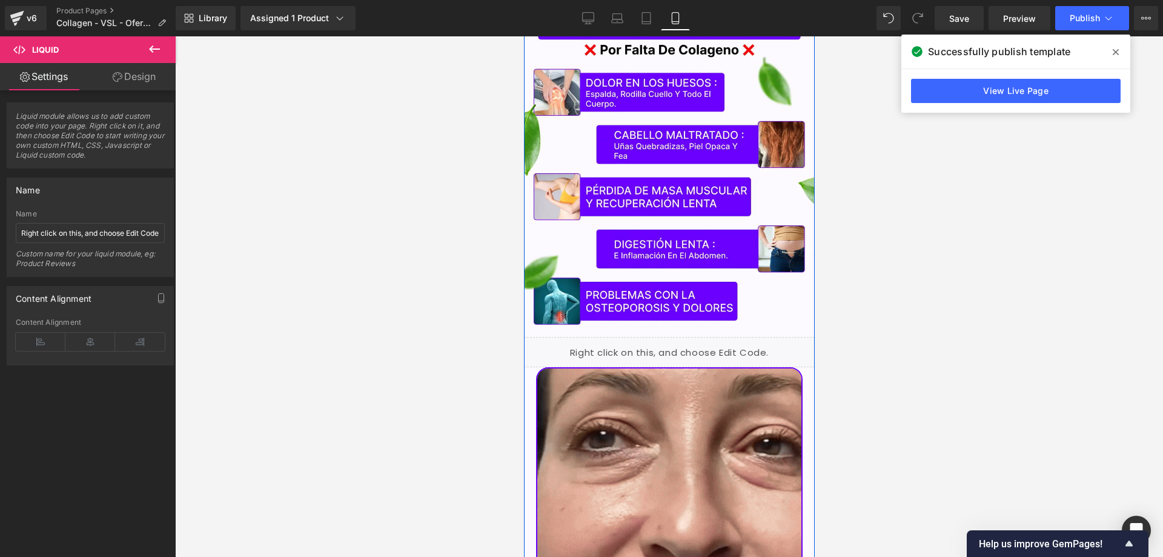
scroll to position [2624, 0]
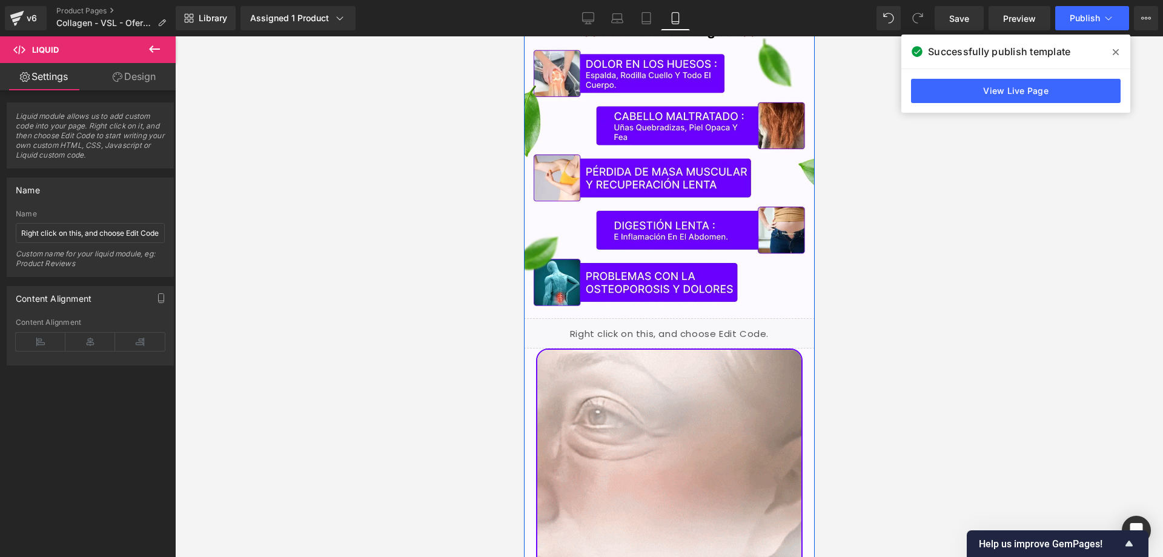
click at [662, 318] on div "Liquid" at bounding box center [668, 333] width 291 height 30
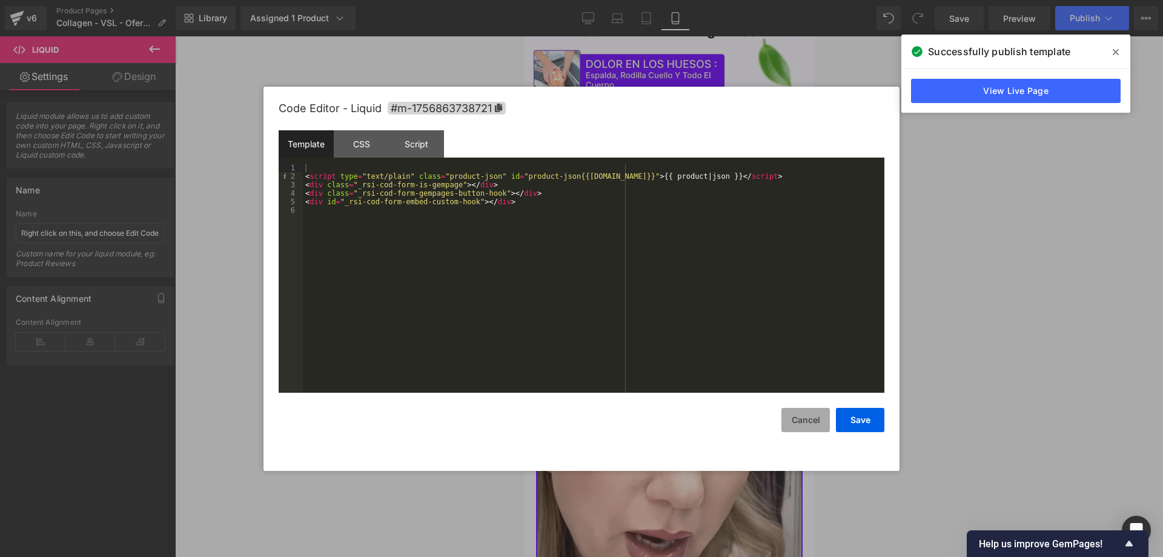
click at [796, 419] on button "Cancel" at bounding box center [806, 420] width 48 height 24
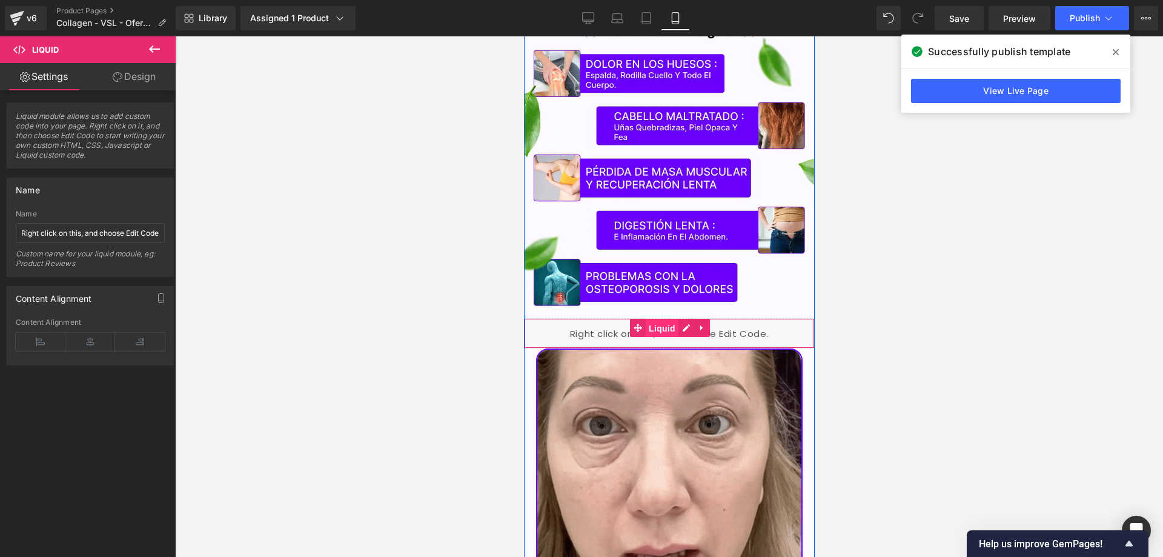
click at [634, 319] on link "Liquid" at bounding box center [654, 328] width 48 height 18
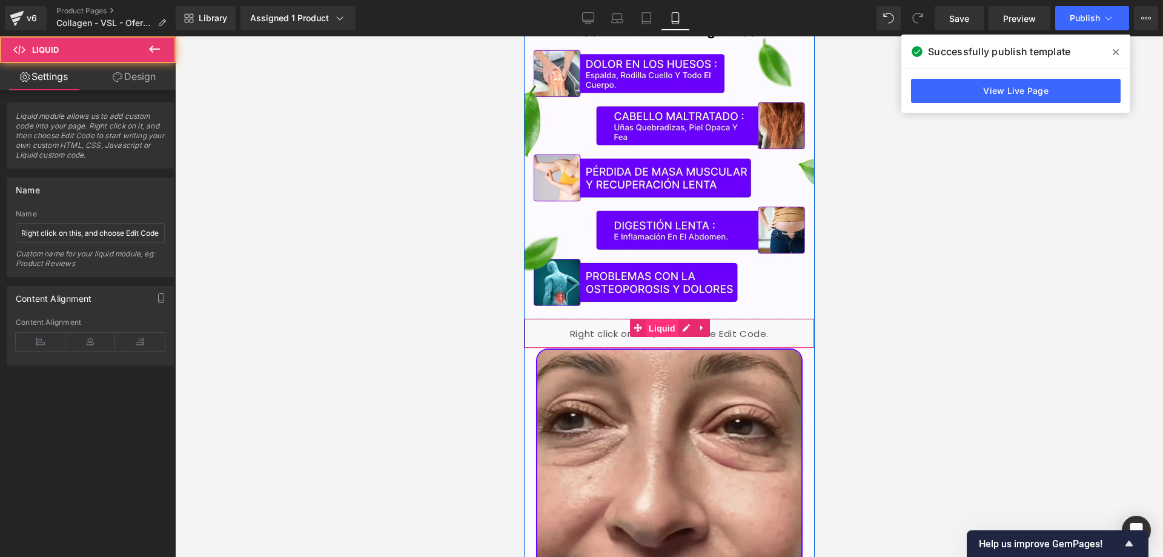
click at [646, 319] on span "Liquid" at bounding box center [661, 328] width 33 height 18
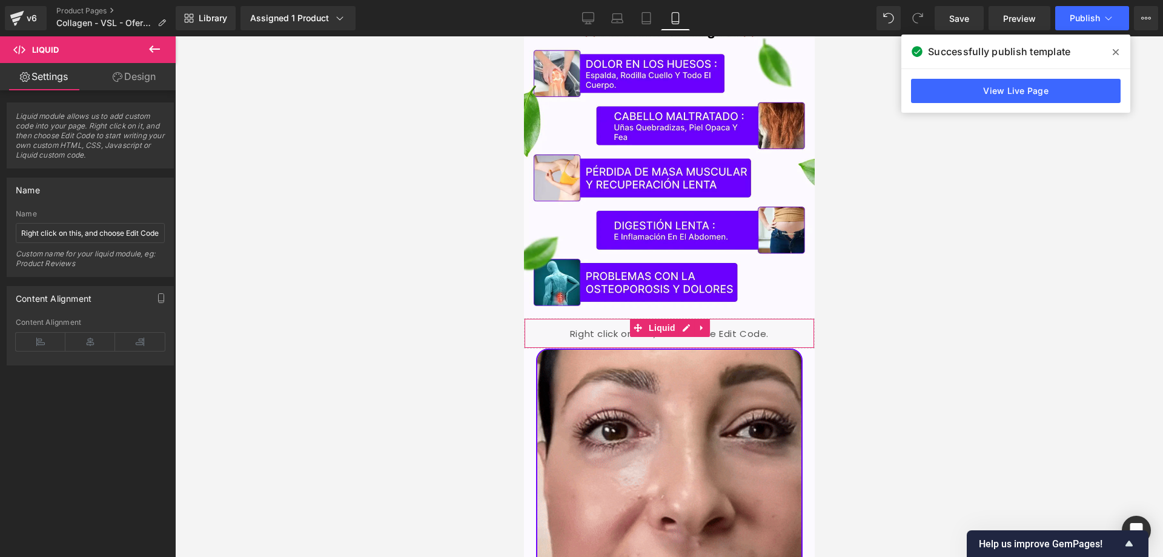
click at [135, 86] on link "Design" at bounding box center [134, 76] width 88 height 27
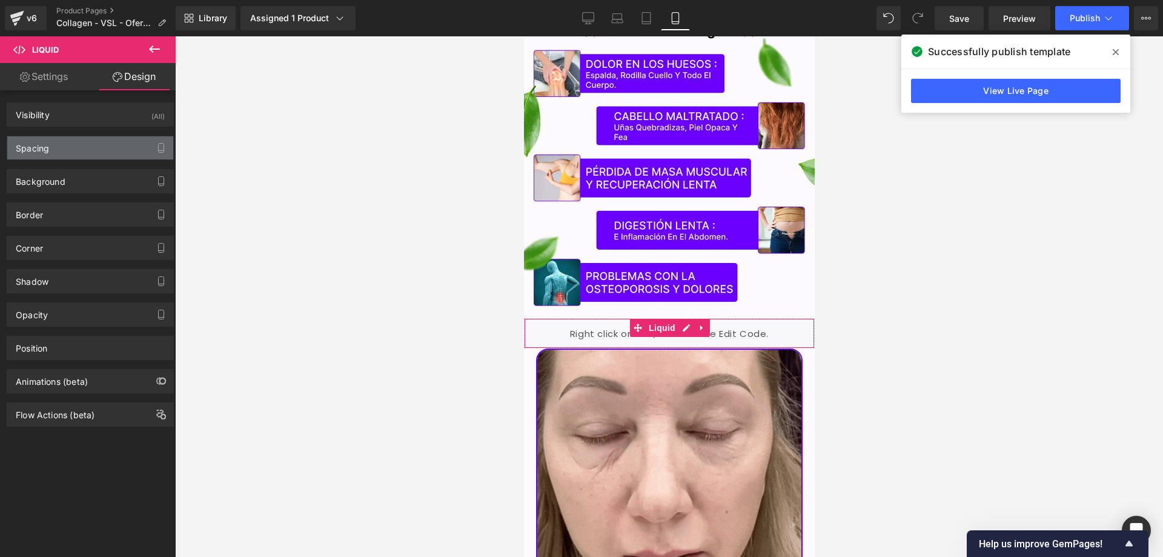
click at [91, 145] on div "Spacing" at bounding box center [90, 147] width 166 height 23
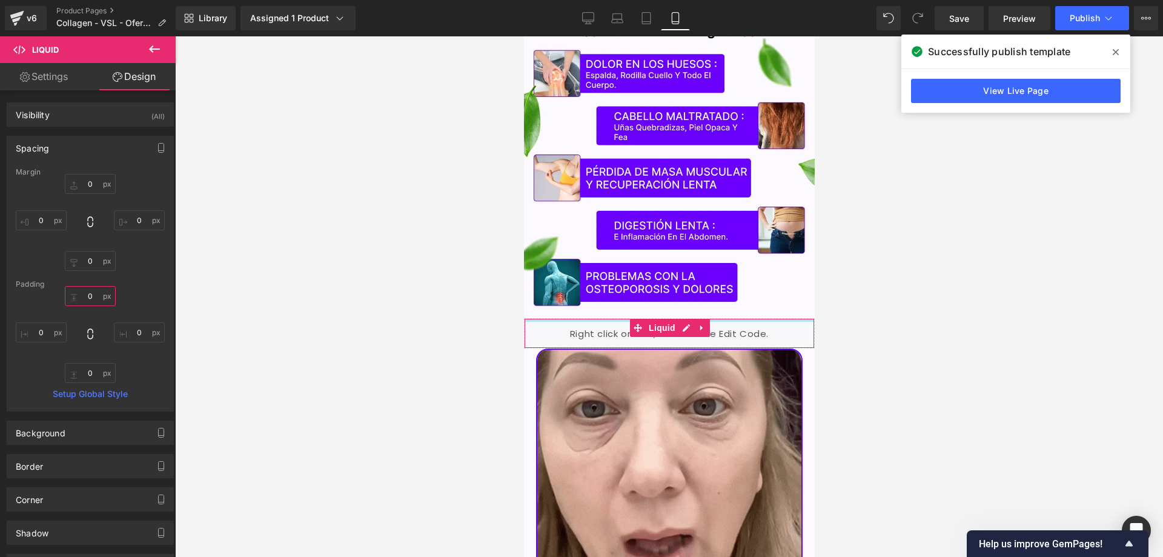
click at [90, 302] on input "0" at bounding box center [90, 296] width 51 height 20
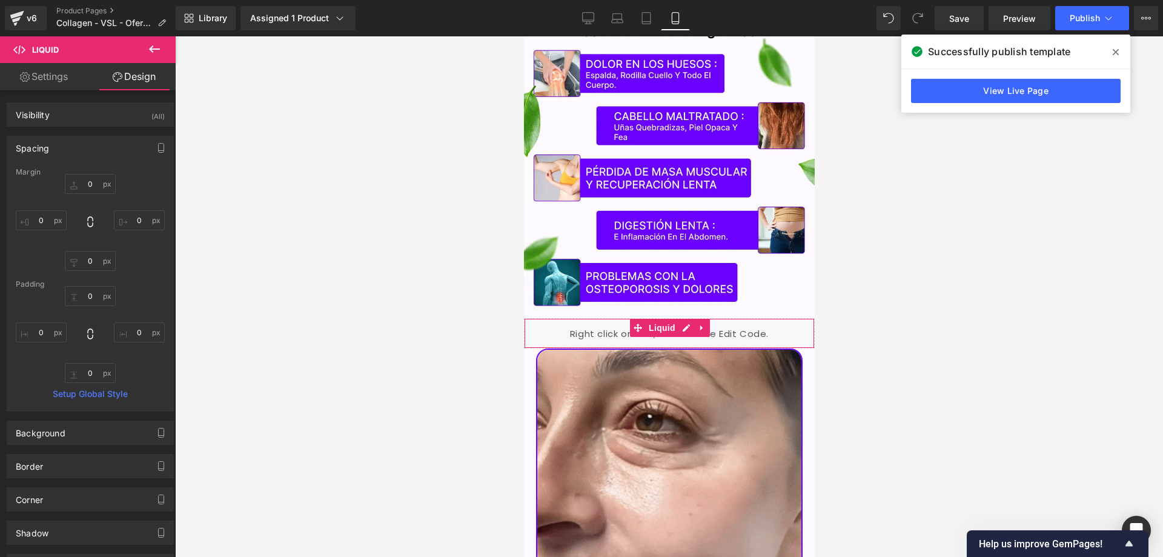
click at [89, 361] on div "0px 0 0px 0 0px 0 0px 0" at bounding box center [90, 334] width 149 height 97
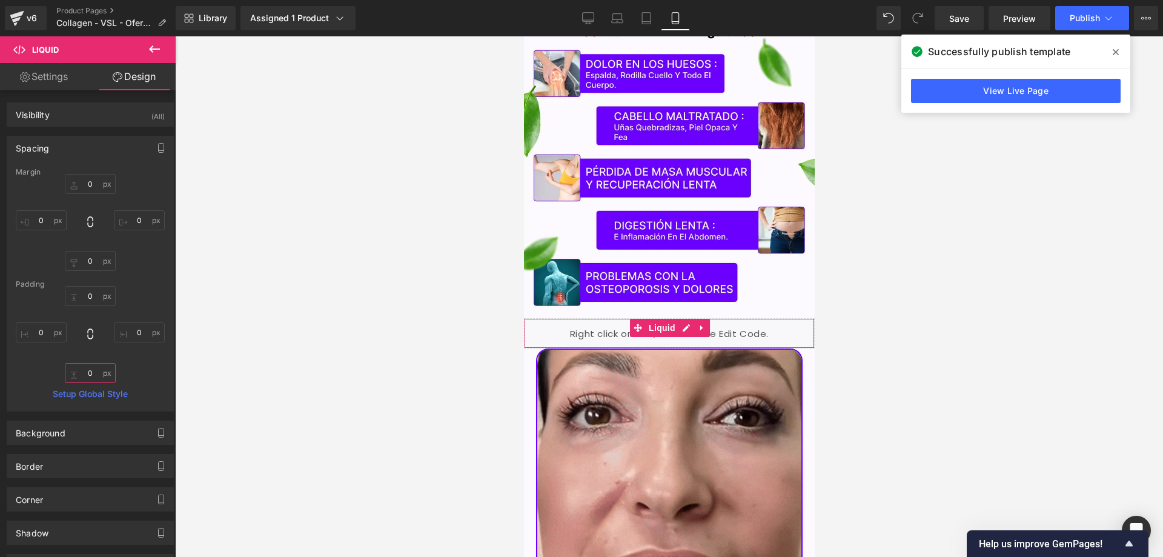
click at [89, 368] on input "0" at bounding box center [90, 373] width 51 height 20
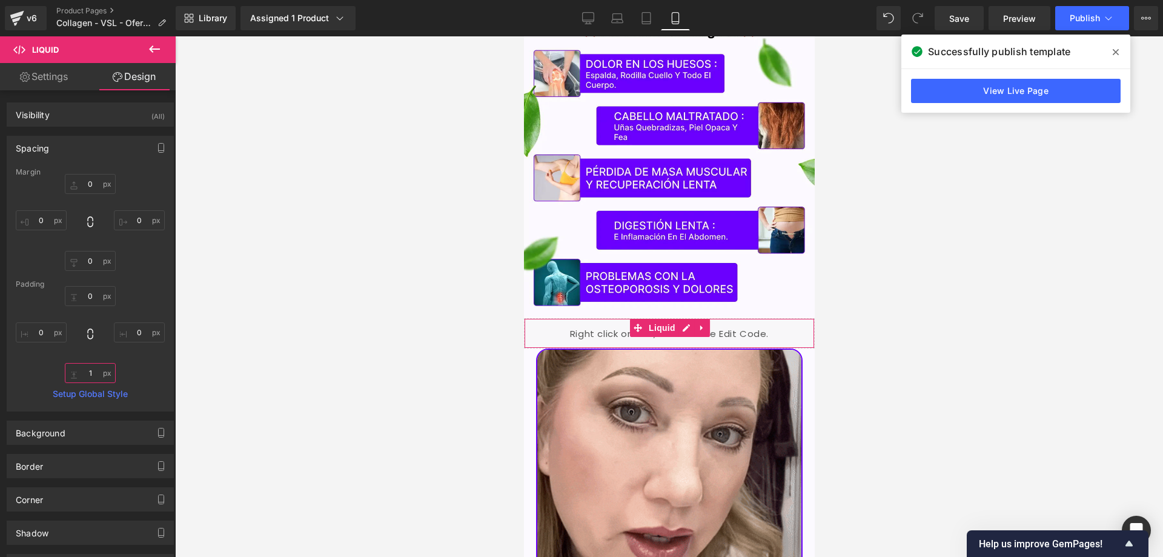
type input "0"
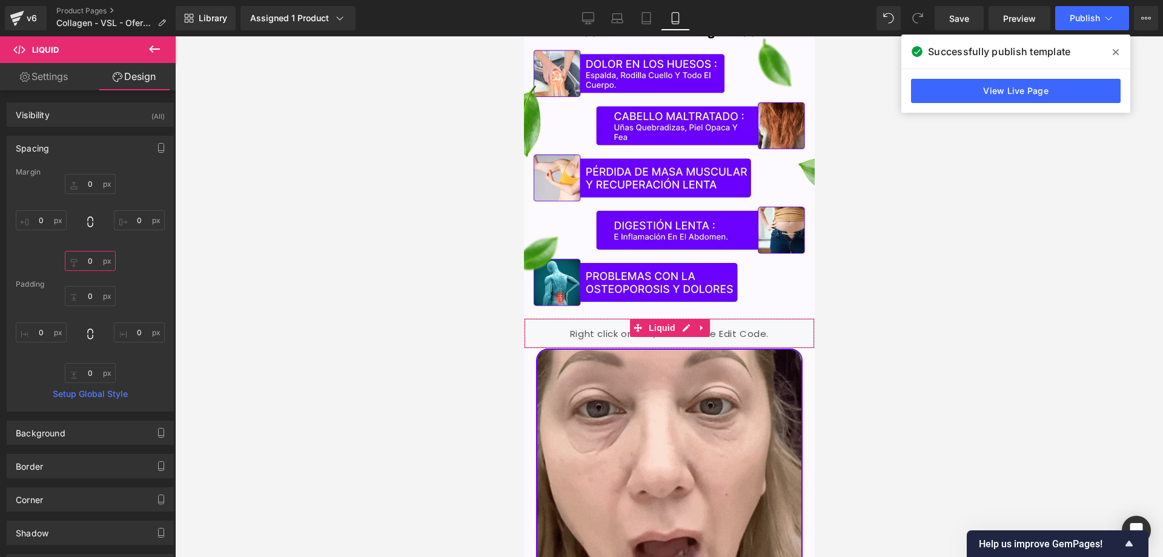
click at [91, 264] on input "0" at bounding box center [90, 261] width 51 height 20
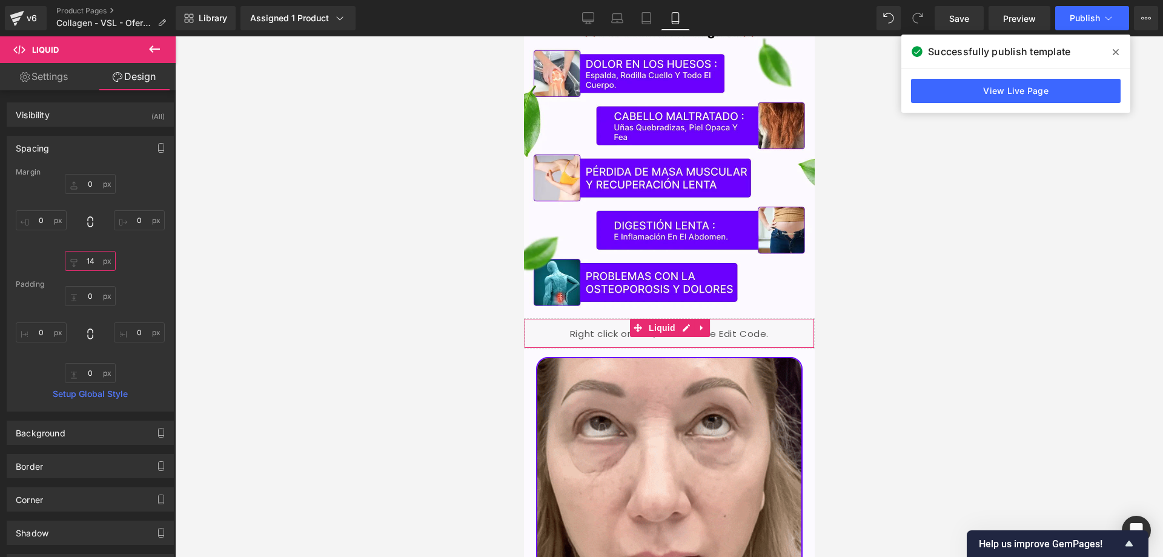
type input "15"
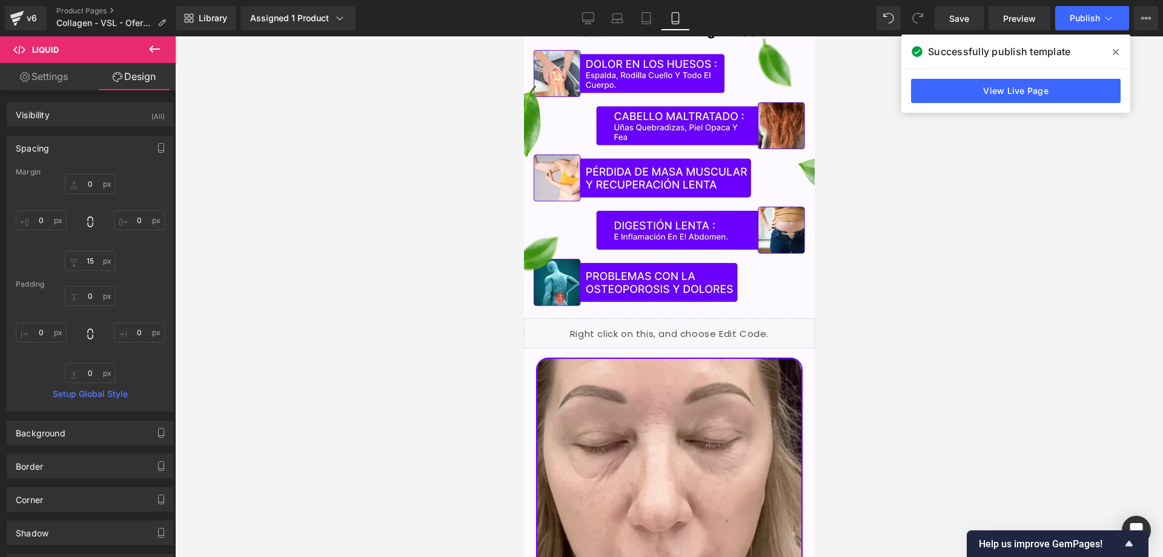
click at [1115, 53] on icon at bounding box center [1116, 52] width 6 height 6
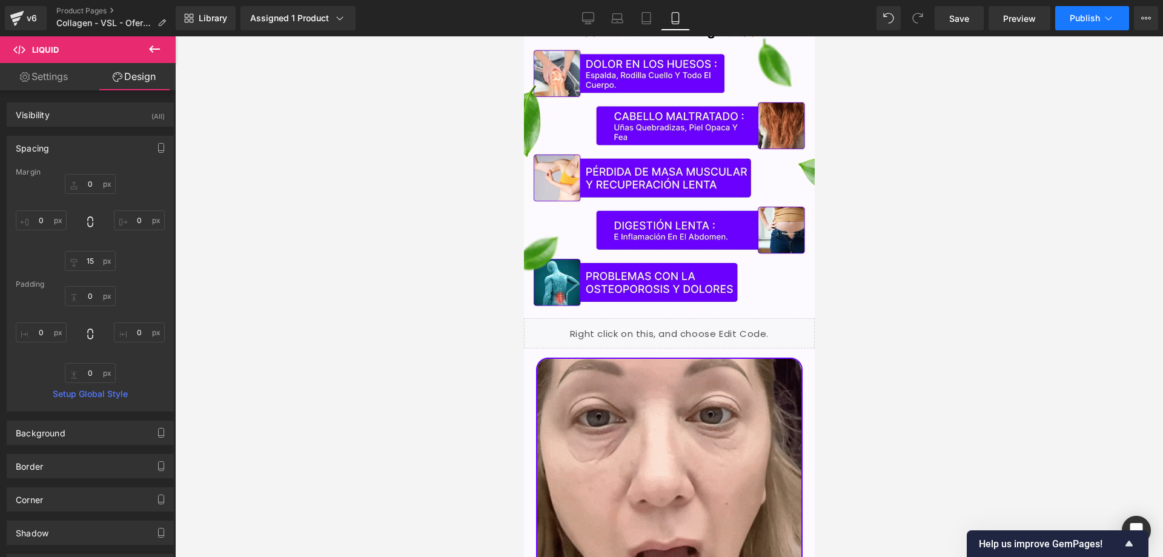
click at [1089, 22] on span "Publish" at bounding box center [1085, 18] width 30 height 10
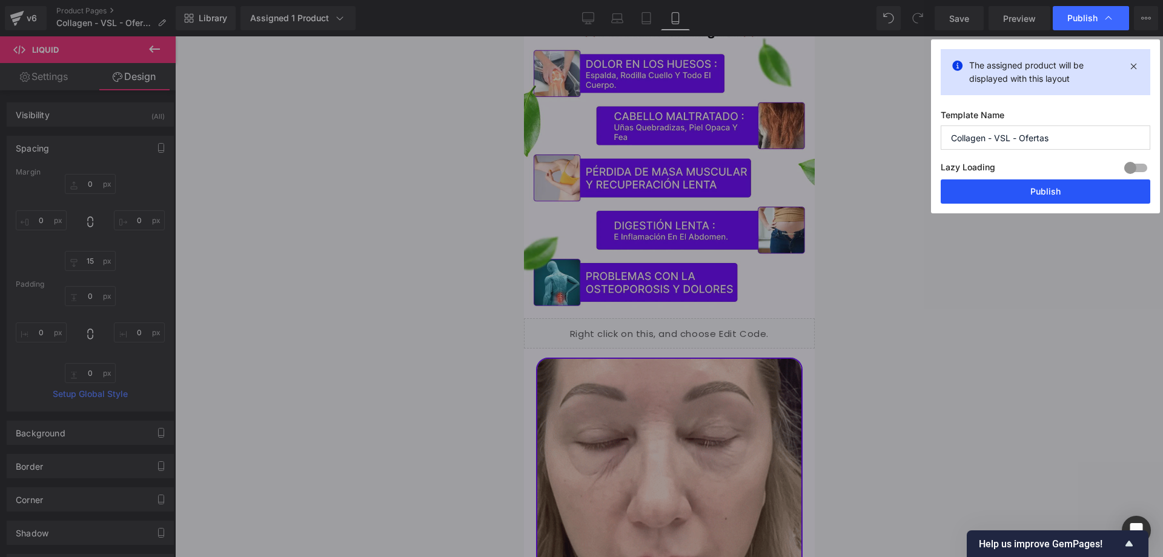
click at [999, 193] on button "Publish" at bounding box center [1046, 191] width 210 height 24
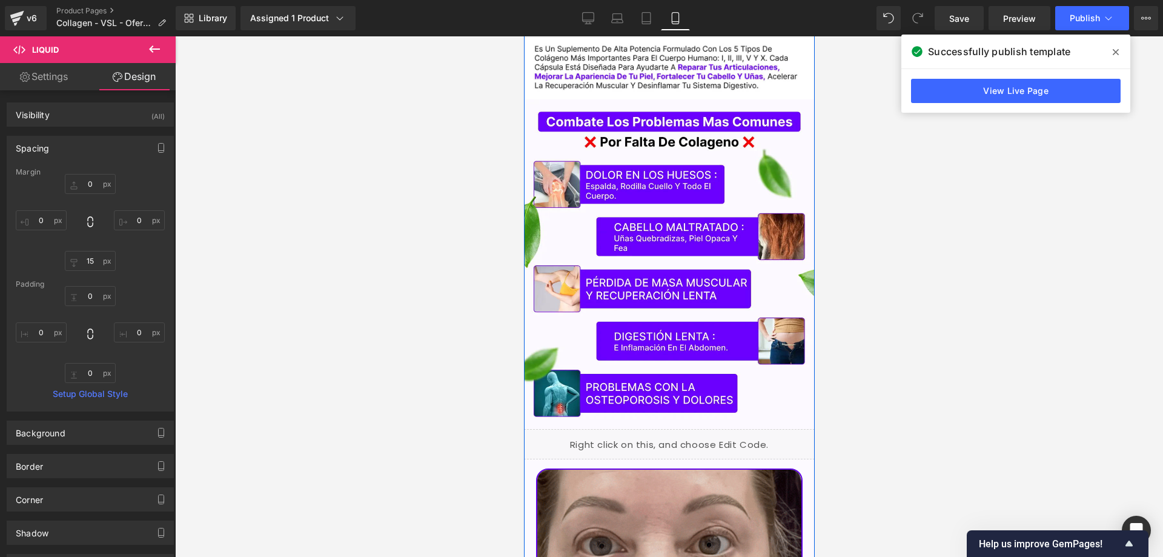
scroll to position [2563, 0]
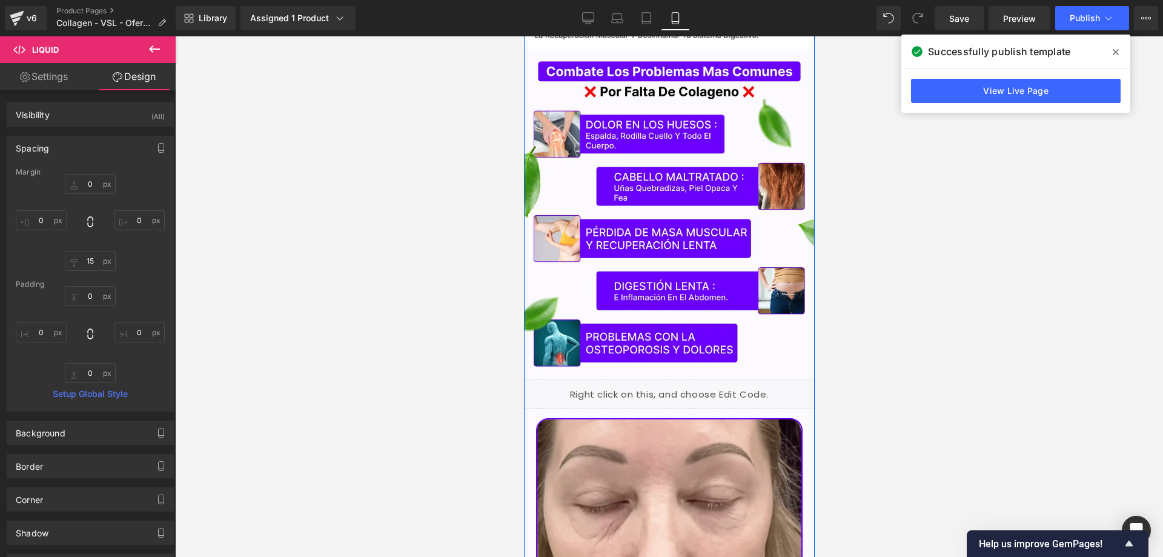
click at [671, 379] on div "Liquid" at bounding box center [668, 394] width 291 height 30
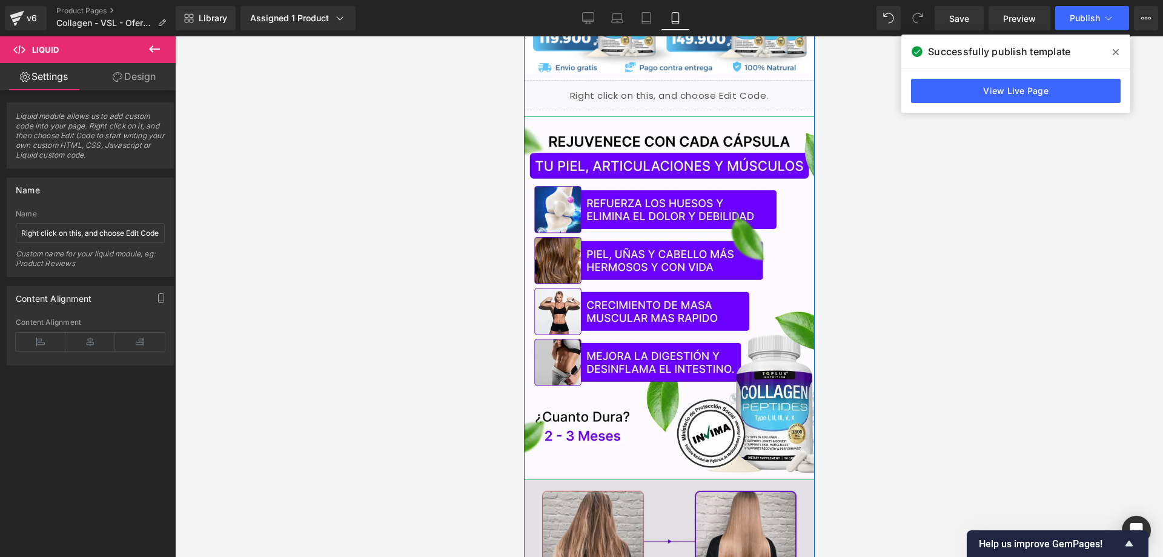
scroll to position [685, 0]
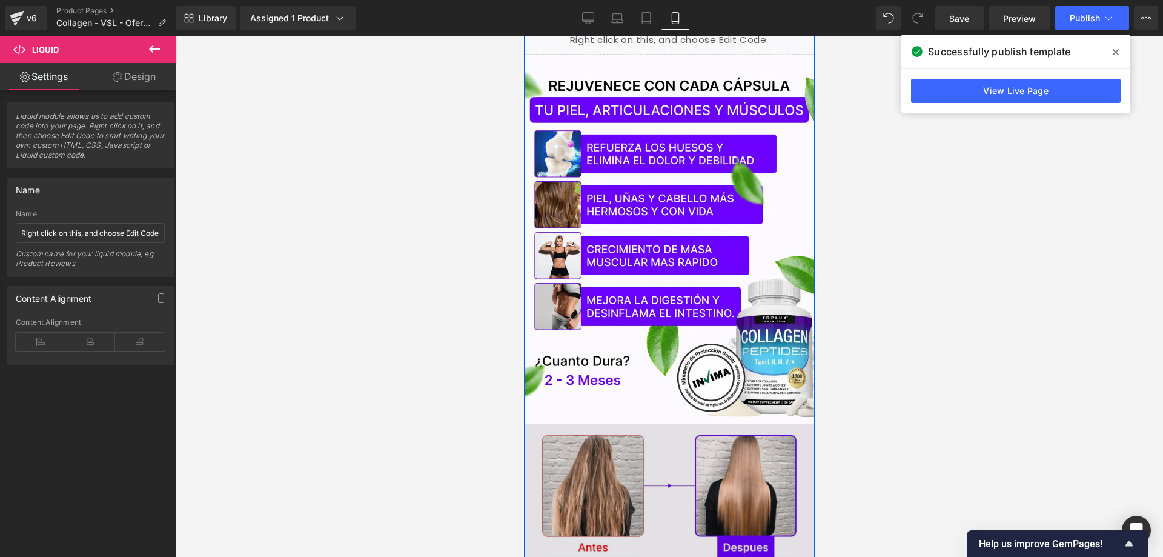
click at [676, 277] on img at bounding box center [668, 243] width 291 height 364
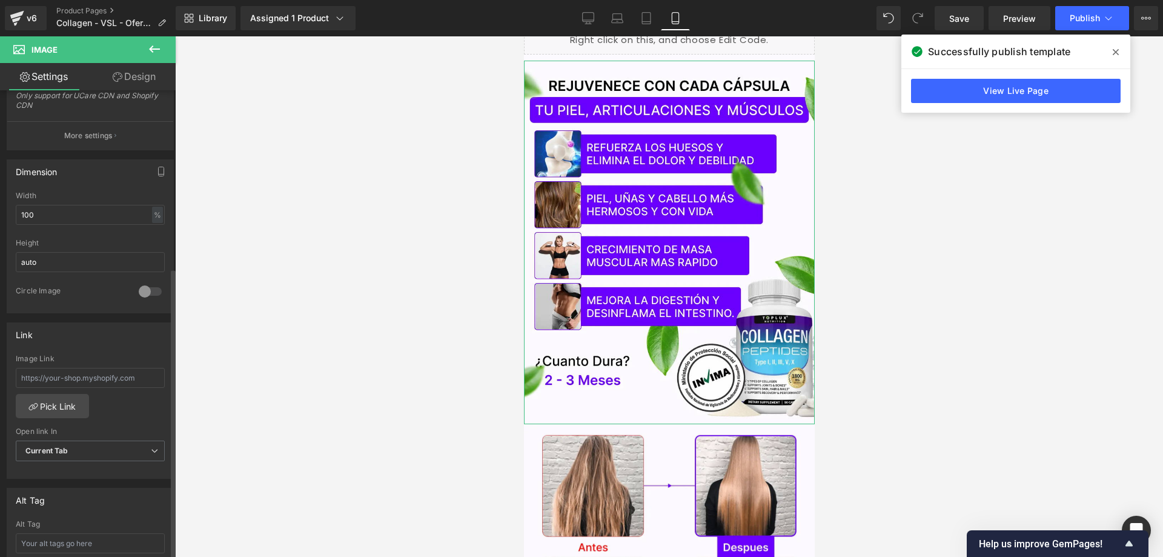
scroll to position [303, 0]
click at [141, 67] on link "Design" at bounding box center [134, 76] width 88 height 27
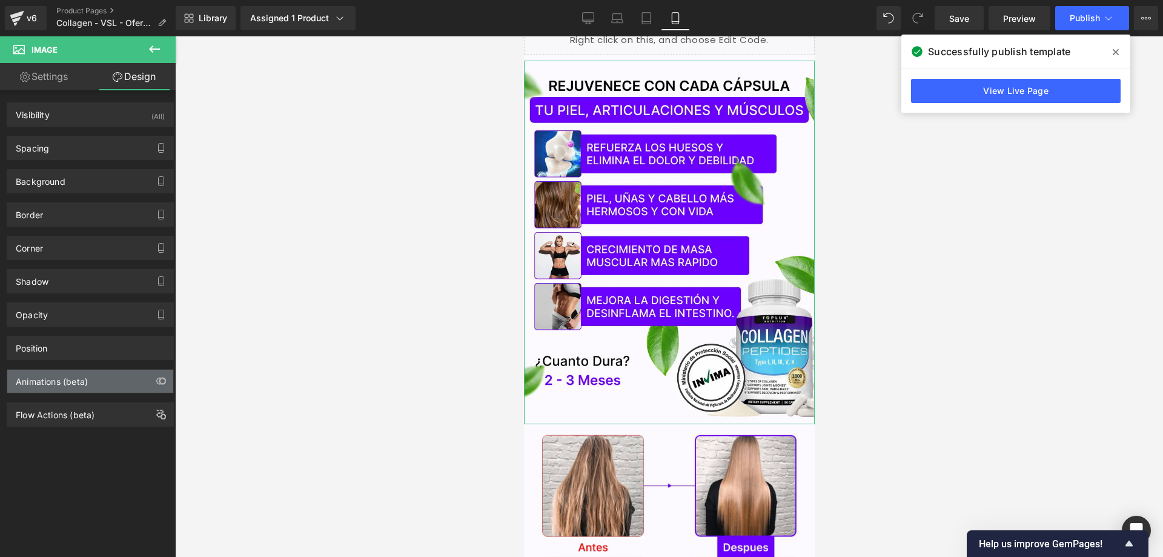
click at [79, 386] on div "Animations (beta)" at bounding box center [52, 378] width 72 height 17
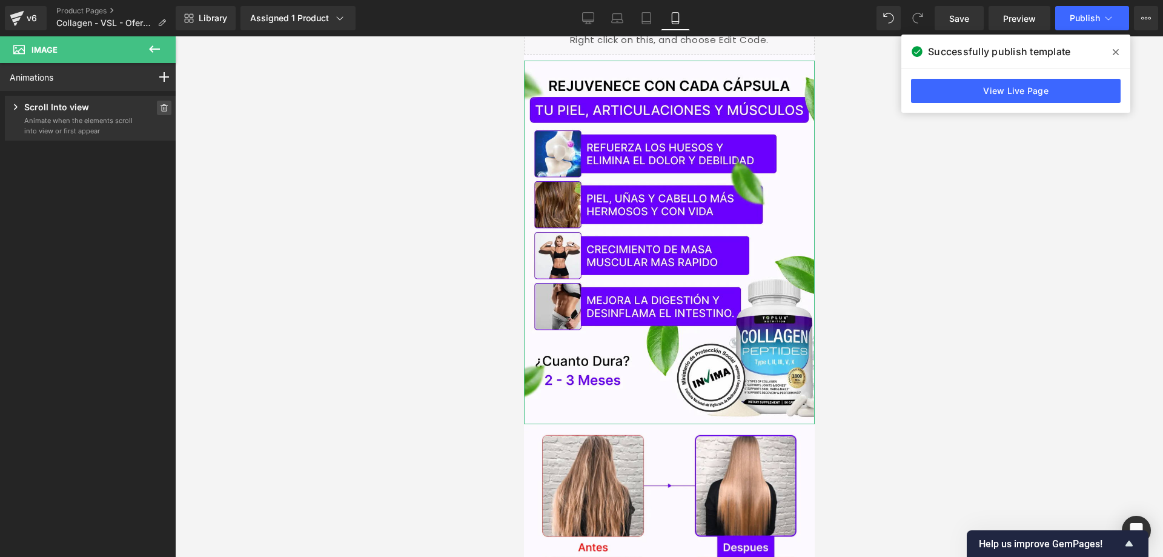
click at [157, 110] on span at bounding box center [164, 108] width 15 height 15
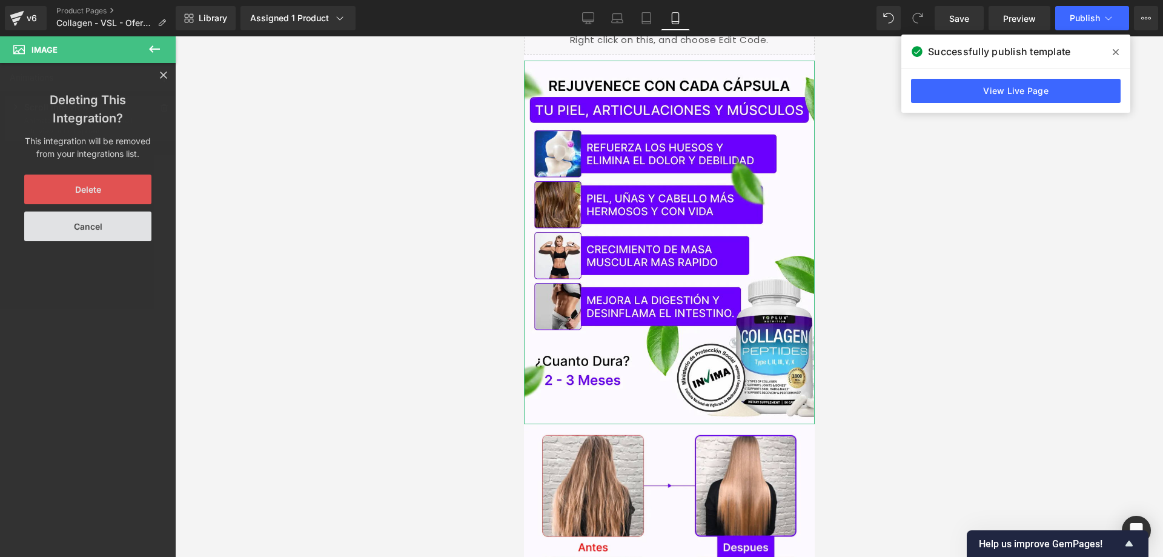
click at [98, 196] on button "Delete" at bounding box center [87, 189] width 127 height 30
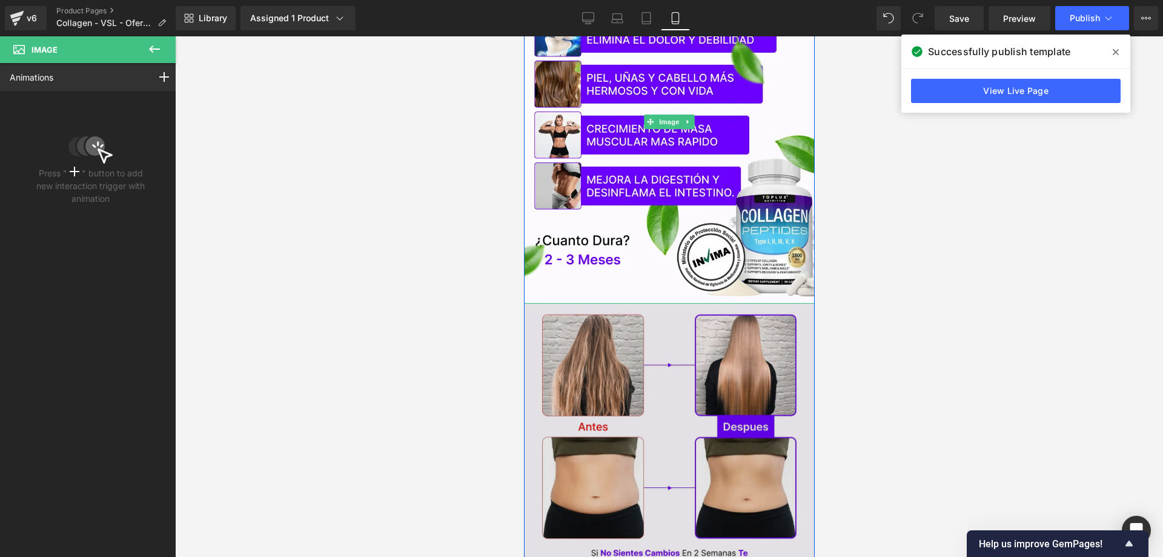
scroll to position [806, 0]
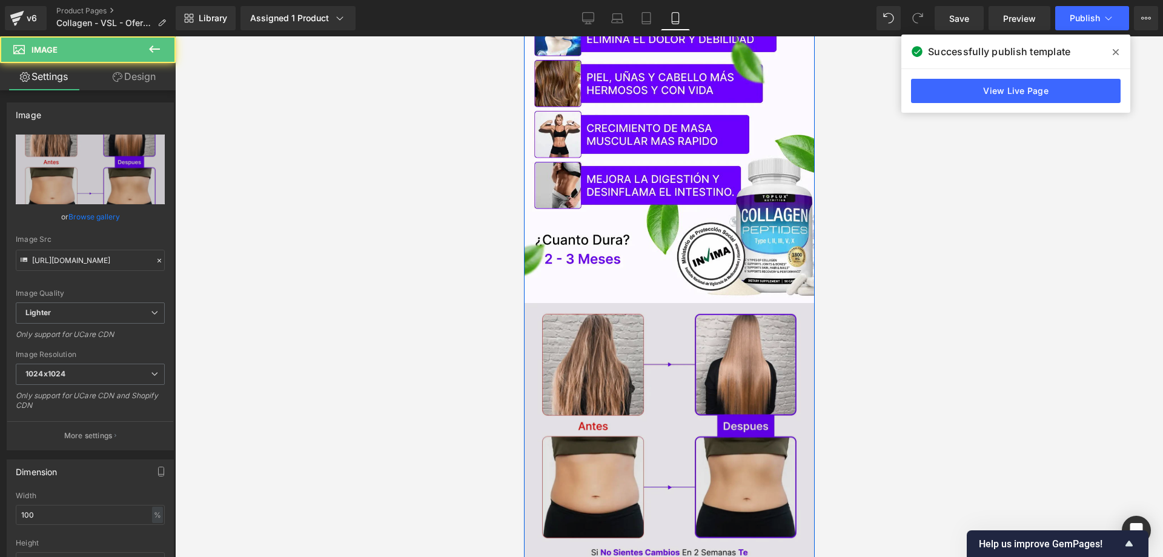
click at [633, 313] on img at bounding box center [668, 440] width 291 height 274
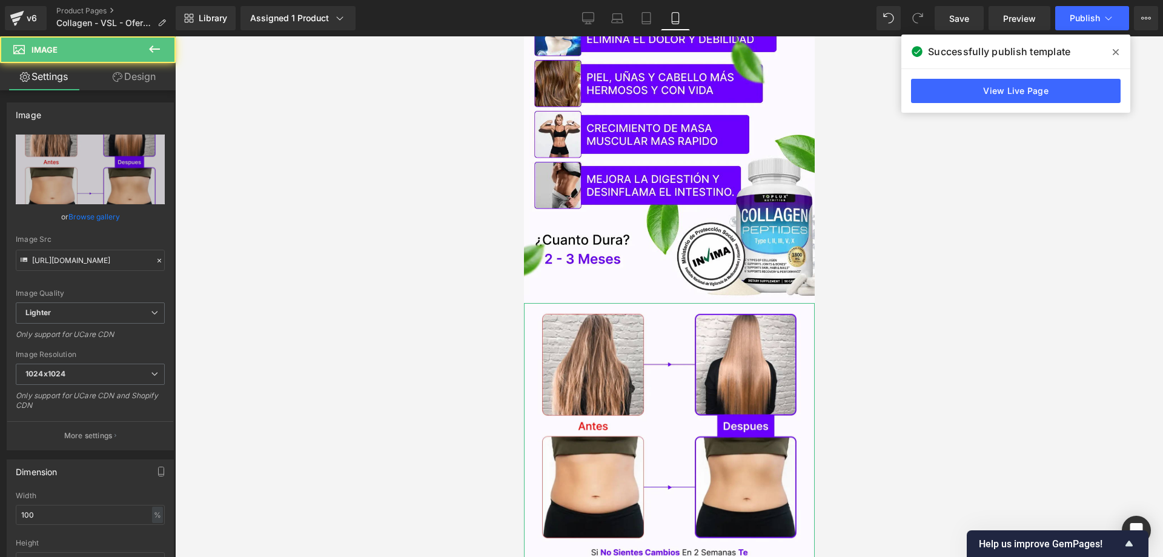
click at [132, 87] on link "Design" at bounding box center [134, 76] width 88 height 27
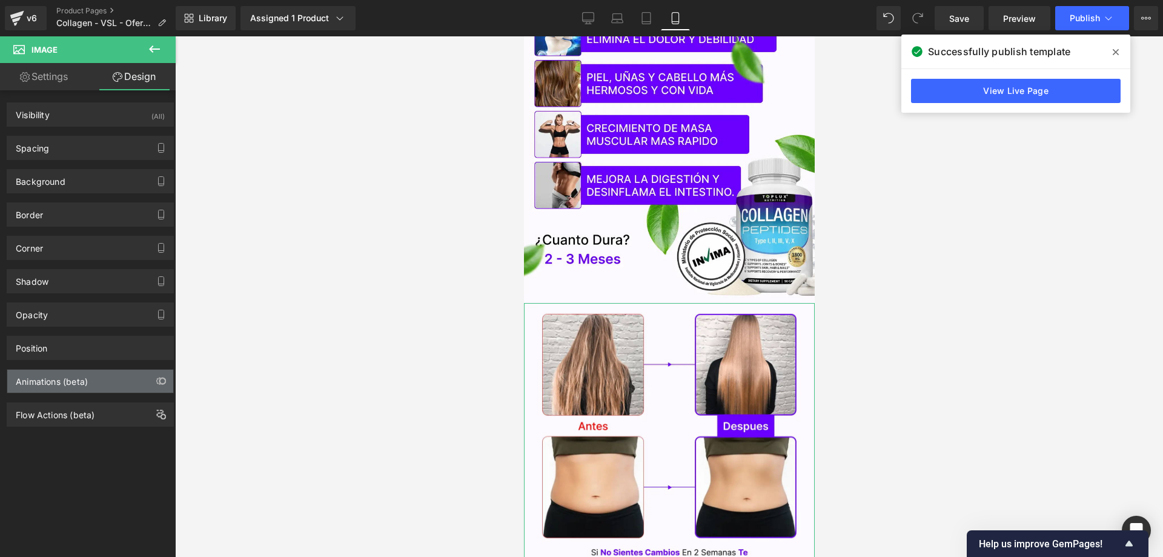
click at [67, 384] on div "Animations (beta)" at bounding box center [52, 378] width 72 height 17
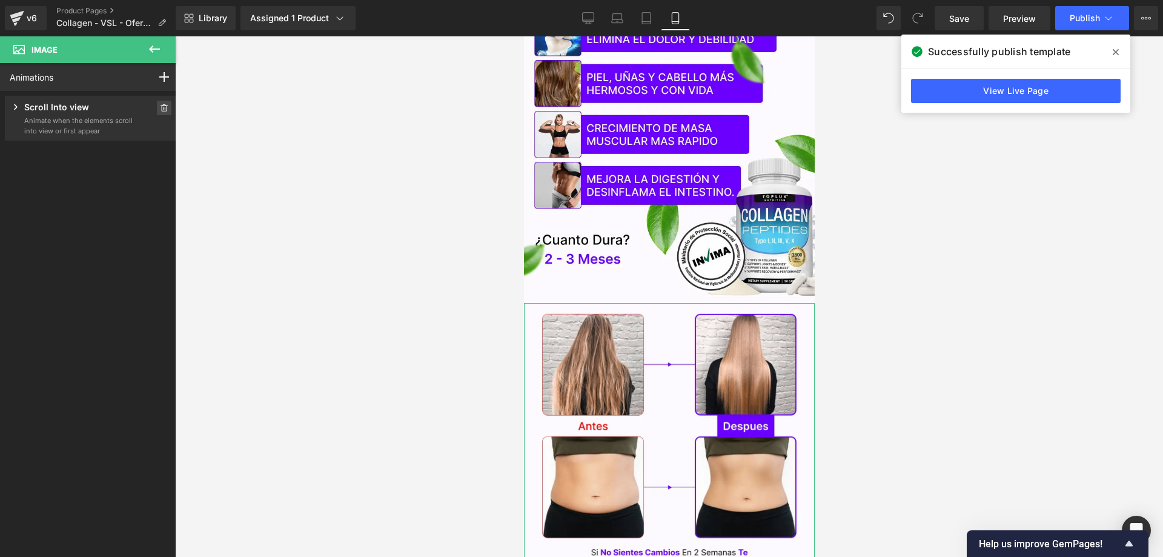
click at [160, 108] on icon at bounding box center [164, 107] width 8 height 7
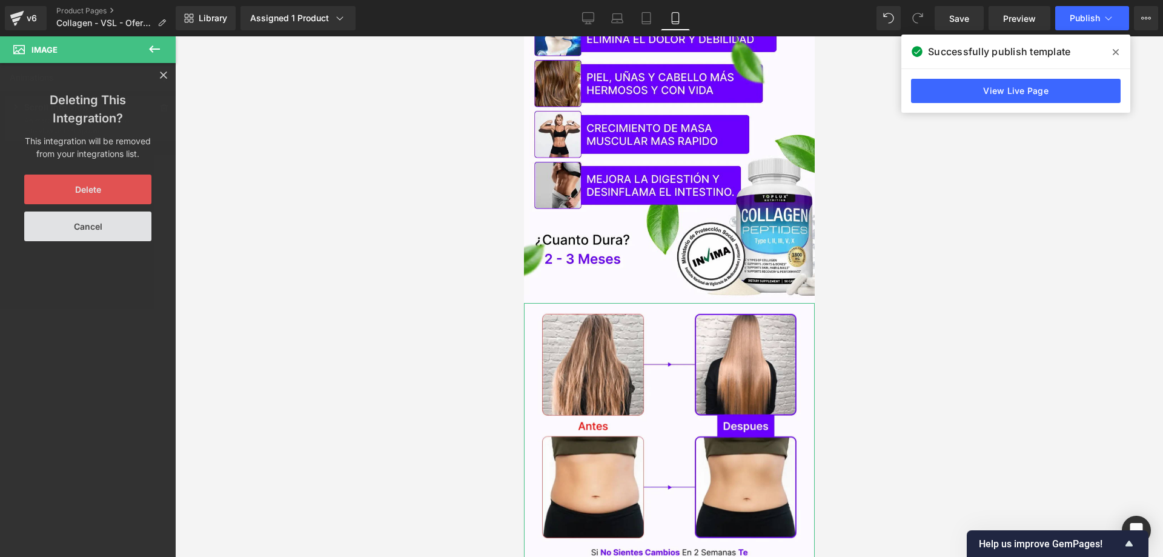
click at [121, 190] on button "Delete" at bounding box center [87, 189] width 127 height 30
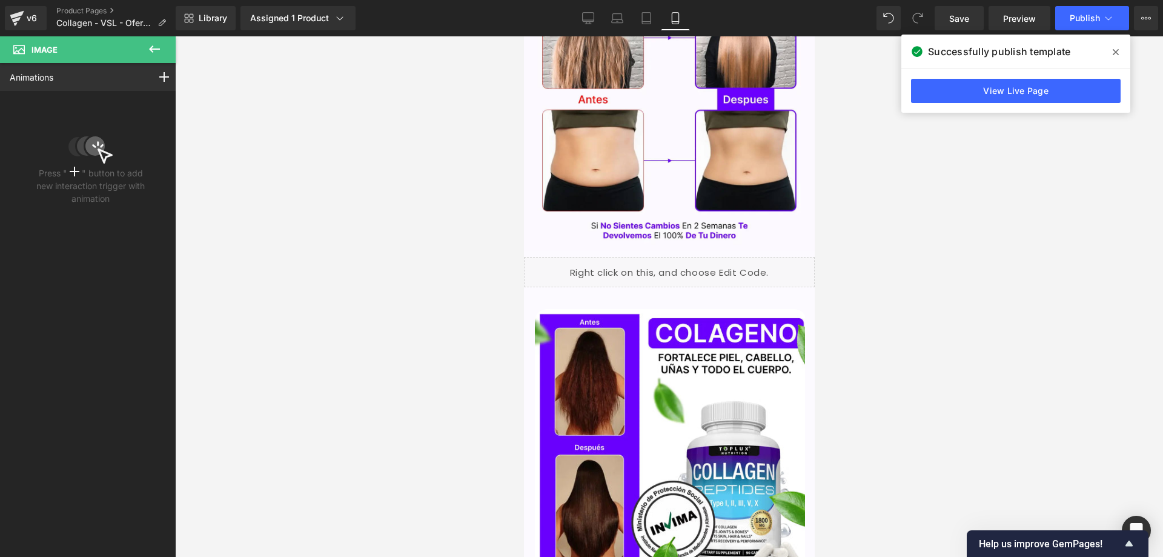
scroll to position [1169, 0]
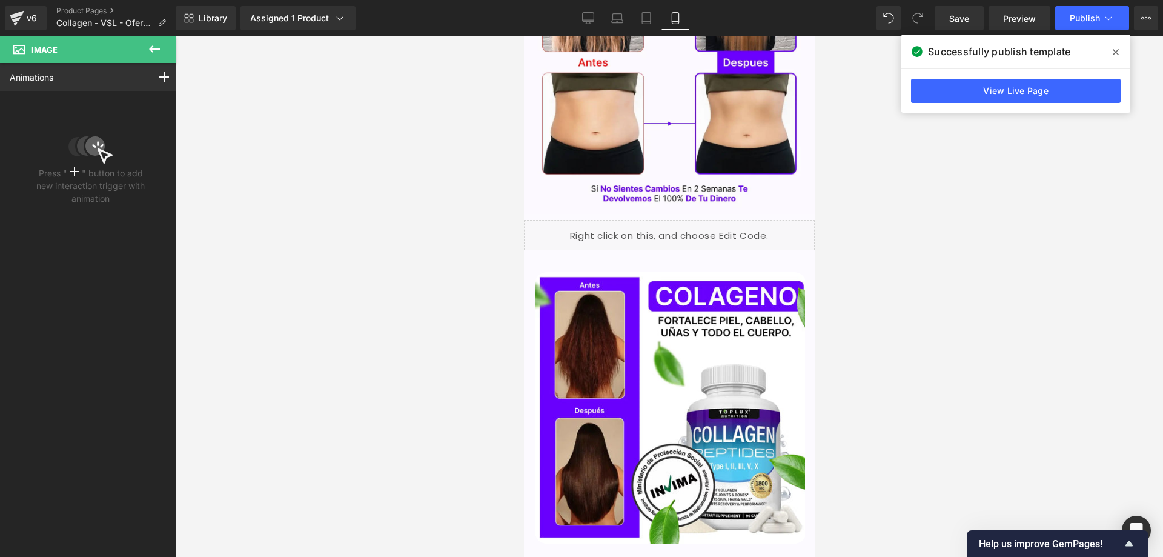
click at [619, 291] on img at bounding box center [669, 407] width 271 height 271
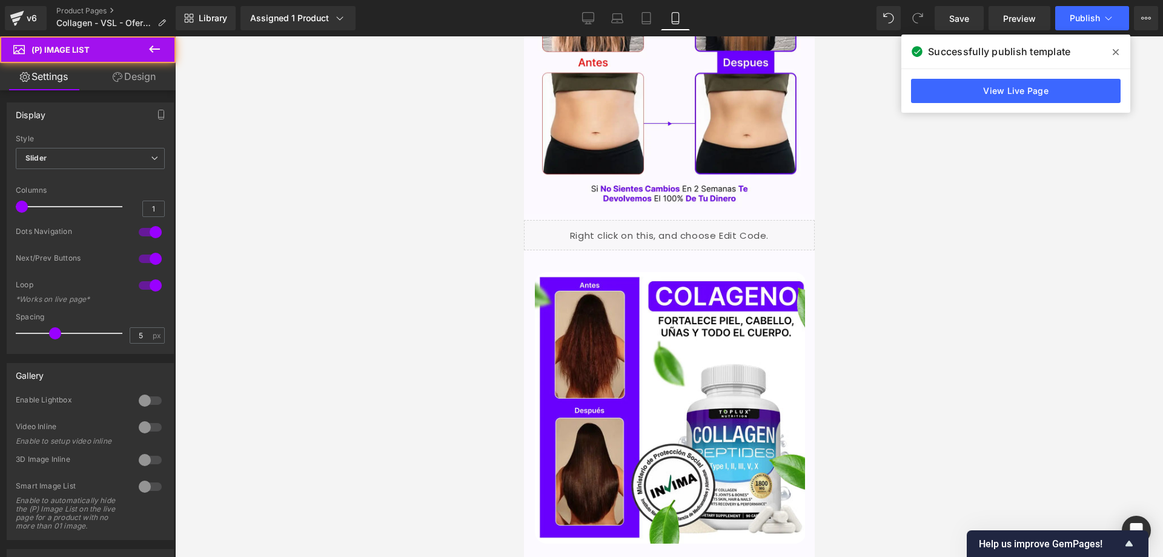
click at [127, 80] on link "Design" at bounding box center [134, 76] width 88 height 27
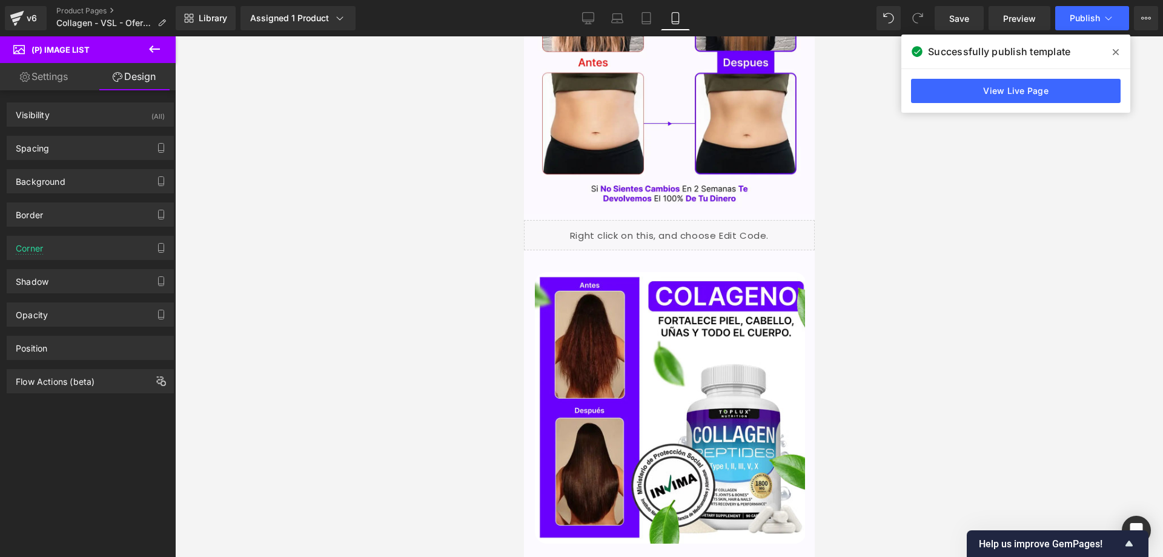
click at [71, 335] on div "Position Advanced option : Please proceed if you have coding knowledge. Relativ…" at bounding box center [90, 343] width 181 height 33
click at [69, 341] on div "Position" at bounding box center [90, 347] width 166 height 23
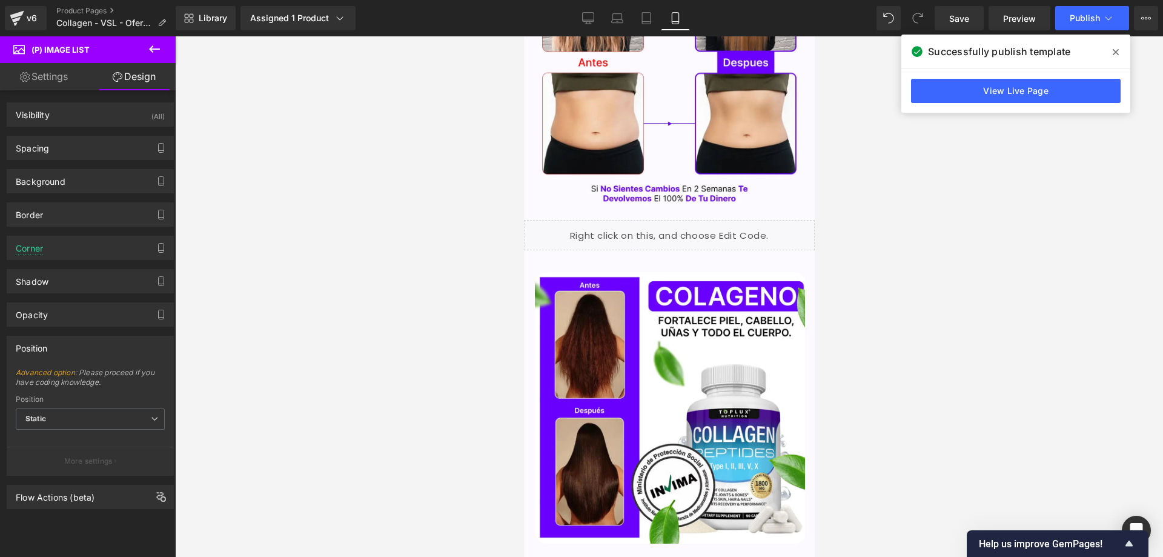
click at [69, 342] on div "Position" at bounding box center [90, 347] width 166 height 23
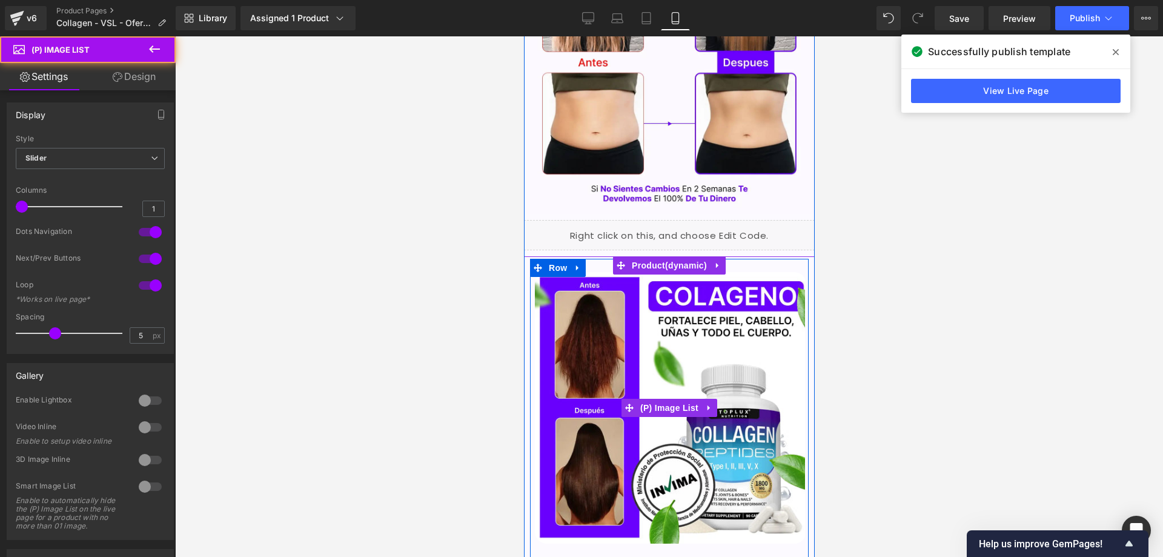
click at [721, 357] on img at bounding box center [669, 407] width 271 height 271
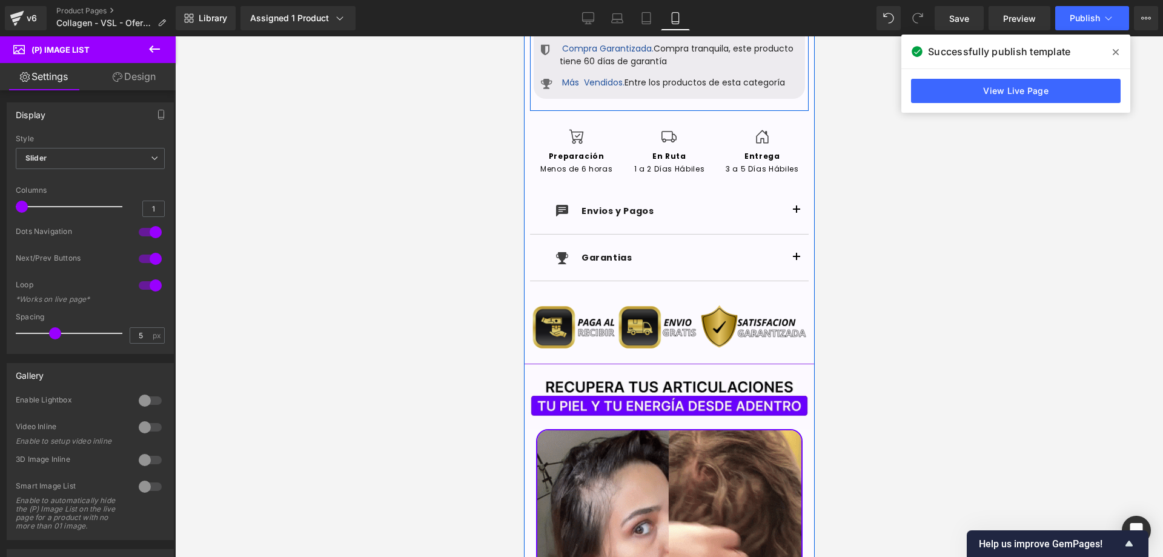
scroll to position [1896, 0]
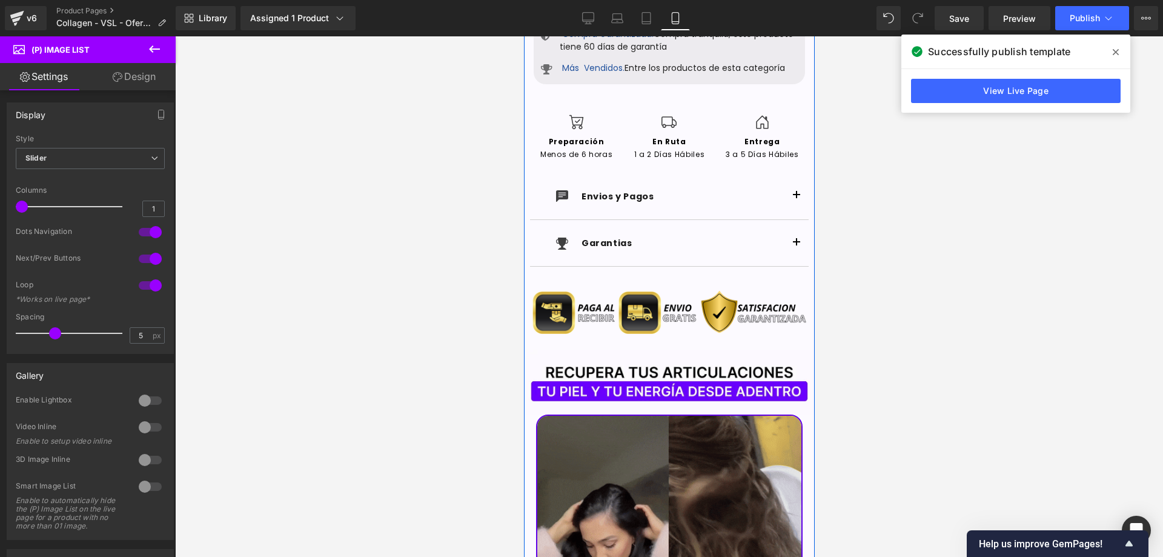
click at [677, 414] on img at bounding box center [669, 532] width 267 height 236
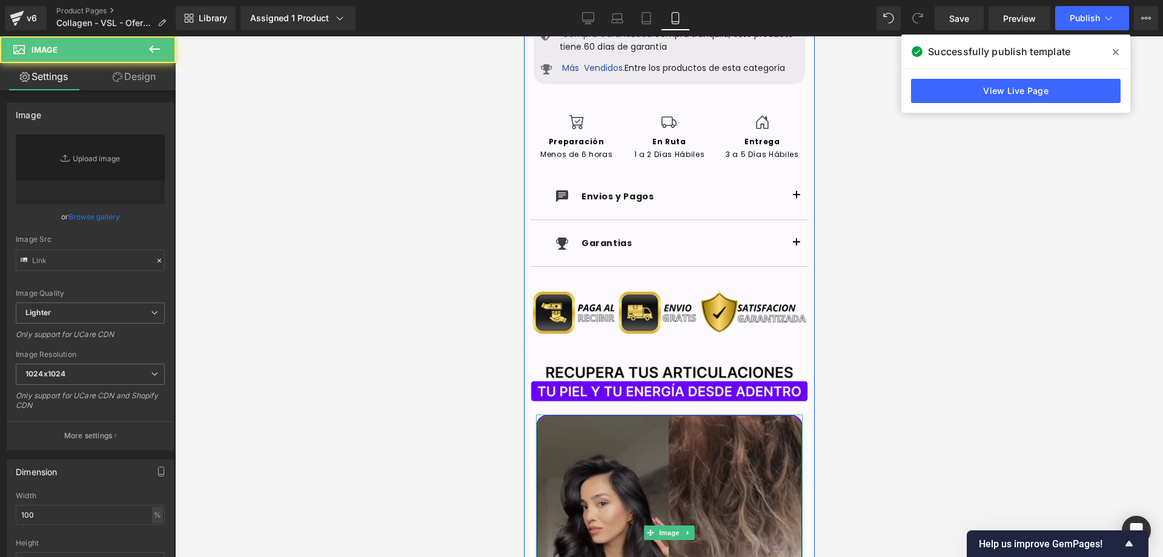
type input "[URL][DOMAIN_NAME]"
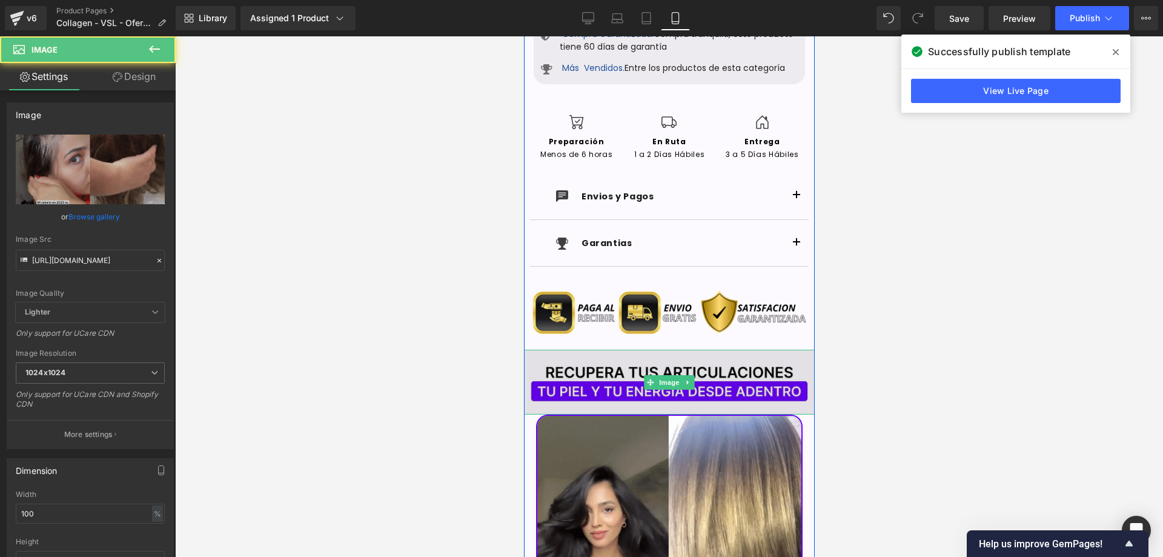
click at [685, 354] on img at bounding box center [668, 382] width 291 height 65
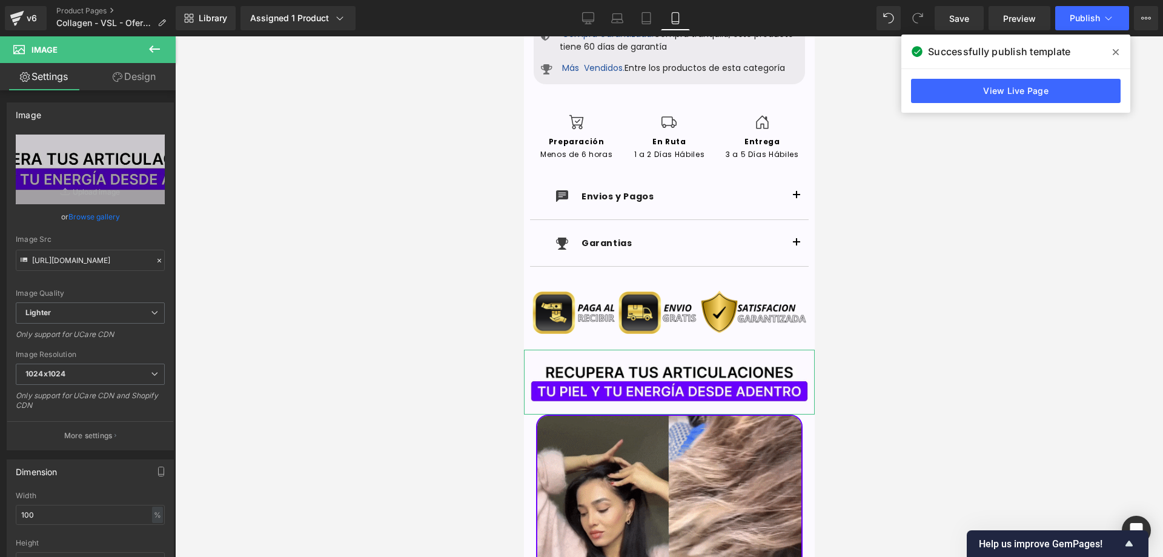
click at [138, 86] on link "Design" at bounding box center [134, 76] width 88 height 27
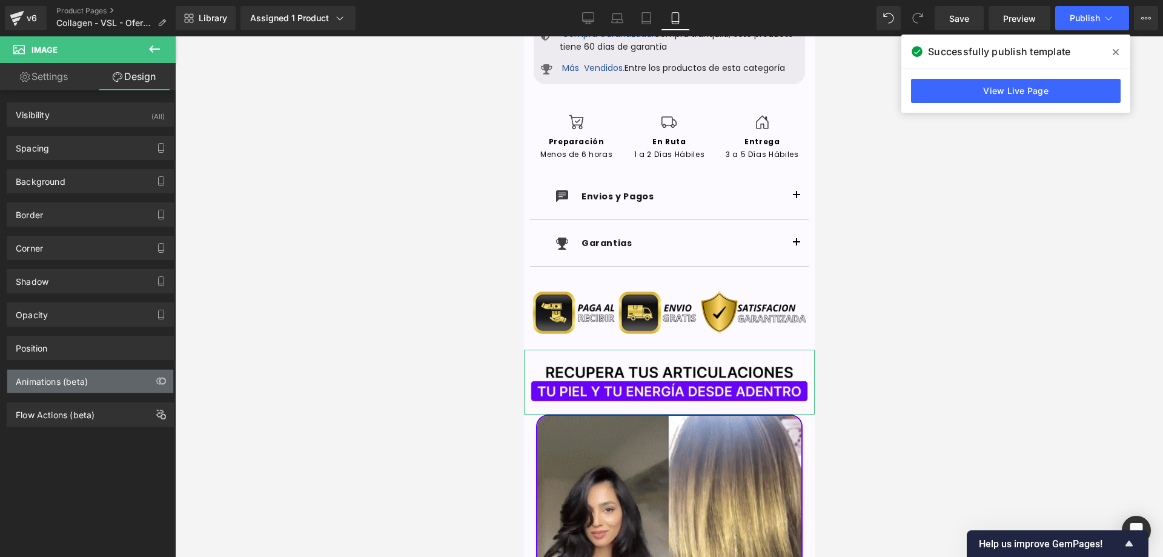
click at [82, 383] on div "Animations (beta)" at bounding box center [52, 378] width 72 height 17
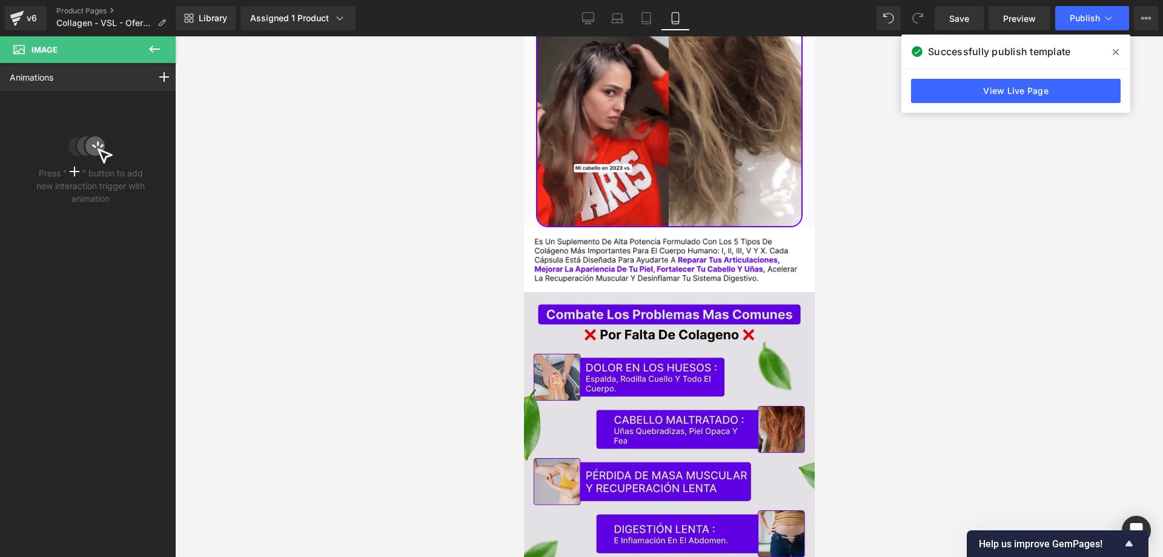
scroll to position [2321, 0]
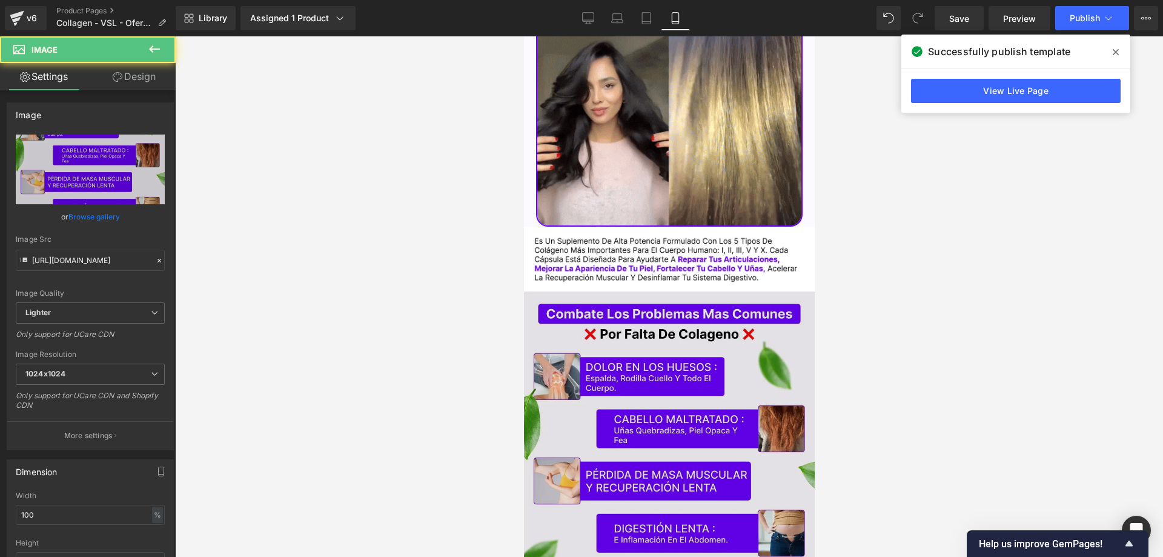
click at [616, 318] on img at bounding box center [668, 456] width 291 height 330
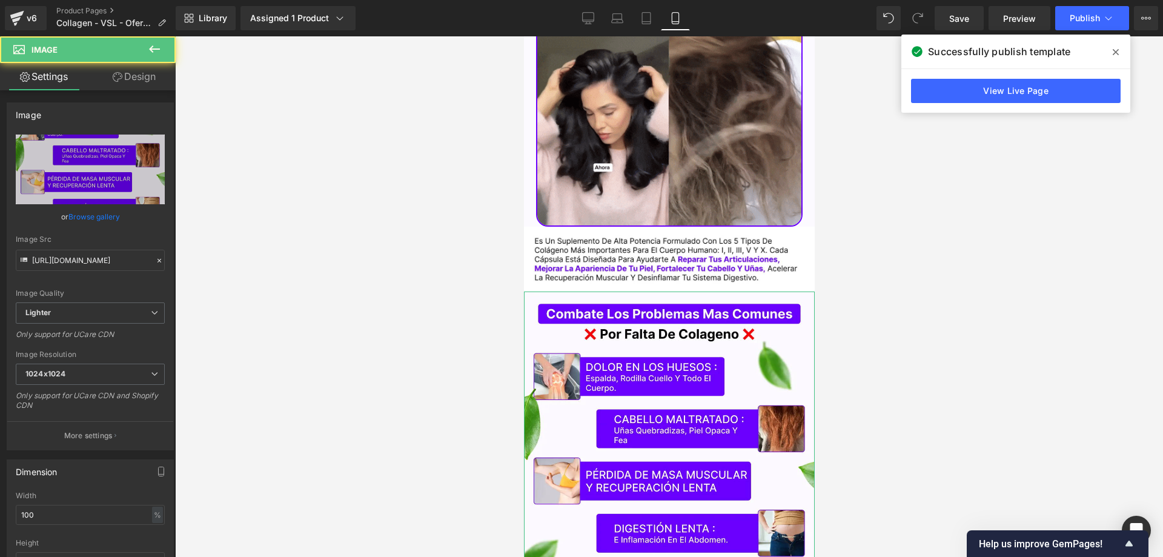
click at [154, 64] on link "Design" at bounding box center [134, 76] width 88 height 27
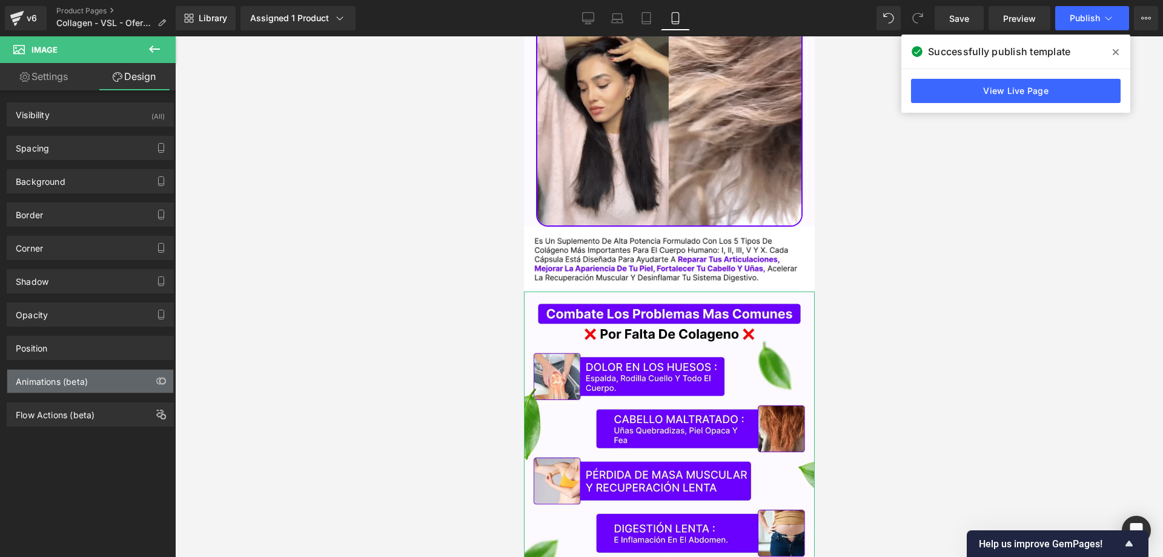
click at [69, 379] on div "Animations (beta)" at bounding box center [52, 378] width 72 height 17
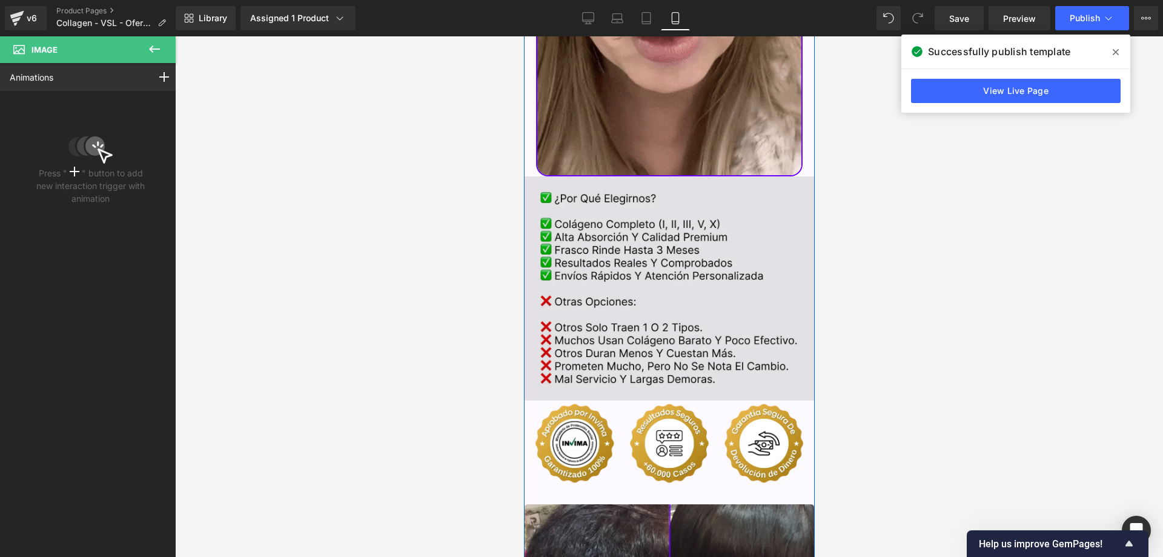
scroll to position [3169, 0]
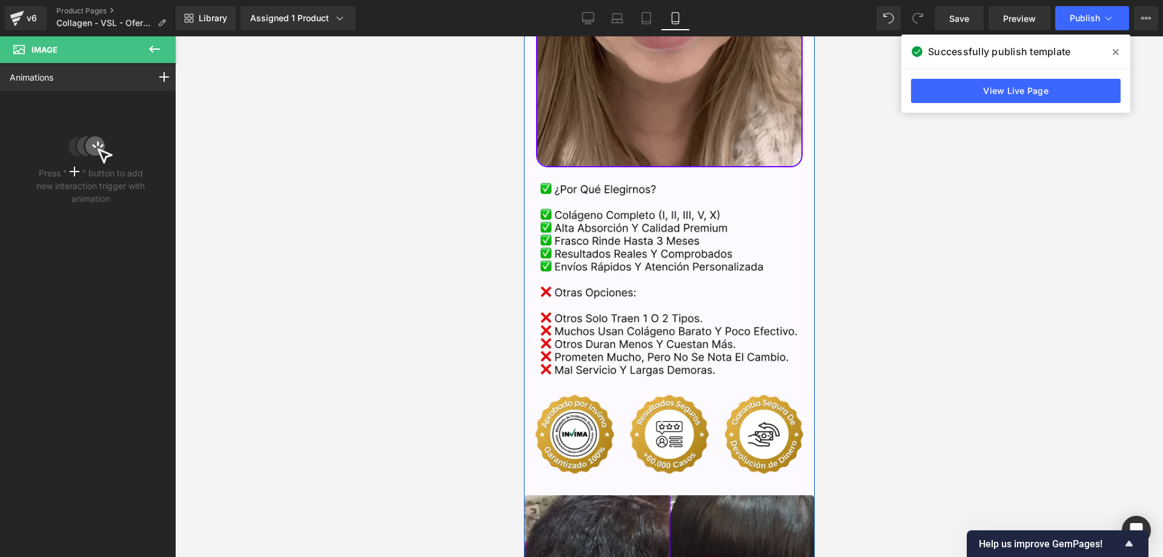
click at [641, 264] on div "Image" at bounding box center [668, 279] width 291 height 225
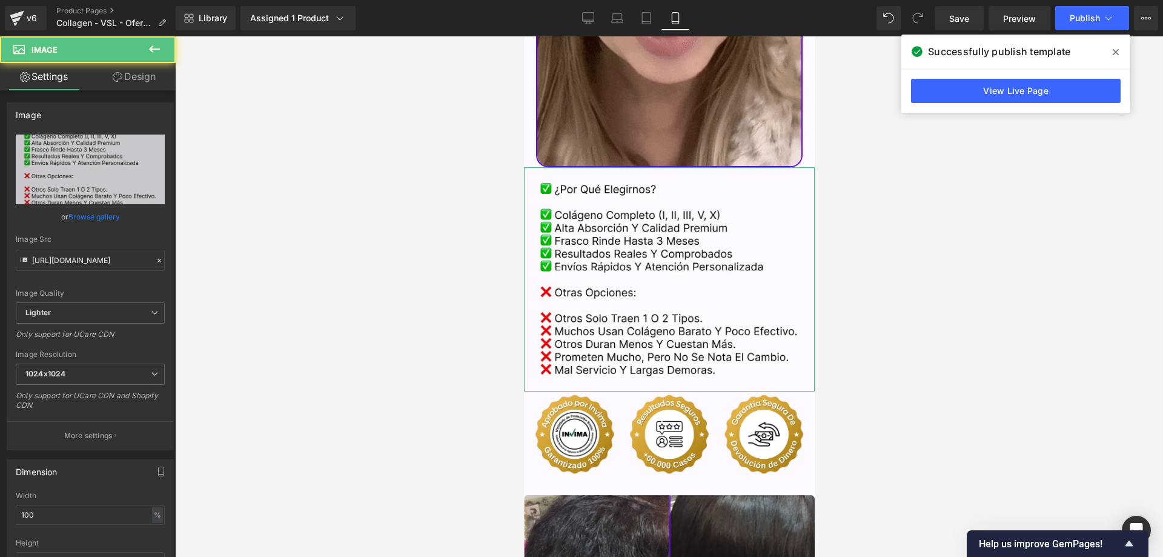
click at [147, 71] on link "Design" at bounding box center [134, 76] width 88 height 27
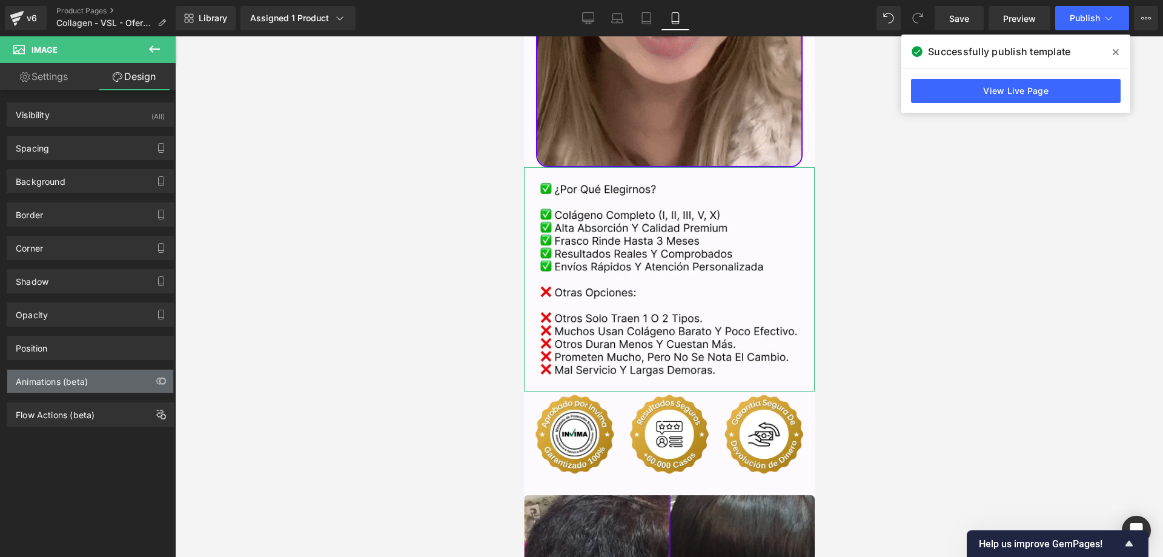
click at [60, 384] on div "Animations (beta)" at bounding box center [52, 378] width 72 height 17
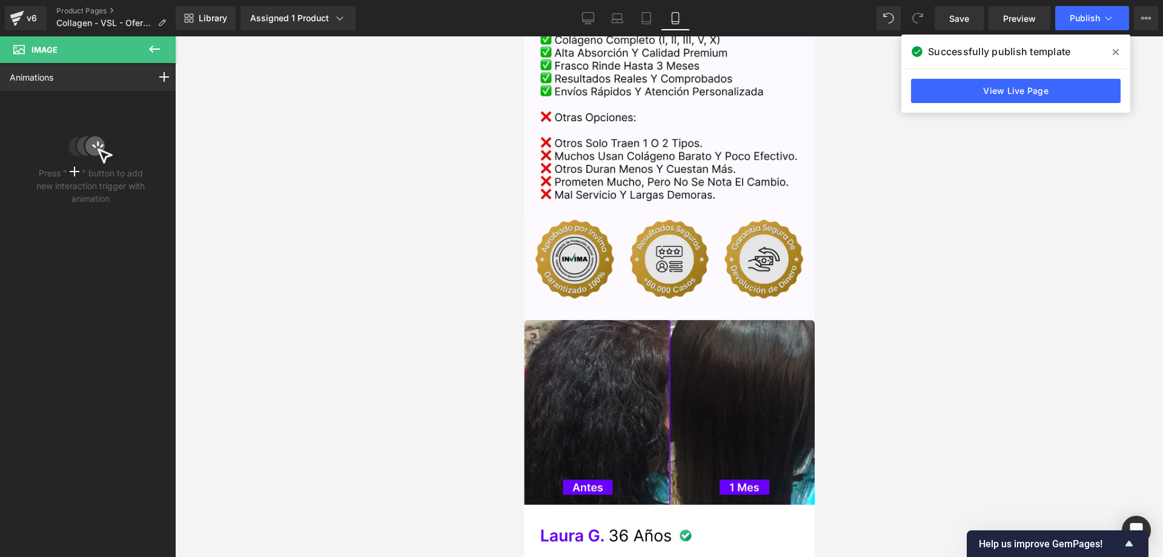
scroll to position [3472, 0]
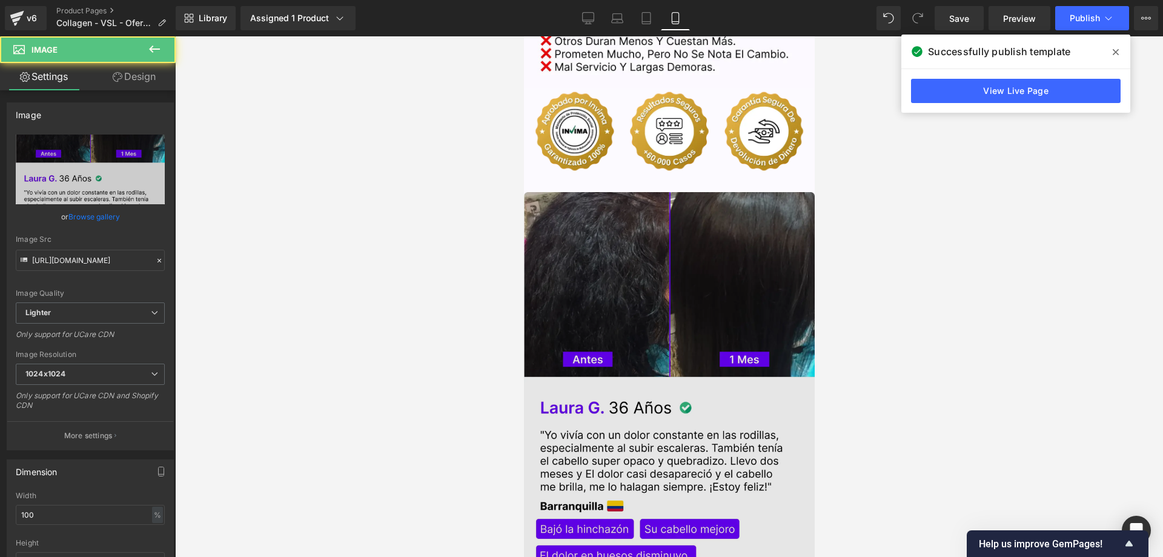
click at [658, 274] on img at bounding box center [668, 390] width 291 height 396
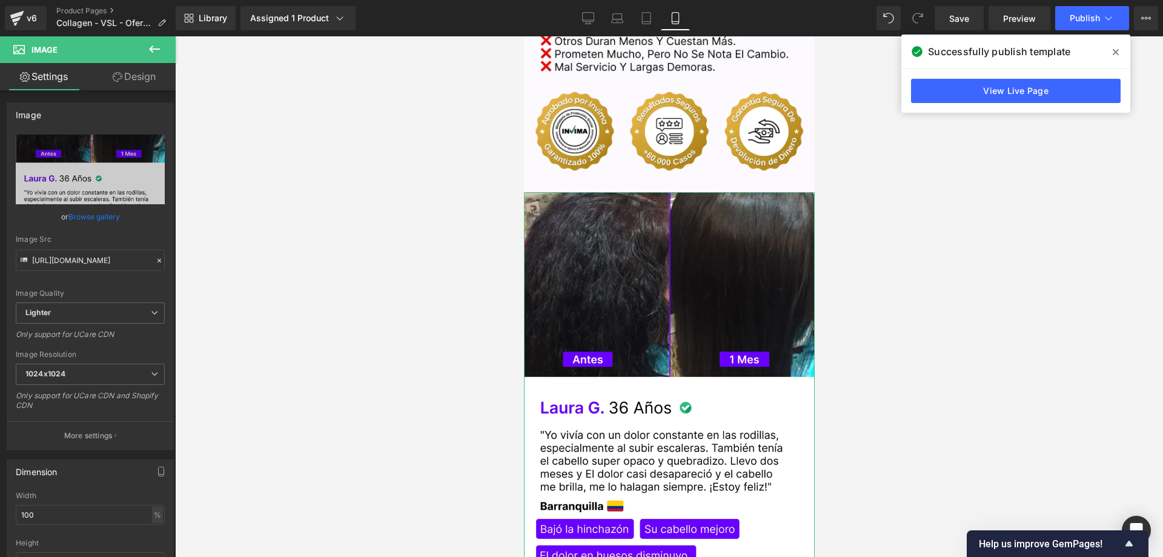
click at [140, 71] on link "Design" at bounding box center [134, 76] width 88 height 27
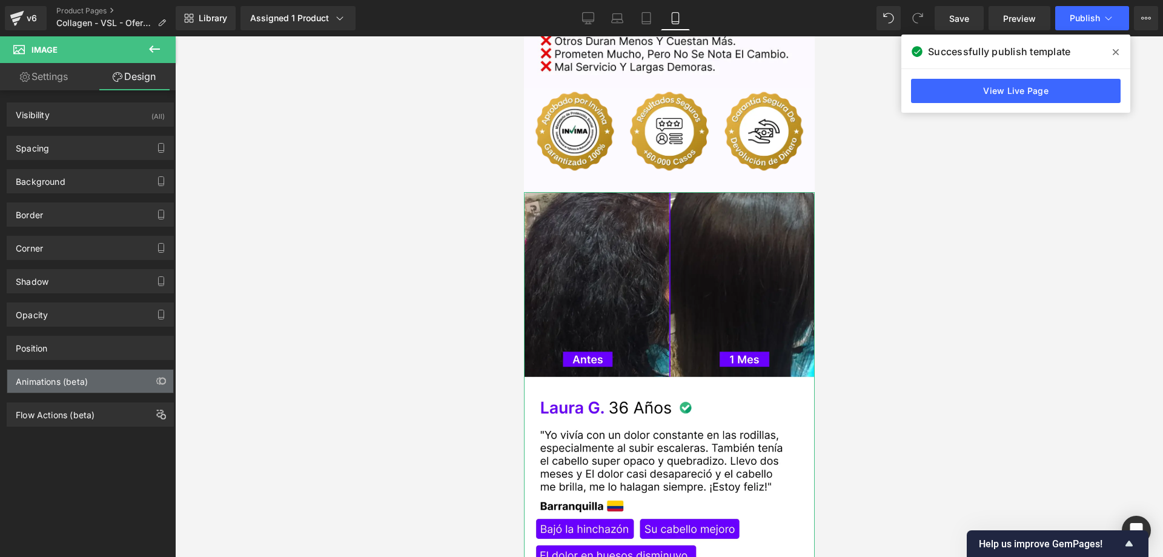
click at [63, 384] on div "Animations (beta)" at bounding box center [52, 378] width 72 height 17
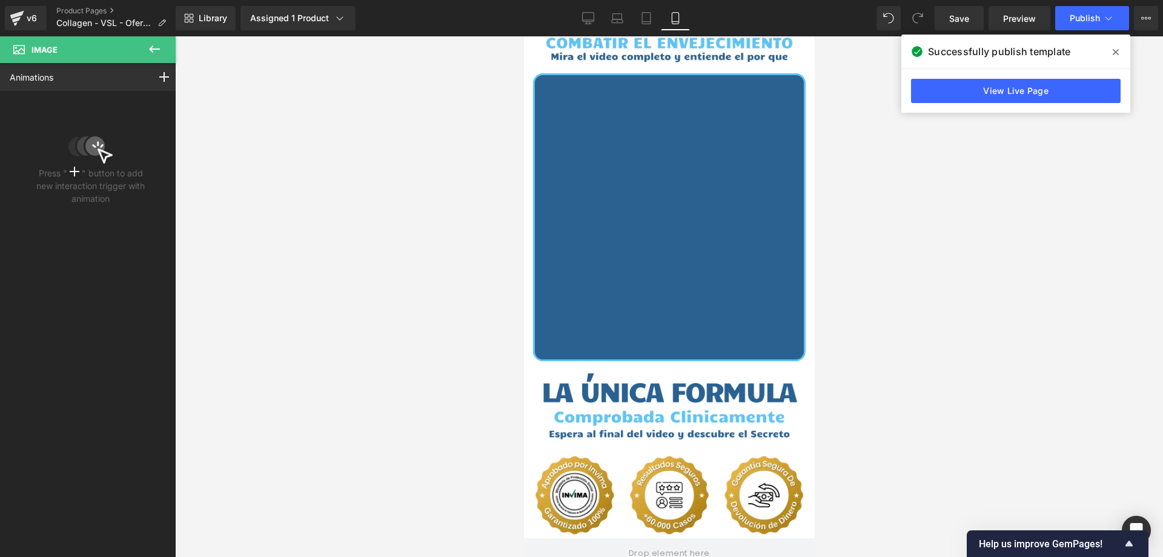
scroll to position [0, 0]
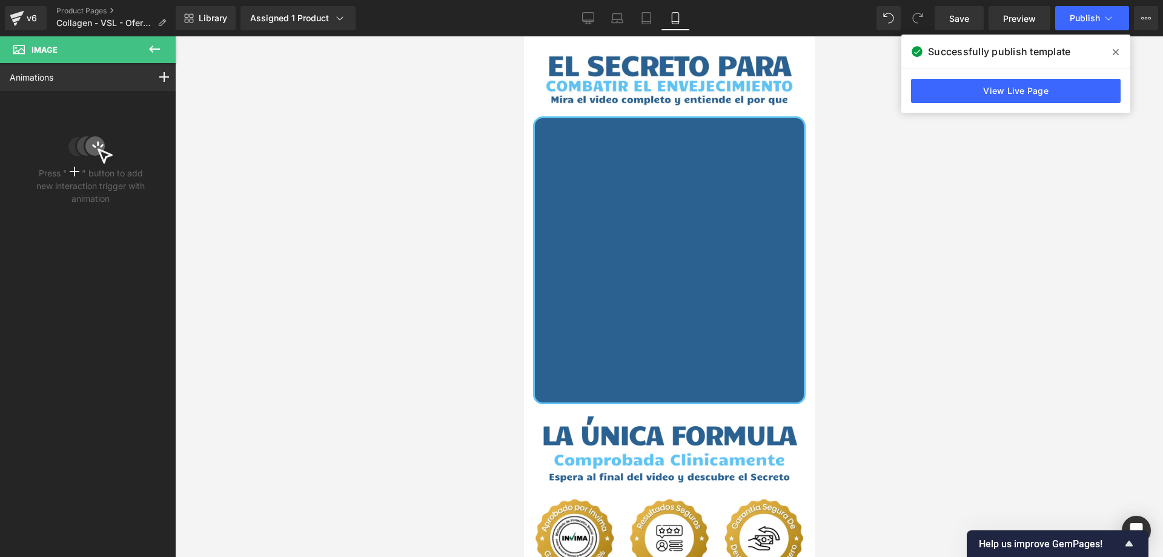
drag, startPoint x: 808, startPoint y: 508, endPoint x: 1451, endPoint y: 91, distance: 766.2
click at [1087, 25] on button "Publish" at bounding box center [1092, 18] width 74 height 24
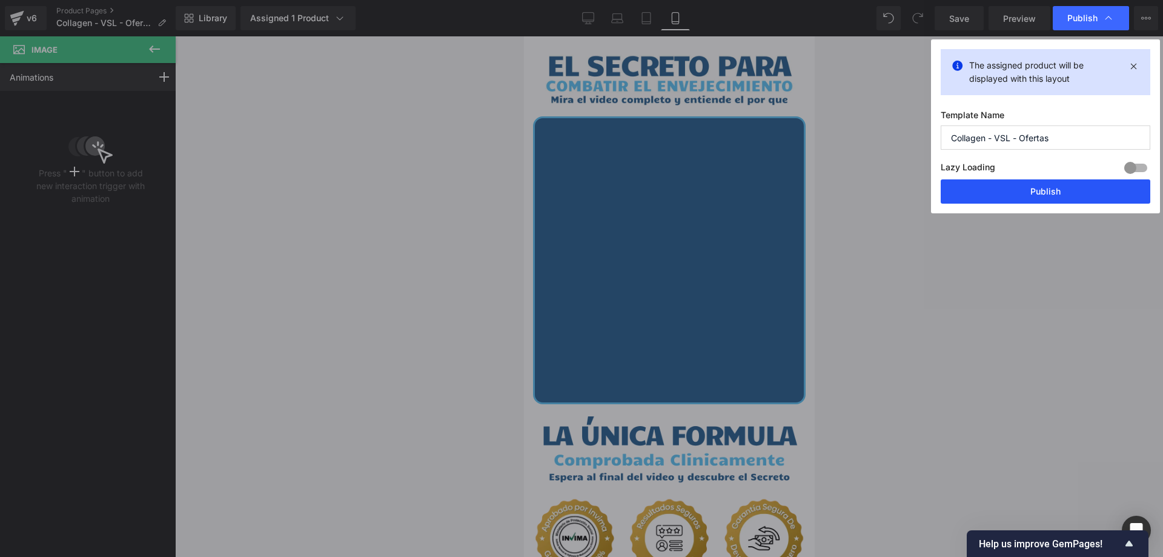
click at [1038, 185] on button "Publish" at bounding box center [1046, 191] width 210 height 24
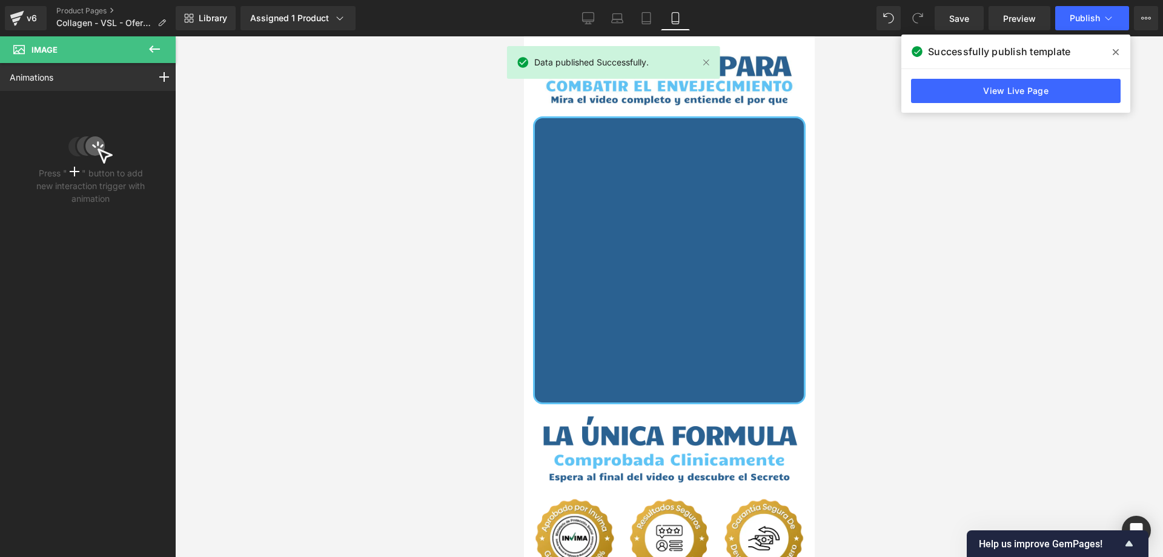
click at [1115, 55] on icon at bounding box center [1116, 52] width 6 height 10
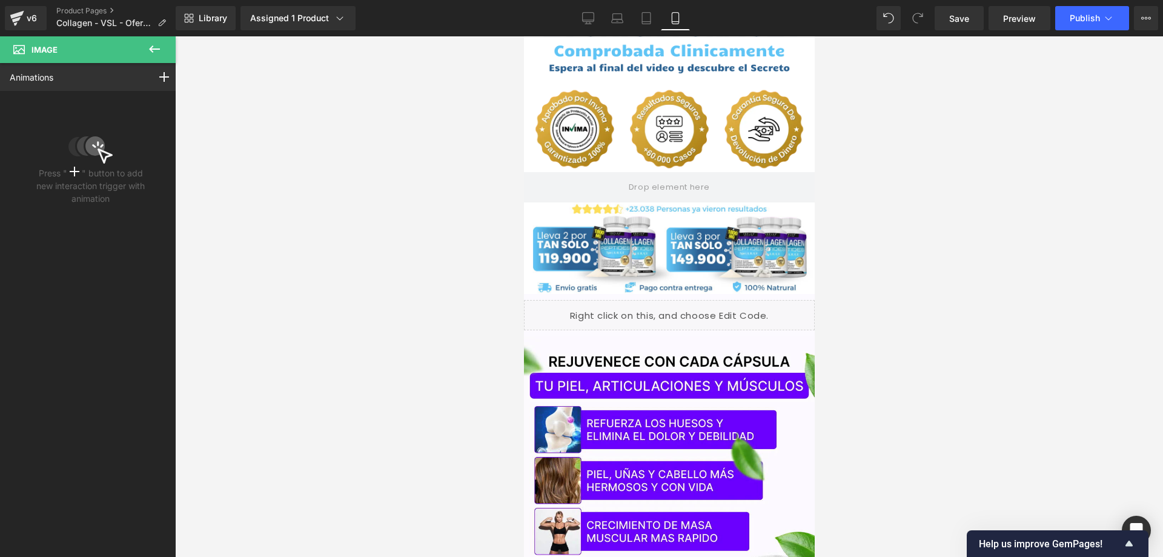
scroll to position [424, 0]
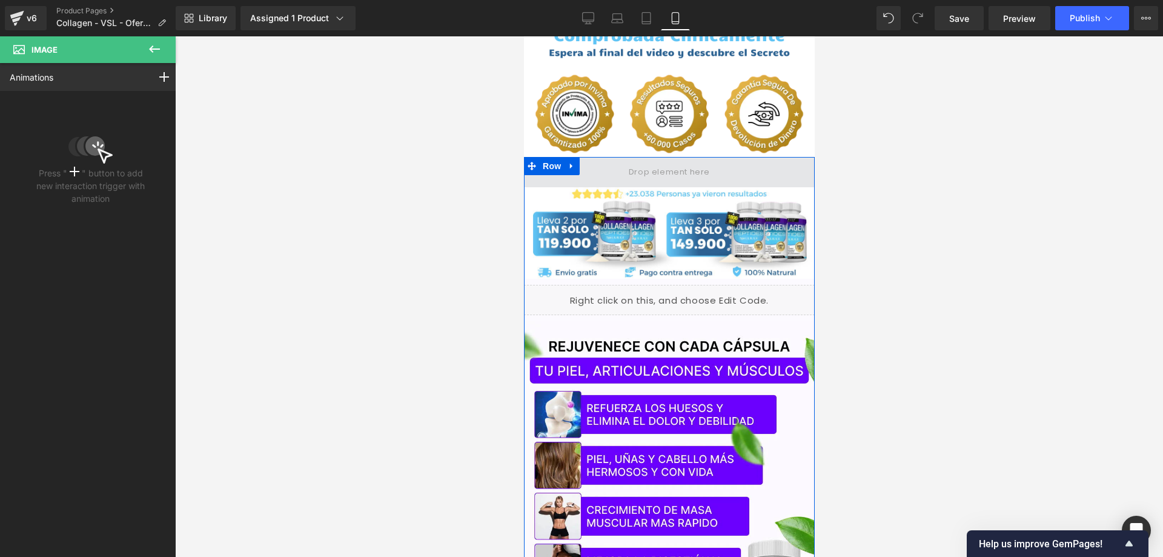
click at [696, 162] on span at bounding box center [669, 172] width 90 height 20
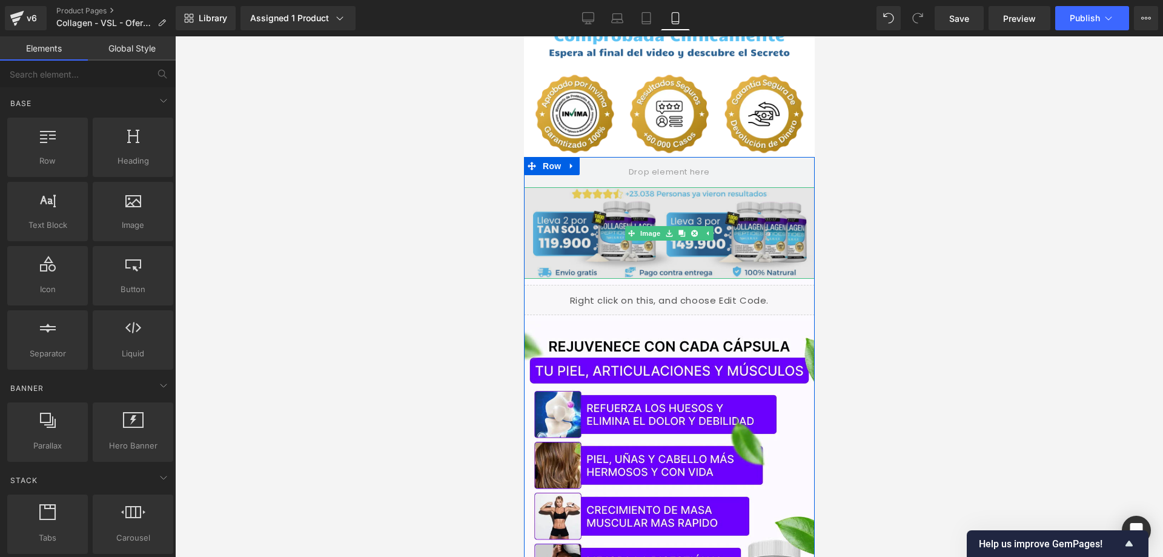
click at [646, 225] on img at bounding box center [668, 232] width 291 height 91
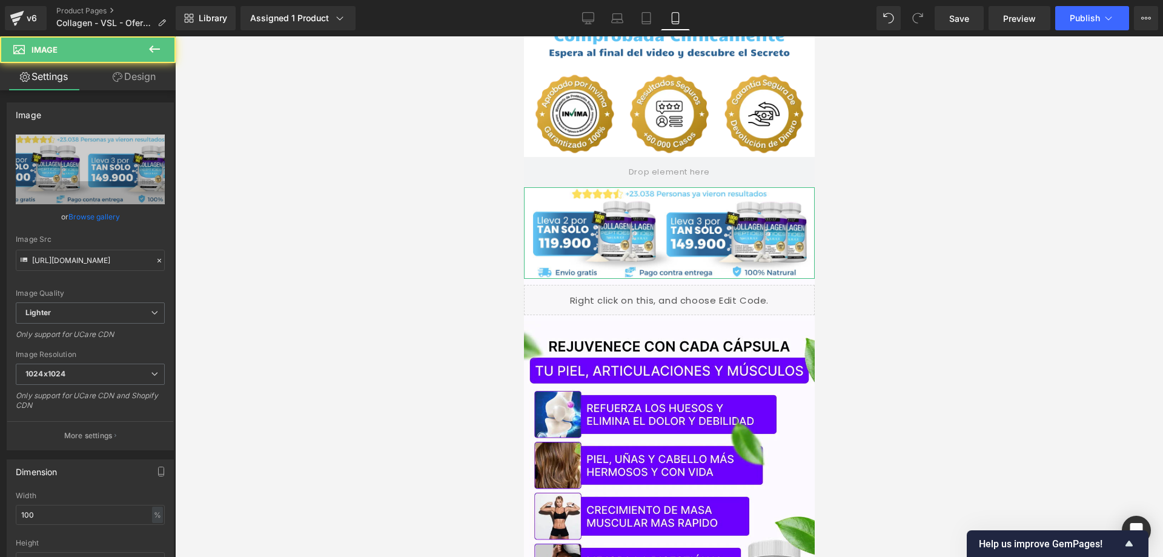
click at [141, 81] on link "Design" at bounding box center [134, 76] width 88 height 27
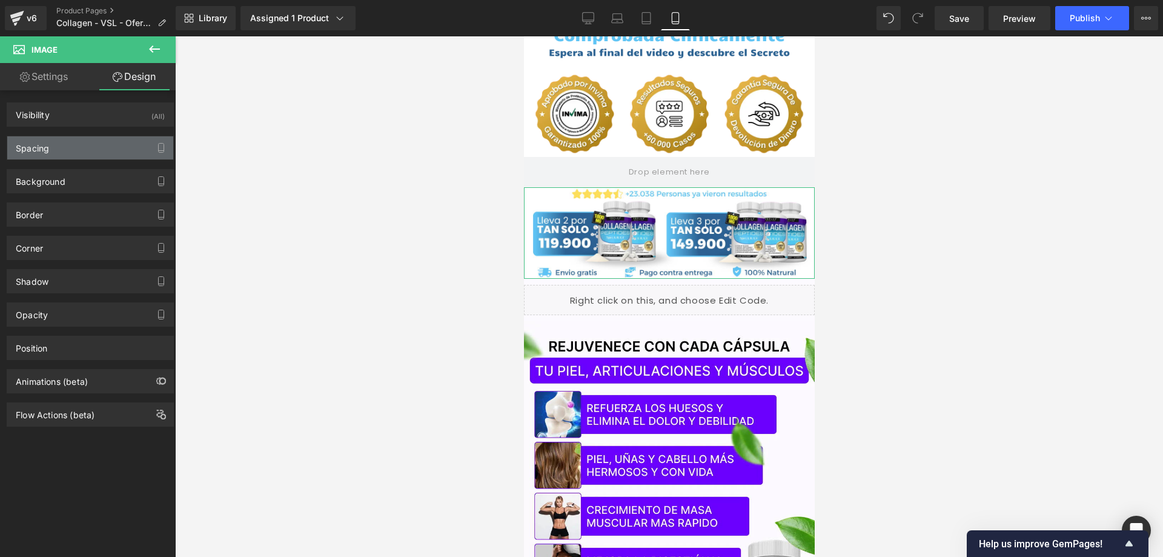
click at [84, 144] on div "Spacing" at bounding box center [90, 147] width 166 height 23
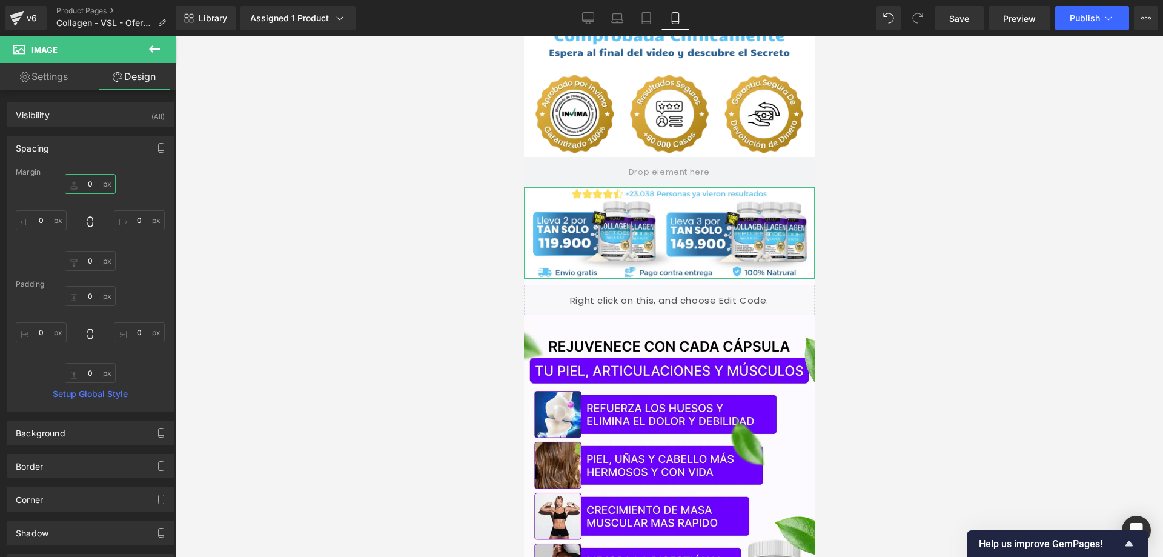
click at [91, 185] on input "0" at bounding box center [90, 184] width 51 height 20
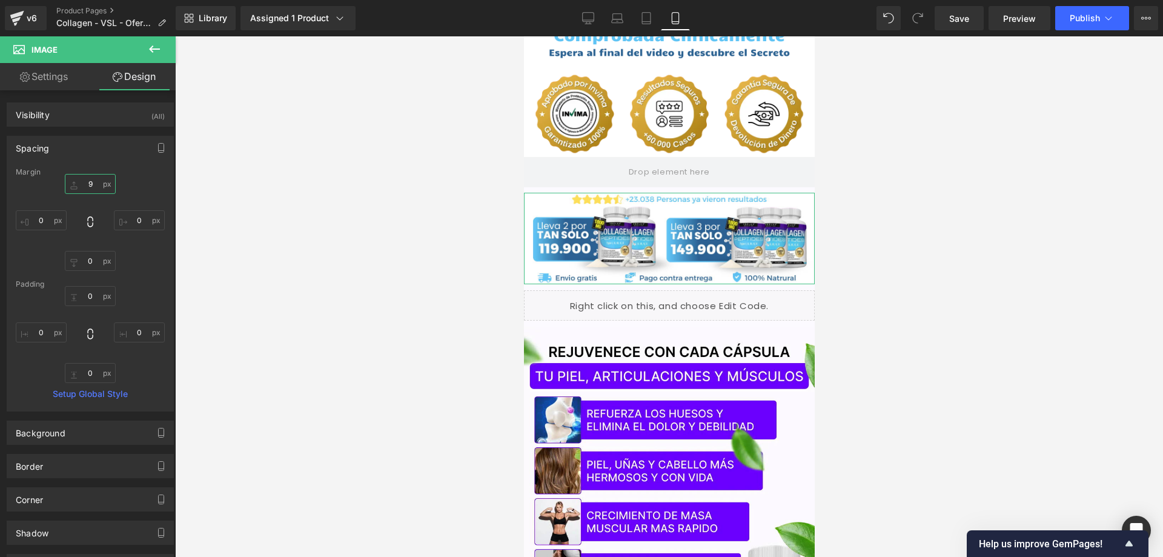
type input "10"
click at [79, 260] on input "0" at bounding box center [90, 261] width 51 height 20
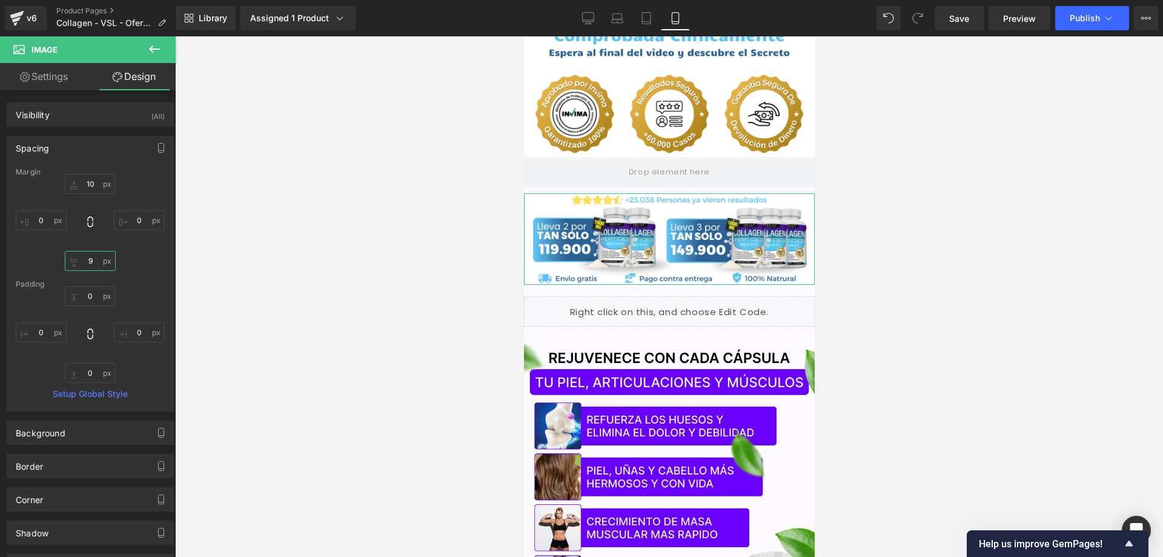
type input "10"
click at [98, 183] on input "10" at bounding box center [90, 184] width 51 height 20
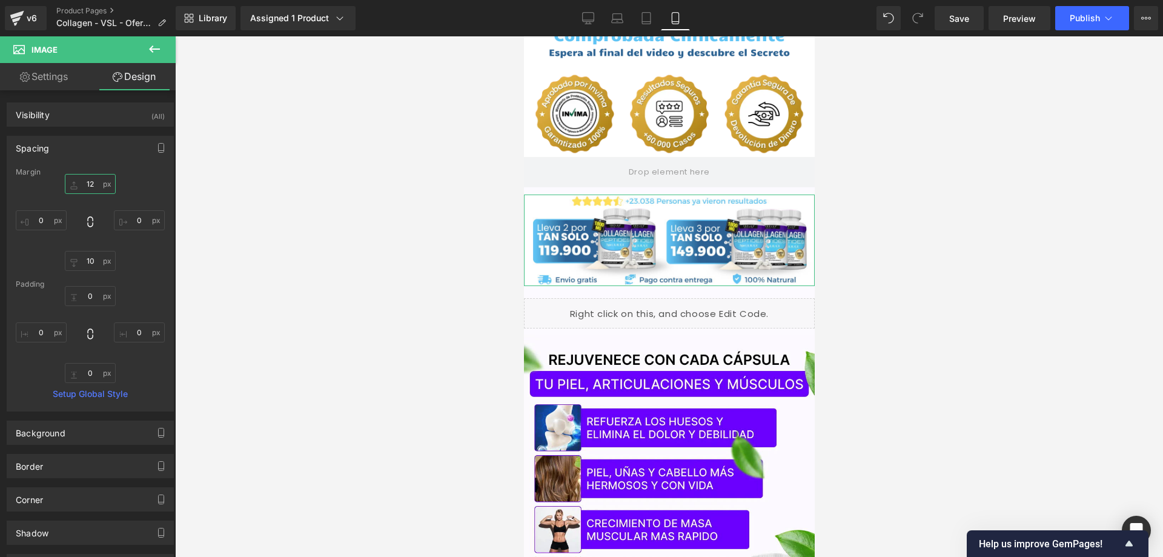
type input "13"
click at [84, 260] on input "10" at bounding box center [90, 261] width 51 height 20
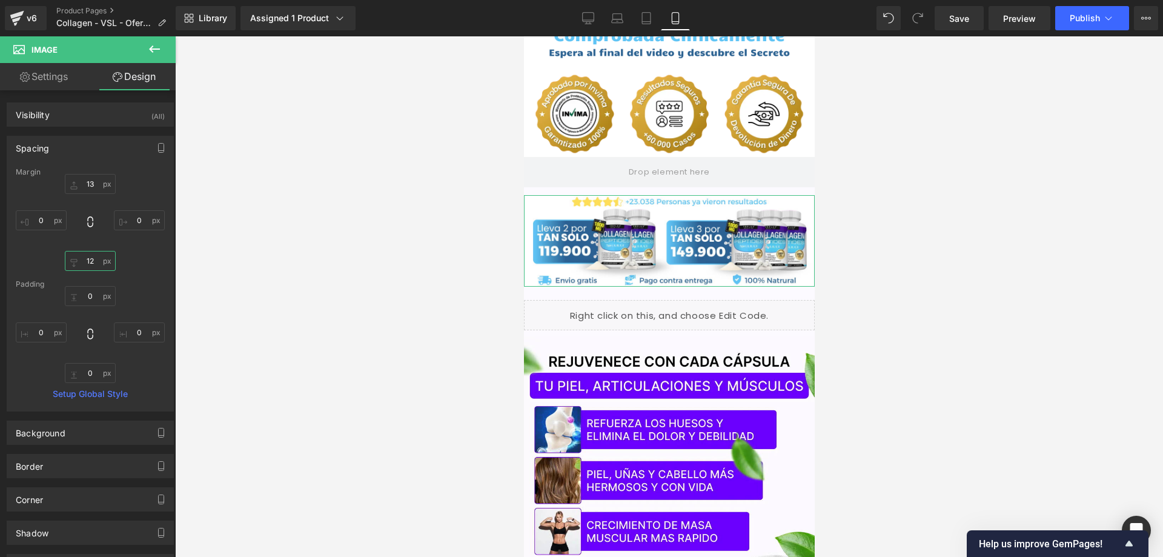
type input "13"
click at [632, 301] on link "Liquid" at bounding box center [654, 310] width 48 height 18
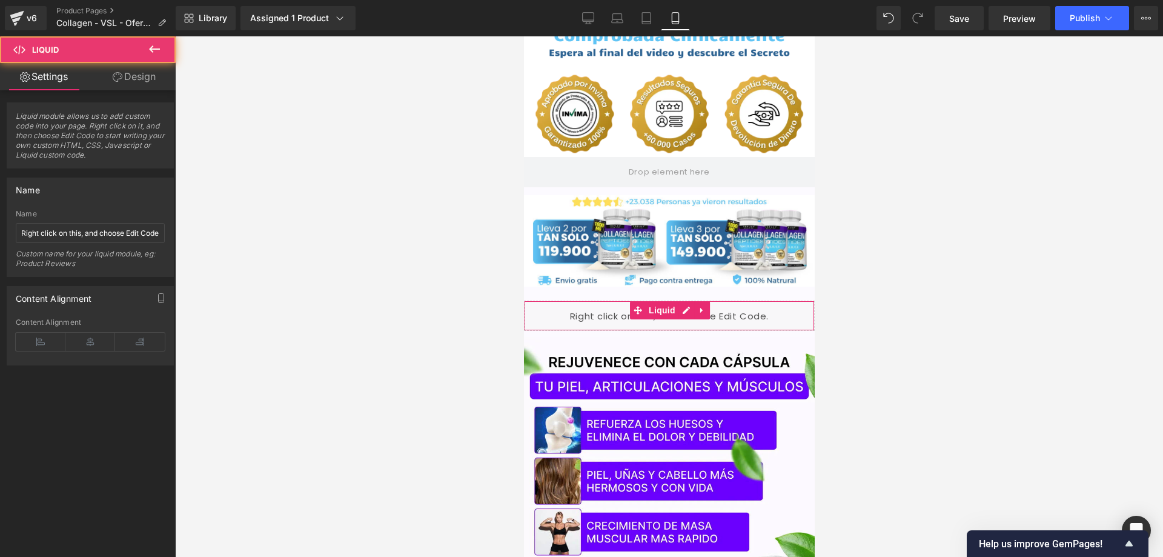
click at [127, 81] on link "Design" at bounding box center [134, 76] width 88 height 27
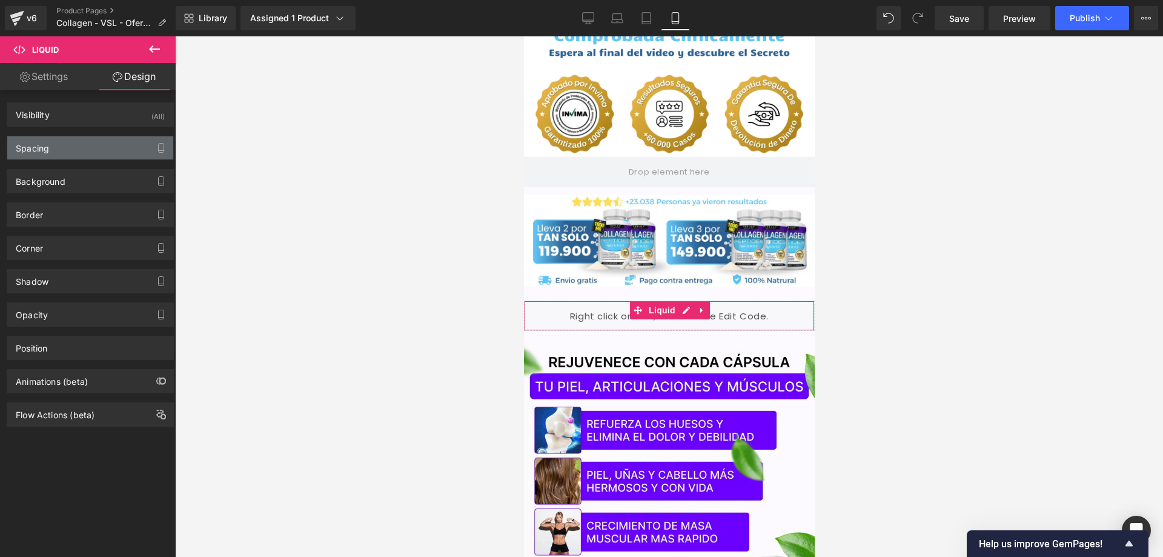
click at [88, 158] on div "Spacing" at bounding box center [90, 147] width 166 height 23
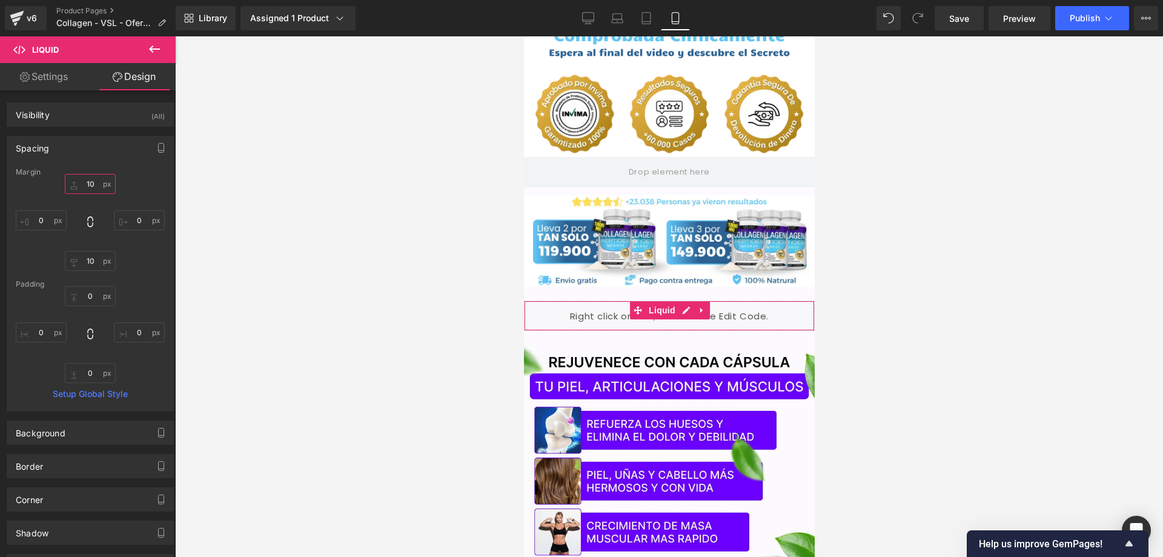
click at [96, 178] on input "10" at bounding box center [90, 184] width 51 height 20
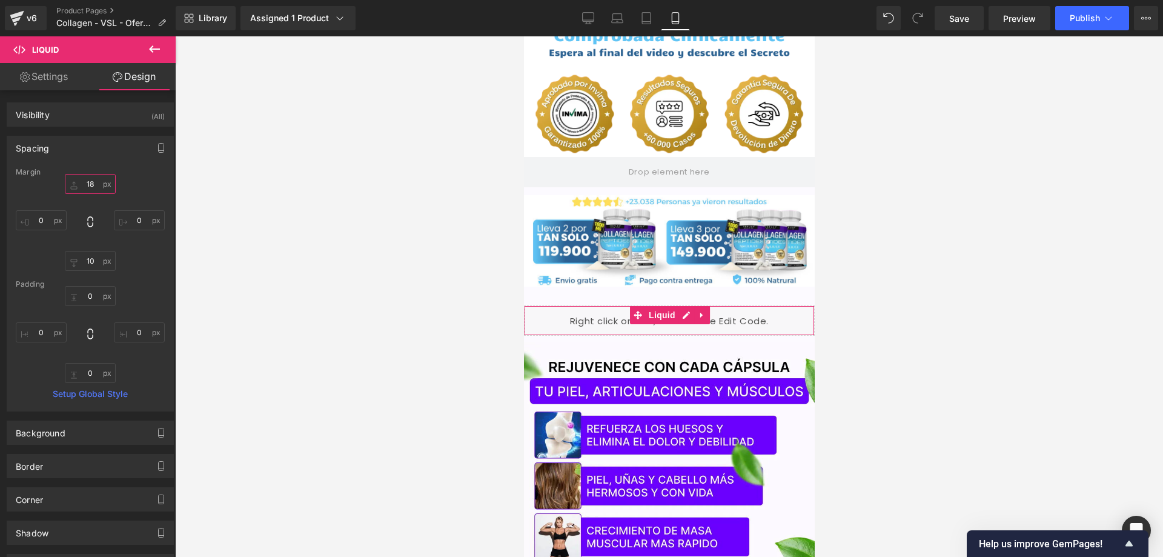
type input "17"
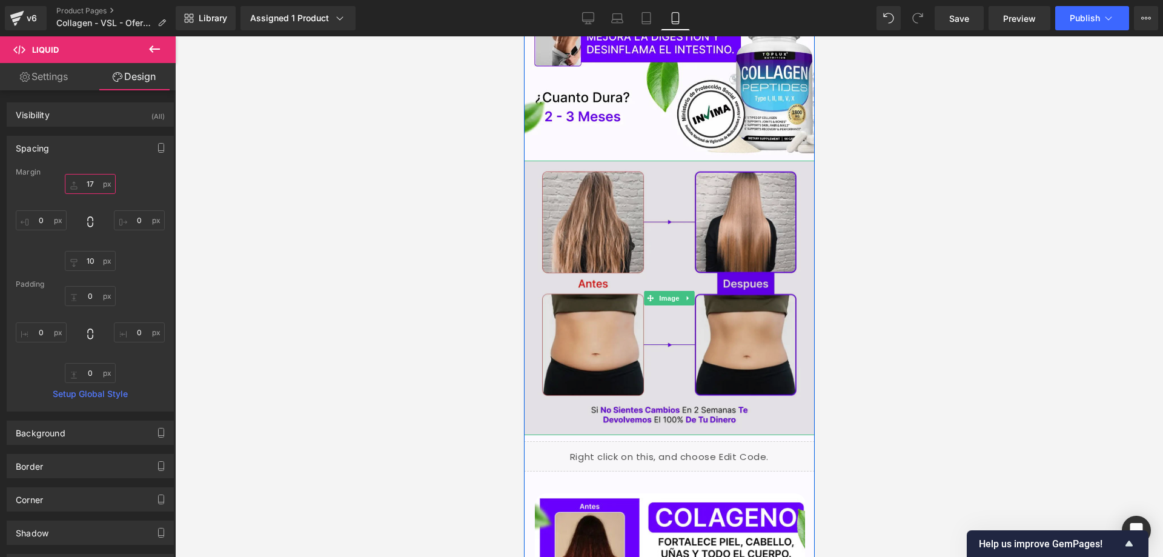
scroll to position [969, 0]
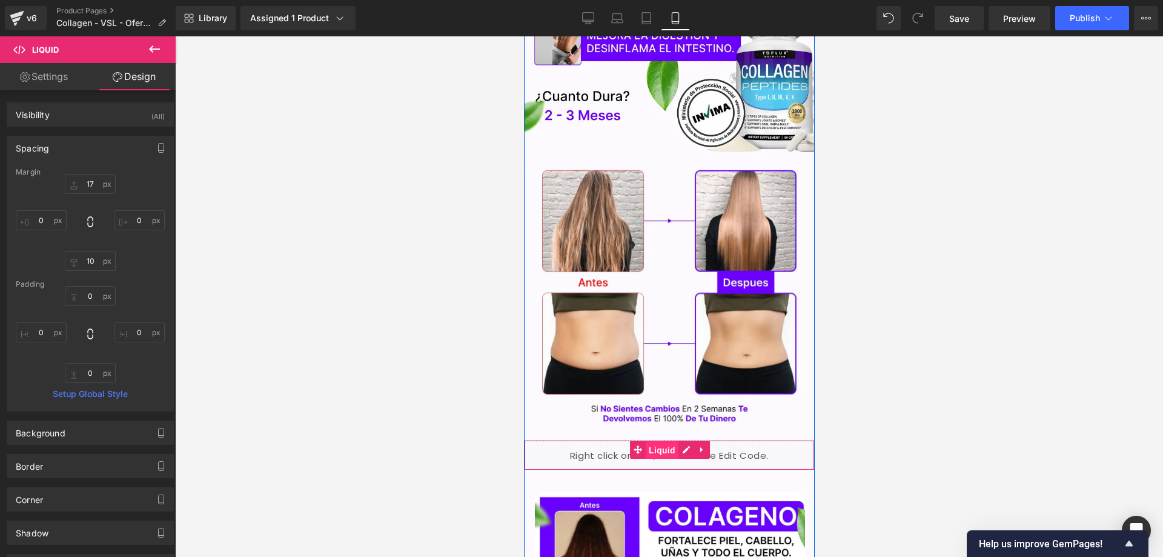
click at [659, 441] on span "Liquid" at bounding box center [661, 450] width 33 height 18
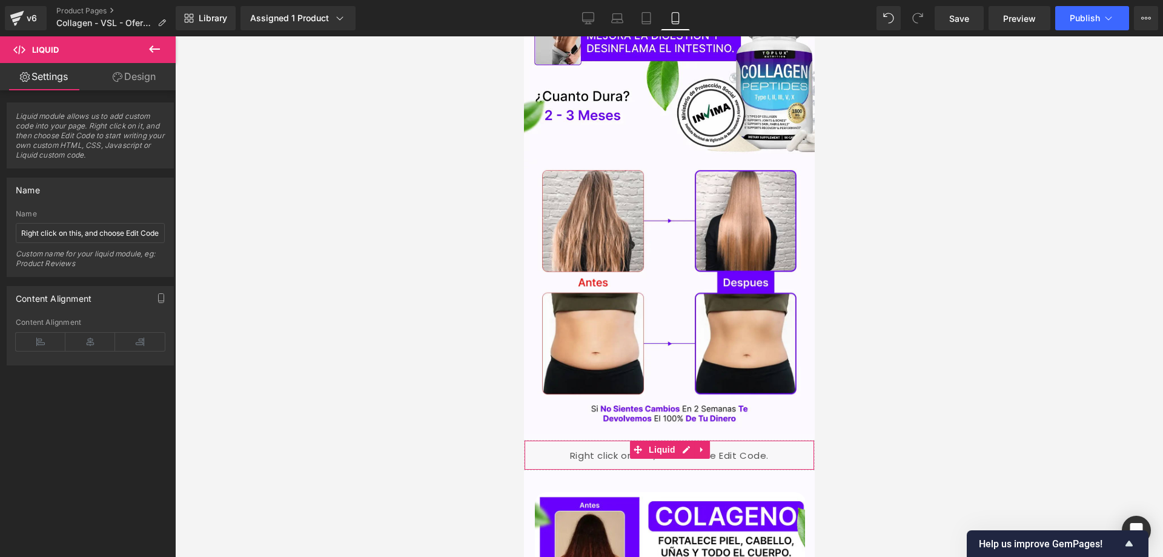
click at [131, 76] on link "Design" at bounding box center [134, 76] width 88 height 27
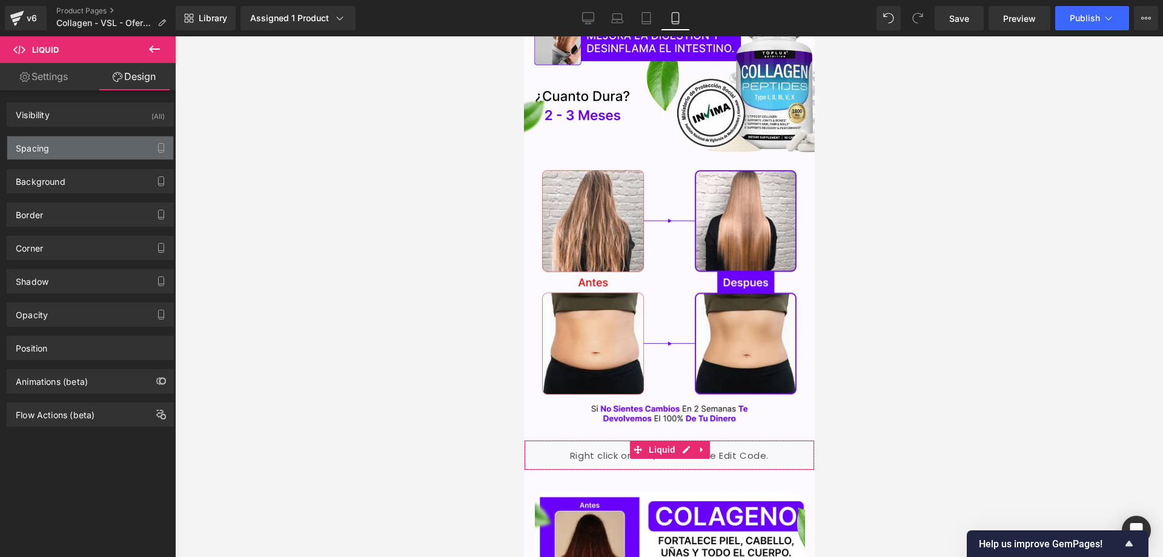
click at [87, 144] on div "Spacing" at bounding box center [90, 147] width 166 height 23
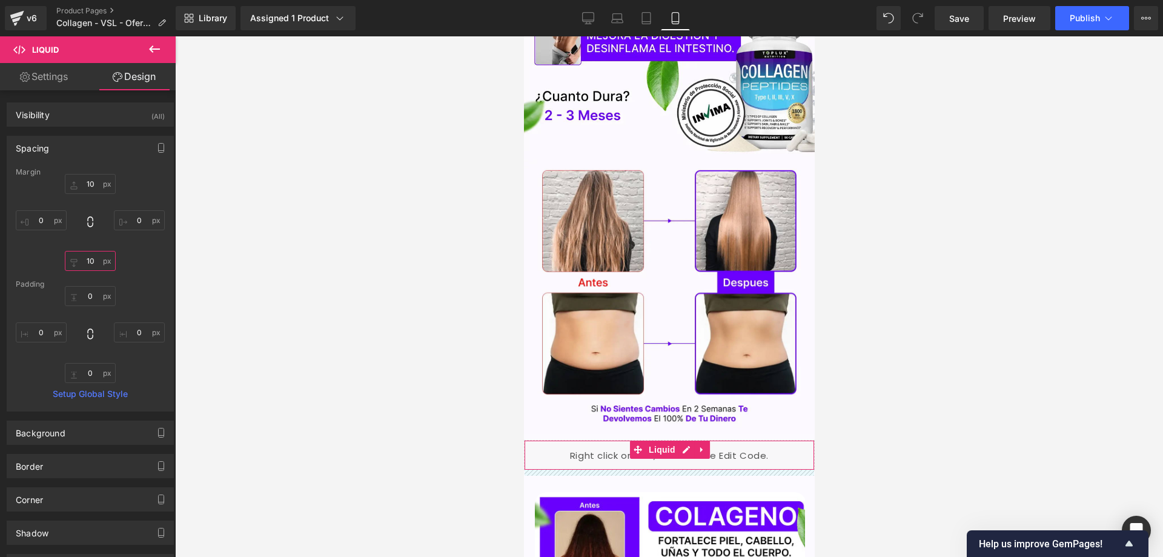
click at [86, 262] on input "10" at bounding box center [90, 261] width 51 height 20
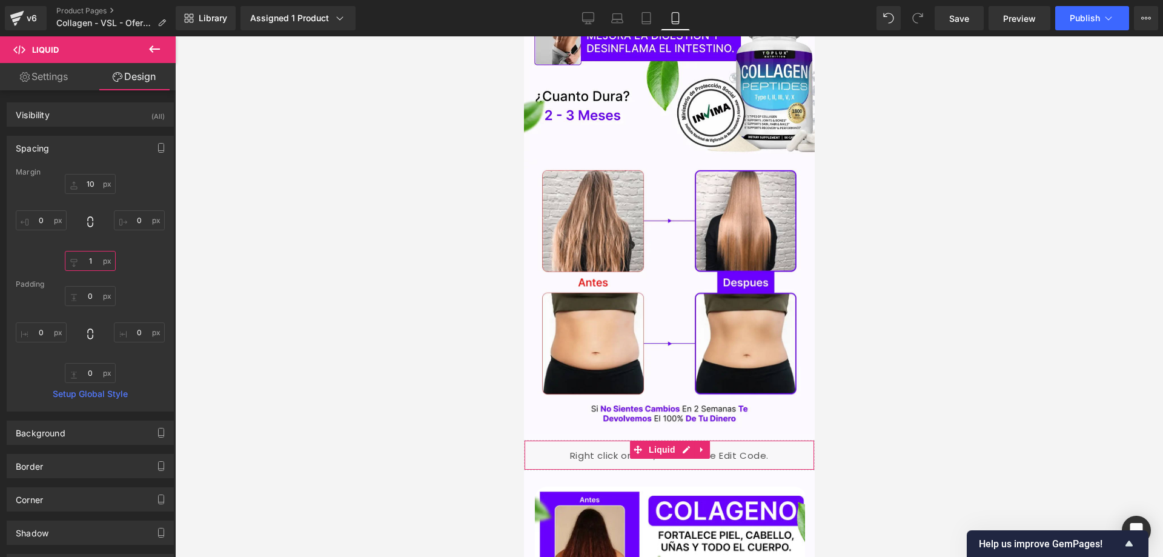
type input "0"
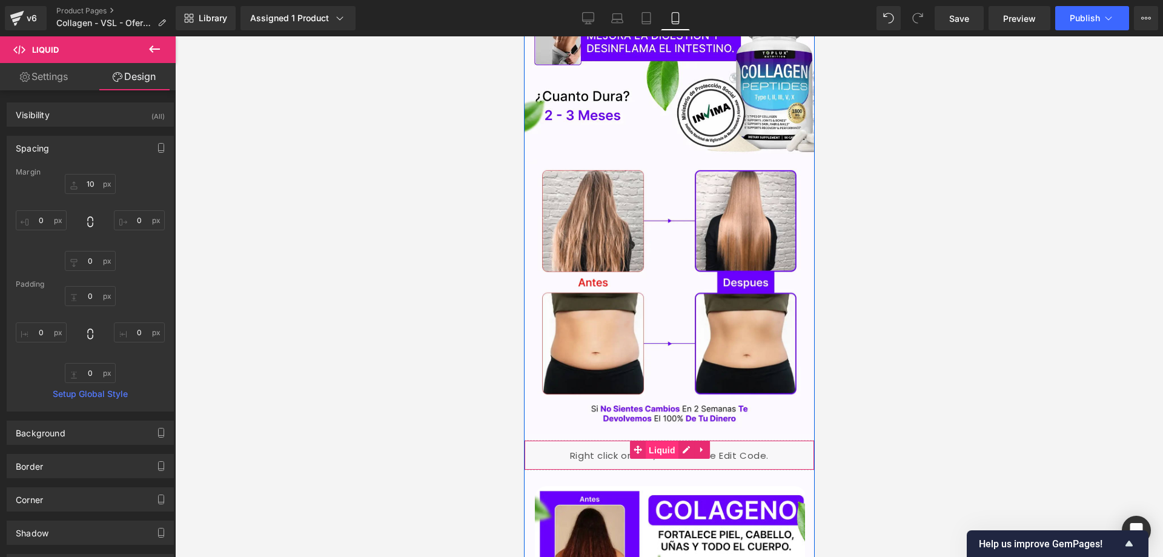
click at [650, 441] on span "Liquid" at bounding box center [661, 450] width 33 height 18
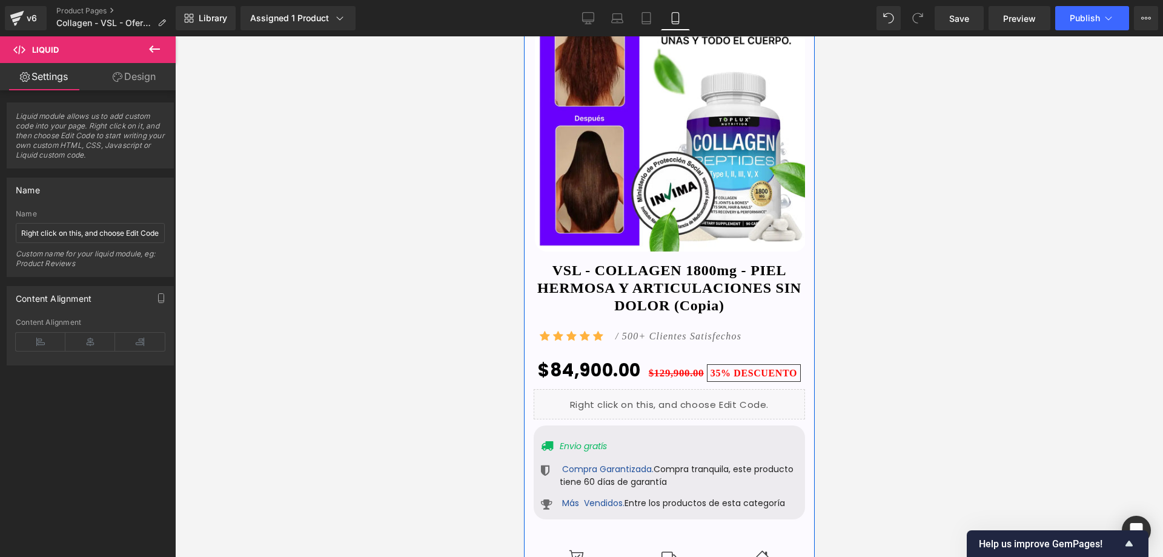
scroll to position [1454, 0]
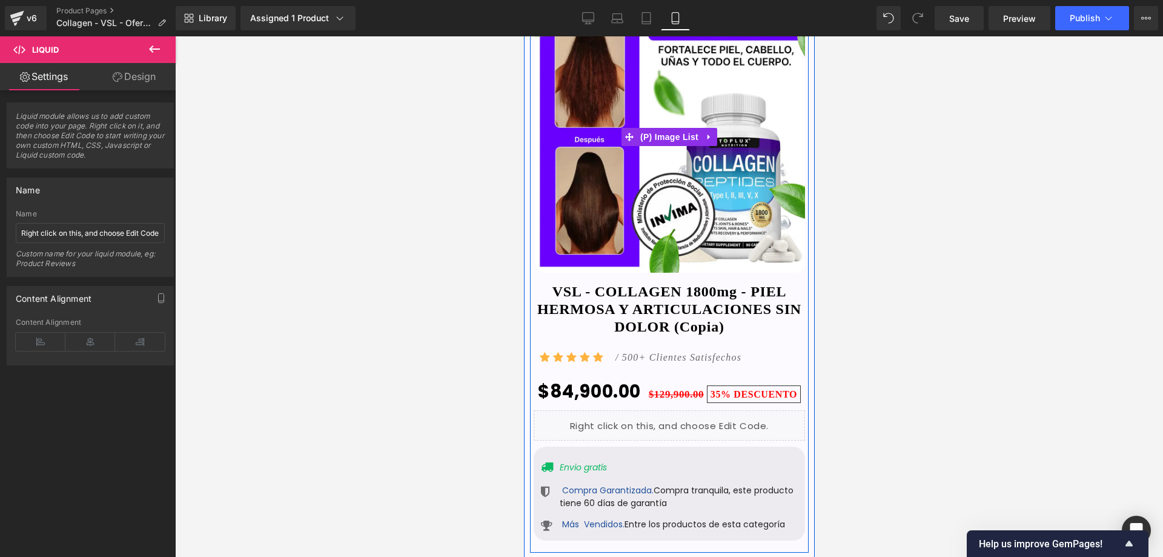
click at [708, 169] on img at bounding box center [669, 136] width 271 height 271
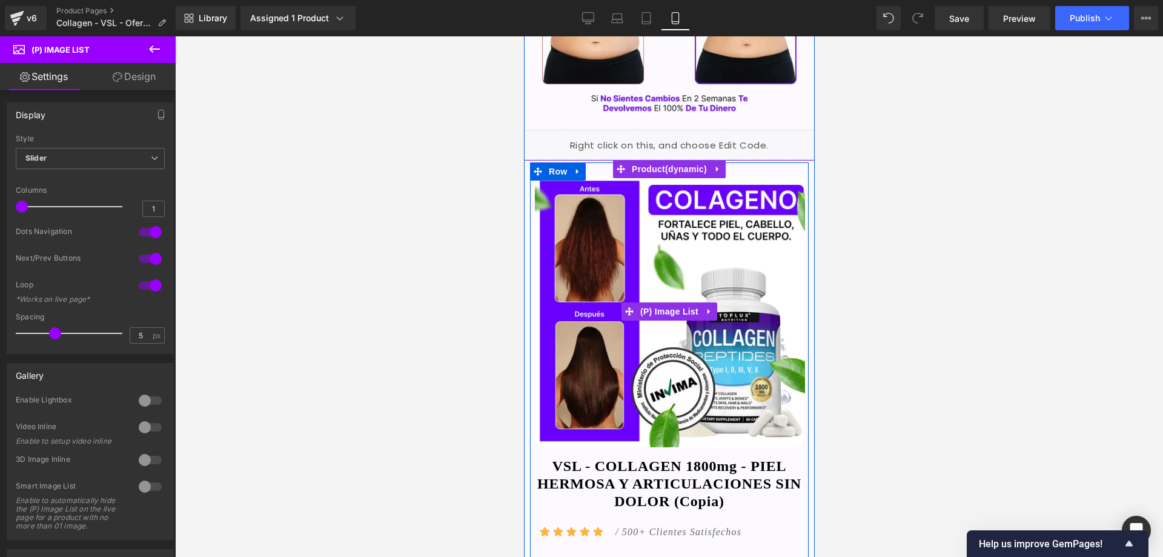
scroll to position [1272, 0]
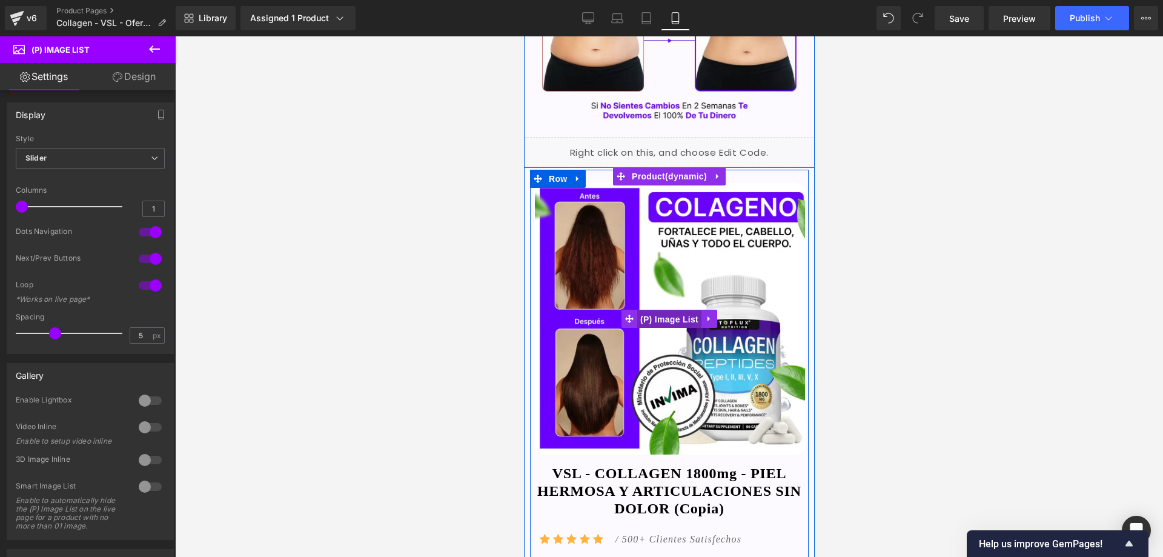
click at [668, 310] on span "(P) Image List" at bounding box center [669, 319] width 64 height 18
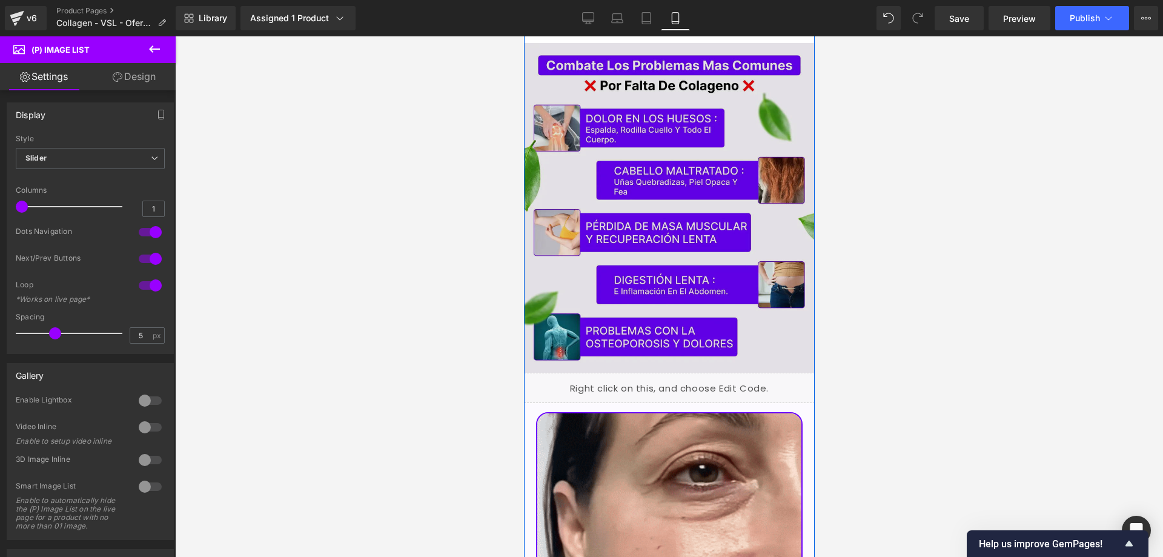
scroll to position [2666, 0]
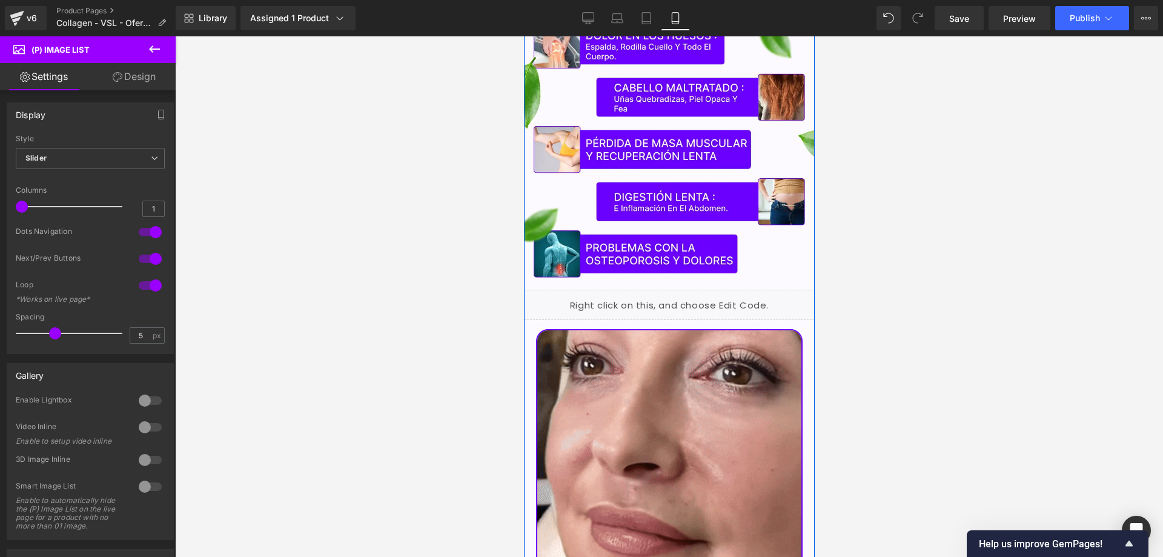
click at [676, 290] on div "Liquid" at bounding box center [668, 305] width 291 height 30
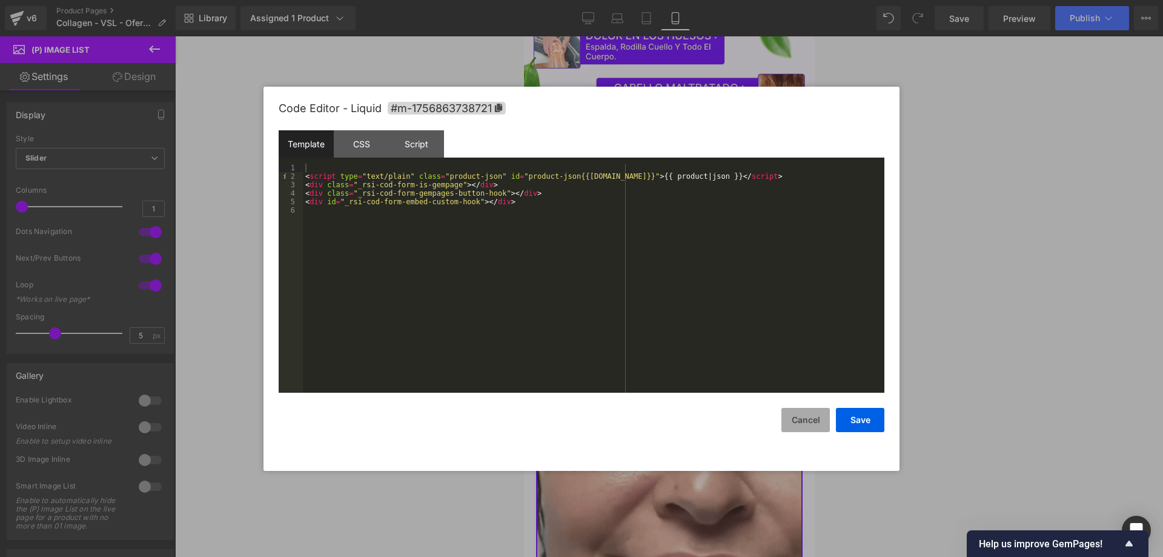
click at [819, 413] on button "Cancel" at bounding box center [806, 420] width 48 height 24
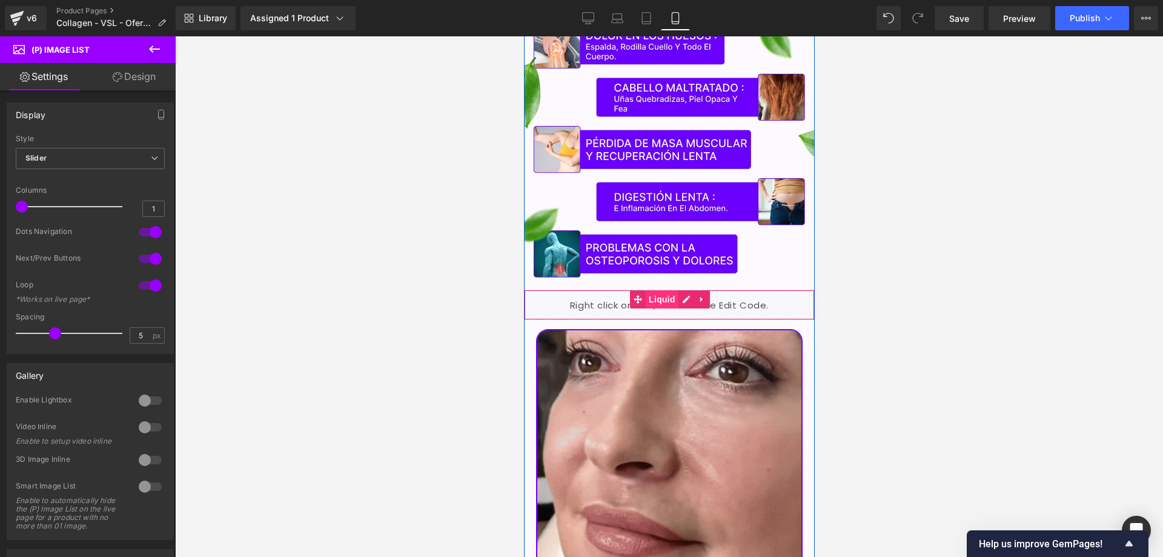
click at [649, 290] on span "Liquid" at bounding box center [661, 299] width 33 height 18
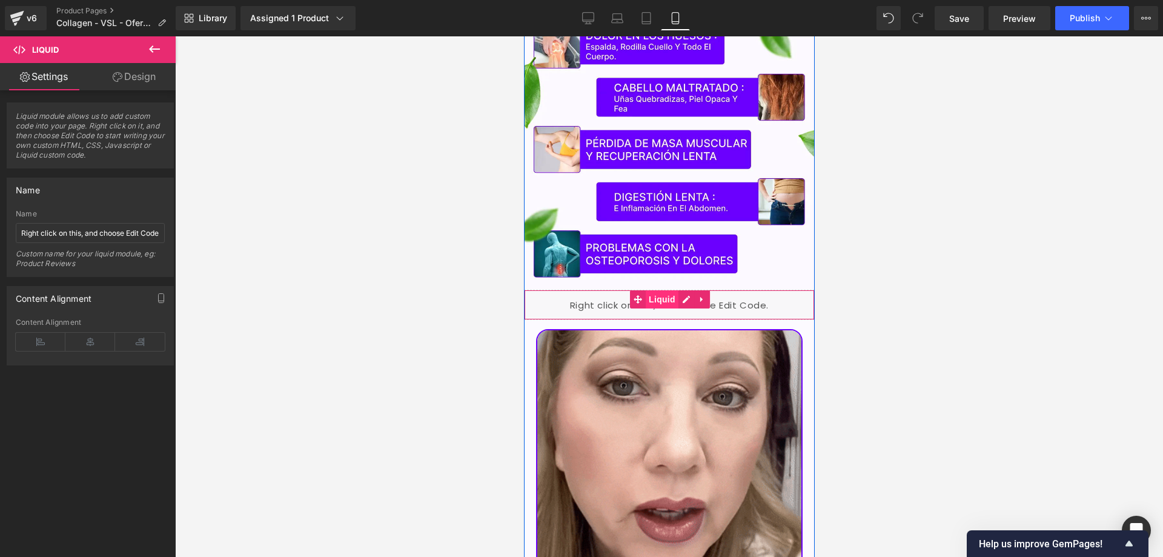
click at [658, 290] on span "Liquid" at bounding box center [661, 299] width 33 height 18
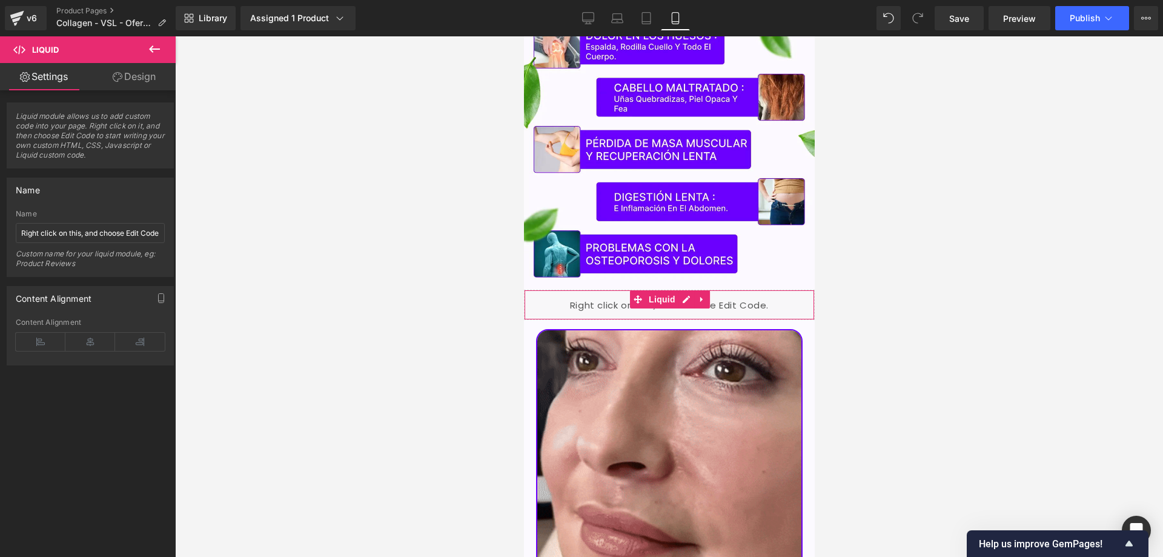
click at [147, 77] on link "Design" at bounding box center [134, 76] width 88 height 27
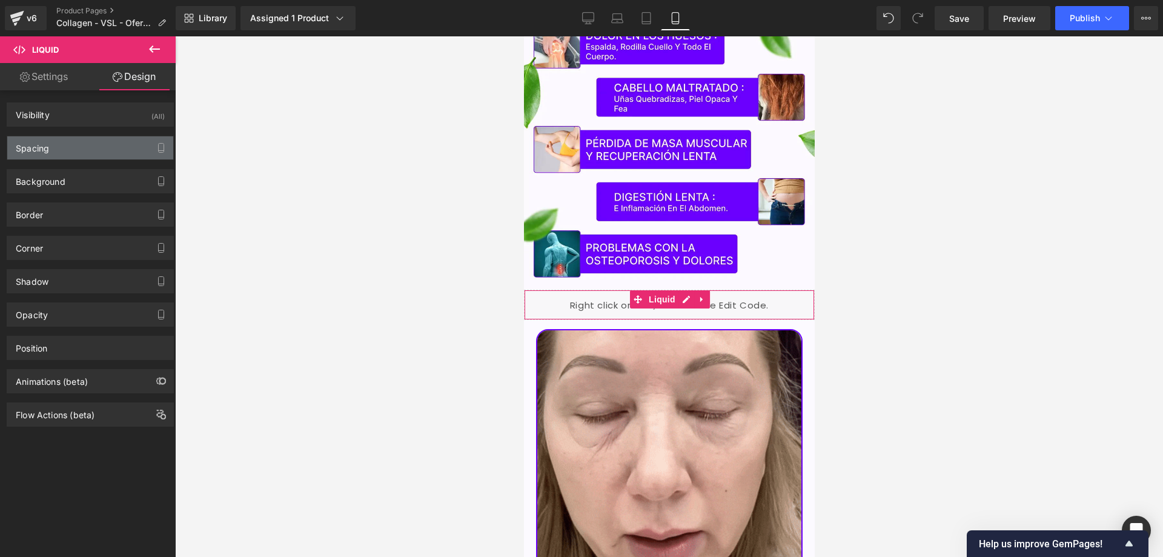
click at [95, 141] on div "Spacing" at bounding box center [90, 147] width 166 height 23
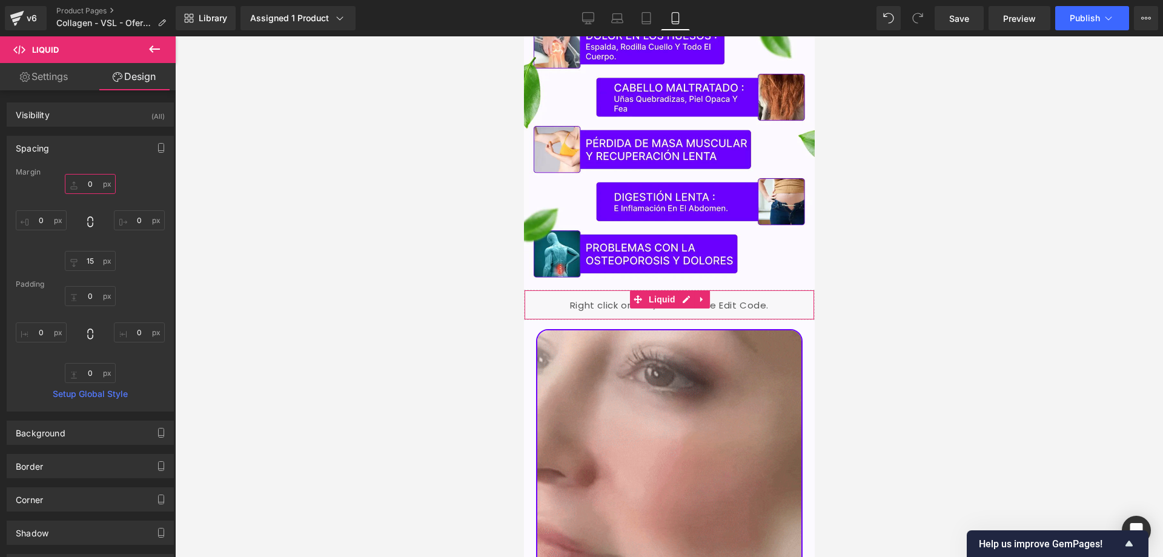
click at [93, 185] on input "0" at bounding box center [90, 184] width 51 height 20
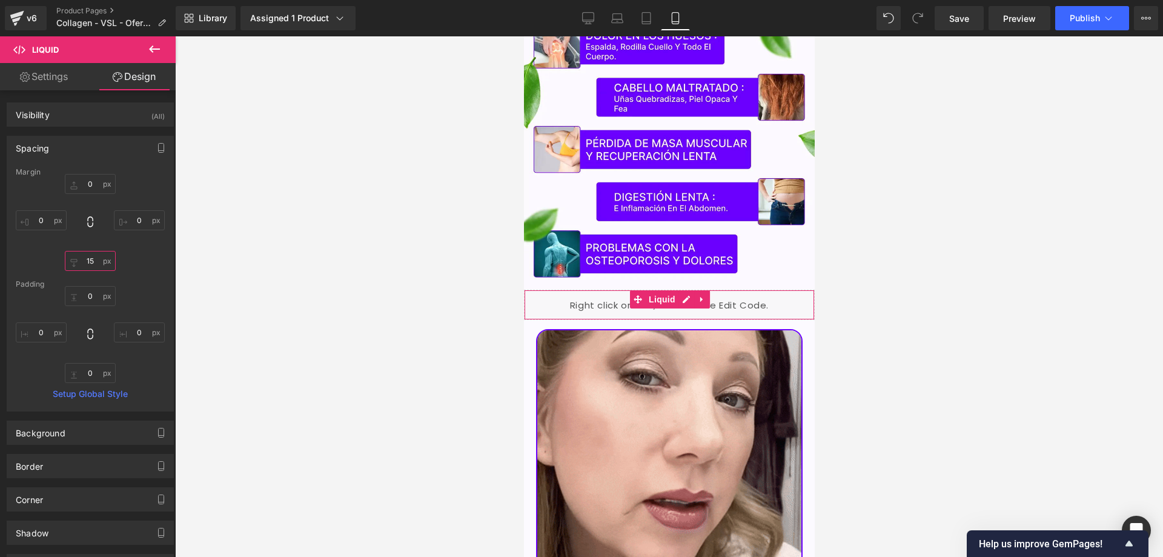
click at [84, 255] on input "15" at bounding box center [90, 261] width 51 height 20
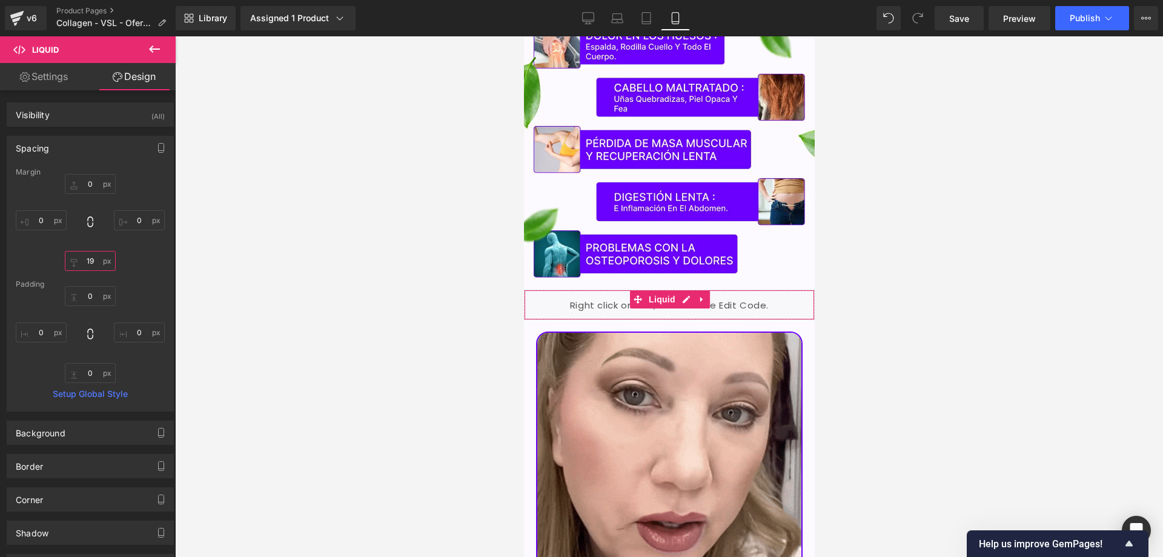
type input "20"
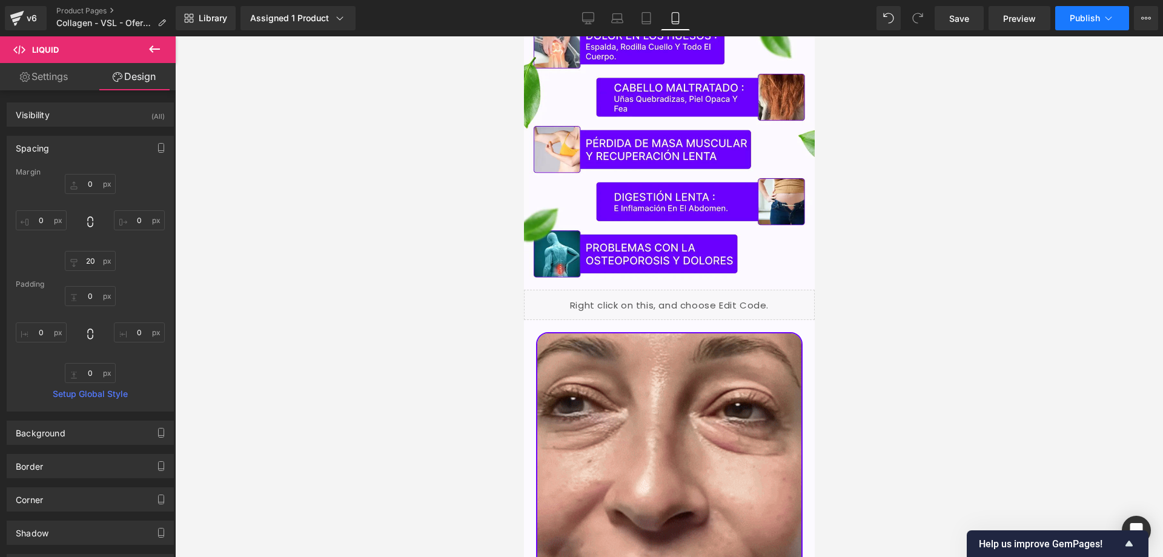
click at [1082, 14] on span "Publish" at bounding box center [1085, 18] width 30 height 10
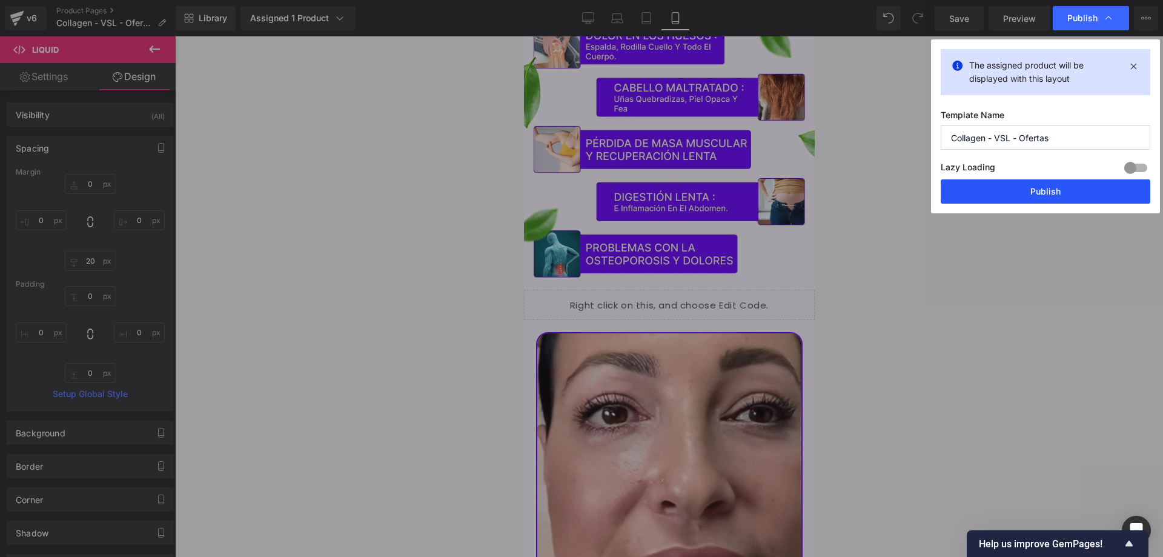
click at [1011, 196] on button "Publish" at bounding box center [1046, 191] width 210 height 24
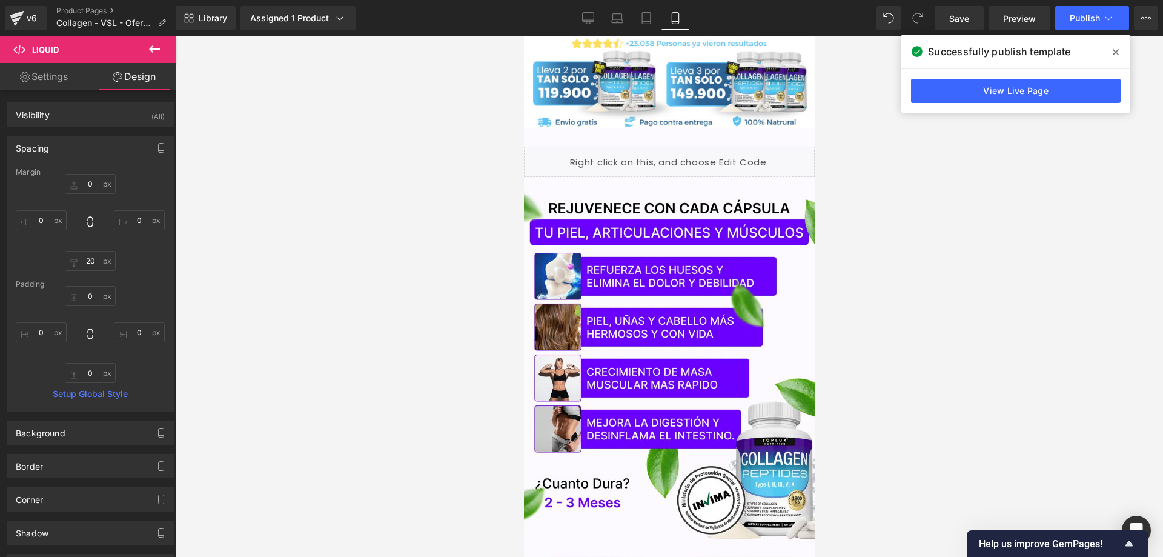
scroll to position [0, 0]
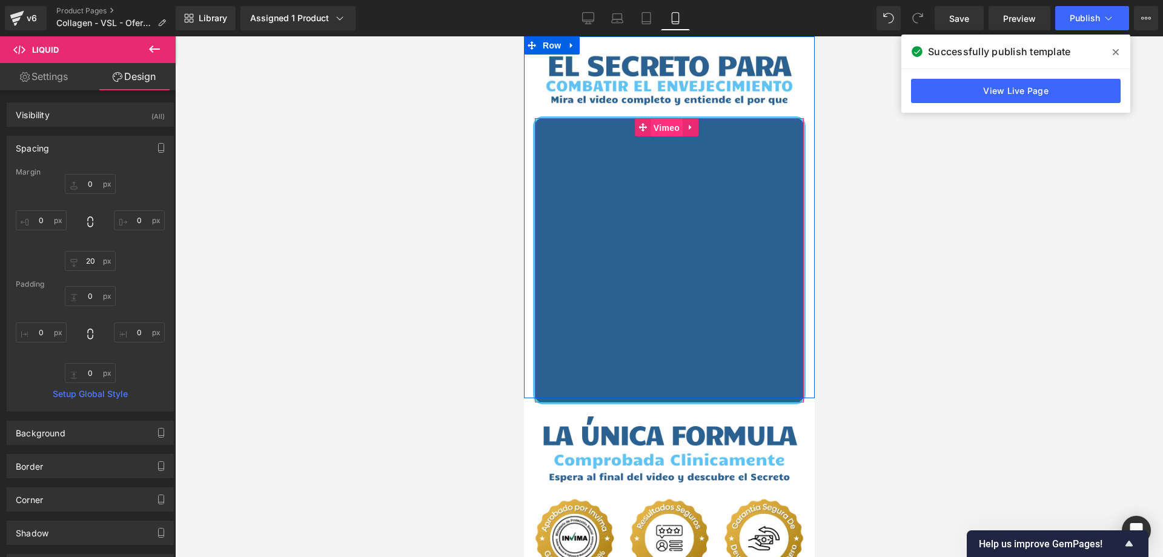
click at [668, 124] on span "Vimeo" at bounding box center [666, 128] width 32 height 18
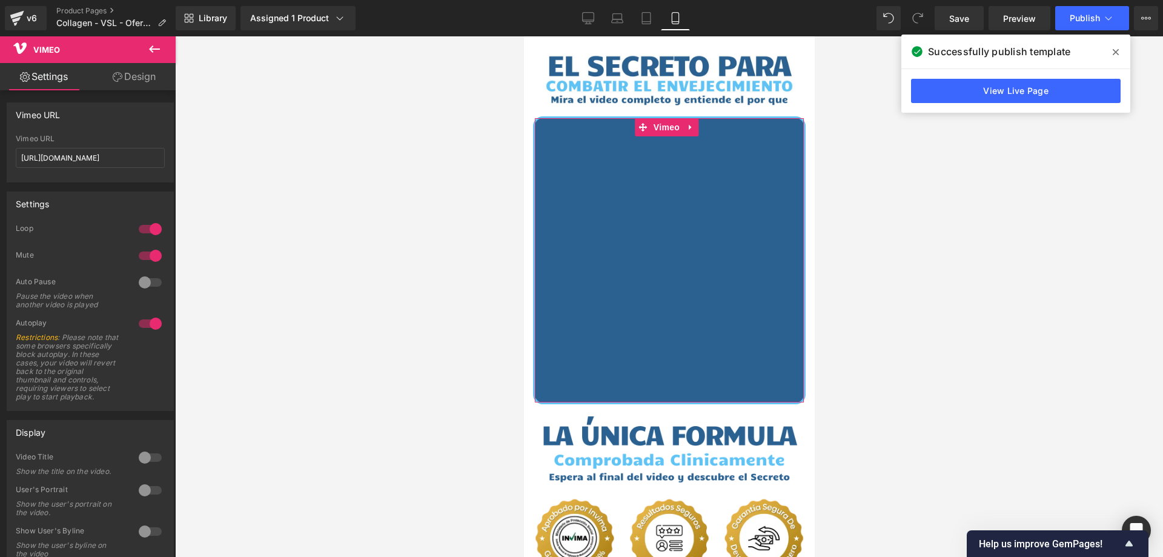
click at [140, 84] on link "Design" at bounding box center [134, 76] width 88 height 27
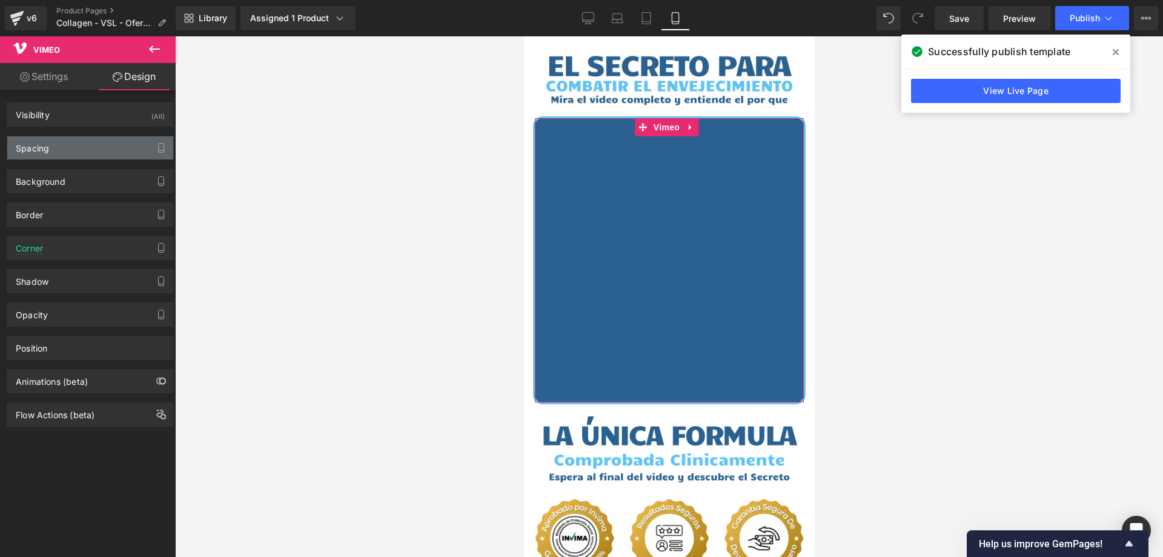
click at [92, 153] on div "Spacing" at bounding box center [90, 147] width 166 height 23
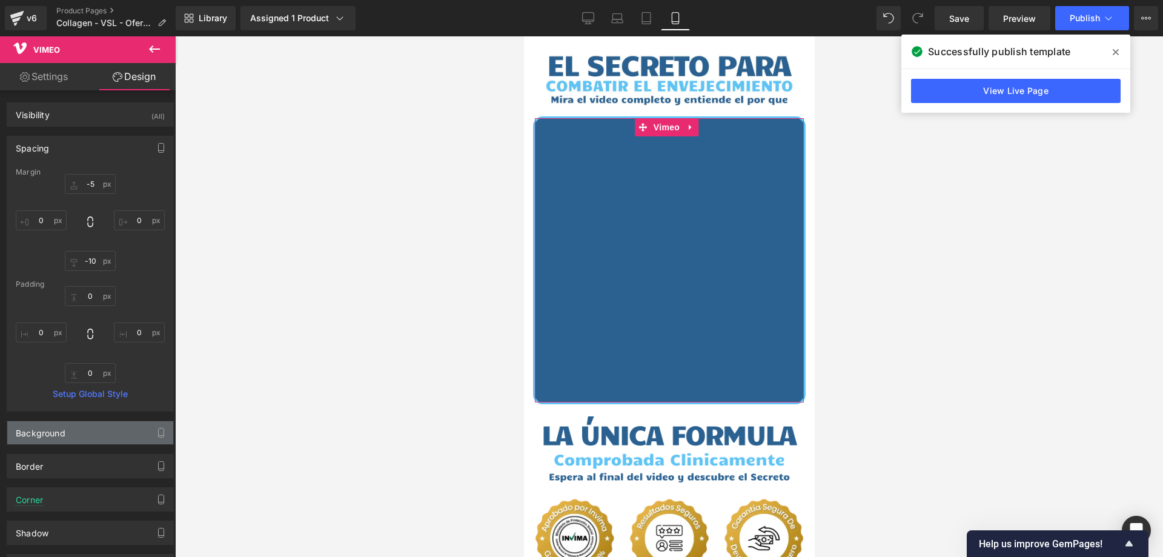
click at [82, 430] on div "Background" at bounding box center [90, 432] width 166 height 23
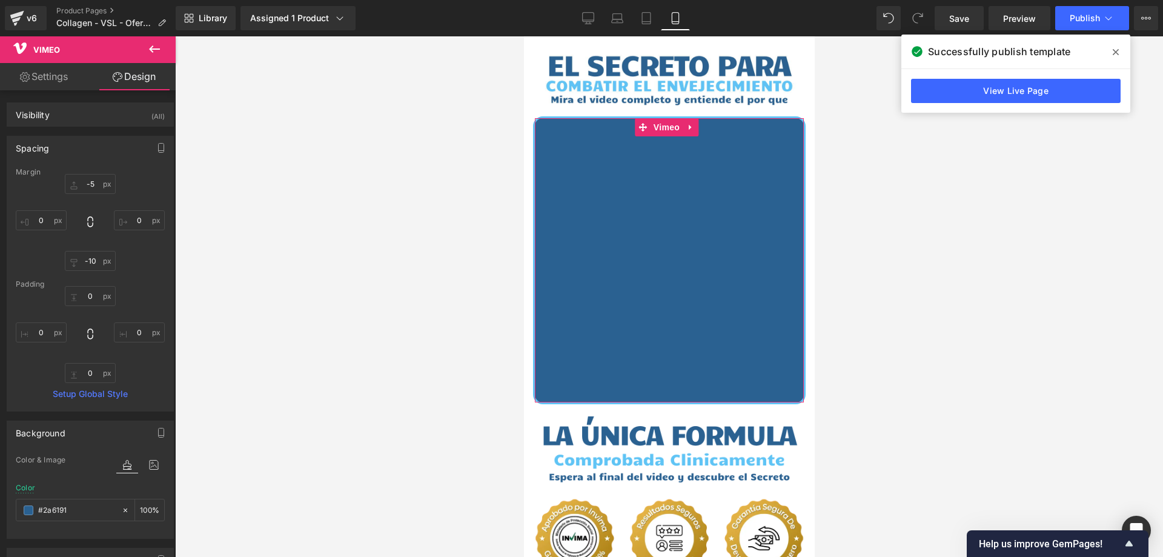
click at [82, 430] on div "Background" at bounding box center [90, 432] width 166 height 23
click at [108, 141] on div "Spacing" at bounding box center [90, 147] width 166 height 23
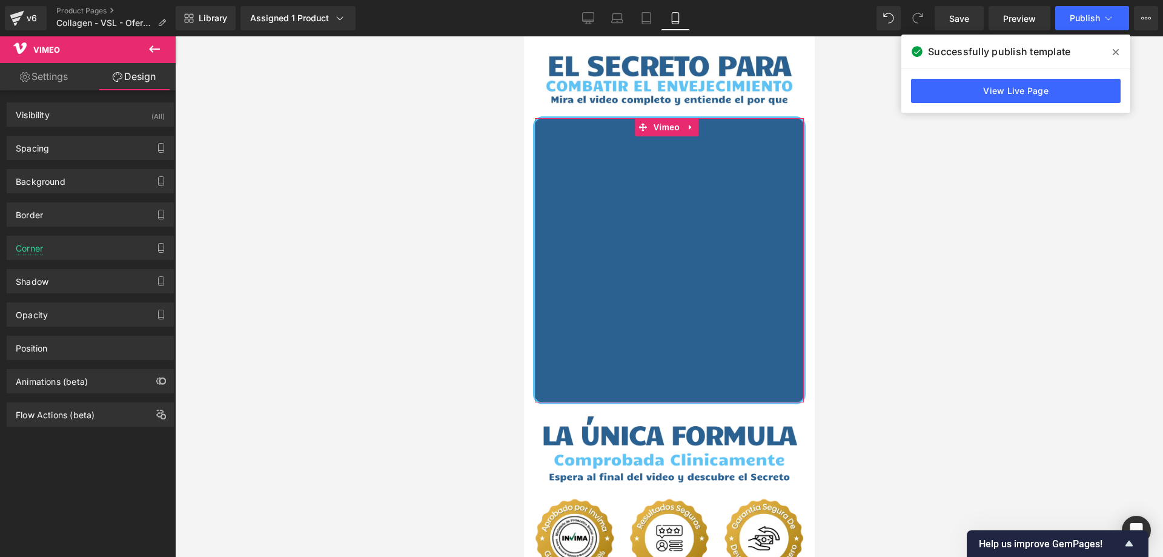
click at [56, 70] on link "Settings" at bounding box center [44, 76] width 88 height 27
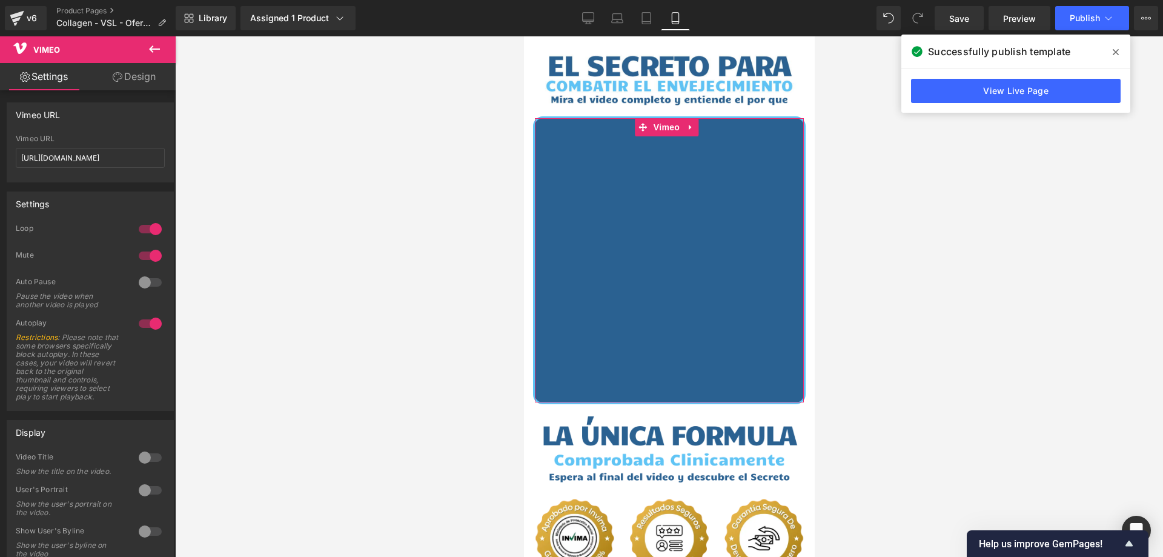
click at [144, 79] on link "Design" at bounding box center [134, 76] width 88 height 27
type input "100"
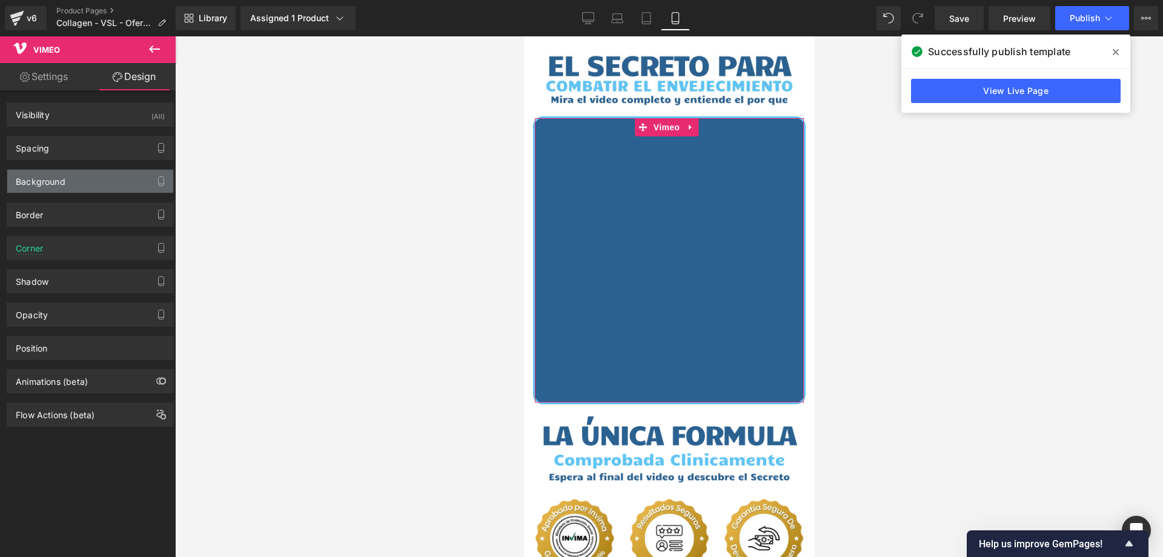
click at [89, 181] on div "Background" at bounding box center [90, 181] width 166 height 23
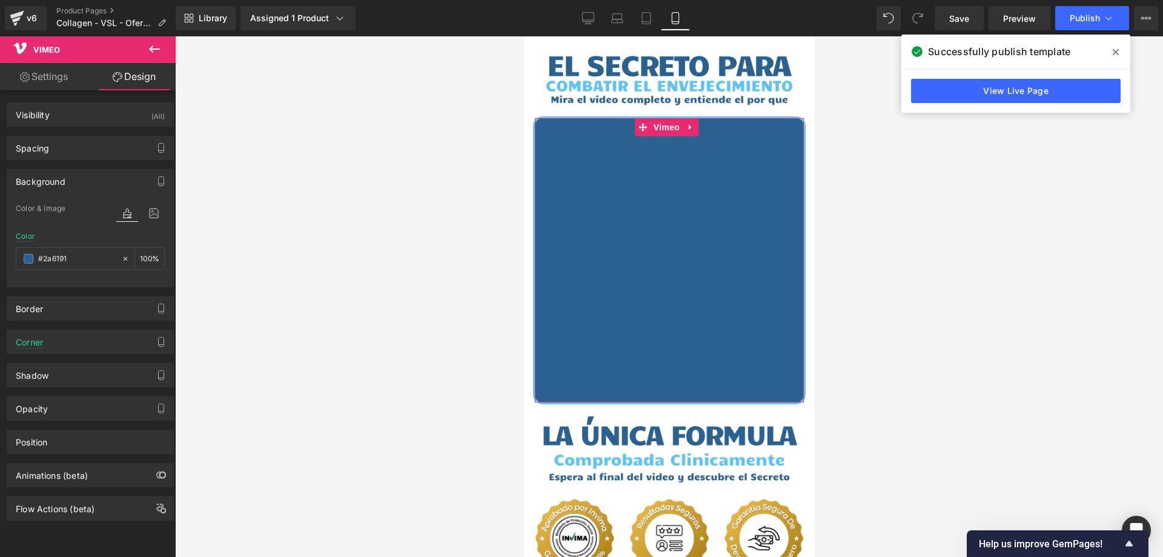
click at [89, 181] on div "Background" at bounding box center [90, 181] width 166 height 23
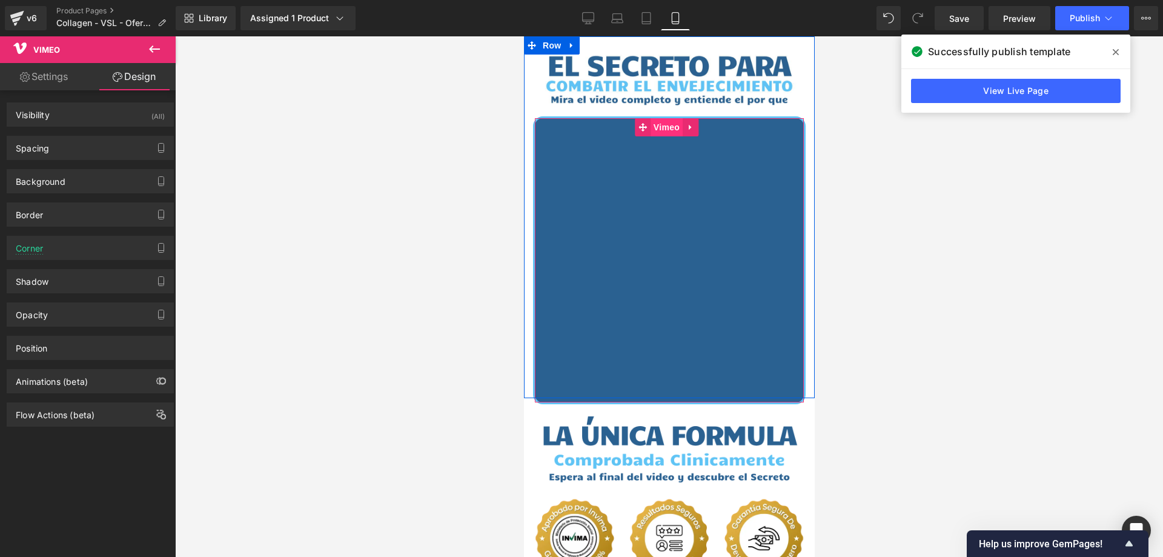
click at [652, 127] on span "Vimeo" at bounding box center [666, 127] width 32 height 18
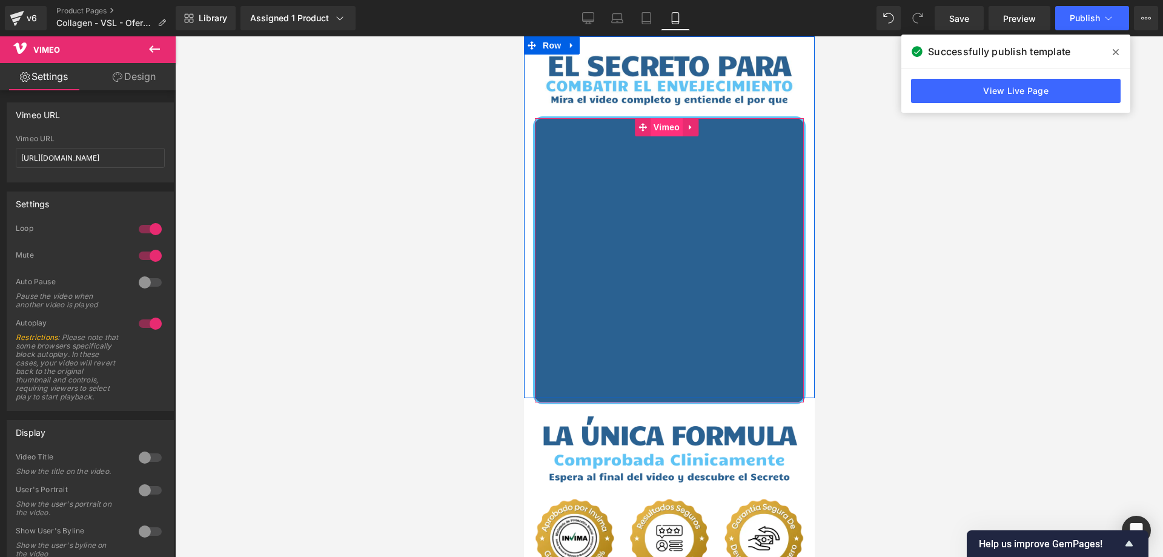
click at [661, 127] on span "Vimeo" at bounding box center [666, 127] width 32 height 18
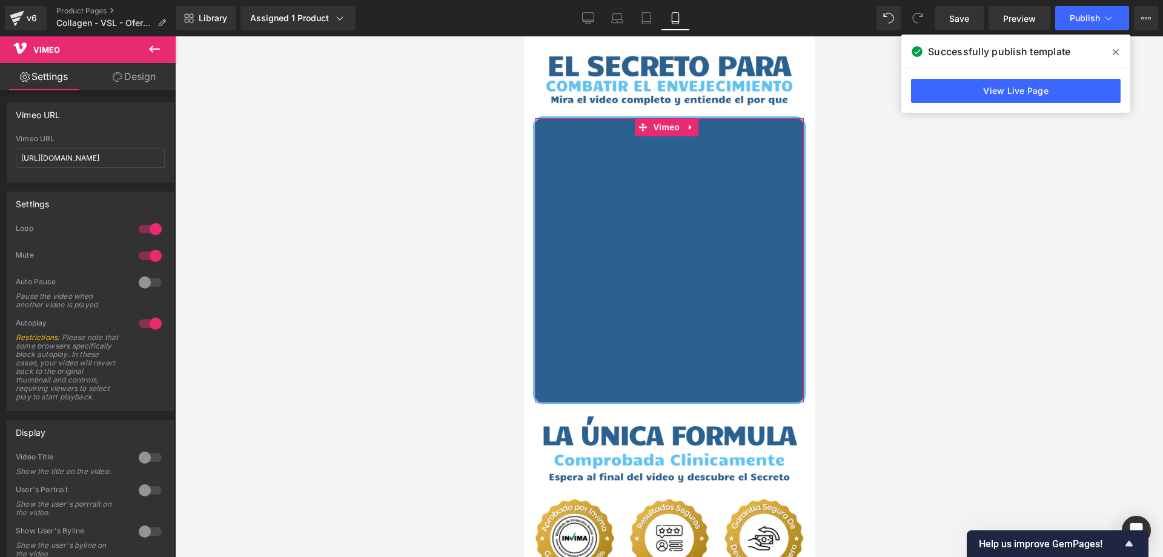
click at [119, 81] on icon at bounding box center [118, 77] width 10 height 10
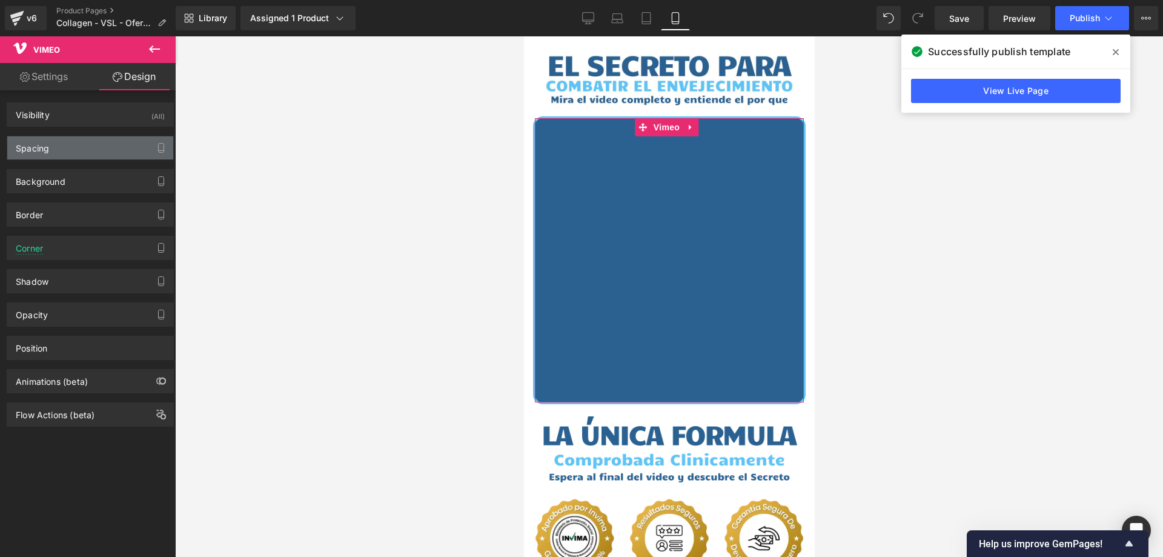
click at [87, 147] on div "Spacing" at bounding box center [90, 147] width 166 height 23
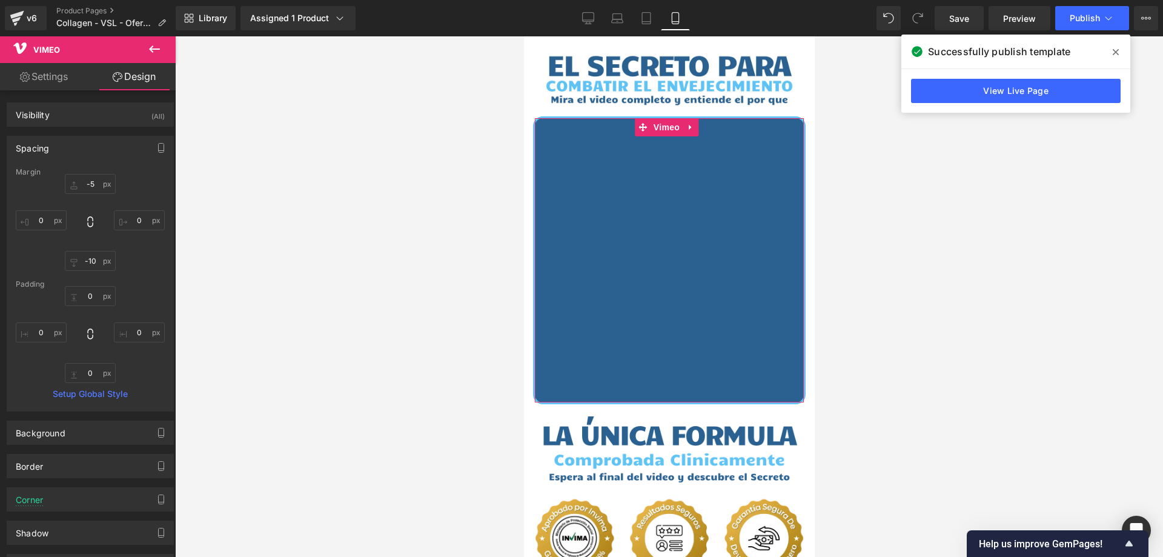
click at [93, 145] on div "Spacing" at bounding box center [90, 147] width 166 height 23
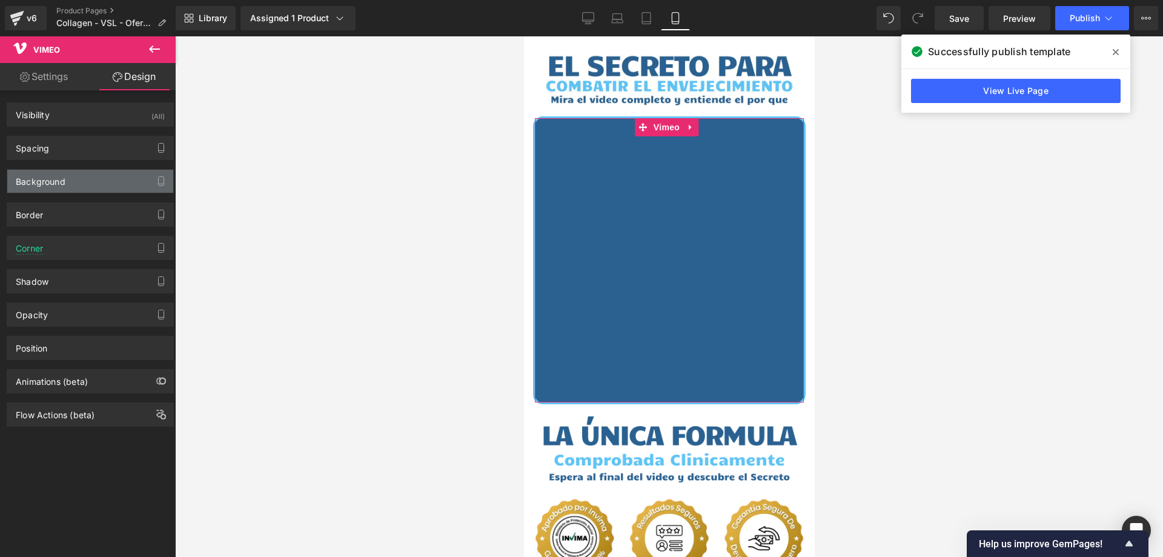
click at [88, 178] on div "Background" at bounding box center [90, 181] width 166 height 23
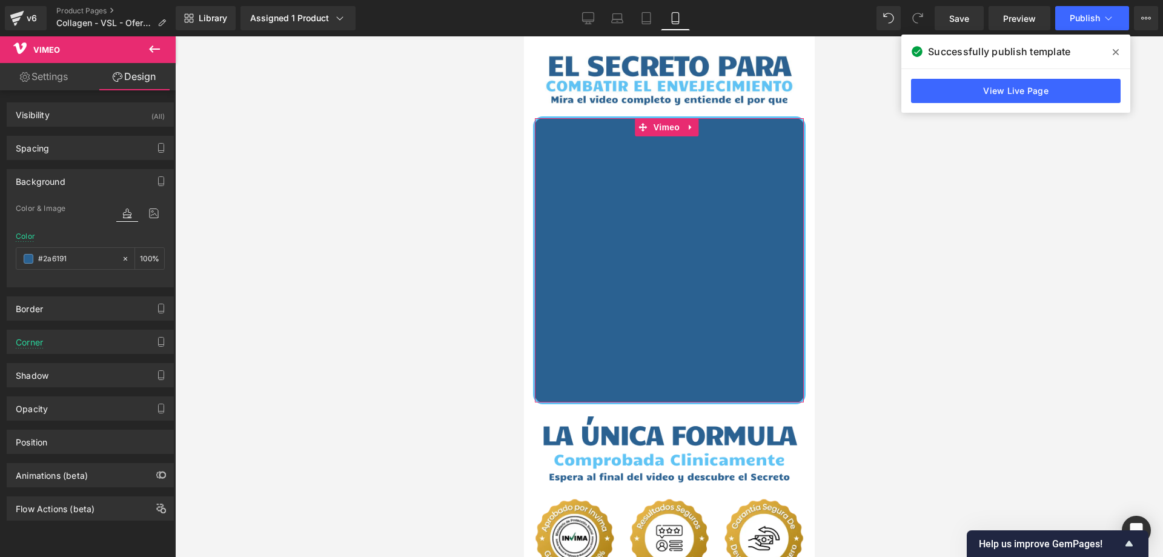
click at [88, 178] on div "Background" at bounding box center [90, 181] width 166 height 23
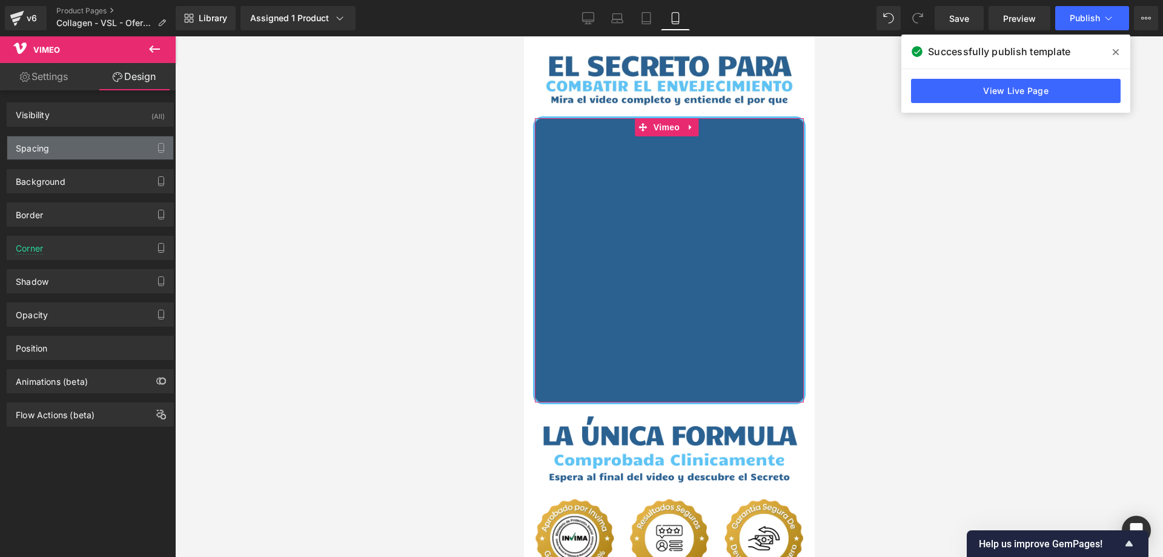
click at [107, 153] on div "Spacing" at bounding box center [90, 147] width 166 height 23
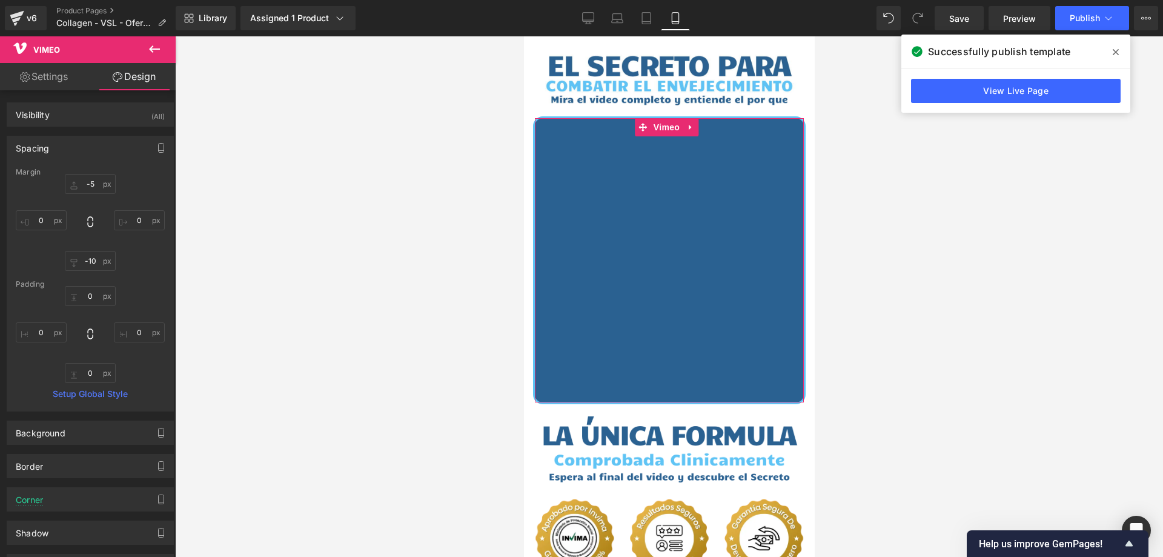
click at [97, 147] on div "Spacing" at bounding box center [90, 147] width 166 height 23
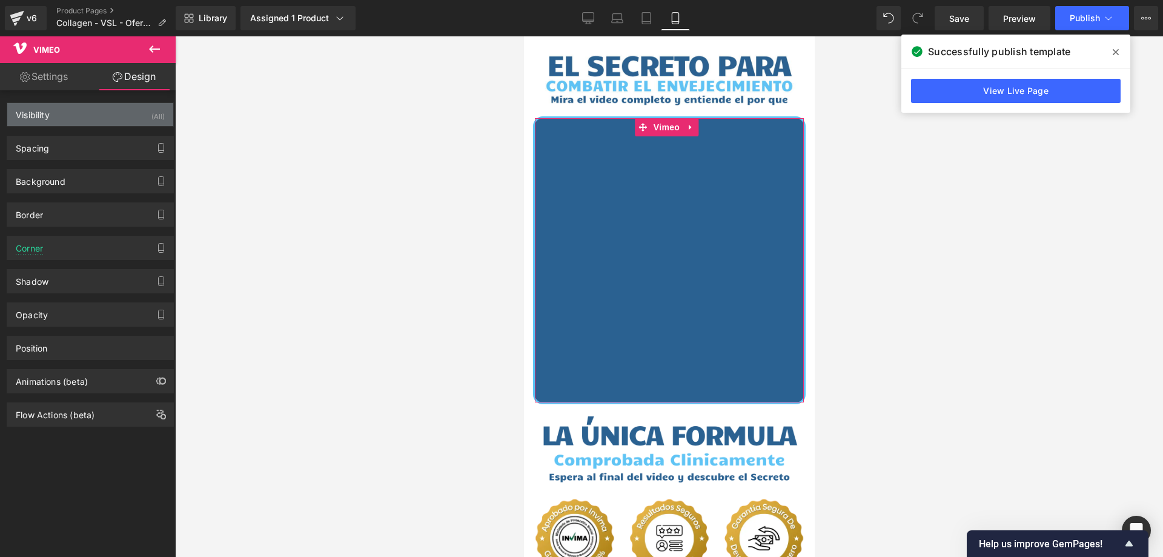
click at [80, 124] on div "Visibility (All)" at bounding box center [90, 114] width 166 height 23
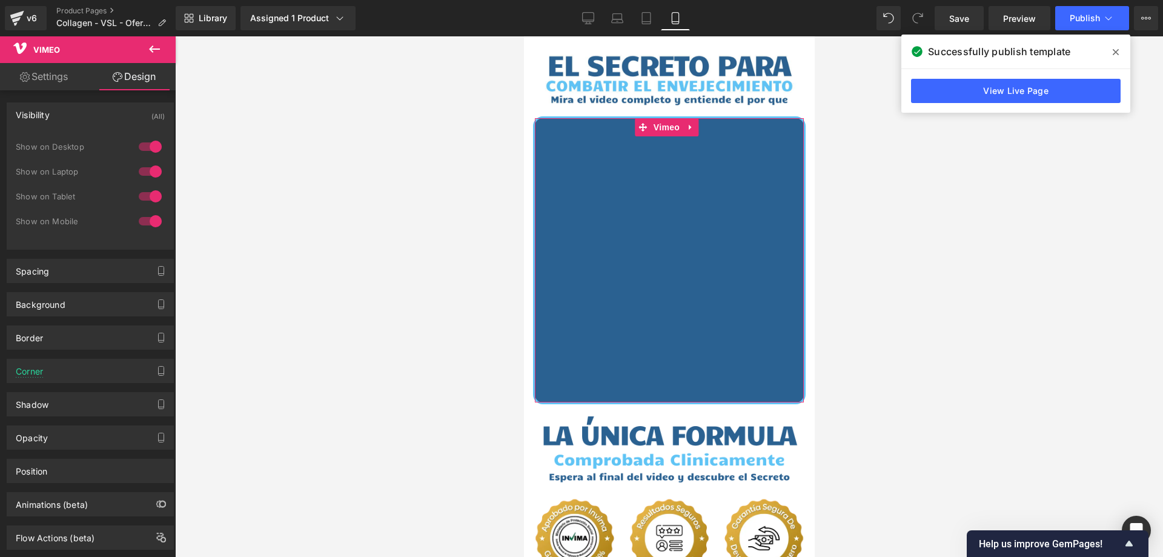
click at [80, 118] on div "Visibility (All)" at bounding box center [90, 114] width 166 height 23
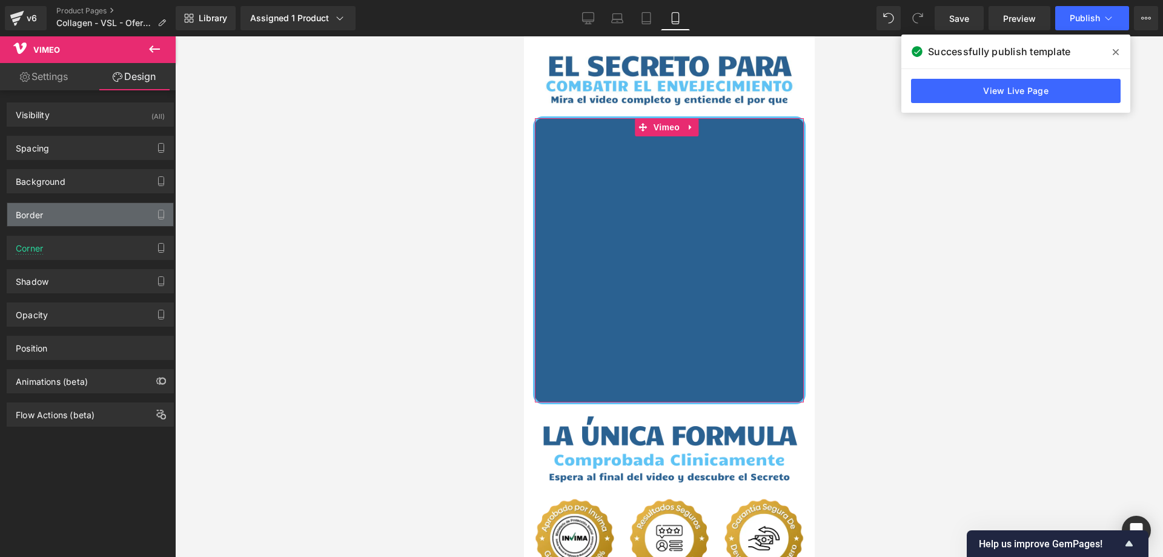
click at [67, 216] on div "Border" at bounding box center [90, 214] width 166 height 23
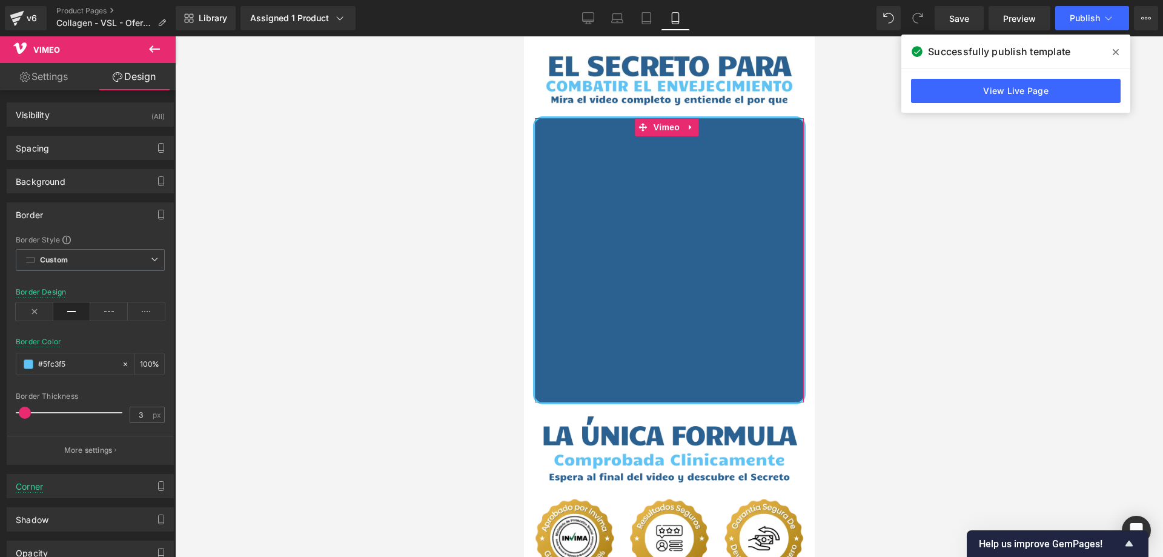
click at [67, 216] on div "Border" at bounding box center [90, 214] width 166 height 23
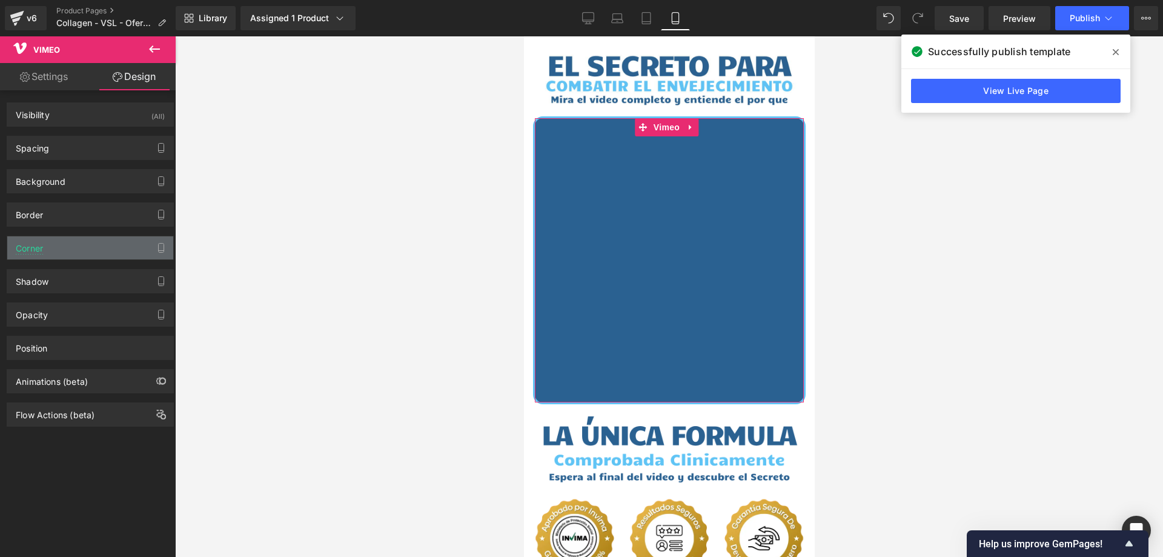
click at [101, 250] on div "Corner" at bounding box center [90, 247] width 166 height 23
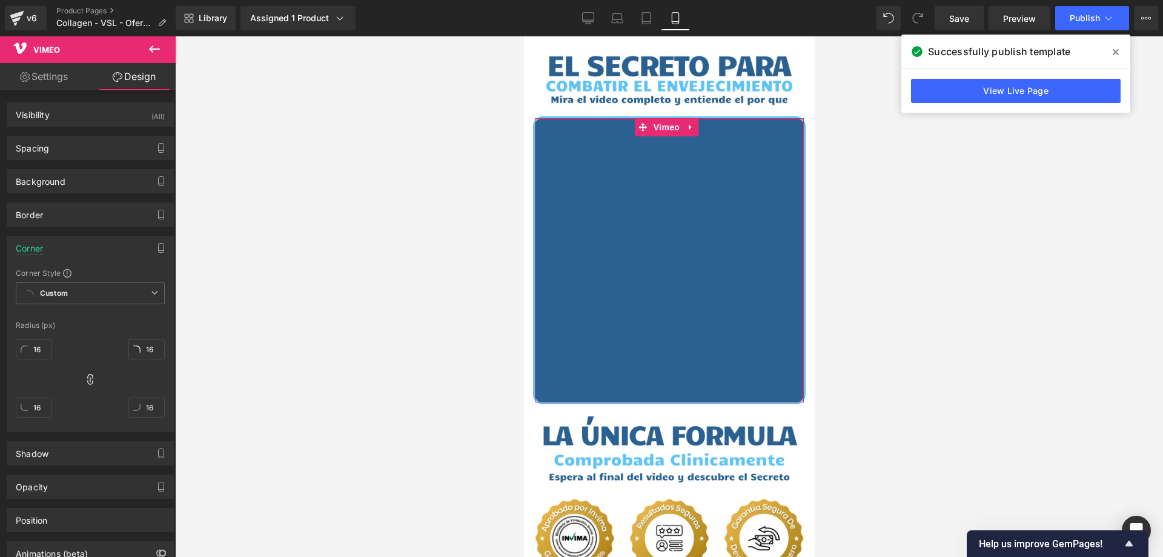
click at [101, 250] on div "Corner" at bounding box center [90, 247] width 166 height 23
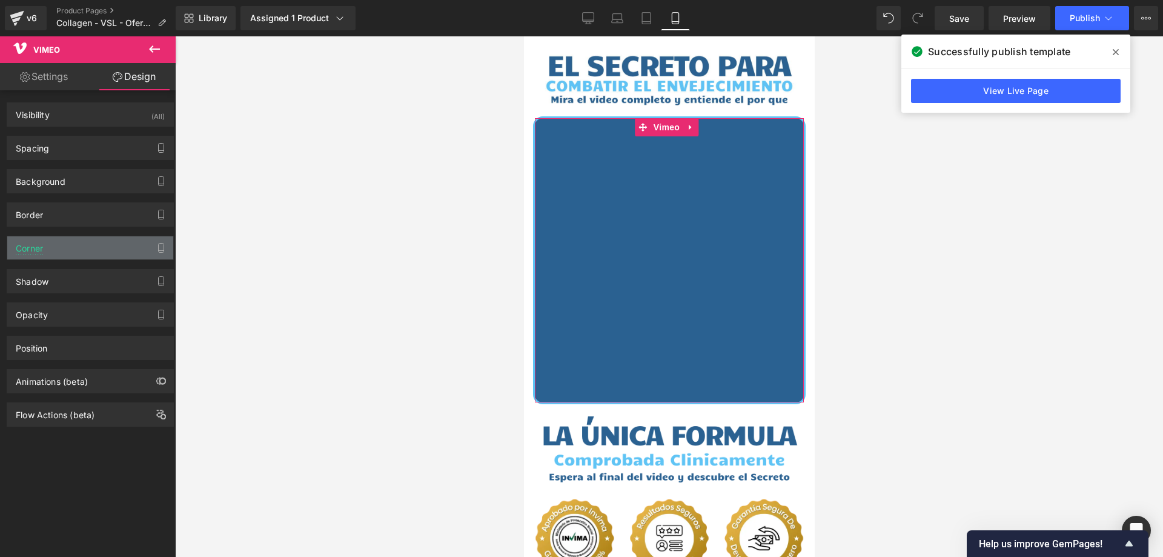
click at [101, 250] on div "Corner" at bounding box center [90, 247] width 166 height 23
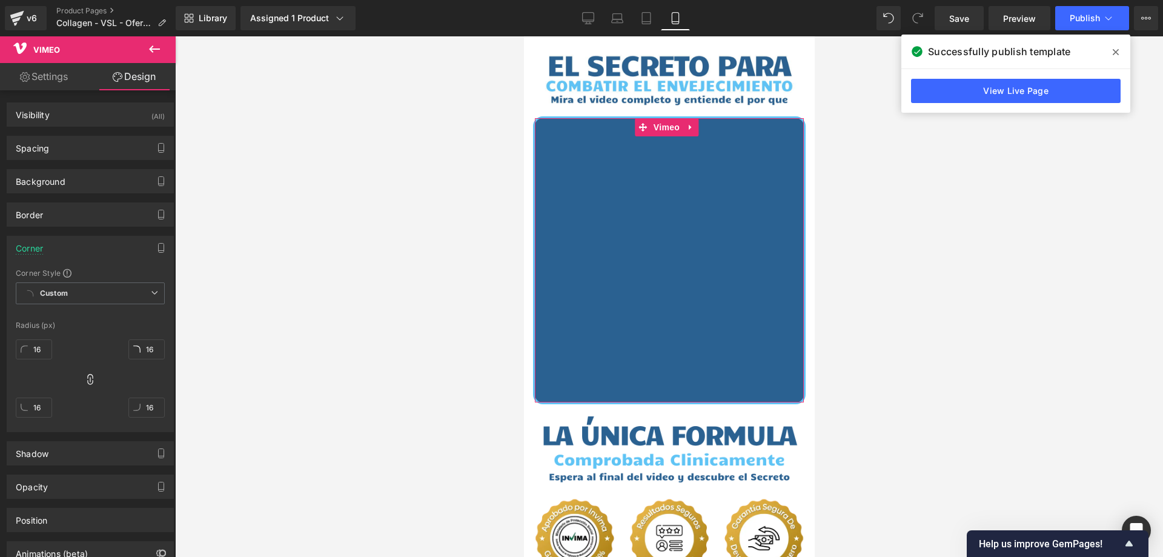
click at [83, 265] on div "Corner Corner Style Custom Custom Setup Global Style Custom Setup Global Style …" at bounding box center [90, 334] width 167 height 196
click at [118, 242] on div "Corner" at bounding box center [90, 247] width 166 height 23
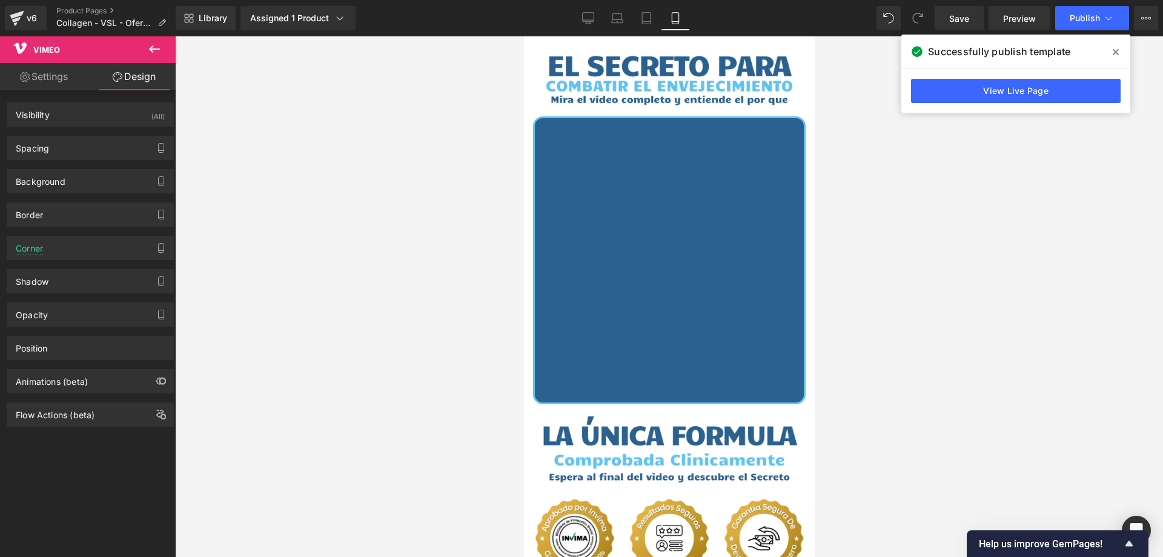
click at [1123, 51] on span at bounding box center [1115, 51] width 19 height 19
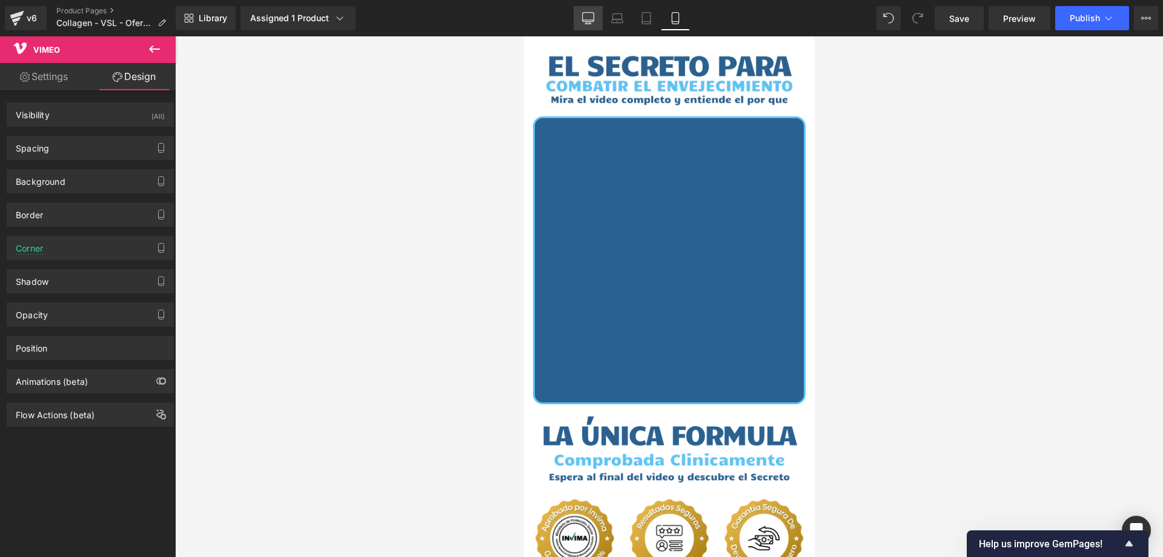
click at [596, 19] on link "Desktop" at bounding box center [588, 18] width 29 height 24
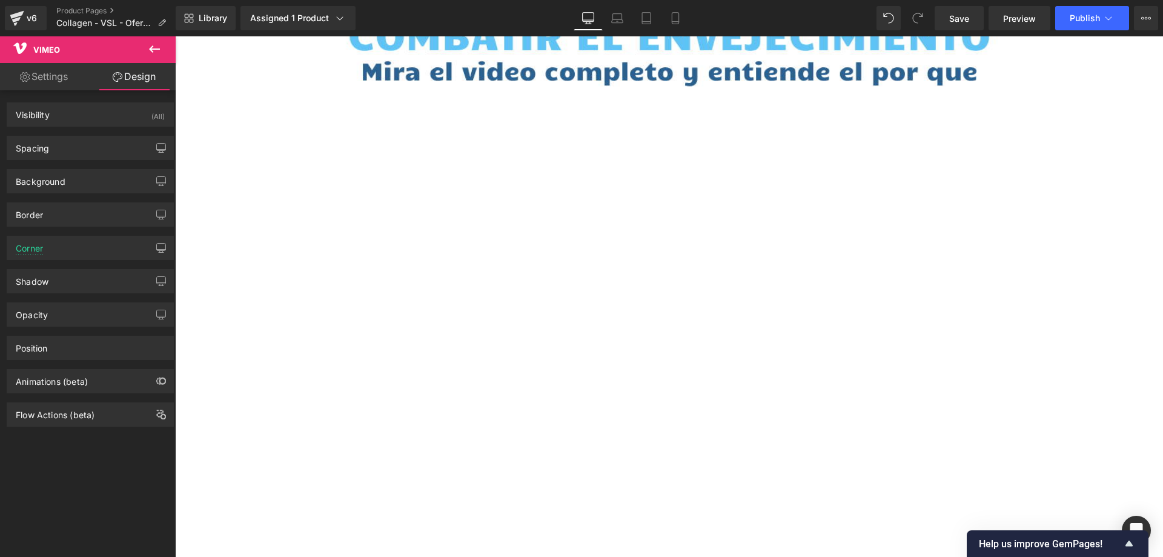
scroll to position [164, 0]
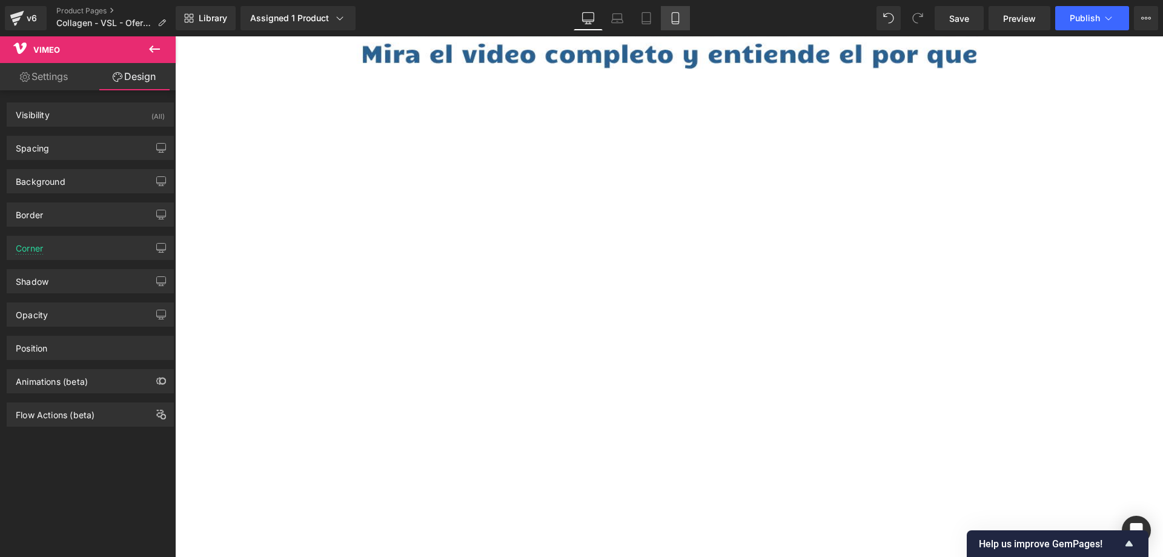
click at [674, 15] on icon at bounding box center [676, 18] width 12 height 12
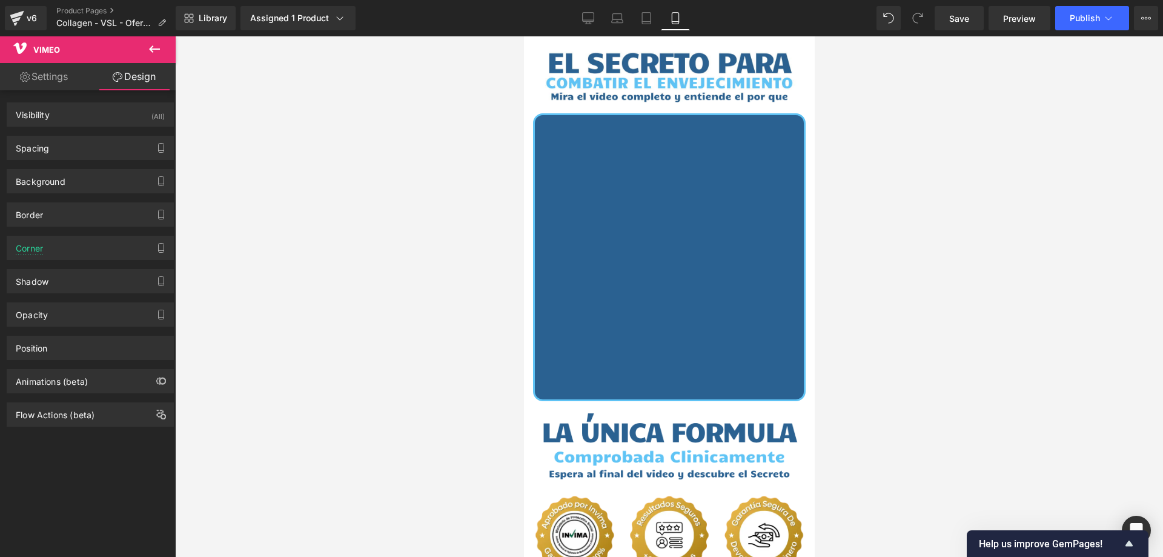
scroll to position [0, 0]
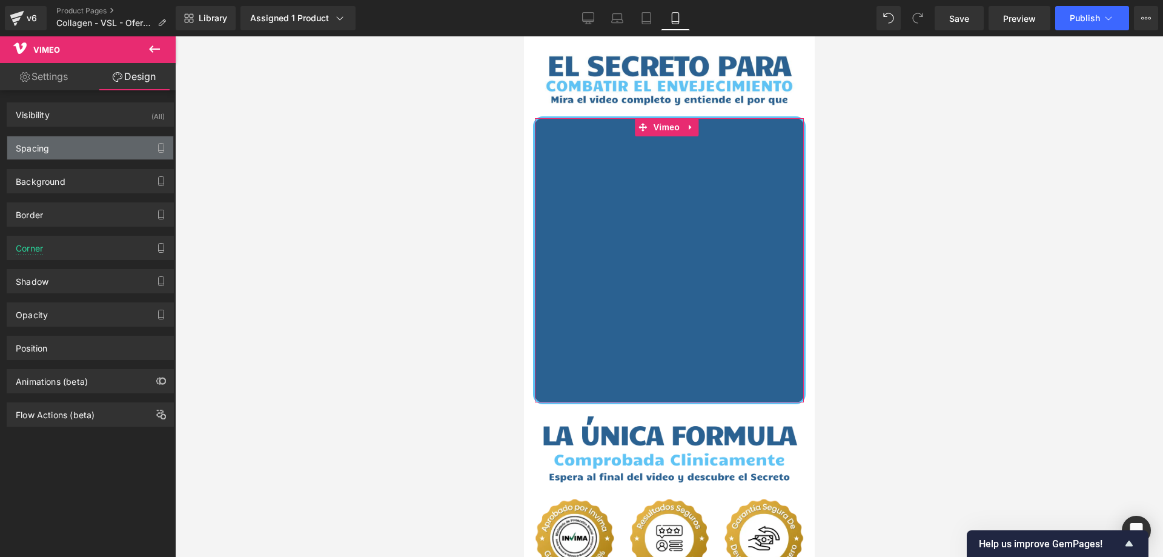
click at [76, 152] on div "Spacing" at bounding box center [90, 147] width 166 height 23
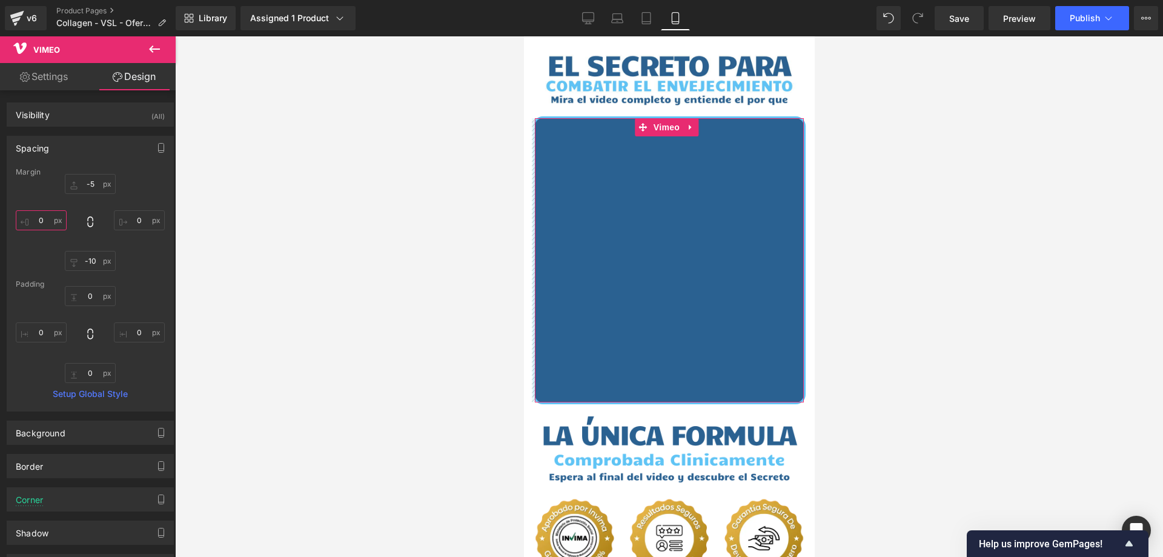
click at [44, 223] on input "0" at bounding box center [41, 220] width 51 height 20
type input "0"
click at [35, 332] on input "0" at bounding box center [41, 332] width 51 height 20
type input "0"
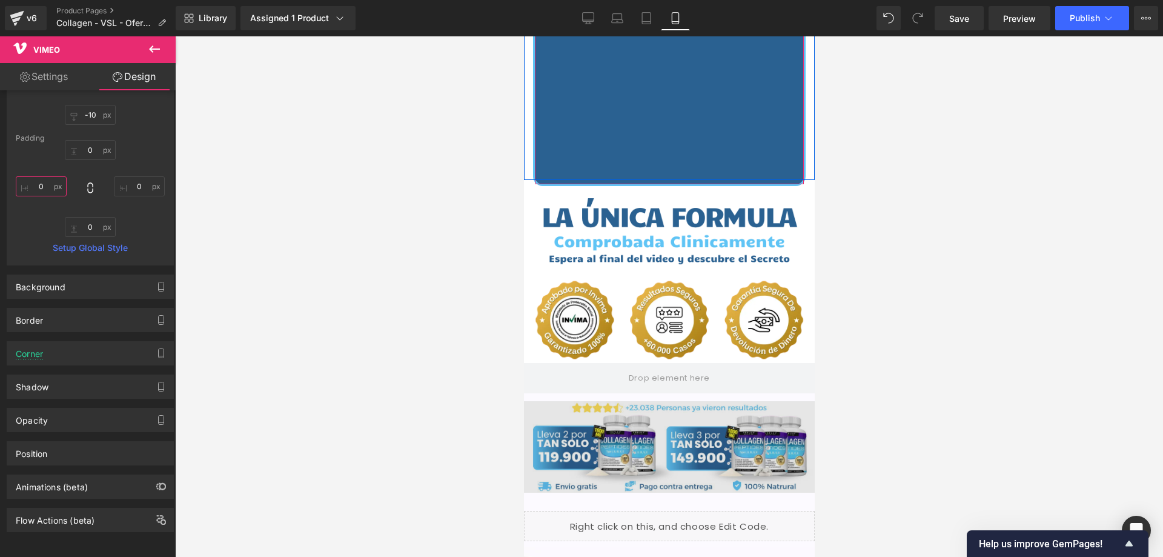
scroll to position [242, 0]
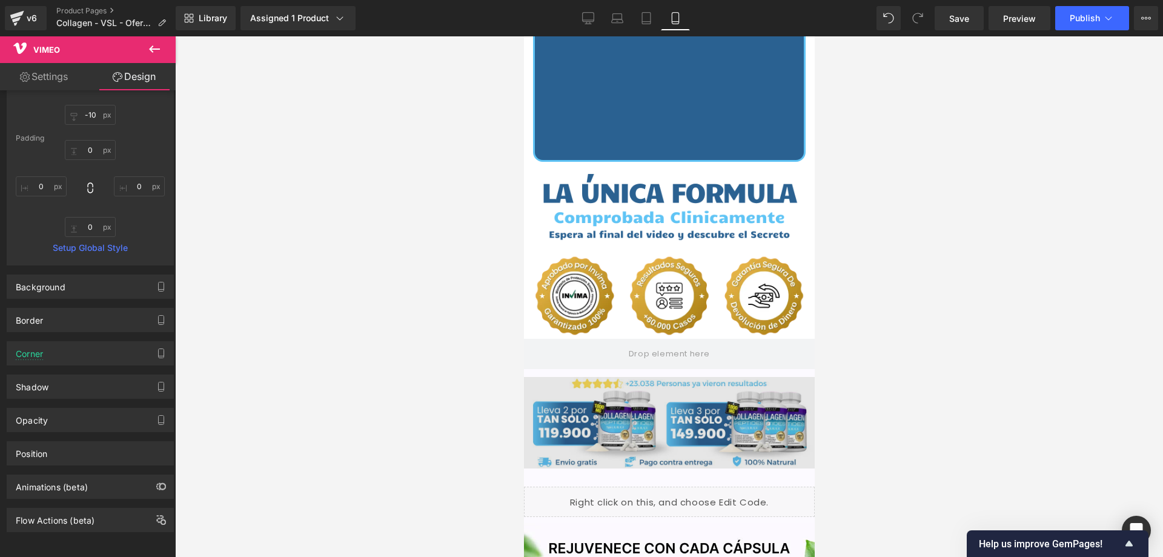
click at [642, 405] on div "Image" at bounding box center [668, 422] width 291 height 91
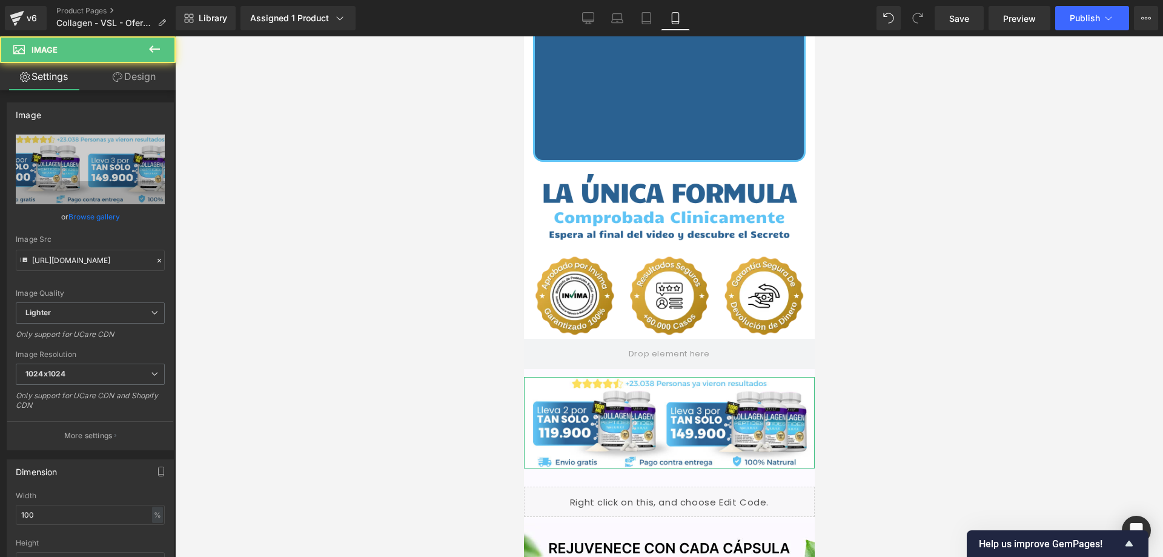
click at [144, 79] on link "Design" at bounding box center [134, 76] width 88 height 27
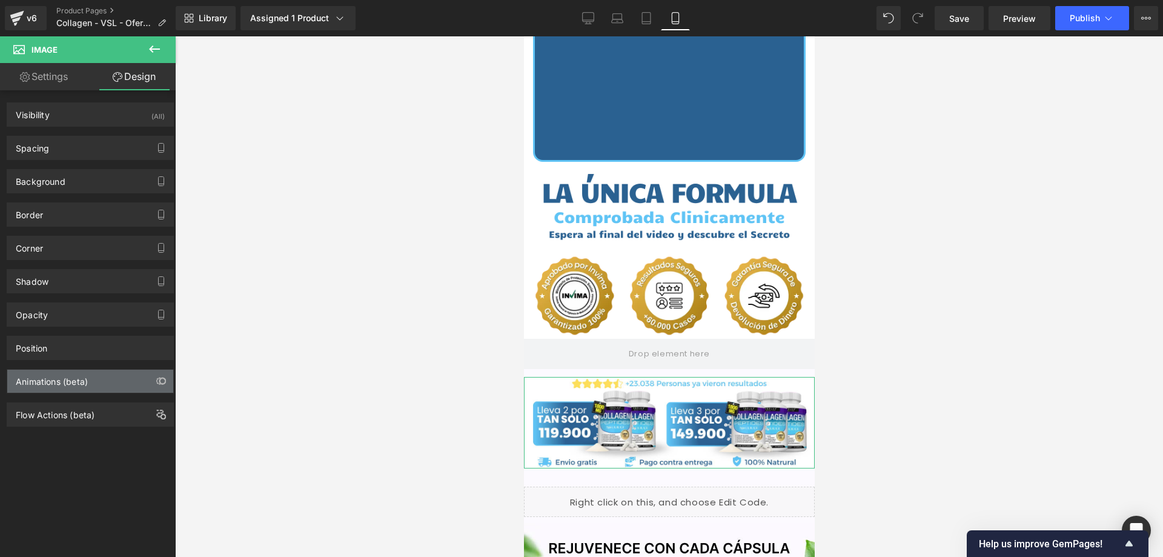
click at [84, 381] on div "Animations (beta)" at bounding box center [52, 378] width 72 height 17
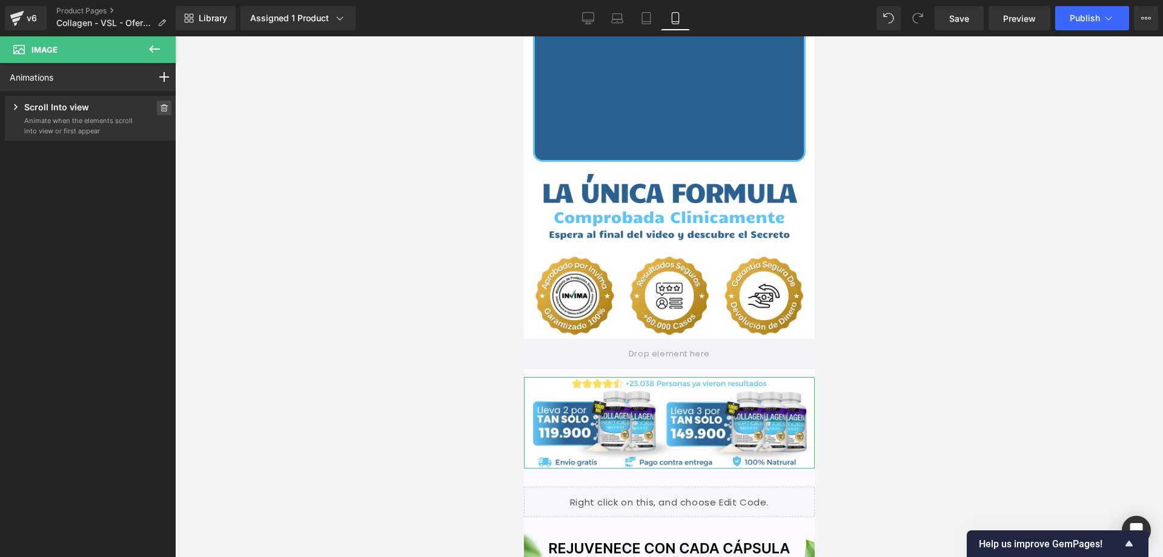
click at [160, 104] on icon at bounding box center [164, 107] width 8 height 7
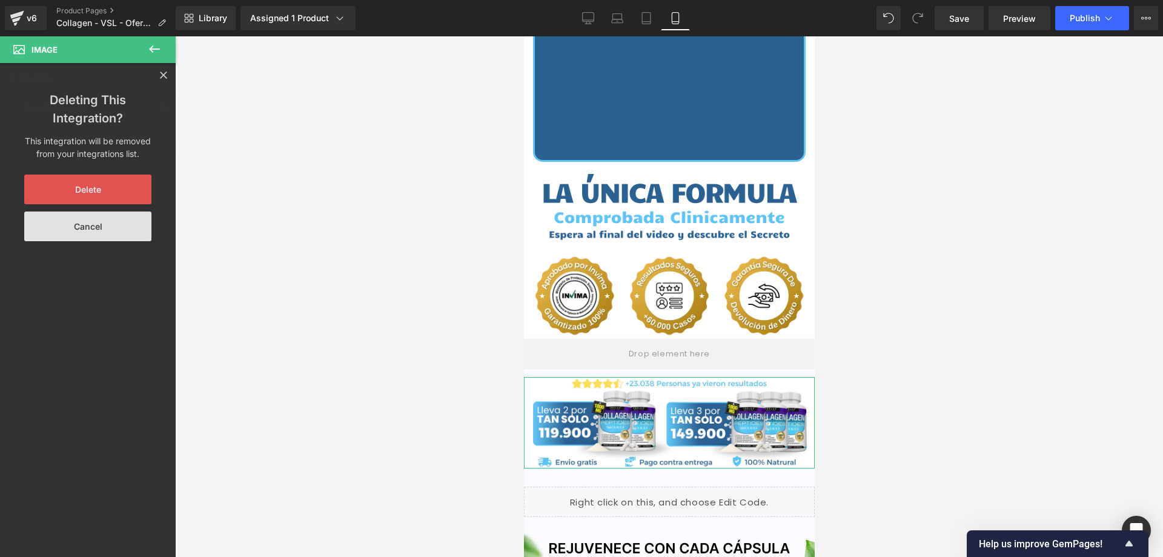
click at [88, 190] on button "Delete" at bounding box center [87, 189] width 127 height 30
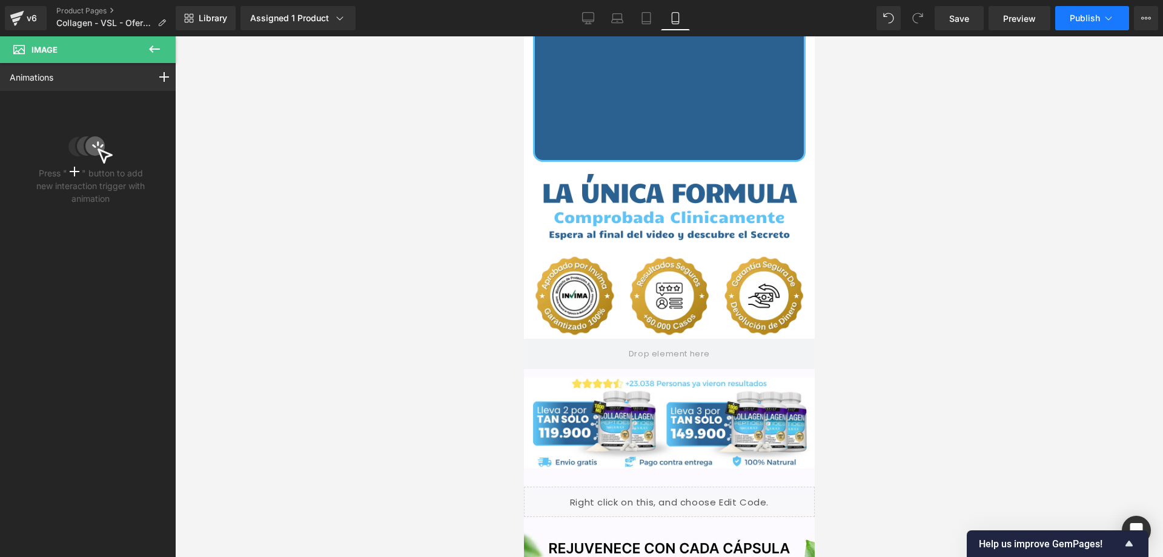
click at [1089, 19] on span "Publish" at bounding box center [1085, 18] width 30 height 10
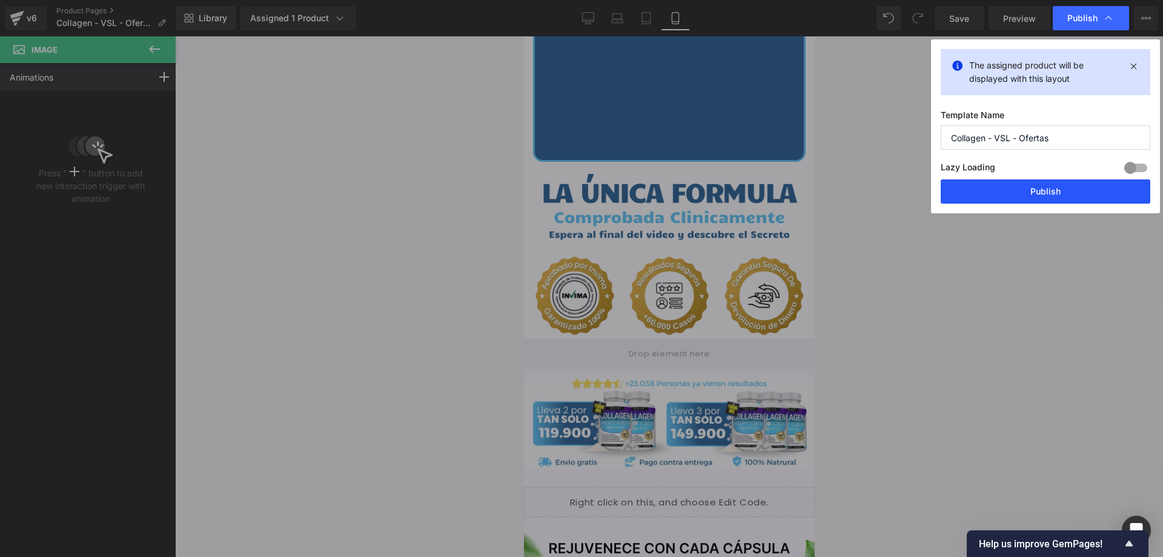
click at [1029, 191] on button "Publish" at bounding box center [1046, 191] width 210 height 24
